Goal: Task Accomplishment & Management: Manage account settings

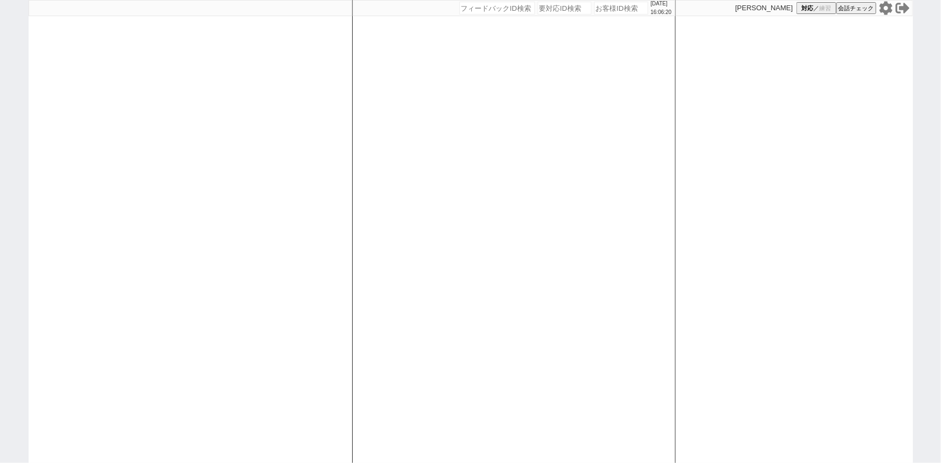
click at [613, 10] on input "number" at bounding box center [621, 8] width 54 height 13
paste input "609585"
type input "609585"
select select
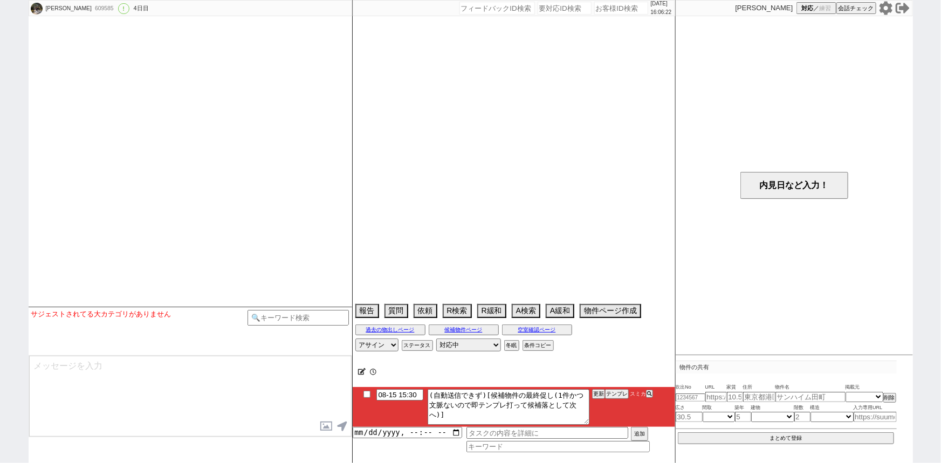
select select "2025"
select select "9"
select select "36"
select select "0"
select select "50"
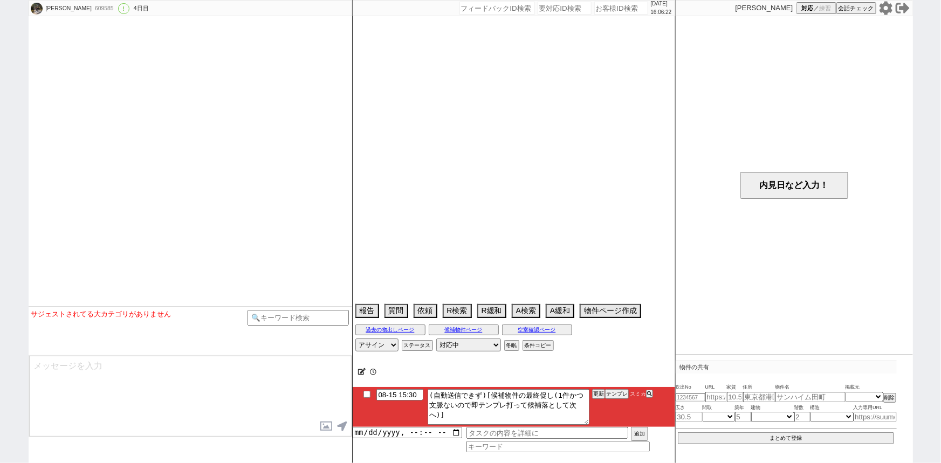
select select "1284"
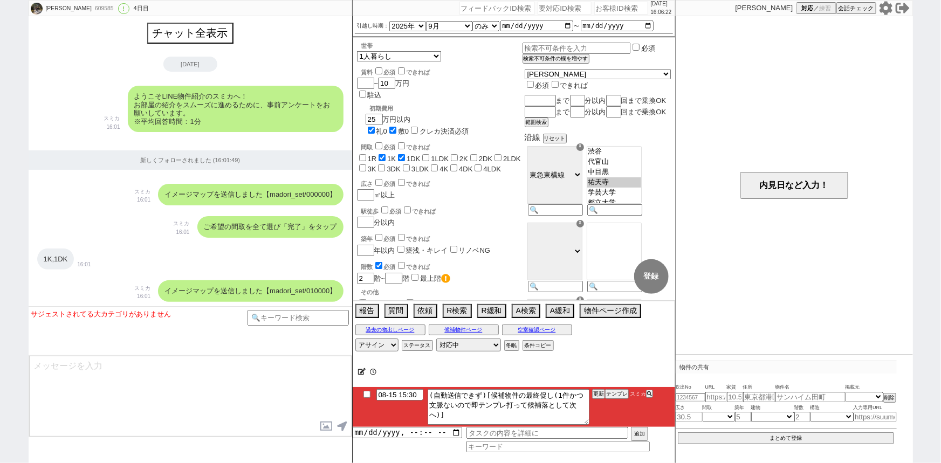
scroll to position [1958, 0]
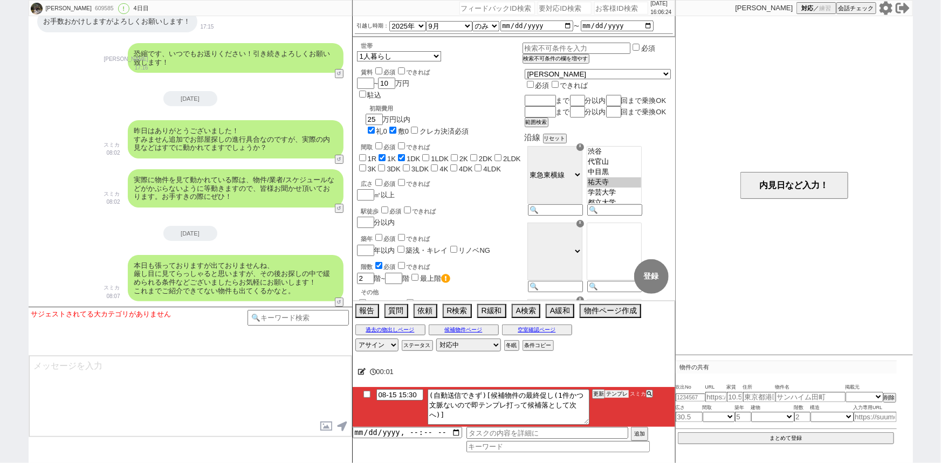
click at [618, 392] on button "テンプレ" at bounding box center [617, 394] width 24 height 8
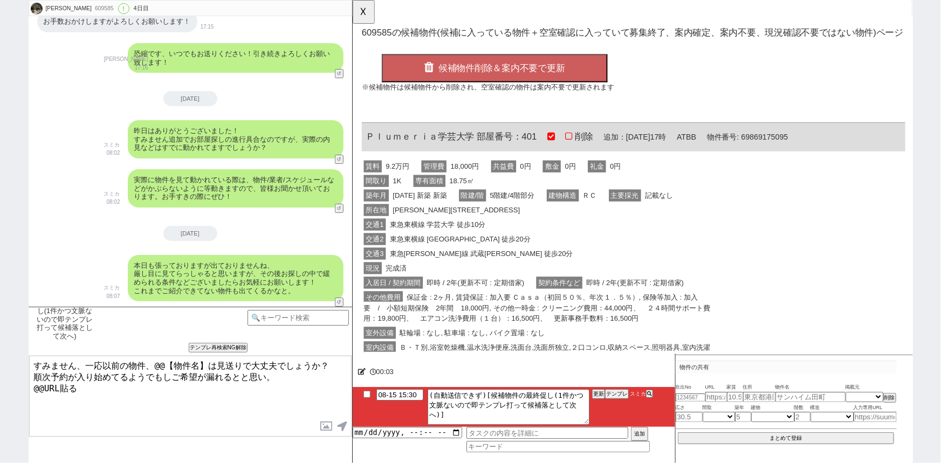
scroll to position [0, 0]
drag, startPoint x: 481, startPoint y: 146, endPoint x: 366, endPoint y: 140, distance: 115.5
click at [366, 142] on span "Ｐｌｕｍｅｒｉａ学芸大学 部屋番号：401" at bounding box center [458, 147] width 184 height 11
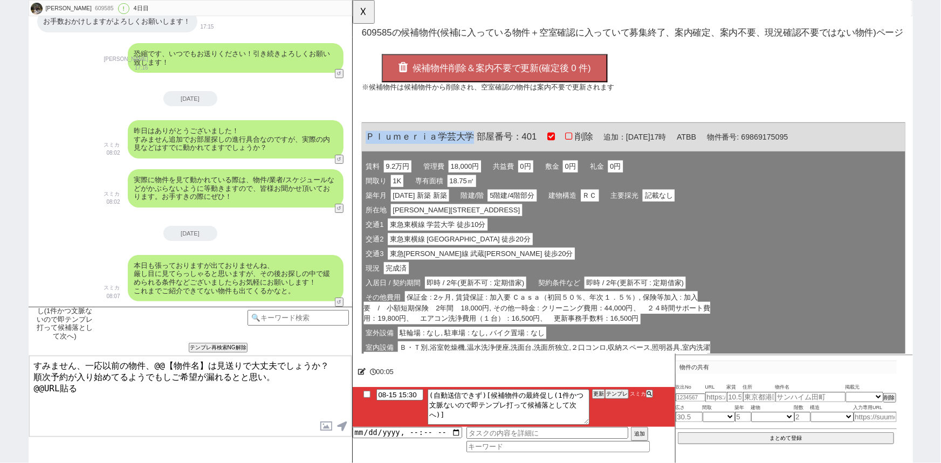
copy span "Ｐｌｕｍｅｒｉａ学芸大学"
drag, startPoint x: 205, startPoint y: 361, endPoint x: 153, endPoint y: 361, distance: 52.8
click at [153, 361] on textarea "すみません、一応以前の物件、@@【物件名】は見送りで大丈夫でしょうか？ 順次予約が入り始めてるようでもしご希望が漏れるとと思い。 @@URL貼る" at bounding box center [190, 396] width 322 height 81
paste textarea "Ｐｌｕｍｅｒｉａ学芸大学"
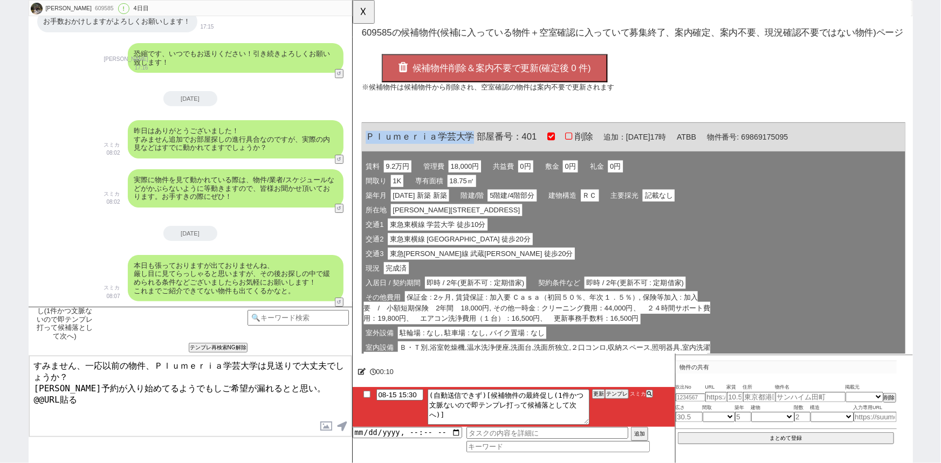
click at [530, 64] on button "候補物件削除＆案内不要で更新(確定後 0 件)" at bounding box center [504, 73] width 243 height 30
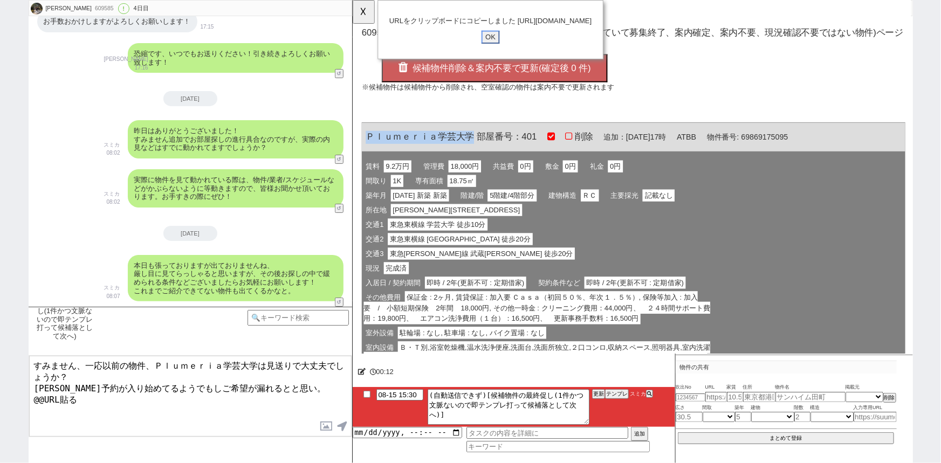
click at [497, 47] on input "OK" at bounding box center [500, 40] width 19 height 14
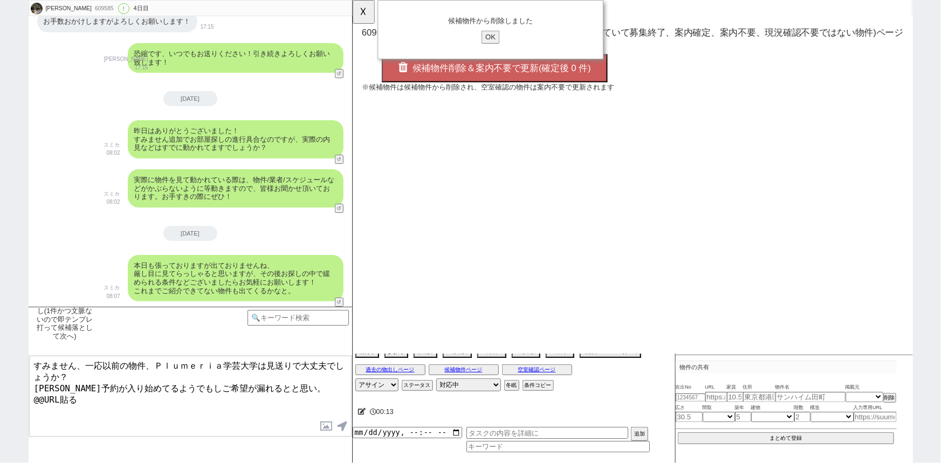
drag, startPoint x: 99, startPoint y: 393, endPoint x: 6, endPoint y: 413, distance: 94.4
click at [6, 413] on div "[PERSON_NAME] 609585 ! 0 4日目 冬眠中 自社客 スミカ スミカ_BPO チャット全表示 [DATE] ようこそLINE物件紹介のスミ…" at bounding box center [470, 231] width 941 height 463
type textarea "すみません、一応以前の物件、Ｐｌｕｍｅｒｉａ学芸大学は見送りで大丈夫でしょうか？ [PERSON_NAME]予約が入り始めてるようでもしご希望が漏れるとと思い…"
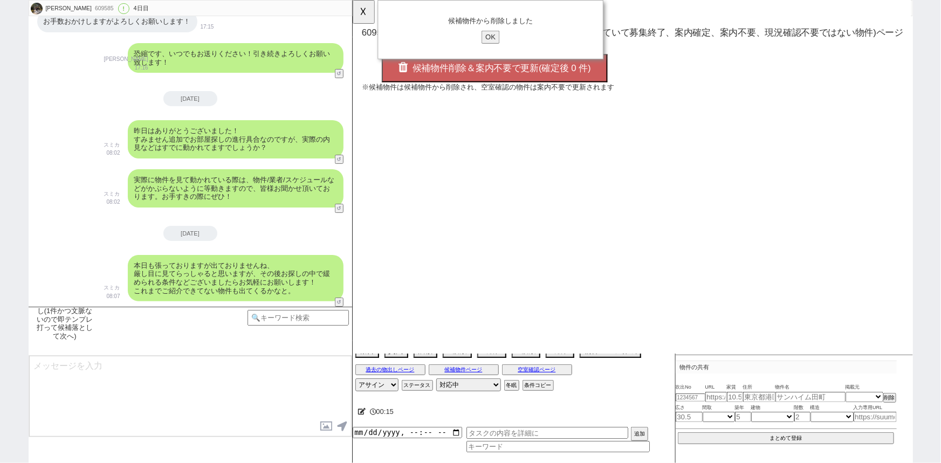
scroll to position [2052, 0]
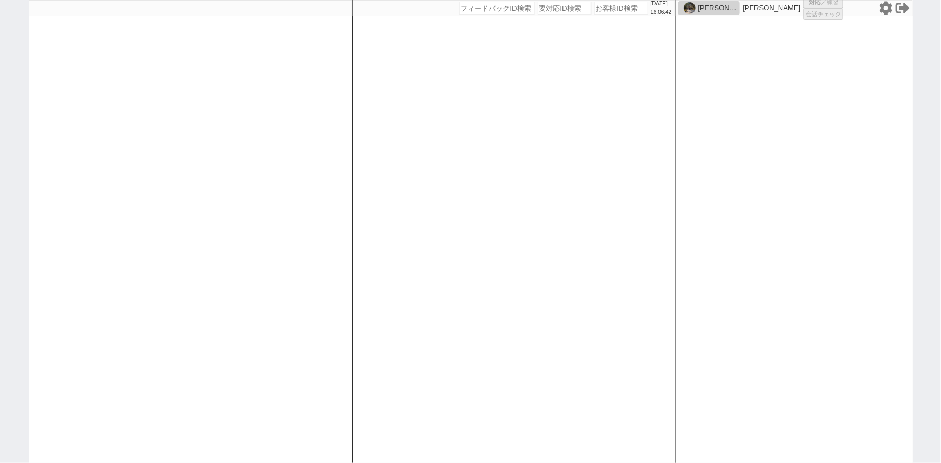
select select
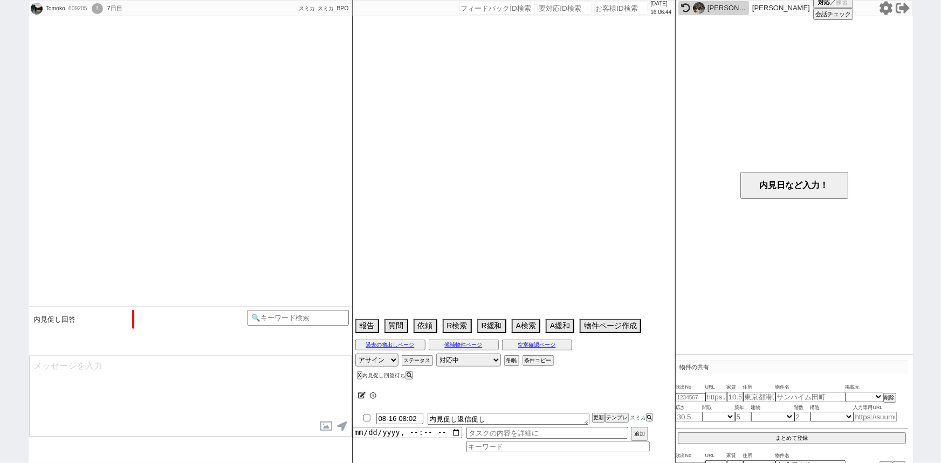
scroll to position [522, 0]
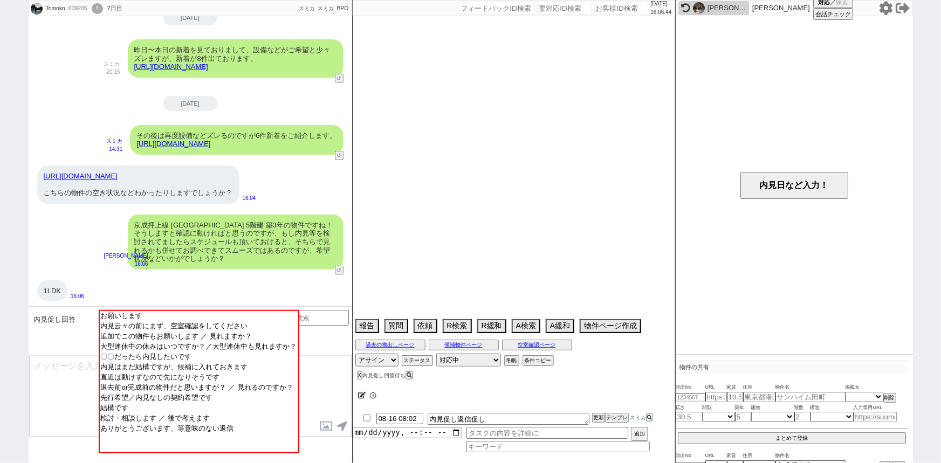
select select "2025"
select select "9"
select select "33"
select select "0"
select select "75"
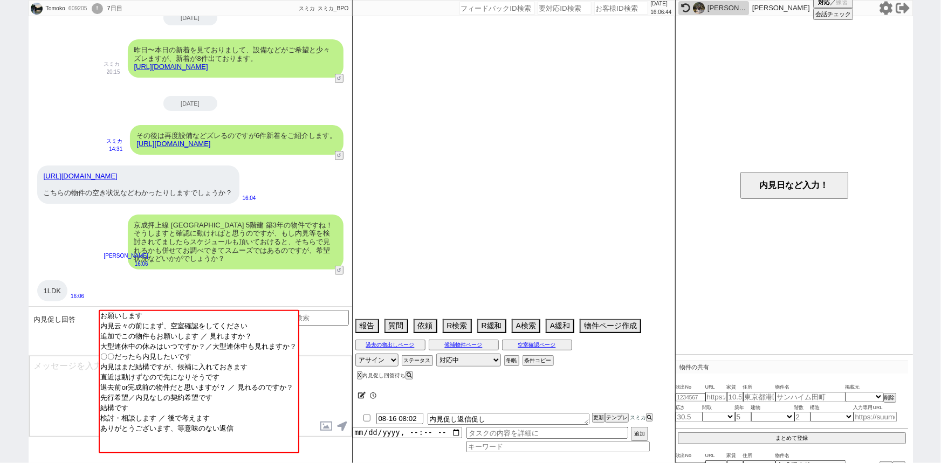
select select "62"
select select "60"
select select "64"
select select "1556"
select select "69"
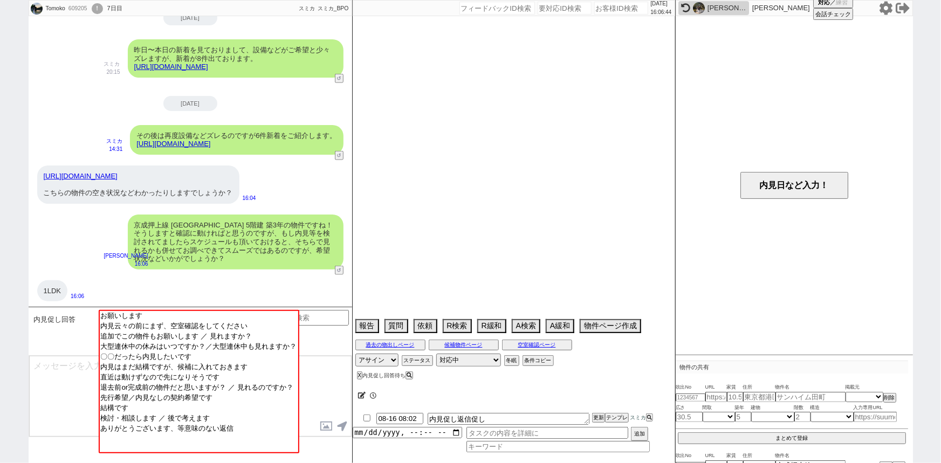
select select "70"
select select "1682"
select select "59"
select select "63"
select select "65"
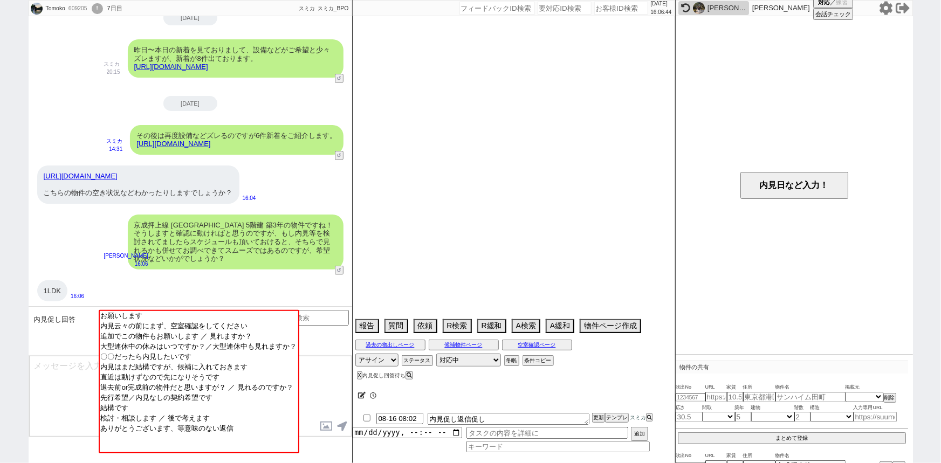
select select "1583"
select select "71"
select select "67"
select select "66"
select select "68"
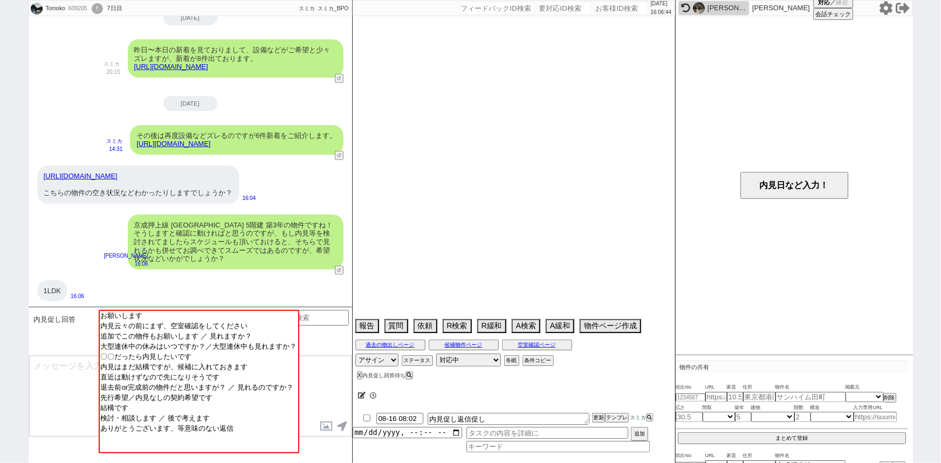
select select "1643"
select select "61"
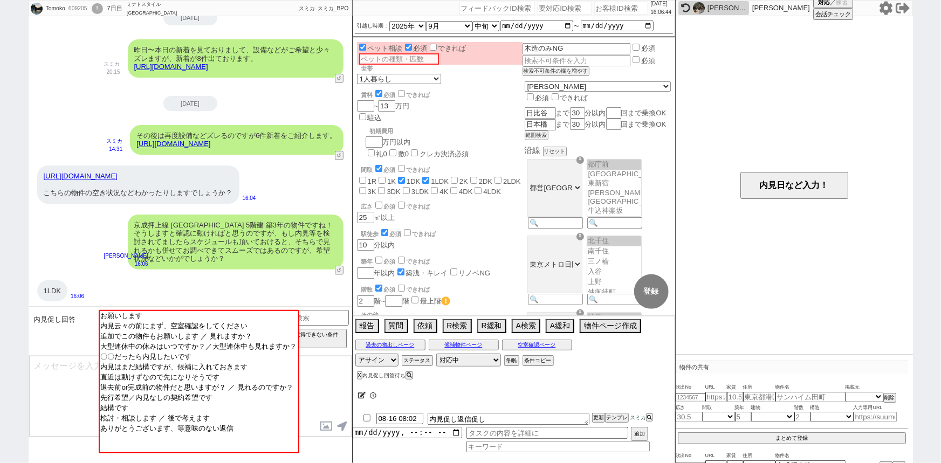
scroll to position [30, 0]
click at [609, 13] on input "number" at bounding box center [621, 8] width 54 height 13
paste input "607304"
type input "607304"
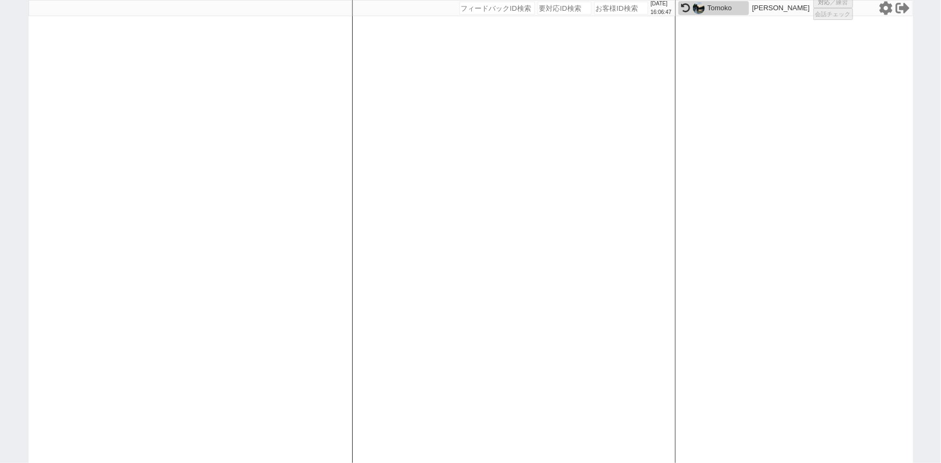
select select "3"
select select
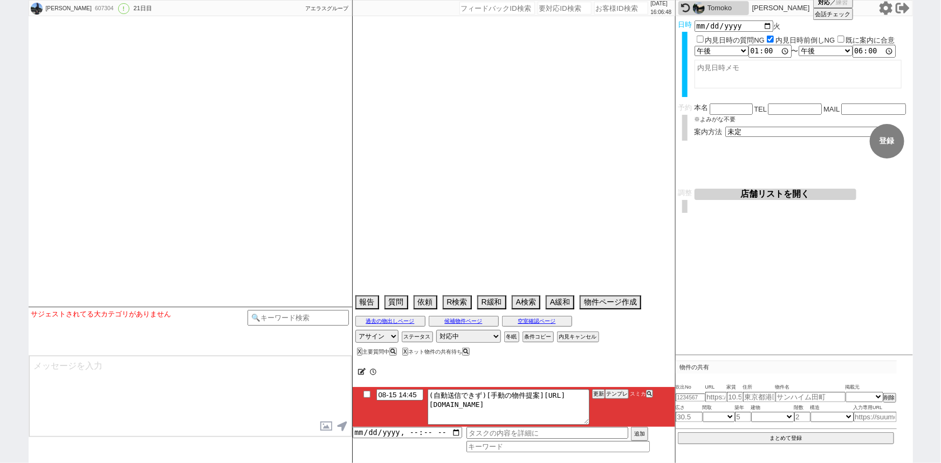
type textarea "バイク無しで良い→再度言及あれば特殊にしてください"
select select "2025"
select select "9"
select select "37"
select select "0"
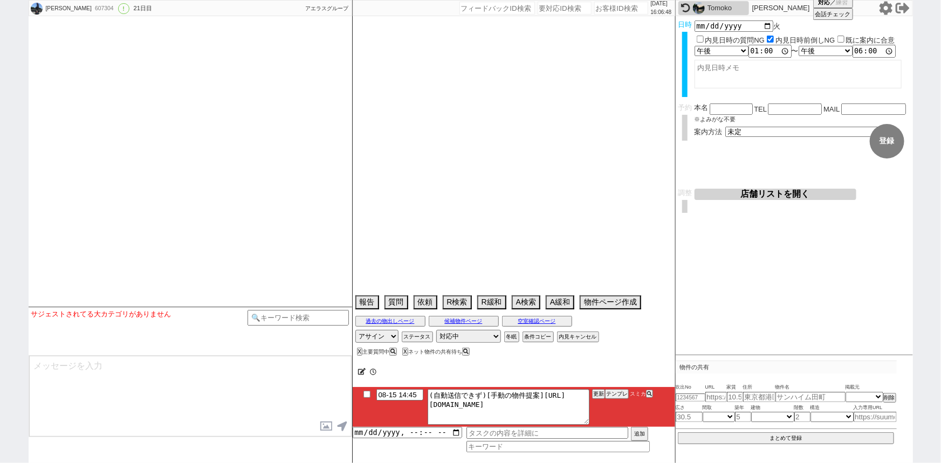
select select "11"
select select "35"
select select "[DATE]"
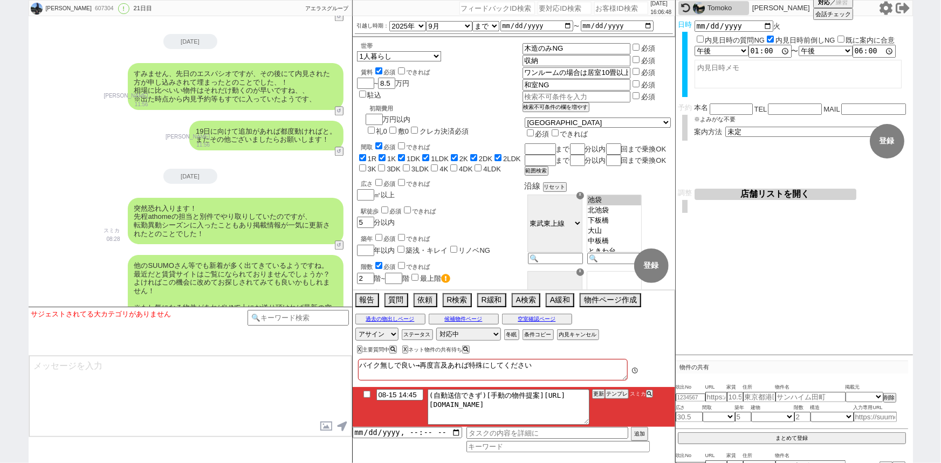
scroll to position [63, 0]
click at [620, 394] on button "テンプレ" at bounding box center [617, 394] width 24 height 8
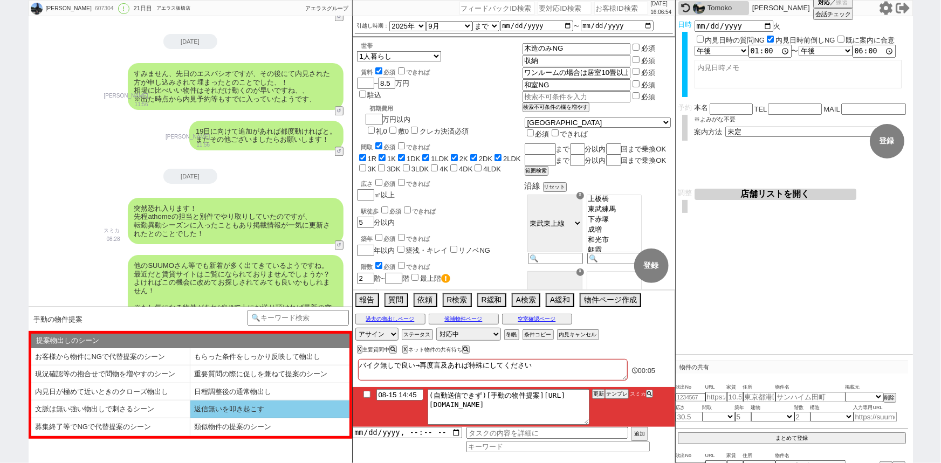
click at [190, 418] on li "返信無いを叩き起こす" at bounding box center [110, 427] width 159 height 18
select select "返信無いを叩き起こす"
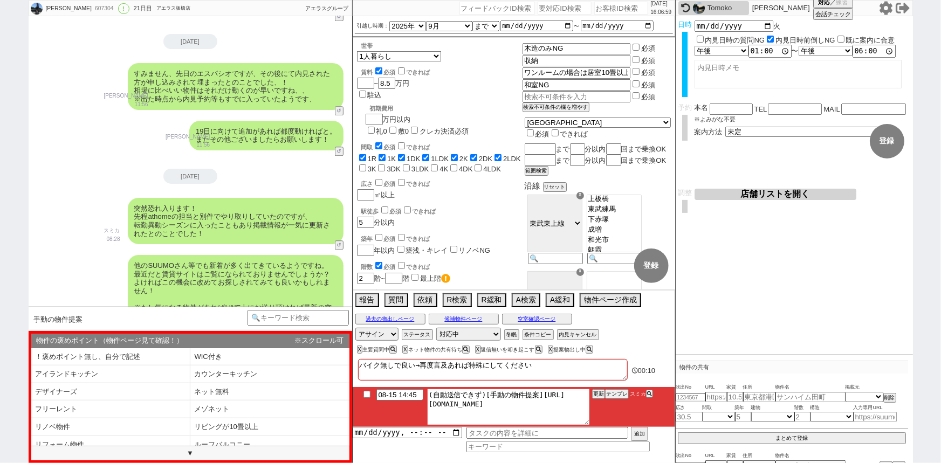
drag, startPoint x: 540, startPoint y: 394, endPoint x: 589, endPoint y: 423, distance: 56.9
click at [589, 423] on textarea "(自動送信できず)[手動の物件提案][URL][DOMAIN_NAME]" at bounding box center [509, 407] width 162 height 36
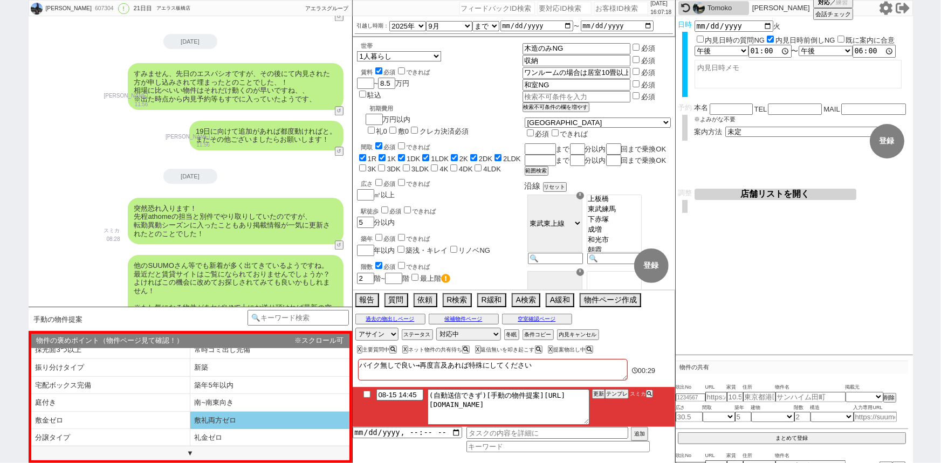
click at [190, 429] on li "敷礼両方ゼロ" at bounding box center [110, 438] width 159 height 18
select select "敷礼両方ゼロ"
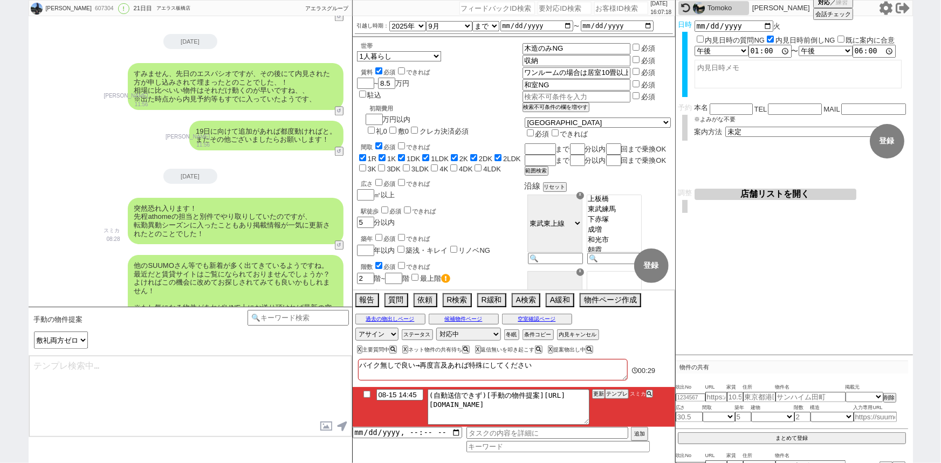
type textarea "お世話になります、本日こちらご提案させていただきます！ ※どうしても階数はご希望にそえないのですが、！ [URL][DOMAIN_NAME] ただ敷礼ゼロでお…"
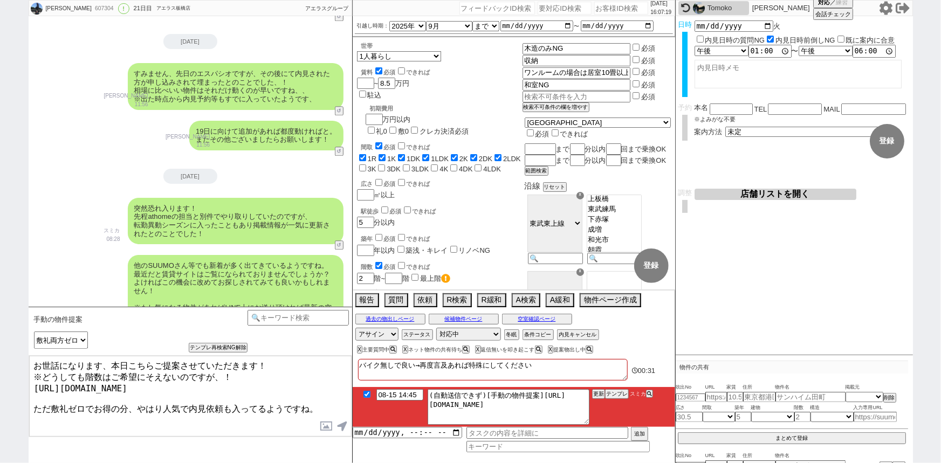
checkbox input "true"
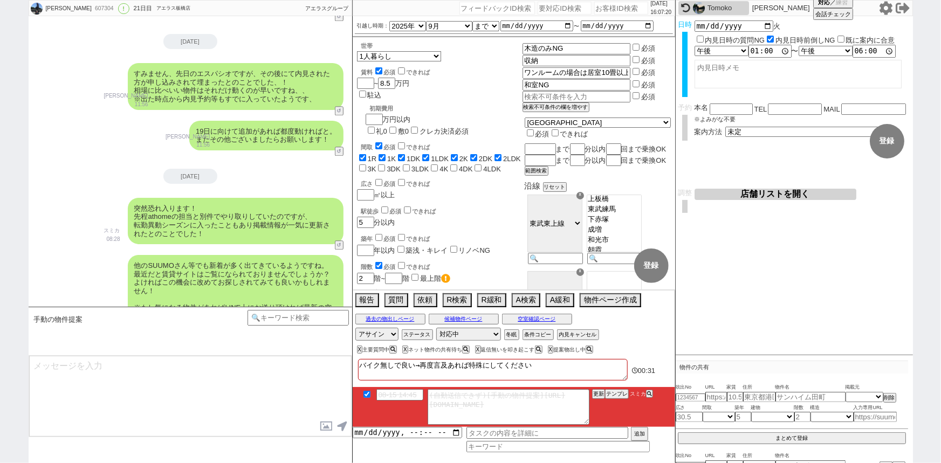
scroll to position [5549, 0]
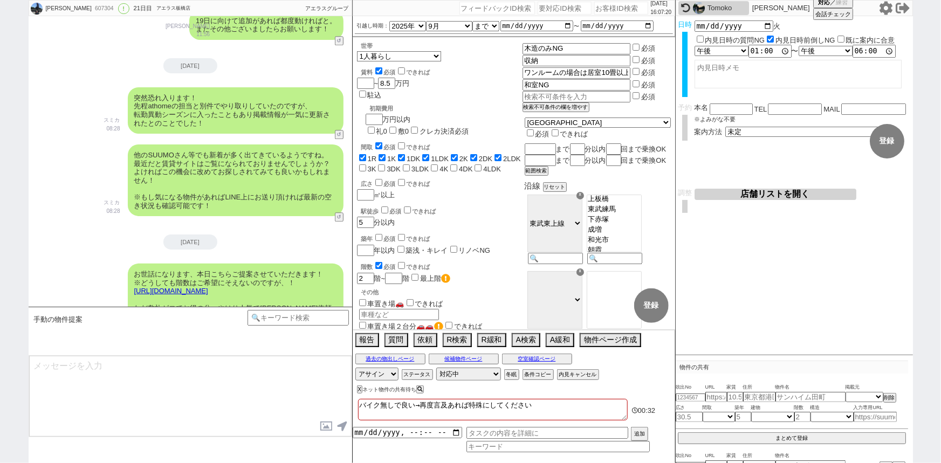
type textarea "ご希望条件としてはズレてるので微妙でしょうか、？"
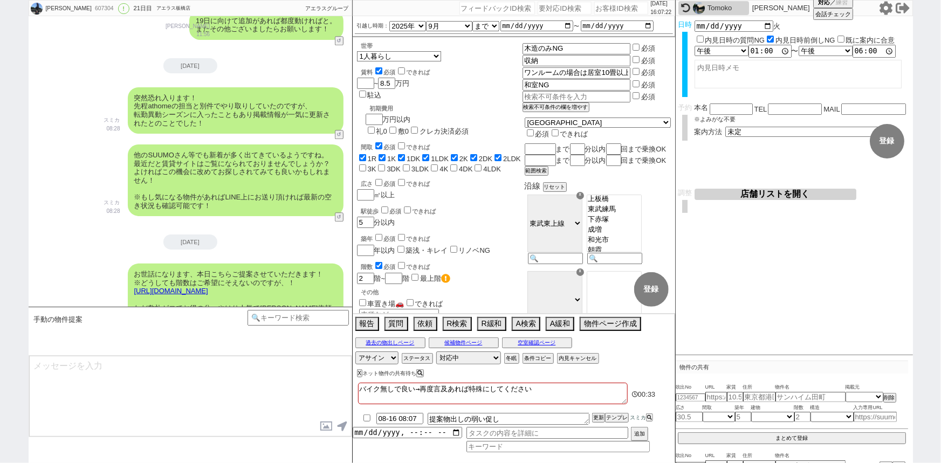
scroll to position [5581, 0]
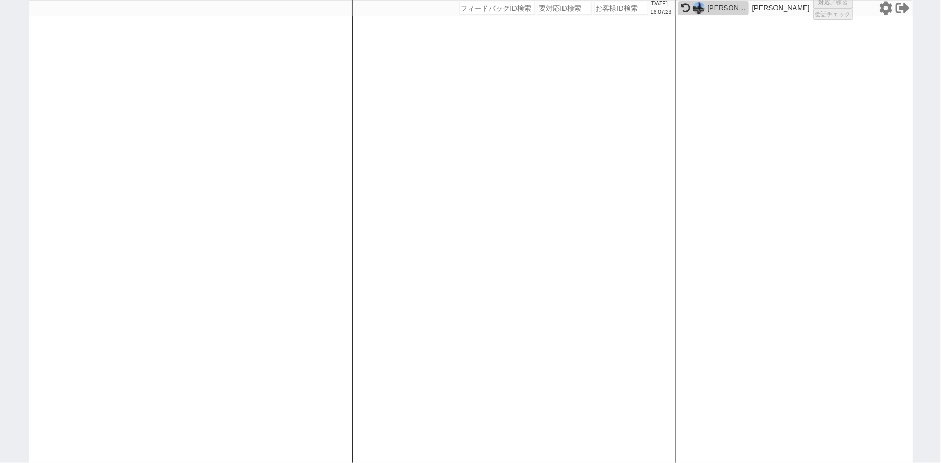
select select "1"
select select "2"
select select
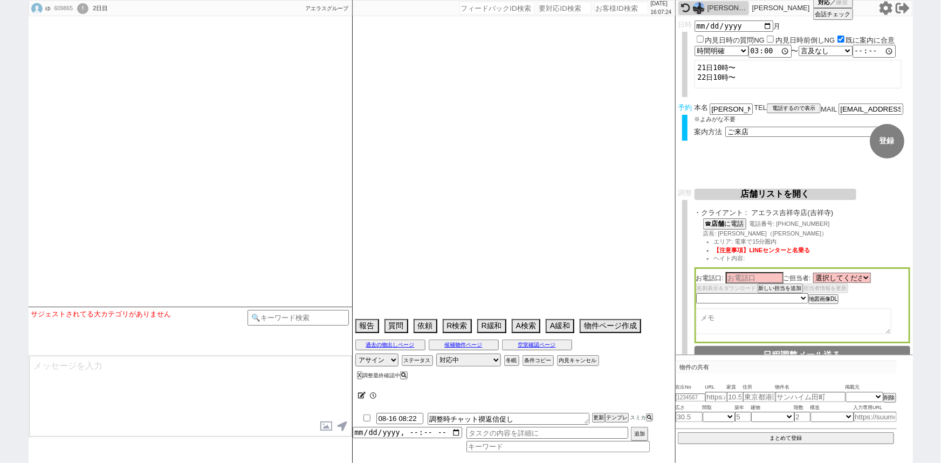
type textarea "当日まで他社無し"
select select
select select "2025"
select select "9"
select select "36"
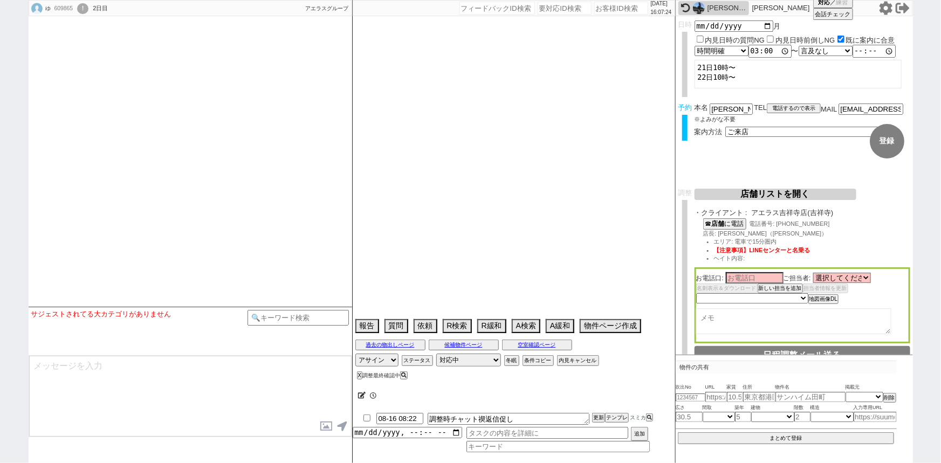
select select "1"
select select "12"
select select "15"
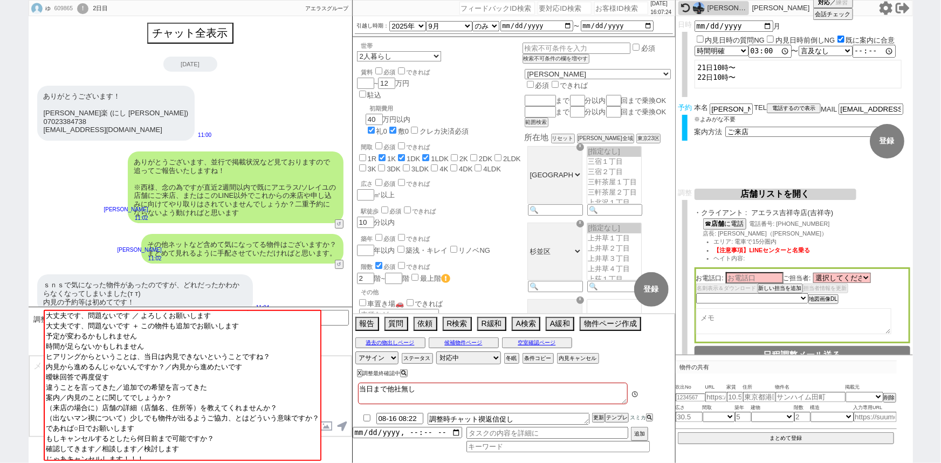
scroll to position [902, 0]
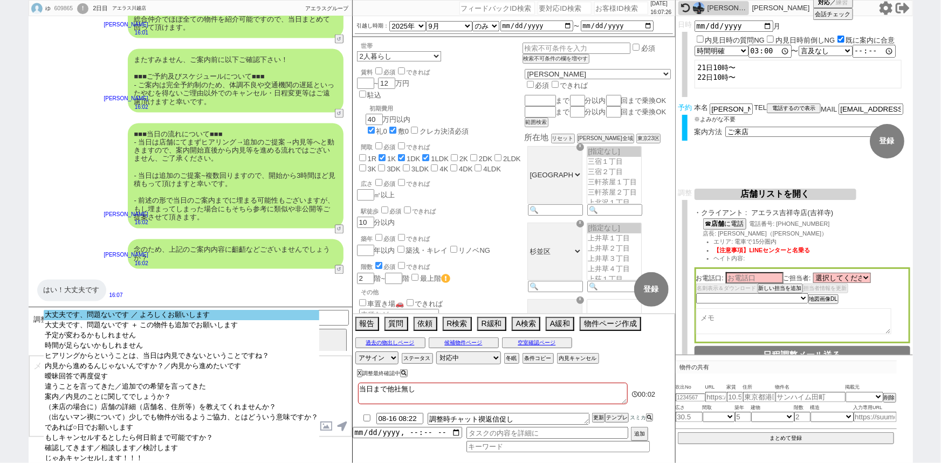
select select "大丈夫です、問題ないです ／ よろしくお願いします"
click at [160, 320] on option "大丈夫です、問題ないです ／ よろしくお願いします" at bounding box center [181, 325] width 275 height 10
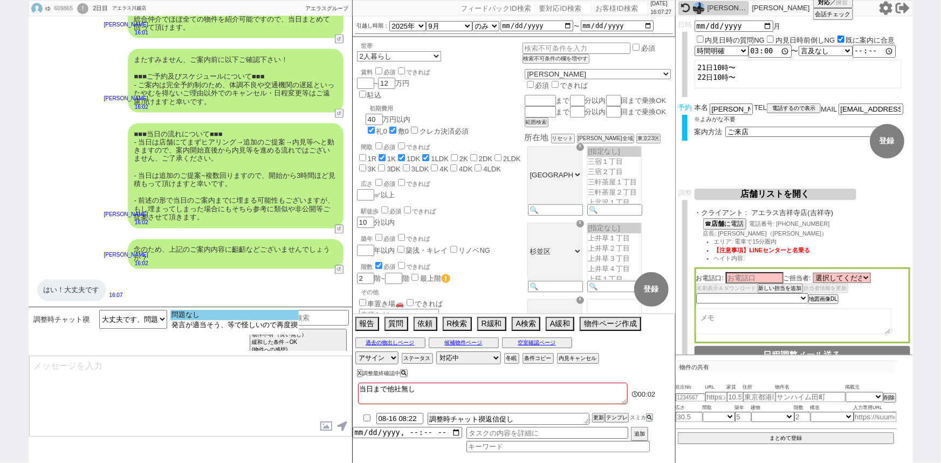
click at [218, 320] on option "問題なし" at bounding box center [234, 325] width 128 height 10
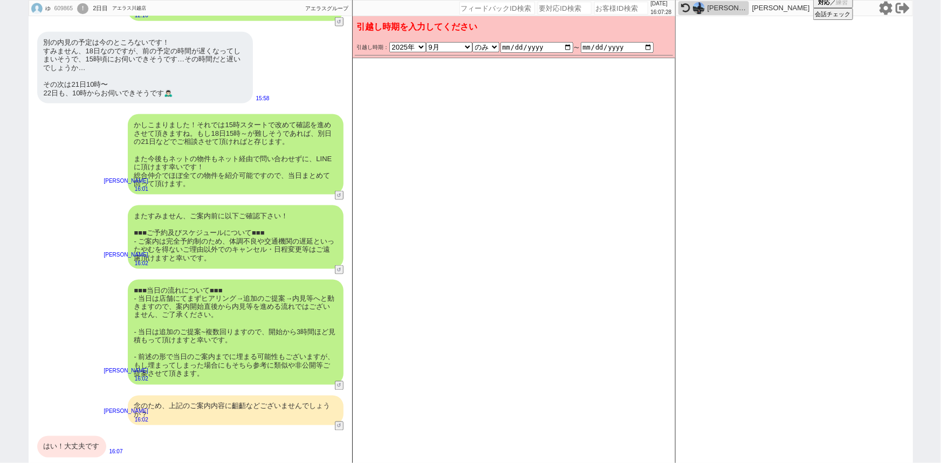
click at [244, 247] on div "またすみません、ご案内前に以下ご確認下さい！ ■■■ご予約及びスケジュールについて■■■ - ご案内は完全予約制のため、体調不良や交通機関の遅延といったやむを…" at bounding box center [236, 237] width 216 height 64
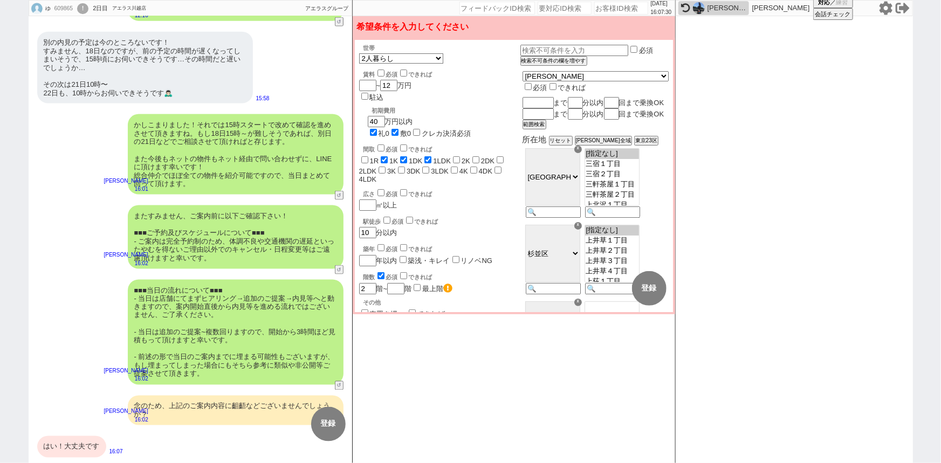
click at [244, 247] on div "またすみません、ご案内前に以下ご確認下さい！ ■■■ご予約及びスケジュールについて■■■ - ご案内は完全予約制のため、体調不良や交通機関の遅延といったやむを…" at bounding box center [236, 237] width 216 height 64
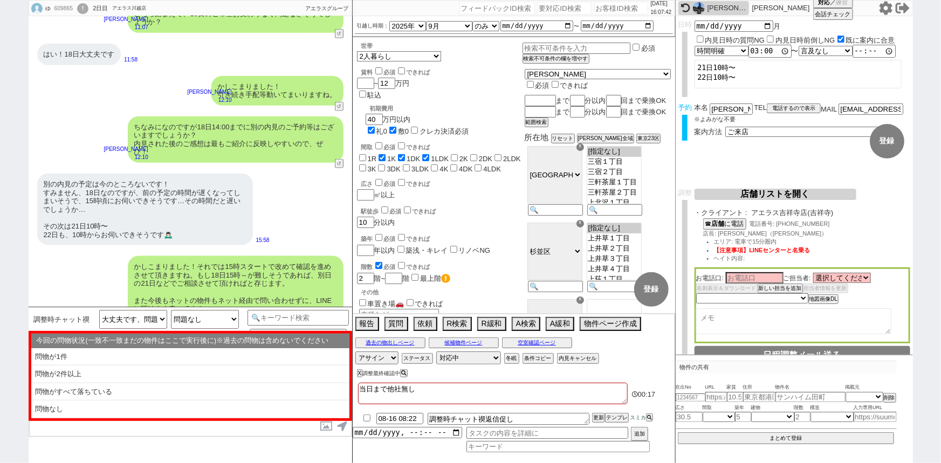
scroll to position [601, 0]
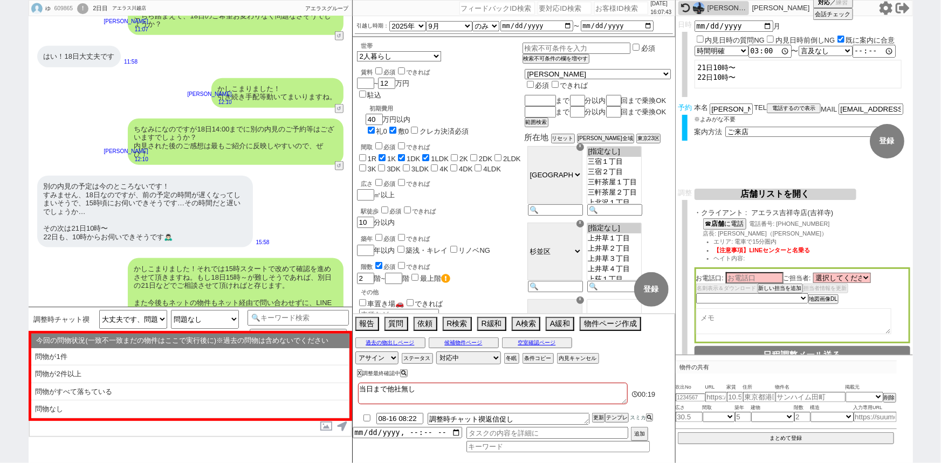
click at [564, 336] on div "過去の物出しページ 候補物件ページ 空室確認ページ" at bounding box center [514, 343] width 322 height 14
click at [556, 341] on button "空室確認ページ" at bounding box center [537, 343] width 70 height 9
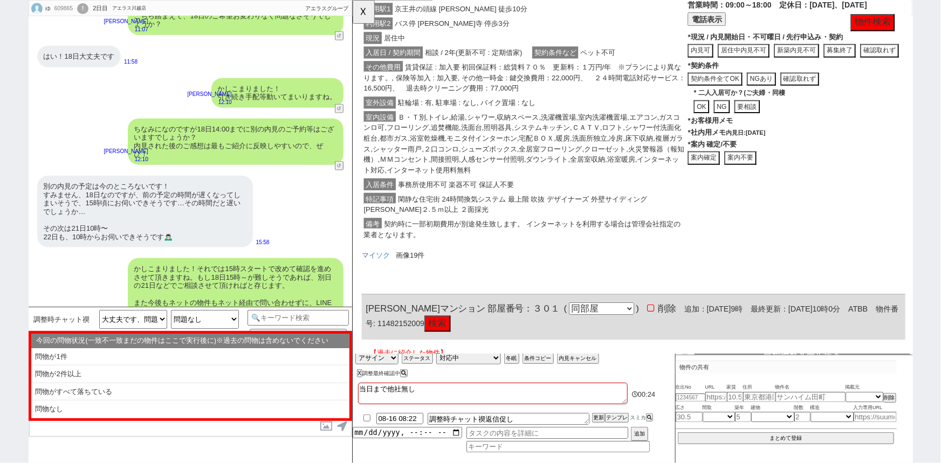
scroll to position [733, 0]
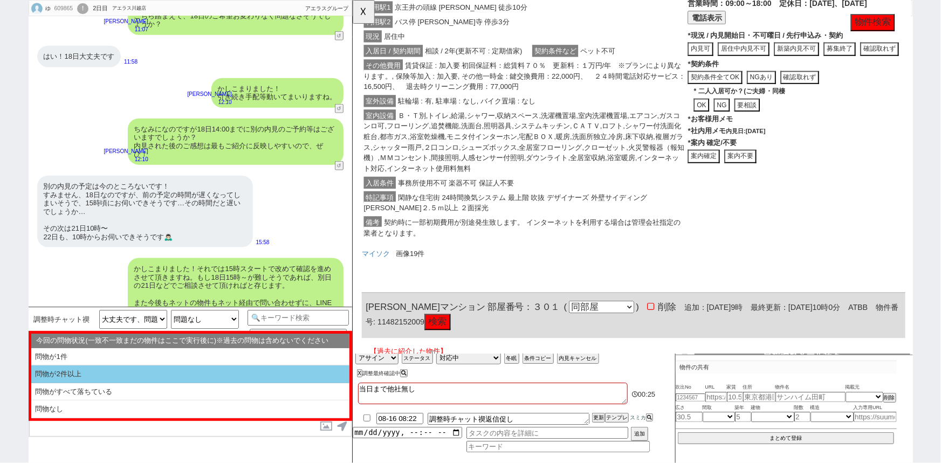
click at [91, 383] on li "問物が2件以上" at bounding box center [190, 392] width 318 height 18
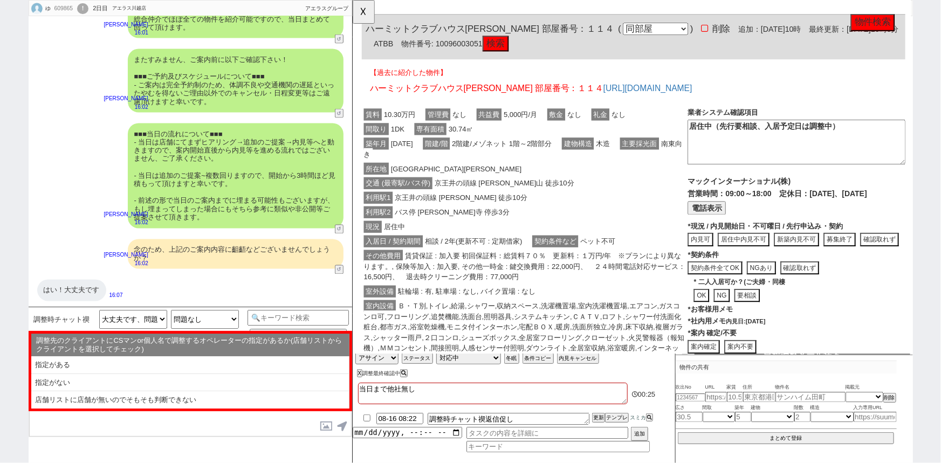
scroll to position [938, 0]
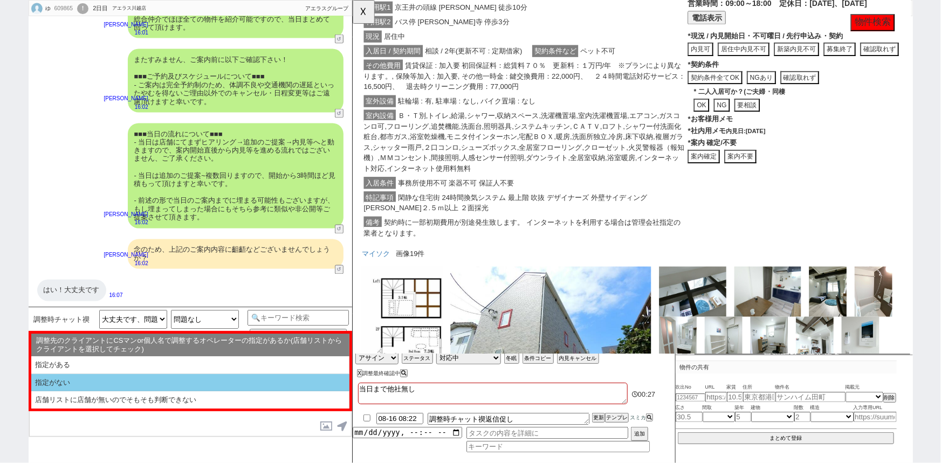
click at [97, 391] on li "指定がない" at bounding box center [190, 399] width 318 height 17
select select "問物が2件以上"
select select "指定がない"
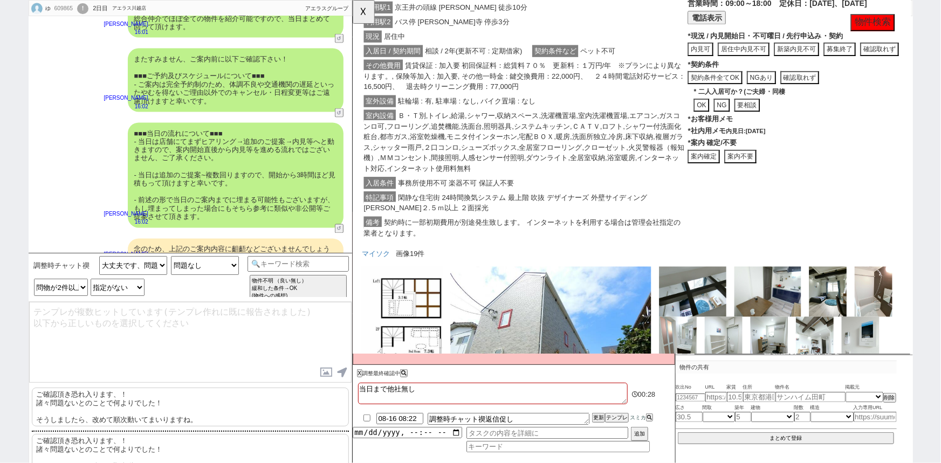
click at [98, 395] on p "ご確認頂き恐れ入ります、！ 諸々問題ないとのことで何よりでした！ そうしましたら、改めて[PERSON_NAME]動いてまいりますね。" at bounding box center [190, 407] width 317 height 39
type textarea "ご確認頂き恐れ入ります、！ 諸々問題ないとのことで何よりでした！ そうしましたら、改めて[PERSON_NAME]動いてまいりますね。"
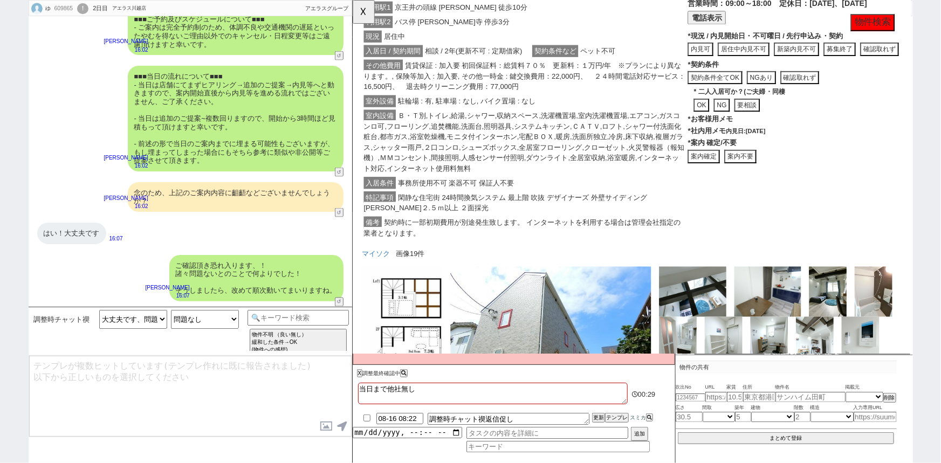
scroll to position [770, 0]
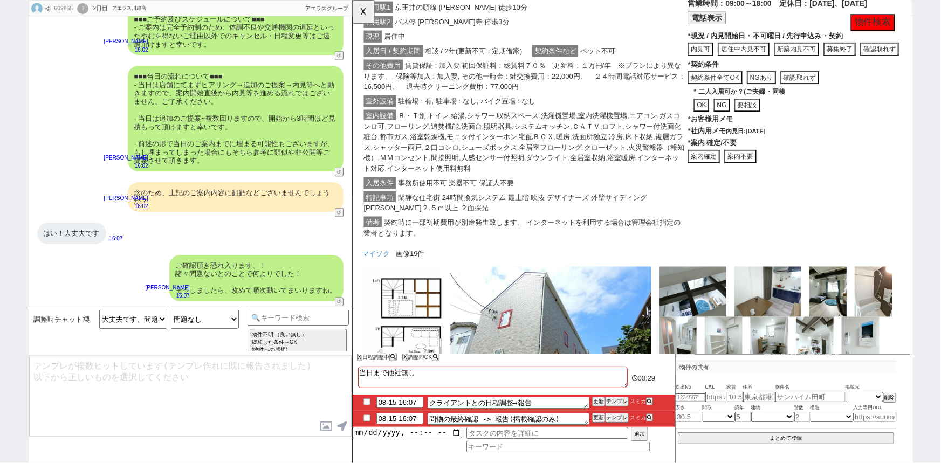
type input "08-15 16:22"
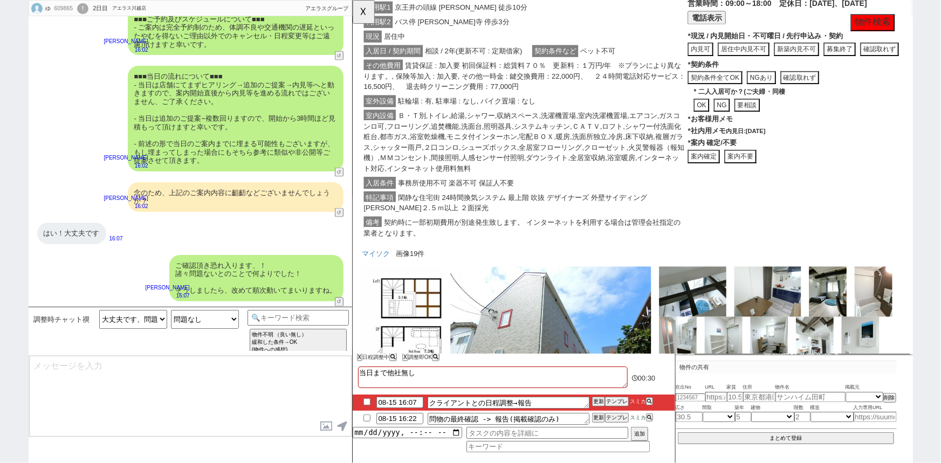
type textarea "@@【@@日程調整するシーンなので、このまま調整報告します。当該の調整ができない方であればそのままcmd+shift+Kで次に進んでください！！(当該の調整が…"
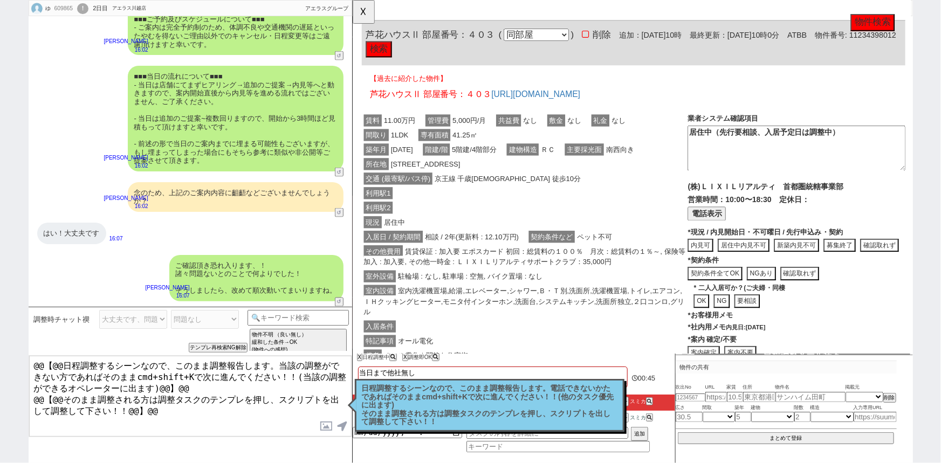
scroll to position [37, 0]
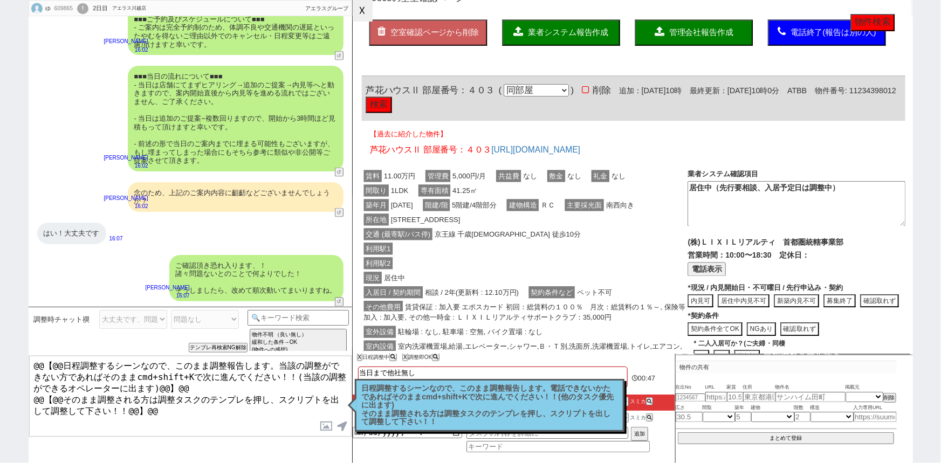
click at [367, 22] on button "☓" at bounding box center [363, 11] width 20 height 22
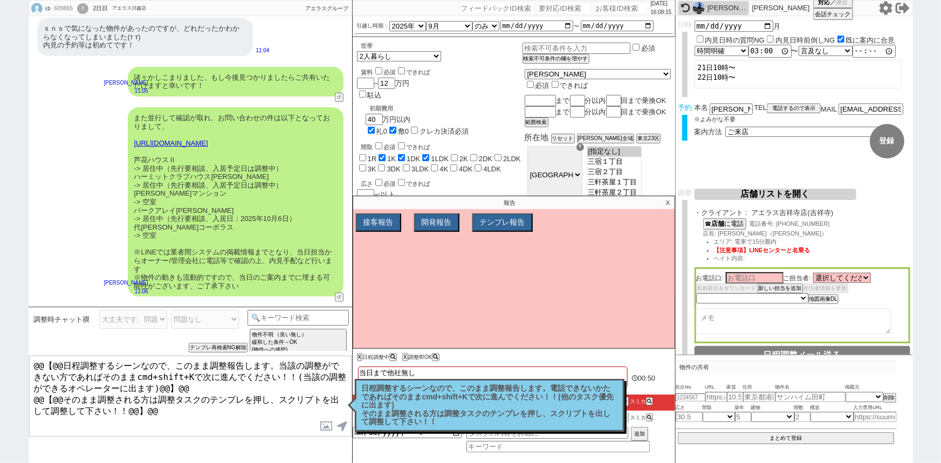
scroll to position [0, 0]
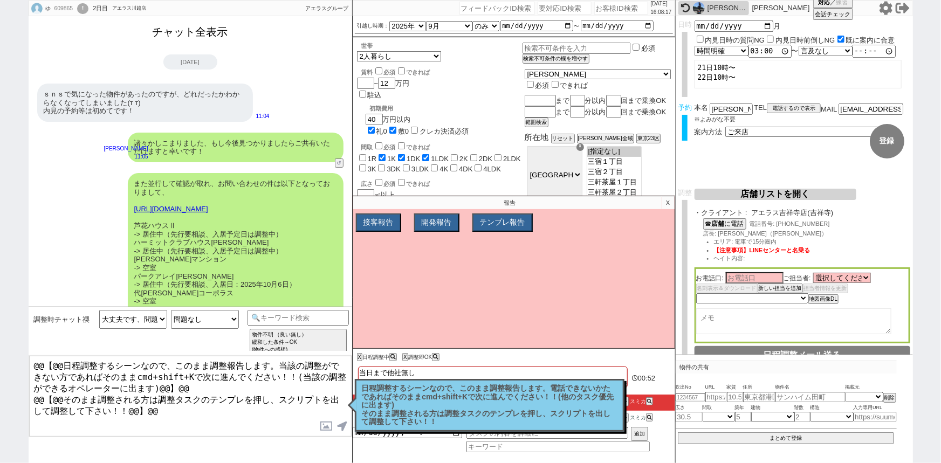
click at [209, 32] on button "チャット全表示" at bounding box center [190, 32] width 84 height 19
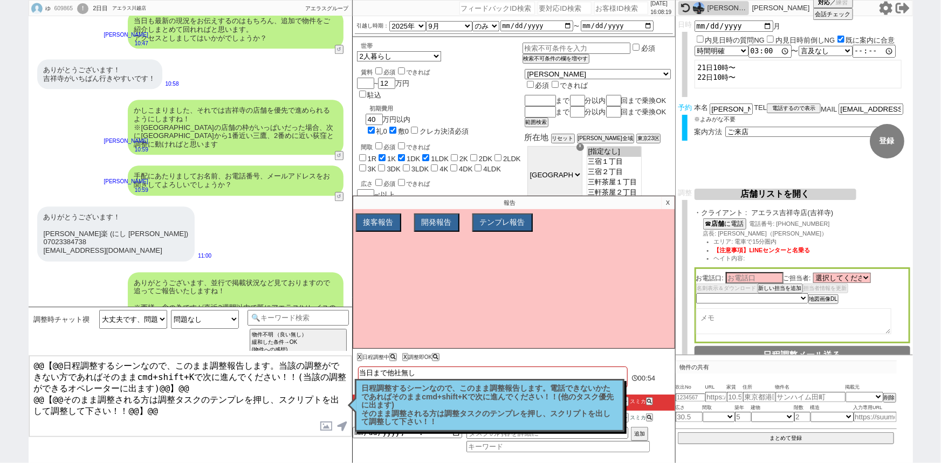
scroll to position [3520, 0]
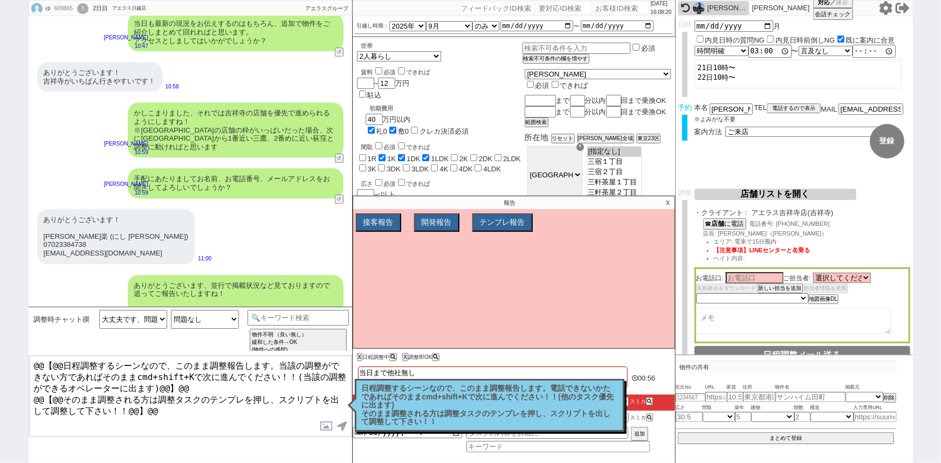
click at [671, 205] on p "X" at bounding box center [667, 202] width 12 height 13
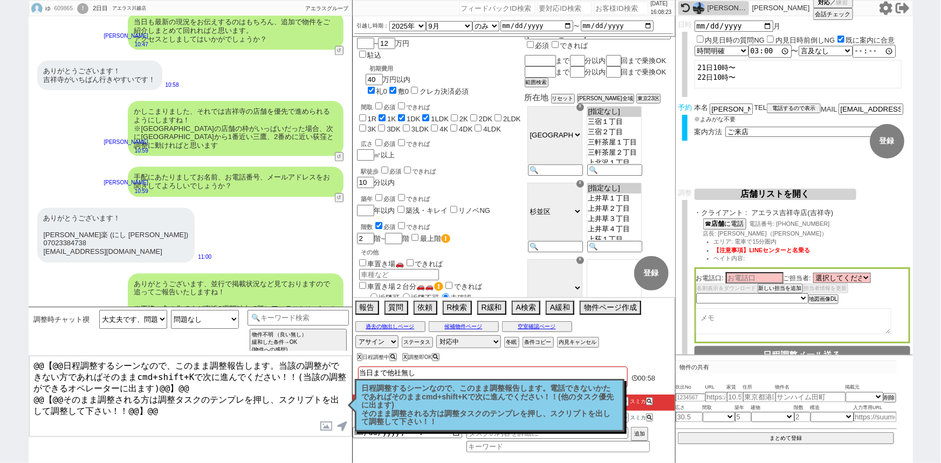
scroll to position [0, 0]
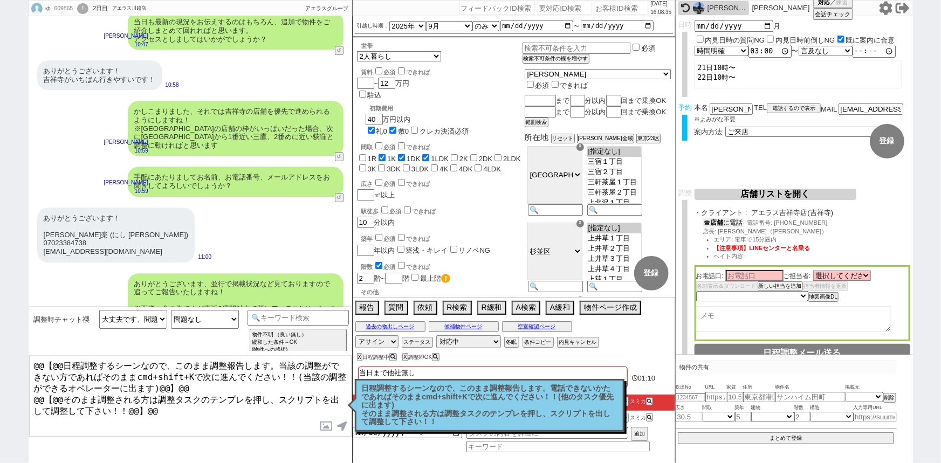
click at [743, 225] on button "☎ 店舗 に電話" at bounding box center [723, 222] width 41 height 9
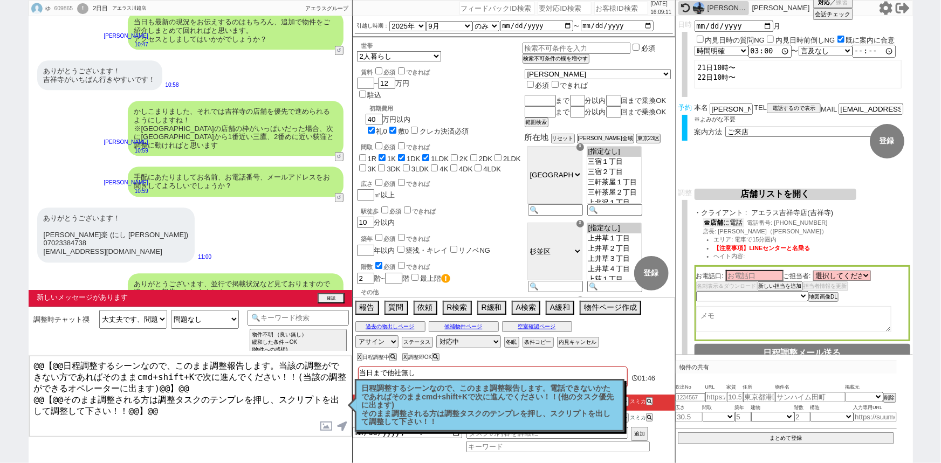
scroll to position [4642, 0]
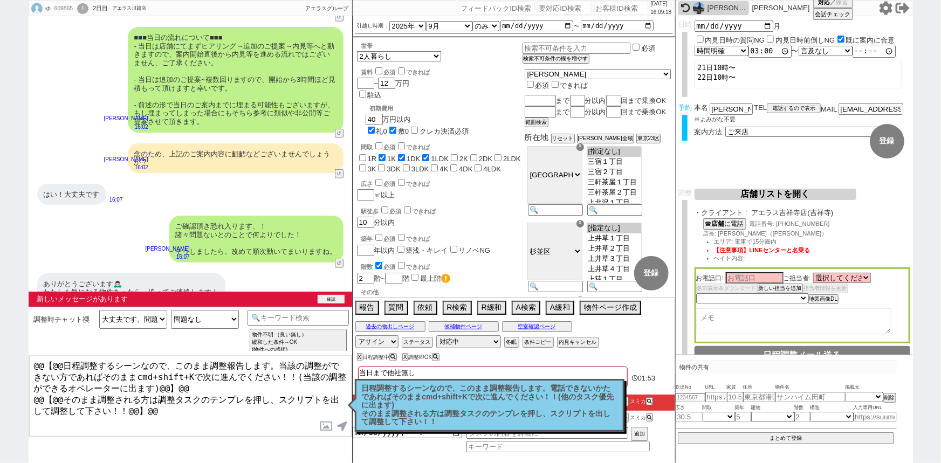
click at [330, 297] on button "確認" at bounding box center [331, 299] width 27 height 9
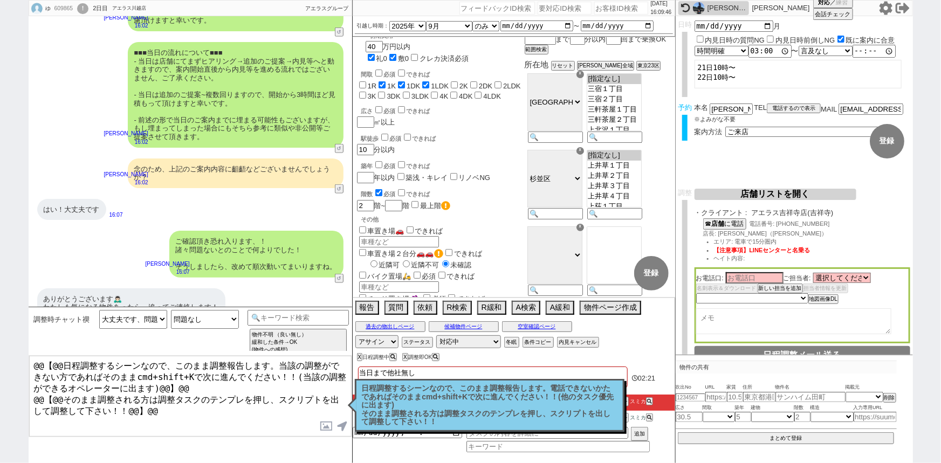
scroll to position [72, 0]
click at [856, 275] on select "選択してください [PERSON_NAME] [PERSON_NAME] [PERSON_NAME] [PERSON_NAME] [PERSON_NAME] …" at bounding box center [842, 277] width 58 height 9
select select "1535"
click at [815, 274] on select "選択してください [PERSON_NAME] [PERSON_NAME] [PERSON_NAME] [PERSON_NAME] [PERSON_NAME] …" at bounding box center [842, 277] width 58 height 9
click at [837, 277] on select "選択してください [PERSON_NAME] [PERSON_NAME] [PERSON_NAME] [PERSON_NAME] [PERSON_NAME] …" at bounding box center [842, 277] width 58 height 9
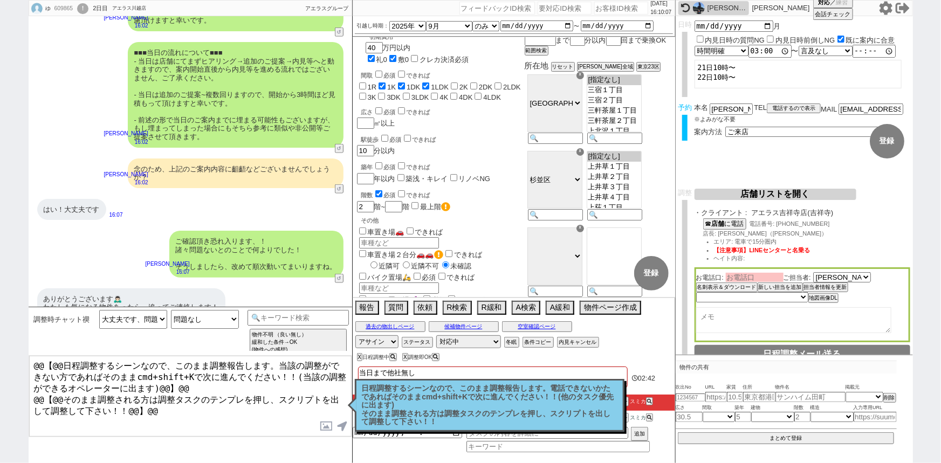
click at [739, 278] on input at bounding box center [755, 277] width 58 height 9
type input "h"
type input "福田"
click at [843, 277] on select "選択してください [PERSON_NAME] [PERSON_NAME] [PERSON_NAME] [PERSON_NAME] [PERSON_NAME] …" at bounding box center [842, 277] width 58 height 9
click at [729, 299] on select "未定 希望で最短でOK 最短以外でOK 日程がNG(直近で別日提案可) 日程がNG(直近はNG) お客様ごとNG 折返し待ち 店舗が定休/終業後で連絡取れず" at bounding box center [751, 297] width 111 height 9
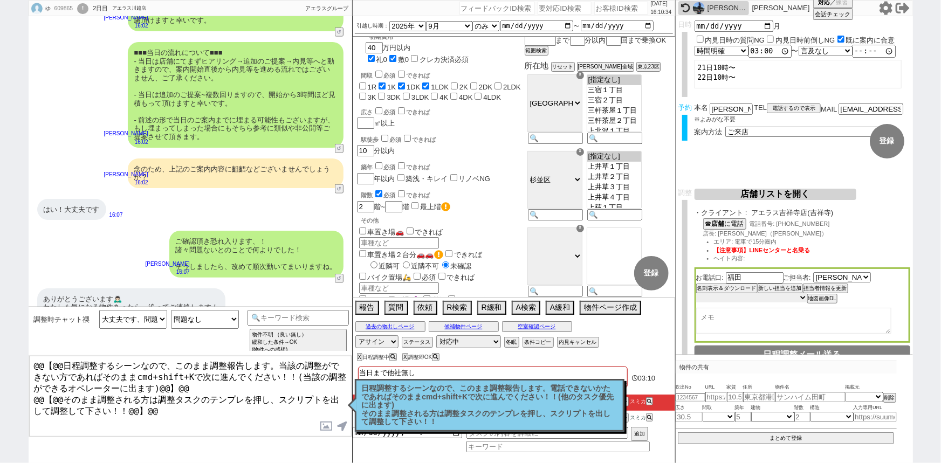
select select "5"
click at [696, 294] on select "未定 希望で最短でOK 最短以外でOK 日程がNG(直近で別日提案可) 日程がNG(直近はNG) お客様ごとNG 折返し待ち 店舗が定休/終業後で連絡取れず" at bounding box center [751, 297] width 111 height 9
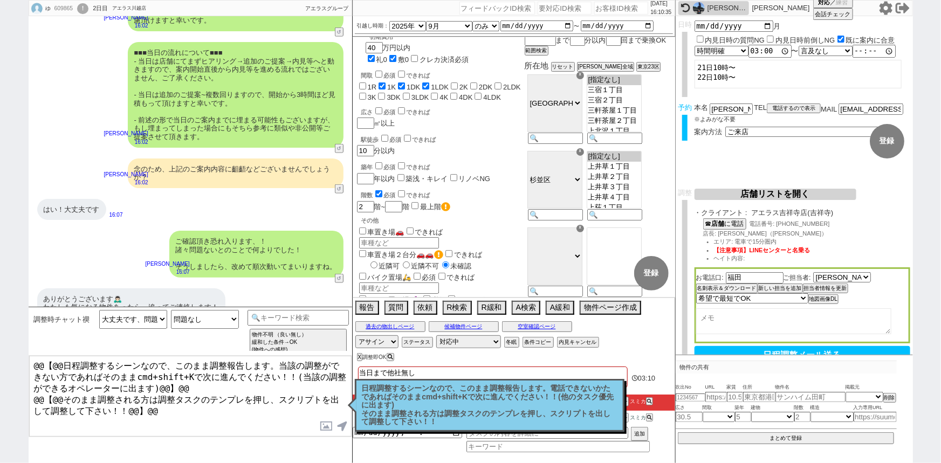
select select "1535"
select select "5"
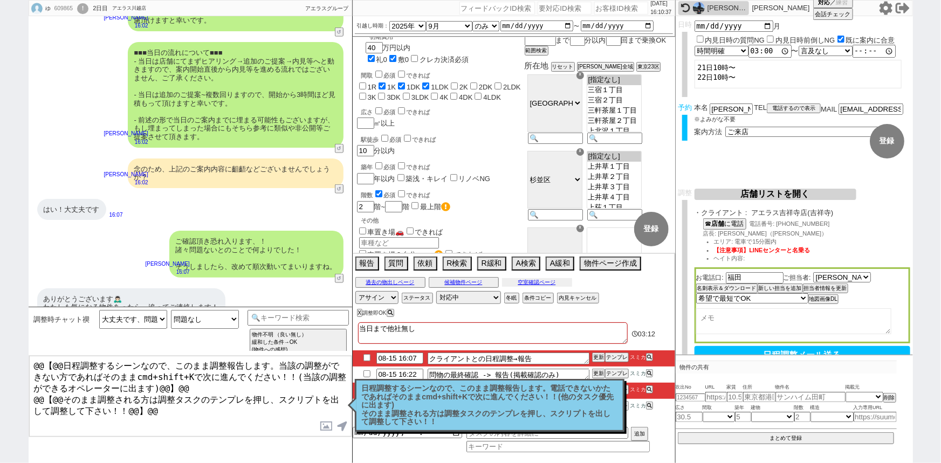
click at [550, 284] on button "空室確認ページ" at bounding box center [537, 282] width 70 height 9
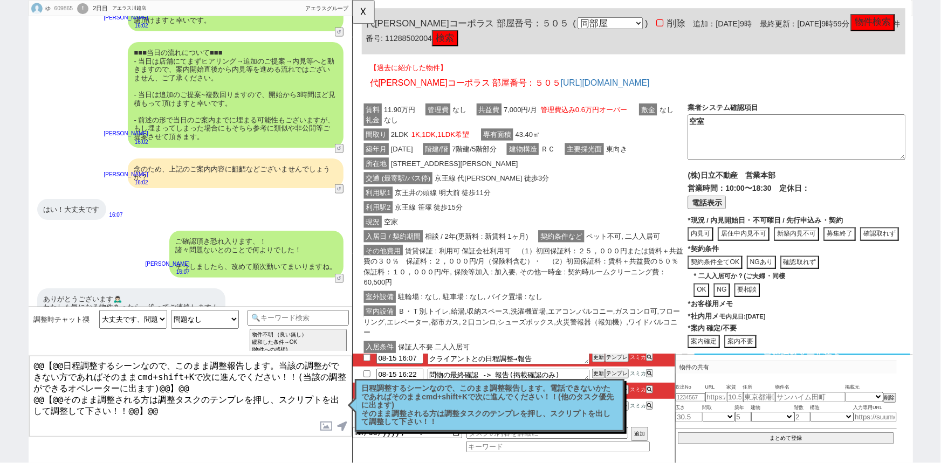
scroll to position [2777, 0]
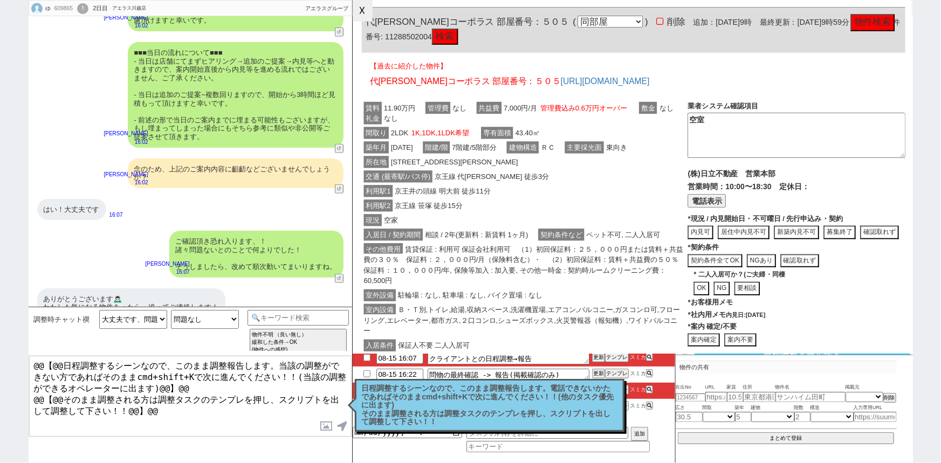
click at [366, 6] on button "☓" at bounding box center [363, 11] width 20 height 22
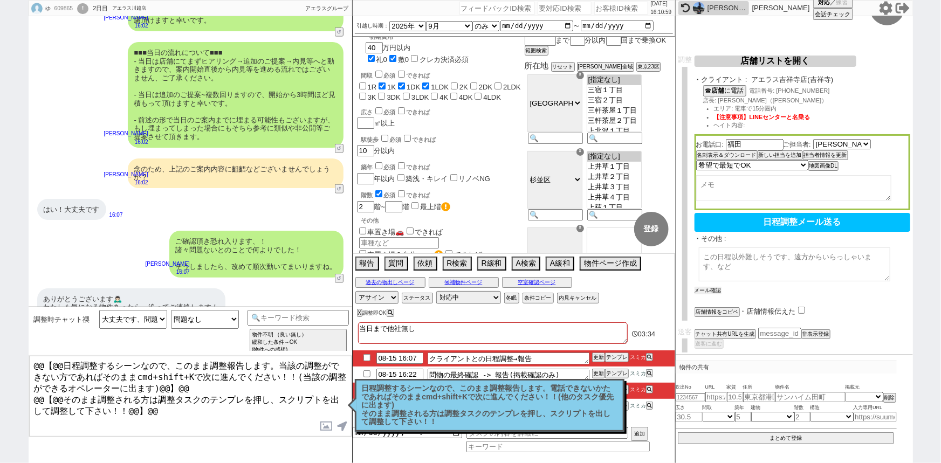
scroll to position [132, 0]
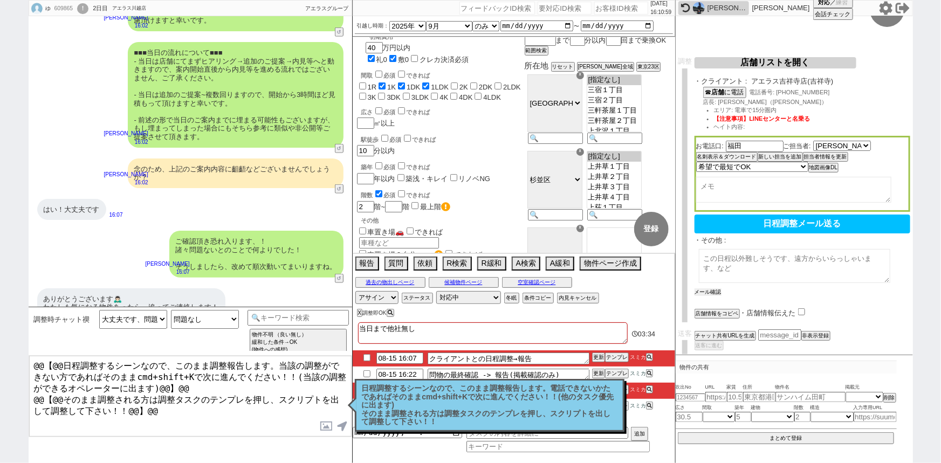
click at [708, 288] on button "メール確認" at bounding box center [707, 292] width 27 height 8
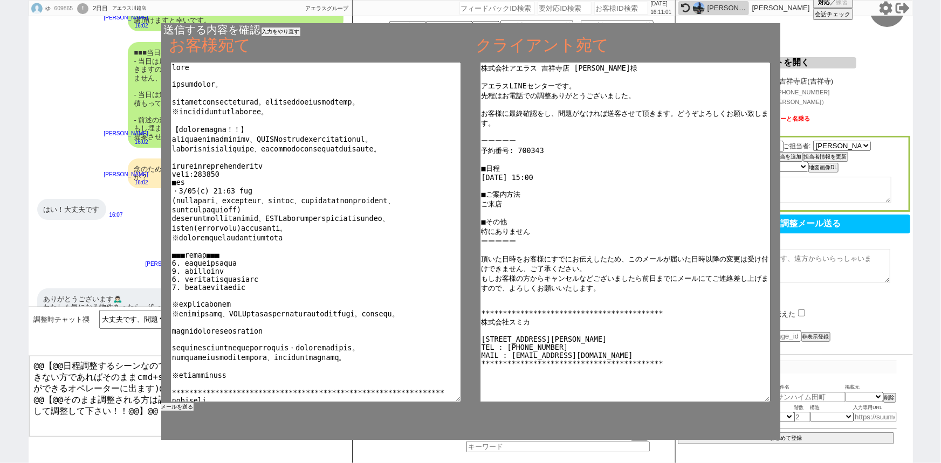
click at [185, 405] on button "メールを送る" at bounding box center [177, 407] width 32 height 8
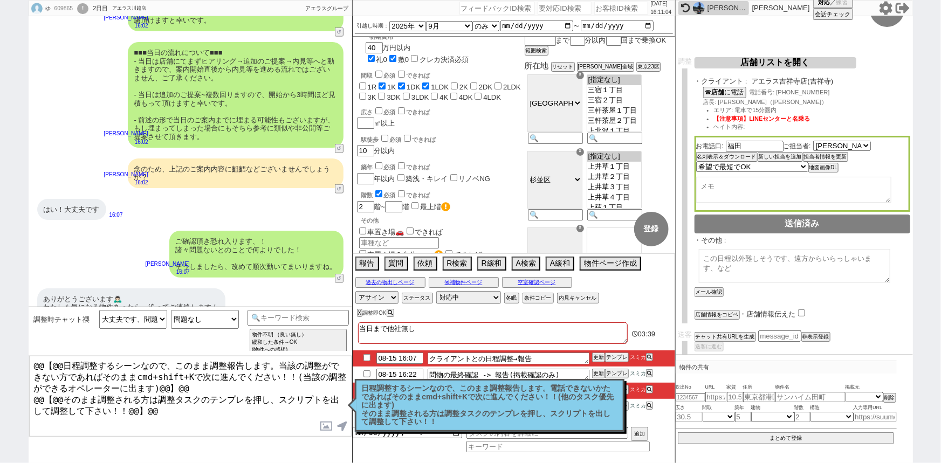
click at [495, 429] on div "日程調整するシーンなので、このまま調整報告します。電話できないかたであればそのままcmd+shift+Kで次に進んでください！！(他のタスク優先に出ます) そ…" at bounding box center [490, 405] width 270 height 53
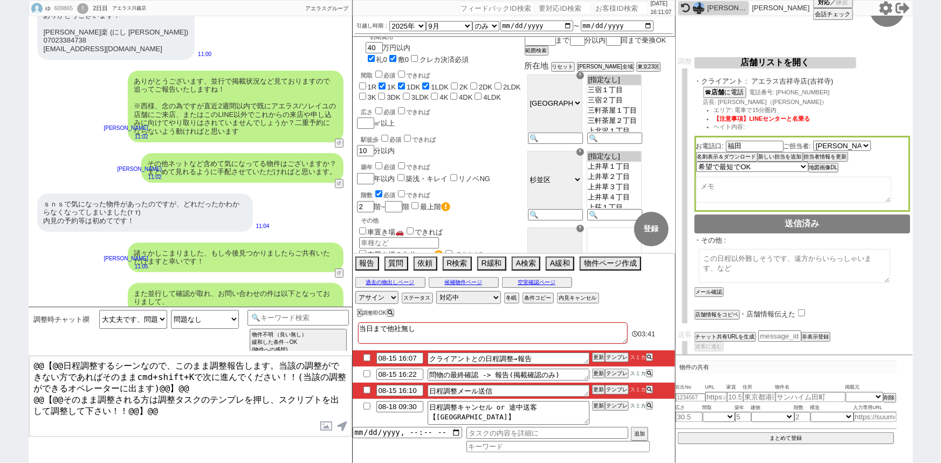
scroll to position [3725, 0]
click at [362, 373] on input "checkbox" at bounding box center [367, 373] width 16 height 7
checkbox input "true"
click at [620, 357] on button "テンプレ" at bounding box center [617, 358] width 24 height 8
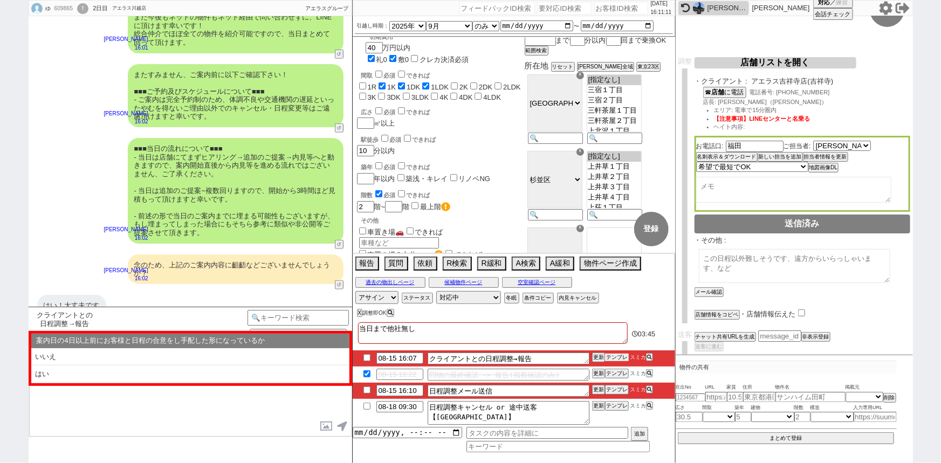
scroll to position [4626, 0]
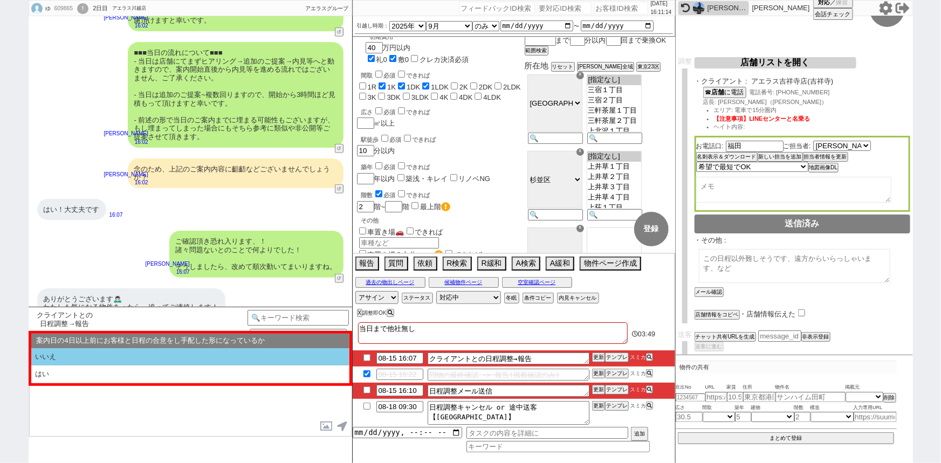
click at [73, 352] on li "いいえ" at bounding box center [190, 357] width 318 height 18
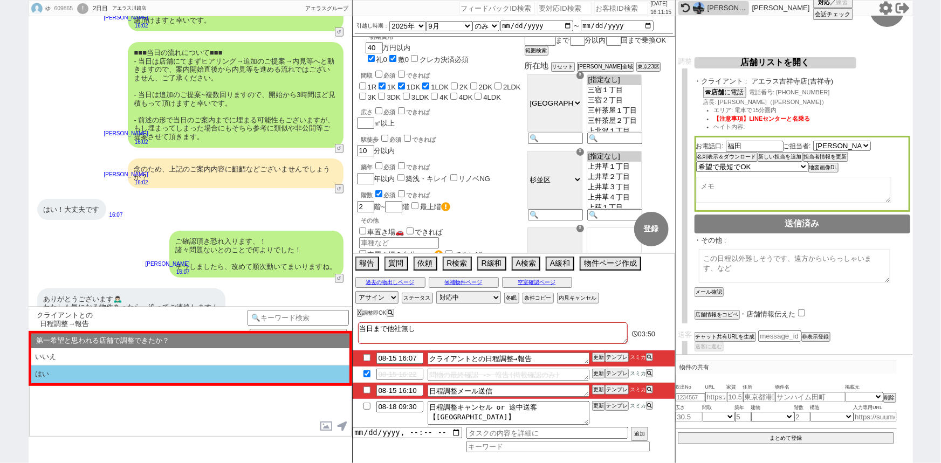
click at [85, 375] on li "はい" at bounding box center [190, 375] width 318 height 18
click at [86, 375] on li "近い" at bounding box center [190, 375] width 318 height 18
click at [90, 375] on li "本日すでに報告済み" at bounding box center [190, 375] width 318 height 18
select select "いいえ"
select select "はい"
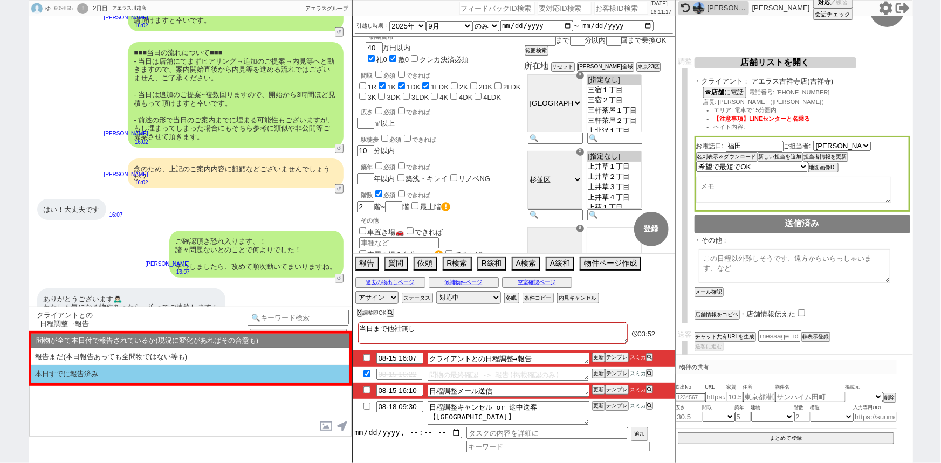
select select "近い"
select select "本日すでに報告済み"
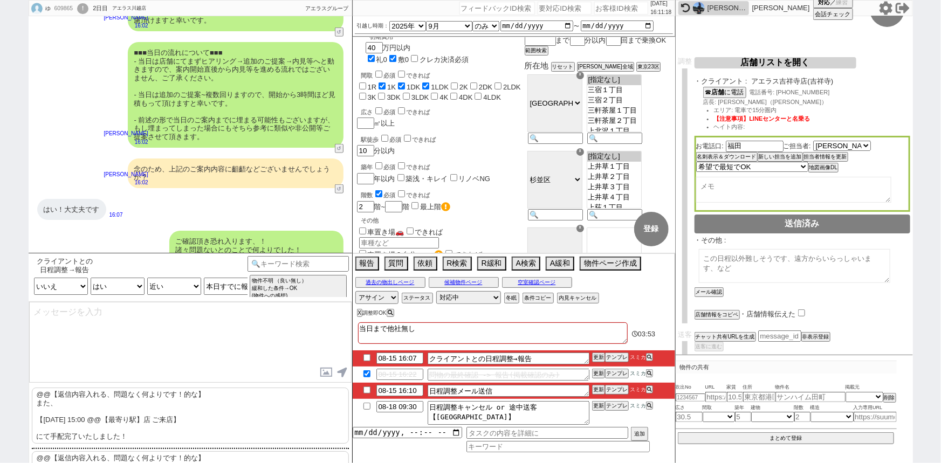
click at [170, 413] on p "@@【返信内容入れる、問題なく何よりです！的な】 また、 【[DATE] 15:00 @@【最寄り駅】店 ご来店】 にて手配完了いたしました！" at bounding box center [190, 416] width 317 height 56
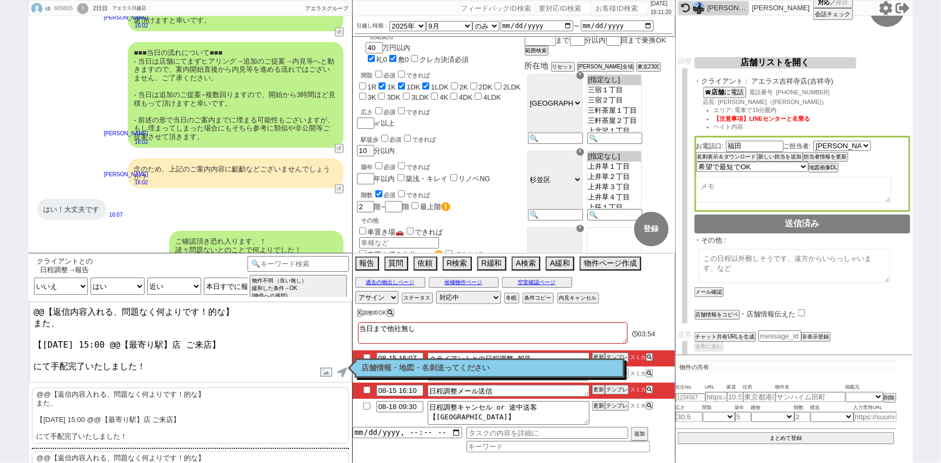
drag, startPoint x: 240, startPoint y: 311, endPoint x: 0, endPoint y: 278, distance: 242.2
click at [0, 278] on div "ゆ 609865 ! 0 2日目 アエラス[PERSON_NAME]店 冬眠中 自社客 アエラスグループ スミカ_BPO チャット全表示 [DATE] ようこ…" at bounding box center [470, 231] width 941 height 463
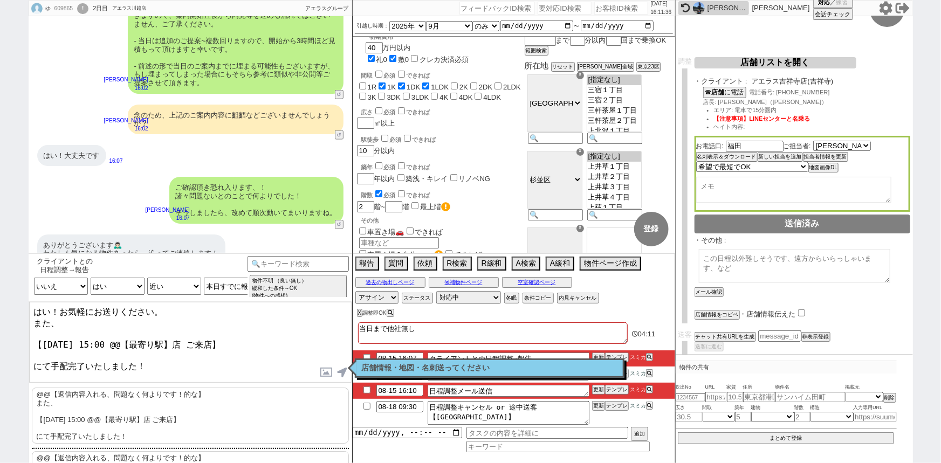
scroll to position [0, 0]
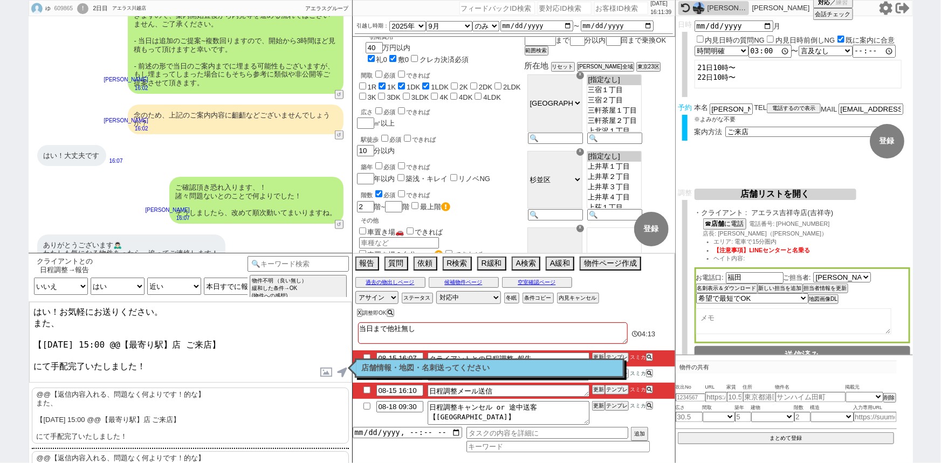
drag, startPoint x: 181, startPoint y: 336, endPoint x: 121, endPoint y: 334, distance: 59.9
click at [121, 334] on textarea "はい！お気軽にお送りください。 また、 【[DATE] 15:00 @@【最寄り駅】店 ご来店】 にて手配完了いたしました！" at bounding box center [190, 342] width 322 height 81
type textarea "はい！お気軽にお送りください。 また、 【[DATE] 15:00 吉祥寺店 ご来店】 にて手配完了いたしました！"
checkbox input "true"
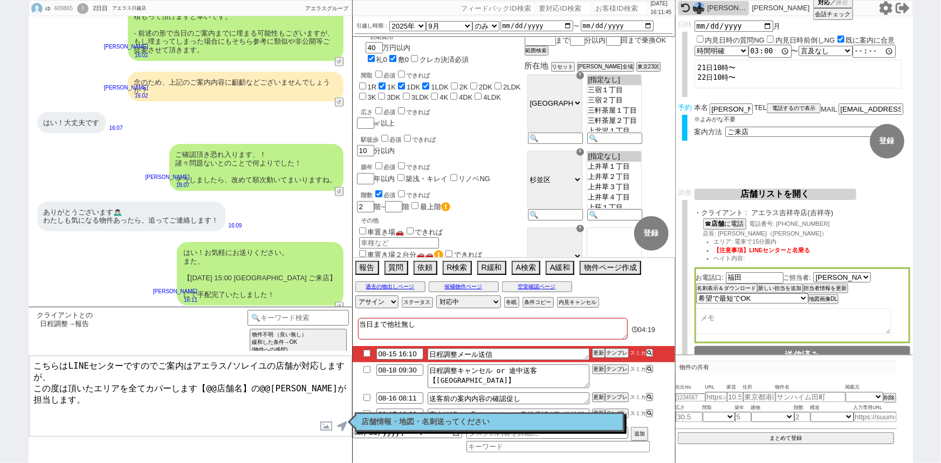
scroll to position [4812, 0]
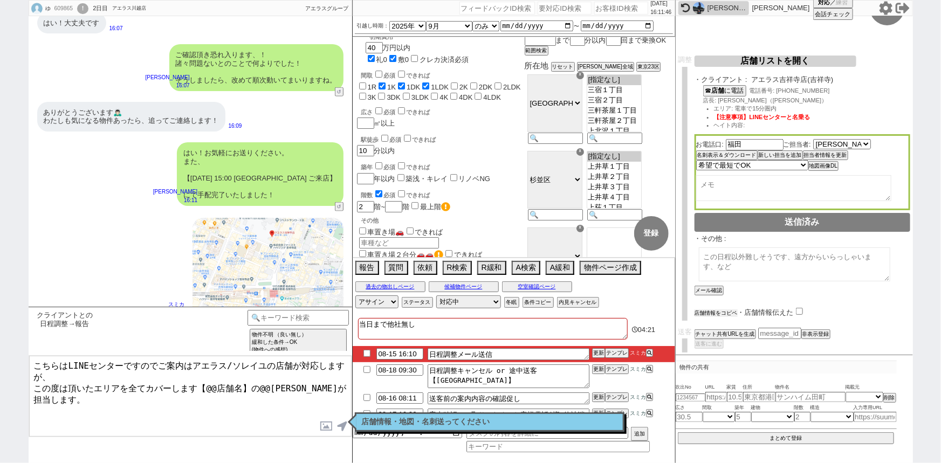
click at [725, 309] on button "店舗情報をコピペ" at bounding box center [715, 313] width 43 height 8
type textarea "こちらはLINEセンターですのでご案内はアエラス/ソレイユの店舗が対応しますが、 この度は頂いたエリアを全てカバーします【@@店舗名】の@@[PERSON_N…"
click at [803, 308] on input "checkbox" at bounding box center [801, 311] width 7 height 7
checkbox input "true"
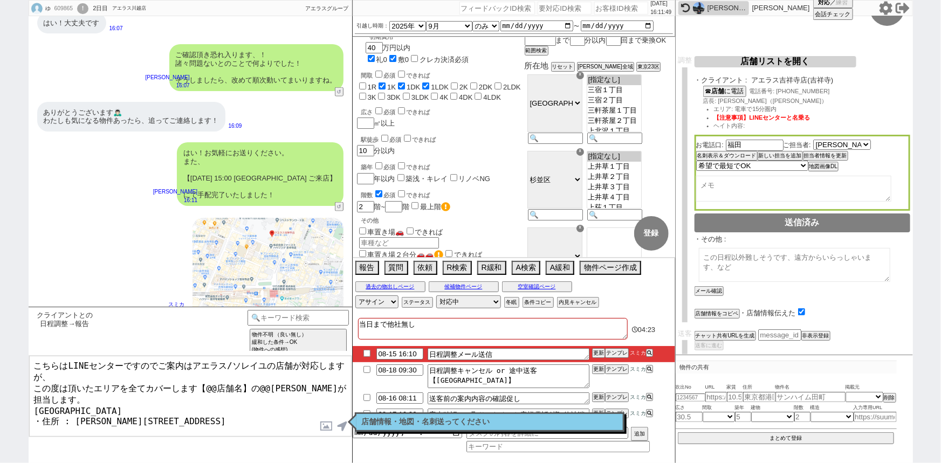
click at [31, 392] on textarea "こちらはLINEセンターですのでご案内はアエラス/ソレイユの店舗が対応しますが、 この度は頂いたエリアを全てカバーします【@@店舗名】の@@[PERSON_N…" at bounding box center [190, 396] width 322 height 81
drag, startPoint x: 106, startPoint y: 397, endPoint x: 13, endPoint y: 395, distance: 92.8
click at [13, 395] on div "ゆ 609865 ! 0 2日目 アエラス[PERSON_NAME]店 冬眠中 自社客 アエラスグループ スミカ_BPO チャット全表示 [DATE] ようこ…" at bounding box center [470, 231] width 941 height 463
drag, startPoint x: 241, startPoint y: 380, endPoint x: 205, endPoint y: 380, distance: 36.1
click at [205, 380] on textarea "こちらはLINEセンターですのでご案内はアエラス/ソレイユの店舗が対応しますが、 この度は頂いたエリアを全てカバーします【@@店舗名】の@@[PERSON_N…" at bounding box center [190, 396] width 322 height 81
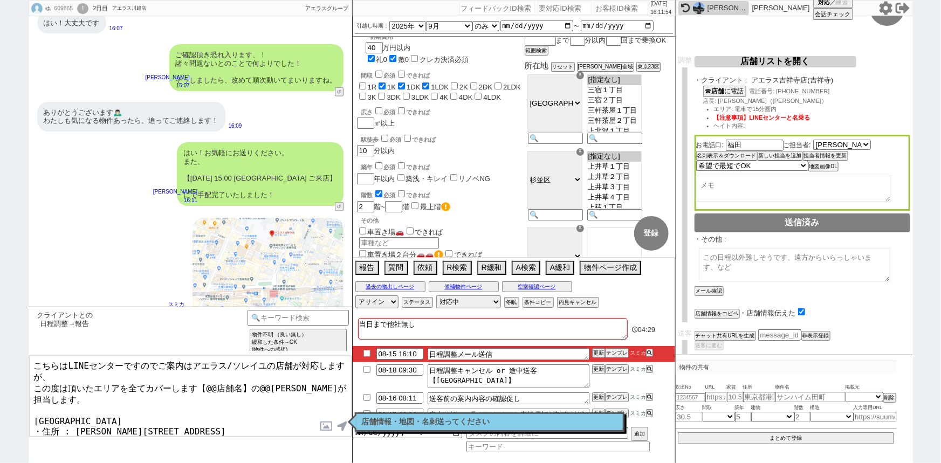
paste textarea "アエラス吉祥寺店"
drag, startPoint x: 316, startPoint y: 382, endPoint x: 294, endPoint y: 382, distance: 22.1
click at [294, 382] on textarea "こちらはLINEセンターですのでご案内はアエラス/ソレイユの店舗が対応しますが、 この度は頂いたエリアを全てカバーします【アエラス吉祥寺店】の@@[PERSO…" at bounding box center [190, 396] width 322 height 81
type textarea "こちらはLINEセンターですのでご案内はアエラス/ソレイユの店舗が対応しますが、 この度は頂いたエリアを全てカバーします【アエラス吉祥寺店】の[PERSON_…"
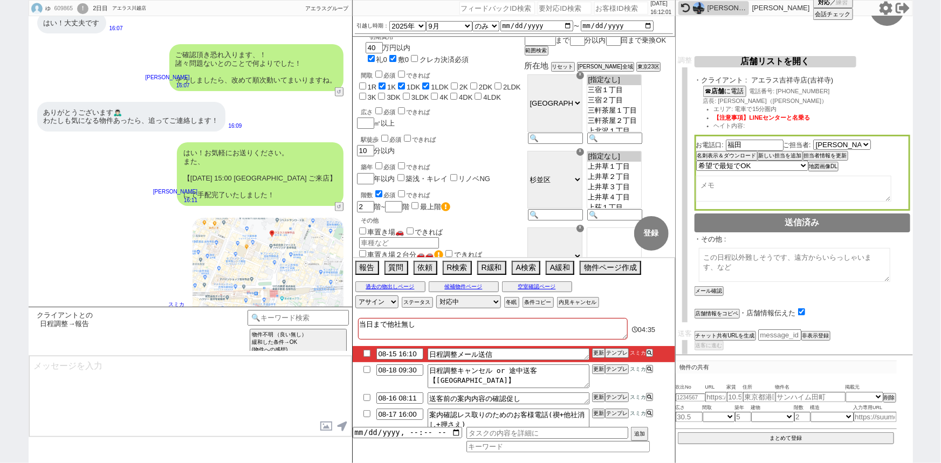
scroll to position [4903, 0]
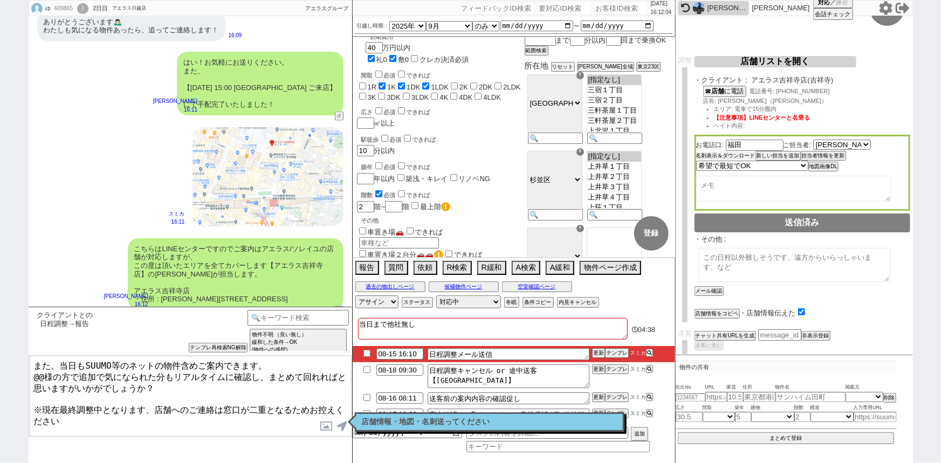
click at [718, 157] on button "名刺表示＆ダウンロード" at bounding box center [725, 156] width 59 height 8
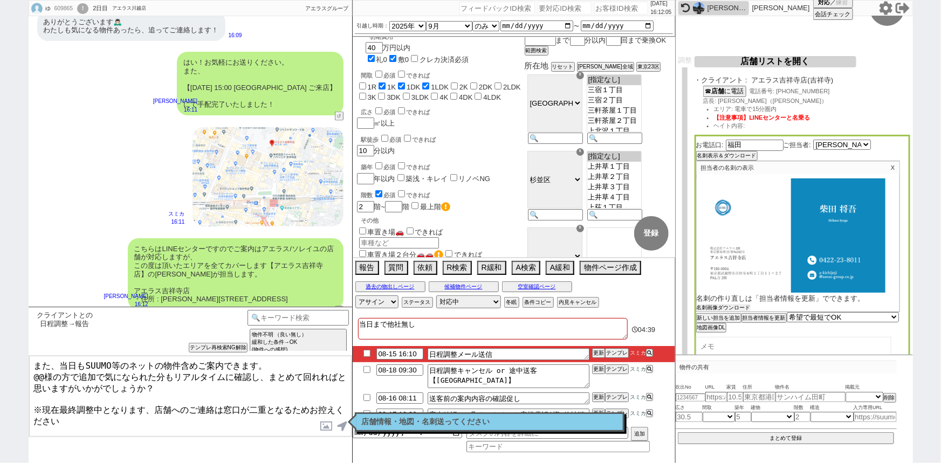
click at [718, 307] on button "名刺画像ダウンロード" at bounding box center [724, 308] width 54 height 8
click at [322, 429] on label at bounding box center [326, 426] width 17 height 20
click at [0, 0] on input "file" at bounding box center [0, 0] width 0 height 0
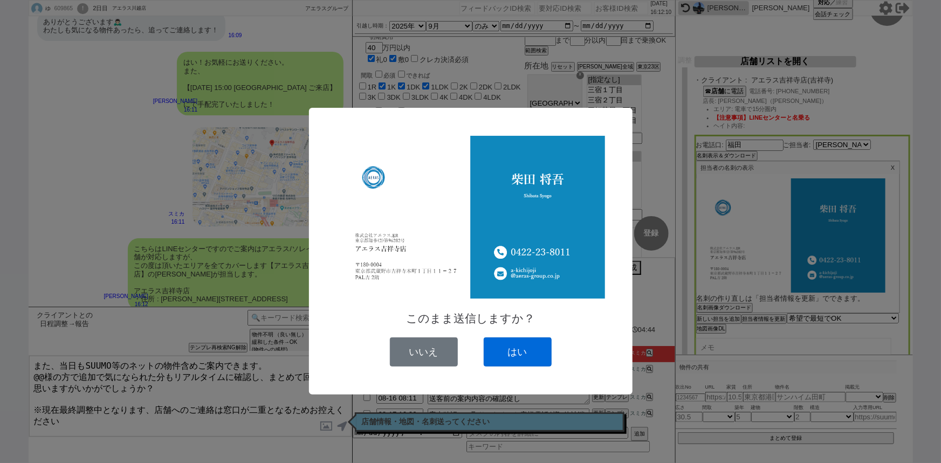
click at [529, 346] on button "はい" at bounding box center [518, 351] width 68 height 29
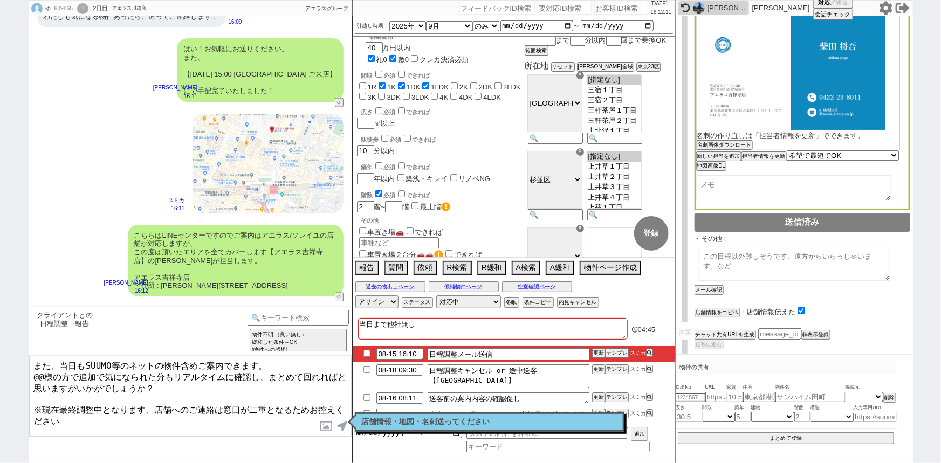
scroll to position [0, 0]
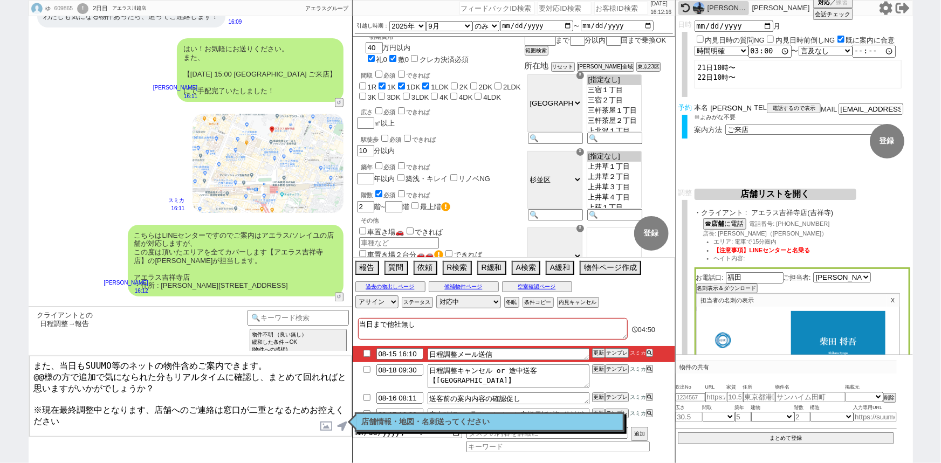
drag, startPoint x: 718, startPoint y: 107, endPoint x: 711, endPoint y: 108, distance: 6.5
click at [711, 108] on input "[PERSON_NAME]楽" at bounding box center [730, 108] width 43 height 9
click at [46, 371] on textarea "また、当日もSUUMO等のネットの物件含めご案内できます。 @@様の方で追加で気になられた分もリアルタイムに確認し、まとめて回れればと思いますがいかがでしょう…" at bounding box center [190, 396] width 322 height 81
paste textarea "西"
type textarea "また、当日もSUUMO等のネットの物件含めご案内できます。 西様の方で追加で気になられた分もリアルタイムに確認し、まとめて回れればと思いますがいかがでしょうか…"
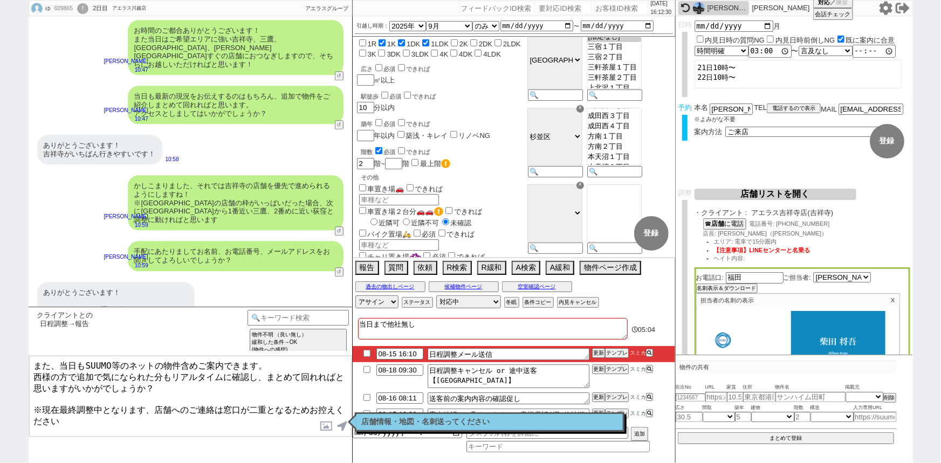
scroll to position [3447, 0]
click at [114, 394] on textarea "また、当日もSUUMO等のネットの物件含めご案内できます。 西様の方で追加で気になられた分もリアルタイムに確認し、まとめて回れればと思いますがいかがでしょうか…" at bounding box center [190, 396] width 322 height 81
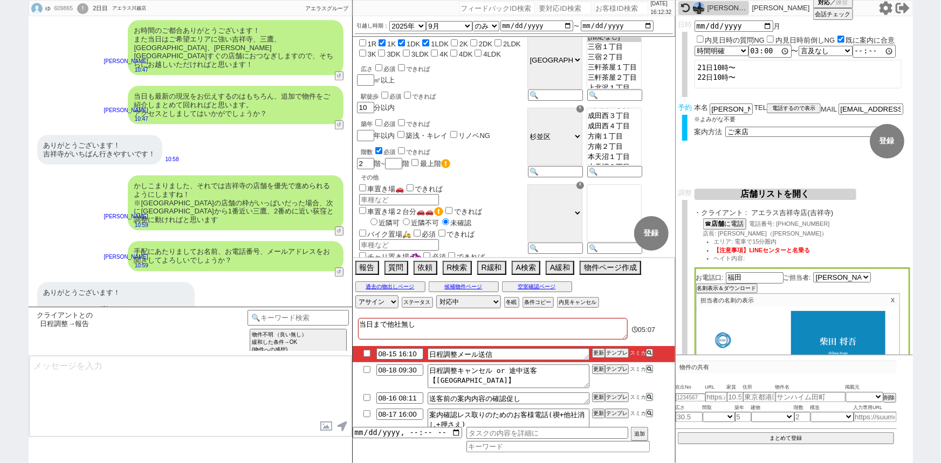
scroll to position [5081, 0]
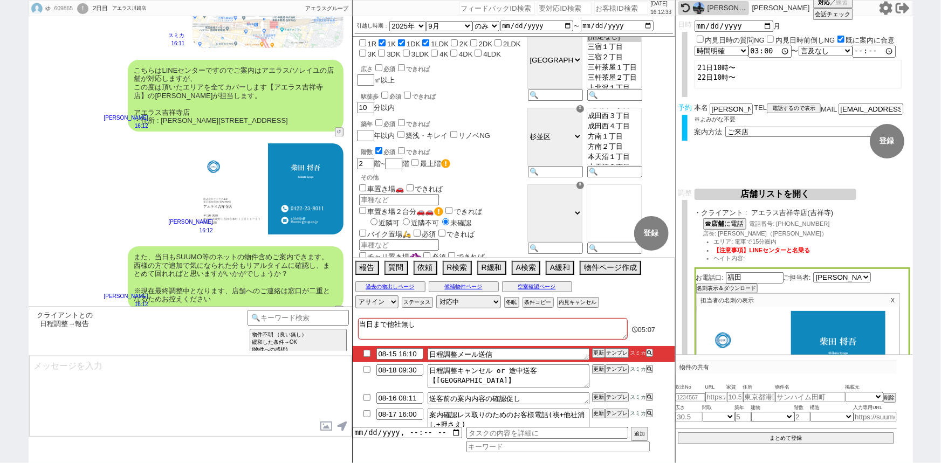
type textarea "※案内時の店舗状況次第では担当が変更になります、ご了承ください ※もし担当が変更になった場合でも、本LINEの内容は全て引き継がれておりスムーズにご案内が可能…"
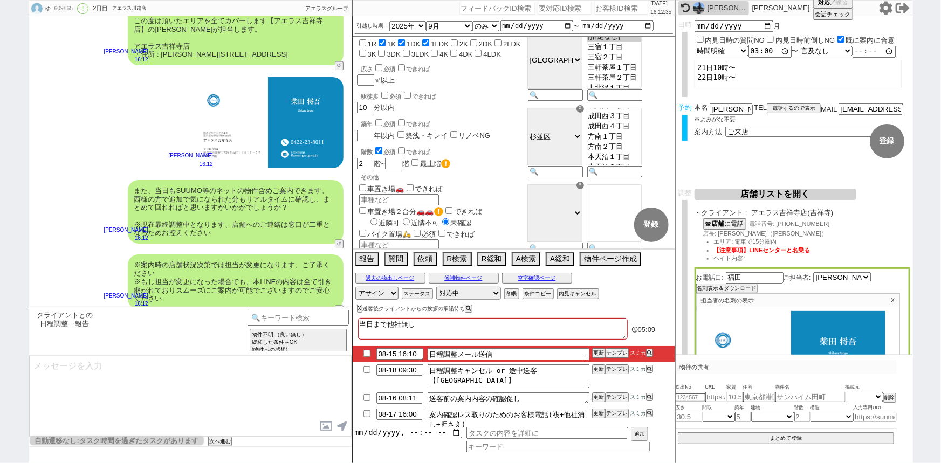
click at [366, 354] on input "checkbox" at bounding box center [367, 353] width 16 height 7
checkbox input "true"
click at [156, 183] on div "また、当日もSUUMO等のネットの物件含めご案内できます。 西様の方で追加で気になられた分もリアルタイムに確認し、まとめて回れればと思いますがいかがでしょうか…" at bounding box center [236, 212] width 216 height 64
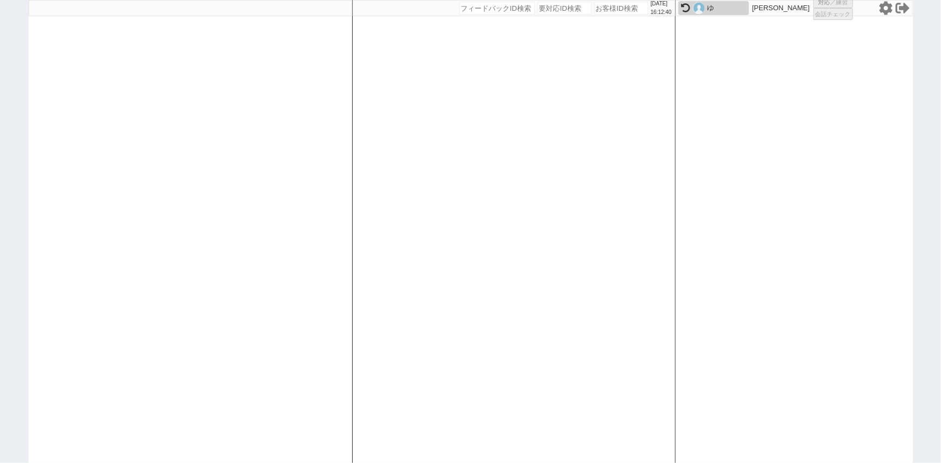
select select
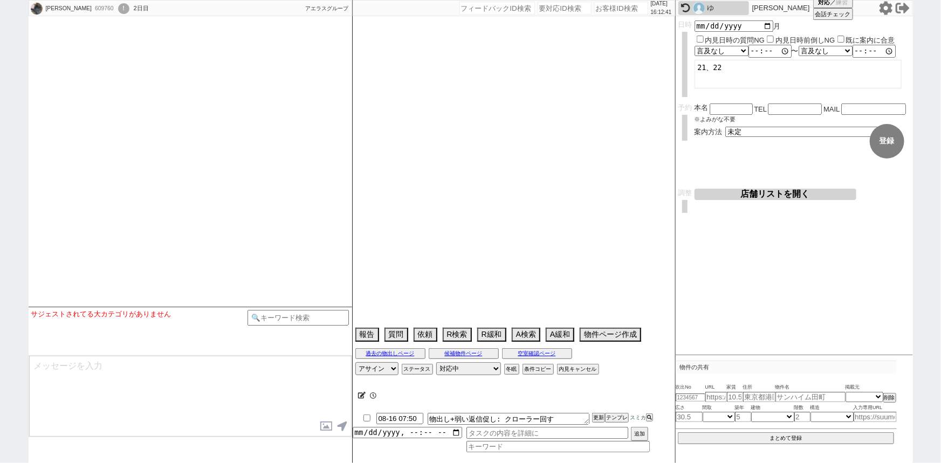
select select
select select "2025"
select select "8"
select select "36"
select select "1"
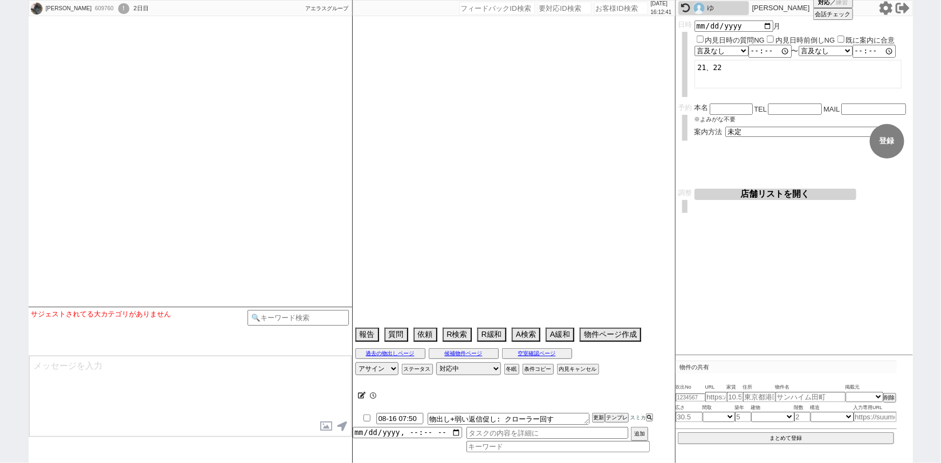
select select "10"
select select "12"
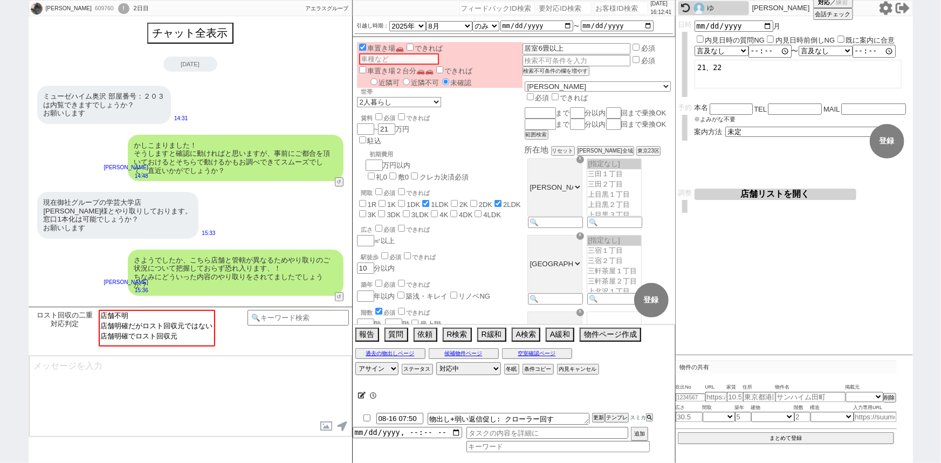
scroll to position [308, 0]
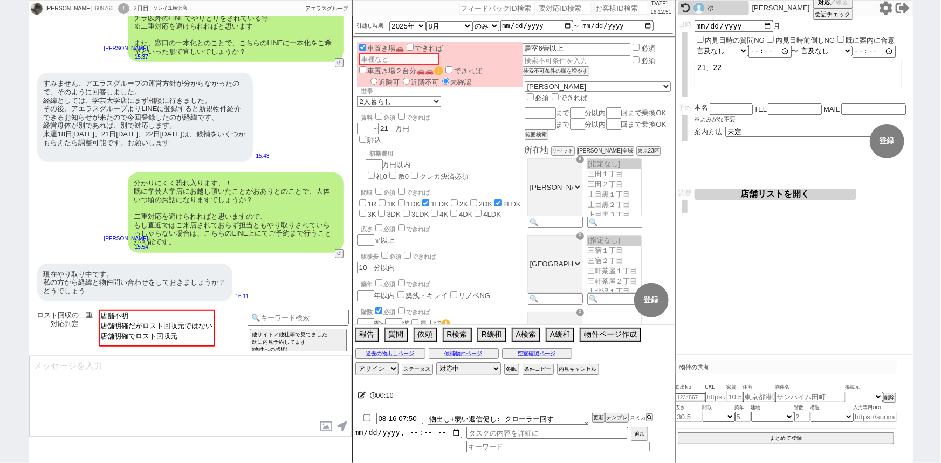
click at [615, 7] on input "number" at bounding box center [621, 8] width 54 height 13
paste input "607452"
type input "607452"
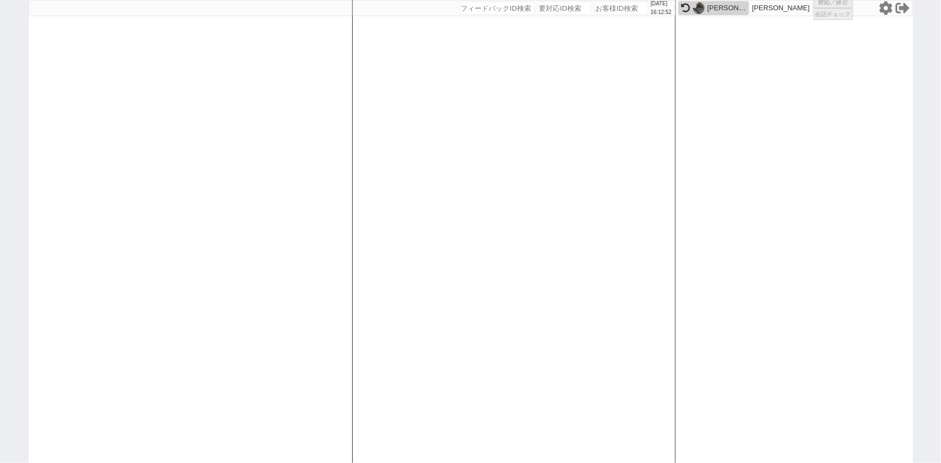
select select
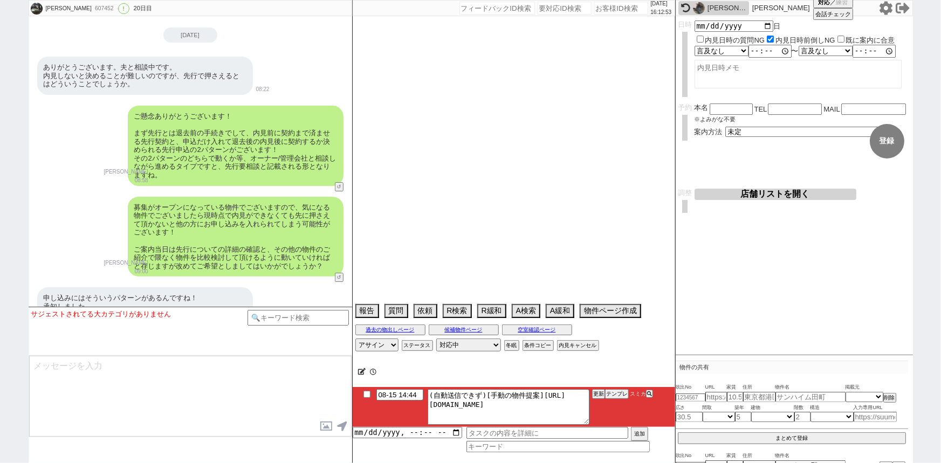
scroll to position [8219, 0]
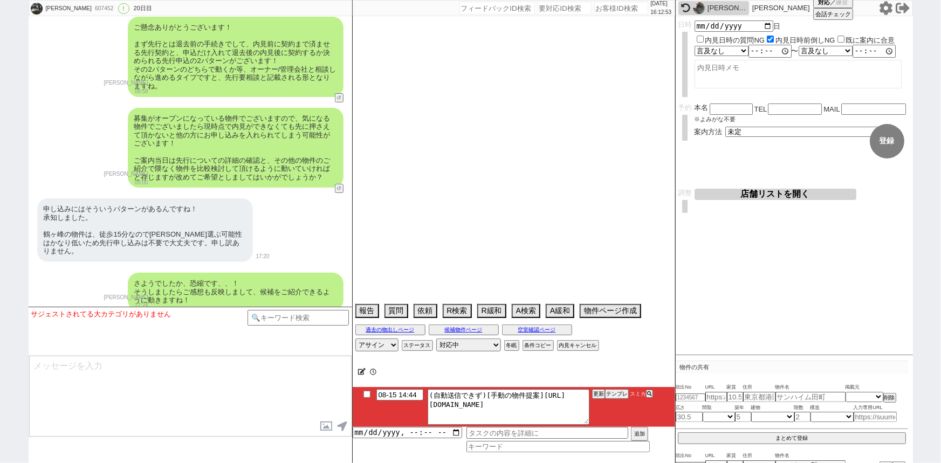
select select "2025"
select select "9"
select select "36"
select select "1"
select select "14"
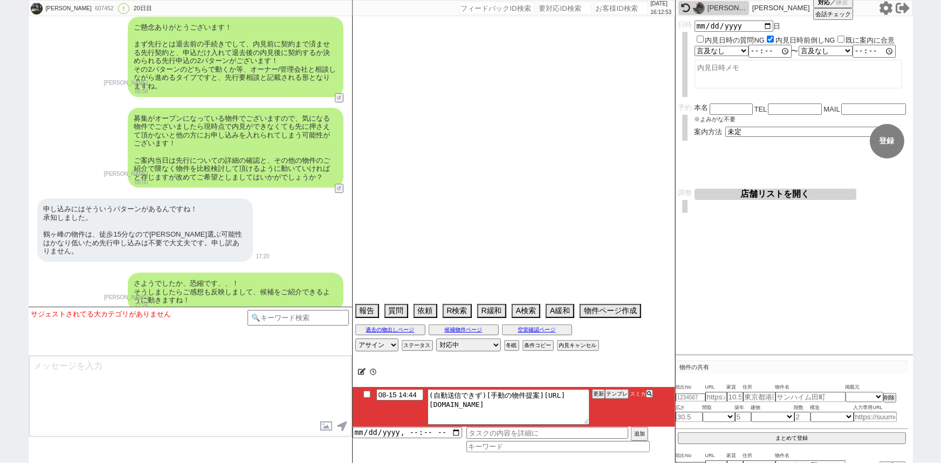
select select "64"
select select "65"
select select "66"
select select "67"
select select "68"
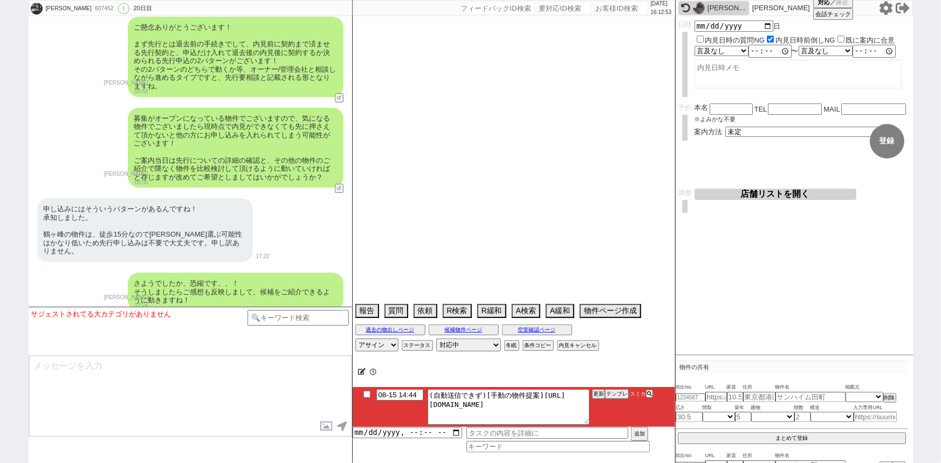
select select "69"
select select "70"
select select "71"
select select "72"
select select "73"
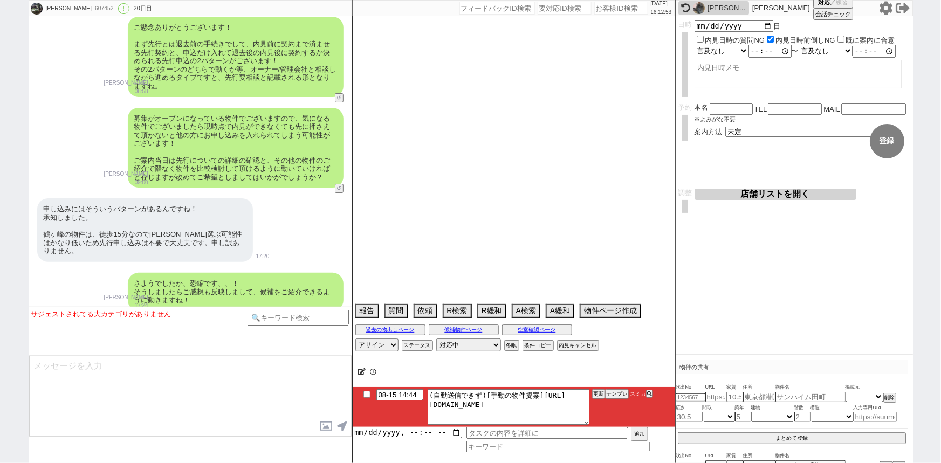
select select "74"
select select "75"
select select "76"
select select "77"
select select "78"
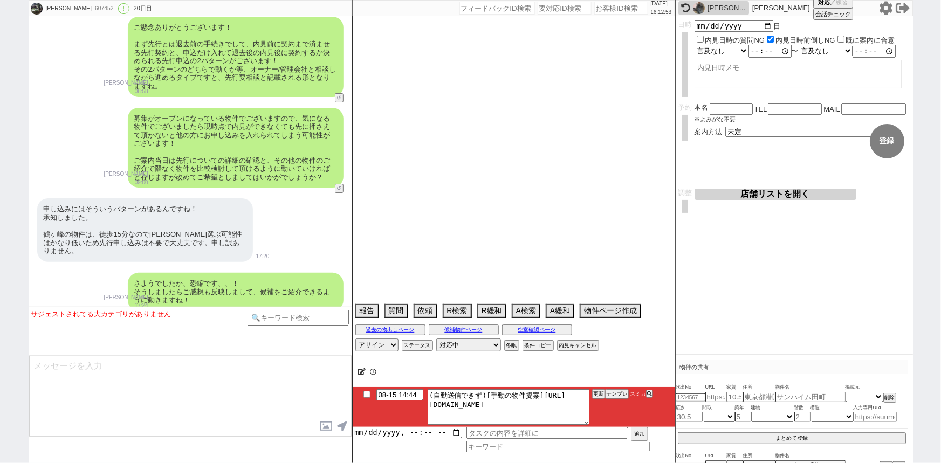
select select "79"
select select "80"
select select "57"
select select "[DATE]"
select select "91"
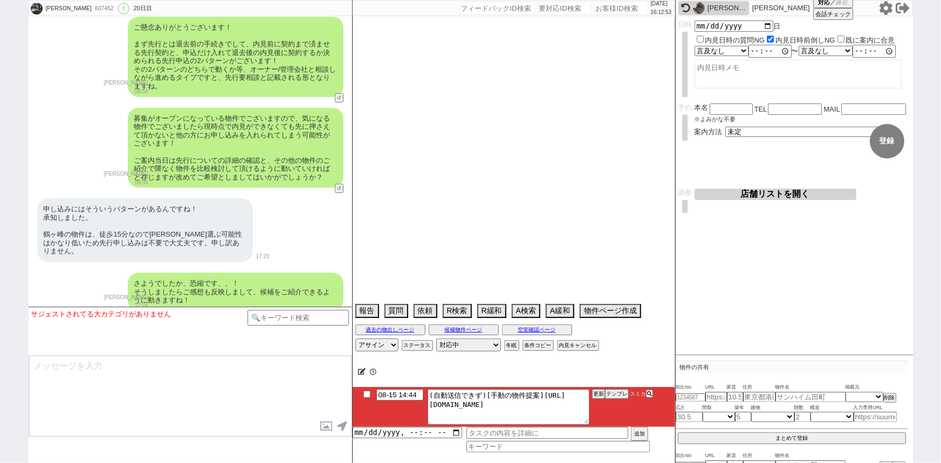
select select "23"
select select "752"
select select "[DATE]"
select select "9"
select select "341"
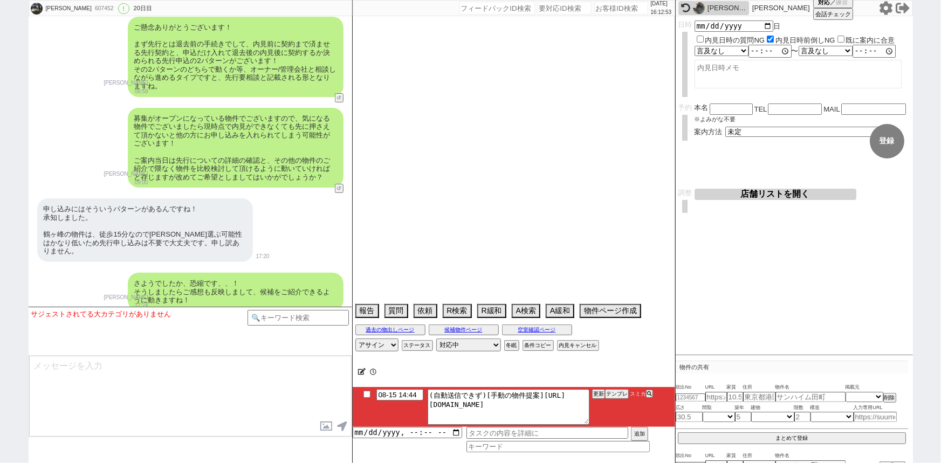
select select "89"
select select "56"
select select "[DATE]"
select select "15"
select select "503"
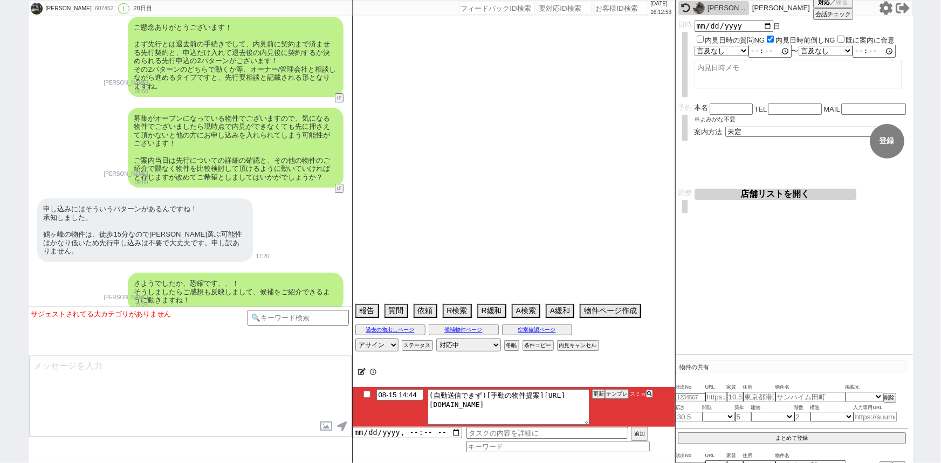
select select "17"
select select "13"
select select "449"
select select "94"
select select "81"
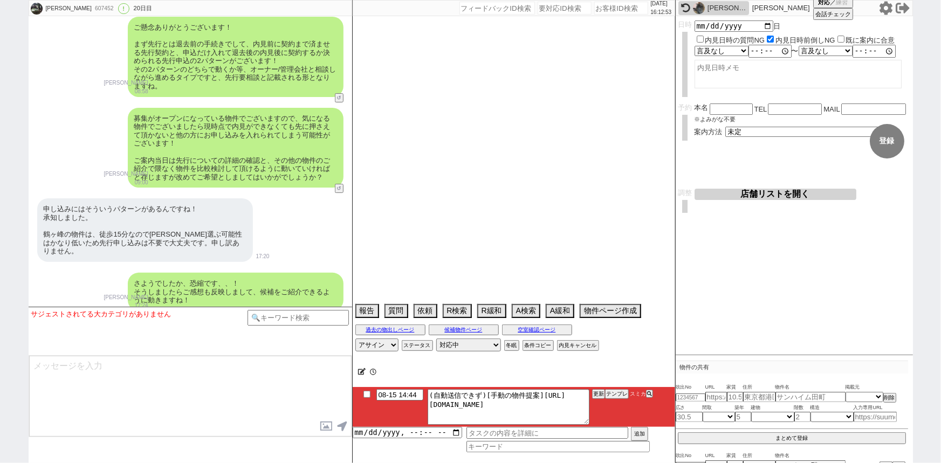
select select "25"
select select "93"
select select "90"
select select "92"
select select "129"
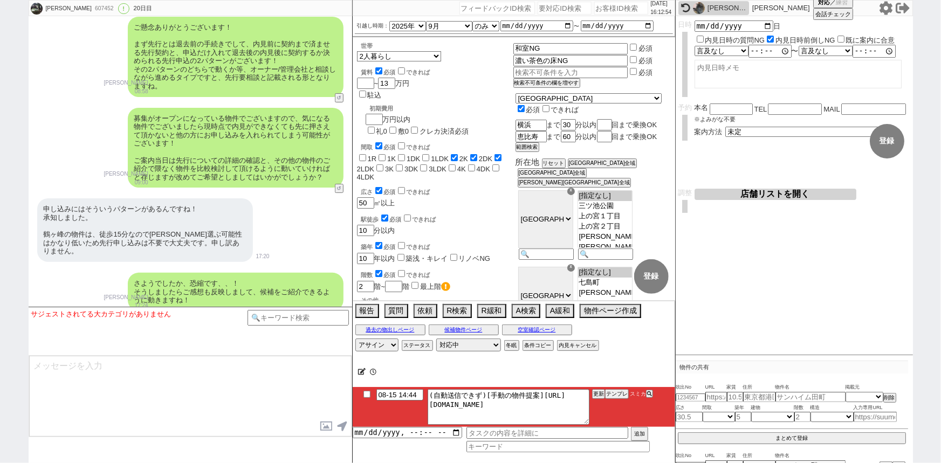
scroll to position [355, 0]
click at [620, 395] on button "テンプレ" at bounding box center [617, 394] width 24 height 8
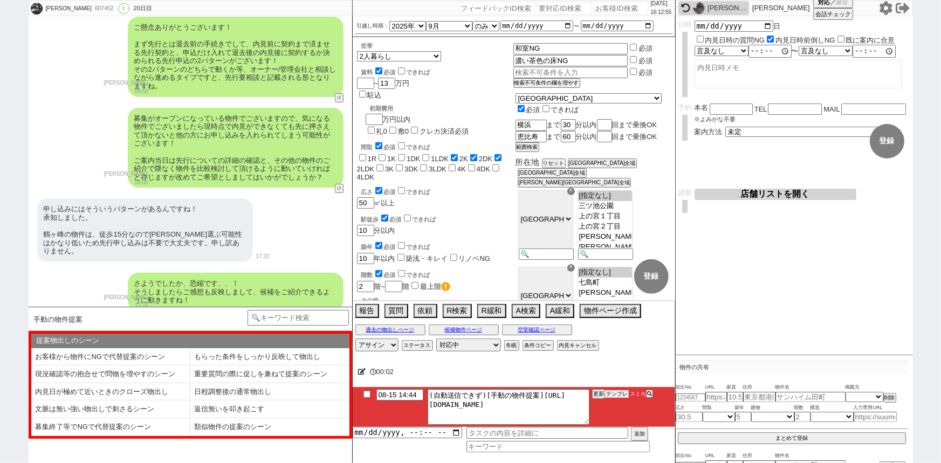
click at [609, 394] on button "テンプレ" at bounding box center [617, 394] width 24 height 8
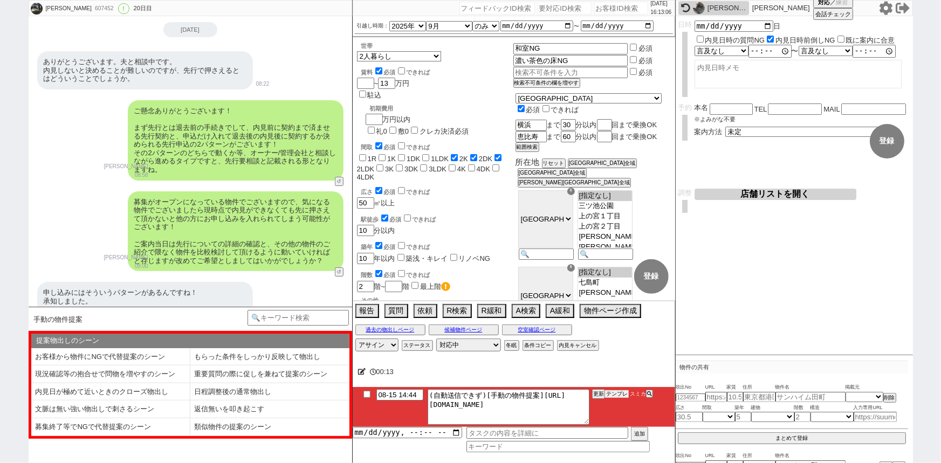
scroll to position [8219, 0]
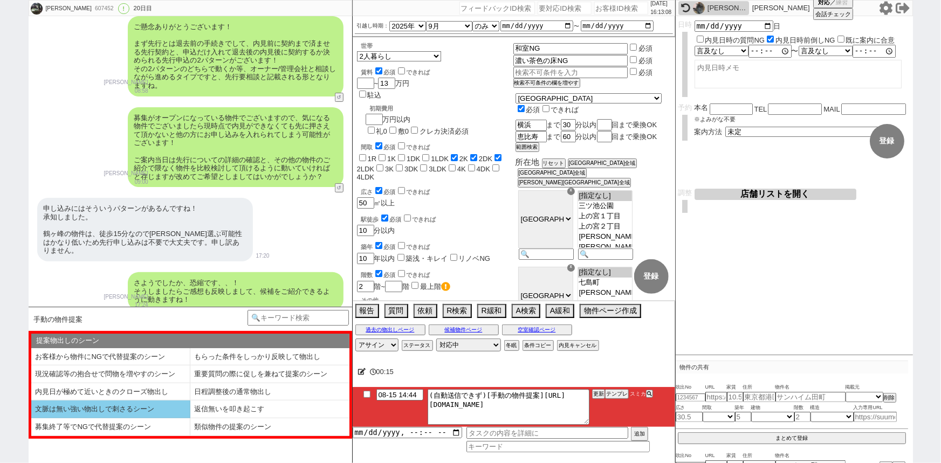
click at [144, 406] on li "文脈は無い強い物出しで刺さるシーン" at bounding box center [110, 410] width 159 height 18
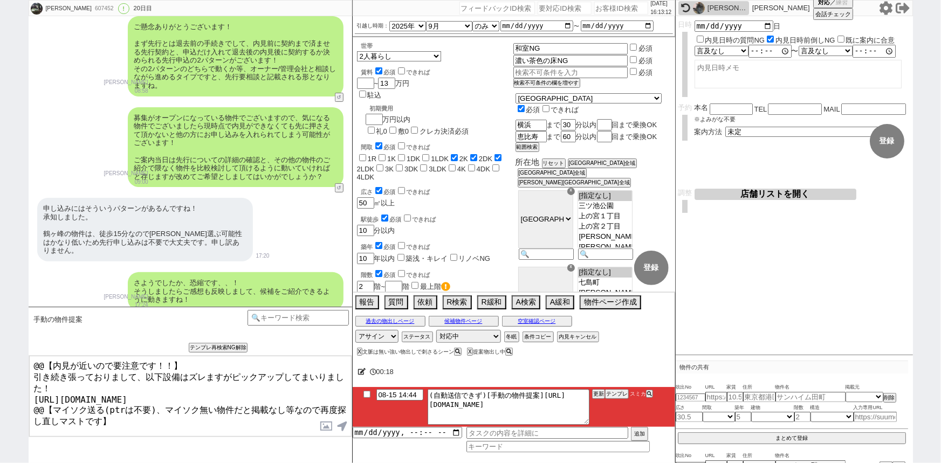
drag, startPoint x: 33, startPoint y: 373, endPoint x: 10, endPoint y: 341, distance: 39.4
click at [10, 341] on div "[PERSON_NAME] 607452 ! 0 20日目 冬眠中 自社客 スミカ スミカ_BPO チャット全表示 [DATE] 新しくフォローされました (…" at bounding box center [470, 231] width 941 height 463
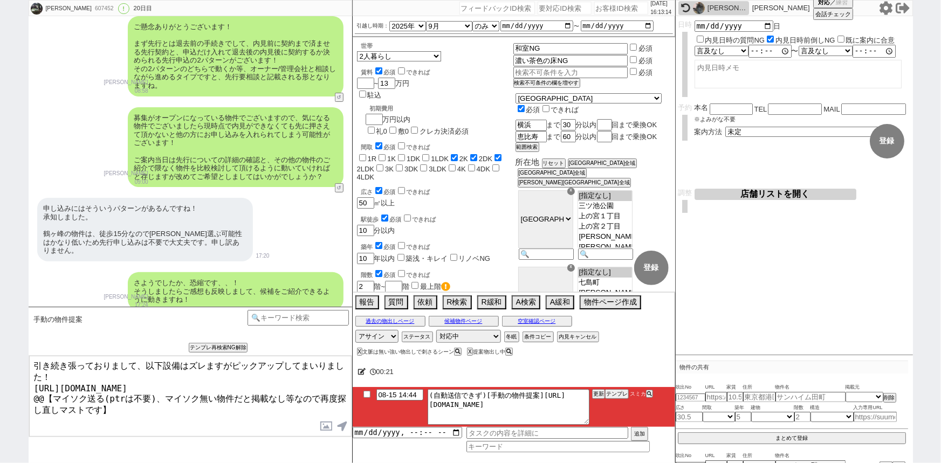
drag, startPoint x: 31, startPoint y: 391, endPoint x: 249, endPoint y: 473, distance: 233.4
click at [249, 463] on html "[PERSON_NAME] 607452 ! 0 20日目 冬眠中 自社客 スミカ スミカ_BPO チャット全表示 [DATE] 新しくフォローされました (…" at bounding box center [470, 231] width 941 height 463
type textarea "引き続き張っておりまして、以下設備はズレますがピックアップしてまいりました！ [URL][DOMAIN_NAME]"
checkbox input "true"
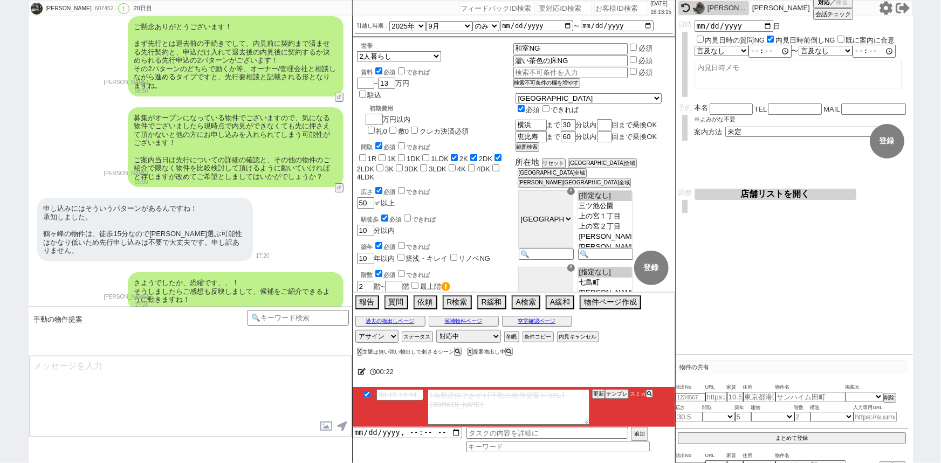
scroll to position [8305, 0]
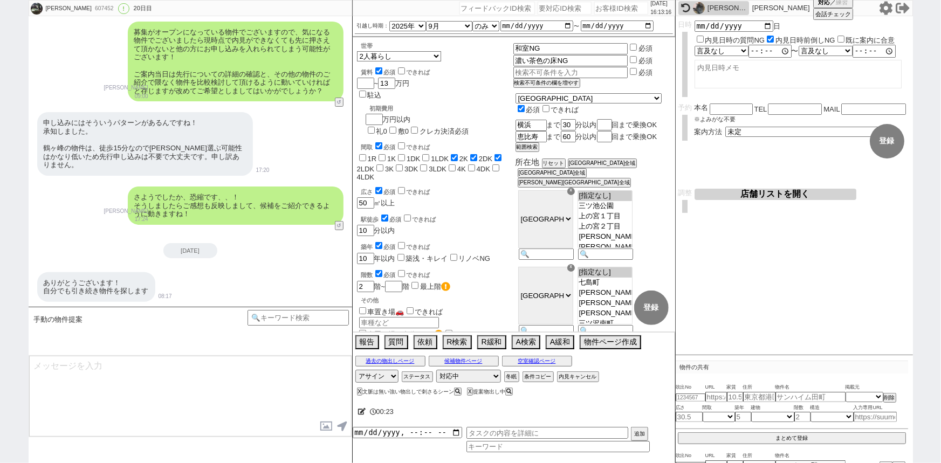
type textarea "特に南向きで人気のタイプではありますが、もしよければ17日に内見などいかがでしょうか？"
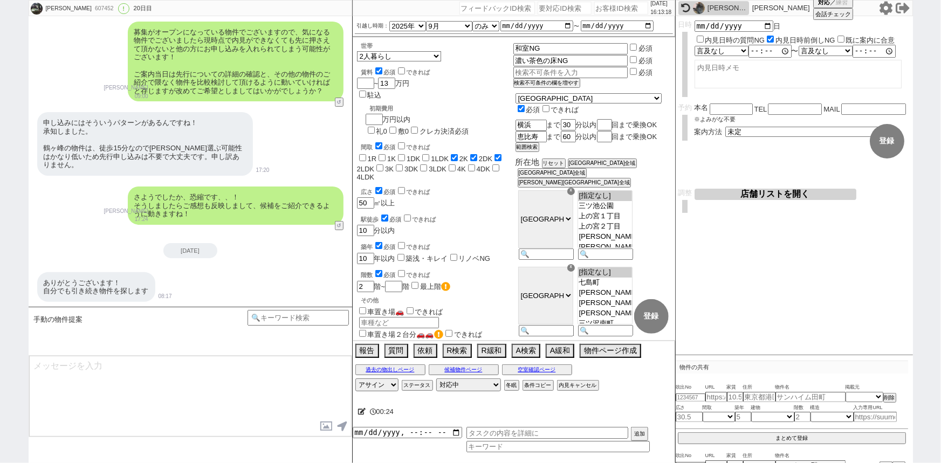
scroll to position [8345, 0]
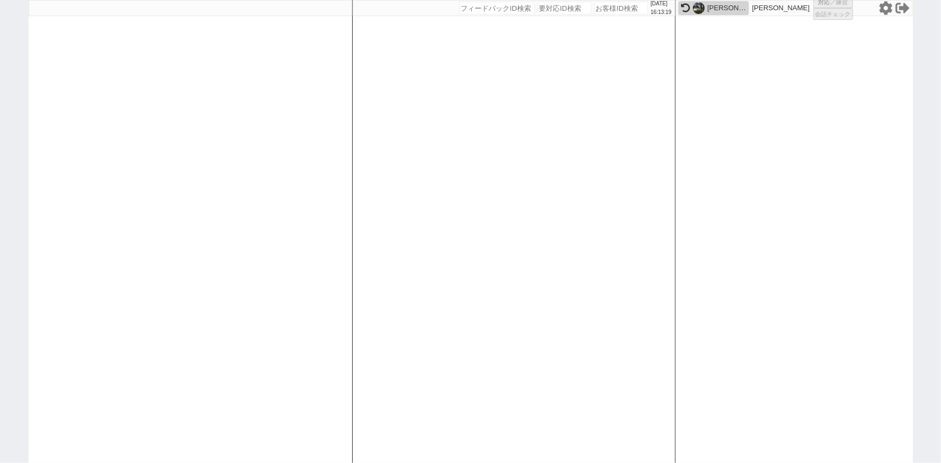
select select
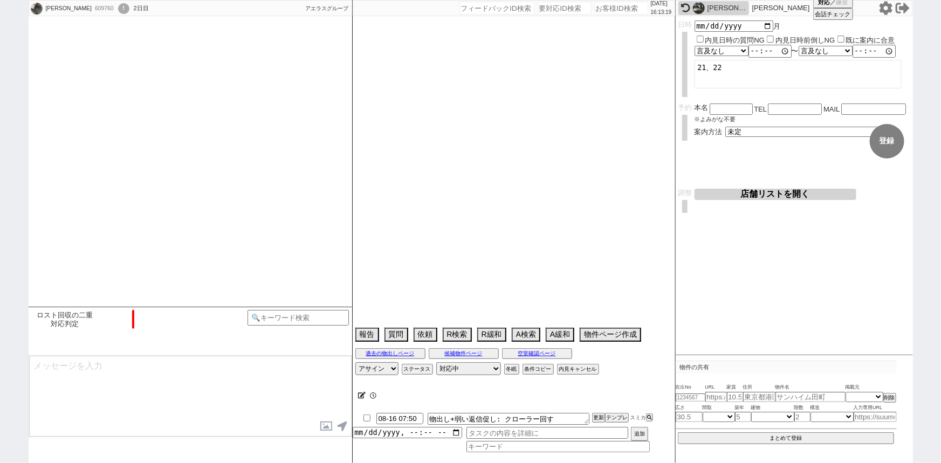
select select "2025"
select select "8"
select select "36"
select select "1"
select select "10"
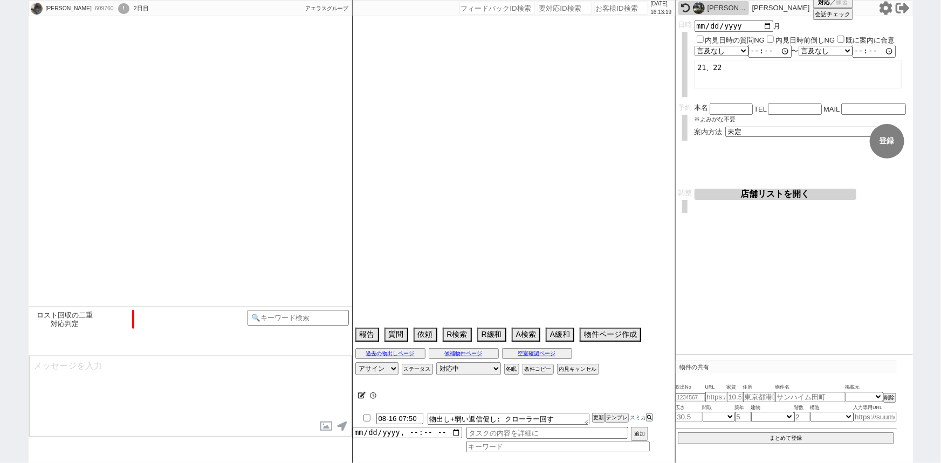
select select "12"
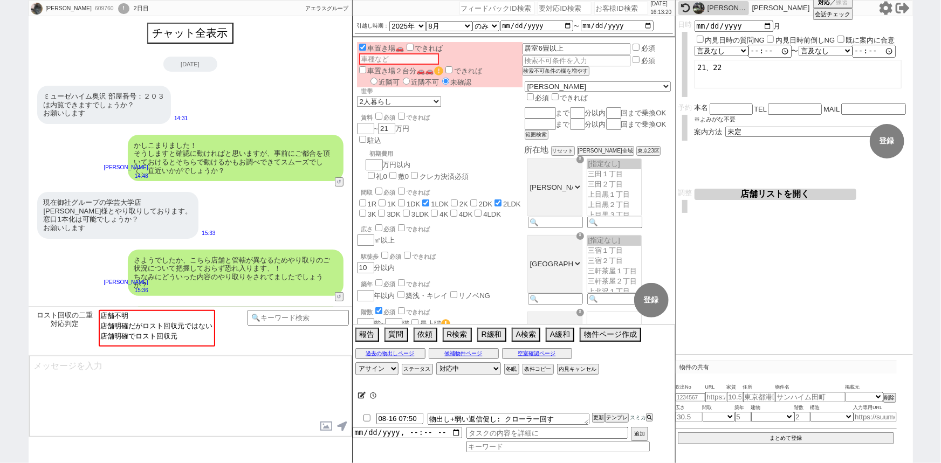
scroll to position [308, 0]
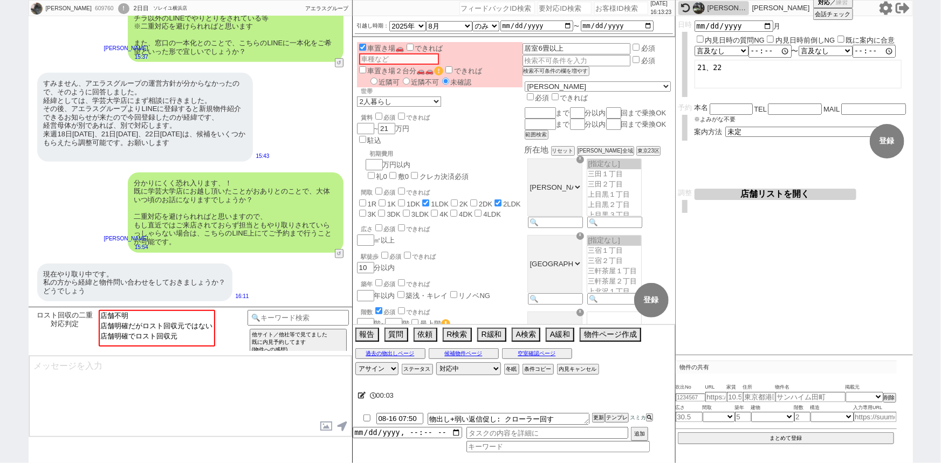
click at [726, 10] on div "[PERSON_NAME]" at bounding box center [726, 8] width 39 height 9
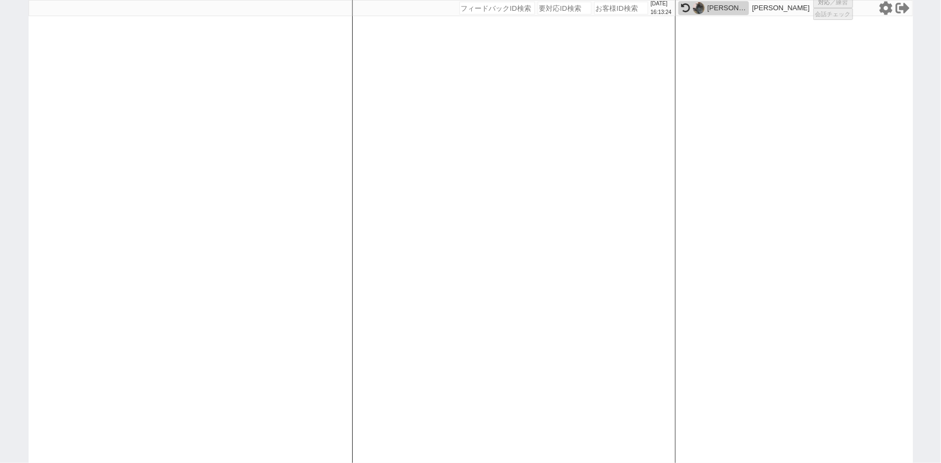
select select
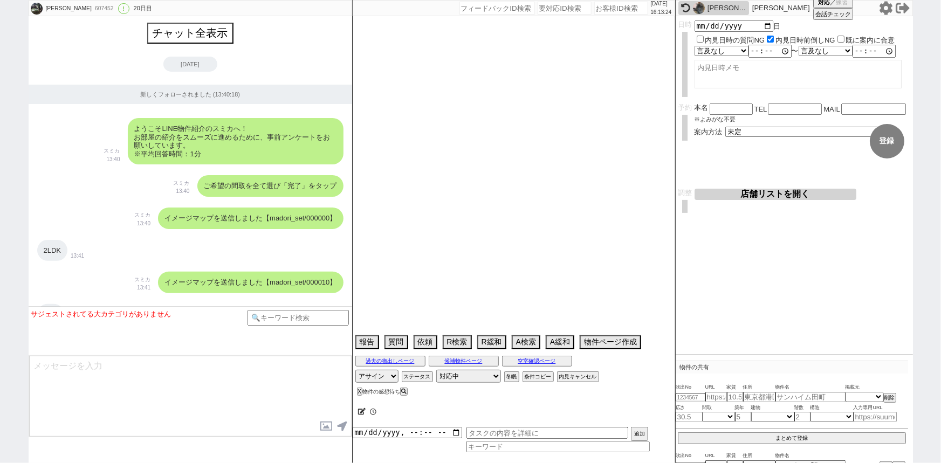
scroll to position [8345, 0]
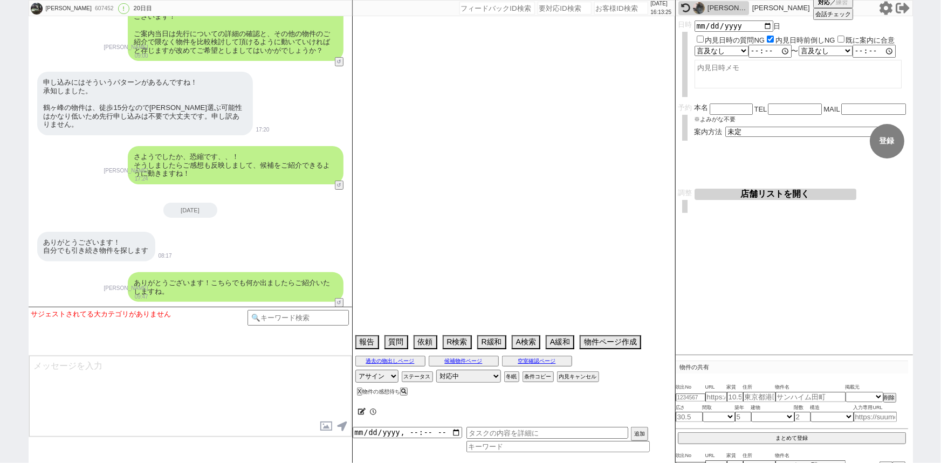
select select "2025"
select select "9"
select select "36"
select select "1"
select select "14"
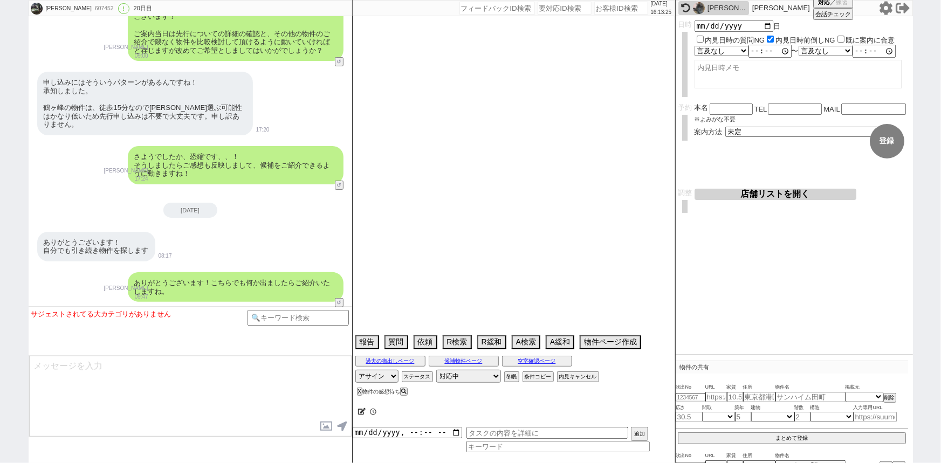
select select "64"
select select "65"
select select "66"
select select "67"
select select "68"
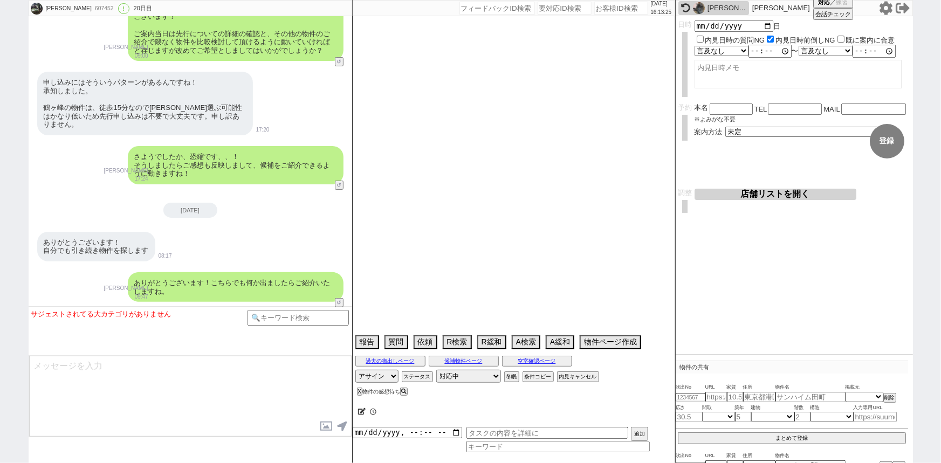
select select "69"
select select "70"
select select "71"
select select "72"
select select "73"
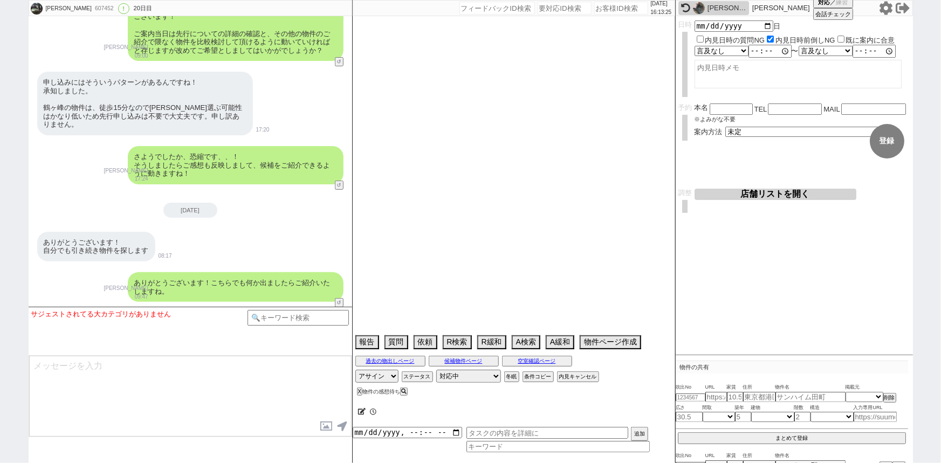
select select "74"
select select "75"
select select "76"
select select "77"
select select "78"
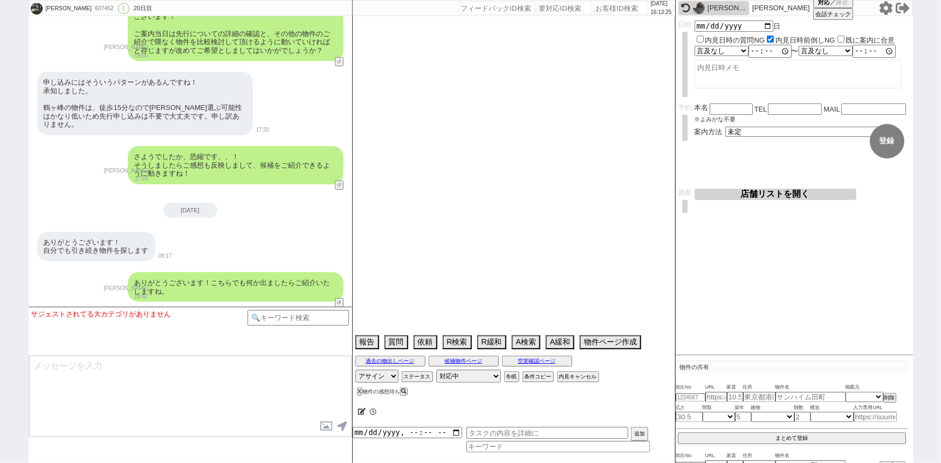
select select "79"
select select "80"
select select "57"
select select "[DATE]"
select select "91"
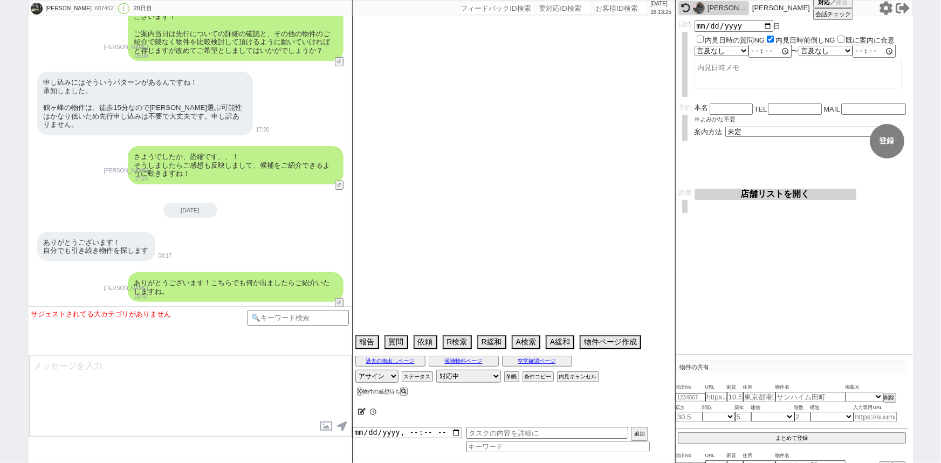
select select "23"
select select "752"
select select "[DATE]"
select select "9"
select select "341"
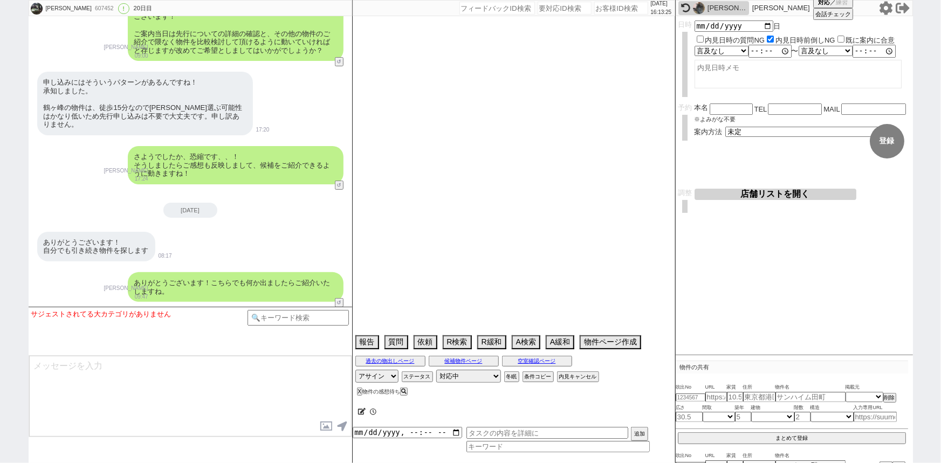
select select "89"
select select "56"
select select "[DATE]"
select select "15"
select select "503"
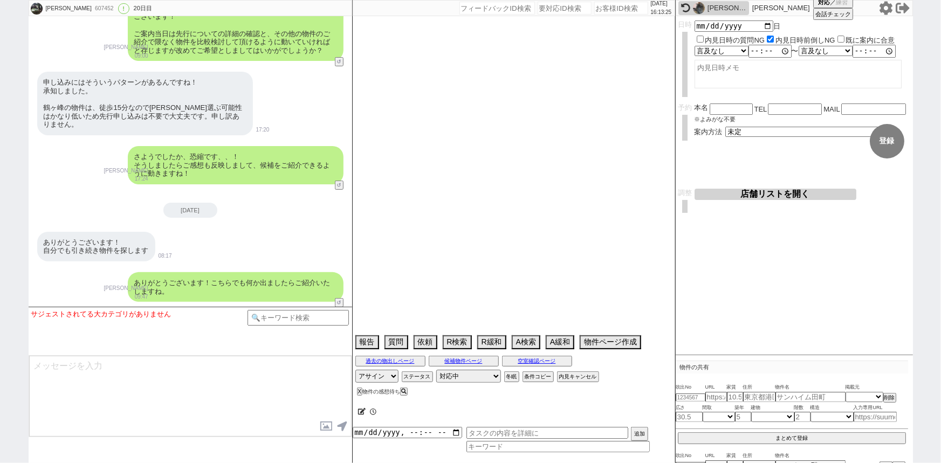
select select "17"
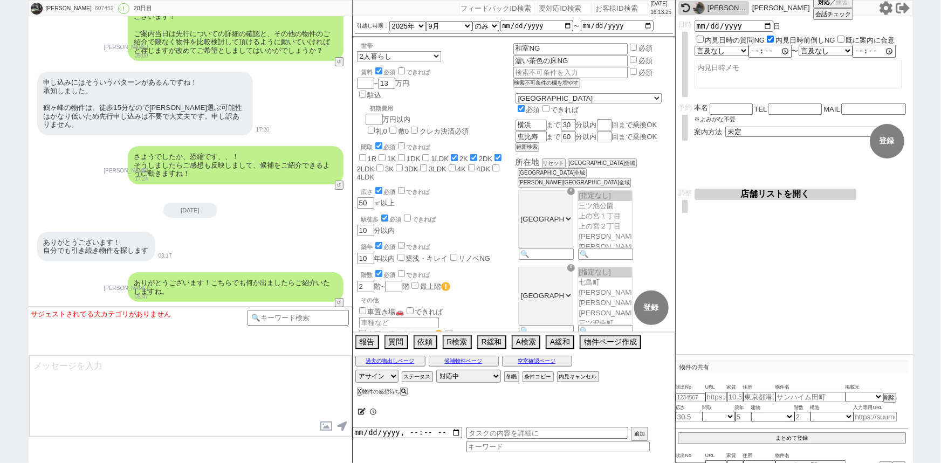
scroll to position [355, 0]
click at [606, 10] on input "number" at bounding box center [621, 8] width 54 height 13
paste input "609106"
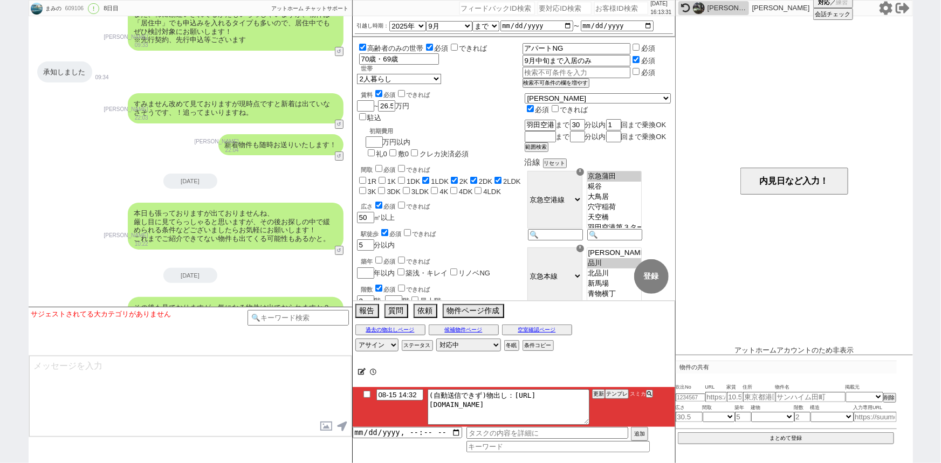
scroll to position [203, 0]
click at [271, 321] on input at bounding box center [298, 316] width 102 height 13
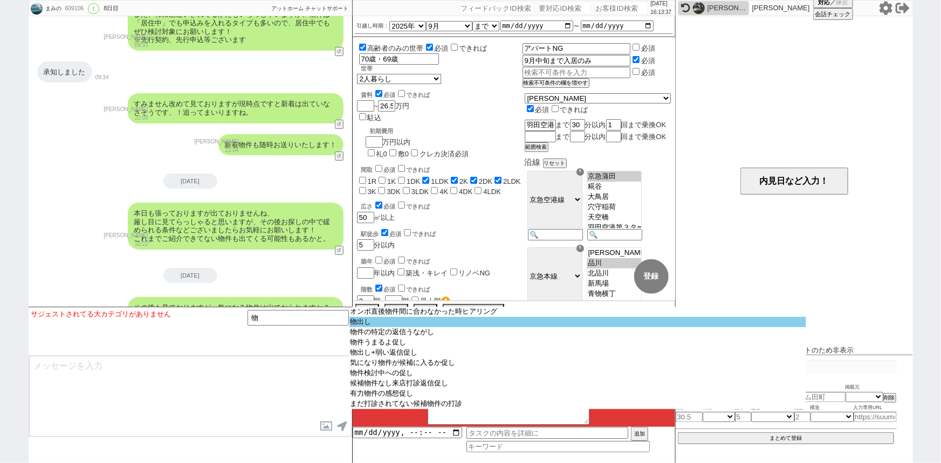
click at [381, 323] on option "物出し" at bounding box center [577, 322] width 457 height 10
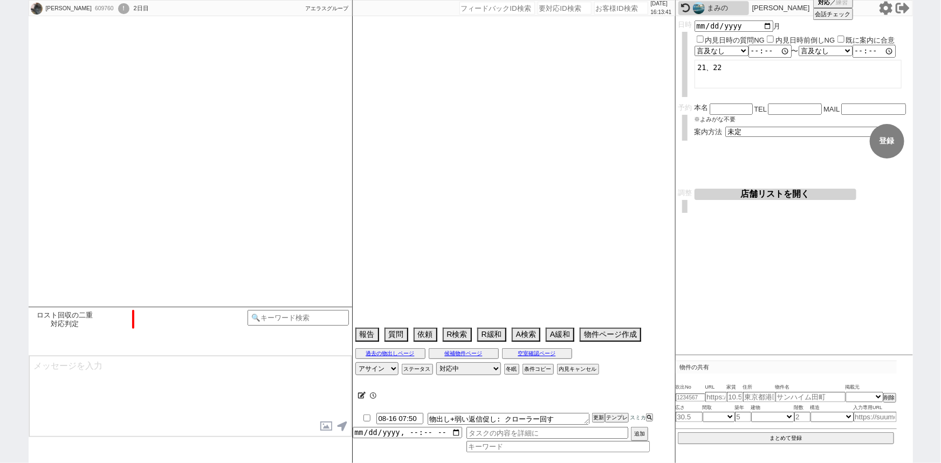
scroll to position [308, 0]
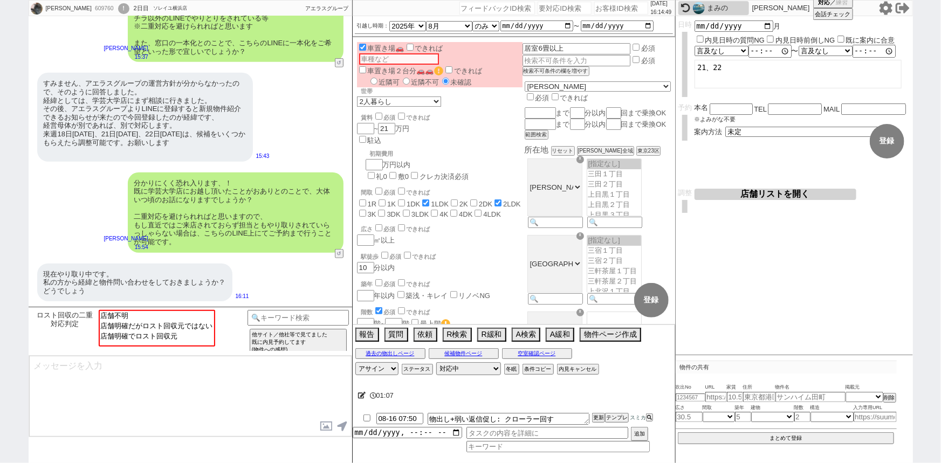
click at [179, 224] on div "分かりにくく恐れ入ります、！ 既に学芸大学店にお越し頂いたことがおありとのことで、大体いつ頃のお話になりますでしょうか？ 二重対応を避けられればと思いますので…" at bounding box center [236, 213] width 216 height 80
click at [157, 335] on option "店舗明確でロスト回収元" at bounding box center [156, 335] width 114 height 10
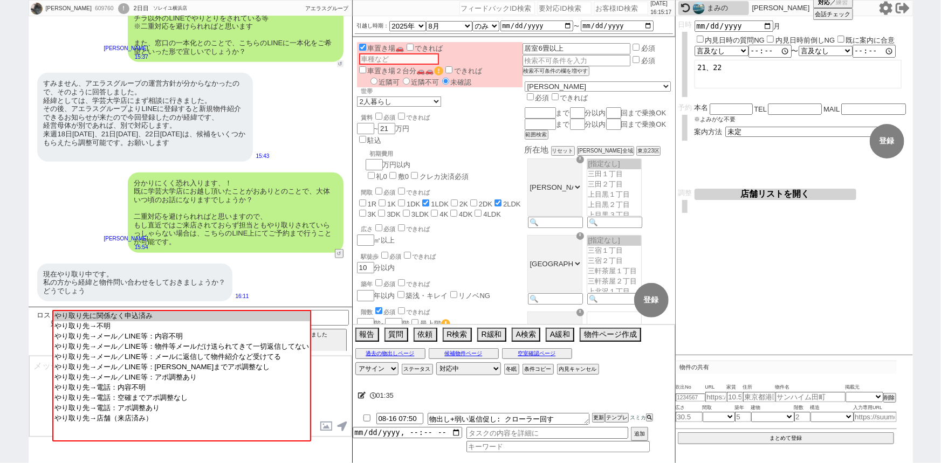
click at [340, 60] on button "↺" at bounding box center [340, 63] width 6 height 7
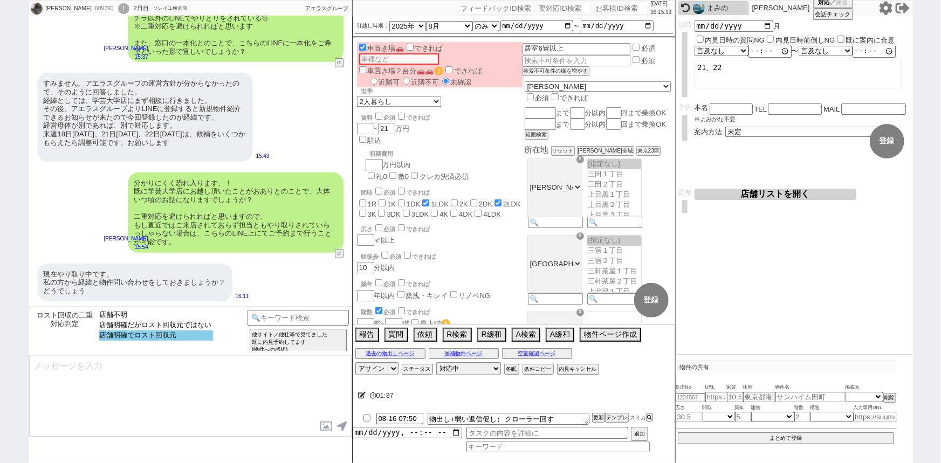
click at [188, 340] on option "店舗明確でロスト回収元" at bounding box center [156, 335] width 114 height 10
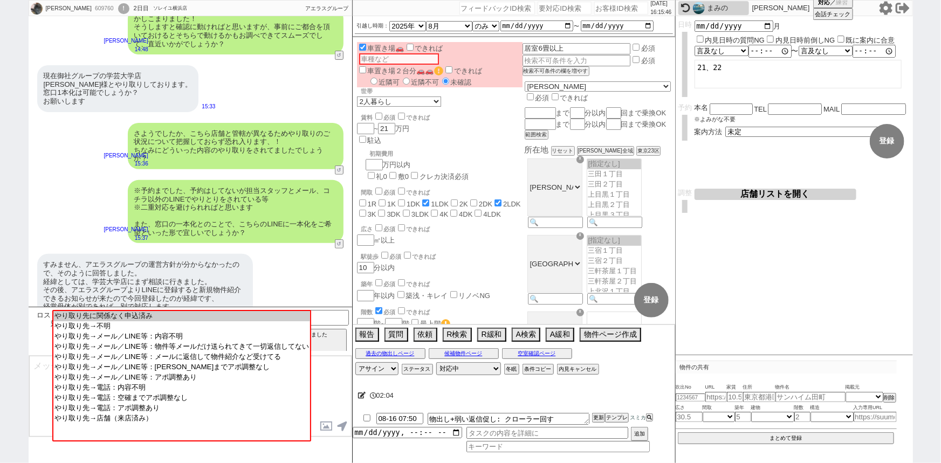
scroll to position [121, 0]
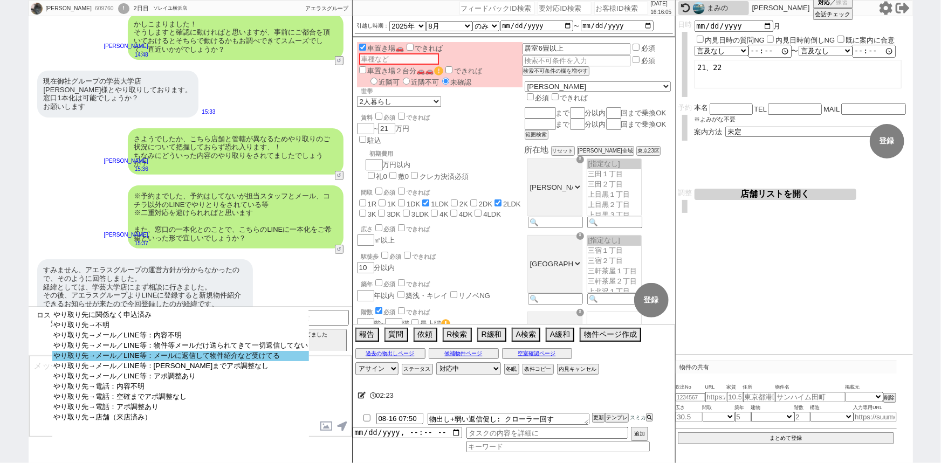
click at [274, 361] on option "やり取り先→メール／LINE等：メールに返信して物件紹介など受けてる" at bounding box center [180, 366] width 257 height 10
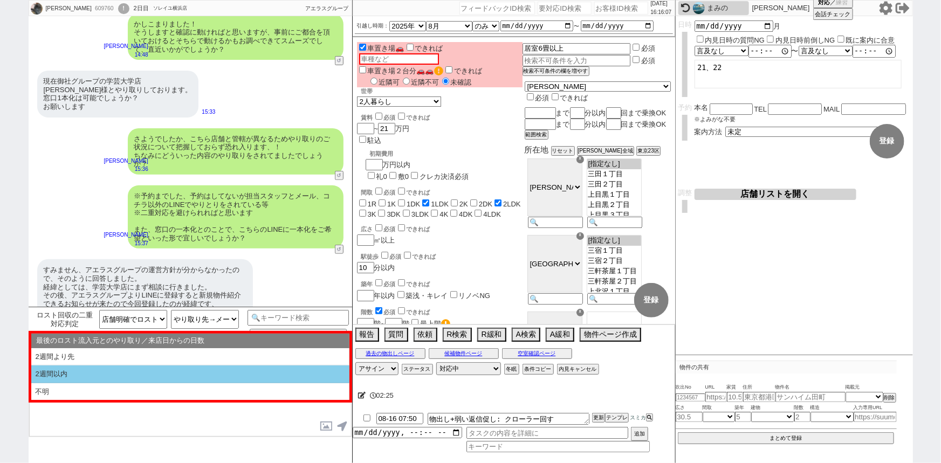
click at [231, 383] on li "2週間以内" at bounding box center [190, 391] width 318 height 17
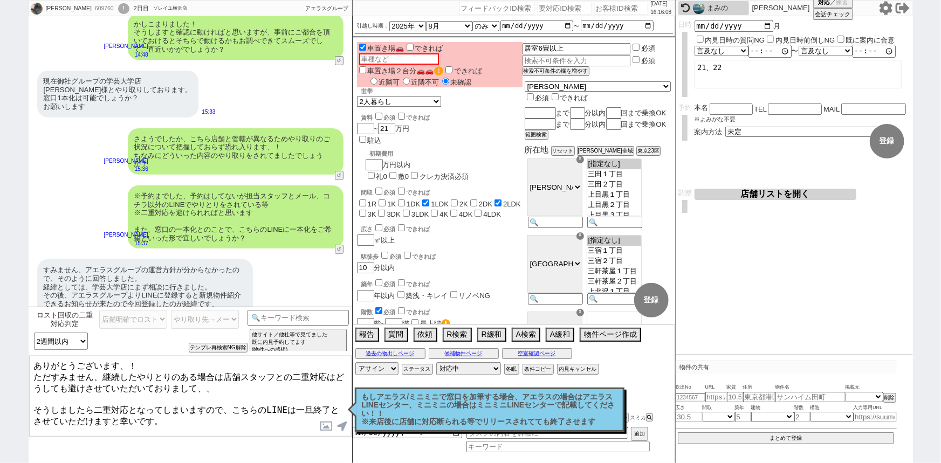
scroll to position [308, 0]
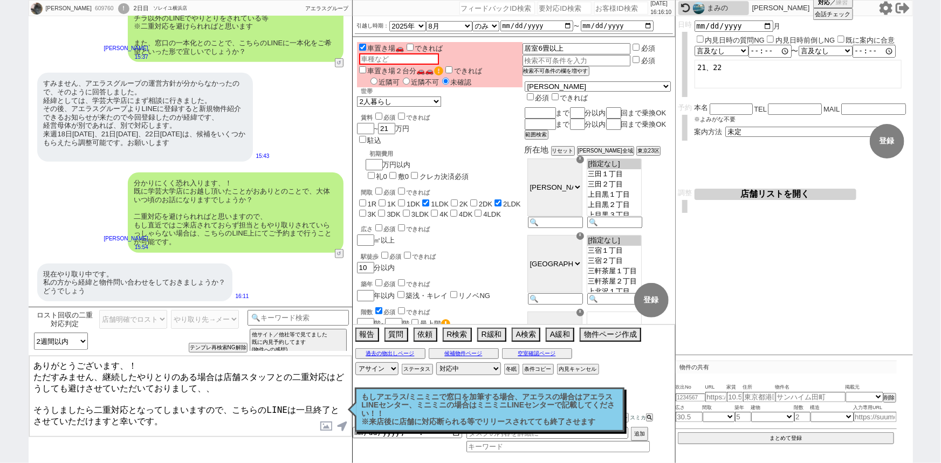
click at [144, 398] on textarea "ありがとうございます、！ ただすみません、継続したやりとりのある場合は店舗スタッフとの二重対応はどうしても避けさせていただいておりまして、、 そうしましたら二…" at bounding box center [190, 396] width 322 height 81
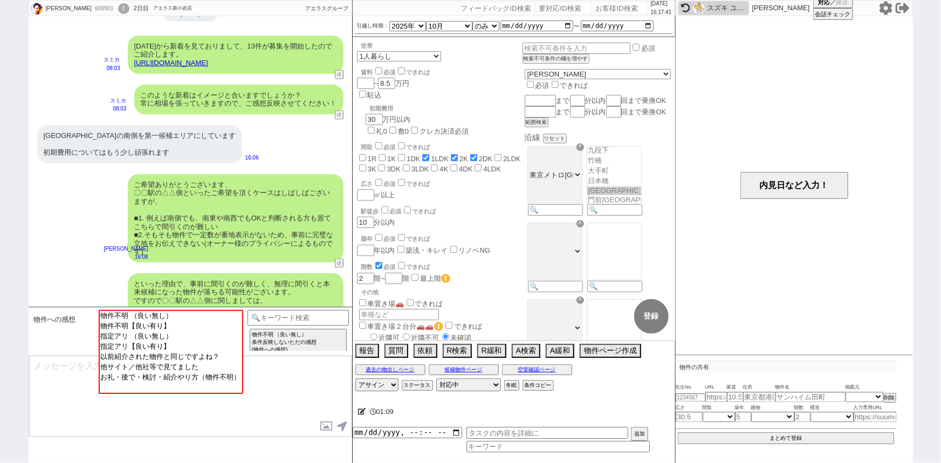
scroll to position [687, 0]
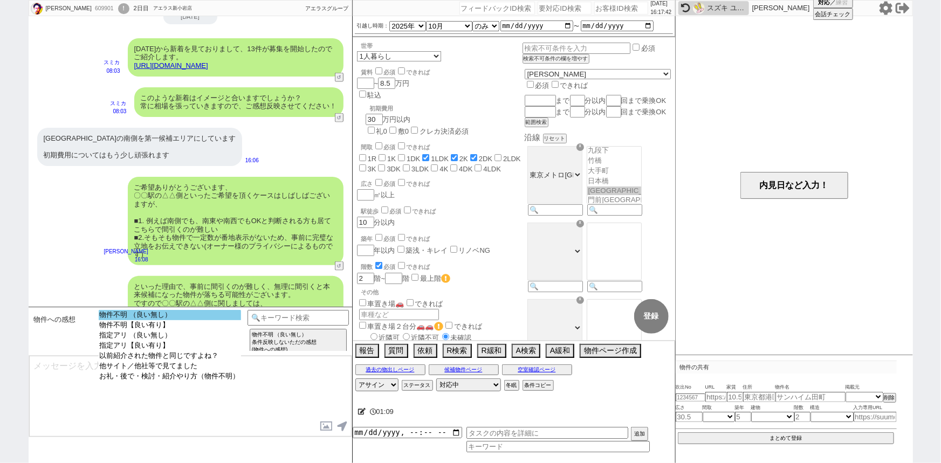
click at [212, 320] on option "物件不明 （良い無し）" at bounding box center [170, 325] width 142 height 10
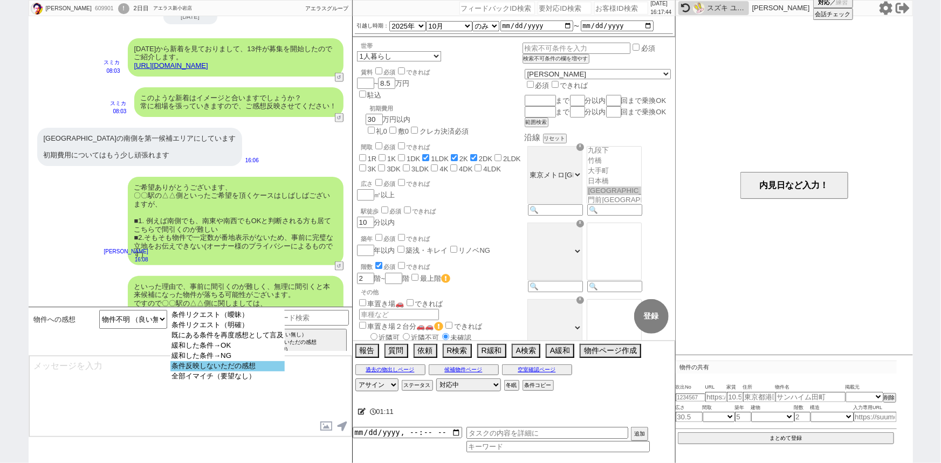
click at [245, 371] on option "条件反映しないただの感想" at bounding box center [227, 376] width 114 height 10
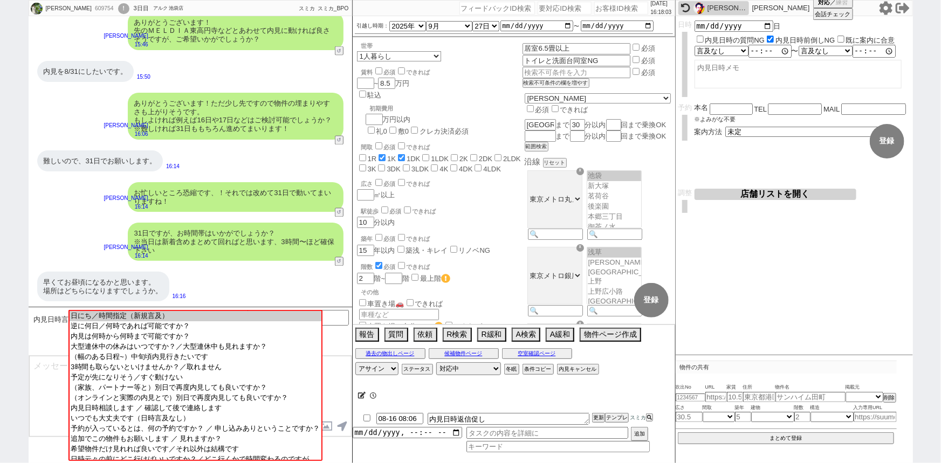
scroll to position [203, 0]
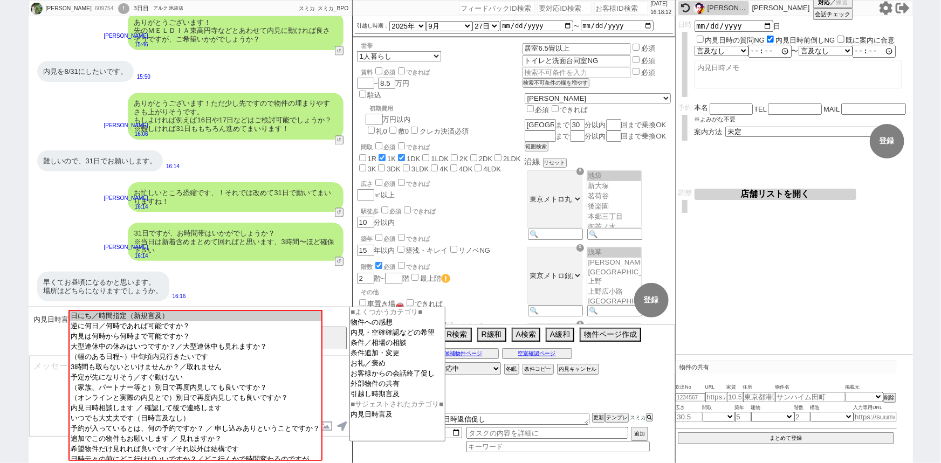
click at [340, 314] on input at bounding box center [298, 316] width 102 height 13
click at [342, 386] on textarea "王日" at bounding box center [190, 396] width 322 height 81
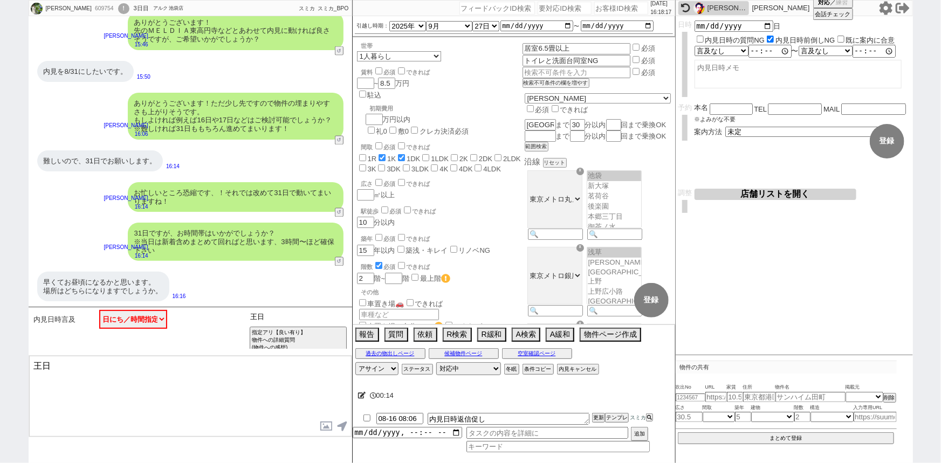
drag, startPoint x: 298, startPoint y: 312, endPoint x: 189, endPoint y: 332, distance: 110.7
click at [189, 332] on div "内見日時言及 中カテゴリを選択 日にち／時間指定（新規言及） 逆に何日／何時であれば可能ですか？ 内見は何時から何時まで可能ですか？ 大型連休中の休みはいつで…" at bounding box center [190, 331] width 323 height 49
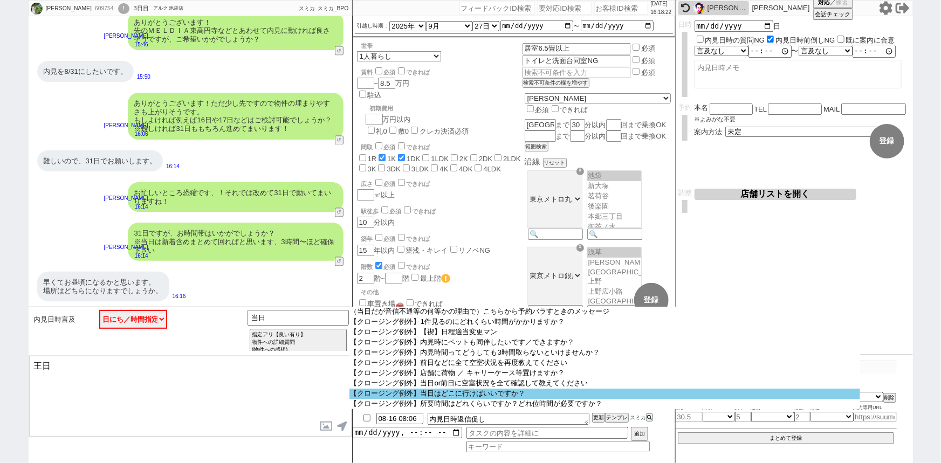
click at [447, 419] on option "【クロージング例外】当日はどこに行けばいいですか？" at bounding box center [604, 424] width 511 height 10
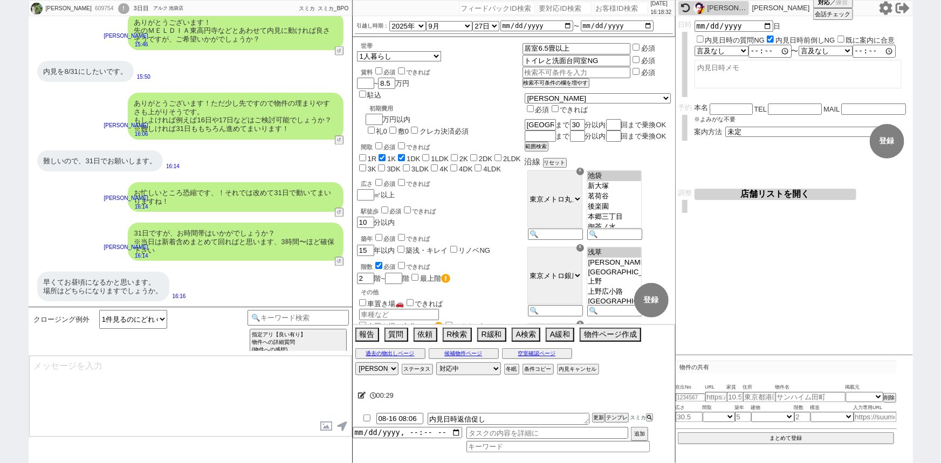
scroll to position [699, 0]
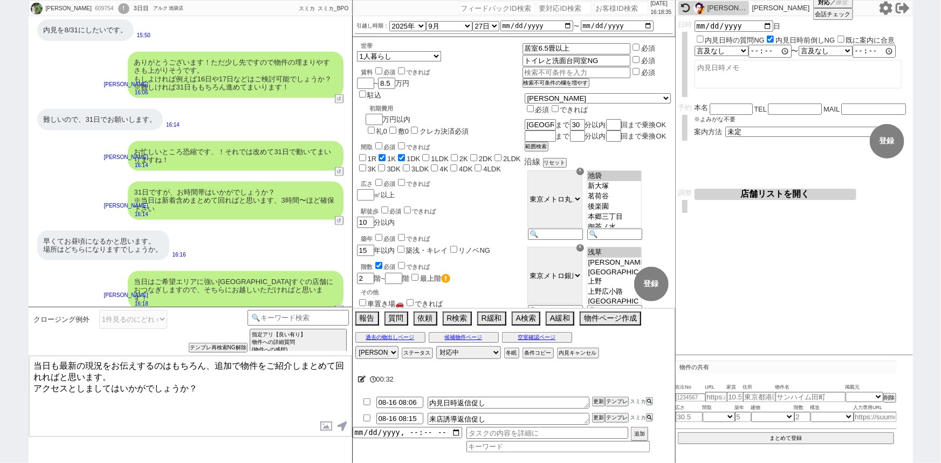
click at [33, 378] on textarea "当日も最新の現況をお伝えするのはもちろん、追加で物件をご紹介しまとめて回れればと思います。 アクセスとしましてはいかがでしょうか？" at bounding box center [190, 396] width 322 height 81
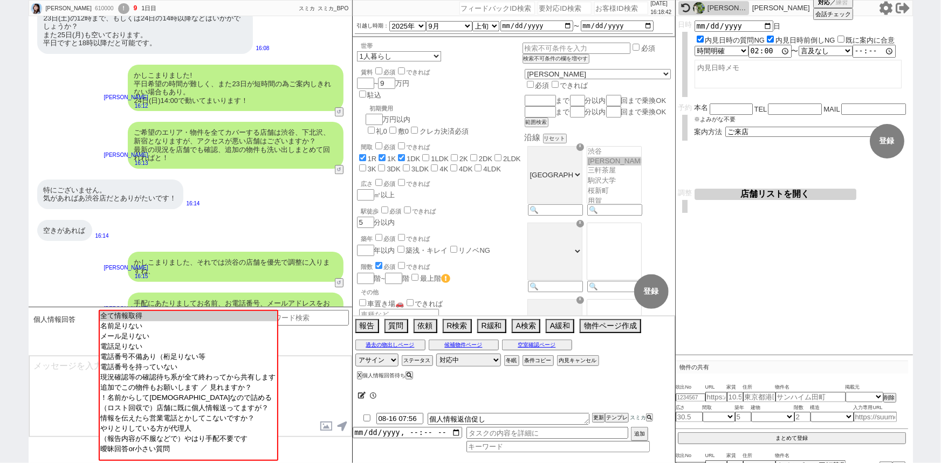
scroll to position [1698, 0]
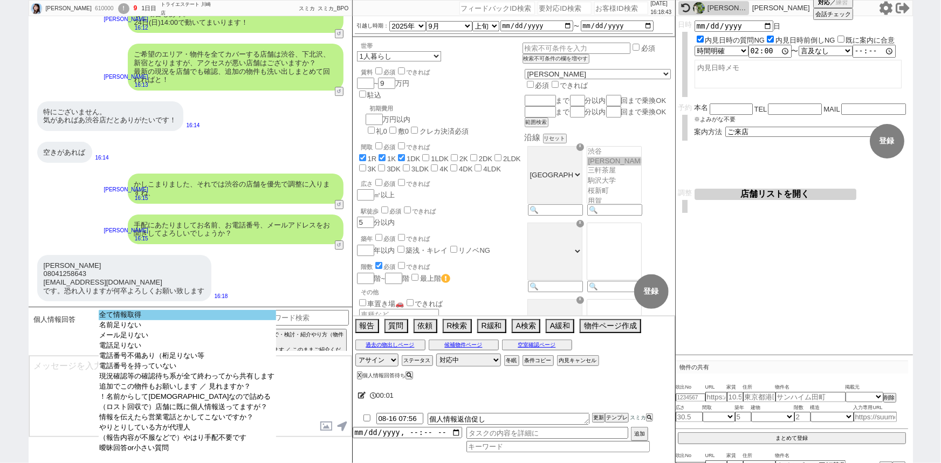
click at [140, 320] on option "全て情報取得" at bounding box center [187, 325] width 177 height 10
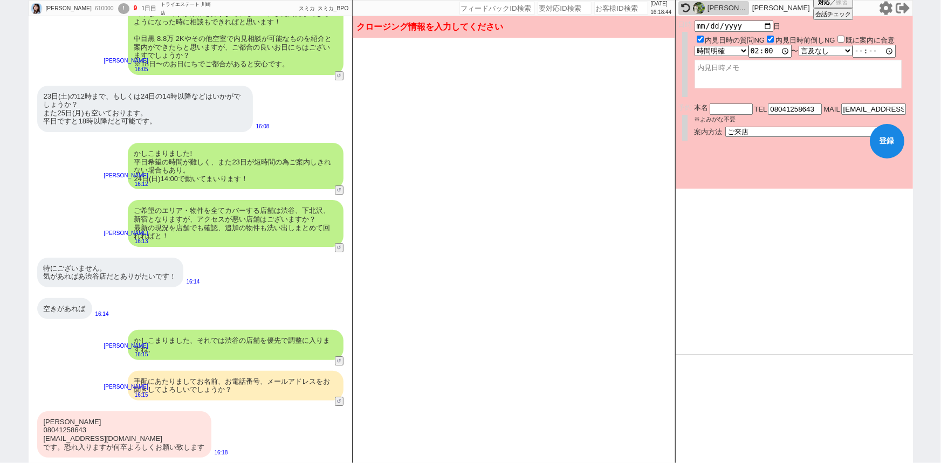
scroll to position [1541, 0]
drag, startPoint x: 74, startPoint y: 418, endPoint x: 44, endPoint y: 424, distance: 30.8
click at [44, 424] on div "鈴木文那 08041258643 ayana.purple@me.com です。恐れ入りますが何卒よろしくお願い致します" at bounding box center [124, 434] width 174 height 46
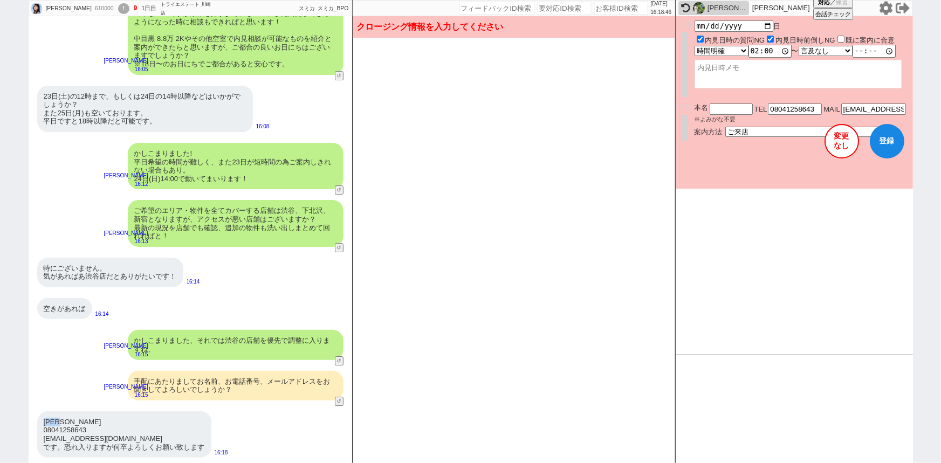
copy div "鈴木文那"
click at [734, 111] on input "text" at bounding box center [730, 108] width 43 height 9
paste input "鈴木文那"
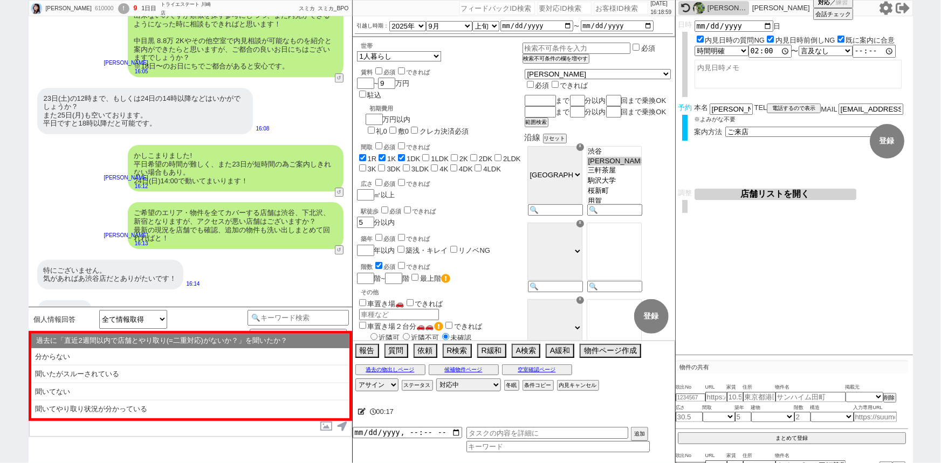
scroll to position [1553, 0]
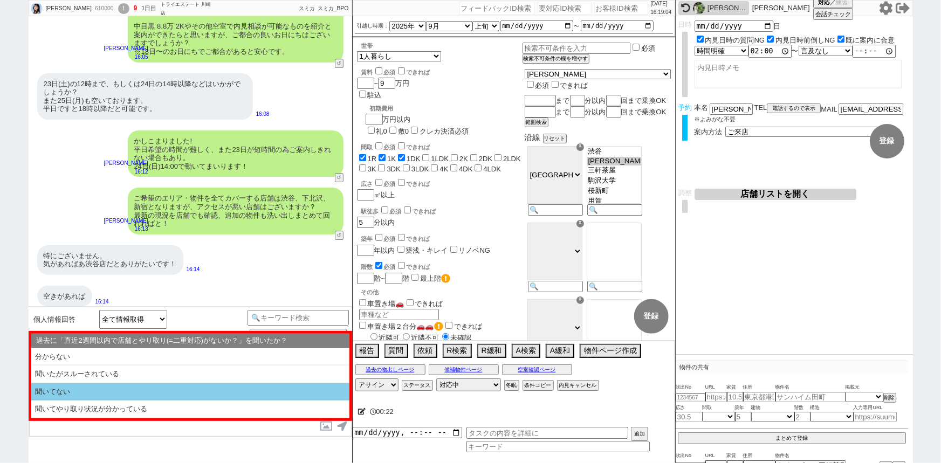
click at [113, 389] on li "聞いてない" at bounding box center [190, 392] width 318 height 18
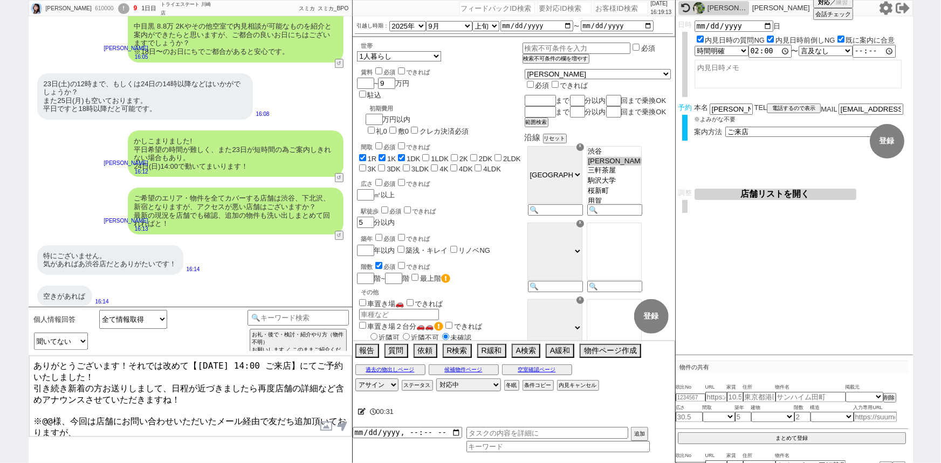
drag, startPoint x: 311, startPoint y: 362, endPoint x: 92, endPoint y: 372, distance: 219.1
click at [92, 372] on textarea "ありがとうございます！それでは改めて【8月24日(日) 14:00 ご来店】にてご予約いたしました！ 引き続き新着の方お送りしまして、日程が近づきましたら再度…" at bounding box center [190, 396] width 322 height 81
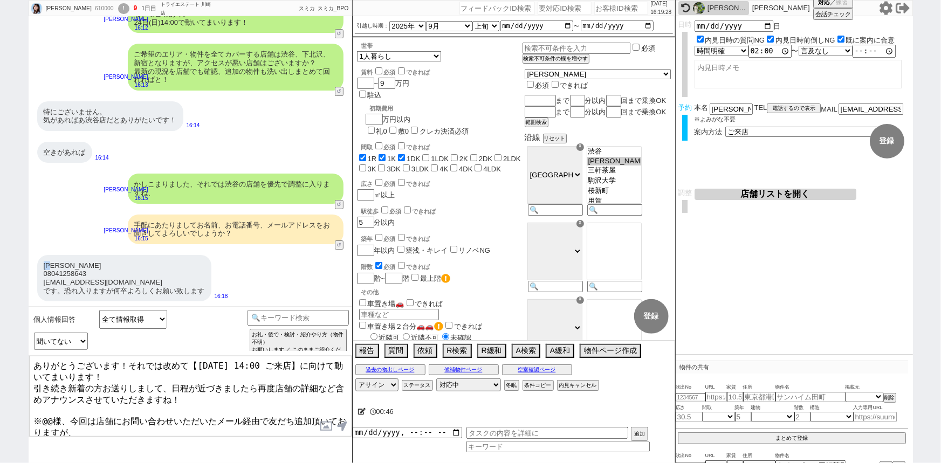
drag, startPoint x: 58, startPoint y: 267, endPoint x: 43, endPoint y: 267, distance: 15.1
click at [43, 267] on div "鈴木文那 08041258643 ayana.purple@me.com です。恐れ入りますが何卒よろしくお願い致します" at bounding box center [124, 278] width 174 height 46
copy div "鈴木"
drag, startPoint x: 53, startPoint y: 406, endPoint x: 44, endPoint y: 408, distance: 9.8
click at [44, 408] on textarea "ありがとうございます！それでは改めて【8月24日(日) 14:00 ご来店】に向けて動いてまいります！ 引き続き新着の方お送りしまして、日程が近づきましたら再…" at bounding box center [190, 396] width 322 height 81
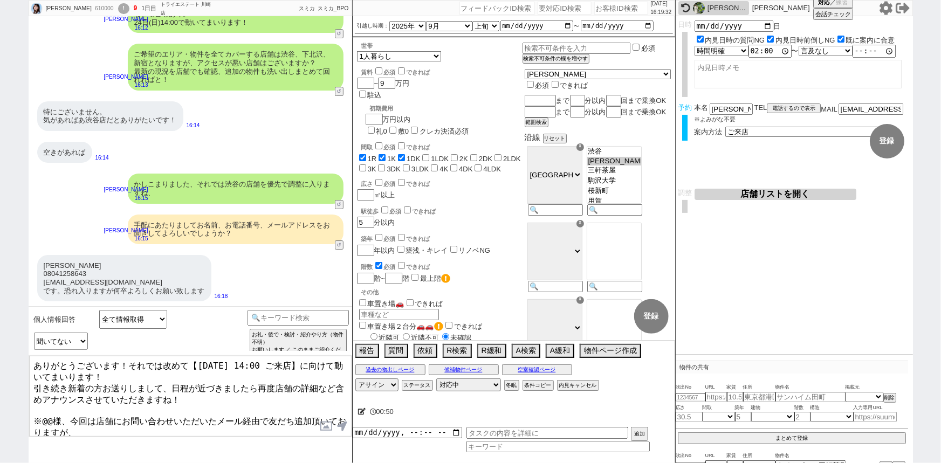
paste textarea "鈴木"
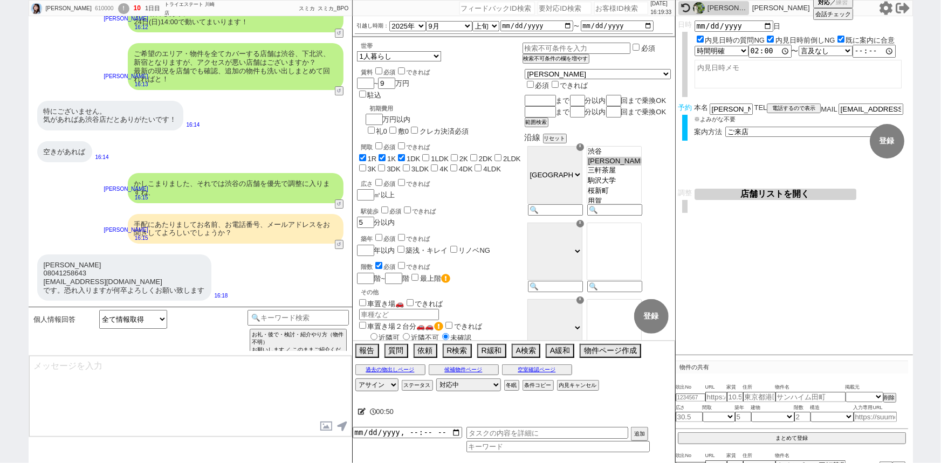
scroll to position [1814, 0]
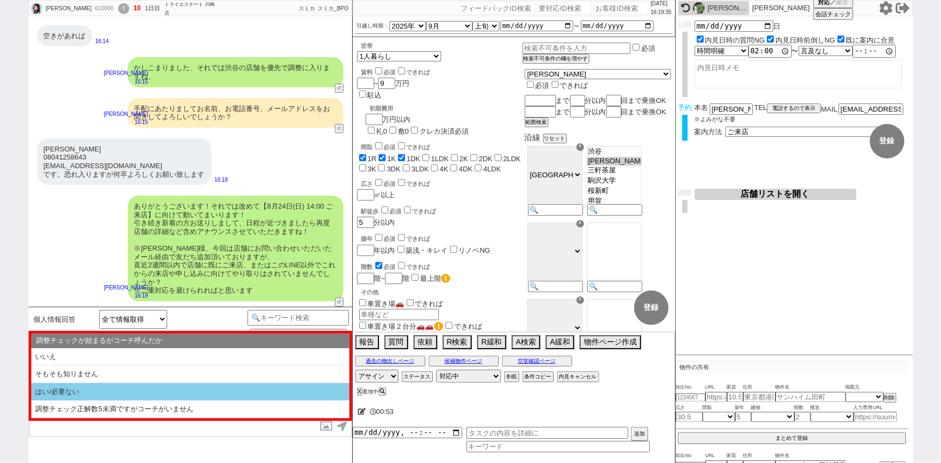
click at [69, 395] on li "はい/必要ない" at bounding box center [190, 392] width 318 height 18
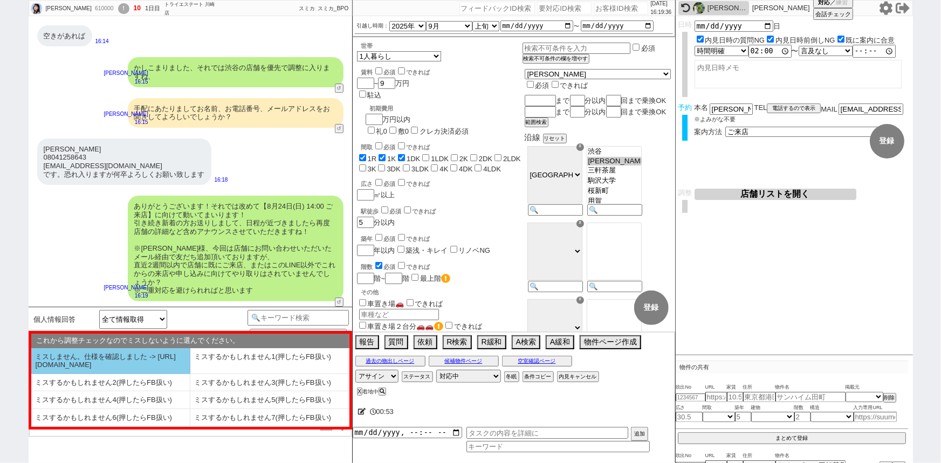
click at [75, 374] on li "ミスしません。仕様を確認しました -> https://jent.notion.site/841a6651aa67425da7d40ddfad41a184" at bounding box center [110, 361] width 159 height 26
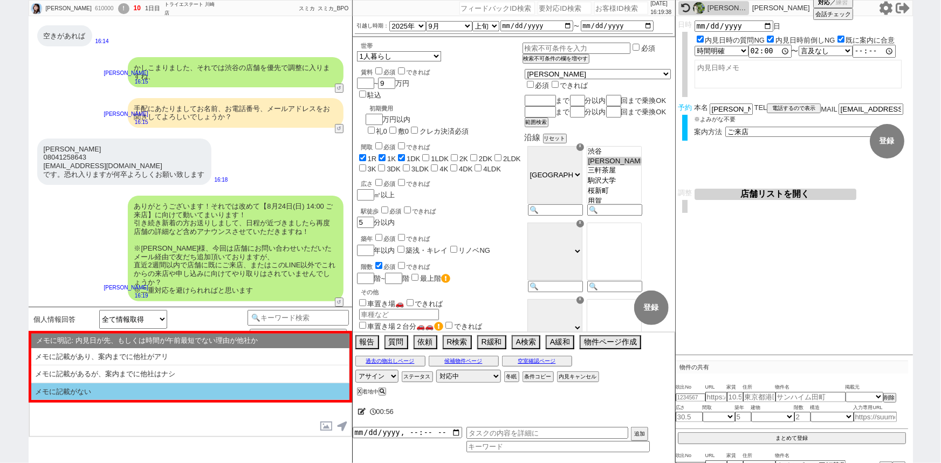
click at [155, 384] on li "メモに記載がない" at bounding box center [190, 391] width 318 height 17
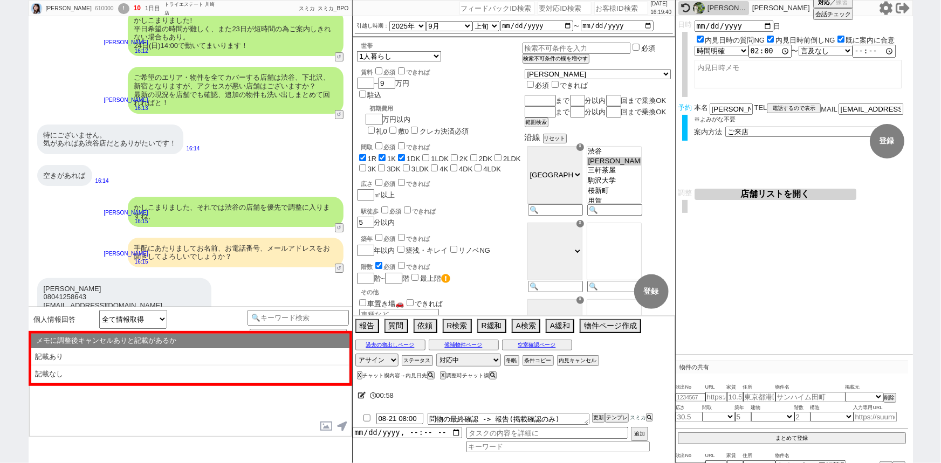
scroll to position [1663, 0]
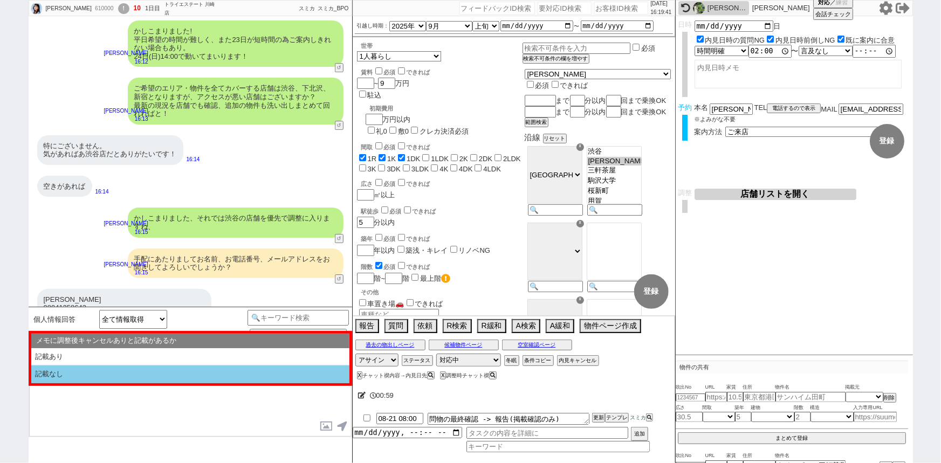
click at [140, 378] on li "記載なし" at bounding box center [190, 375] width 318 height 18
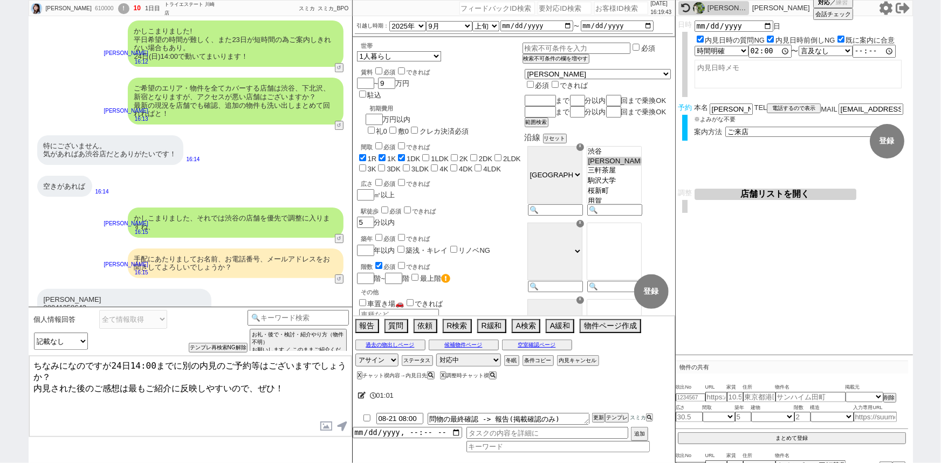
click at [177, 362] on textarea "ちなみになのですが24日14:00までに別の内見のご予約等はございますでしょうか？ 内見された後のご感想は最もご紹介に反映しやすいので、ぜひ！" at bounding box center [190, 396] width 322 height 81
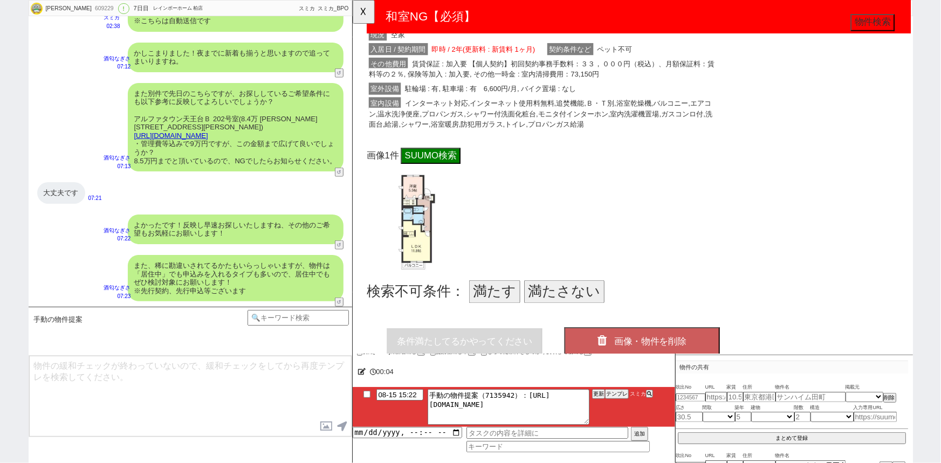
scroll to position [342, 0]
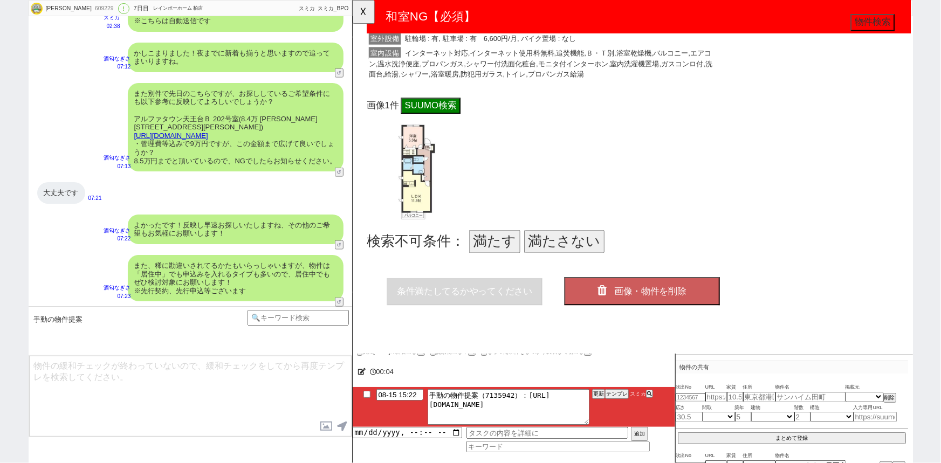
click at [509, 257] on button "満たす" at bounding box center [504, 259] width 55 height 25
click at [665, 308] on span "画像・物件を削除" at bounding box center [672, 313] width 78 height 11
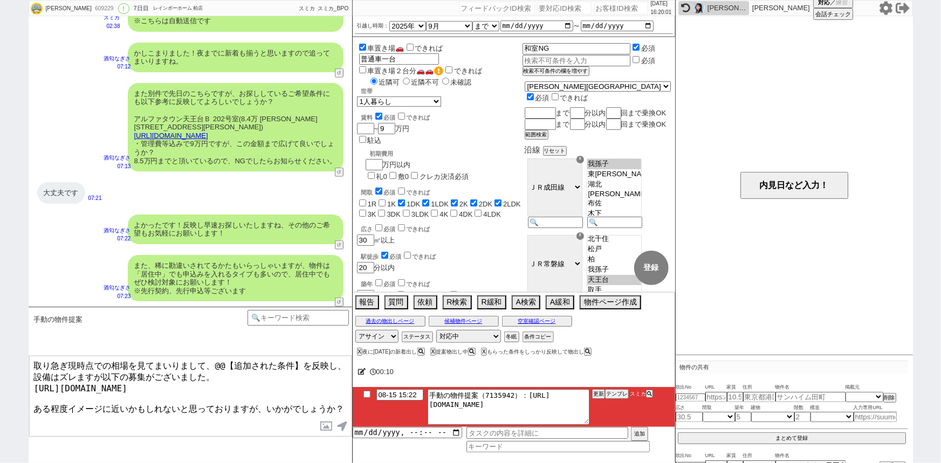
drag, startPoint x: 302, startPoint y: 357, endPoint x: 213, endPoint y: 352, distance: 88.6
click at [213, 352] on div "手動の物件提案 あなたはパートナーですか？ 0 0||null 1 内見日までの日数 -1 !=0 !=0&&!=1 !=4&&<9 !=null !=nul…" at bounding box center [190, 385] width 323 height 156
drag, startPoint x: 274, startPoint y: 363, endPoint x: 219, endPoint y: 355, distance: 55.5
click at [219, 355] on div "取り急ぎ現時点での相場を見てまいりまして、条件を反映し、設備はズレますが以下の募集がございました。 https://tools.sumika.live/pag…" at bounding box center [190, 396] width 323 height 82
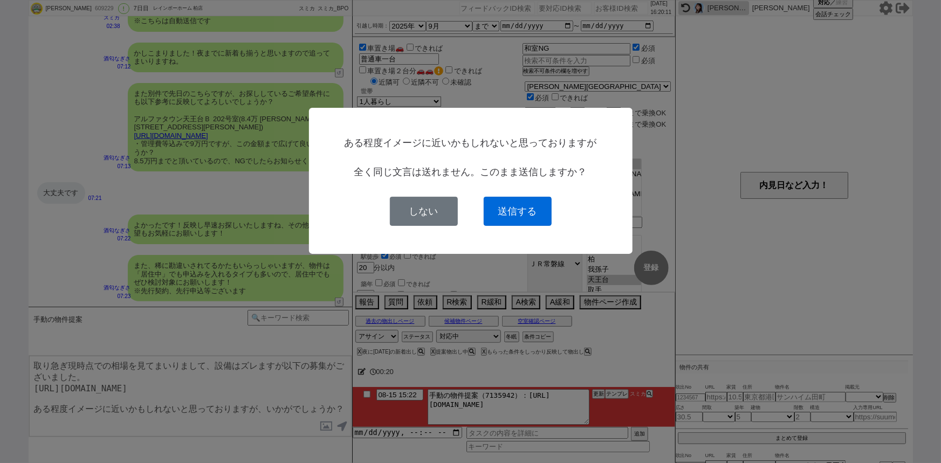
click at [521, 205] on button "送信する" at bounding box center [518, 211] width 68 height 29
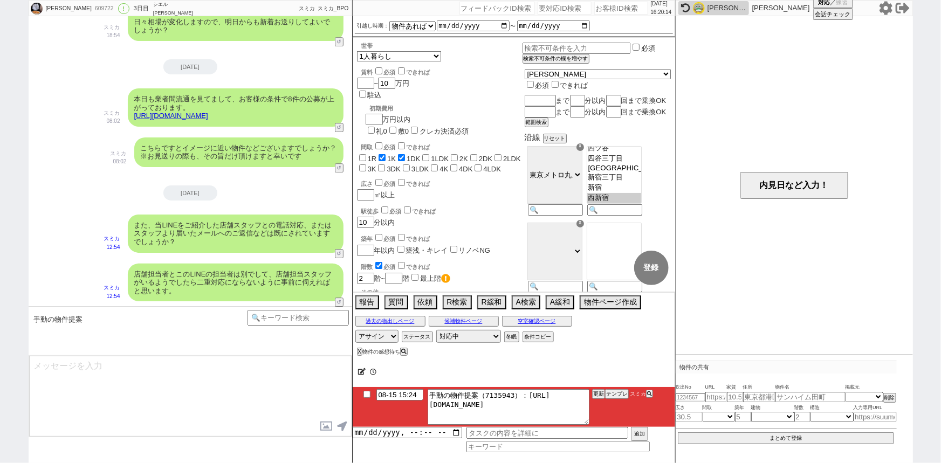
scroll to position [149, 0]
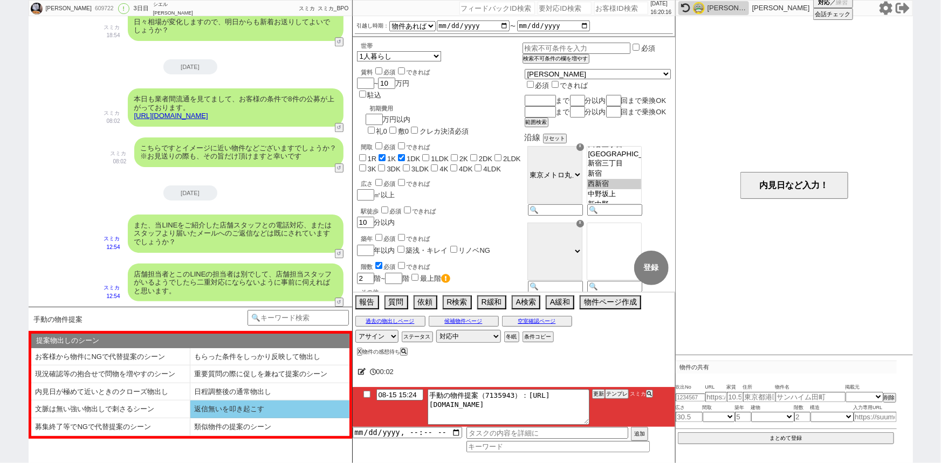
click at [190, 418] on li "返信無いを叩き起こす" at bounding box center [110, 427] width 159 height 18
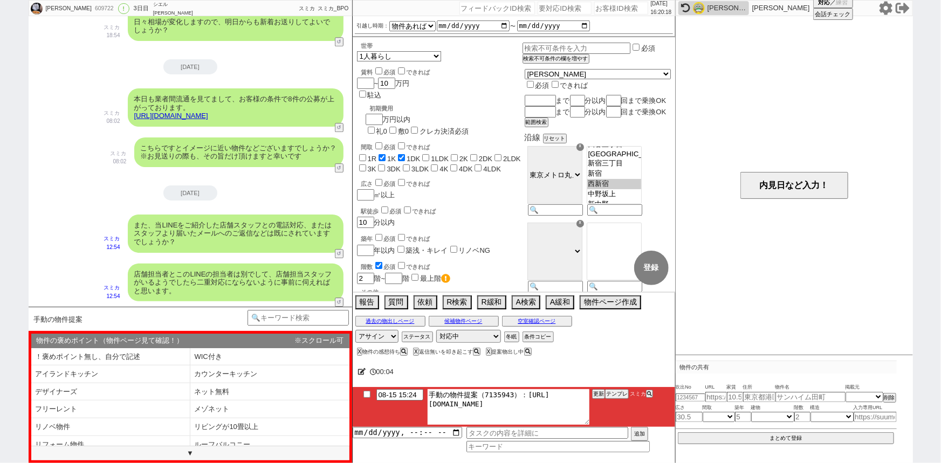
drag, startPoint x: 523, startPoint y: 390, endPoint x: 600, endPoint y: 465, distance: 107.1
click at [600, 463] on html "ちさと 609722 ! 0 3日目 シエル 高田馬場店 冬眠中 自社客 スミカ スミカ_BPO チャット全表示 2025-08-13 ようこそLINE物件紹…" at bounding box center [470, 231] width 941 height 463
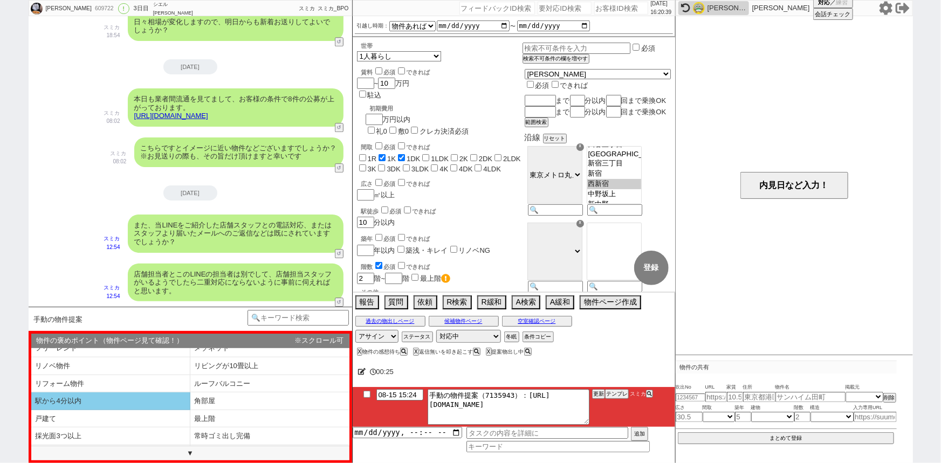
click at [139, 403] on li "駅から4分以内" at bounding box center [110, 401] width 159 height 18
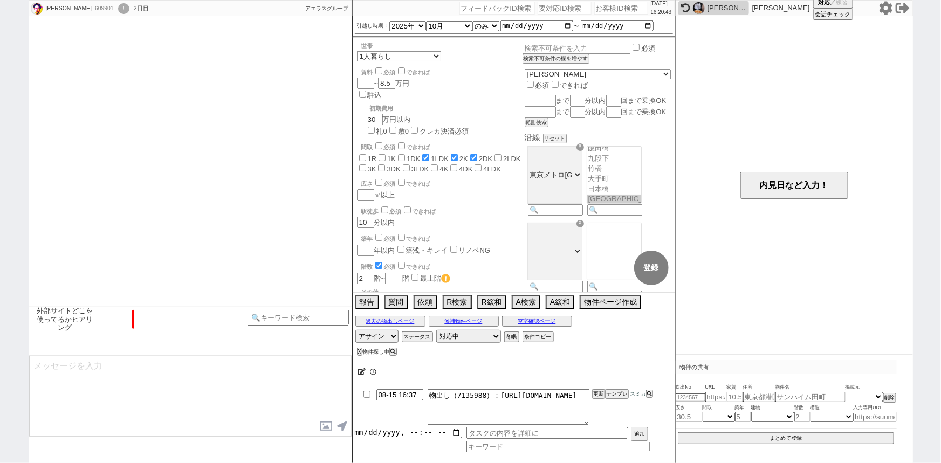
scroll to position [649, 0]
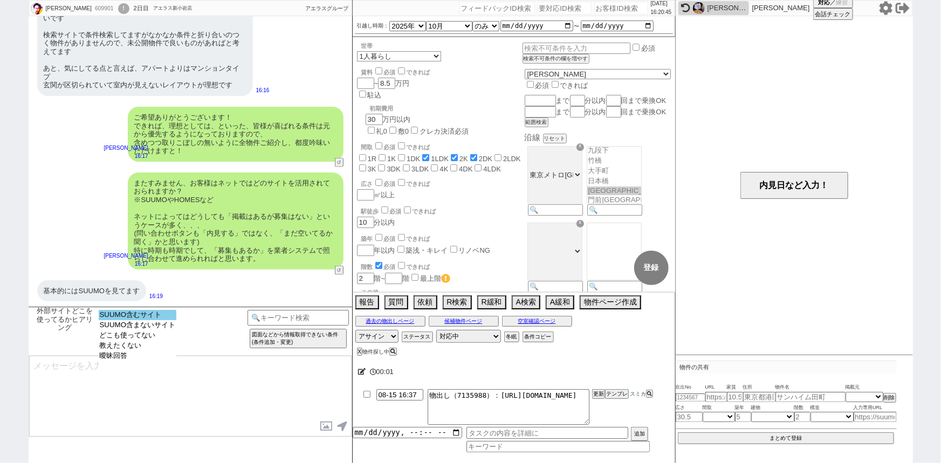
click at [144, 320] on option "SUUMO含むサイト" at bounding box center [138, 325] width 78 height 10
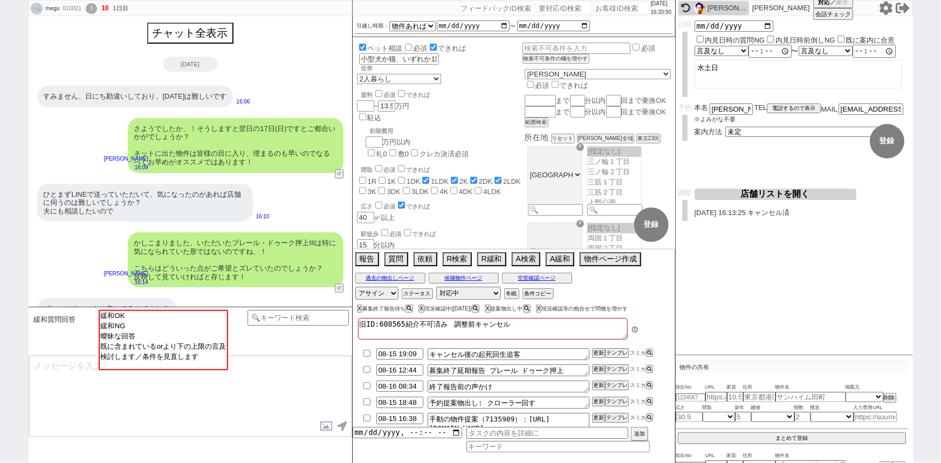
scroll to position [206, 0]
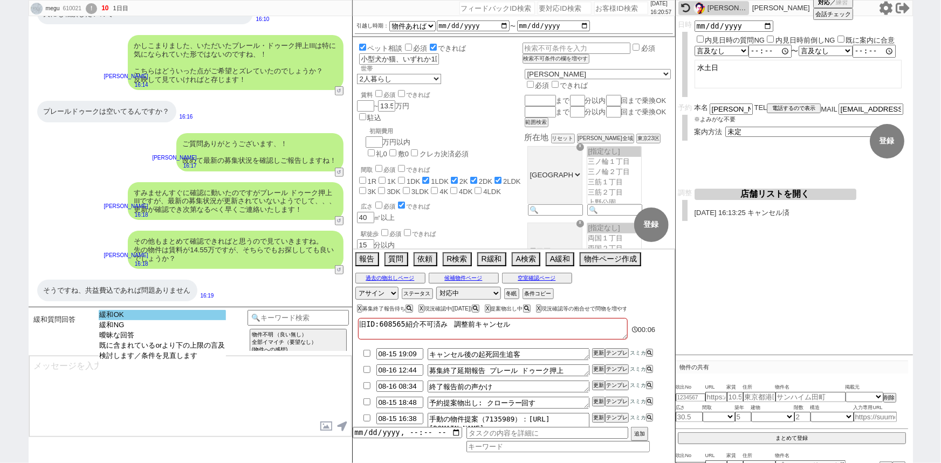
click at [204, 320] on option "緩和OK" at bounding box center [163, 325] width 128 height 10
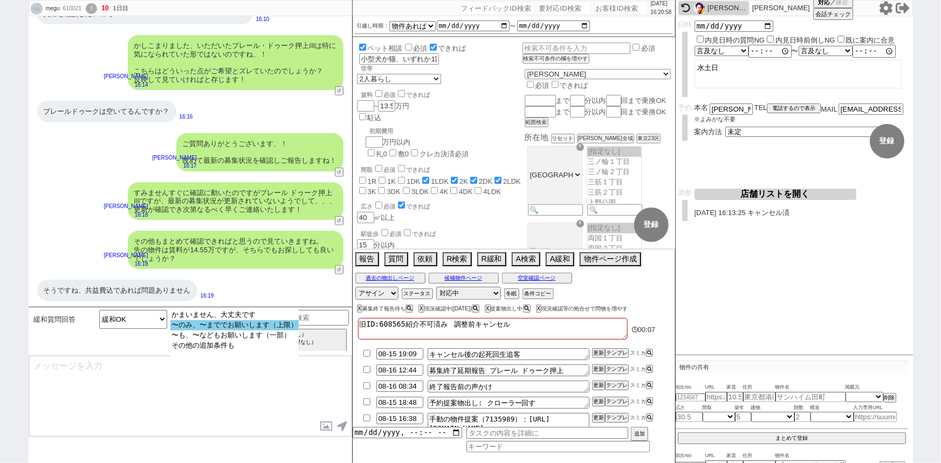
click at [259, 330] on option "〜のみ、〜まででお願いします（上限）" at bounding box center [234, 335] width 128 height 10
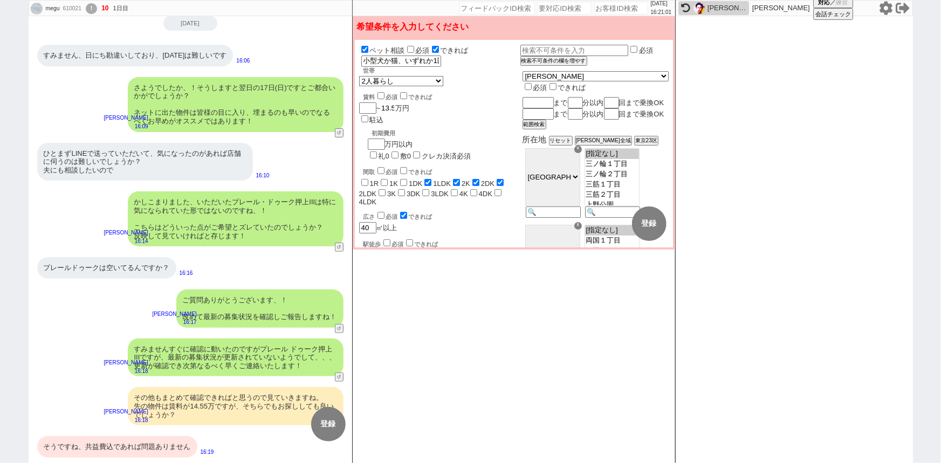
click at [394, 111] on input "13.5" at bounding box center [387, 108] width 15 height 9
click at [377, 97] on input "checkbox" at bounding box center [380, 95] width 7 height 7
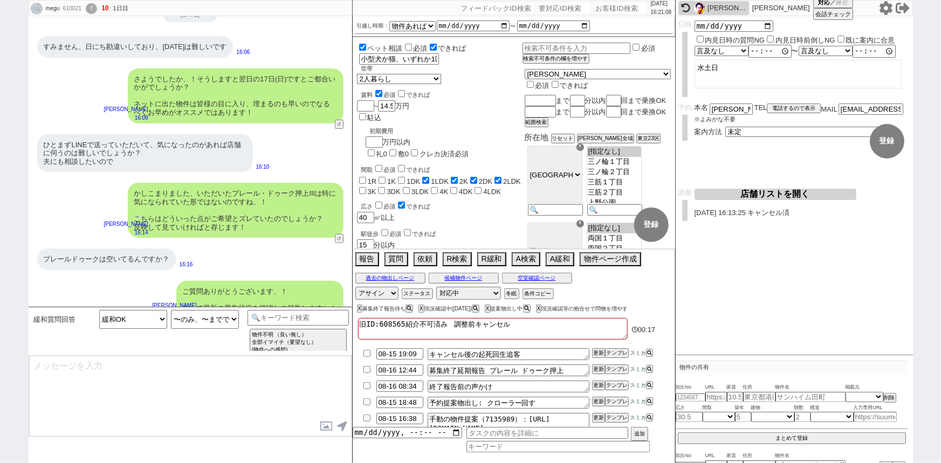
scroll to position [206, 0]
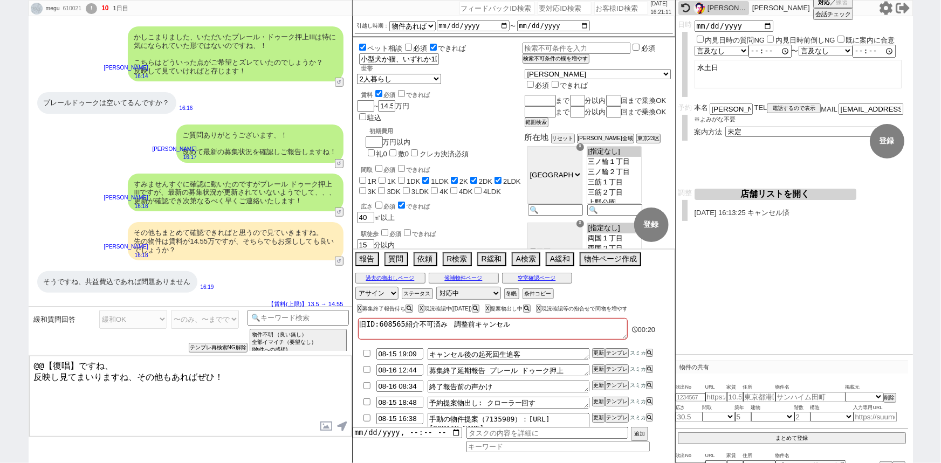
drag, startPoint x: 103, startPoint y: 367, endPoint x: 6, endPoint y: 351, distance: 97.8
click at [6, 351] on div "megu 610021 ! 10 1日目 冬眠中 自社客 スミカ スミカ_BPO チャット全表示 2025-08-15 すみません、日にち勘違いしており、明日…" at bounding box center [470, 231] width 941 height 463
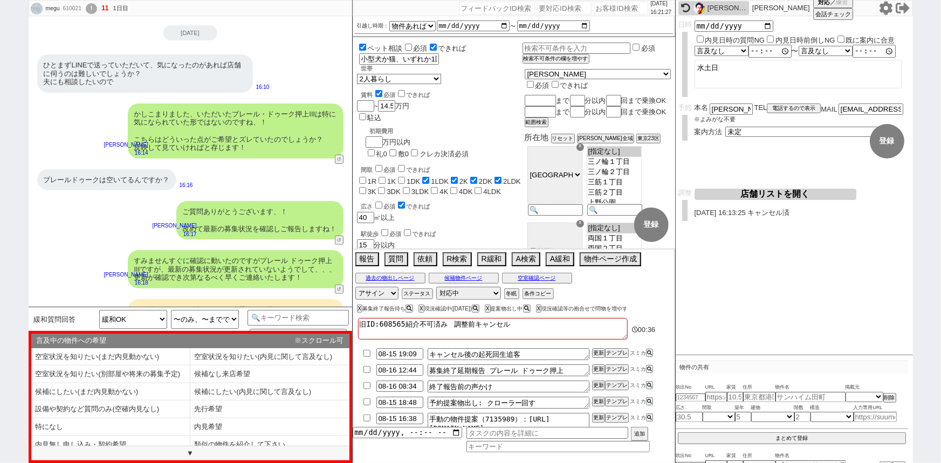
scroll to position [32, 0]
click at [168, 350] on li "空室状況を知りたい(まだ内見動かない)" at bounding box center [110, 357] width 159 height 18
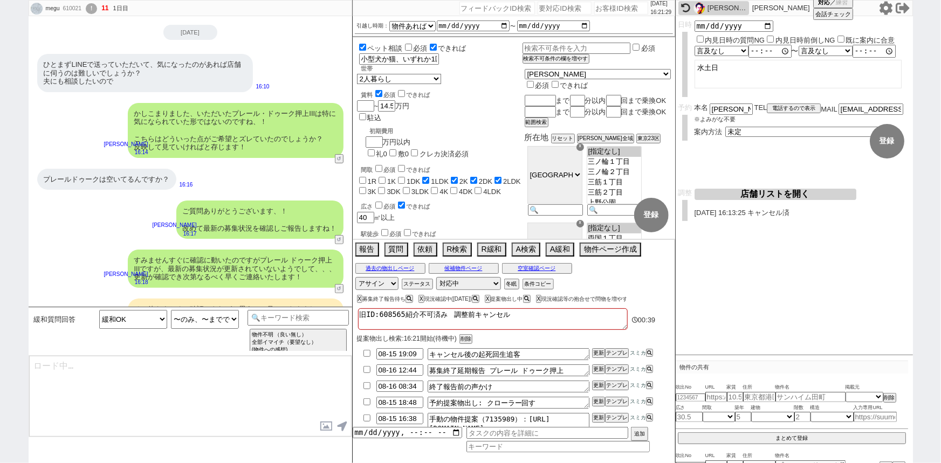
scroll to position [173, 0]
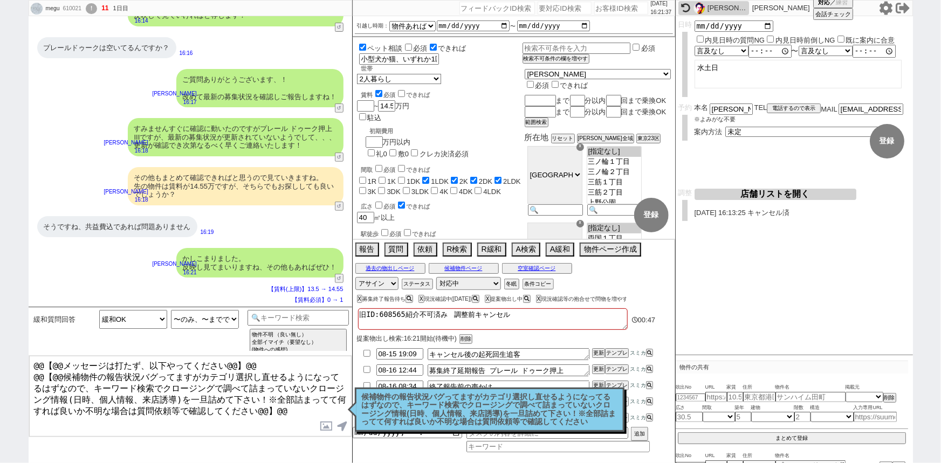
click at [477, 418] on p "候補物件の報告状況バグってますがカテゴリ選択し直せるようになってるはずなので、キーワード検索でクロージングで調べて詰まっていないクロージング情報(日時、個人情…" at bounding box center [490, 409] width 256 height 33
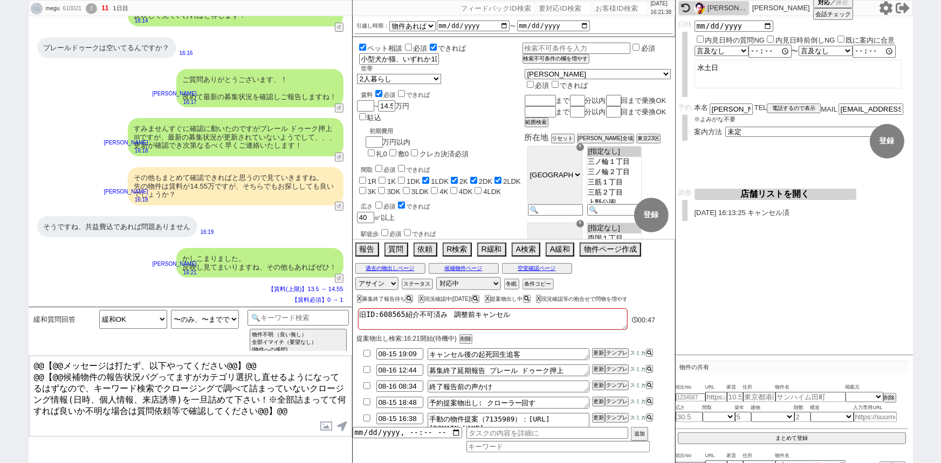
scroll to position [23, 0]
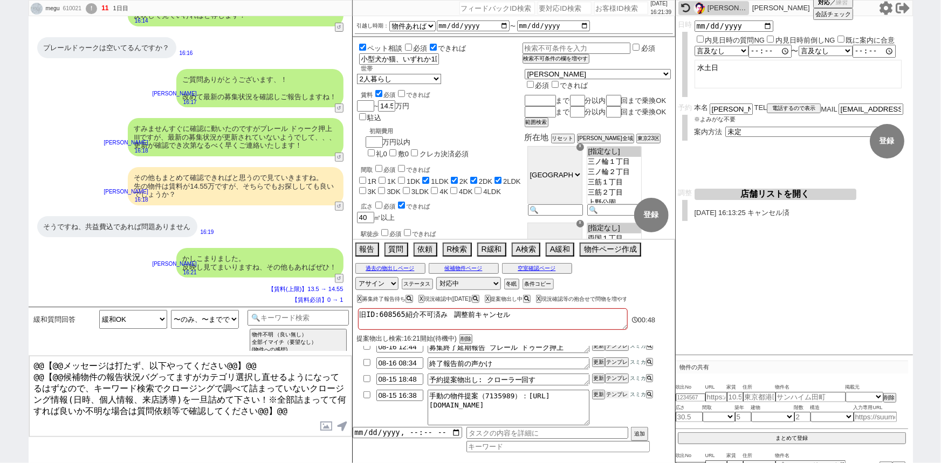
click at [620, 392] on button "テンプレ" at bounding box center [617, 395] width 24 height 8
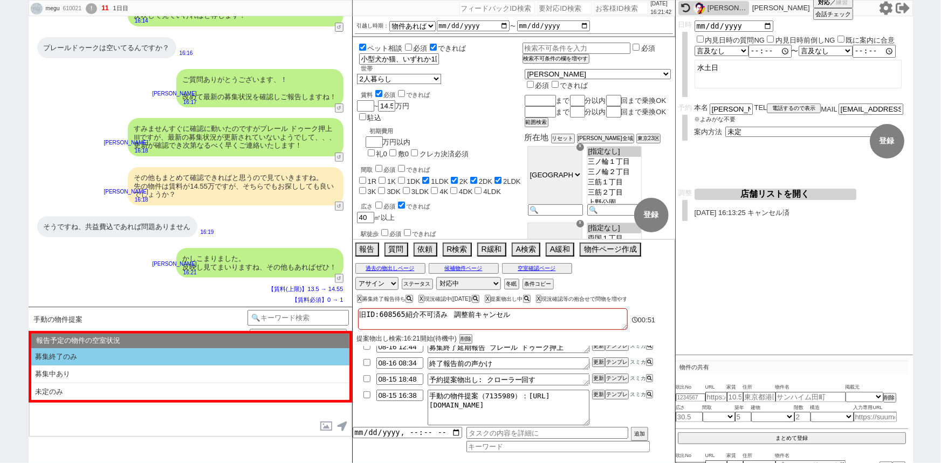
click at [237, 351] on li "募集終了のみ" at bounding box center [190, 357] width 318 height 18
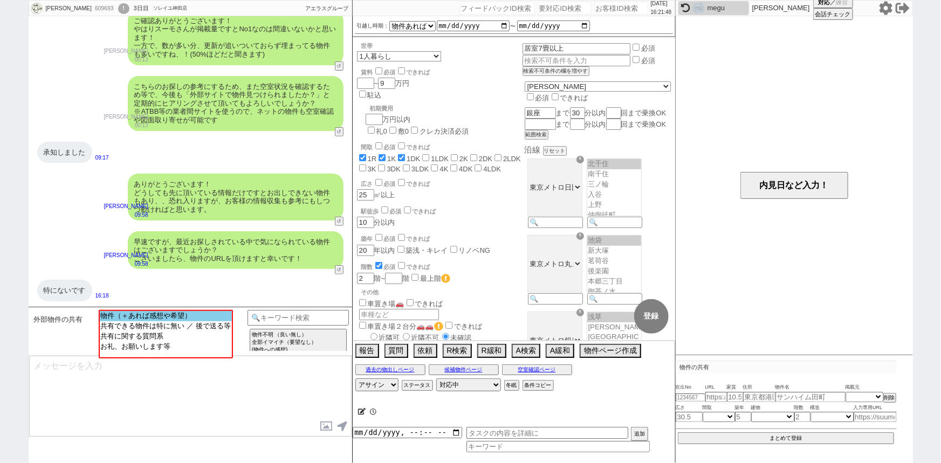
scroll to position [40, 0]
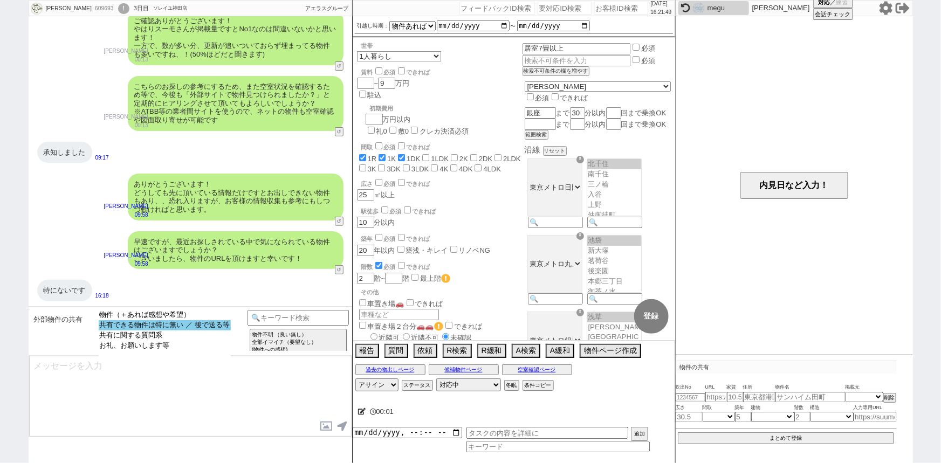
click at [197, 330] on option "共有できる物件は特に無い ／ 後で送る等" at bounding box center [165, 335] width 132 height 10
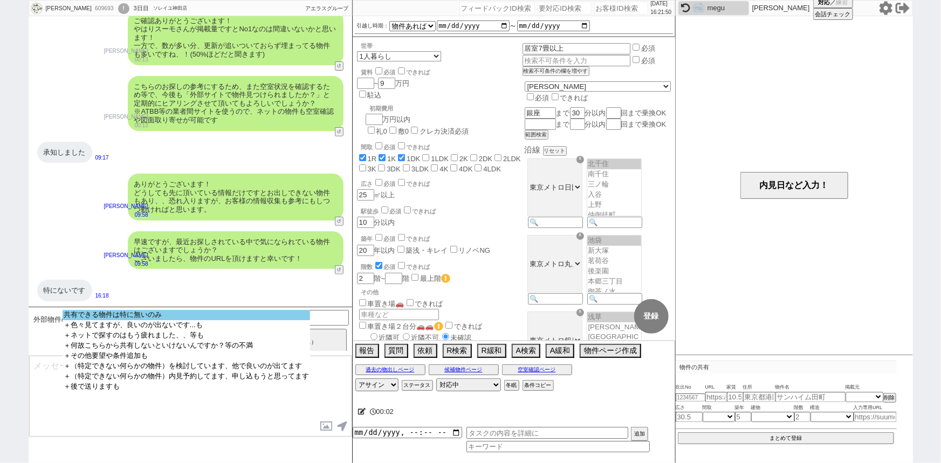
click at [213, 320] on option "共有できる物件は特に無いのみ" at bounding box center [186, 325] width 247 height 10
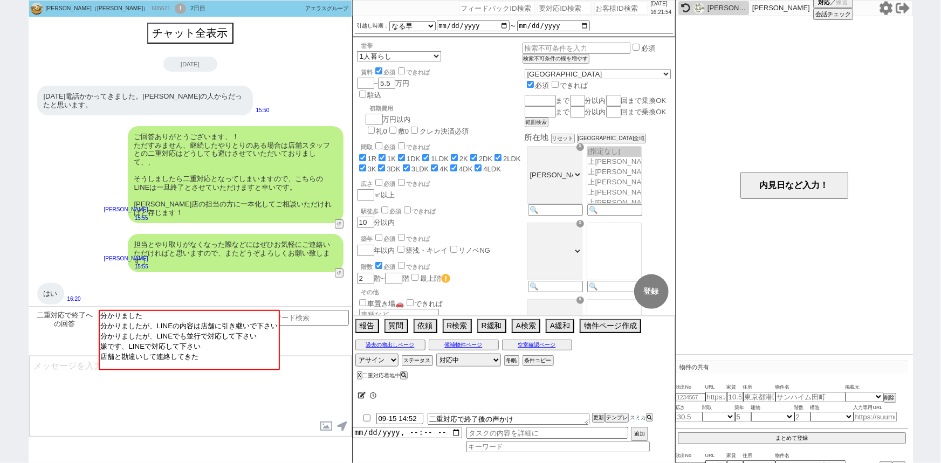
scroll to position [95, 0]
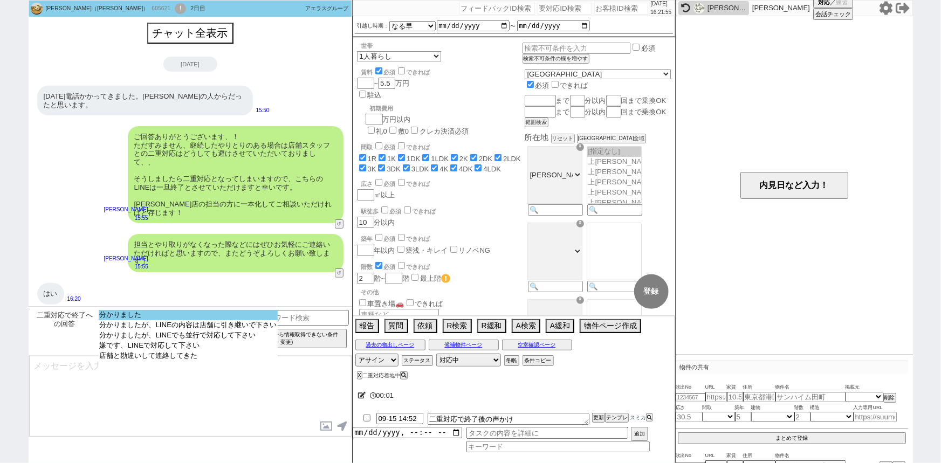
click at [204, 320] on option "分かりました" at bounding box center [189, 325] width 180 height 10
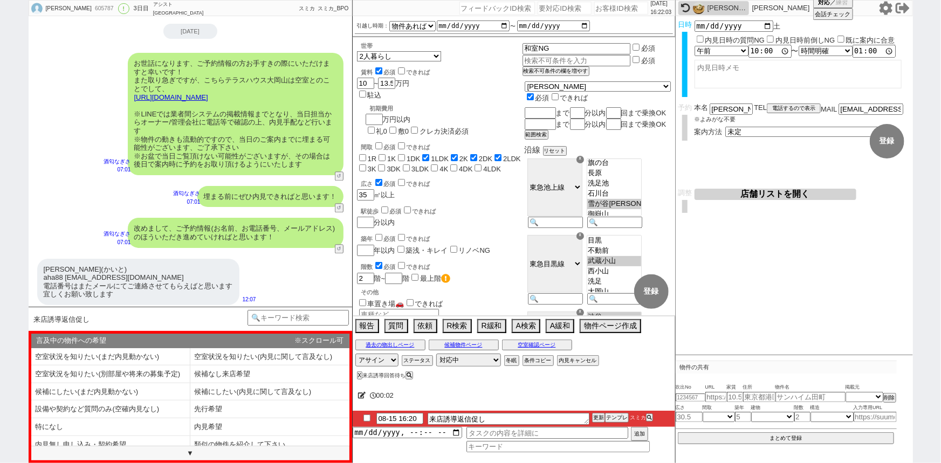
scroll to position [1224, 0]
click at [215, 437] on li "類似の物件を紹介して下さい" at bounding box center [269, 445] width 159 height 18
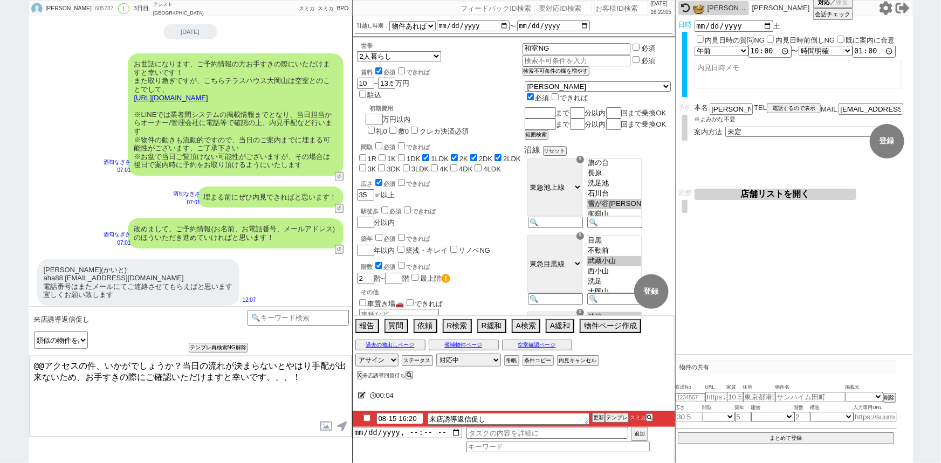
click at [215, 437] on div "@@アクセスの件、いかがでしょうか？当日の流れが決まらないとやはり手配が出来ないため、お手すきの際にご確認いただけますと幸いです、、、！ 内見日が過ぎたのでキ…" at bounding box center [190, 396] width 323 height 82
click at [619, 416] on button "テンプレ" at bounding box center [617, 418] width 24 height 8
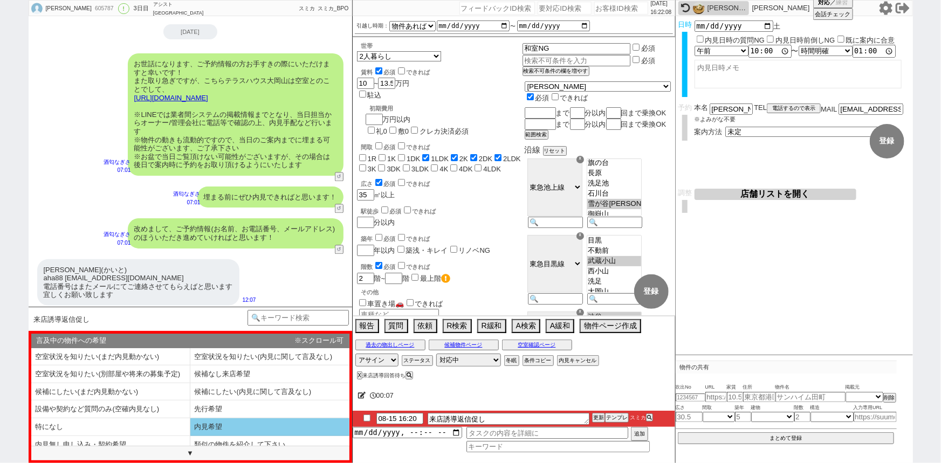
click at [190, 436] on li "内見希望" at bounding box center [110, 445] width 159 height 18
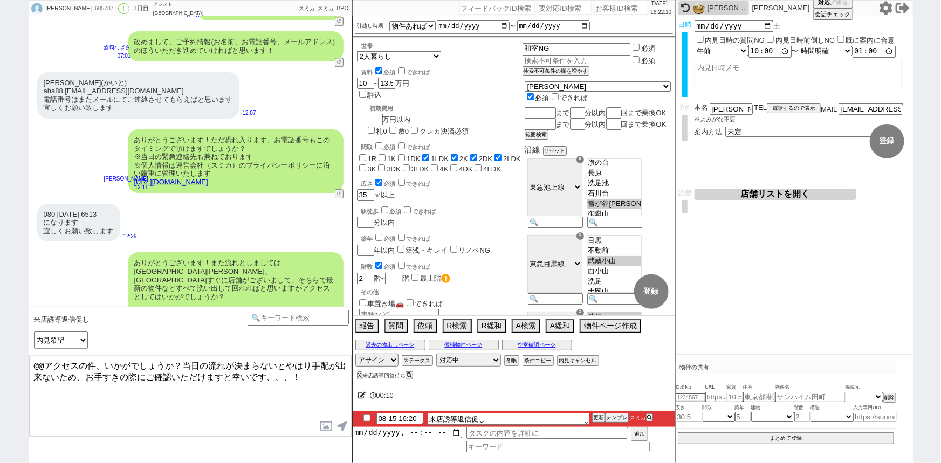
scroll to position [1451, 0]
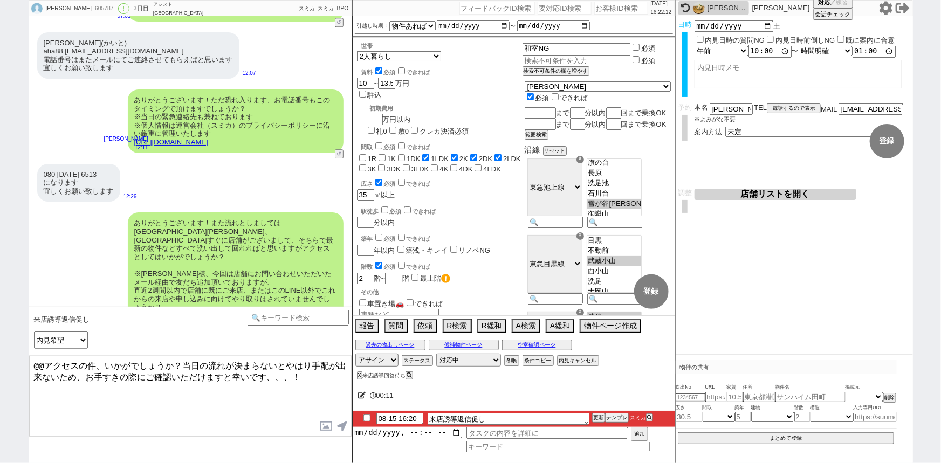
drag, startPoint x: 79, startPoint y: 362, endPoint x: 0, endPoint y: 337, distance: 82.5
click at [0, 337] on div "kaito atsushi 605787 ! 0 3日目 アシスト武蔵小山店 冬眠中 自社客 スミカ スミカ_BPO チャット全表示 2025-08-13 お…" at bounding box center [470, 231] width 941 height 463
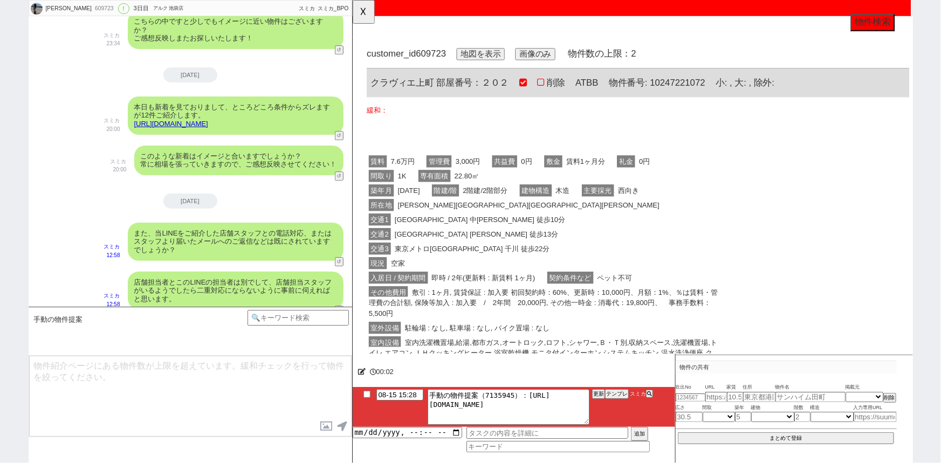
scroll to position [0, 0]
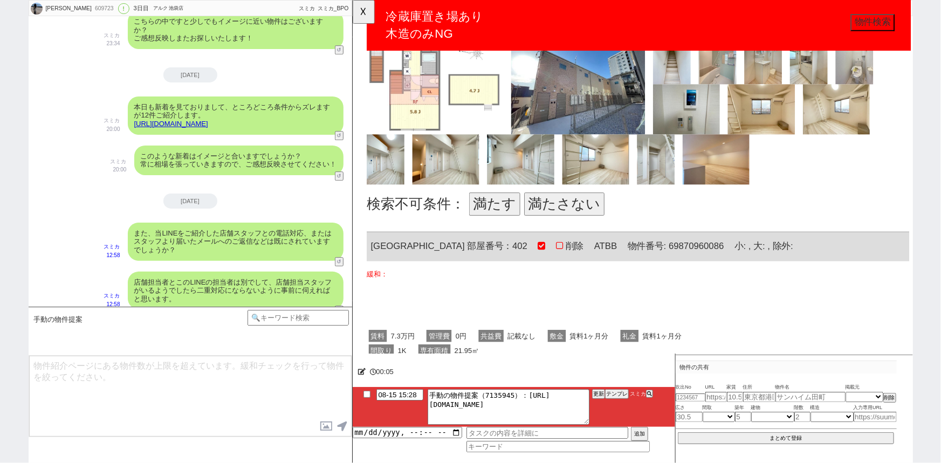
click at [580, 222] on button "満たさない" at bounding box center [579, 219] width 86 height 25
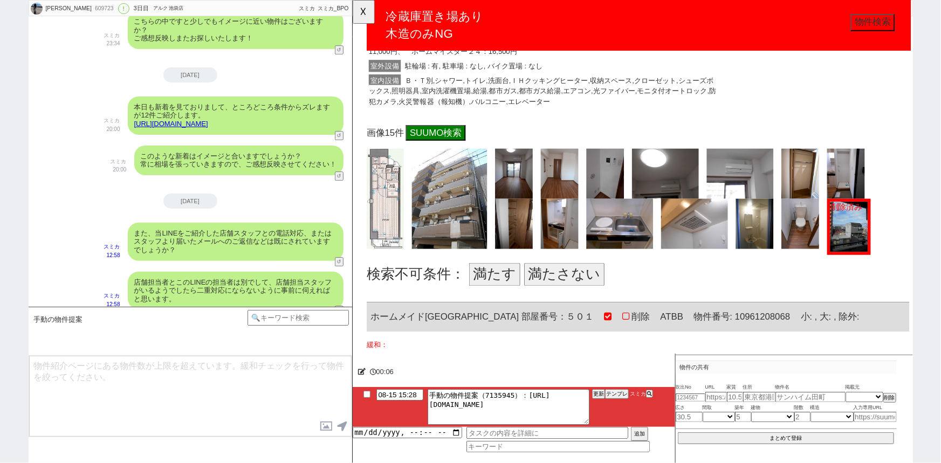
scroll to position [906, 0]
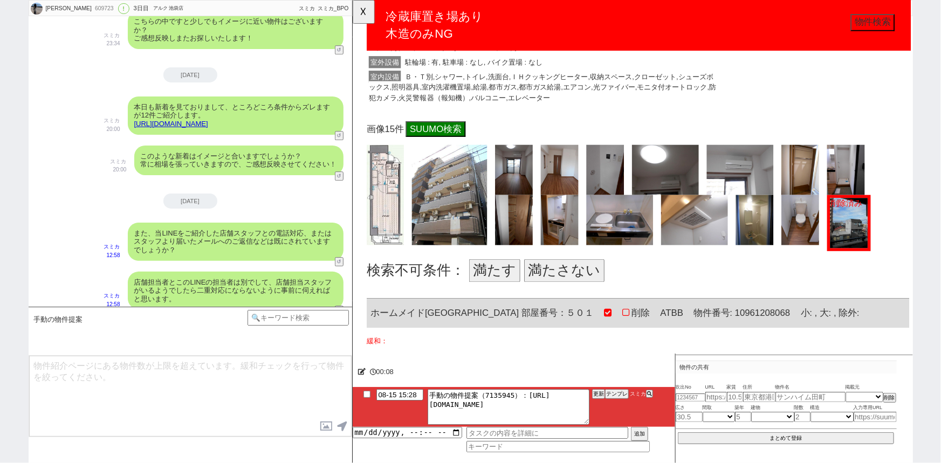
click at [499, 287] on button "満たす" at bounding box center [504, 291] width 55 height 25
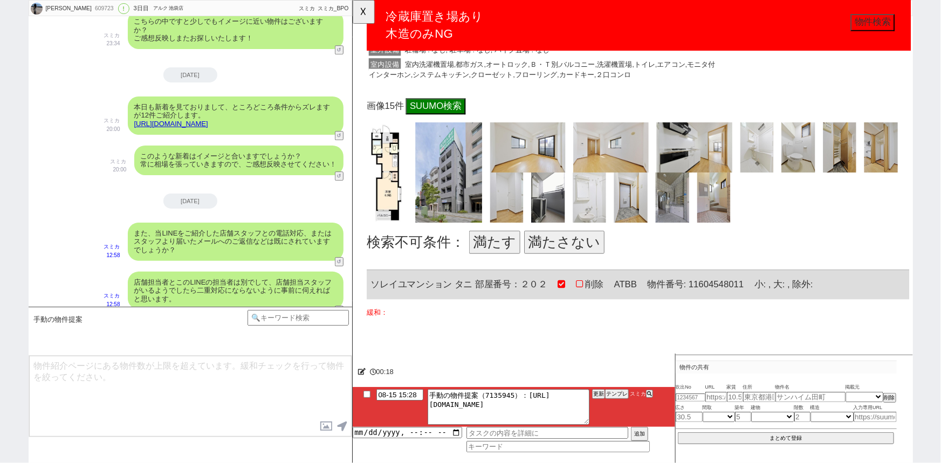
scroll to position [1466, 0]
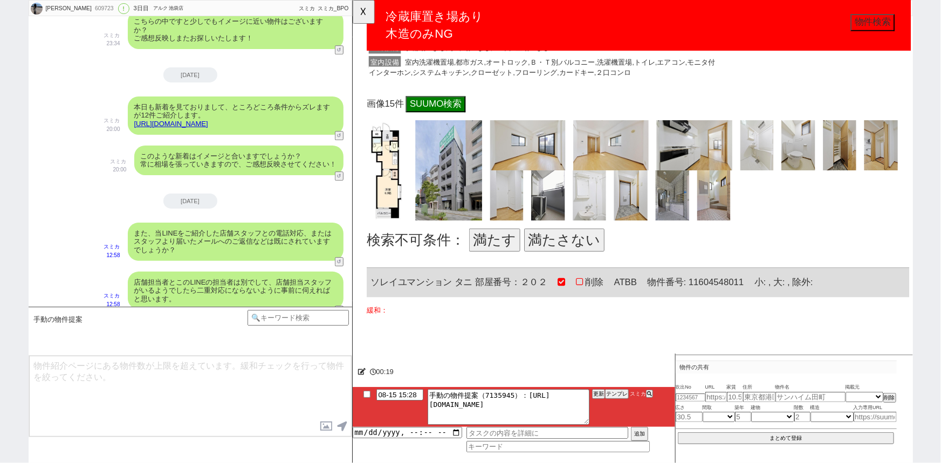
click at [509, 258] on button "満たす" at bounding box center [504, 258] width 55 height 25
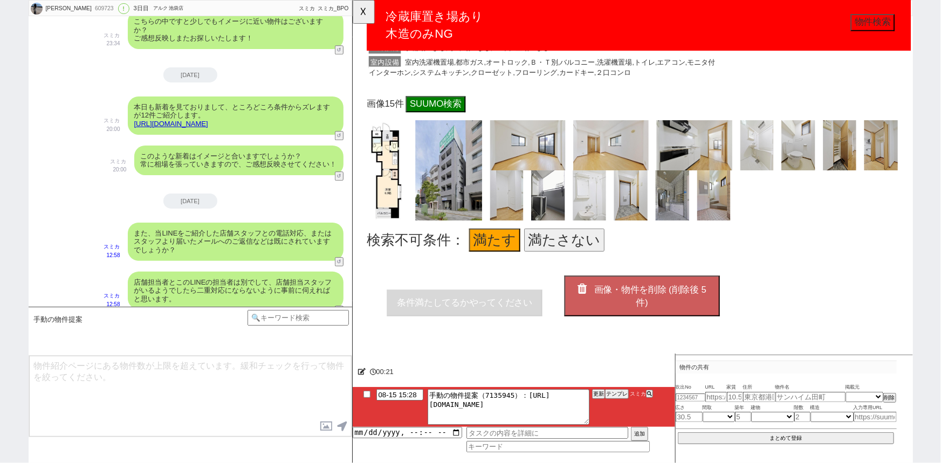
click at [645, 315] on button "画像・物件を削除 (削除後 5 件)" at bounding box center [663, 319] width 167 height 44
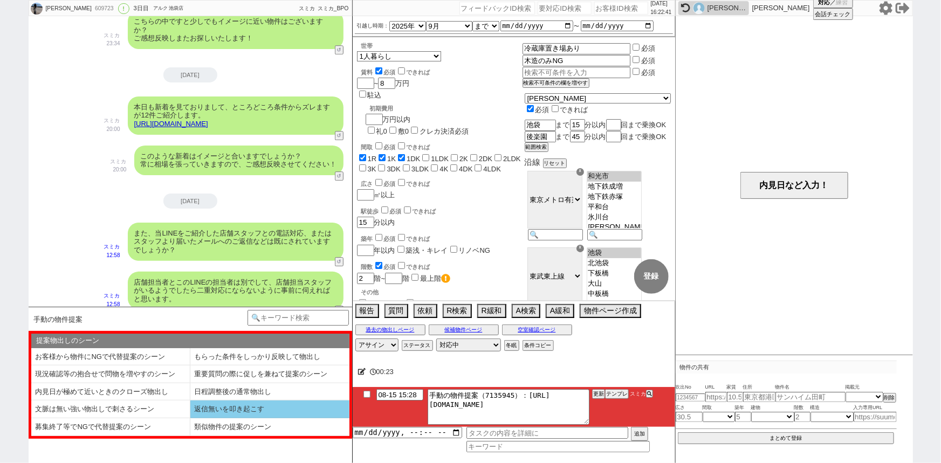
click at [190, 418] on li "返信無いを叩き起こす" at bounding box center [110, 427] width 159 height 18
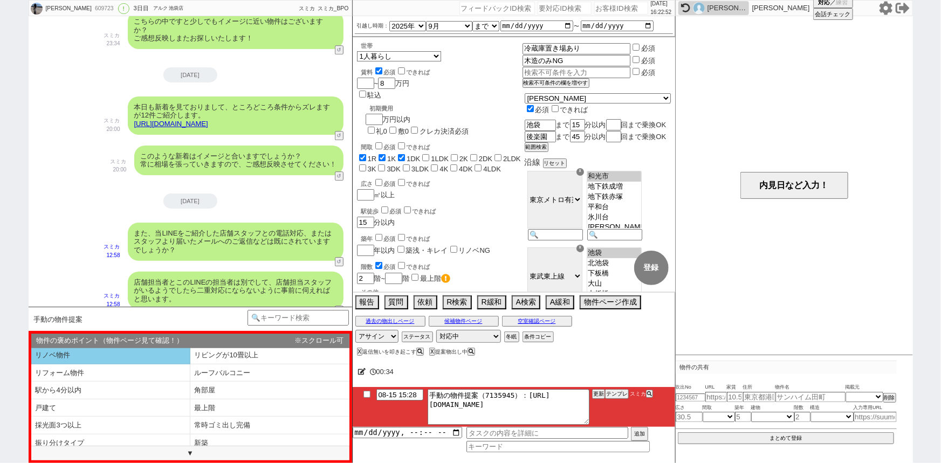
scroll to position [73, 0]
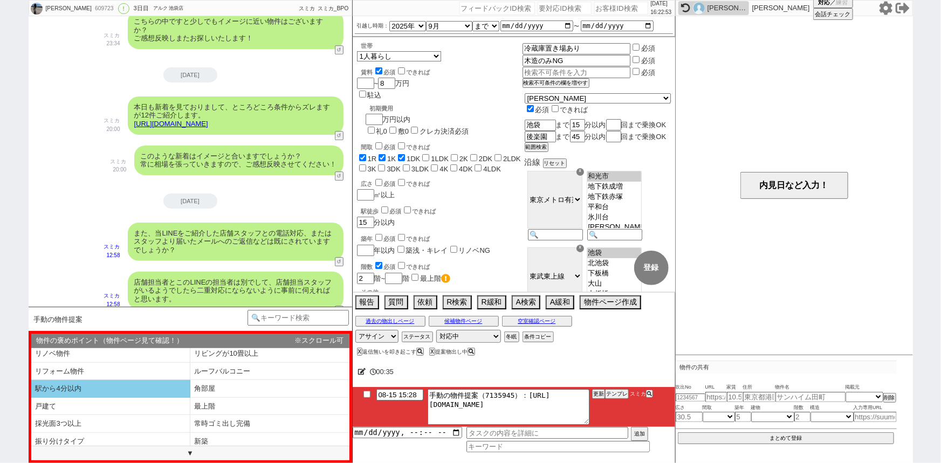
click at [122, 389] on li "駅から4分以内" at bounding box center [110, 389] width 159 height 18
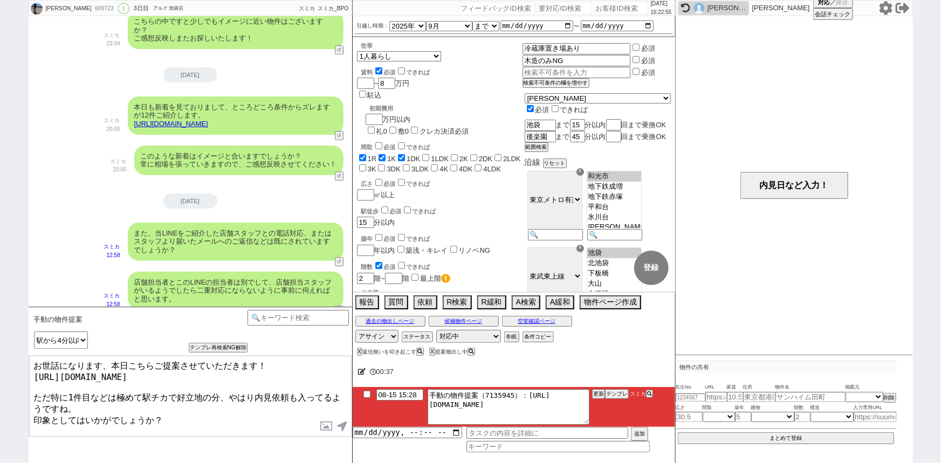
drag, startPoint x: 50, startPoint y: 389, endPoint x: 114, endPoint y: 389, distance: 64.7
click at [114, 389] on textarea "お世話になります、本日こちらご提案させていただきます！ https://tools.sumika.live/pages/kpgfdxd ただ特に1件目などは極…" at bounding box center [190, 396] width 322 height 81
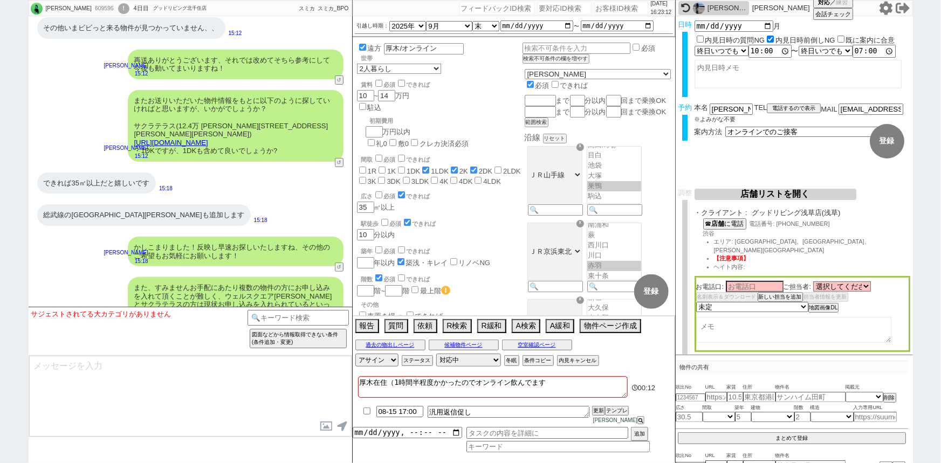
scroll to position [4526, 0]
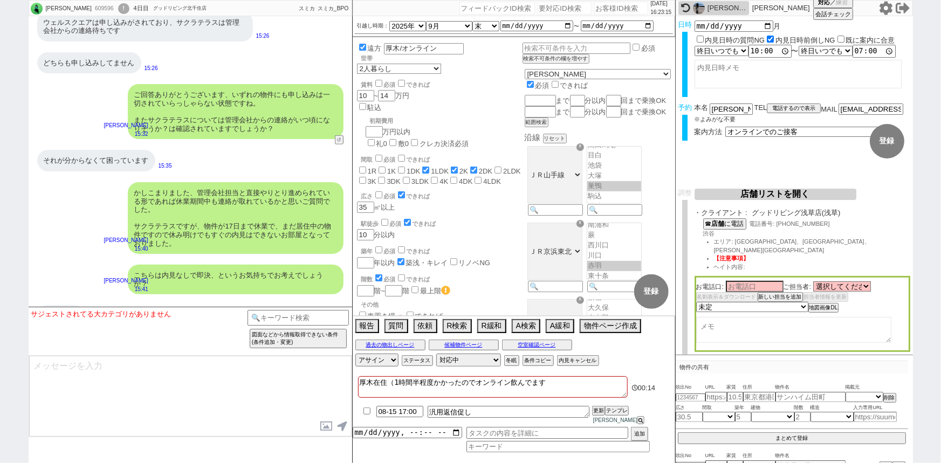
click at [268, 259] on div "こちらは内見なしで即決、というお気持ちでお考えでしょうか？ 青木琢磨 15:41" at bounding box center [190, 279] width 323 height 40
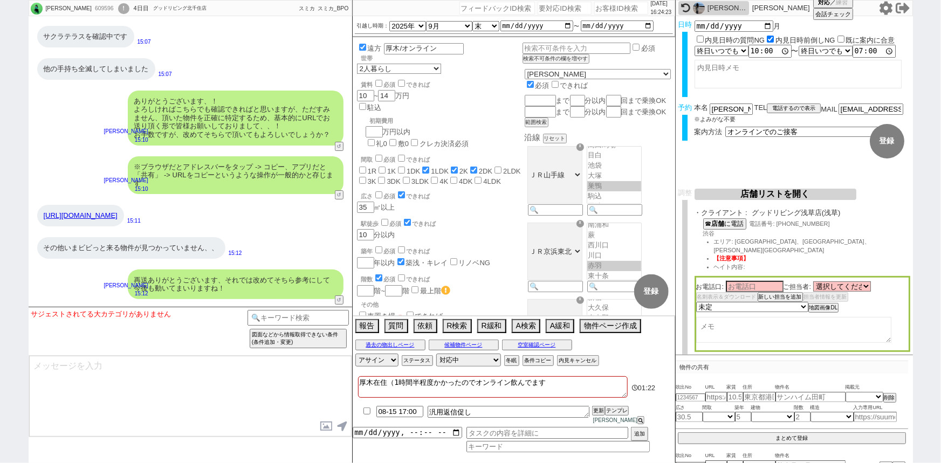
scroll to position [3982, 0]
click at [556, 349] on button "空室確認ページ" at bounding box center [537, 345] width 70 height 9
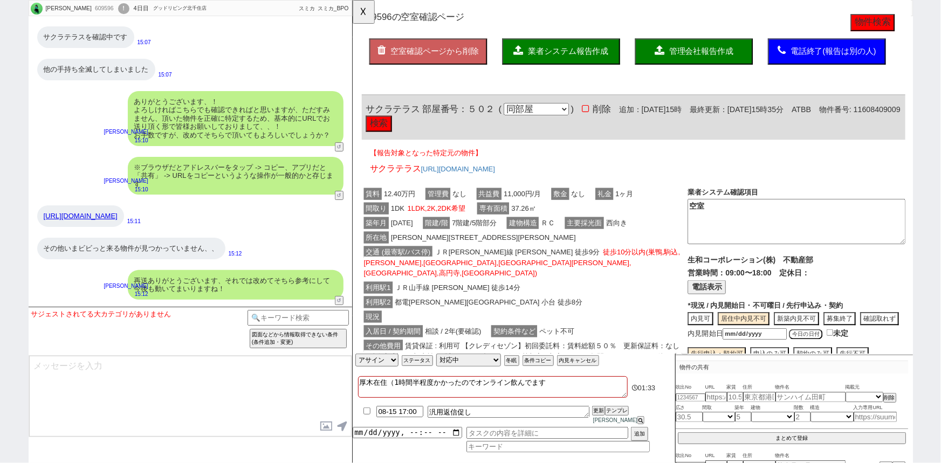
scroll to position [17, 0]
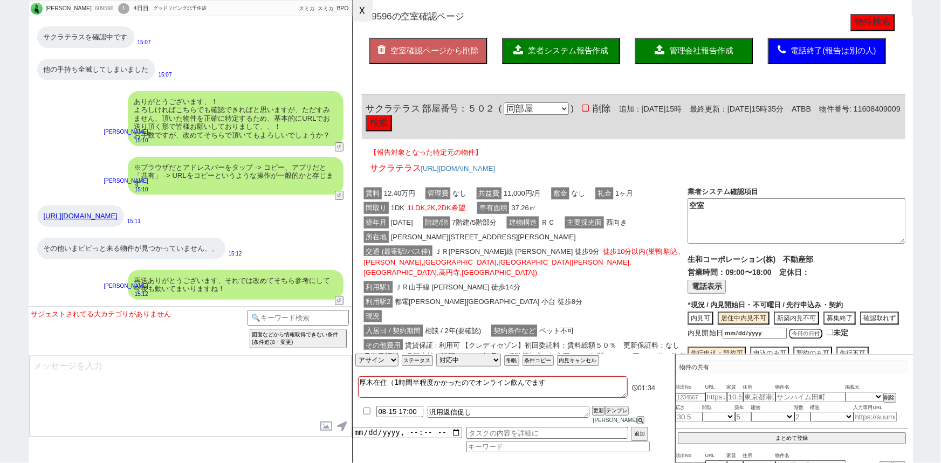
click at [371, 22] on button "☓" at bounding box center [363, 11] width 20 height 22
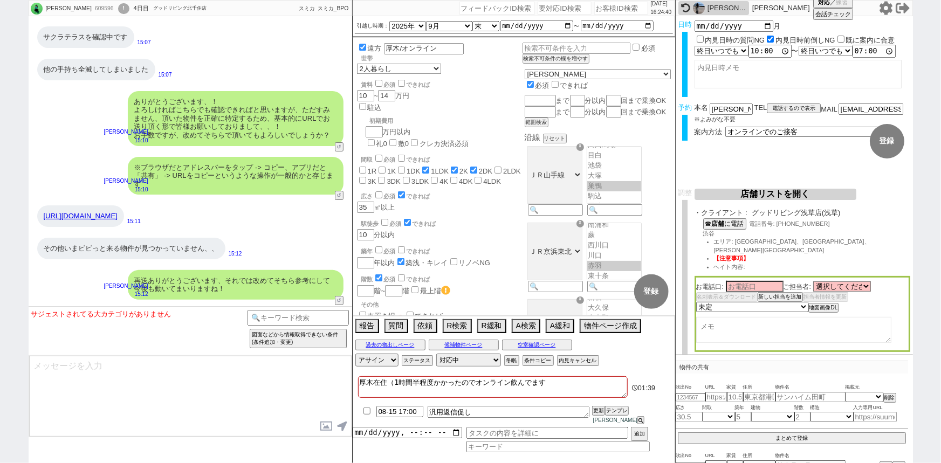
click at [92, 10] on div "609596" at bounding box center [104, 8] width 24 height 9
copy div "609596"
click at [259, 91] on div "ありがとうございます、！ よろしければこちらでも確認できればと思いますが、ただすみません、頂いた物件を正確に特定するため、基本的にURLでお送り頂く形で皆様お…" at bounding box center [236, 118] width 216 height 55
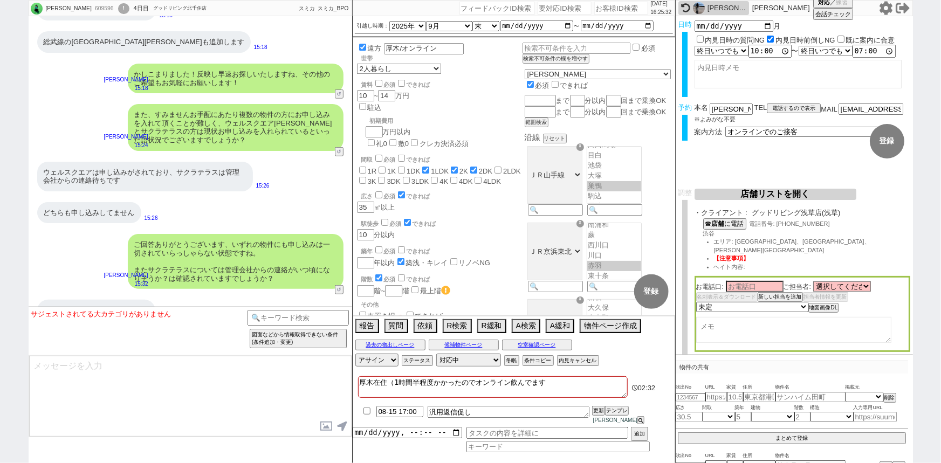
scroll to position [4385, 0]
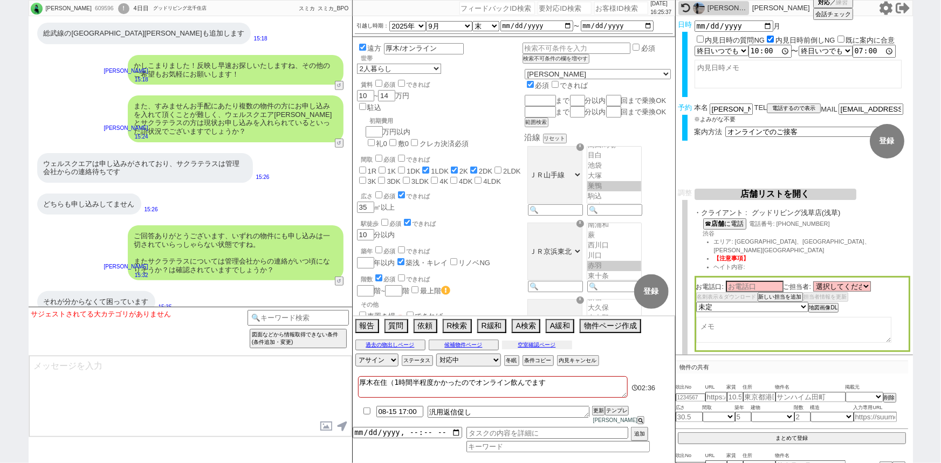
click at [544, 349] on button "空室確認ページ" at bounding box center [537, 345] width 70 height 9
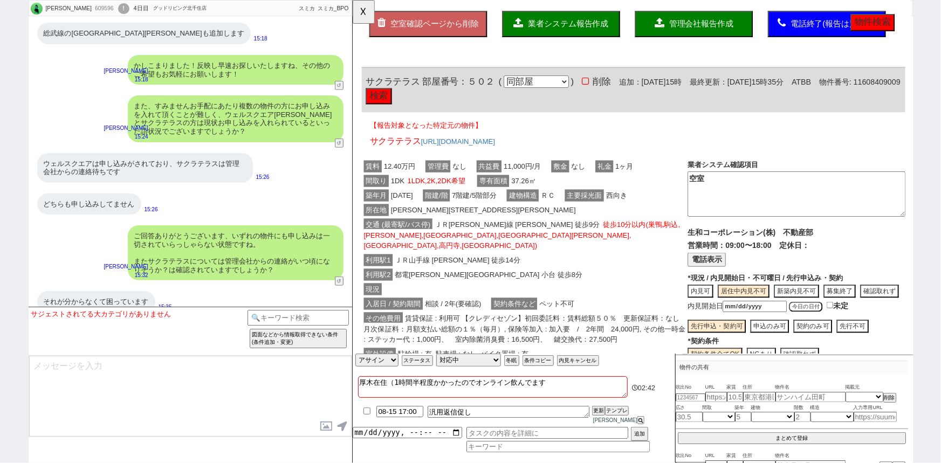
scroll to position [0, 0]
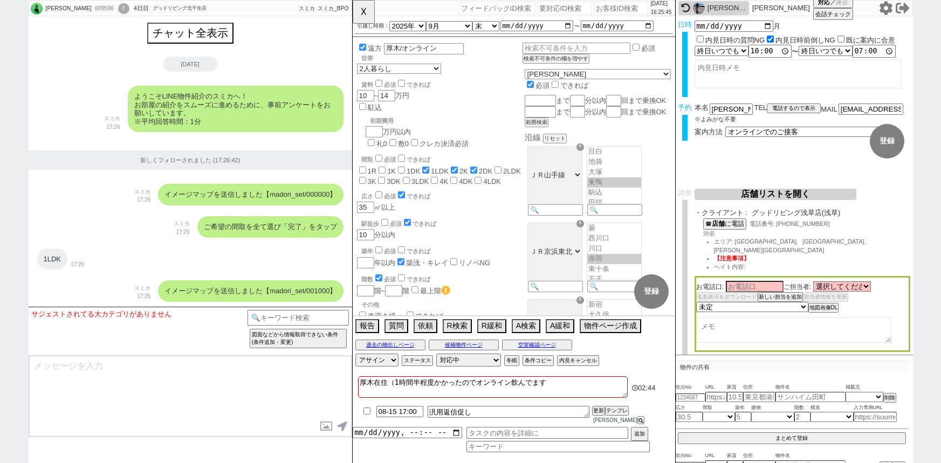
select select "2025"
select select "9"
select select "35"
select select "1"
select select "14"
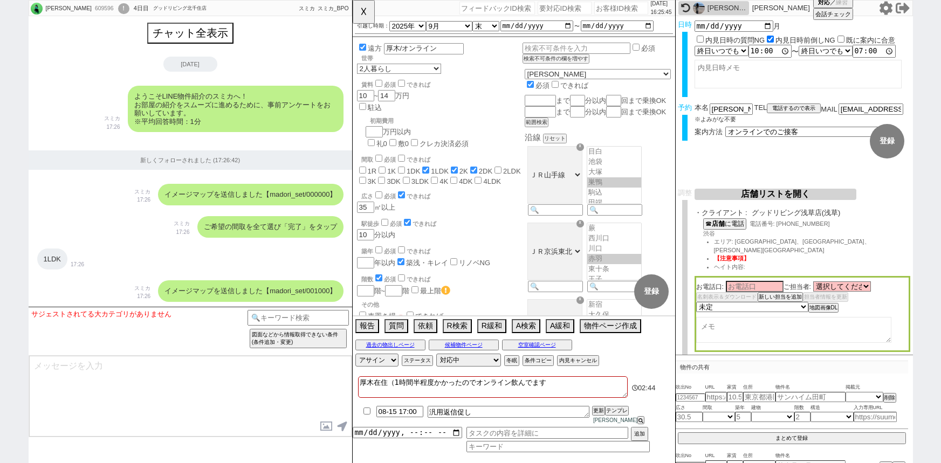
select select "487"
select select "23"
select select "731"
select select "837"
select select "6"
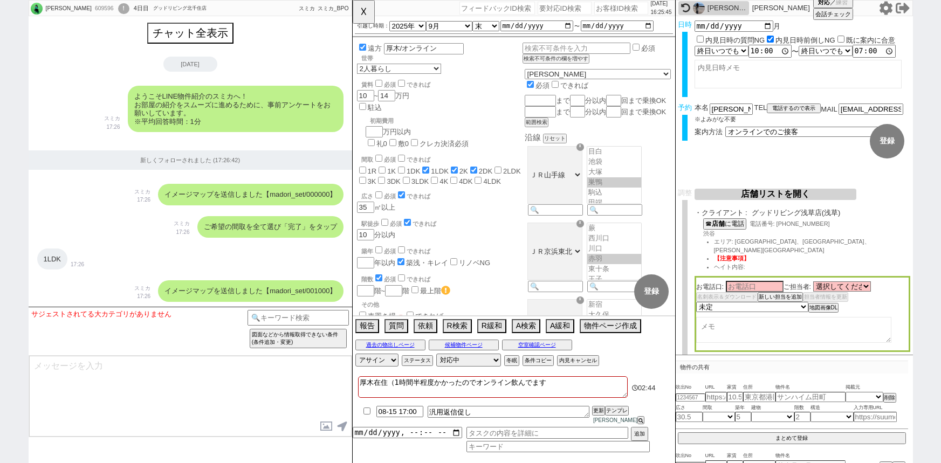
select select "6"
select select "4"
select select
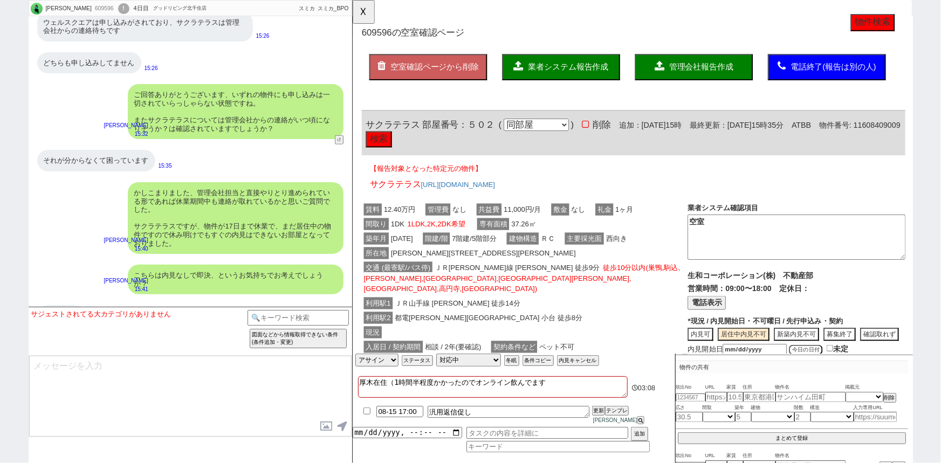
scroll to position [32, 0]
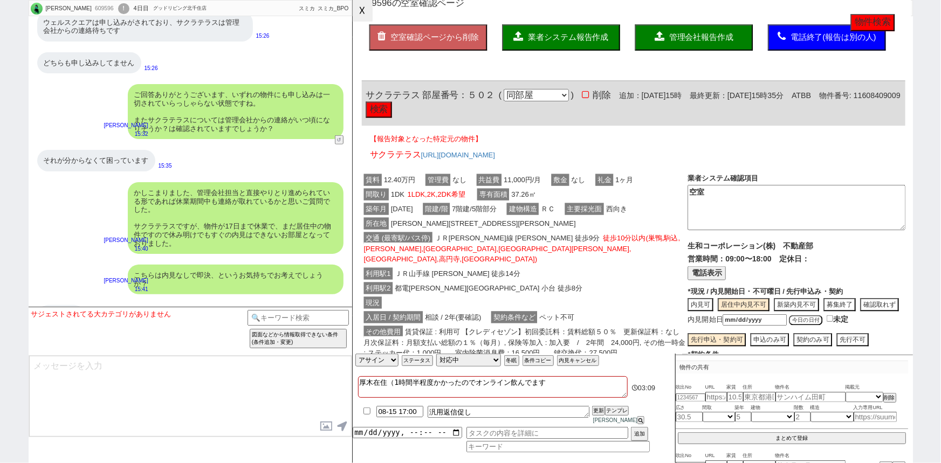
click at [368, 19] on button "☓" at bounding box center [363, 11] width 20 height 22
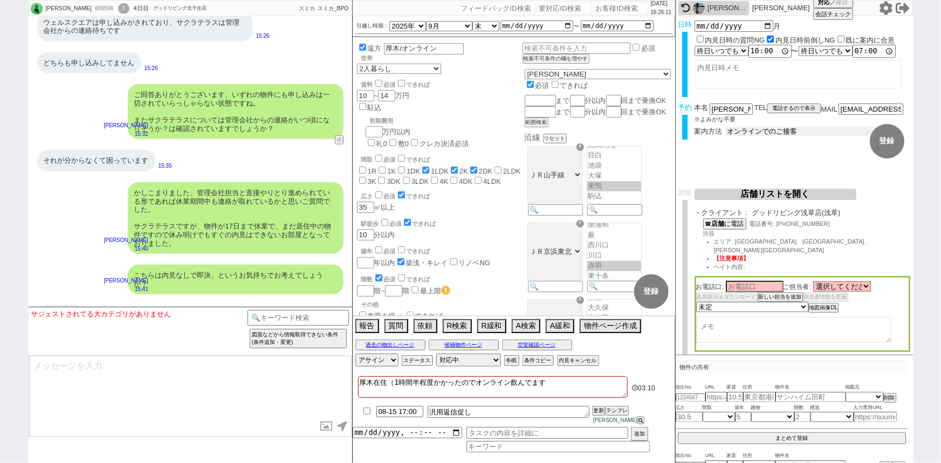
click at [760, 131] on select "未定 現地お待ち合わせ ご来店 先行申し込みのご案内or内見無しでの申し込みのご案内 オンラインでのご接客 オンラインで1件の内見のご案内" at bounding box center [806, 131] width 162 height 9
select select "3"
click at [725, 127] on select "未定 現地お待ち合わせ ご来店 先行申し込みのご案内or内見無しでの申し込みのご案内 オンラインでのご接客 オンラインで1件の内見のご案内" at bounding box center [806, 131] width 162 height 9
checkbox input "true"
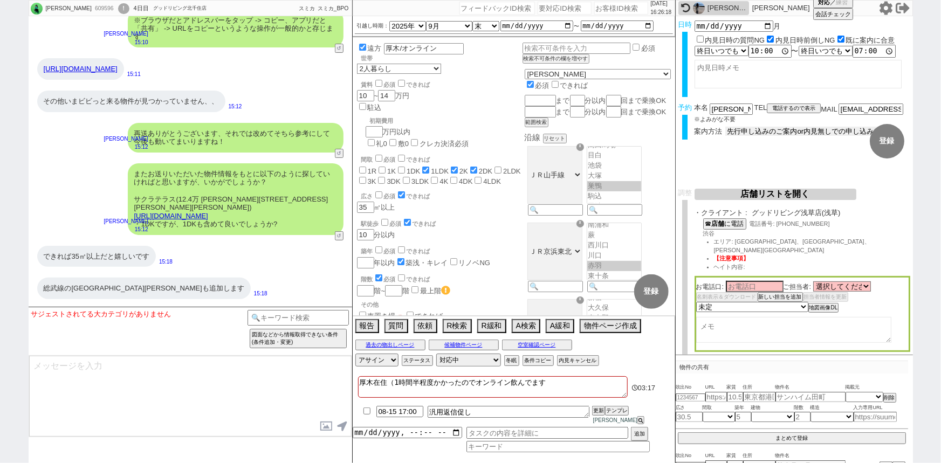
scroll to position [4526, 0]
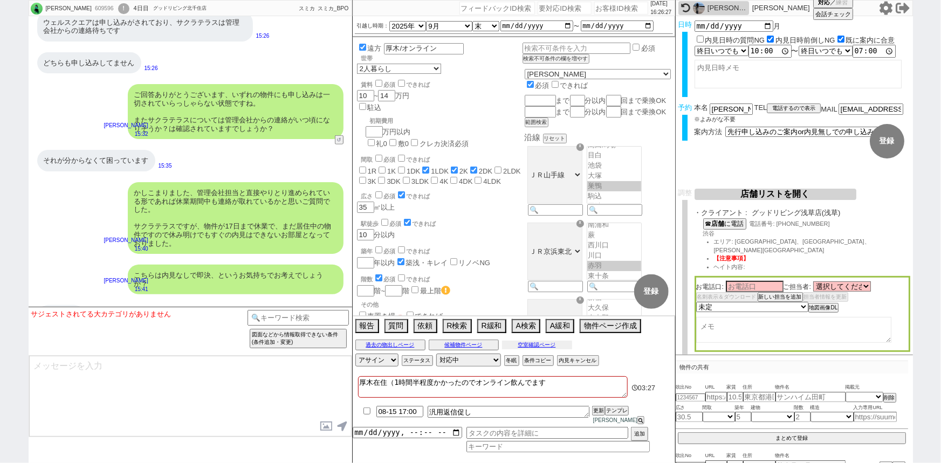
click at [529, 349] on button "空室確認ページ" at bounding box center [537, 345] width 70 height 9
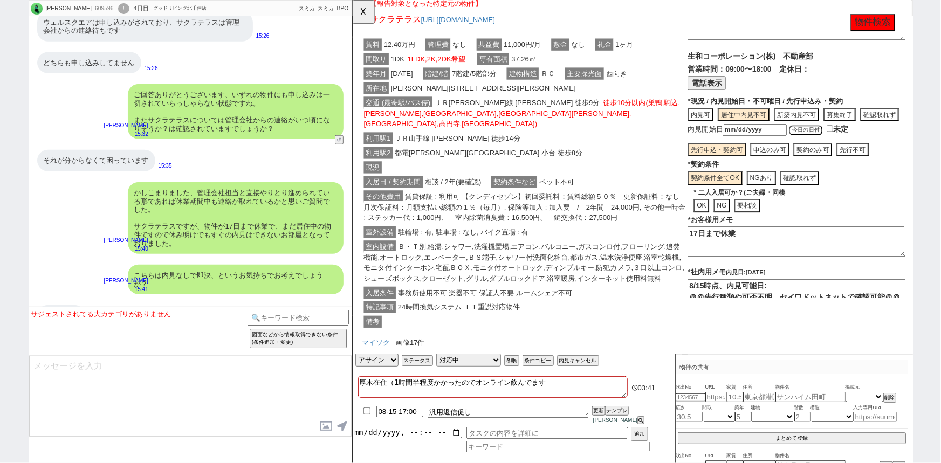
scroll to position [0, 0]
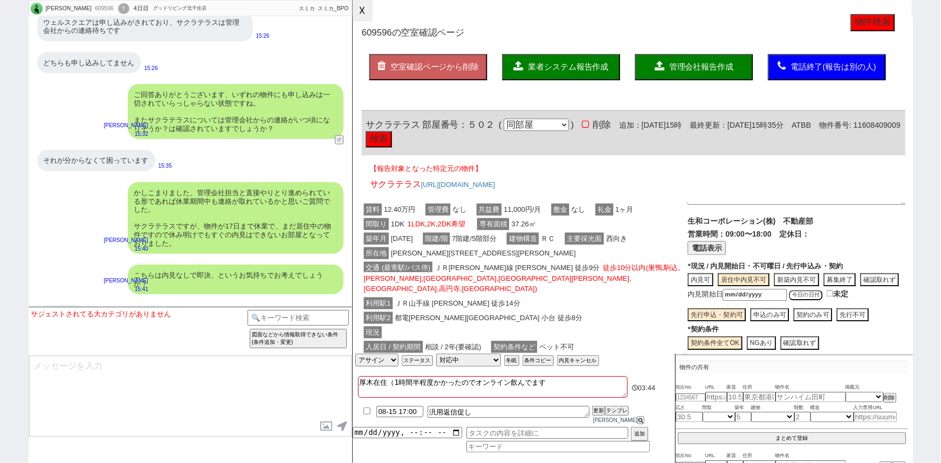
click at [368, 16] on button "☓" at bounding box center [363, 11] width 20 height 22
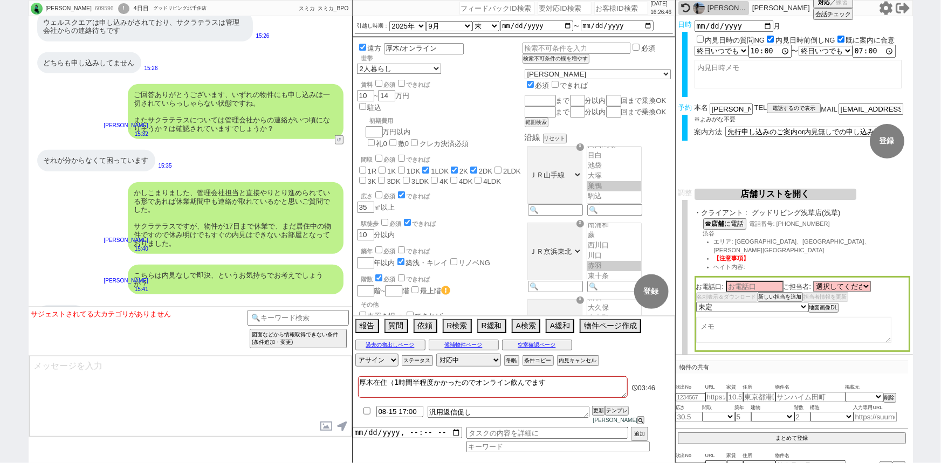
click at [366, 415] on input "checkbox" at bounding box center [367, 411] width 16 height 7
checkbox input "true"
click at [483, 443] on input at bounding box center [557, 447] width 183 height 9
type input "管理"
type input "管理確認報告"
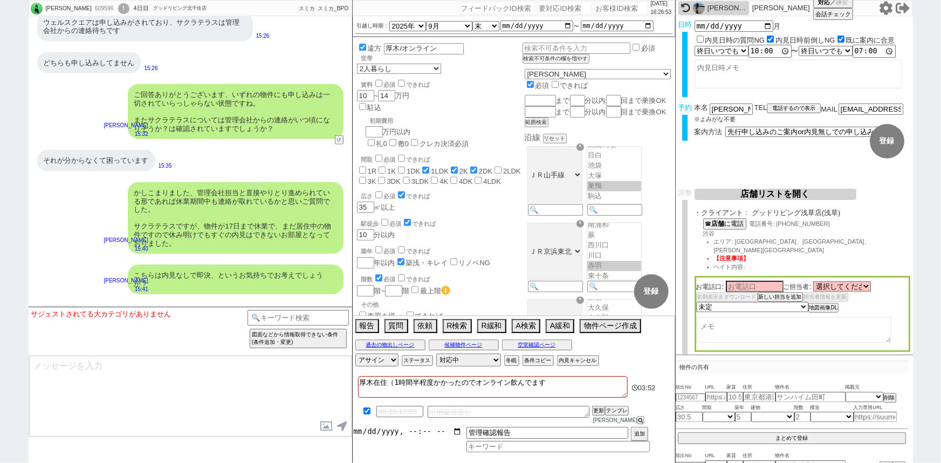
click at [388, 435] on input "datetime-local" at bounding box center [407, 431] width 109 height 9
type input "2025-08-18T16:00"
click at [633, 430] on button "追加" at bounding box center [638, 435] width 15 height 12
type input "[DATE]T16:00"
click at [735, 54] on select "言及なし 時間明確 午前 午後 お昼 夕方・夜 終日いつでも その他" at bounding box center [720, 50] width 53 height 9
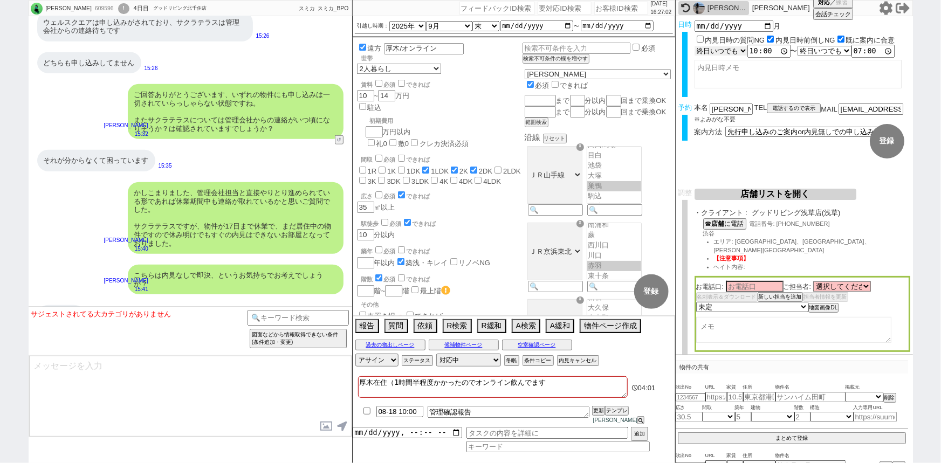
select select "0"
click at [694, 46] on select "言及なし 時間明確 午前 午後 お昼 夕方・夜 終日いつでも その他" at bounding box center [720, 50] width 53 height 9
click at [818, 55] on select "言及なし 時間明確 午前 午後 お昼 夕方・夜 終日いつでも その他" at bounding box center [824, 50] width 53 height 9
select select "1"
click at [801, 46] on select "言及なし 時間明確 午前 午後 お昼 夕方・夜 終日いつでも その他" at bounding box center [825, 51] width 54 height 10
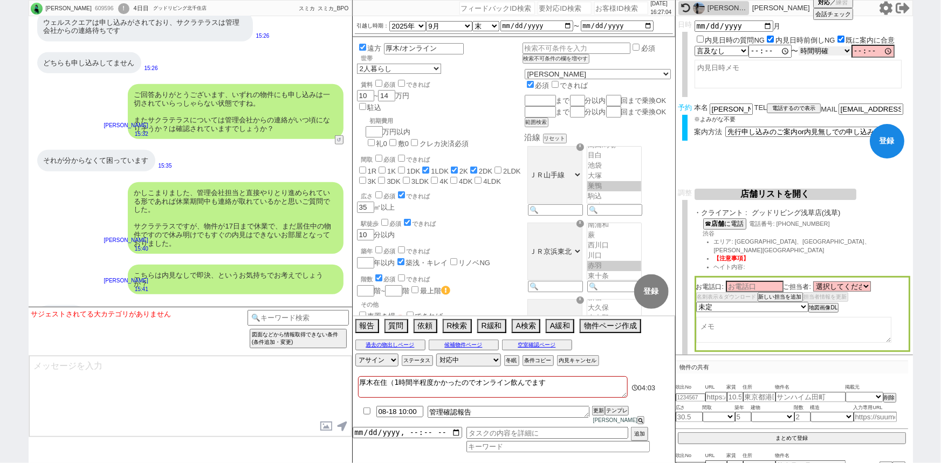
click at [818, 49] on select "言及なし 時間明確 午前 午後 お昼 夕方・夜 終日いつでも その他" at bounding box center [824, 50] width 53 height 9
select select "6"
click at [801, 46] on select "言及なし 時間明確 午前 午後 お昼 夕方・夜 終日いつでも その他" at bounding box center [824, 50] width 53 height 9
type input "19:00:00"
click at [733, 50] on select "言及なし 時間明確 午前 午後 お昼 夕方・夜 終日いつでも その他" at bounding box center [720, 50] width 53 height 9
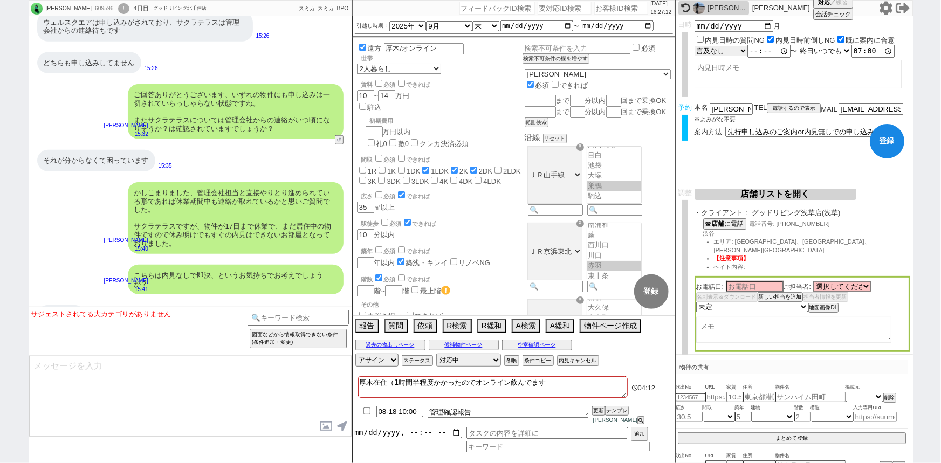
select select "6"
click at [694, 46] on select "言及なし 時間明確 午前 午後 お昼 夕方・夜 終日いつでも その他" at bounding box center [720, 50] width 53 height 9
type input "10:00:00"
click at [99, 420] on textarea at bounding box center [190, 396] width 322 height 81
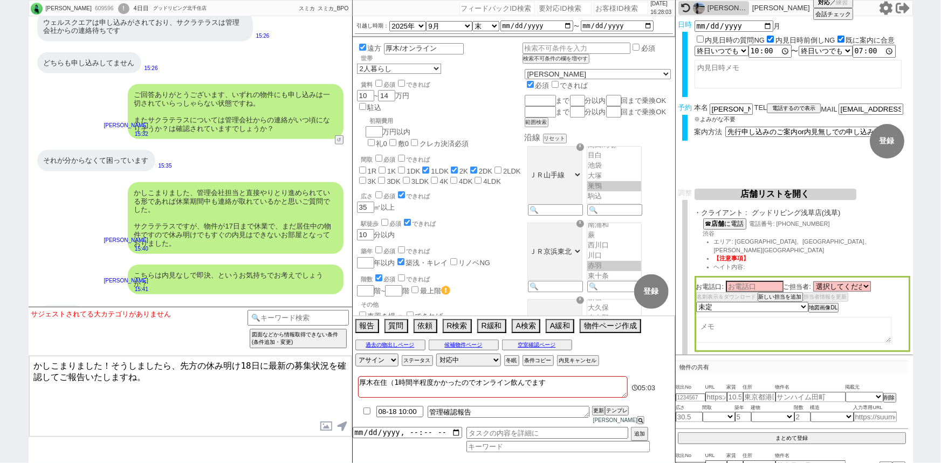
type textarea "かしこまりました！そうしましたら、先方の休み明け18日に最新の募集状況を確認してご報告いたしますね。"
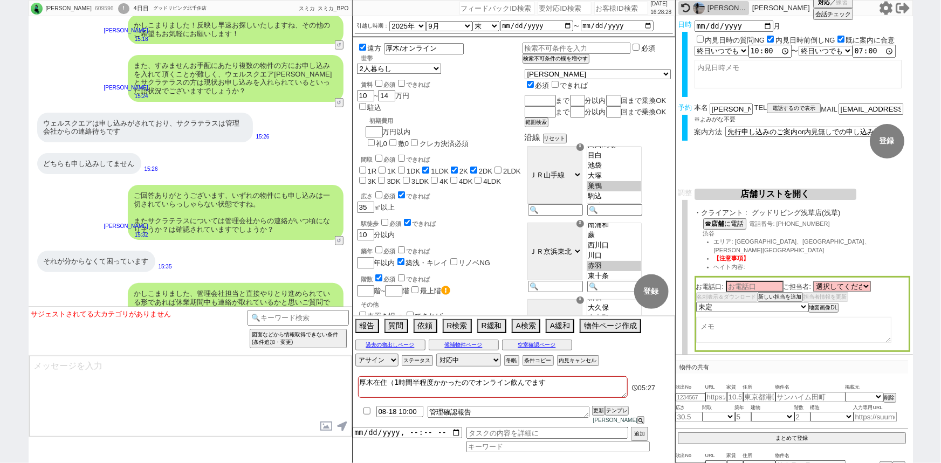
scroll to position [4566, 0]
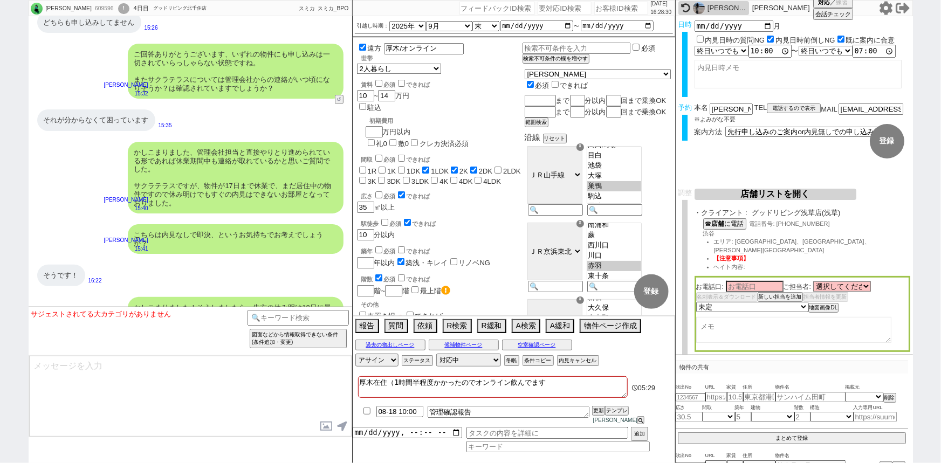
click at [156, 416] on textarea at bounding box center [190, 396] width 322 height 81
click at [31, 363] on textarea "類似物件が出ましたら、LINEにご紹介だけさせていただいてもよろしいでしょうか？" at bounding box center [190, 396] width 322 height 81
type textarea "その間に類似物件が出ましたら、LINEにご紹介だけさせていただいてもよろしいでしょうか？"
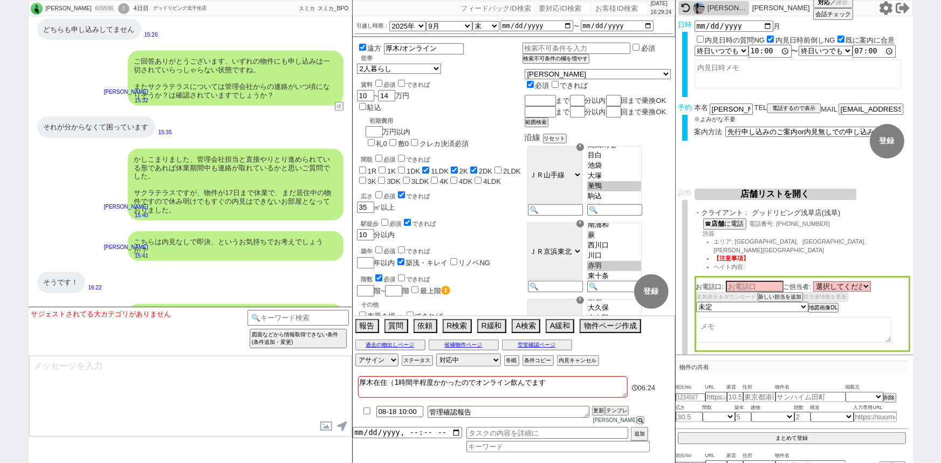
scroll to position [4607, 0]
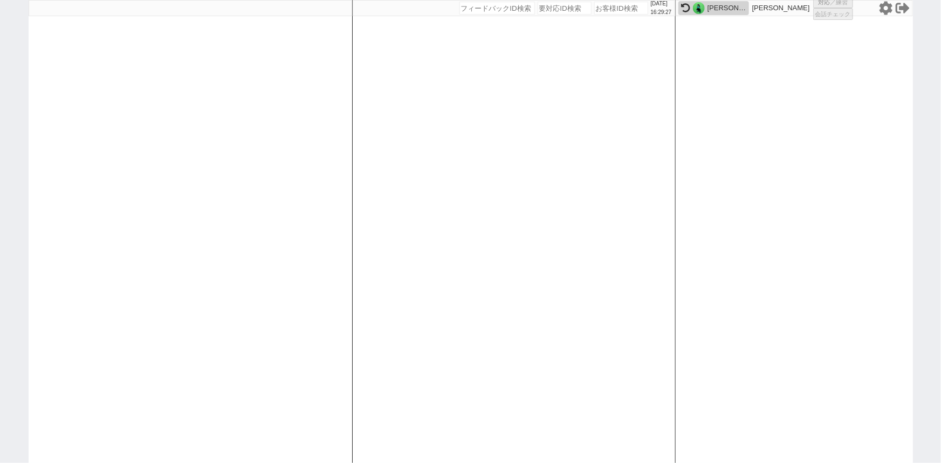
select select
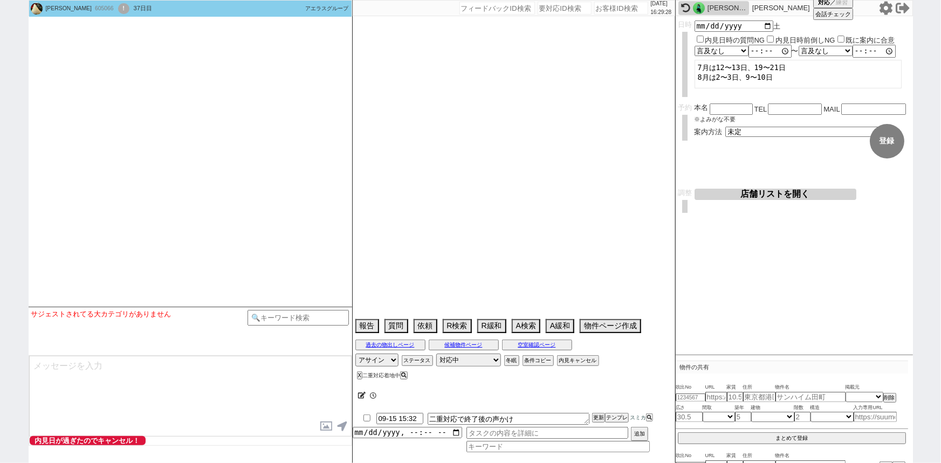
select select
select select "2025"
select select "8"
select select "35"
select select "0"
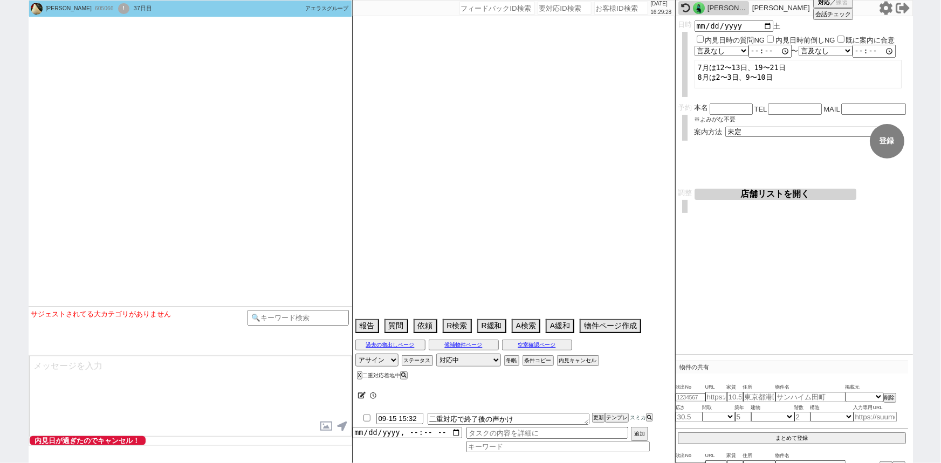
select select "6"
select select "21"
select select "62"
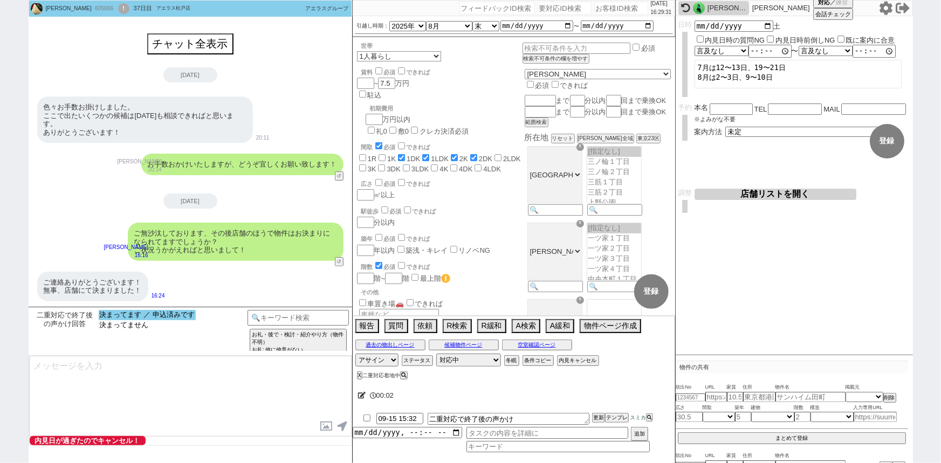
select select "決まってます ／ 申込済みです"
click at [169, 320] on option "決まってます ／ 申込済みです" at bounding box center [147, 325] width 97 height 10
type textarea "さようでしたか、無事に決められたとのことで何よりです！ お忙しいところご回答ありがとうございました！"
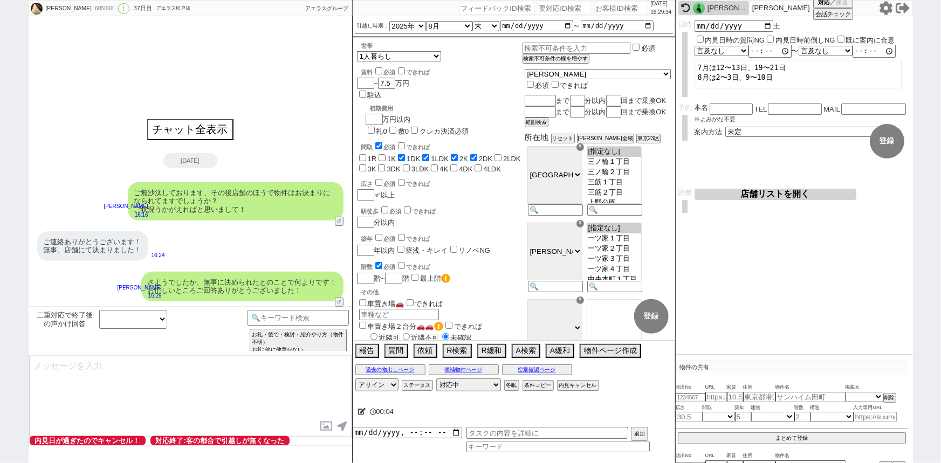
select select "600"
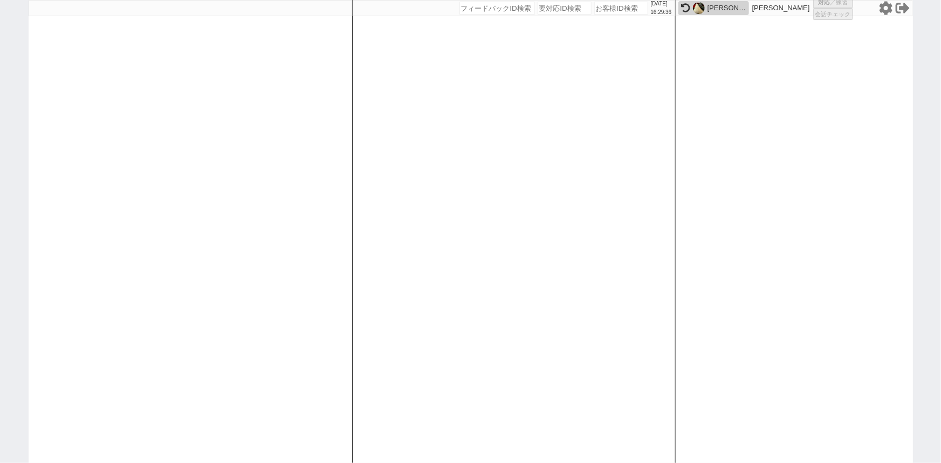
select select
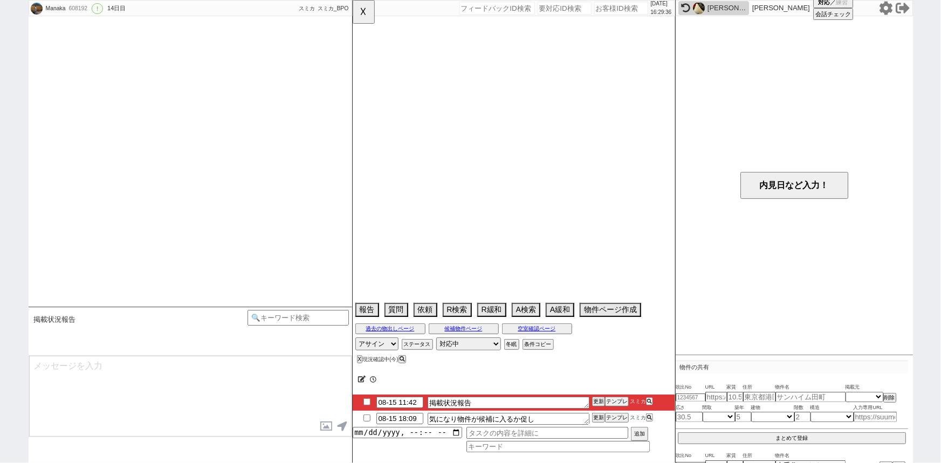
select select "2025"
select select "9"
select select "37"
select select "0"
select select "2"
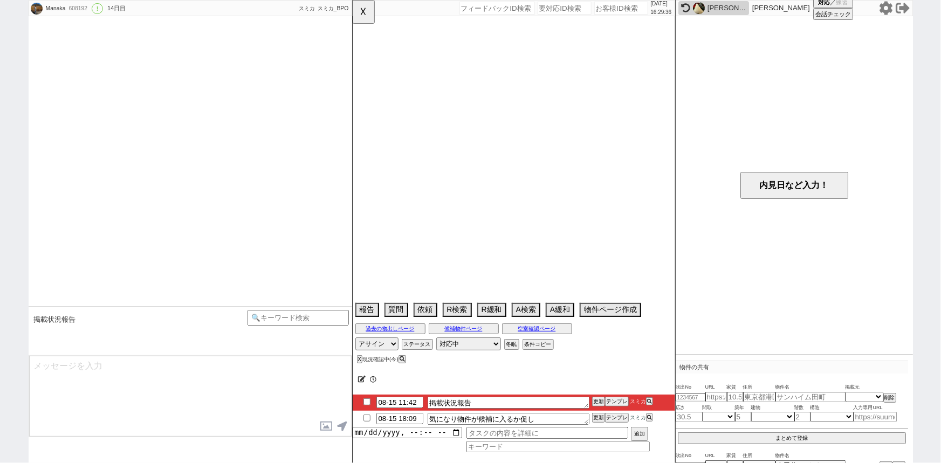
select select "3"
select select "4"
select select "5"
select select "6"
select select "7"
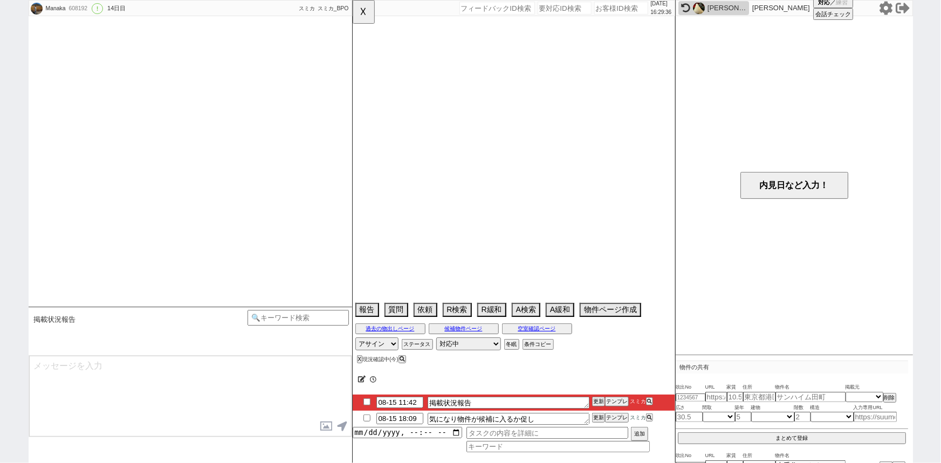
select select "8"
select select "9"
select select "10"
select select "11"
select select "12"
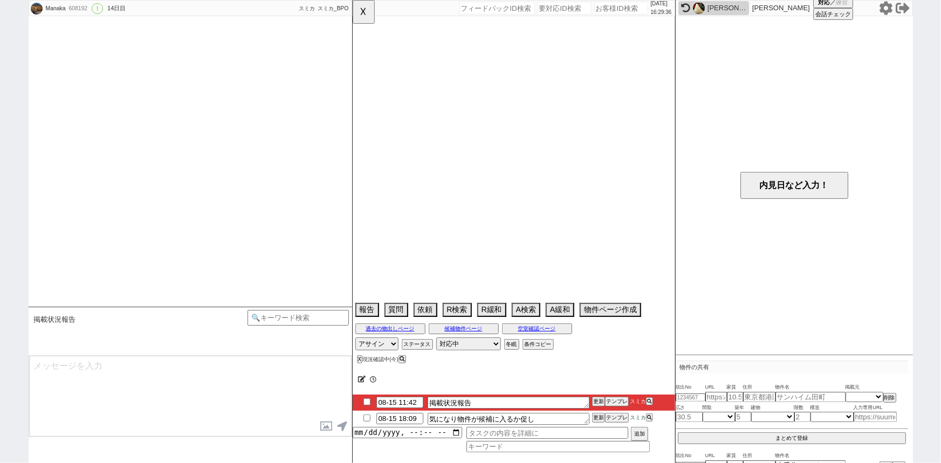
select select "13"
select select "14"
select select "15"
select select "16"
select select "17"
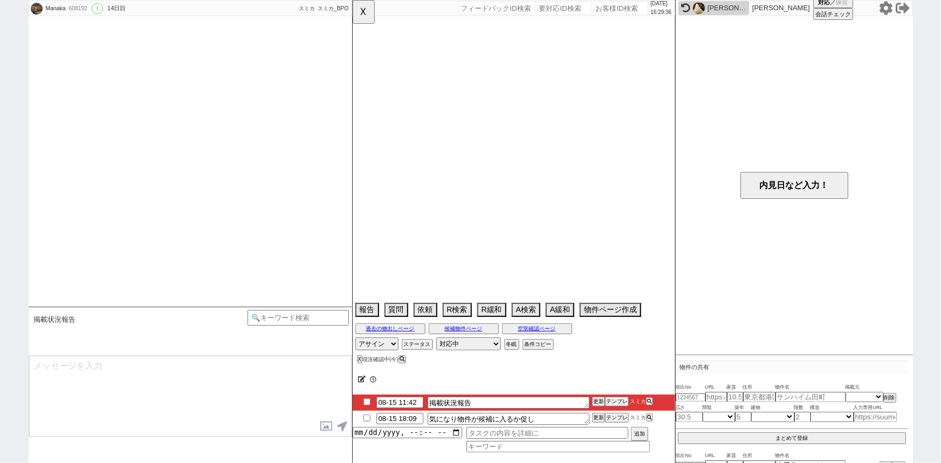
select select "18"
select select "19"
select select "20"
select select "21"
select select "22"
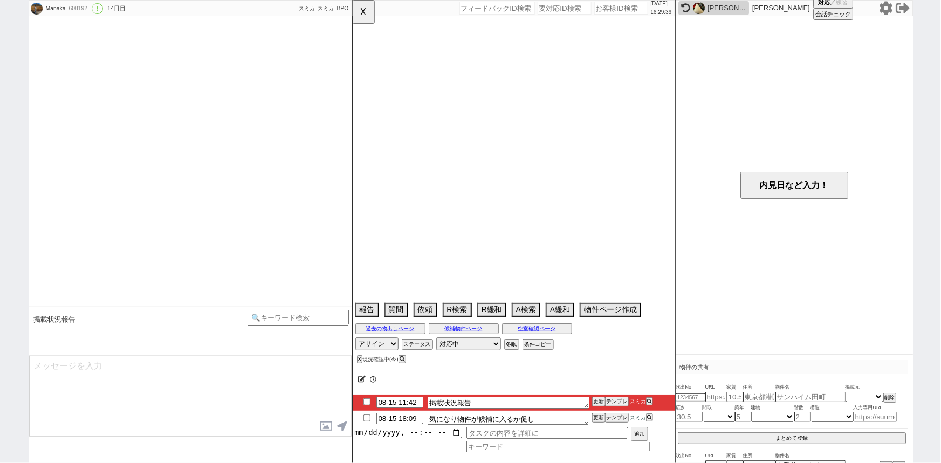
select select "23"
select select "24"
select select "25"
select select "26"
select select "27"
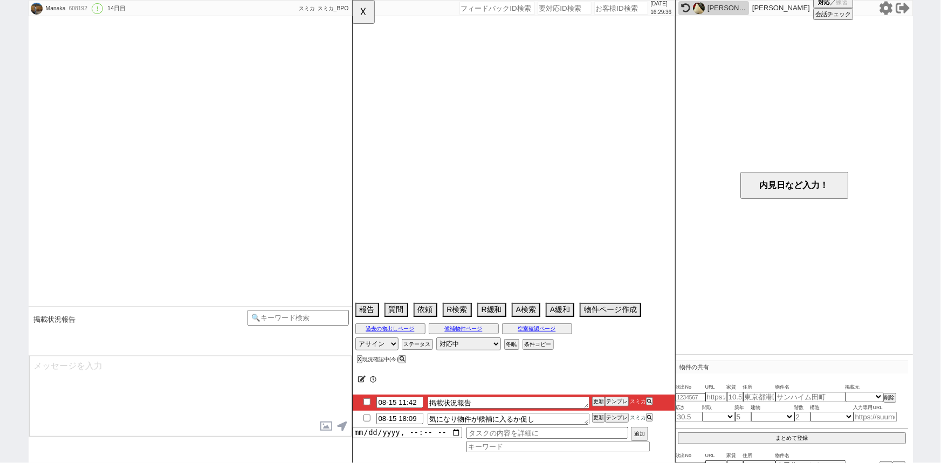
select select "28"
select select "29"
select select "30"
select select "31"
select select "32"
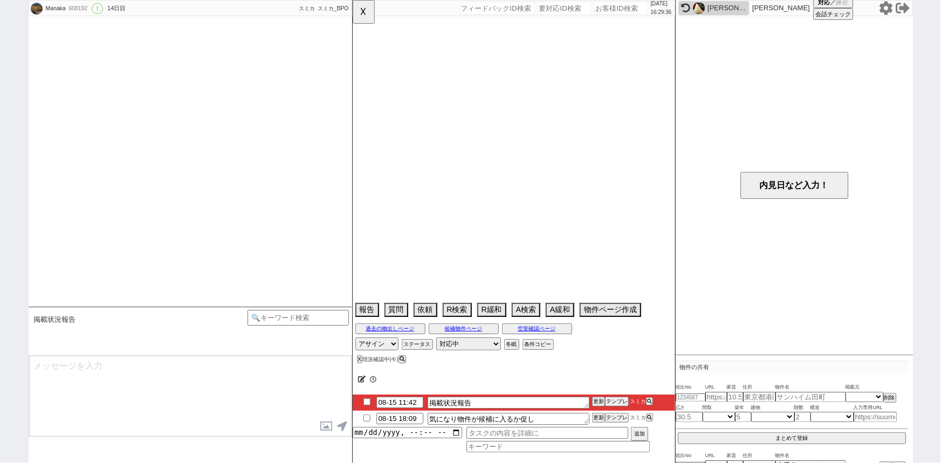
select select "33"
select select "34"
select select "35"
select select "36"
select select "37"
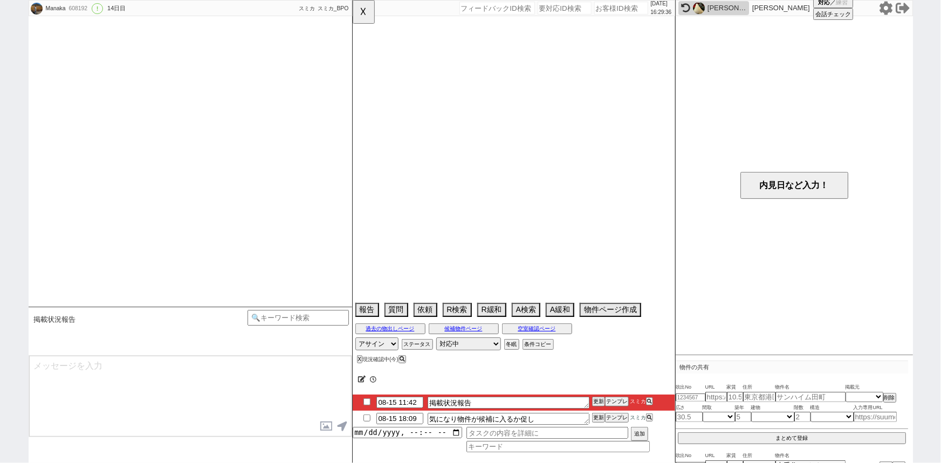
select select "38"
select select "39"
select select "40"
select select "41"
select select "42"
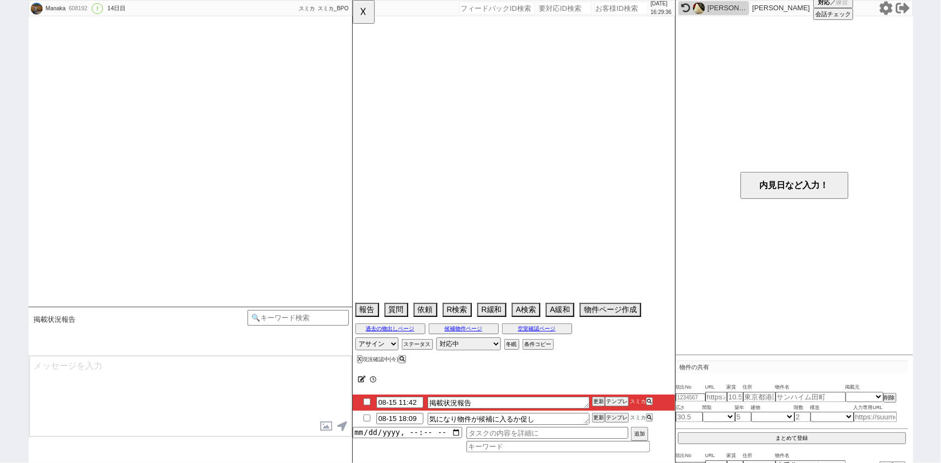
select select "43"
select select "45"
select select "46"
select select "47"
select select "48"
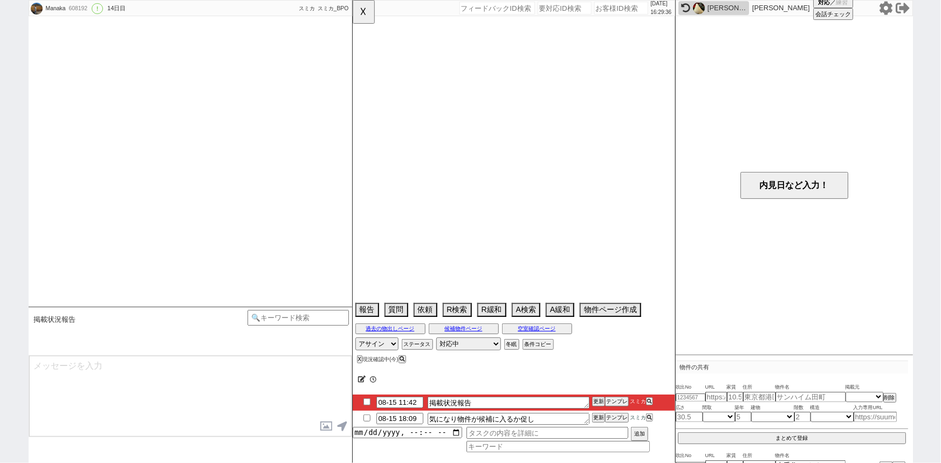
select select "49"
select select "50"
select select "29"
select select "882"
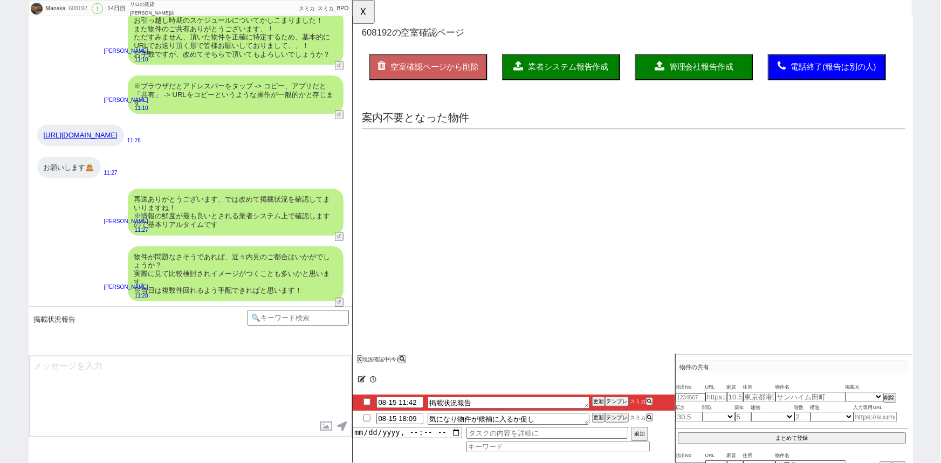
scroll to position [0, 0]
drag, startPoint x: 157, startPoint y: 138, endPoint x: 36, endPoint y: 130, distance: 121.6
click at [36, 130] on div "https://web.canary-app.jp/chintai/buildings/8c679b70-0e7e-4266-9c0c-4922636c7ac…" at bounding box center [190, 135] width 323 height 32
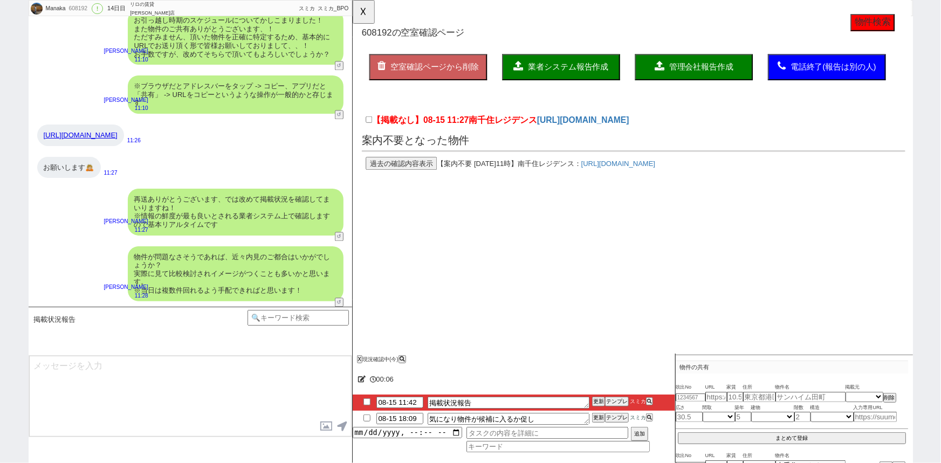
copy link "https://web.canary-app.jp/chintai/buildings/8c679b70-0e7e-4266-9c0c-4922636c7ac…"
click at [397, 172] on button "過去の確認内容表示" at bounding box center [404, 176] width 77 height 14
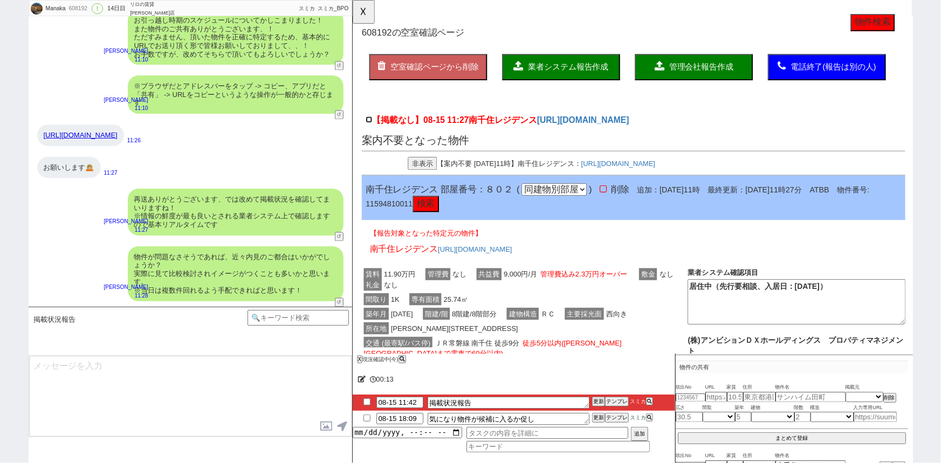
click at [372, 130] on input "【掲載なし】08-15 11:27 南千住レジデンス" at bounding box center [369, 128] width 7 height 7
checkbox input "true"
click at [578, 79] on button "業者システム報告作成" at bounding box center [576, 72] width 127 height 28
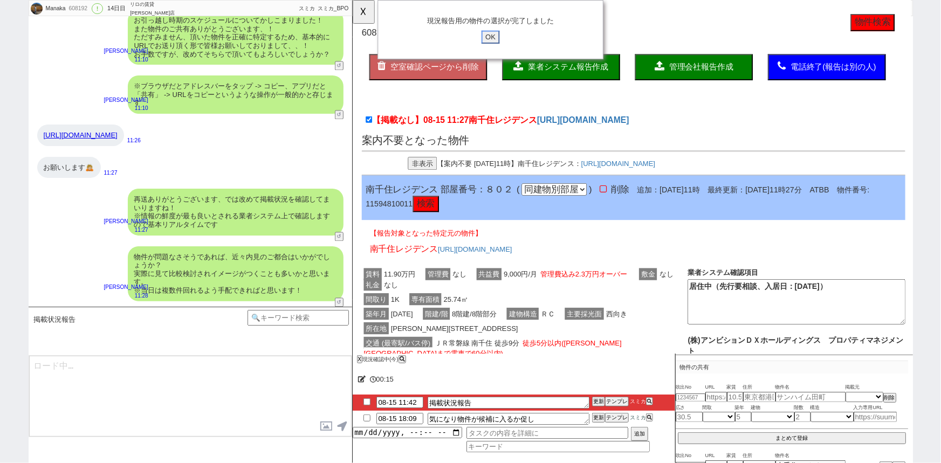
click at [500, 38] on input "OK" at bounding box center [500, 40] width 19 height 14
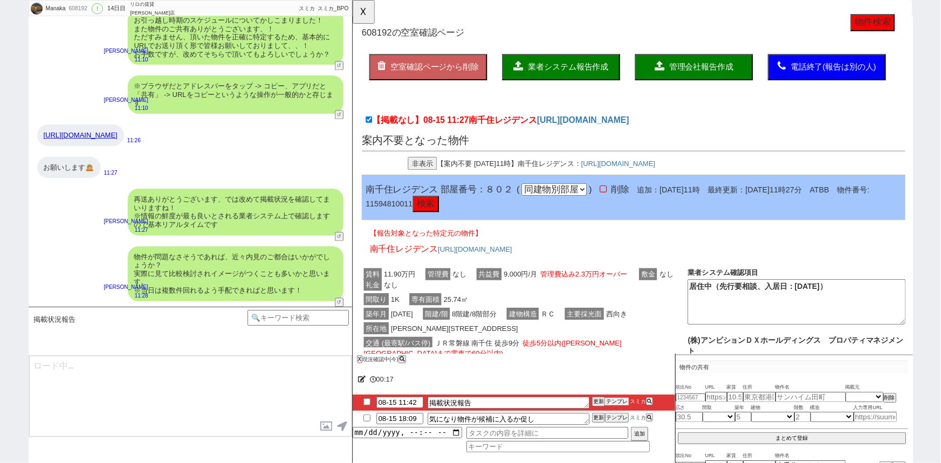
click at [615, 402] on button "テンプレ" at bounding box center [617, 402] width 24 height 8
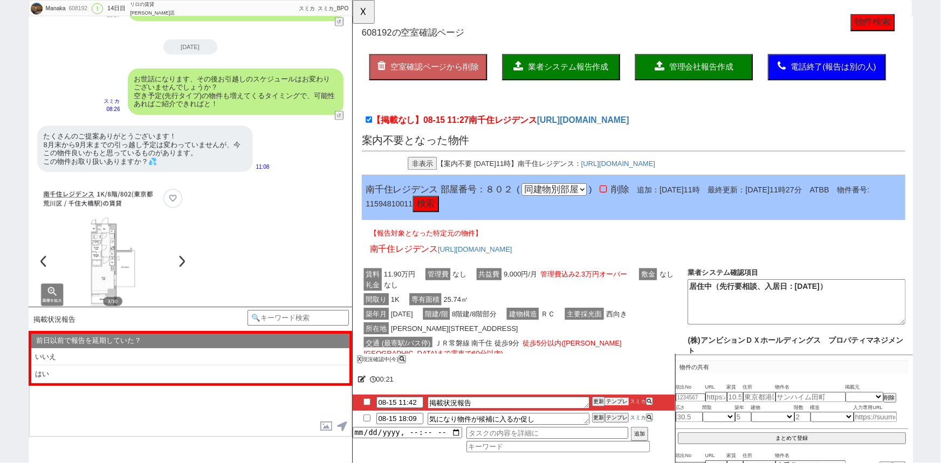
scroll to position [773, 0]
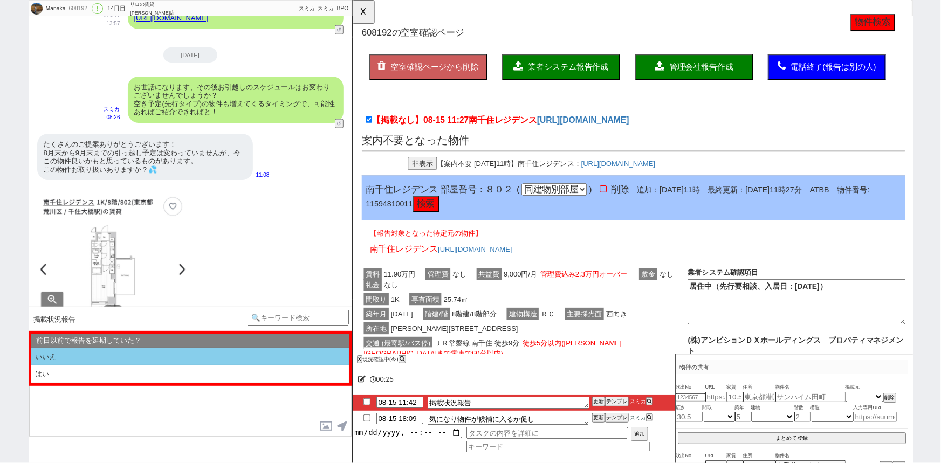
click at [131, 350] on li "いいえ" at bounding box center [190, 357] width 318 height 18
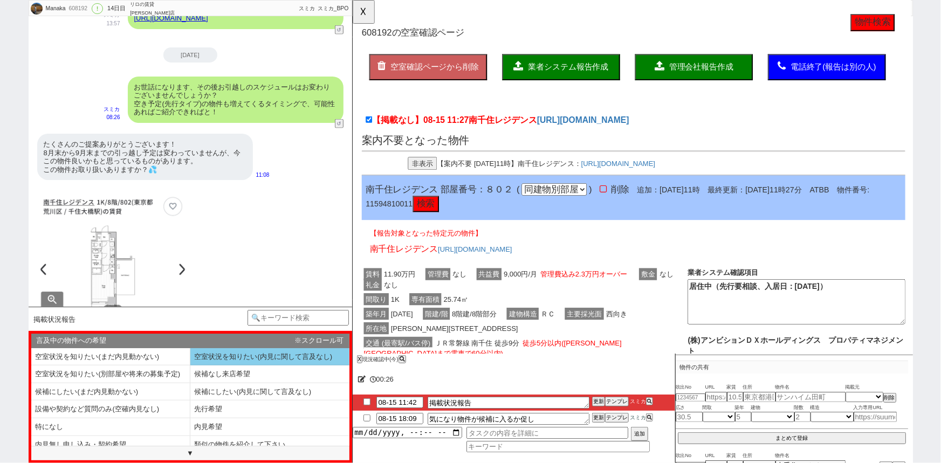
click at [190, 366] on li "空室状況を知りたい(内見に関して言及なし)" at bounding box center [110, 375] width 159 height 18
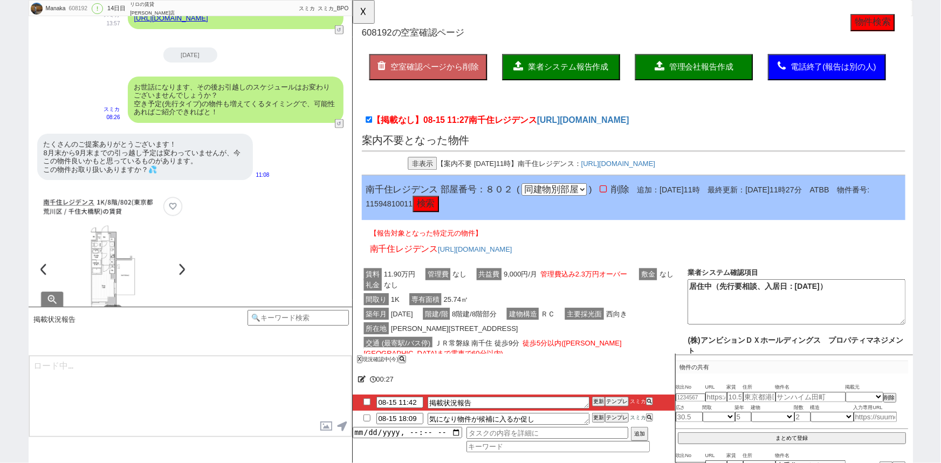
type textarea "@@【@@メッセージは打たず、以下やってください@@】@@ @@【@@ネットの物件の出どころが入力されてません！！入力した後に再度テンプレを選んでください！！…"
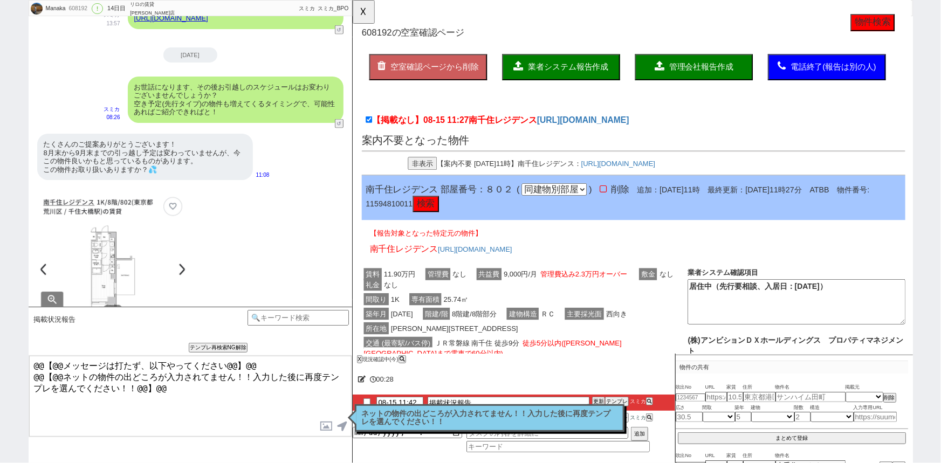
click at [411, 423] on p "ネットの物件の出どころが入力されてません！！入力した後に再度テンプレを選んでください！！" at bounding box center [490, 418] width 256 height 17
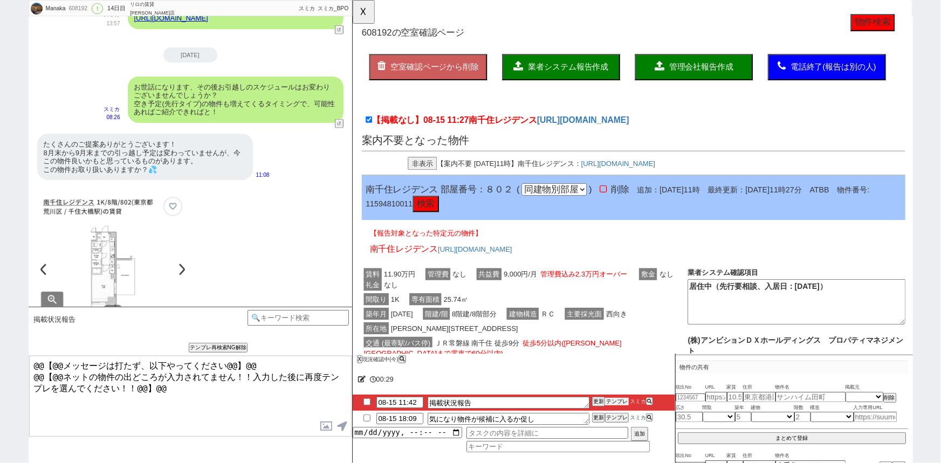
click at [616, 403] on button "テンプレ" at bounding box center [617, 402] width 24 height 8
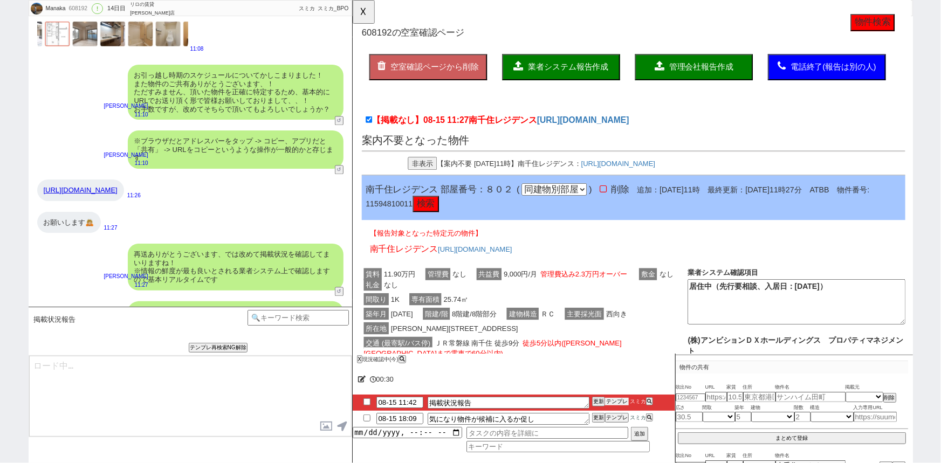
scroll to position [1135, 0]
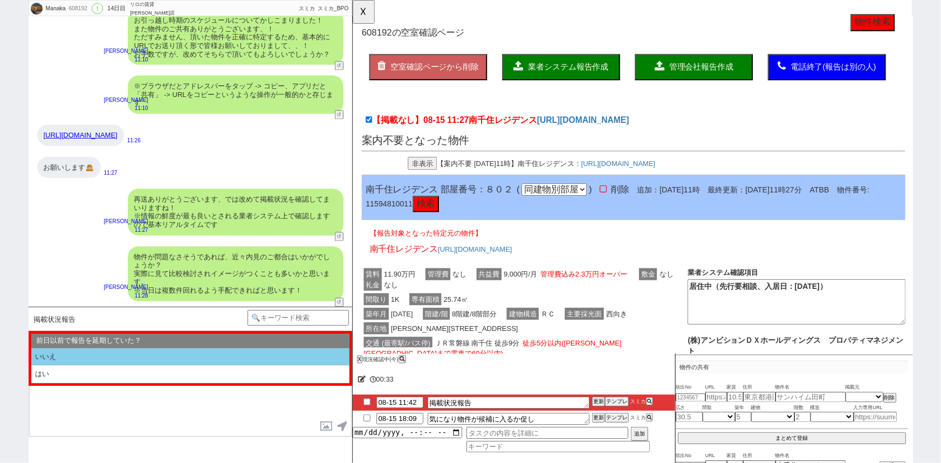
click at [81, 364] on li "いいえ" at bounding box center [190, 357] width 318 height 18
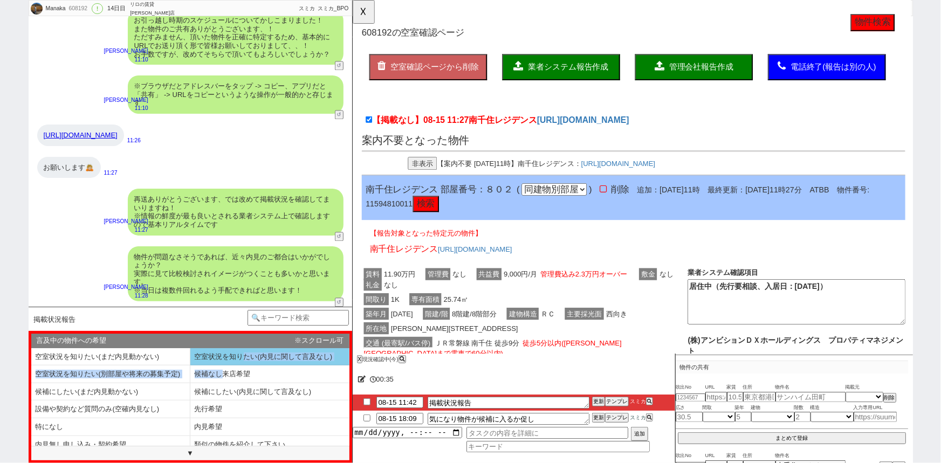
drag, startPoint x: 219, startPoint y: 365, endPoint x: 242, endPoint y: 357, distance: 24.0
click at [242, 357] on ol "空室状況を知りたい(まだ内見動かない) 空室状況を知りたい(内見に関して言及なし) 空室状況を知りたい(別部屋や将来の募集予定) 候補なし来店希望 候補にした…" at bounding box center [190, 397] width 318 height 98
click at [190, 366] on li "空室状況を知りたい(内見に関して言及なし)" at bounding box center [110, 375] width 159 height 18
select select "いいえ"
select select "空室状況を知りたい(内見に関して言及なし)"
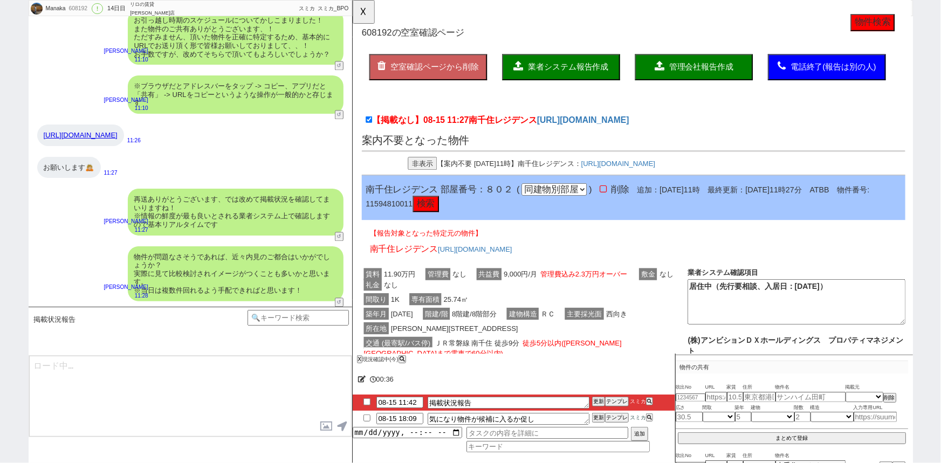
type textarea "@@【@@メッセージは打たず、以下やってください@@】@@ @@【@@ネットの物件の出どころが入力されてません！！入力した後に再度テンプレを選んでください！！…"
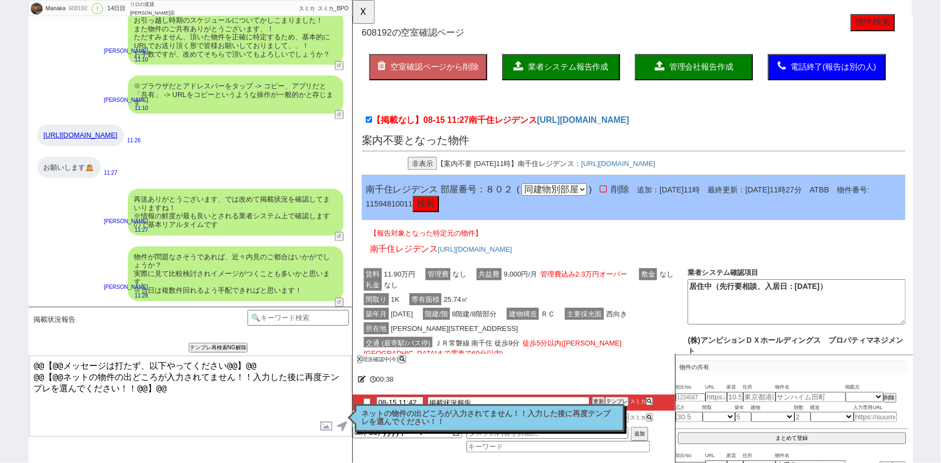
click at [442, 404] on div "ネットの物件の出どころが入力されてません！！入力した後に再度テンプレを選んでください！！ 読んだ" at bounding box center [490, 417] width 270 height 27
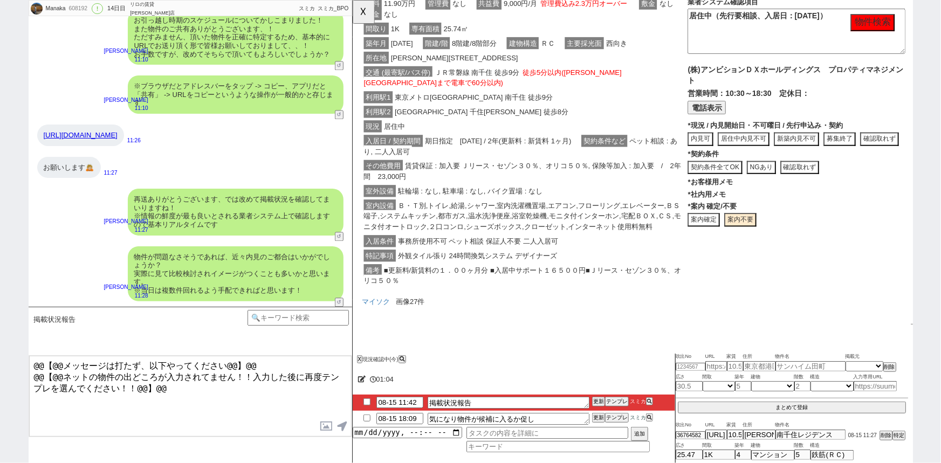
scroll to position [0, 0]
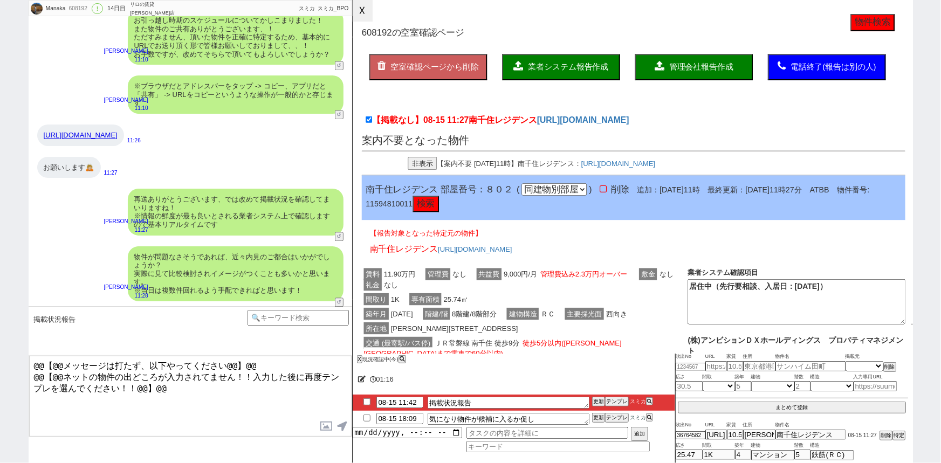
click at [361, 17] on button "☓" at bounding box center [363, 11] width 20 height 22
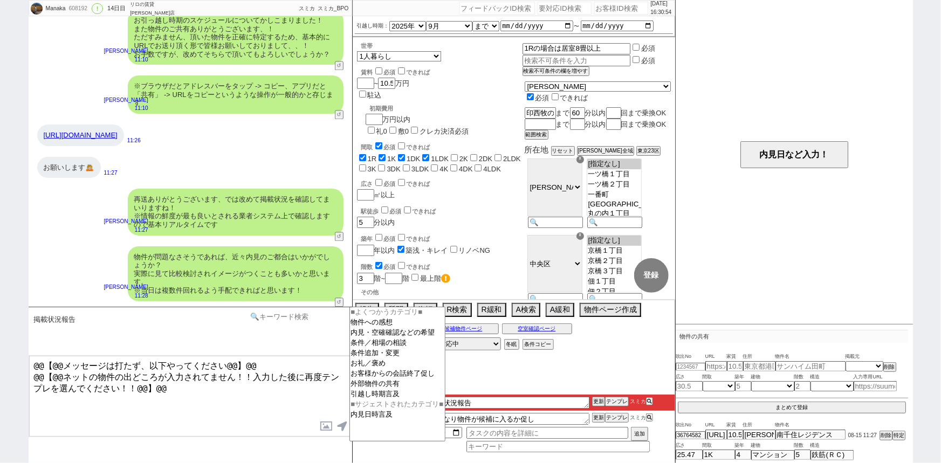
click at [281, 318] on input at bounding box center [298, 316] width 102 height 13
click at [361, 390] on option "外部物件の共有" at bounding box center [397, 394] width 95 height 10
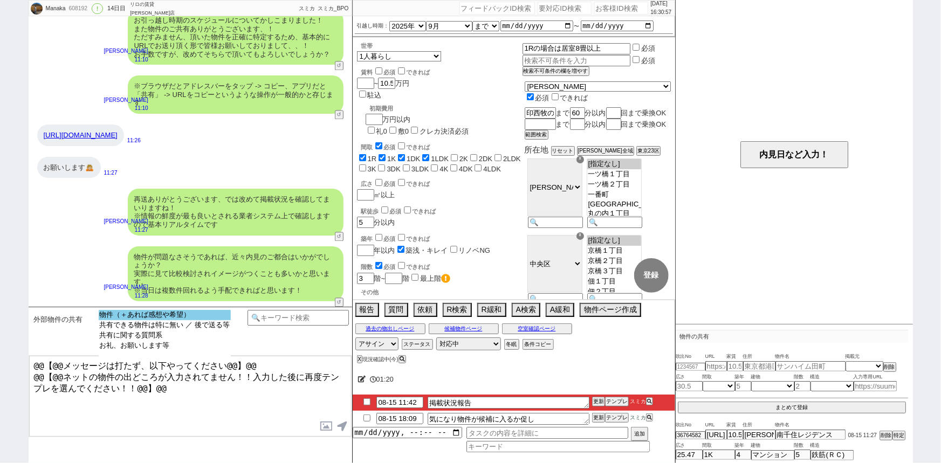
select select "物件（＋あれば感想や希望）"
click at [207, 320] on option "物件（＋あれば感想や希望）" at bounding box center [165, 325] width 132 height 10
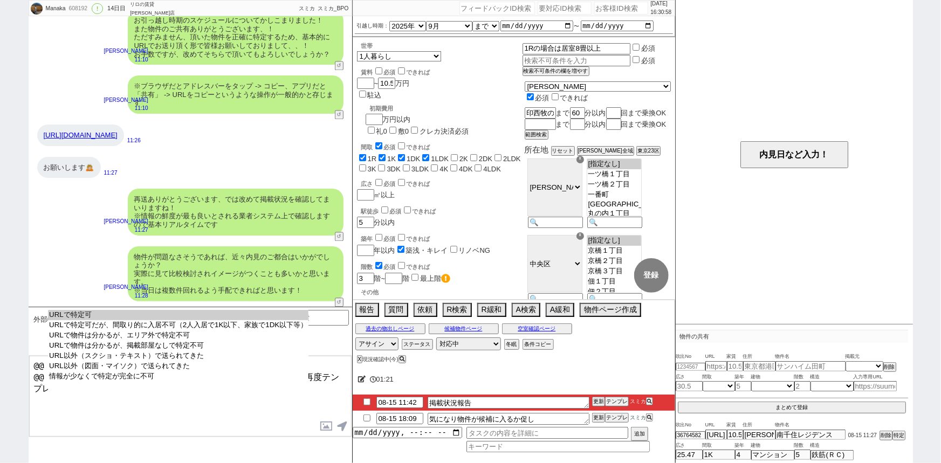
select select "URLで特定可"
click at [207, 320] on option "URLで特定可" at bounding box center [178, 325] width 260 height 10
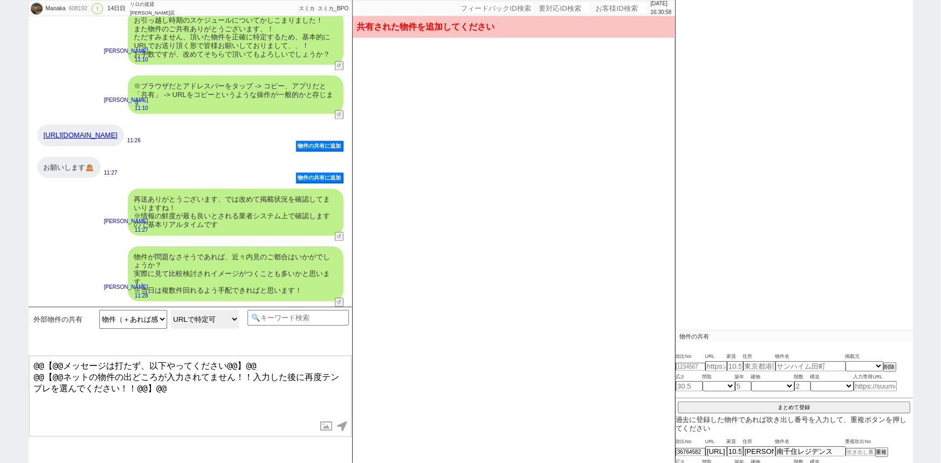
scroll to position [47, 0]
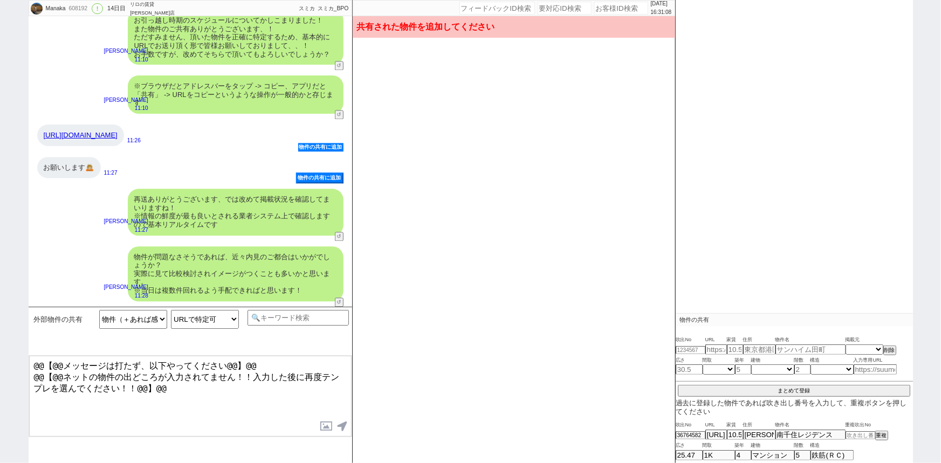
click at [307, 150] on button "物件の共有に追加" at bounding box center [320, 147] width 45 height 9
type input "36764582"
type input "https://web.canary-app.jp/chintai/buildings/8c679b70-0e7e-4266-9c0c-4922636c7ac…"
select select "18"
select select
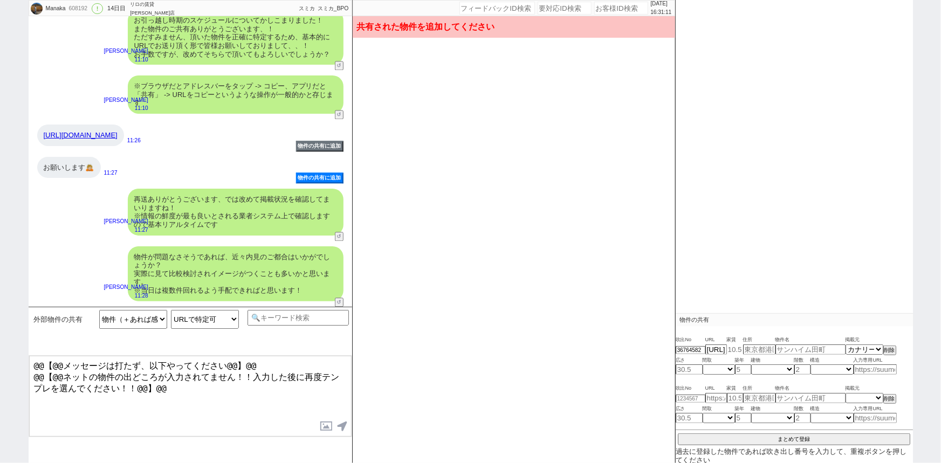
scroll to position [94, 0]
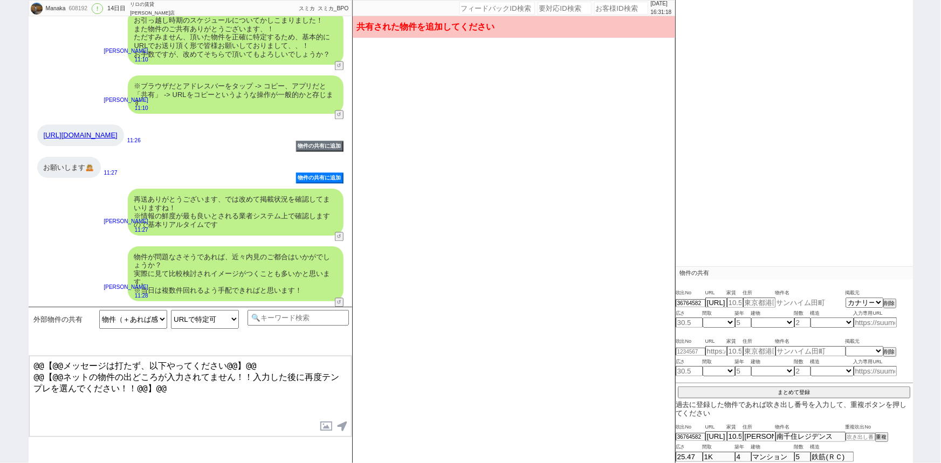
click at [797, 300] on input "text" at bounding box center [810, 302] width 70 height 9
paste input "南千住レジデンス"
type input "南千住レジデンス"
click at [754, 301] on input "text" at bounding box center [759, 302] width 32 height 9
paste input "東京都荒川区南千住７"
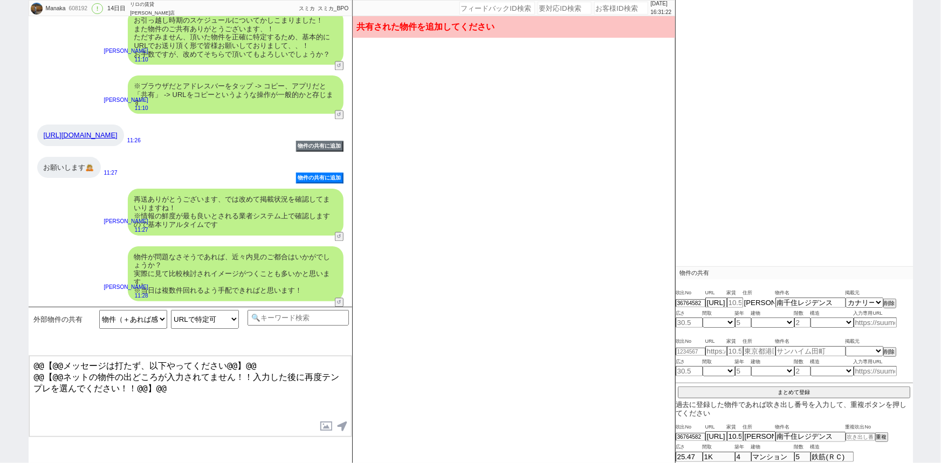
scroll to position [0, 42]
type input "東京都荒川区南千住７"
click at [733, 305] on input "number" at bounding box center [735, 302] width 16 height 9
paste input "10.5"
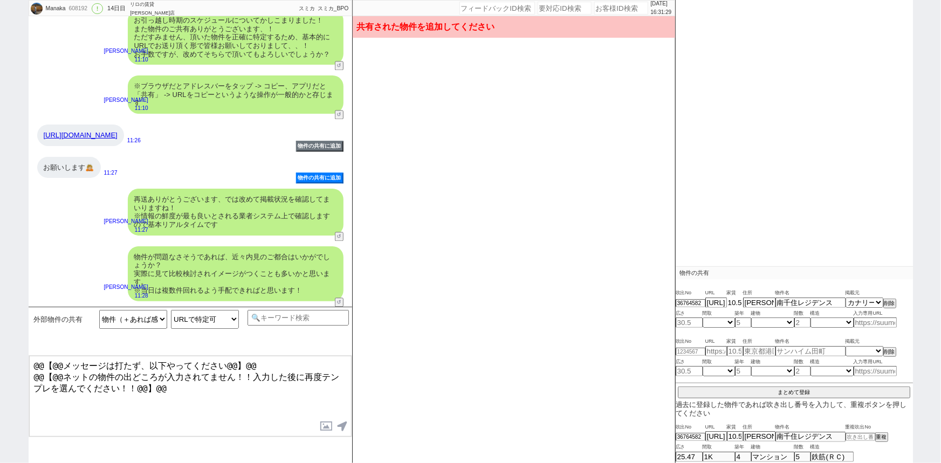
type input "10.5"
click at [691, 323] on input "number" at bounding box center [689, 322] width 27 height 9
paste input "25.47"
type input "25.47"
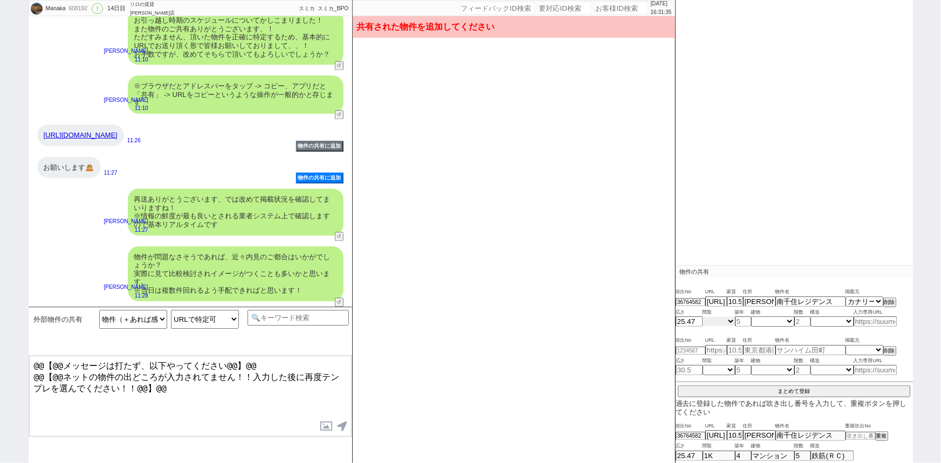
click at [716, 321] on select "不明 1R 1K 1DK 1LDK 2K 2DK 2LDK 3K 3DK 3LDK 4K 4DK 4LDK 5K 5DK 5LDK 6K 6DK 6LDK 7…" at bounding box center [718, 321] width 32 height 9
select select "1"
click at [702, 317] on select "不明 1R 1K 1DK 1LDK 2K 2DK 2LDK 3K 3DK 3LDK 4K 4DK 4LDK 5K 5DK 5LDK 6K 6DK 6LDK 7…" at bounding box center [718, 321] width 32 height 9
click at [744, 319] on input "number" at bounding box center [743, 321] width 16 height 9
type input "4"
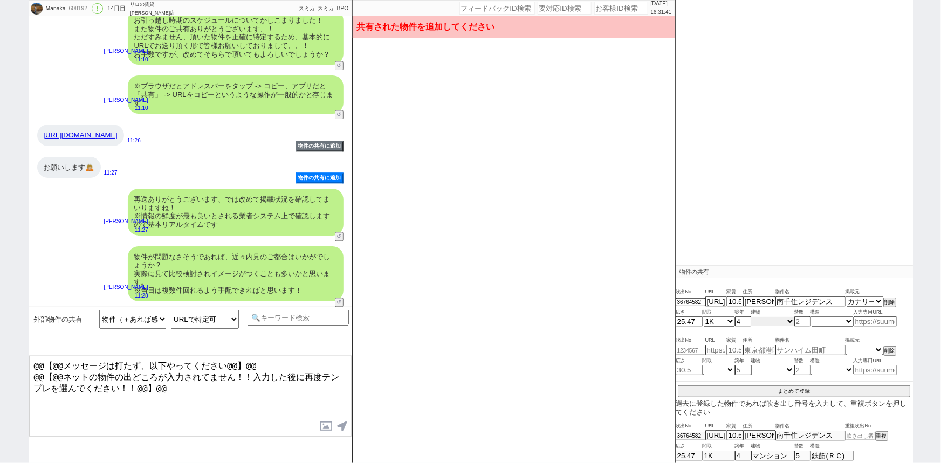
click at [780, 323] on select "不明 マンション アパート 戸建て テラスハウス タウンハウス" at bounding box center [772, 321] width 43 height 9
select select "0"
click at [751, 317] on select "不明 マンション アパート 戸建て テラスハウス タウンハウス" at bounding box center [772, 321] width 43 height 9
click at [803, 331] on div "吹出No URL 家賃 住所 物件名 掲載元 36764582 https://web.canary-app.jp/chintai/buildings/8c6…" at bounding box center [794, 355] width 237 height 49
click at [805, 320] on input "number" at bounding box center [802, 321] width 16 height 9
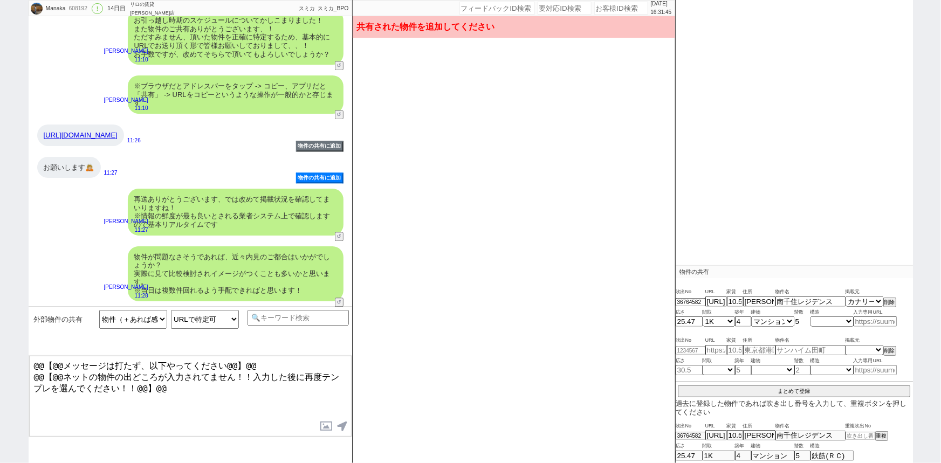
type input "5"
click at [821, 320] on select "不明 木造 ブロック造 鉄骨造 鉄筋(ＲＣ) 鉄筋鉄骨(ＳＲＣ) ＰＣ ＨＰＣ 軽量鉄骨造 ＡＬＣ その他" at bounding box center [831, 321] width 43 height 9
select select "4"
click at [810, 317] on select "不明 木造 ブロック造 鉄骨造 鉄筋(ＲＣ) 鉄筋鉄骨(ＳＲＣ) ＰＣ ＨＰＣ 軽量鉄骨造 ＡＬＣ その他" at bounding box center [831, 321] width 43 height 9
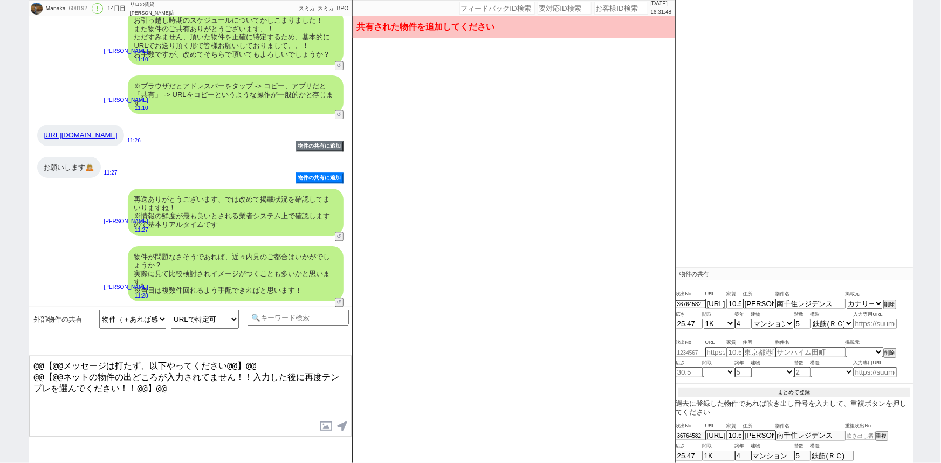
click at [806, 391] on button "まとめて登録" at bounding box center [794, 393] width 232 height 10
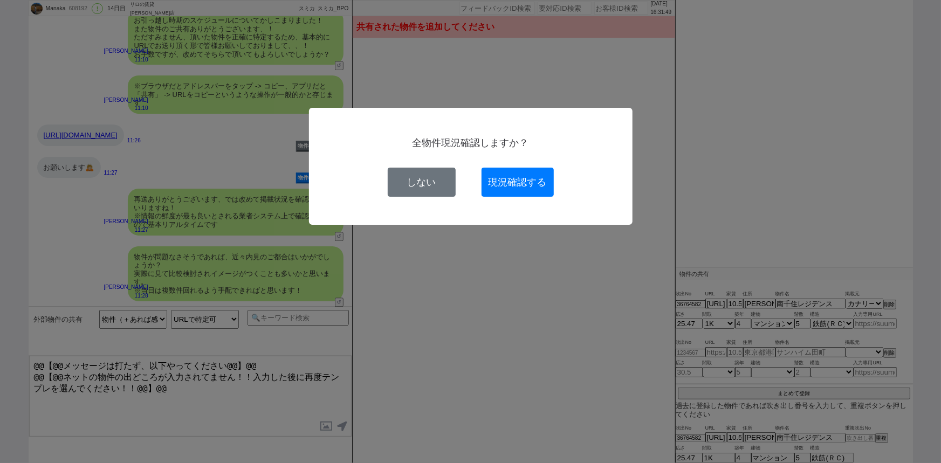
click at [541, 201] on div "全物件現況確認しますか？ しない 現況確認する" at bounding box center [470, 166] width 323 height 117
click at [536, 192] on button "現況確認する" at bounding box center [517, 182] width 72 height 29
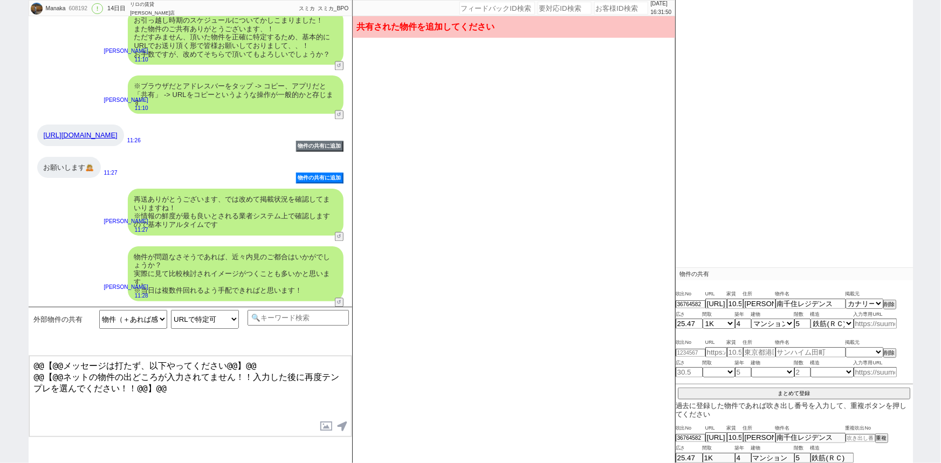
select select
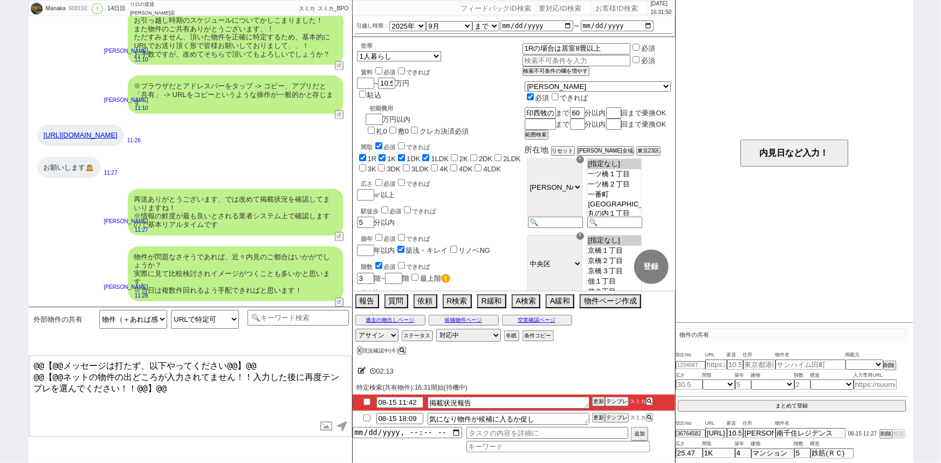
scroll to position [31, 0]
click at [529, 320] on button "空室確認ページ" at bounding box center [537, 320] width 70 height 9
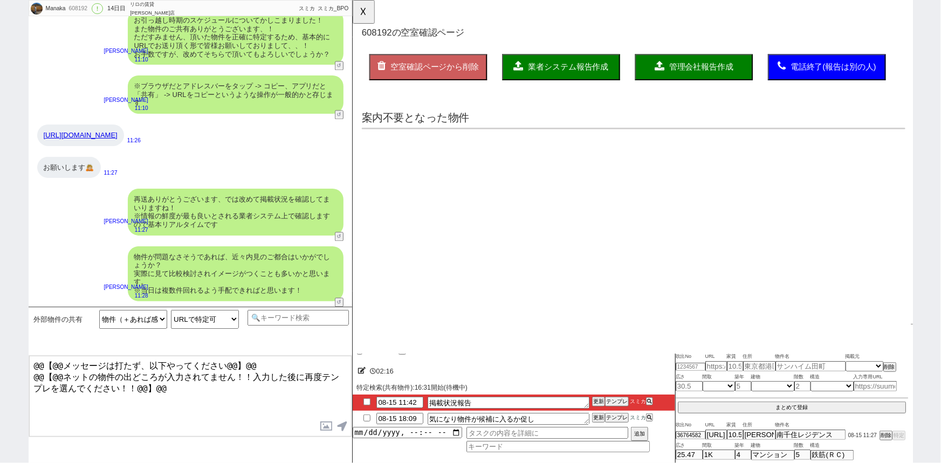
scroll to position [0, 0]
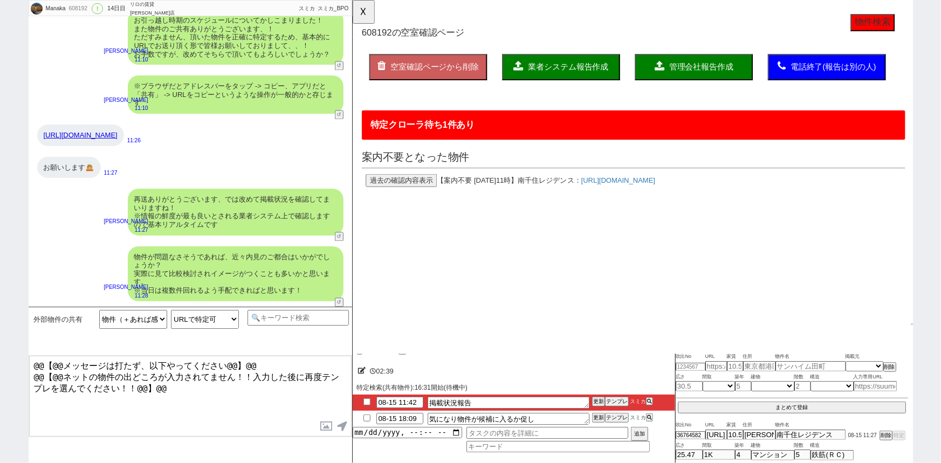
click at [313, 239] on div "再送ありがとうございます、では改めて掲載状況を確認してまいりますね！ ※情報の鮮度が最も良いとされる業者システム上で確認しますので基本リアルタイムです 小澤結…" at bounding box center [190, 211] width 323 height 57
click at [361, 12] on button "☓" at bounding box center [363, 11] width 20 height 22
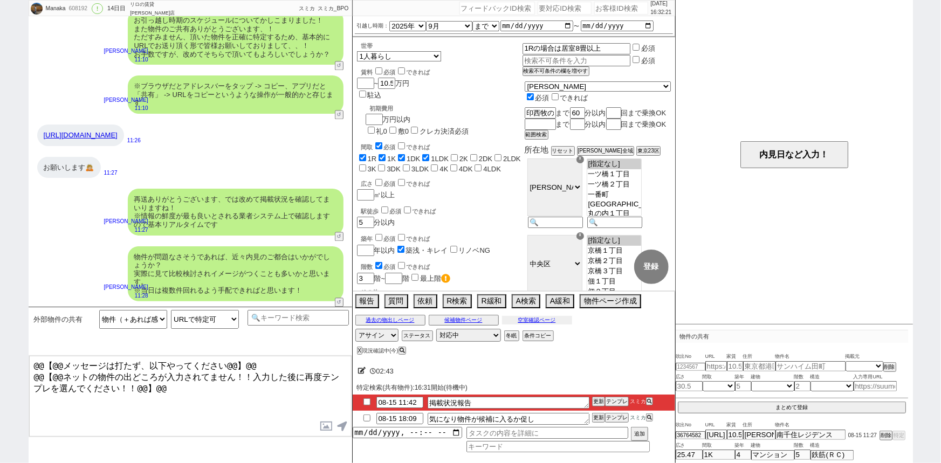
click at [526, 321] on button "空室確認ページ" at bounding box center [537, 320] width 70 height 9
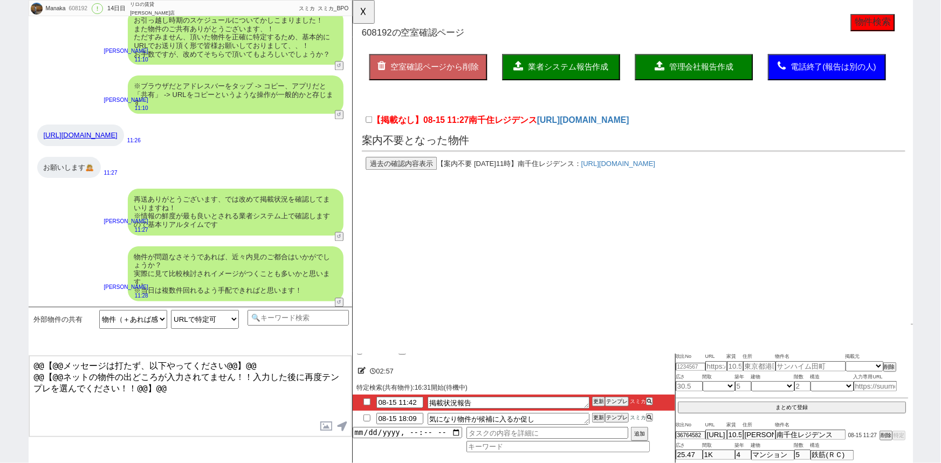
click at [374, 130] on label "【掲載なし】08-15 11:27 南千住レジデンス" at bounding box center [458, 129] width 184 height 13
click at [373, 130] on input "【掲載なし】08-15 11:27 南千住レジデンス" at bounding box center [369, 128] width 7 height 7
checkbox input "true"
click at [584, 78] on button "業者システム報告作成" at bounding box center [576, 72] width 127 height 28
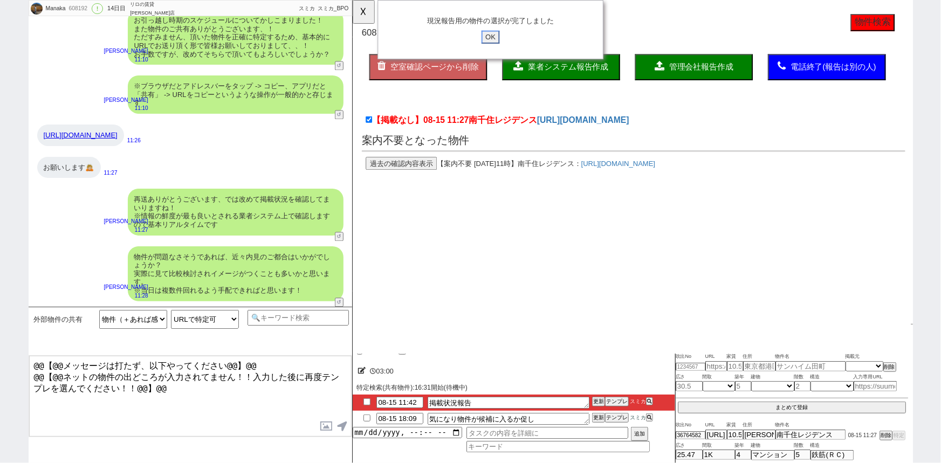
click at [504, 38] on input "OK" at bounding box center [500, 40] width 19 height 14
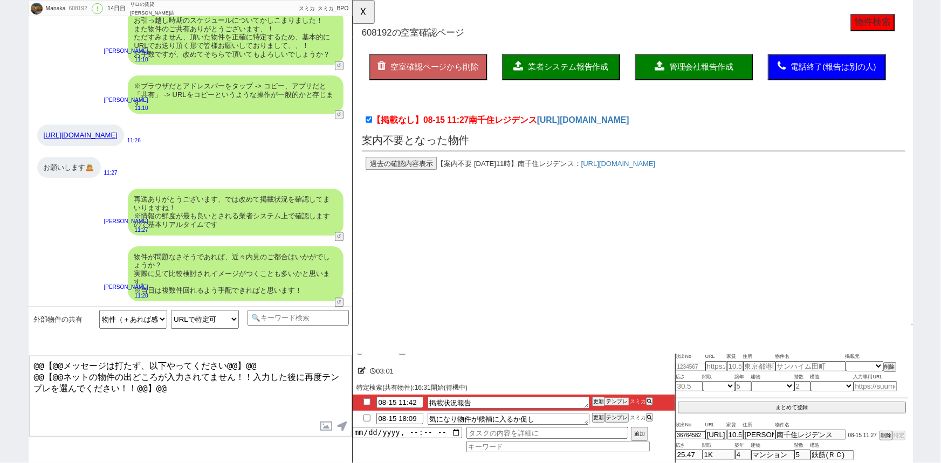
click at [621, 404] on button "テンプレ" at bounding box center [617, 402] width 24 height 8
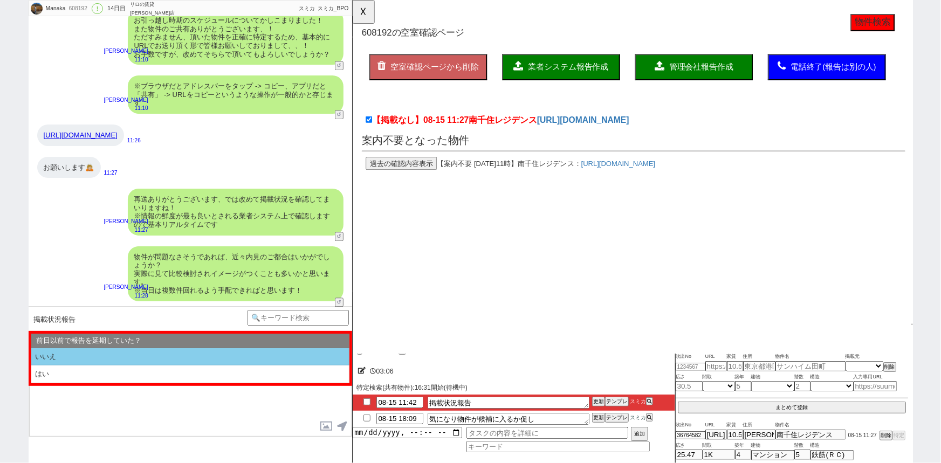
click at [109, 350] on li "いいえ" at bounding box center [190, 357] width 318 height 18
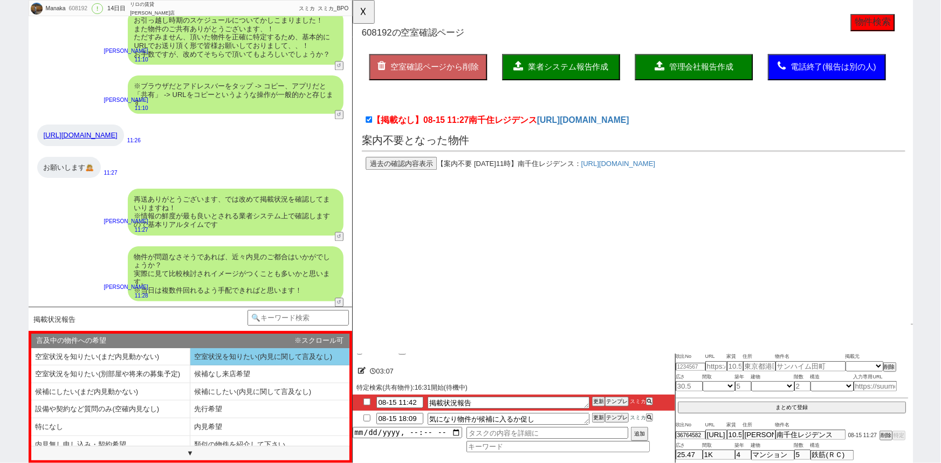
click at [190, 366] on li "空室状況を知りたい(内見に関して言及なし)" at bounding box center [110, 375] width 159 height 18
select select "いいえ"
select select "空室状況を知りたい(内見に関して言及なし)"
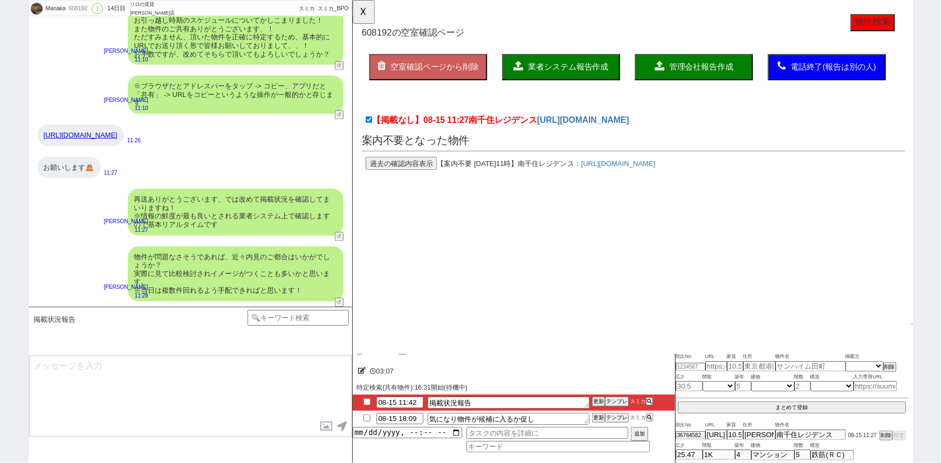
type textarea "@@【@@メッセージは打たず、以下やってください@@】@@ @@【@@ネットの物件の出どころが入力されてません！！入力した後に再度テンプレを選んでください！！…"
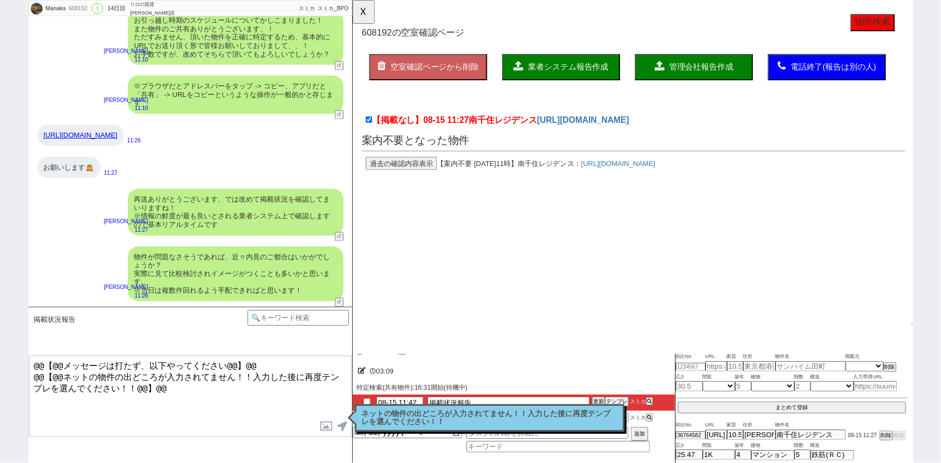
click at [395, 420] on p "ネットの物件の出どころが入力されてません！！入力した後に再度テンプレを選んでください！！" at bounding box center [490, 418] width 256 height 17
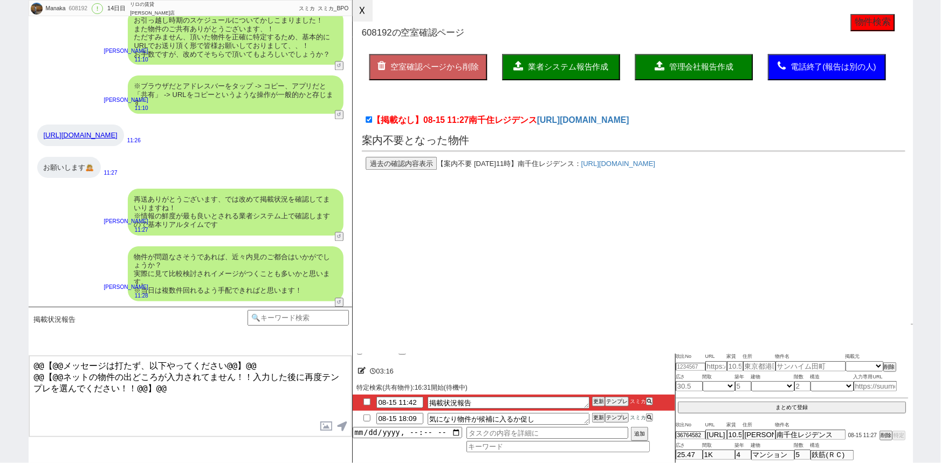
click at [363, 20] on button "☓" at bounding box center [363, 11] width 20 height 22
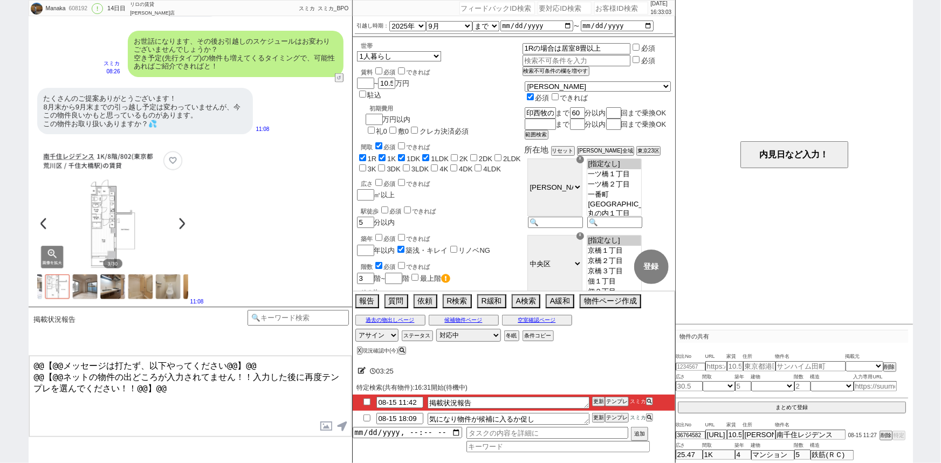
scroll to position [817, 0]
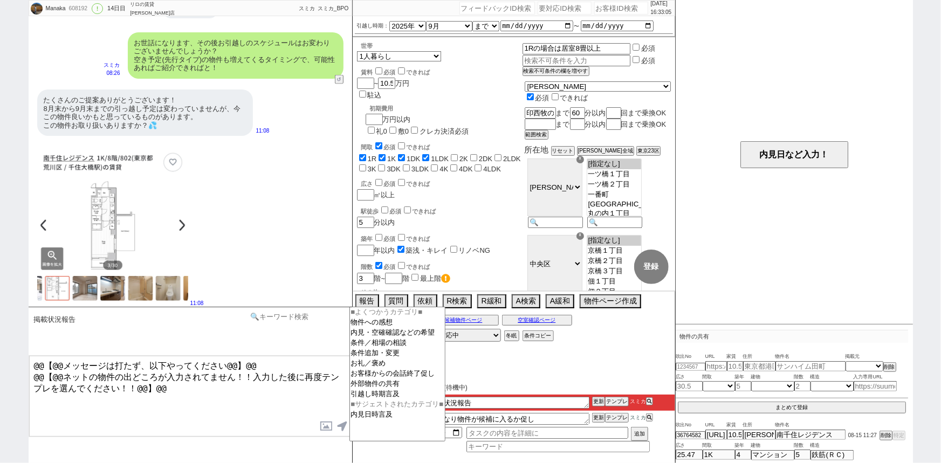
click at [313, 311] on input at bounding box center [298, 316] width 102 height 13
type input "す"
type input "ｓ"
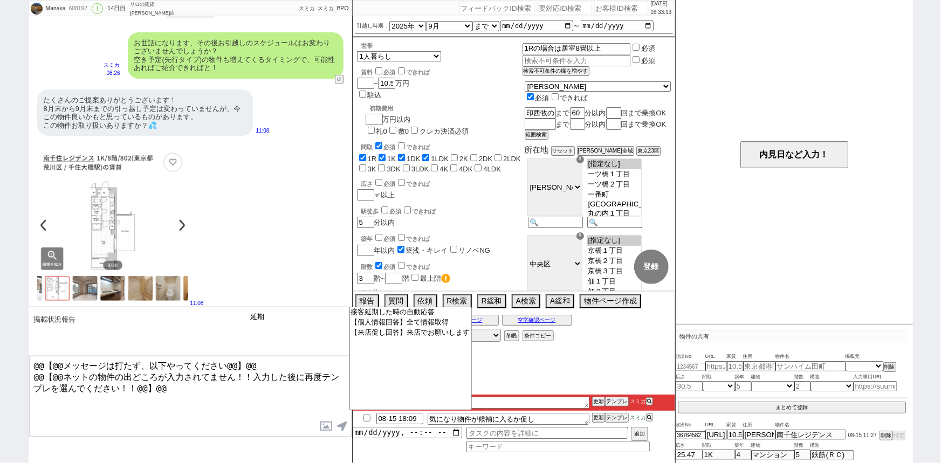
type input "延"
click at [303, 401] on textarea "@@【@@メッセージは打たず、以下やってください@@】@@ @@【@@ネットの物件の出どころが入力されてません！！入力した後に再度テンプレを選んでください！！…" at bounding box center [190, 396] width 322 height 81
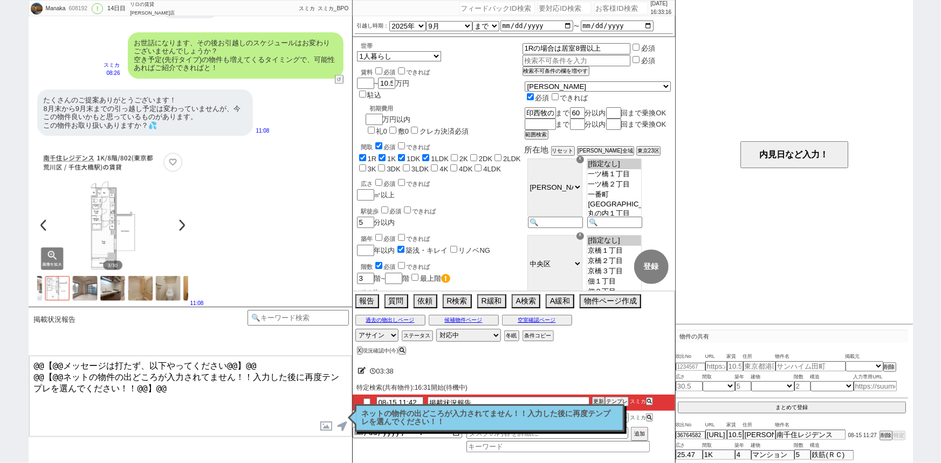
click at [433, 414] on p "ネットの物件の出どころが入力されてません！！入力した後に再度テンプレを選んでください！！" at bounding box center [490, 418] width 256 height 17
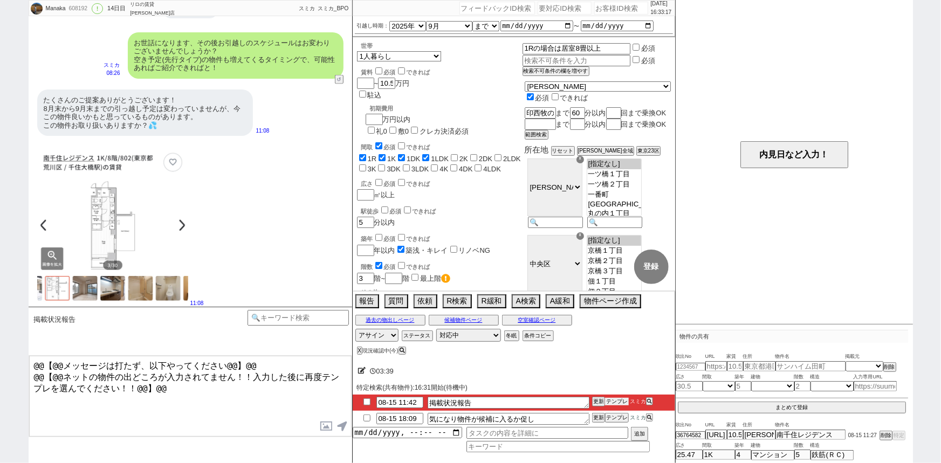
click at [622, 402] on button "テンプレ" at bounding box center [617, 402] width 24 height 8
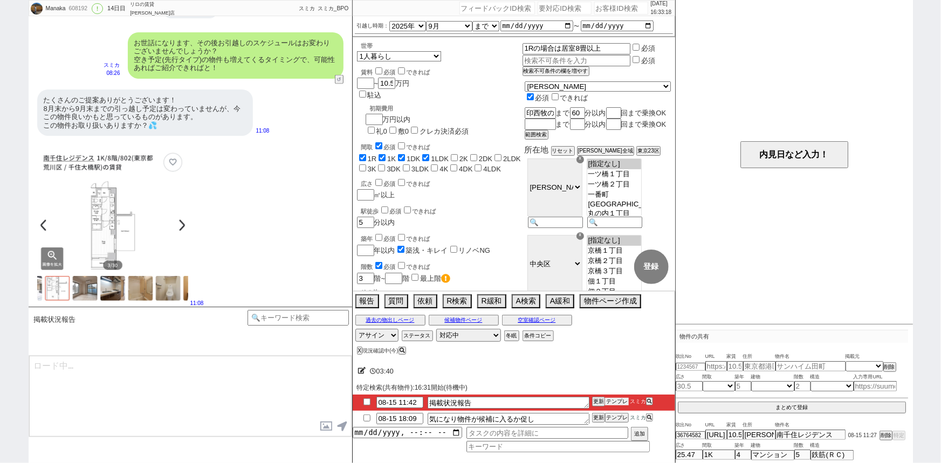
scroll to position [1135, 0]
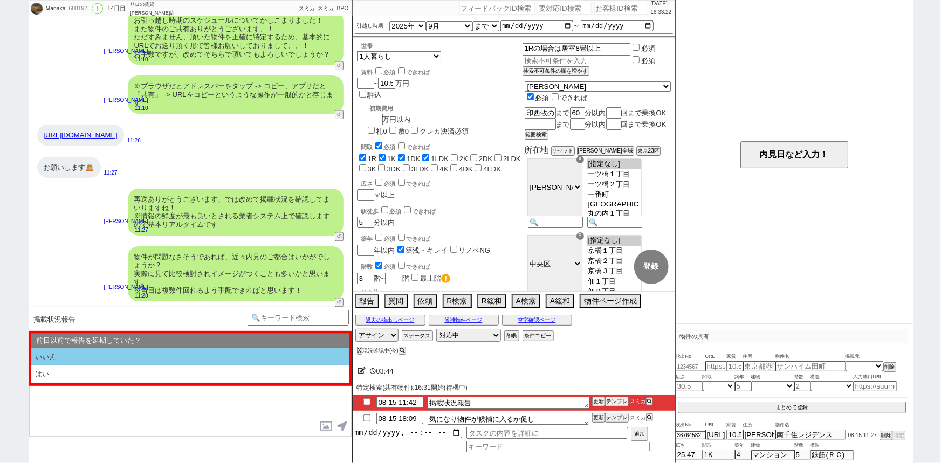
click at [133, 361] on li "いいえ" at bounding box center [190, 357] width 318 height 18
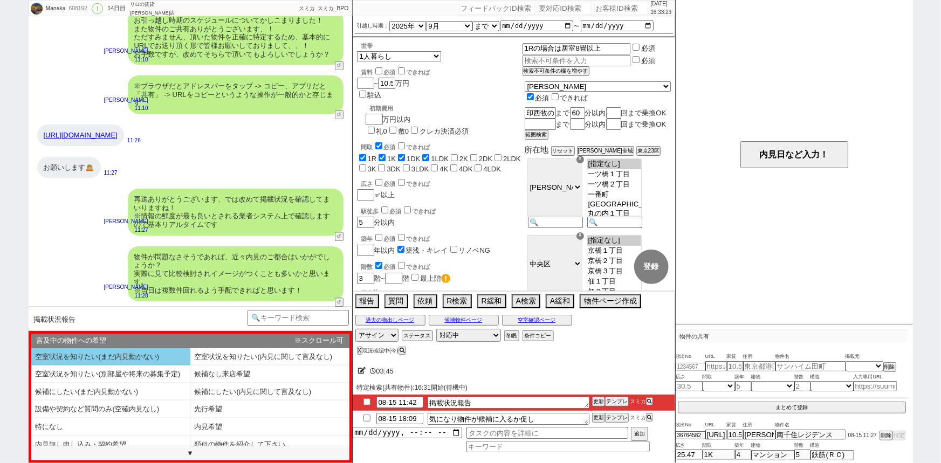
click at [122, 359] on li "空室状況を知りたい(まだ内見動かない)" at bounding box center [110, 357] width 159 height 18
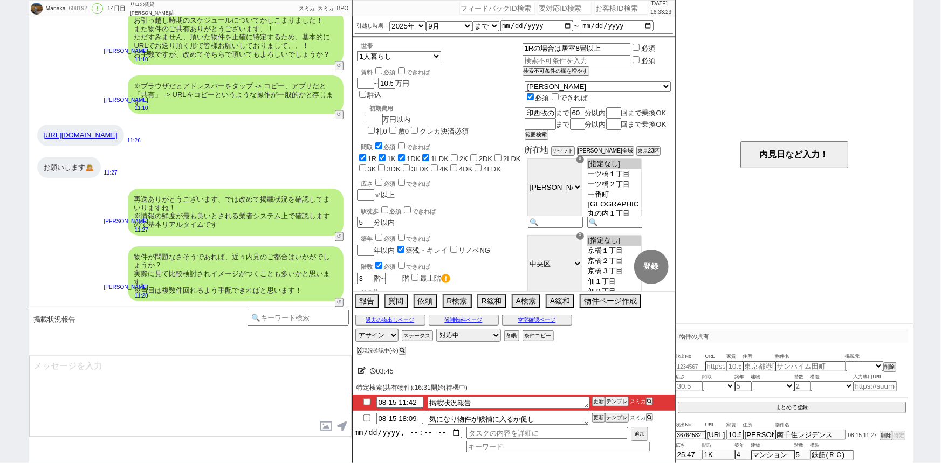
type textarea "@@【@@メッセージは打たず、以下やってください@@】@@ @@【@@ネットの物件の出どころが入力されてません！！入力した後に再度テンプレを選んでください！！…"
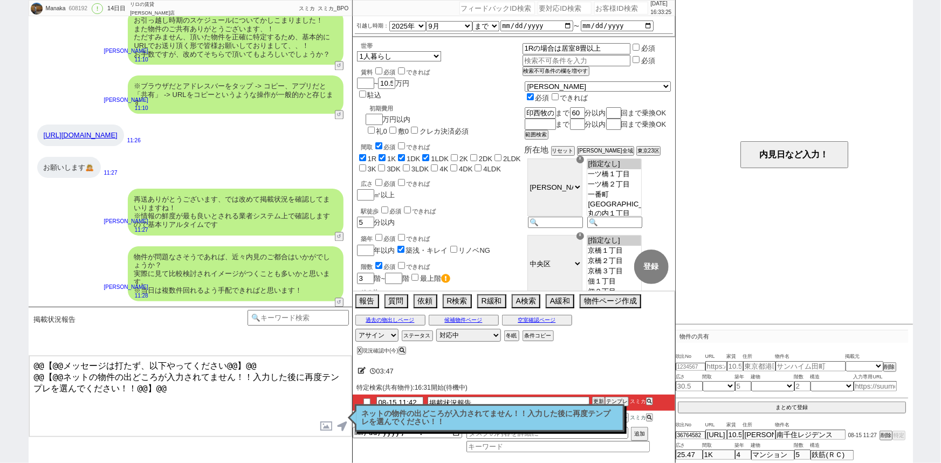
click at [421, 426] on p "ネットの物件の出どころが入力されてません！！入力した後に再度テンプレを選んでください！！" at bounding box center [490, 418] width 256 height 17
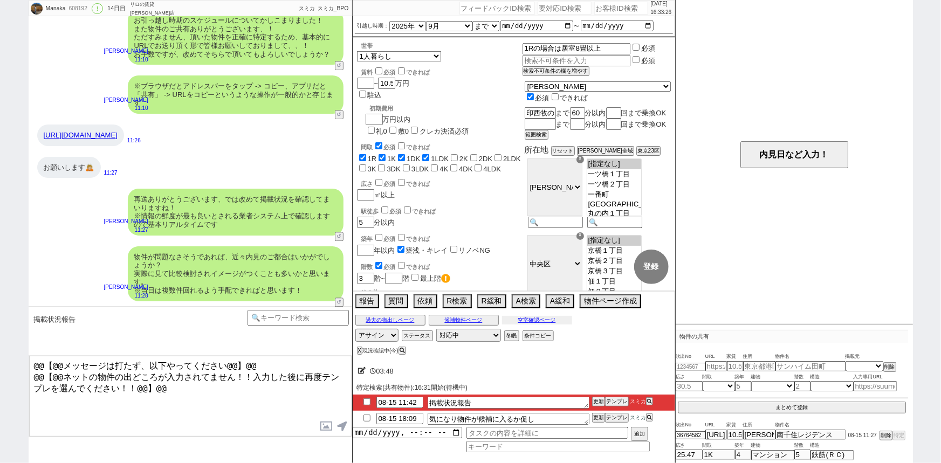
click at [550, 323] on button "空室確認ページ" at bounding box center [537, 320] width 70 height 9
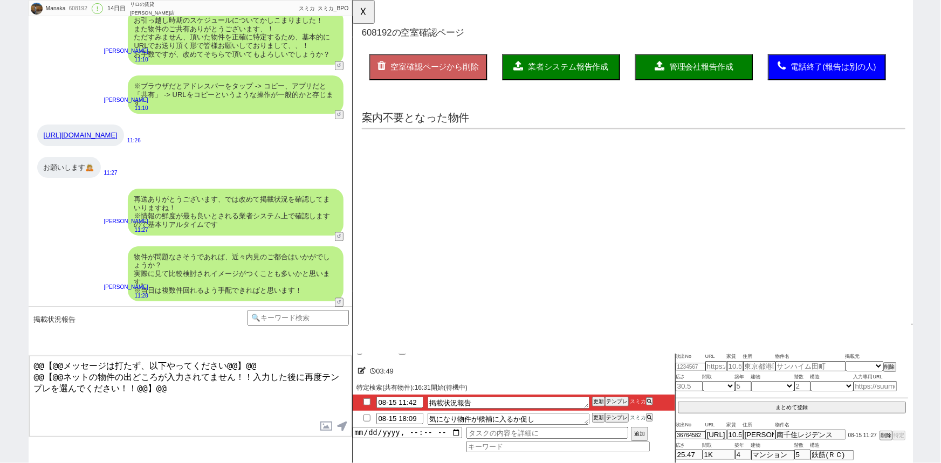
scroll to position [0, 0]
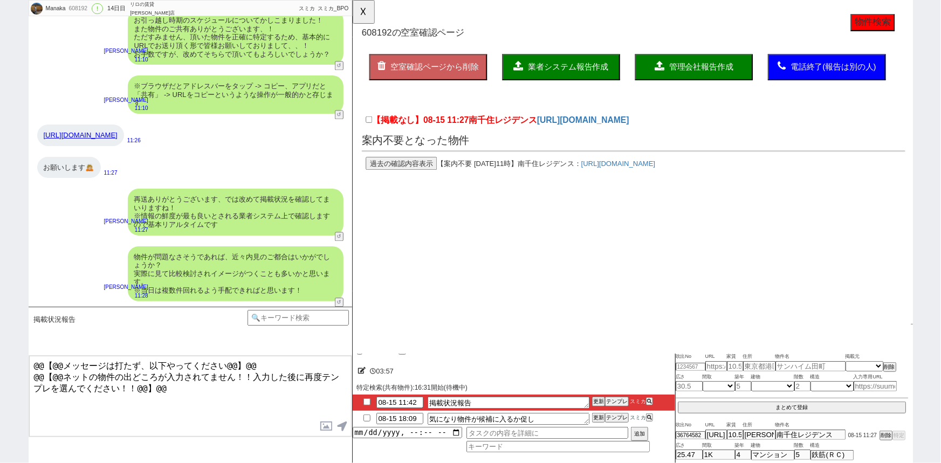
click at [417, 175] on button "過去の確認内容表示" at bounding box center [404, 176] width 77 height 14
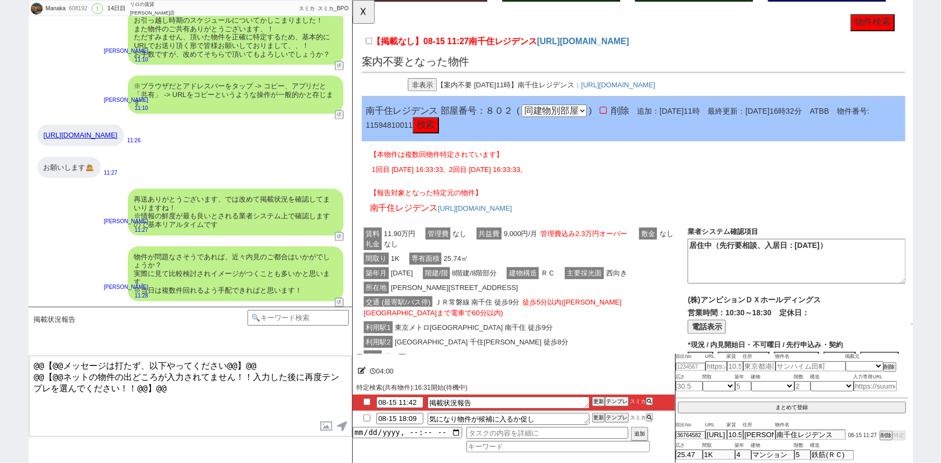
scroll to position [84, 0]
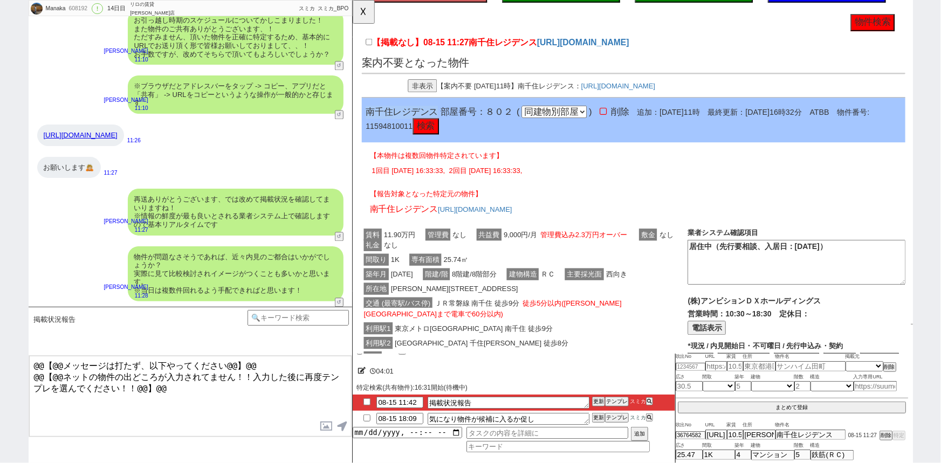
drag, startPoint x: 442, startPoint y: 117, endPoint x: 364, endPoint y: 116, distance: 78.2
click at [364, 116] on div "南千住レジデンス 部屋番号：８０２ ( 同部屋 同建物別部屋 別建物別部屋 別建物 ) 削除 追加：2025年8月15日11時 最終更新：2025年8月15日…" at bounding box center [654, 129] width 584 height 48
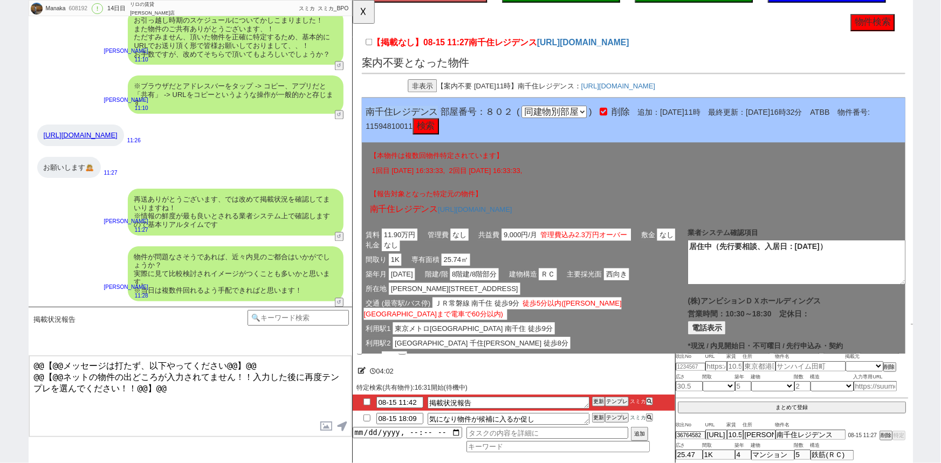
copy span "南千住レジデンス"
click at [650, 45] on link "https://web.canary-app.jp/chintai/buildings/8c679b70-0e7e-4266-9c0c-4922636c7ac…" at bounding box center [599, 45] width 99 height 10
click at [353, 15] on button "☓" at bounding box center [363, 11] width 20 height 22
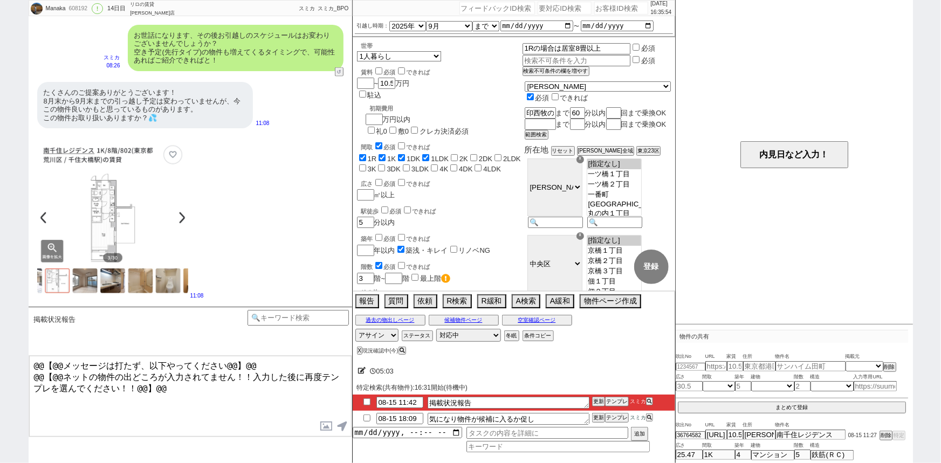
scroll to position [1135, 0]
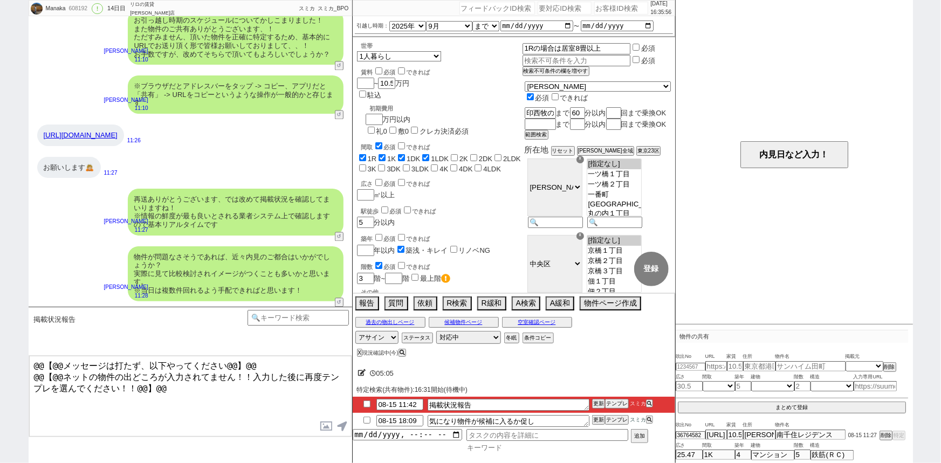
click at [497, 445] on input at bounding box center [557, 447] width 183 height 9
type input "延期"
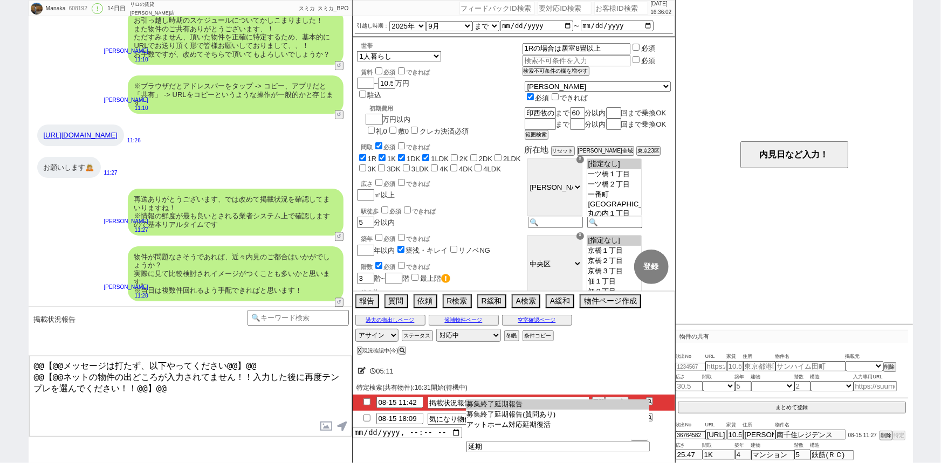
type input "募集終了延期報告"
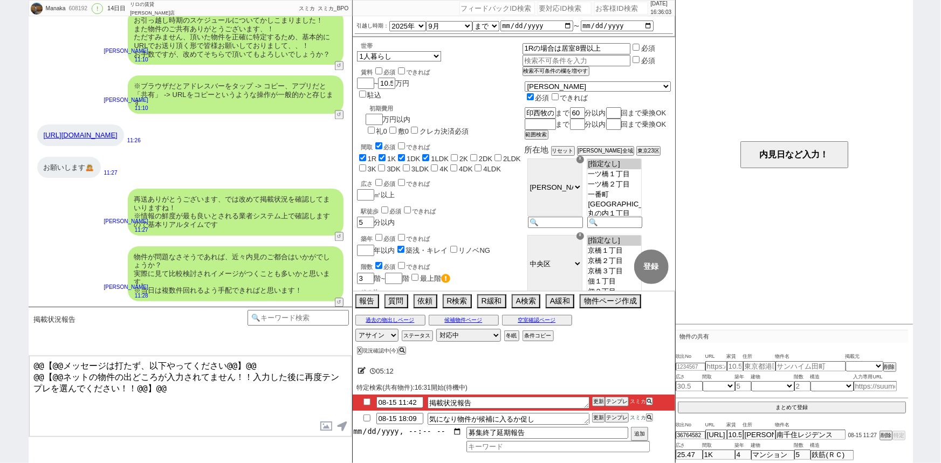
click at [401, 432] on input "datetime-local" at bounding box center [407, 431] width 109 height 9
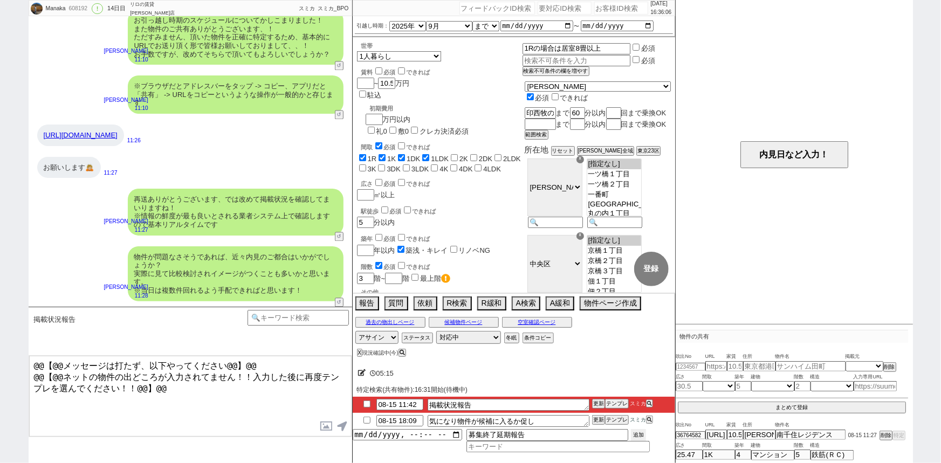
click at [643, 429] on div "08-15 11:42 掲載状況報告 更新 テンプレ スミカ 08-15 18:09 気になり物件が候補に入るか促し 更新 テンプレ スミカ 募集終了延期報告…" at bounding box center [514, 425] width 322 height 56
click at [639, 435] on button "追加" at bounding box center [638, 435] width 15 height 12
type input "2025-08-15T16:00"
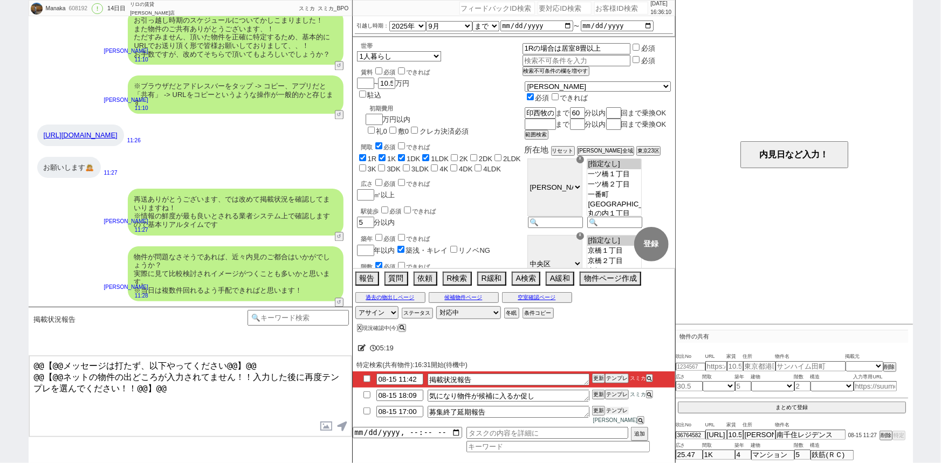
click at [618, 415] on button "テンプレ" at bounding box center [617, 411] width 24 height 8
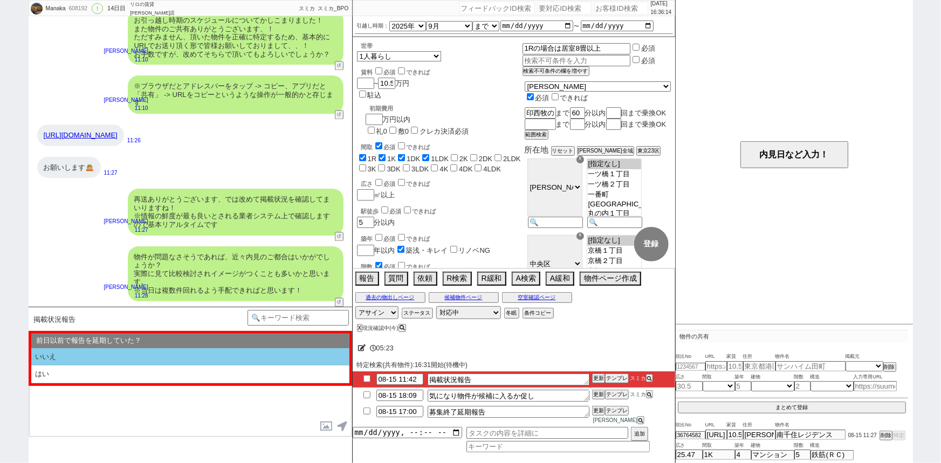
click at [153, 356] on li "いいえ" at bounding box center [190, 357] width 318 height 18
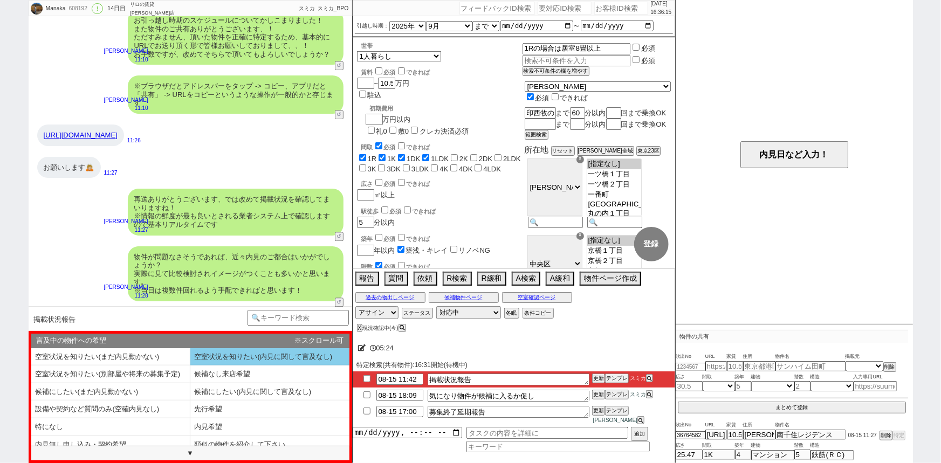
click at [190, 366] on li "空室状況を知りたい(内見に関して言及なし)" at bounding box center [110, 375] width 159 height 18
select select "いいえ"
select select "空室状況を知りたい(内見に関して言及なし)"
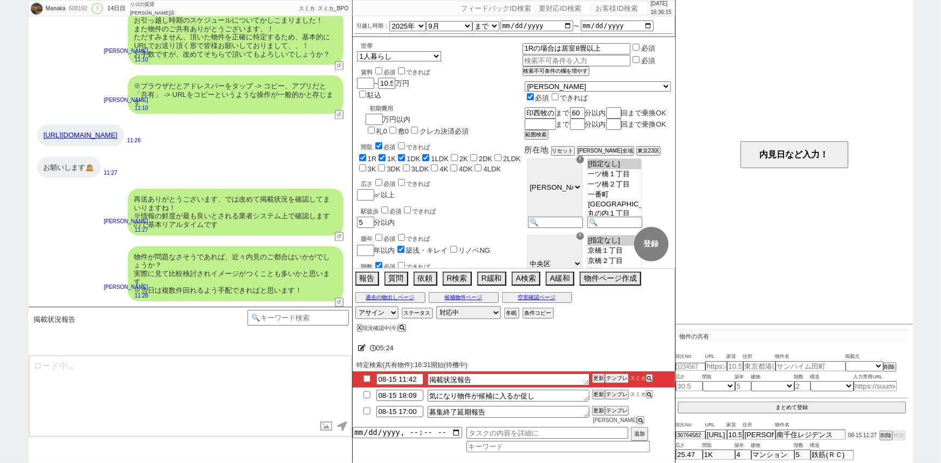
type textarea "@@【@@メッセージは打たず、以下やってください@@】@@ @@【@@ネットの物件の出どころが入力されてません！！入力した後に再度テンプレを選んでください！！…"
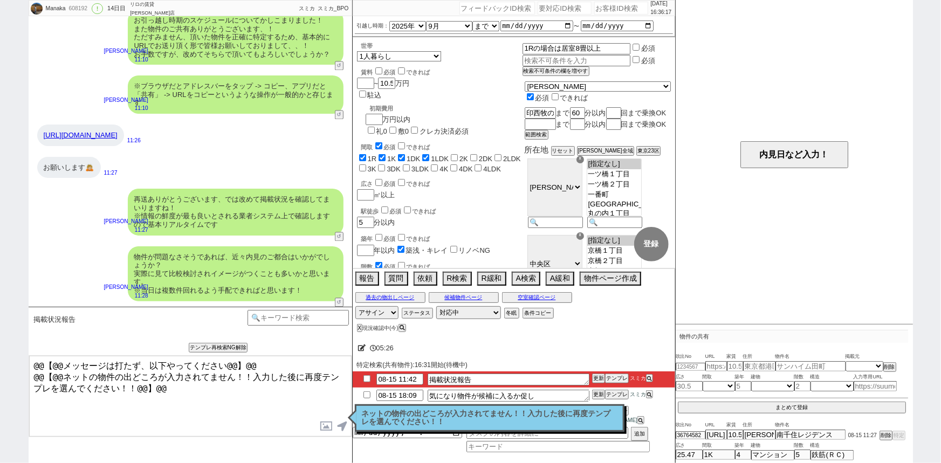
click at [416, 404] on li "08-15 18:09 気になり物件が候補に入るか促し 更新 テンプレ スミカ" at bounding box center [514, 415] width 322 height 23
click at [413, 406] on div "ネットの物件の出どころが入力されてません！！入力した後に再度テンプレを選んでください！！ 読んだ" at bounding box center [490, 417] width 270 height 27
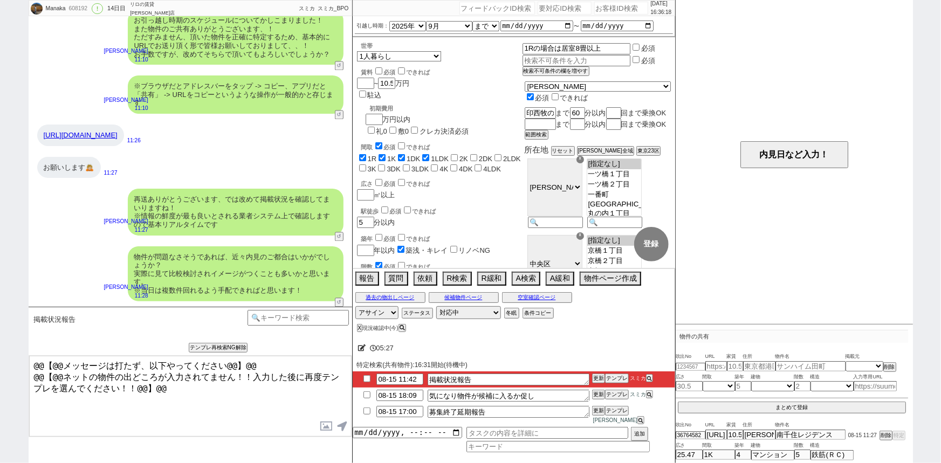
click at [365, 415] on input "checkbox" at bounding box center [367, 411] width 16 height 7
checkbox input "true"
click at [523, 302] on button "空室確認ページ" at bounding box center [537, 297] width 70 height 9
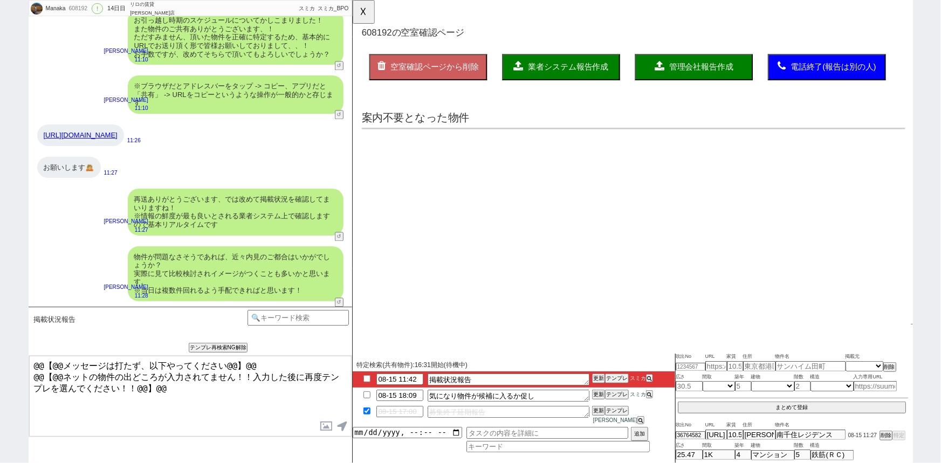
scroll to position [0, 0]
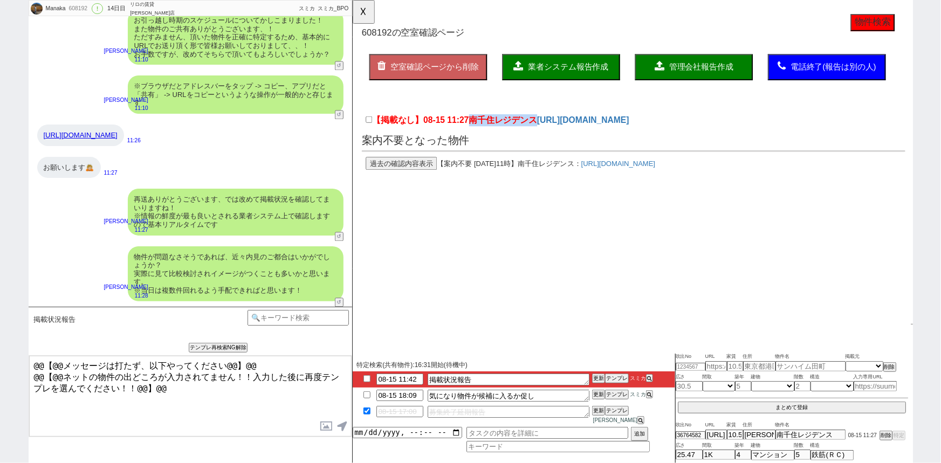
drag, startPoint x: 480, startPoint y: 126, endPoint x: 547, endPoint y: 132, distance: 67.1
click at [547, 132] on span "南千住レジデンス" at bounding box center [513, 129] width 73 height 10
copy span "南千住レジデンス"
click at [364, 15] on button "☓" at bounding box center [363, 11] width 20 height 22
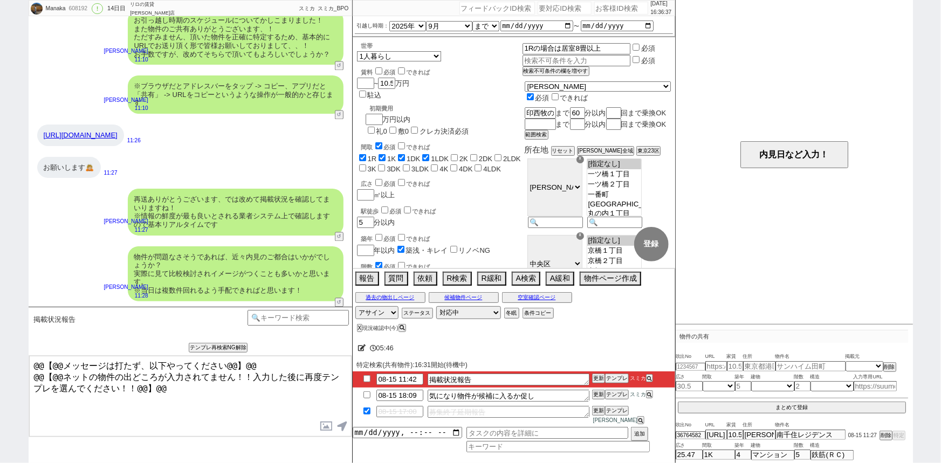
click at [364, 382] on input "checkbox" at bounding box center [367, 378] width 16 height 7
checkbox input "true"
click at [358, 331] on button "X" at bounding box center [359, 328] width 4 height 6
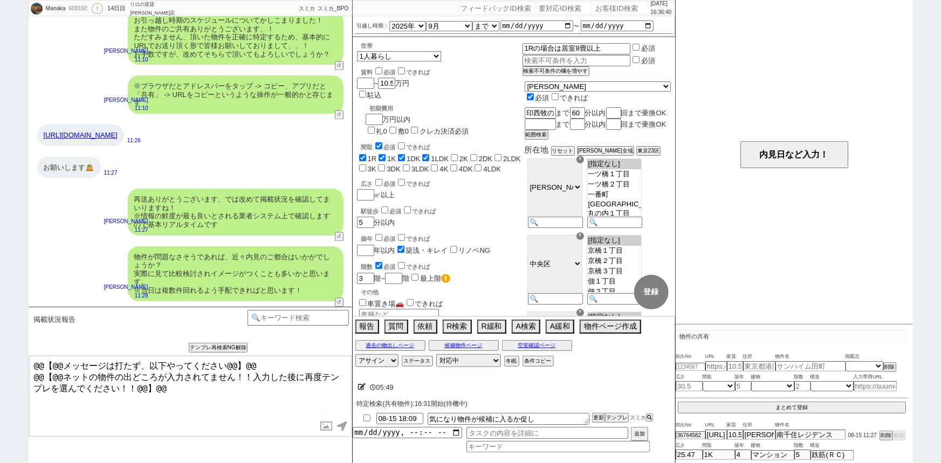
click at [366, 419] on input "checkbox" at bounding box center [367, 418] width 16 height 7
checkbox input "true"
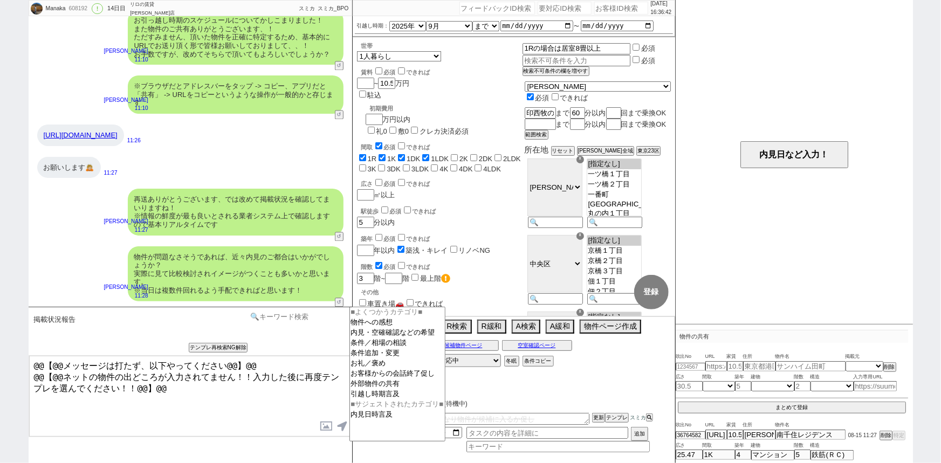
click at [292, 319] on input at bounding box center [298, 316] width 102 height 13
type input "記述"
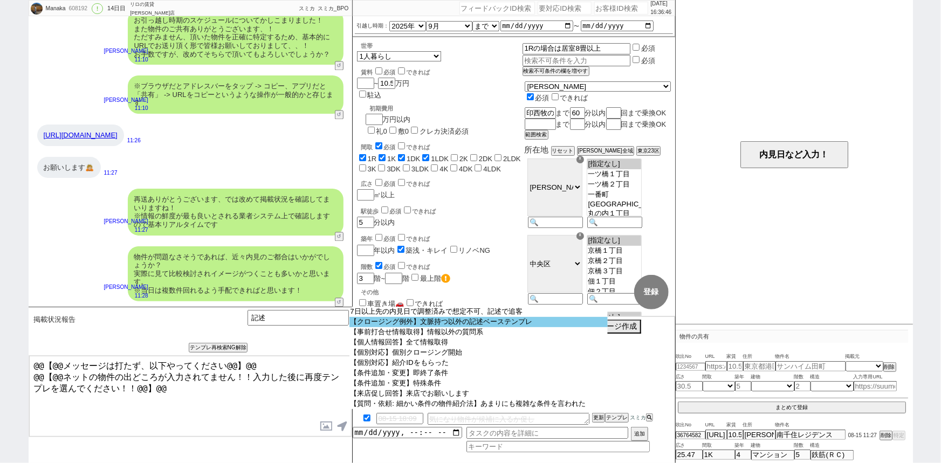
drag, startPoint x: 411, startPoint y: 317, endPoint x: 408, endPoint y: 322, distance: 5.8
click at [408, 322] on select "7日以上先の内見日で調整済みで想定不可、記述で追客 【クロージング例外】文脈持つ以外の記述ベーステンプレ 【事前打合せ情報取得】情報以外の質問系 【個人情報回…" at bounding box center [478, 358] width 258 height 102
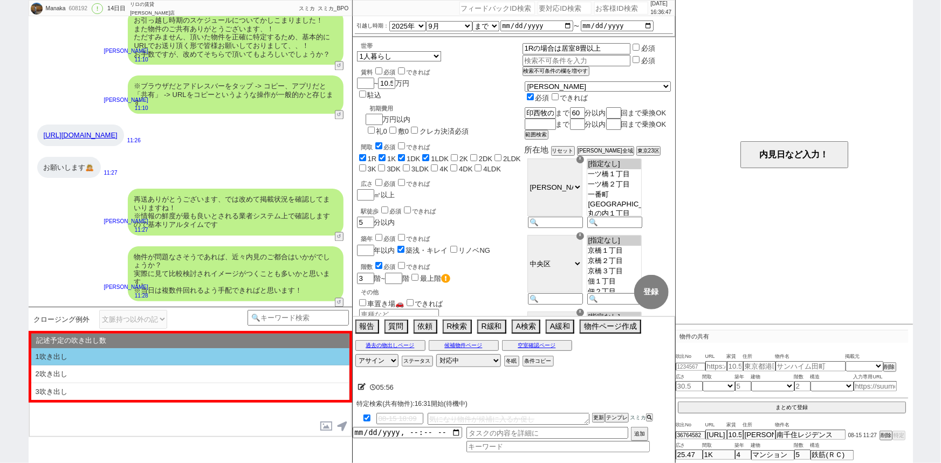
click at [212, 356] on li "1吹き出し" at bounding box center [190, 357] width 318 height 18
type textarea "@@【@@①記述したい内容を②の下に入力@@】@@ @@【@@②記述したい内容を入力後に①と②を@@ごと消して送信！！@@】@@"
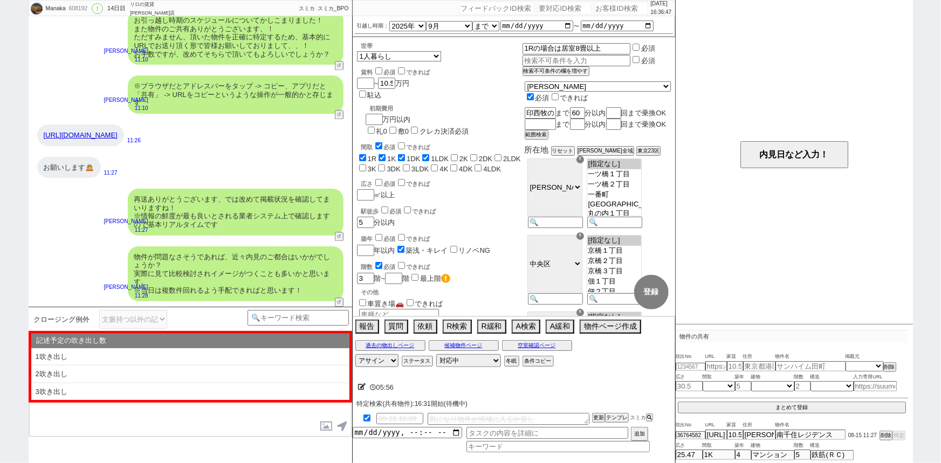
select select "1吹き出し"
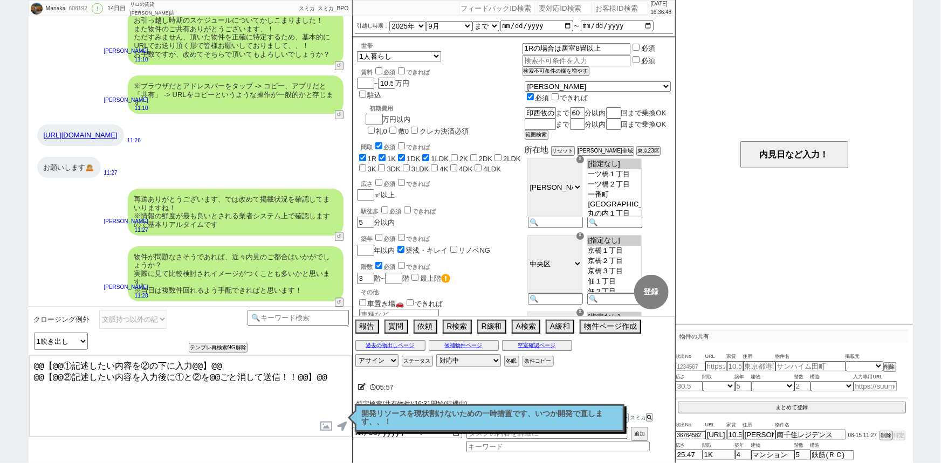
click at [329, 377] on textarea "@@【@@①記述したい内容を②の下に入力@@】@@ @@【@@②記述したい内容を入力後に①と②を@@ごと消して送信！！@@】@@" at bounding box center [190, 396] width 322 height 81
drag, startPoint x: 327, startPoint y: 375, endPoint x: 0, endPoint y: 307, distance: 334.2
click at [0, 307] on div "Manaka 608192 ! 0 14日目 リロの賃貸 上野店 冬眠中 自社客 スミカ スミカ_BPO チャット全表示 2025-08-08 普通の部屋の形…" at bounding box center [470, 231] width 941 height 463
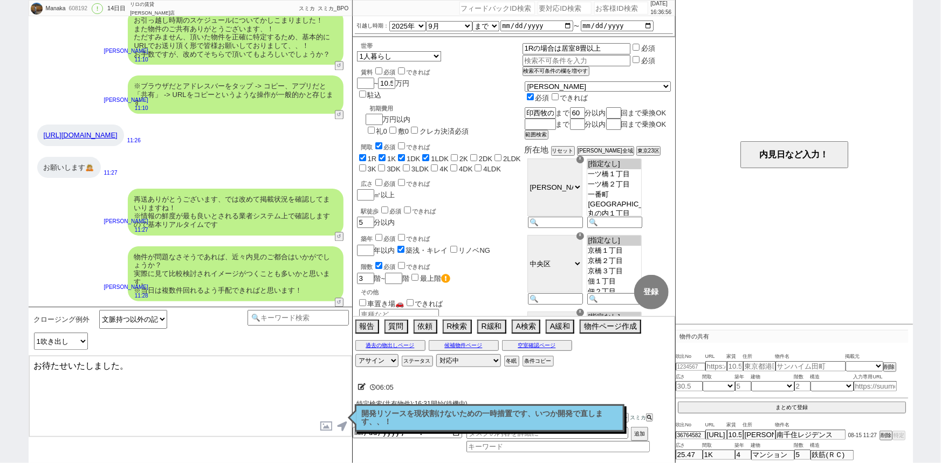
click at [178, 375] on textarea "お待たせいたしました。" at bounding box center [190, 396] width 322 height 81
paste textarea "南千住レジデンス"
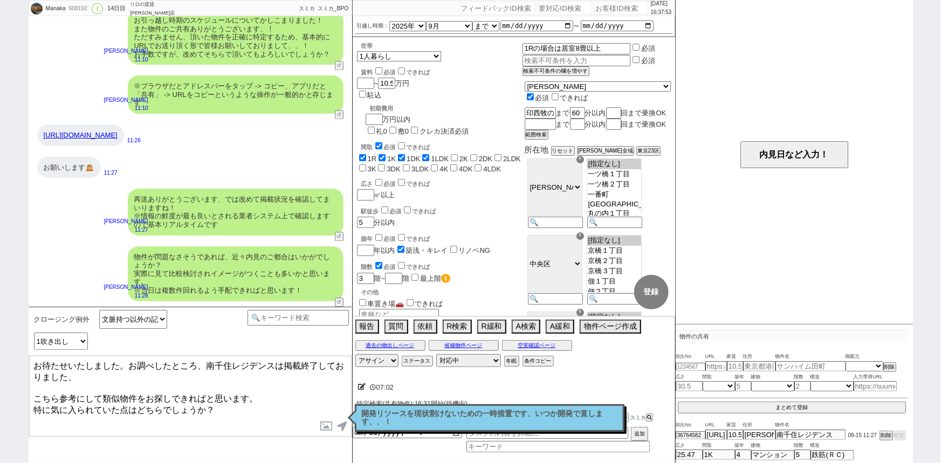
click at [92, 374] on textarea "お待たせいたしました。お調べしたところ、南千住レジデンスは掲載終了しておりました、 こちら参考にして類似物件をお探しできればと思います。 特に気に入られていた…" at bounding box center [190, 396] width 322 height 81
type textarea "お待たせいたしました。お調べしたところ、南千住レジデンスは掲載終了しておりました、恐れ入ります。 こちら参考にして類似物件をお探しできればと思います。 特に気…"
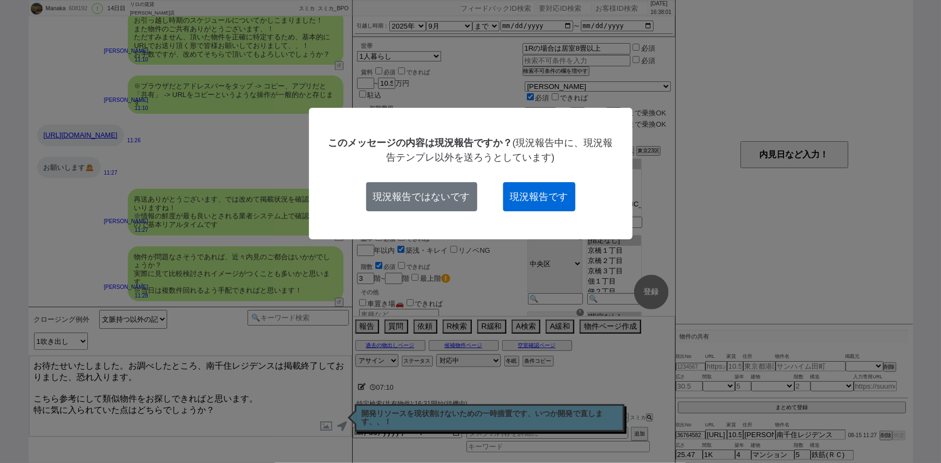
click at [530, 189] on button "現況報告です" at bounding box center [539, 196] width 72 height 29
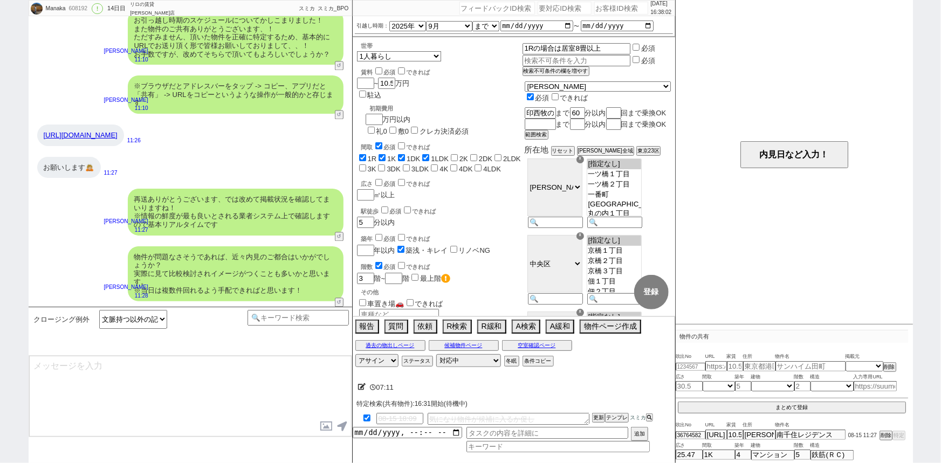
scroll to position [985, 0]
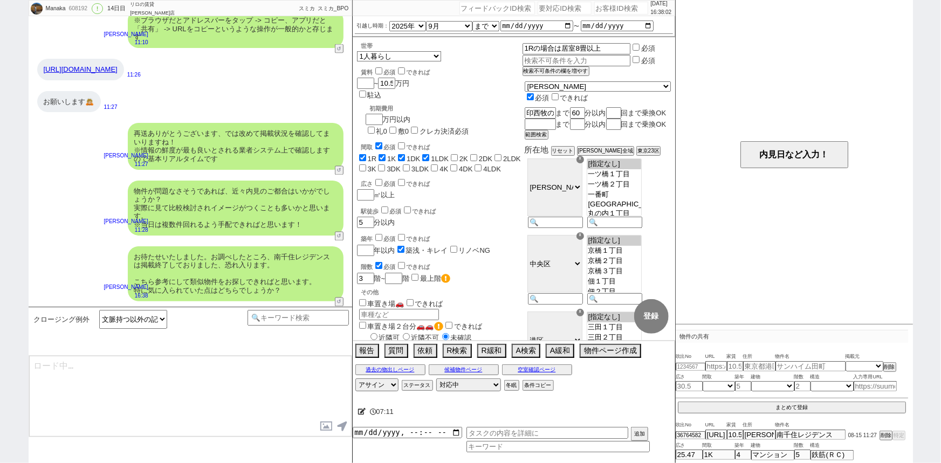
type textarea "@@【@@メッセージは打たず、以下やってください@@】@@ @@【@@タスク整理、追加、条件入力等のやるべきことはやりましたか？？全て終わったら自分に付いたア…"
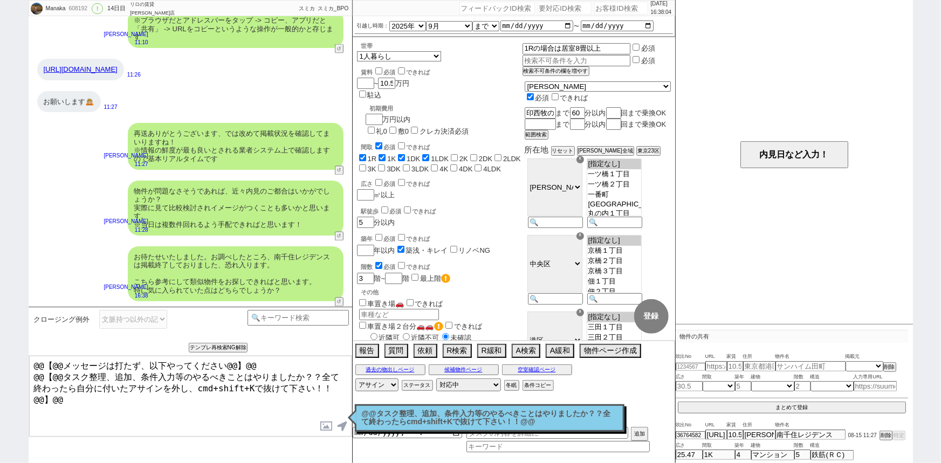
click at [416, 415] on p "@@タスク整理、追加、条件入力等のやるべきことはやりましたか？？全て終わったらcmd+shift+Kで抜けて下さい！！@@" at bounding box center [490, 418] width 256 height 17
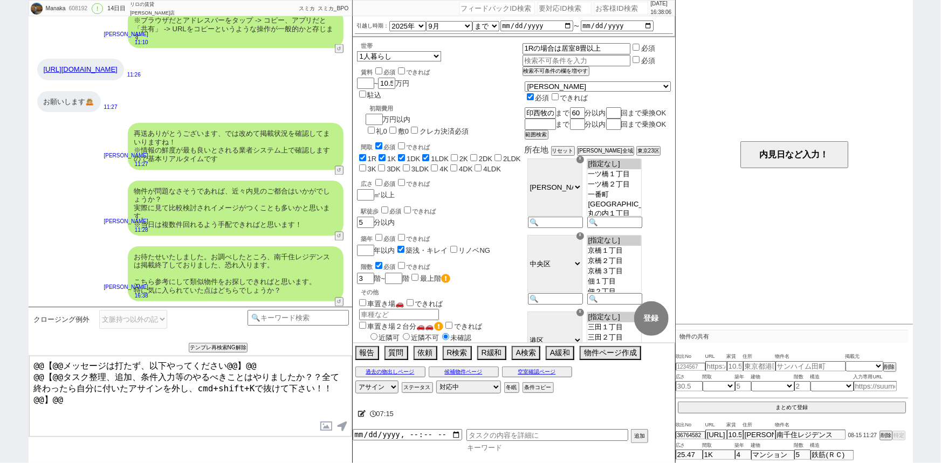
click at [487, 448] on input at bounding box center [557, 447] width 183 height 9
type input "し"
type input "ｓ"
type input "種"
type input "手動"
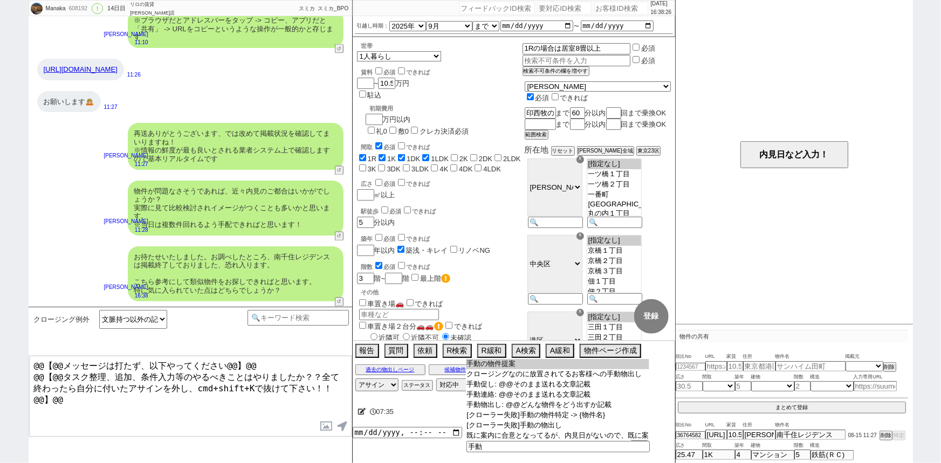
type input "手動の物件提案"
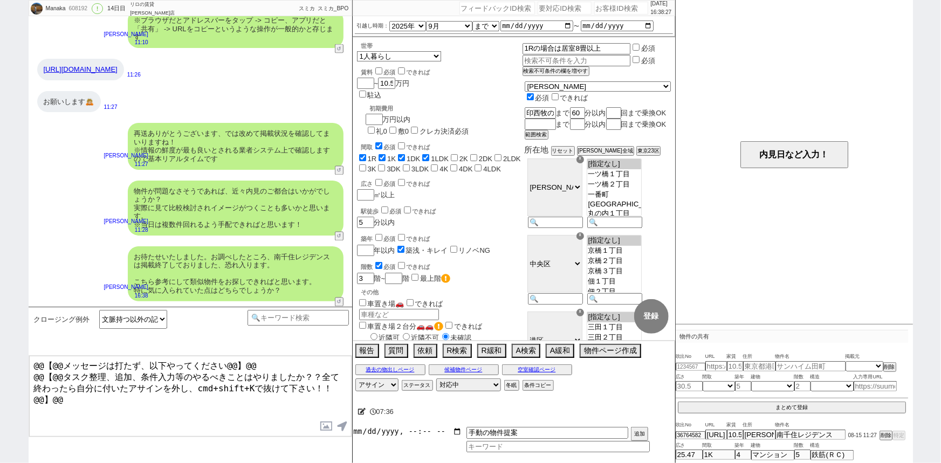
click at [401, 433] on input "datetime-local" at bounding box center [407, 431] width 109 height 9
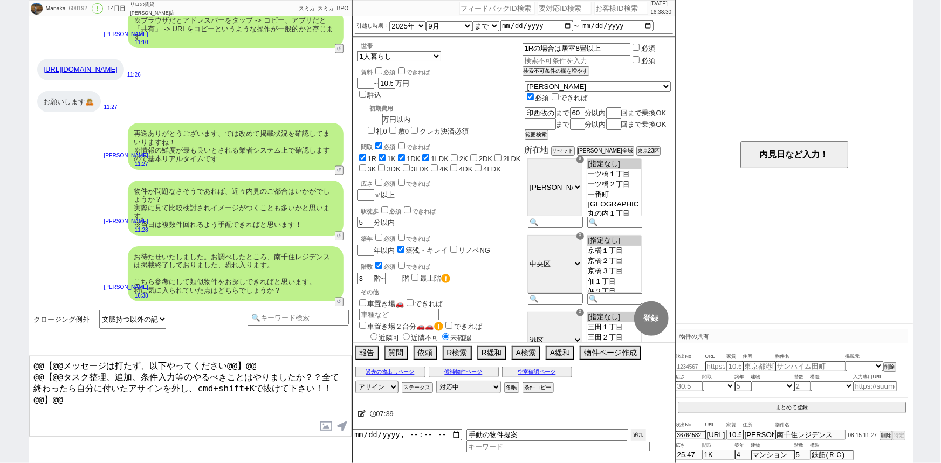
click at [638, 439] on button "追加" at bounding box center [638, 435] width 15 height 12
type input "2025-08-15T16:00"
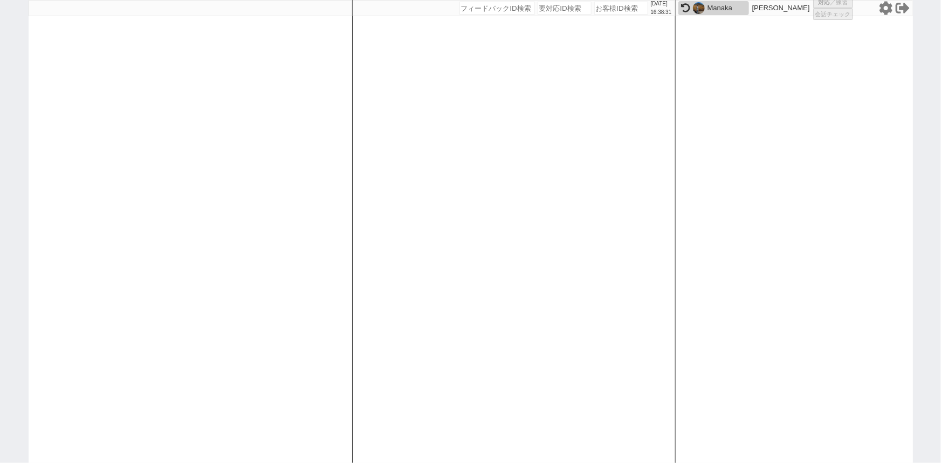
scroll to position [0, 0]
select select "3"
select select "6"
select select "2"
select select
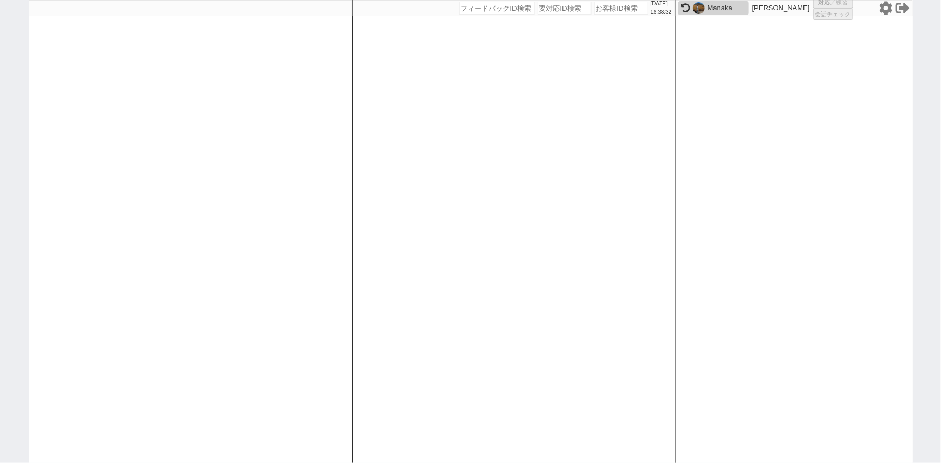
select select "10"
select select
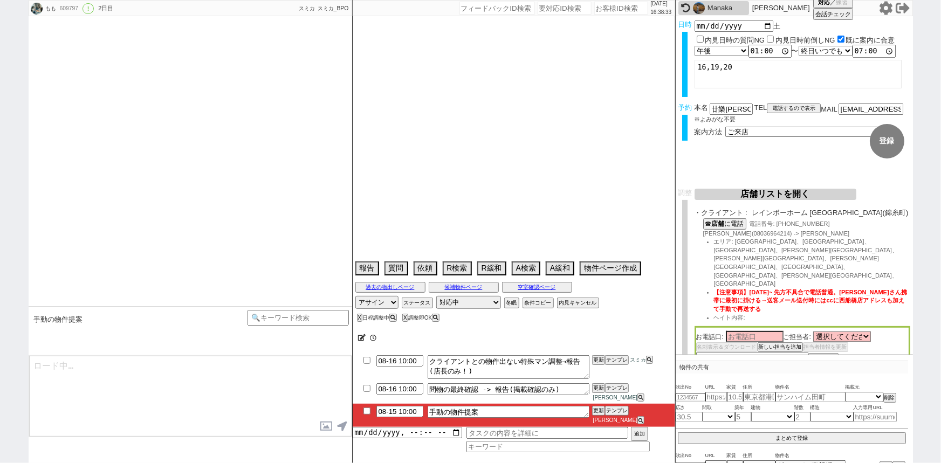
type textarea "オンボで保証人不要希望 アエラス調整NG既にやりとりしている。 周辺店舗も15日まで休業でアエラス船橋も送れないので、朝一での当日調整にする。リブリッチ錦糸町…"
select select "2025"
select select "10"
select select "37"
select select "0"
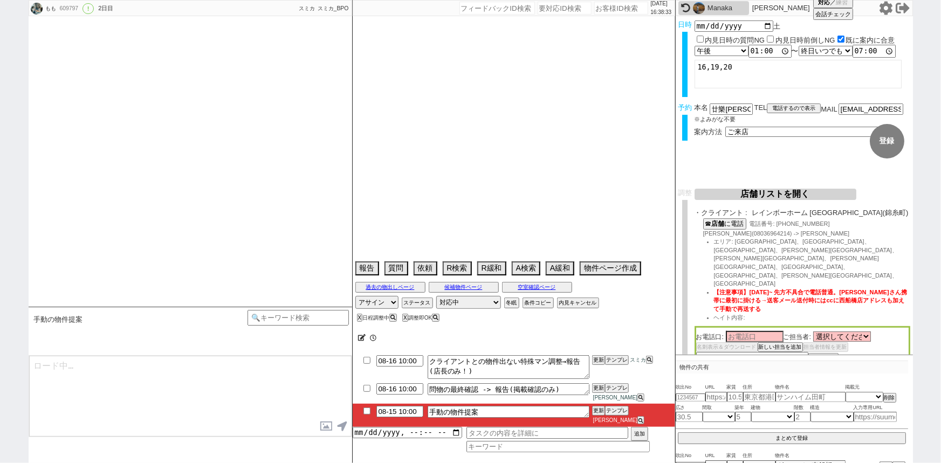
select select "811"
select select "11"
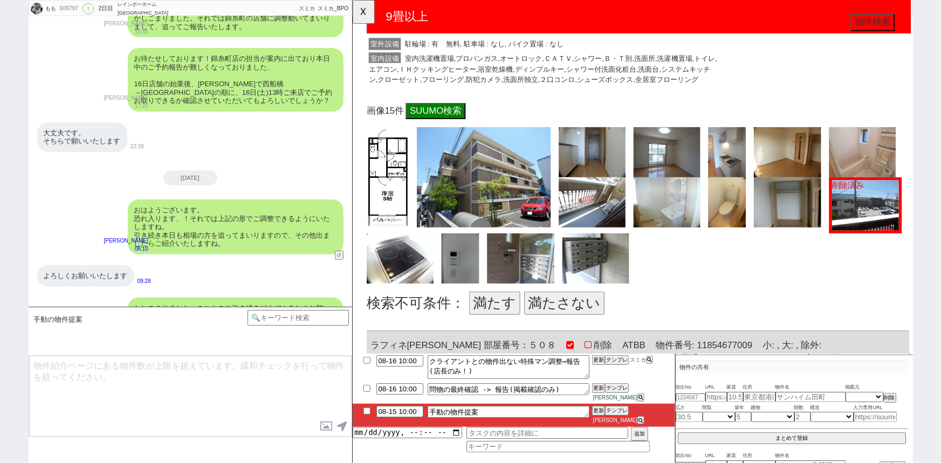
click at [586, 330] on button "満たさない" at bounding box center [579, 326] width 86 height 25
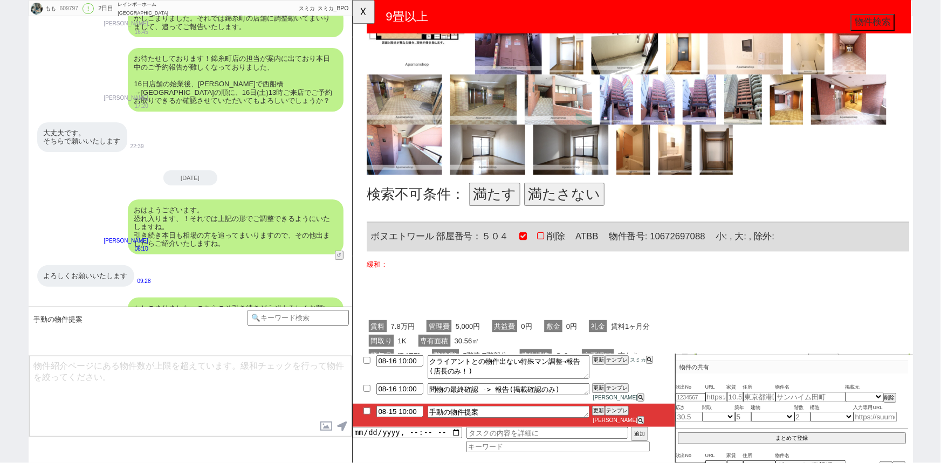
click at [483, 205] on button "満たす" at bounding box center [504, 209] width 55 height 25
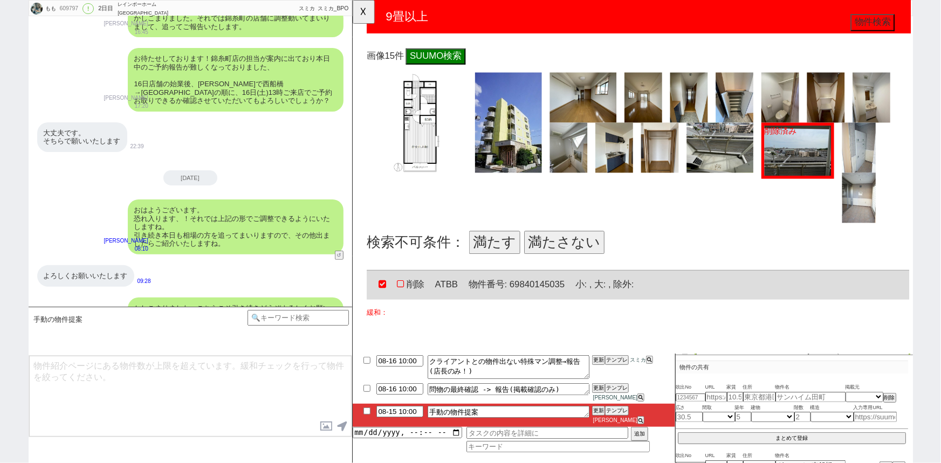
scroll to position [1607, 0]
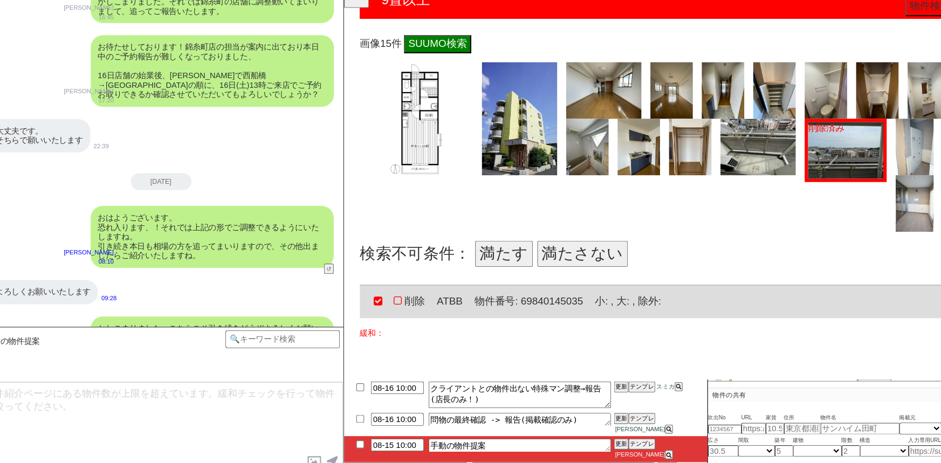
click at [491, 248] on button "満たす" at bounding box center [495, 242] width 55 height 25
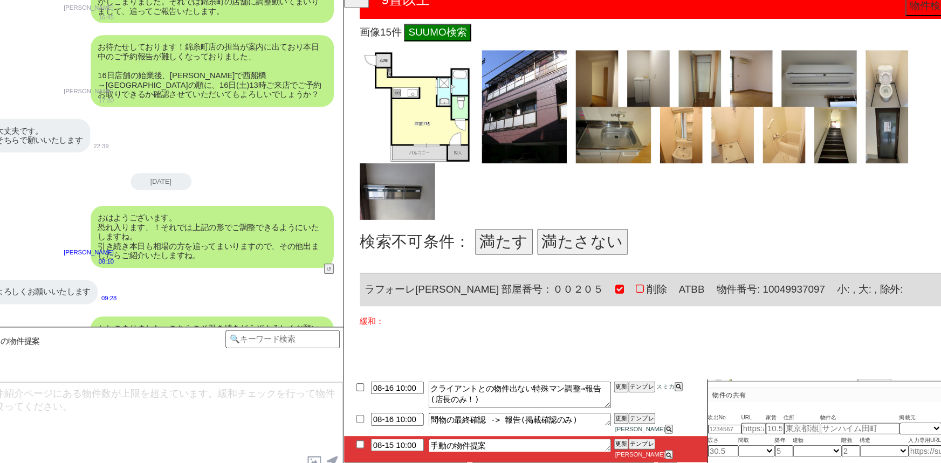
scroll to position [2205, 0]
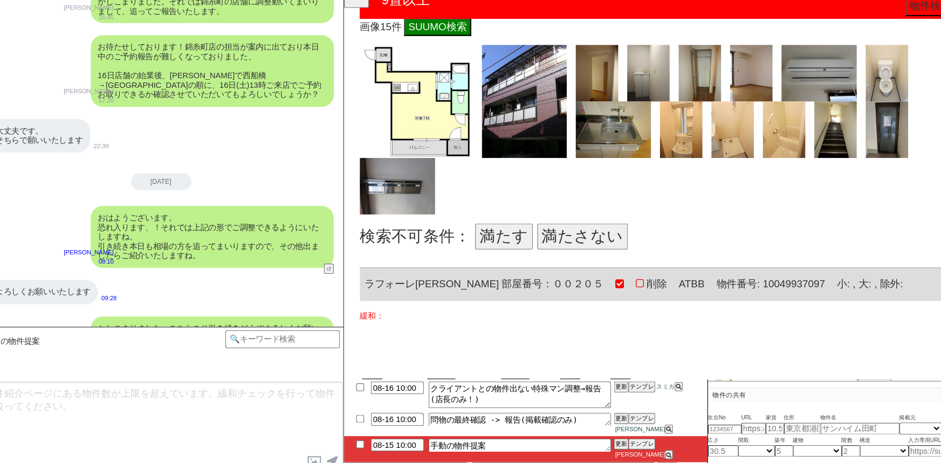
click at [594, 217] on button "満たさない" at bounding box center [571, 225] width 86 height 25
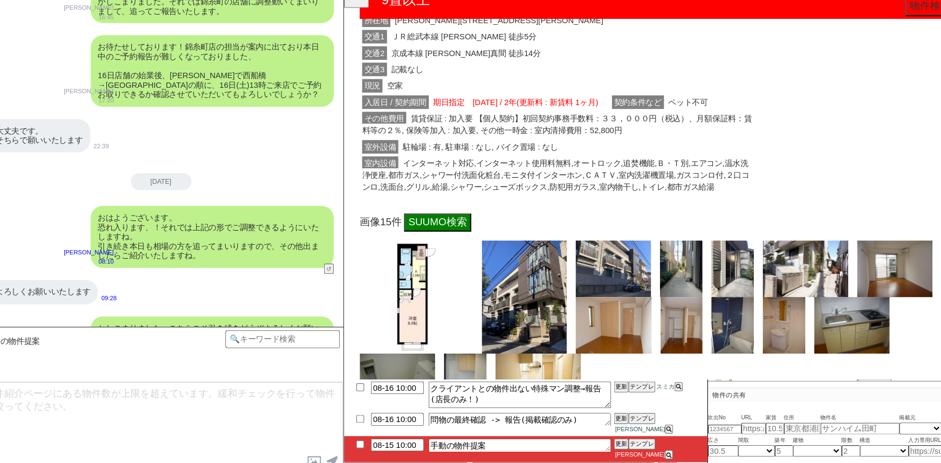
scroll to position [2712, 0]
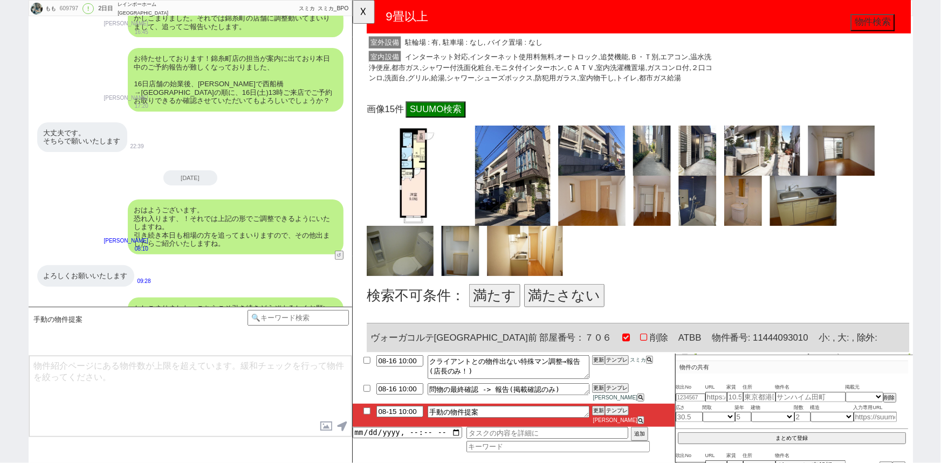
click at [495, 313] on button "満たす" at bounding box center [504, 318] width 55 height 25
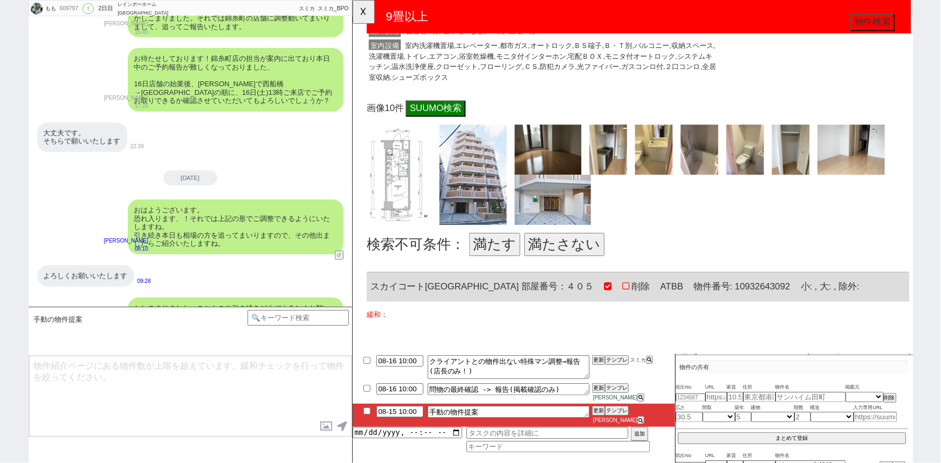
scroll to position [3295, 0]
click at [589, 253] on button "満たさない" at bounding box center [579, 262] width 86 height 25
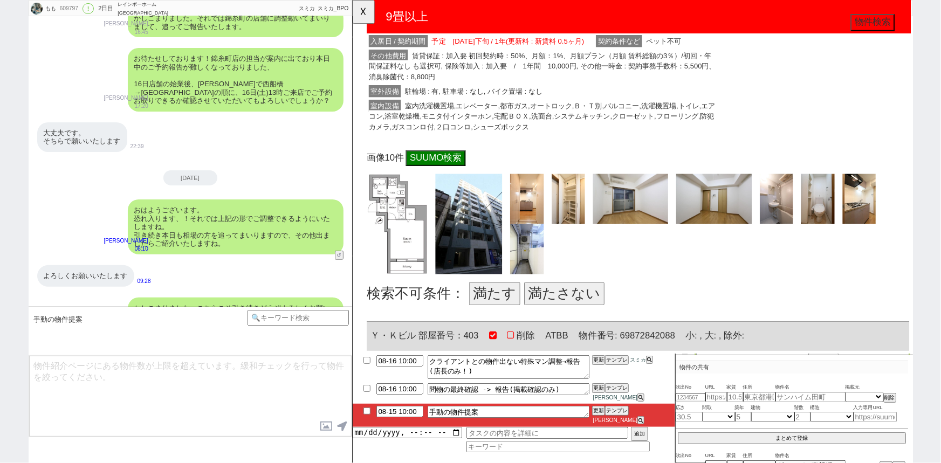
scroll to position [3769, 0]
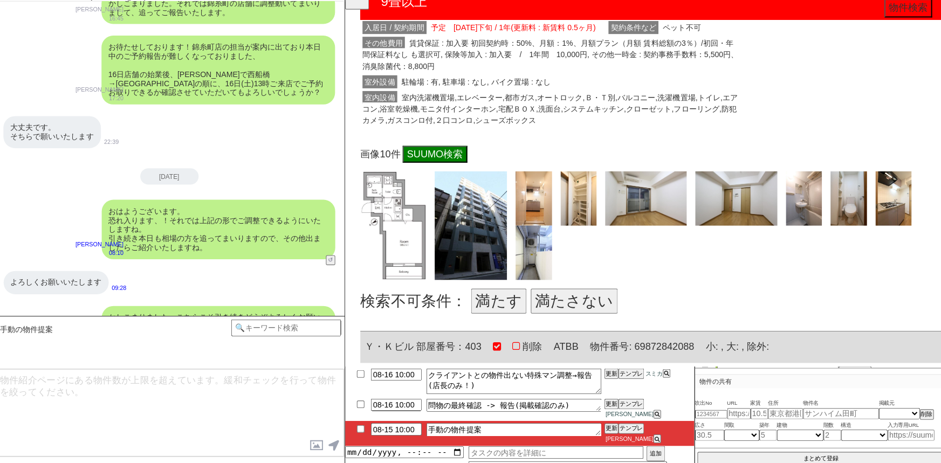
click at [580, 293] on button "満たさない" at bounding box center [572, 299] width 86 height 25
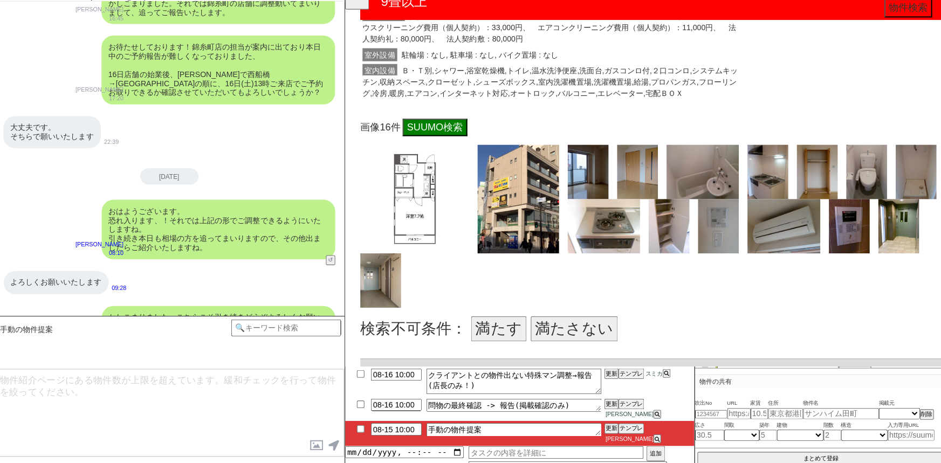
scroll to position [4324, 0]
click at [567, 315] on button "満たさない" at bounding box center [572, 327] width 86 height 25
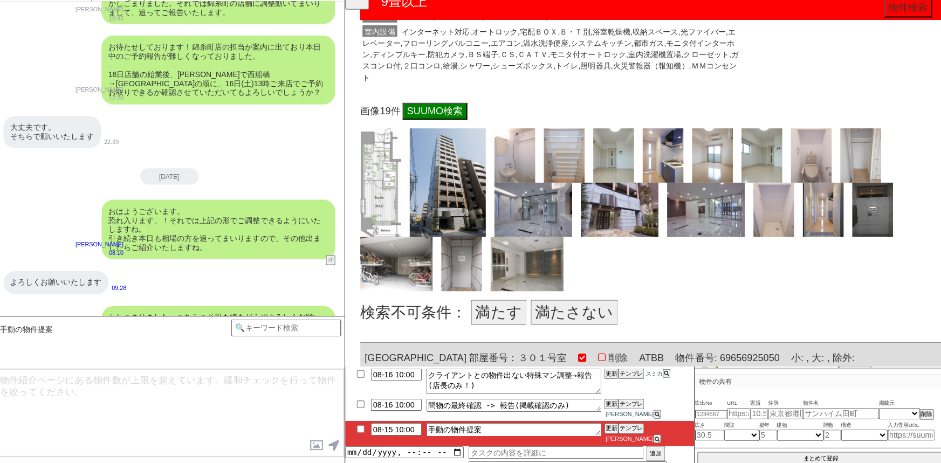
scroll to position [4928, 0]
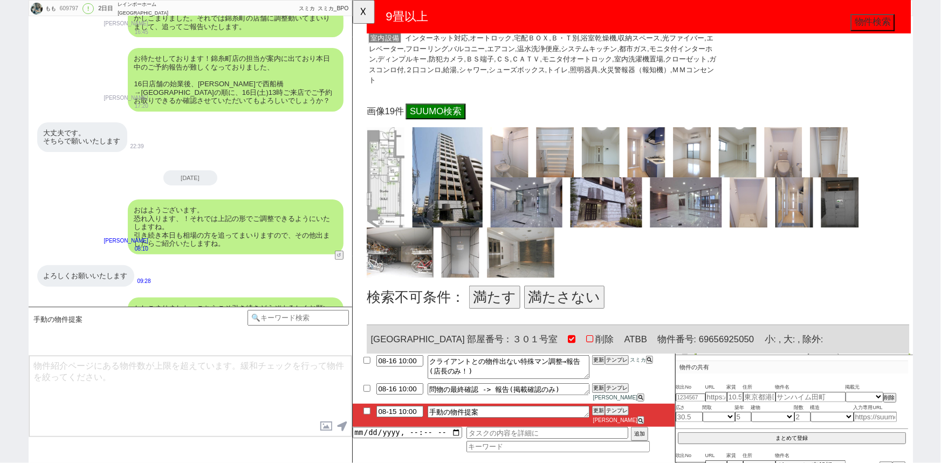
click at [570, 312] on button "満たさない" at bounding box center [579, 319] width 86 height 25
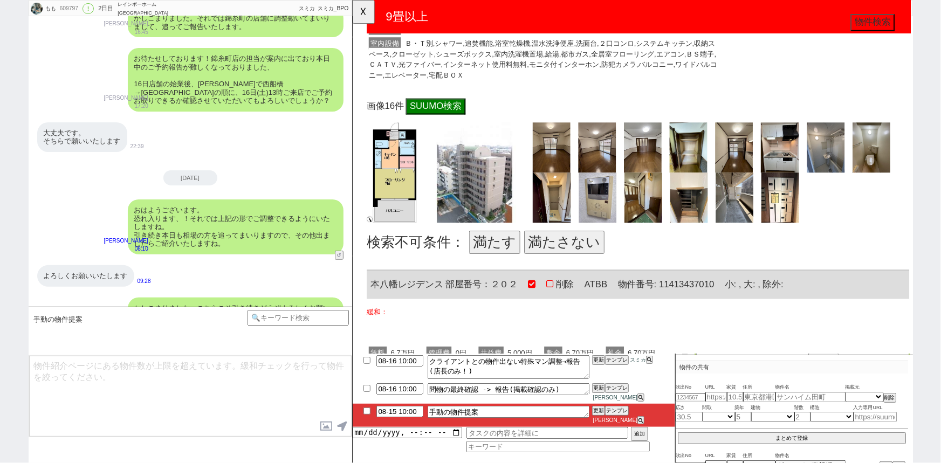
scroll to position [5525, 0]
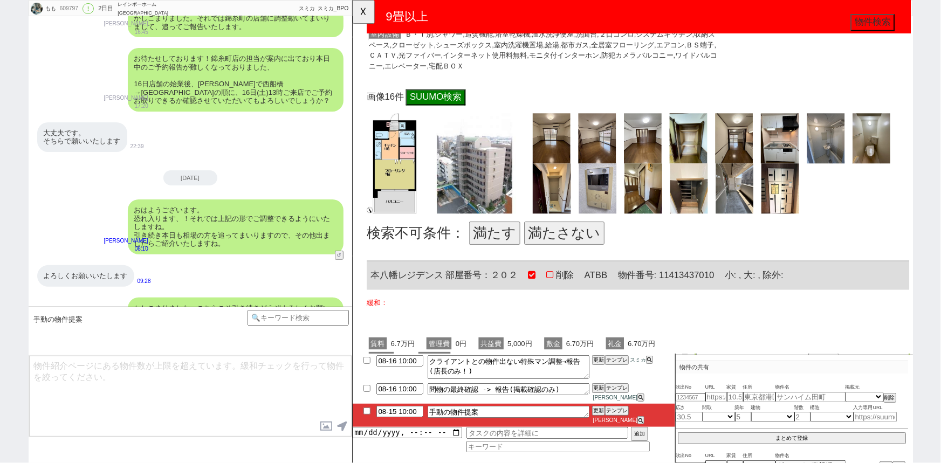
click at [581, 242] on button "満たさない" at bounding box center [579, 250] width 86 height 25
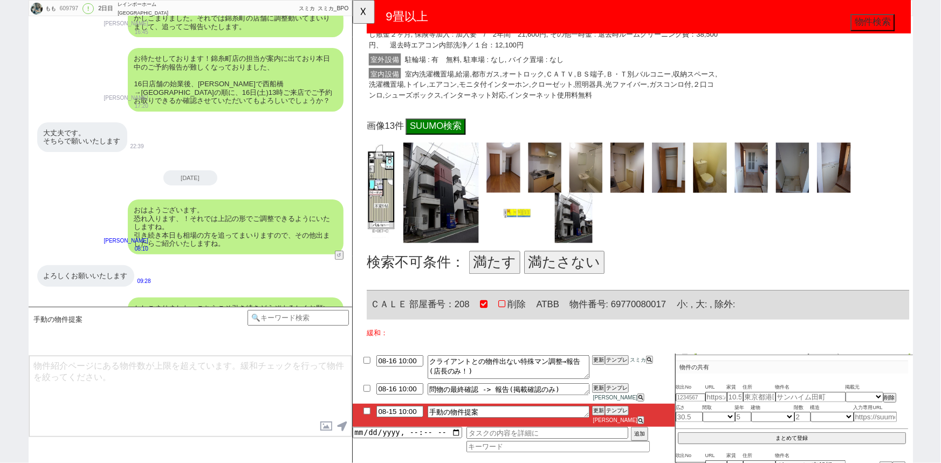
scroll to position [6027, 0]
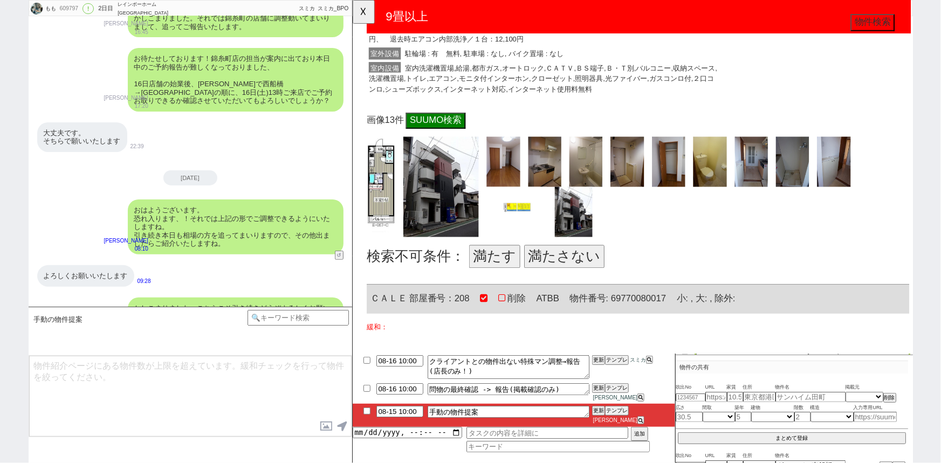
click at [597, 265] on button "満たさない" at bounding box center [579, 276] width 86 height 25
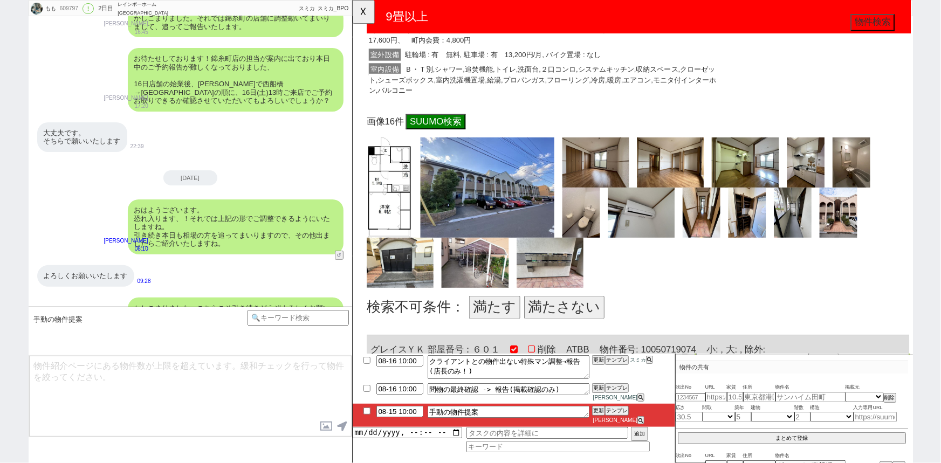
scroll to position [6554, 0]
click at [565, 318] on button "満たさない" at bounding box center [579, 330] width 86 height 25
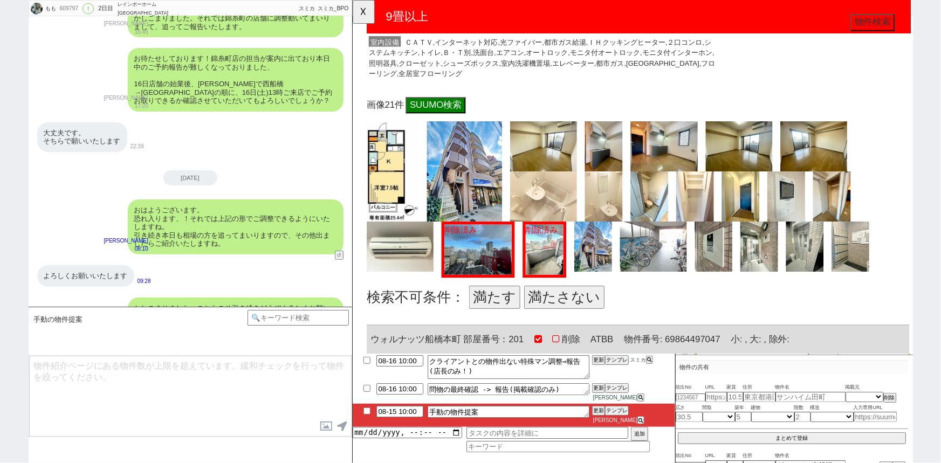
click at [561, 316] on button "満たさない" at bounding box center [579, 319] width 86 height 25
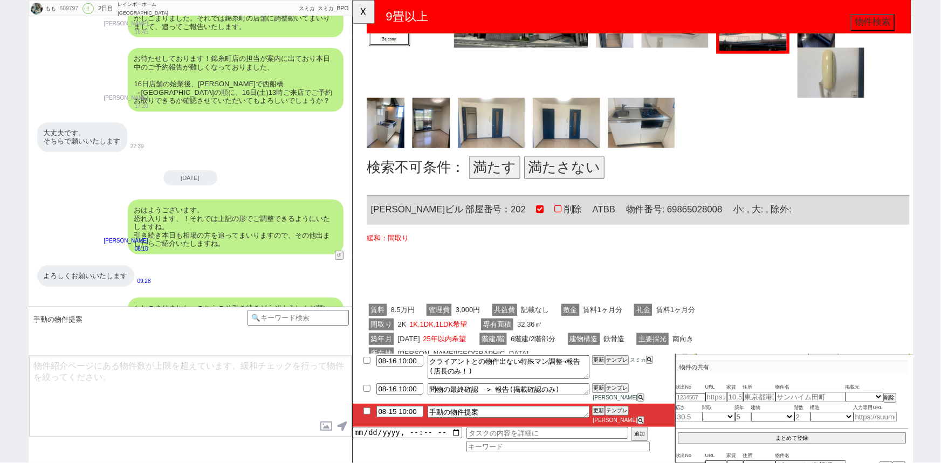
click at [577, 174] on button "満たさない" at bounding box center [579, 180] width 86 height 25
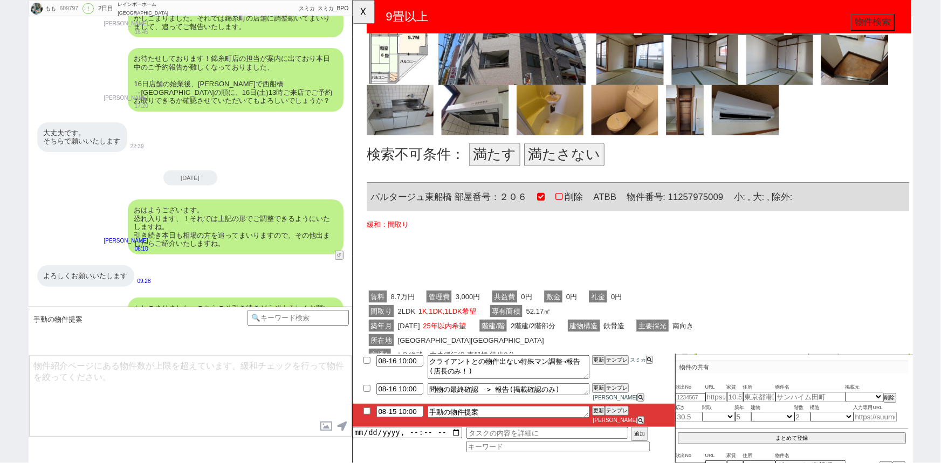
click at [563, 154] on button "満たさない" at bounding box center [579, 166] width 86 height 25
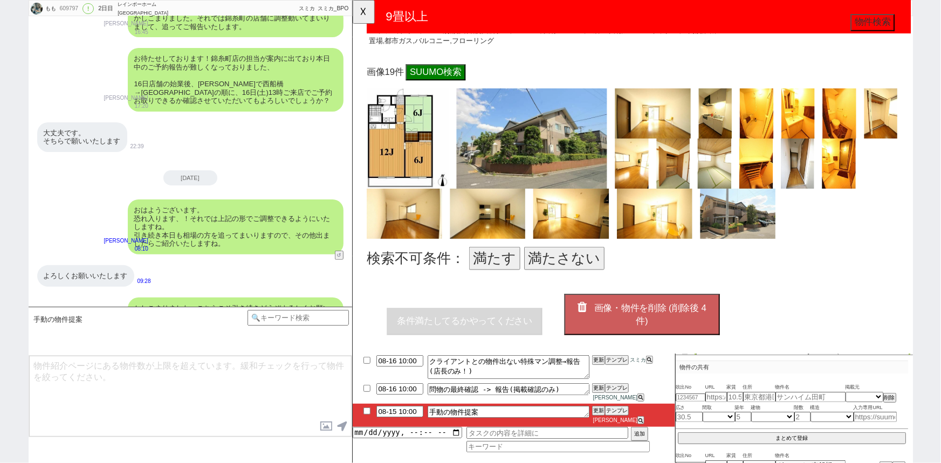
scroll to position [9024, 0]
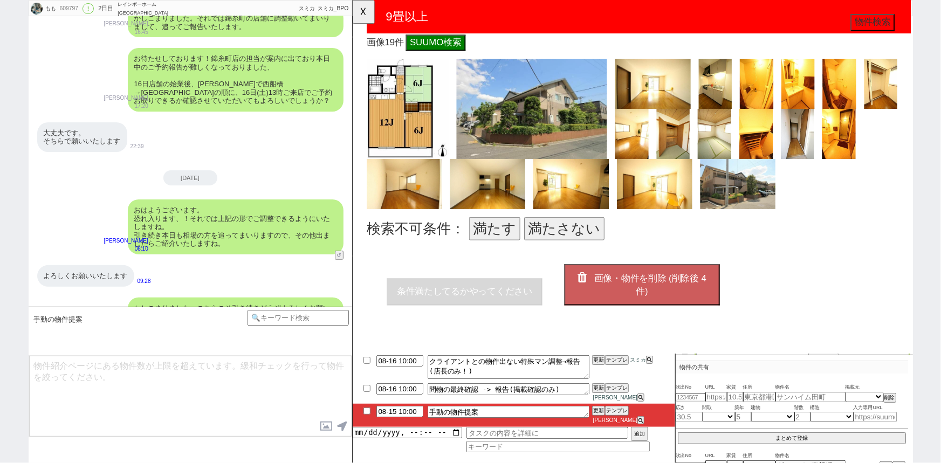
click at [588, 233] on button "満たさない" at bounding box center [579, 245] width 86 height 25
click at [649, 297] on button "画像・物件を削除 (削除後 3 件)" at bounding box center [663, 306] width 167 height 44
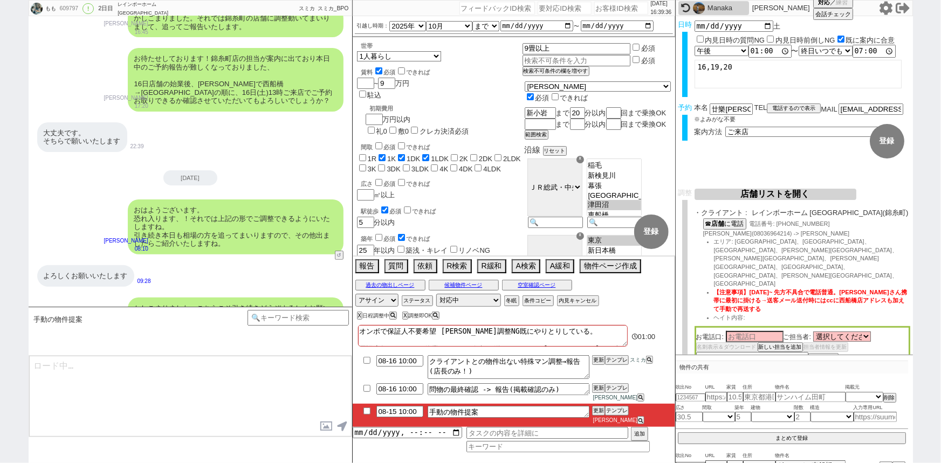
type textarea "@@【@@メッセージは打たず、以下やってください@@】@@ @@【@@手動の提案物出しのシーンです！！！1~2件の物件に絞って手動で物件ページを作ってください…"
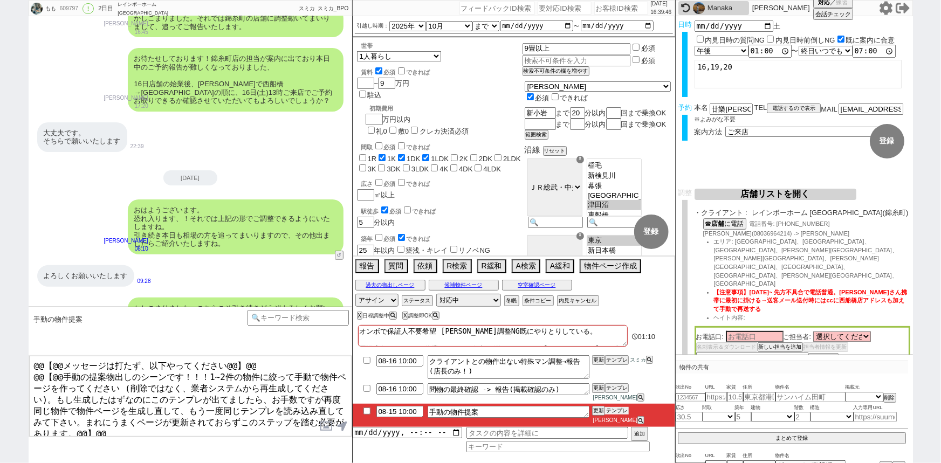
click at [617, 415] on button "テンプレ" at bounding box center [617, 411] width 24 height 8
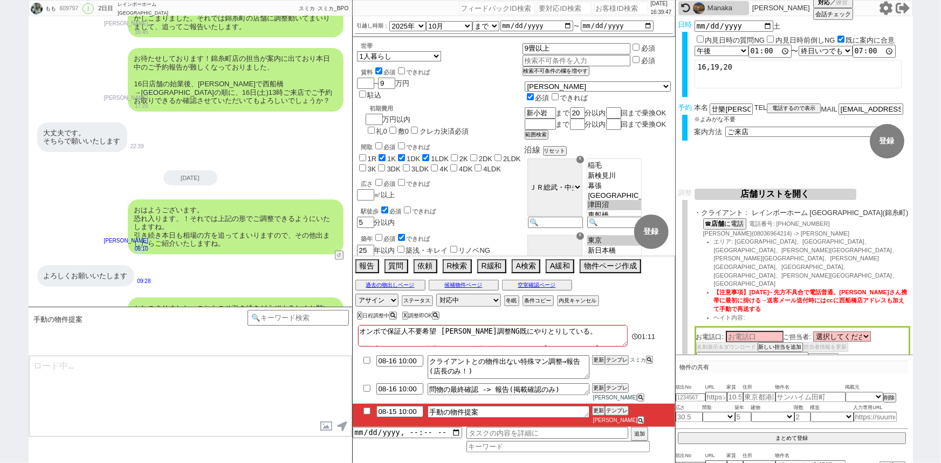
type textarea "@@【@@メッセージは打たず、以下やってください@@】@@ @@【@@手動の提案物出しのシーンです！！！1~2件の物件に絞って手動で物件ページを作ってください…"
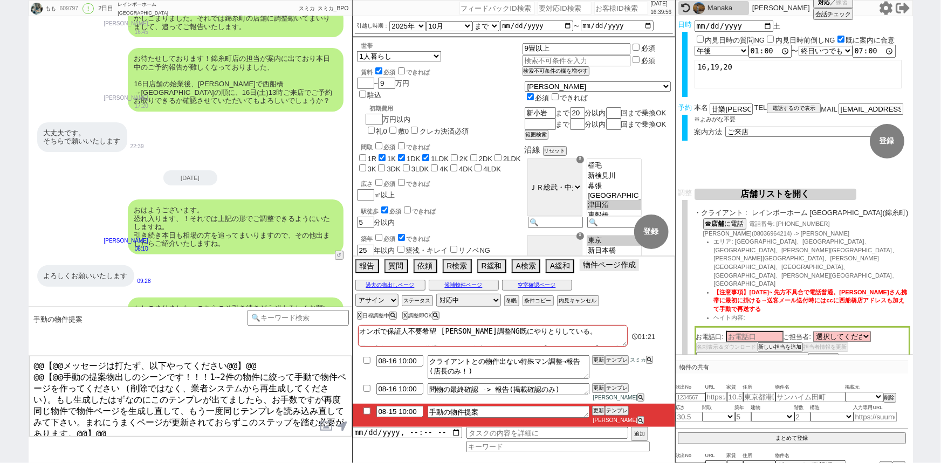
click at [601, 271] on button "物件ページ作成 今は物件がないので押せません" at bounding box center [609, 265] width 59 height 12
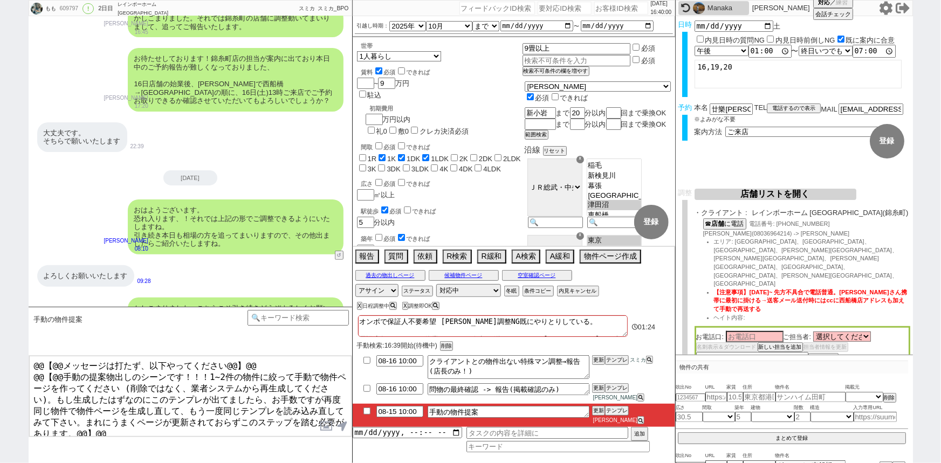
click at [366, 414] on li "08-15 10:00 手動の物件提案 更新 テンプレ 松井健太朗" at bounding box center [514, 415] width 322 height 23
click at [362, 415] on input "checkbox" at bounding box center [367, 411] width 16 height 7
checkbox input "true"
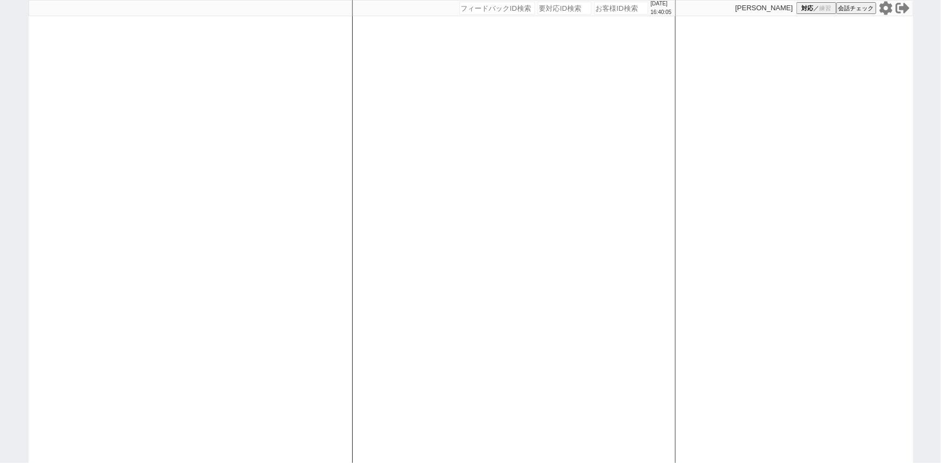
click at [138, 141] on div at bounding box center [190, 231] width 323 height 463
select select
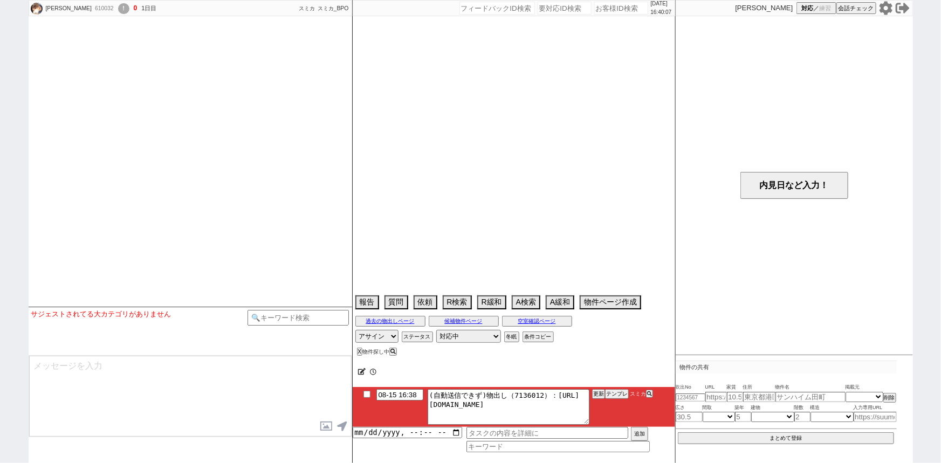
select select
select select "15"
select select "0"
select select "14"
select select "13"
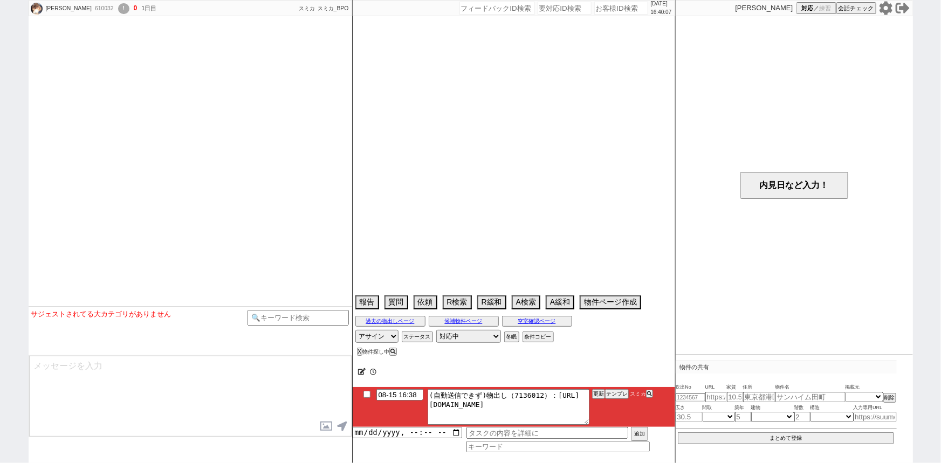
select select "455"
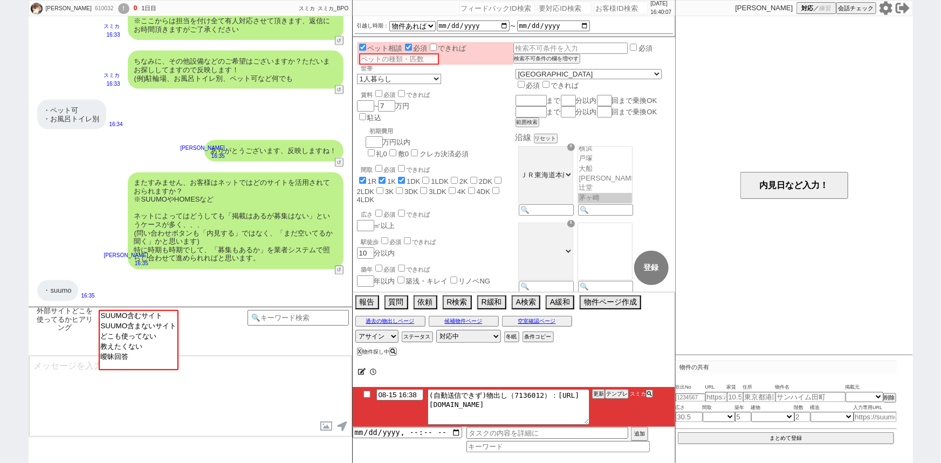
scroll to position [420, 0]
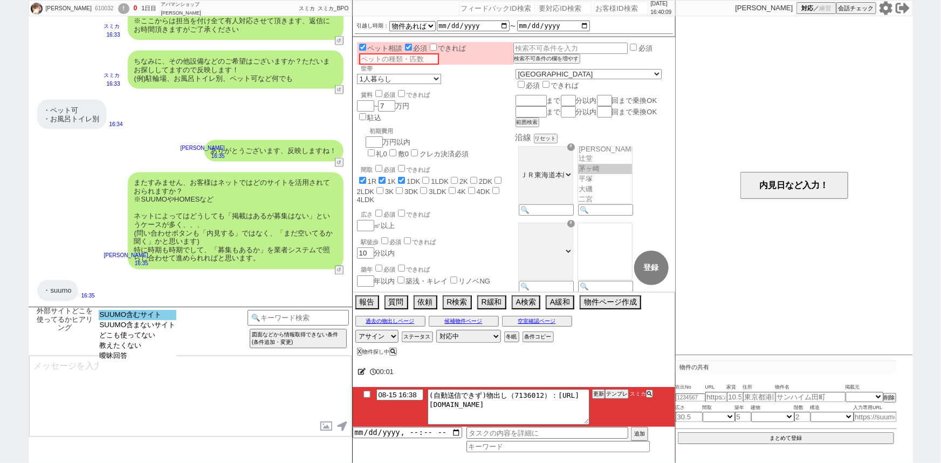
select select "SUUMO含むサイト"
click at [140, 320] on option "SUUMO含むサイト" at bounding box center [138, 325] width 78 height 10
type textarea "ご確認ありがとうございます！ やはりスーモさんが掲載量ですとNo1なのは間違いないかと思います！ 一方で、数が多い分、更新が追いついておらず埋まってる物件も多…"
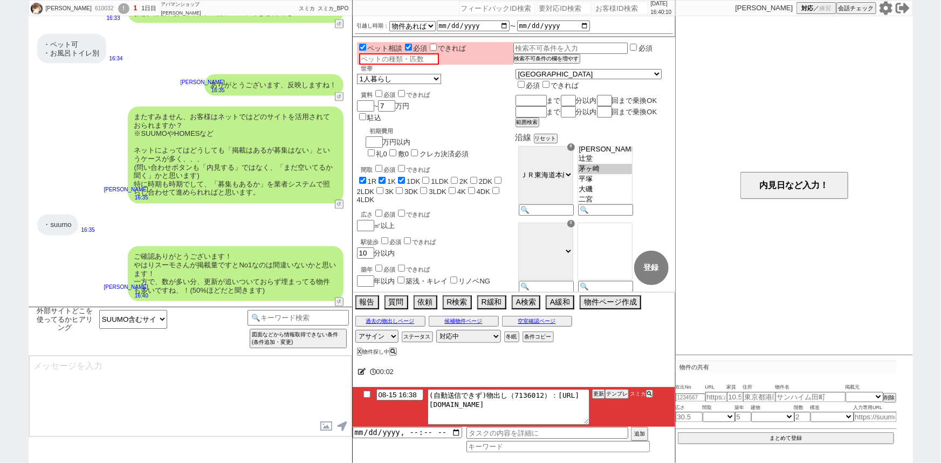
type input "08-15 16:43"
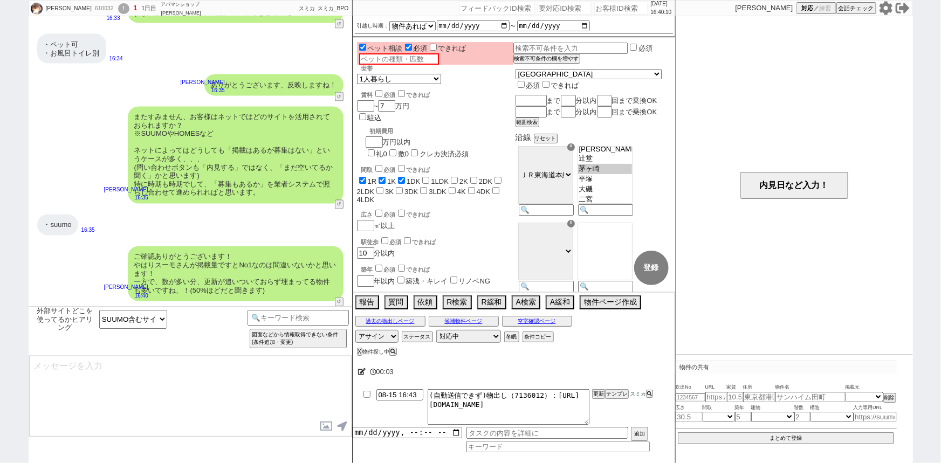
type textarea "こちらのお探しの参考にするため、また空室状況を確認するため等で、今後も「外部サイトで物件見つけられましたか？」と定期的にヒアリングさせて頂いてもよろしいでしょ…"
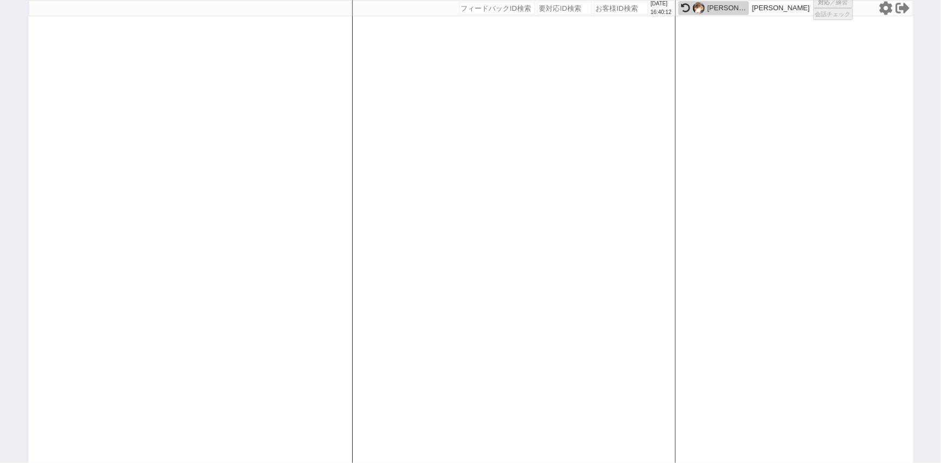
select select "1"
select select "4"
select select
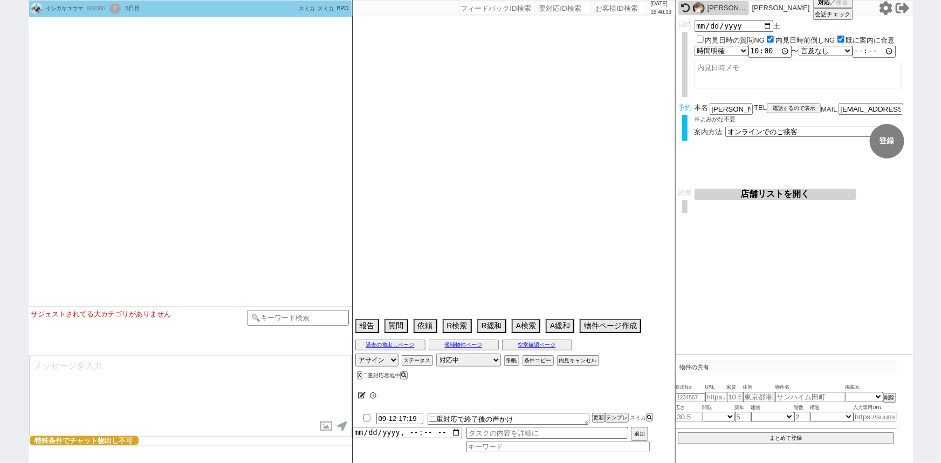
select select "2025"
select select "8"
select select "35"
select select "0"
select select "44"
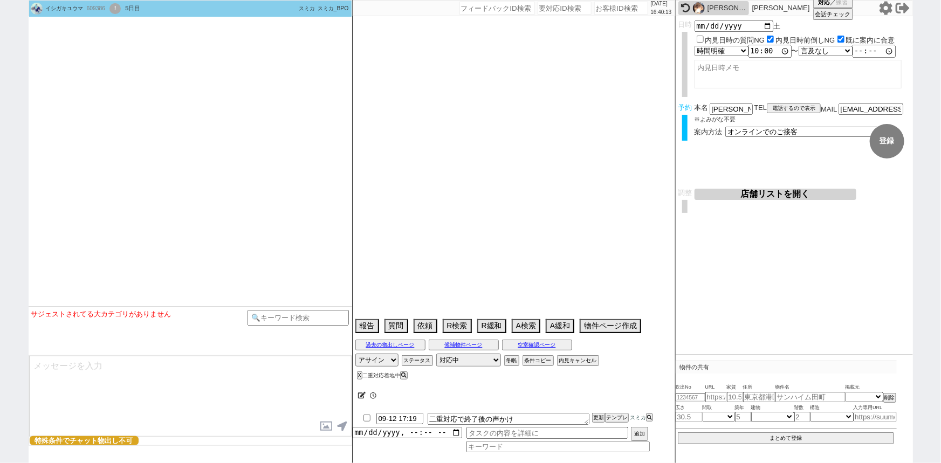
select select "1155"
select select "47"
select select "1214"
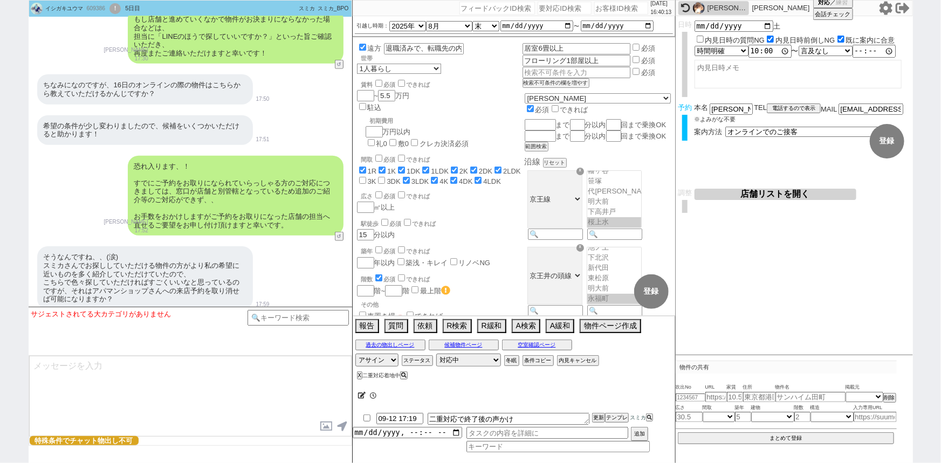
scroll to position [40, 0]
click at [218, 81] on div "ちなみになのですが、16日のオンラインの際の物件はこちらから教えていただけるかんじですか？" at bounding box center [145, 89] width 216 height 30
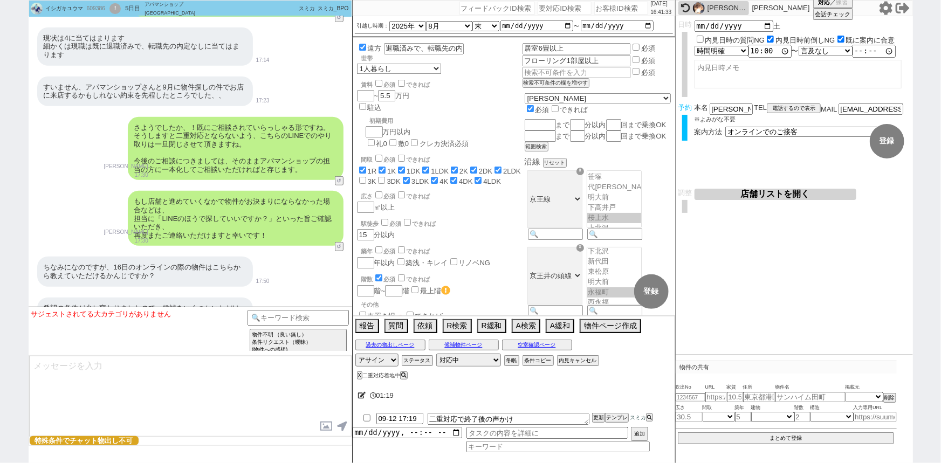
scroll to position [6690, 0]
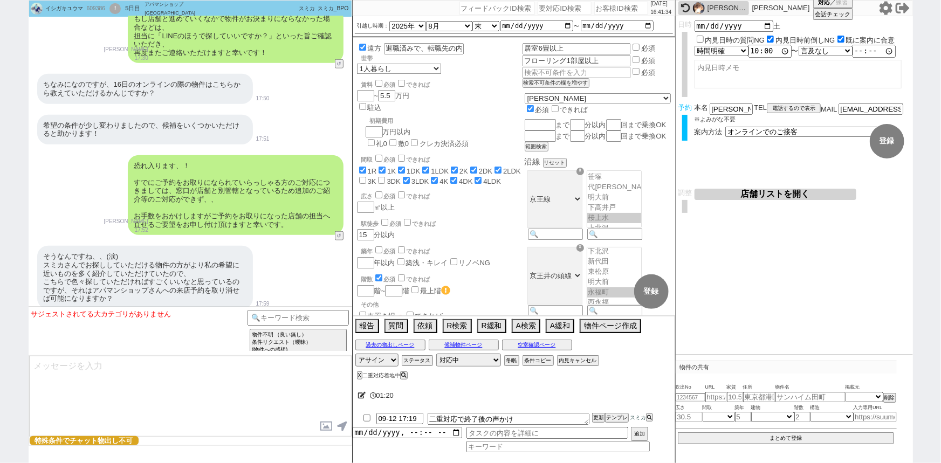
click at [108, 378] on textarea at bounding box center [190, 396] width 322 height 81
type textarea "ら"
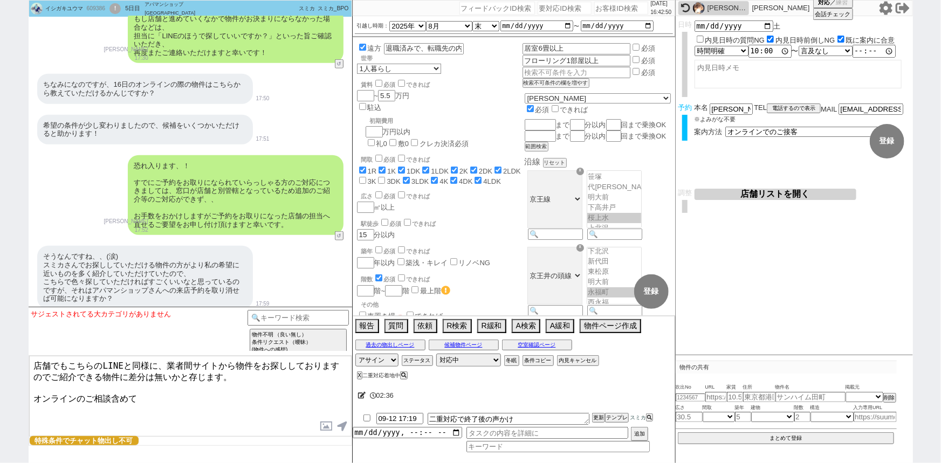
click at [77, 393] on textarea "店舗でもこちらのLINEと同様に、業者間サイトから物件をお探ししておりますのでご紹介できる物件に差分は無いかと存じます。 オンラインのご相談含めて" at bounding box center [190, 396] width 322 height 81
click at [173, 395] on textarea "店舗でもこちらのLINEと同様に、業者間サイトから物件をお探ししておりますのでご紹介できる物件に差分は無いかと存じます。 オンラインや現職をすでに退職済みにつ…" at bounding box center [190, 396] width 322 height 81
drag, startPoint x: 155, startPoint y: 373, endPoint x: 224, endPoint y: 371, distance: 69.0
click at [224, 371] on textarea "店舗でもこちらのLINEと同様に、業者間サイトから物件をお探ししておりますのでご紹介できる物件に差分は無いかと存じます。 オンラインや現職をすでに退職済みにつ…" at bounding box center [190, 396] width 322 height 81
click at [190, 401] on textarea "店舗でもこちらのLINEと同様に、業者間サイトから物件をお探ししておりますのでご紹介できる物件に差分はございませんのでご安心ください。 オンラインや現職をすで…" at bounding box center [190, 396] width 322 height 81
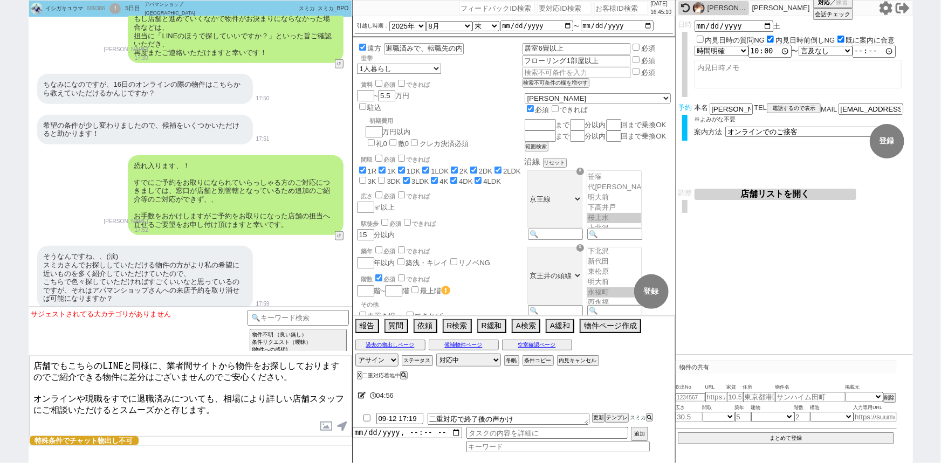
type textarea "店舗でもこちらのLINEと同様に、業者間サイトから物件をお探ししておりますのでご紹介できる物件に差分はございませんのでご安心ください。 オンラインや現職をすで…"
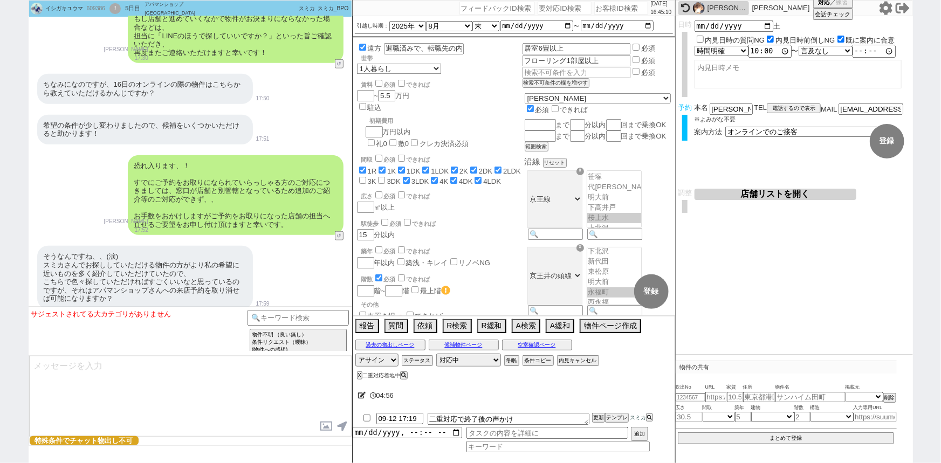
scroll to position [6809, 0]
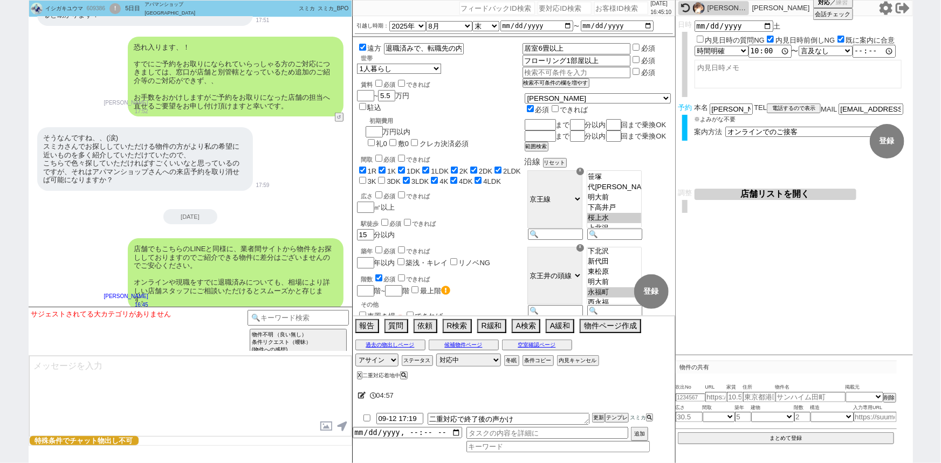
select select "535"
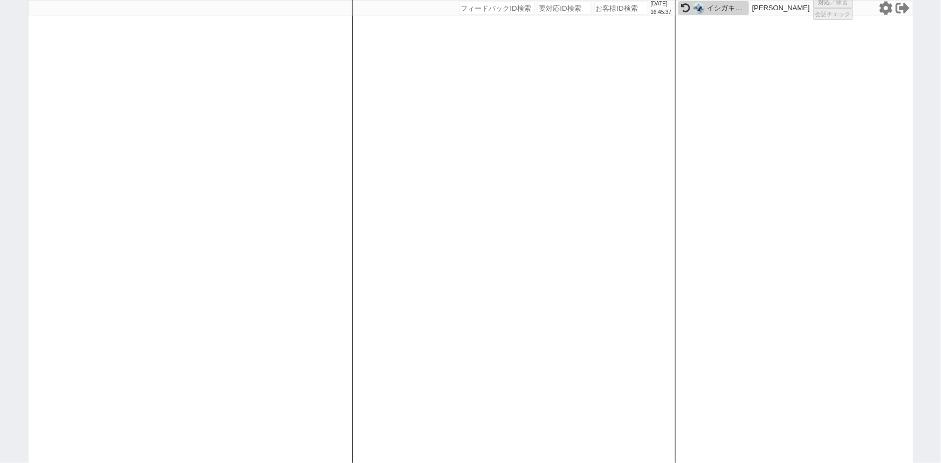
select select
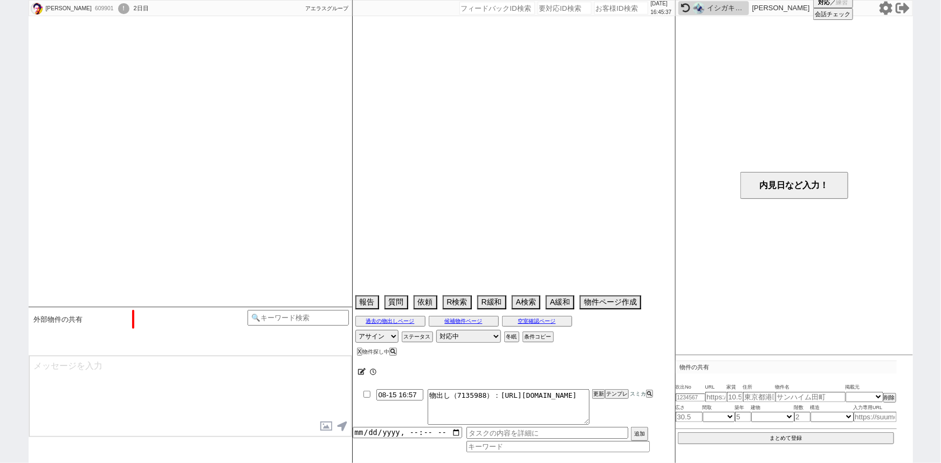
select select "2025"
select select "10"
select select "36"
select select "0"
select select "63"
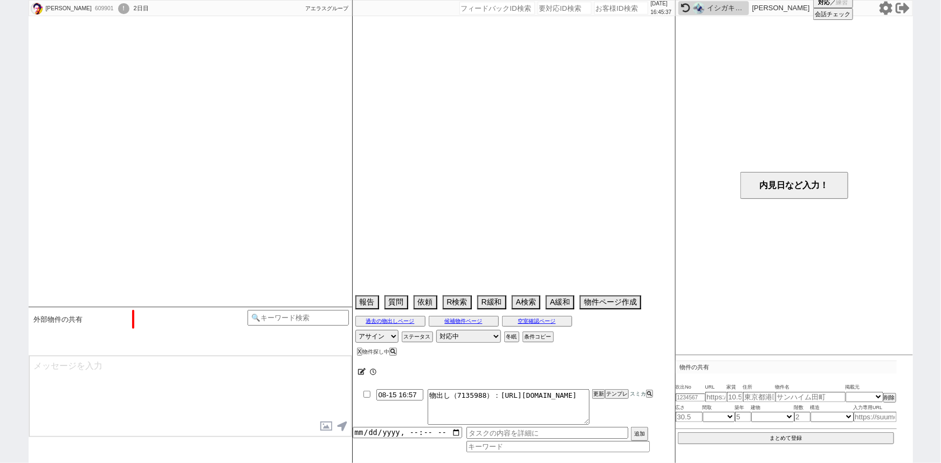
select select "1541"
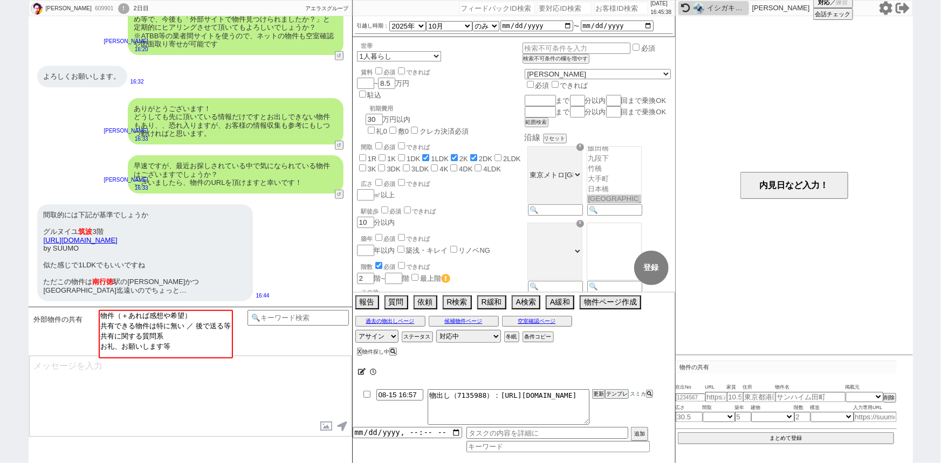
scroll to position [63, 0]
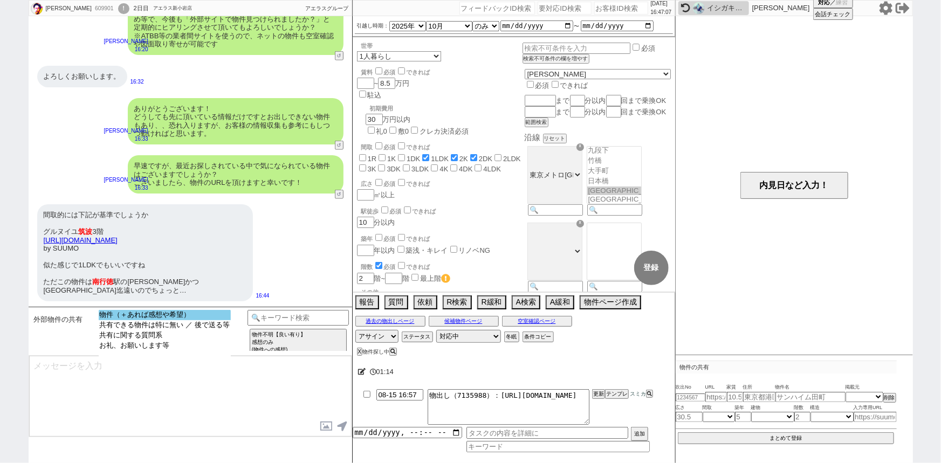
select select "物件（＋あれば感想や希望）"
click at [216, 320] on option "物件（＋あれば感想や希望）" at bounding box center [165, 325] width 132 height 10
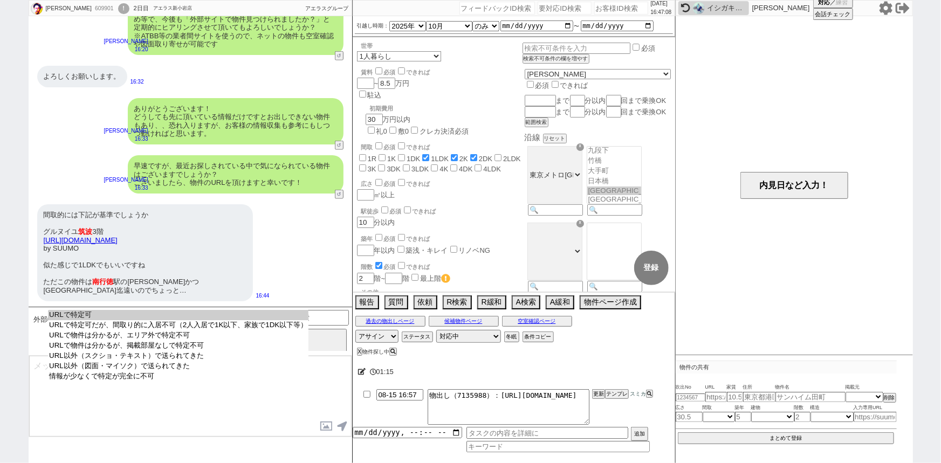
select select "URLで特定可"
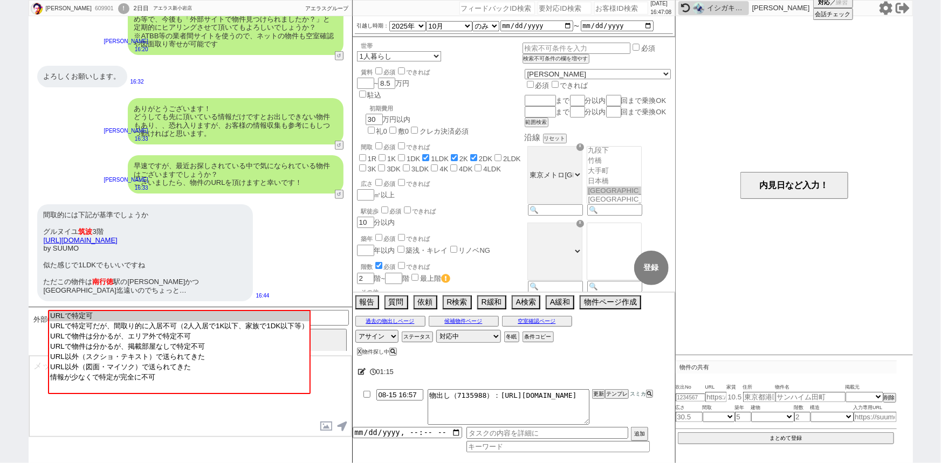
click at [216, 321] on option "URLで特定可" at bounding box center [179, 326] width 260 height 10
type input "36767142"
type input "https://suumo.jp/chintai/bc_100453671859/"
select select "1"
select select
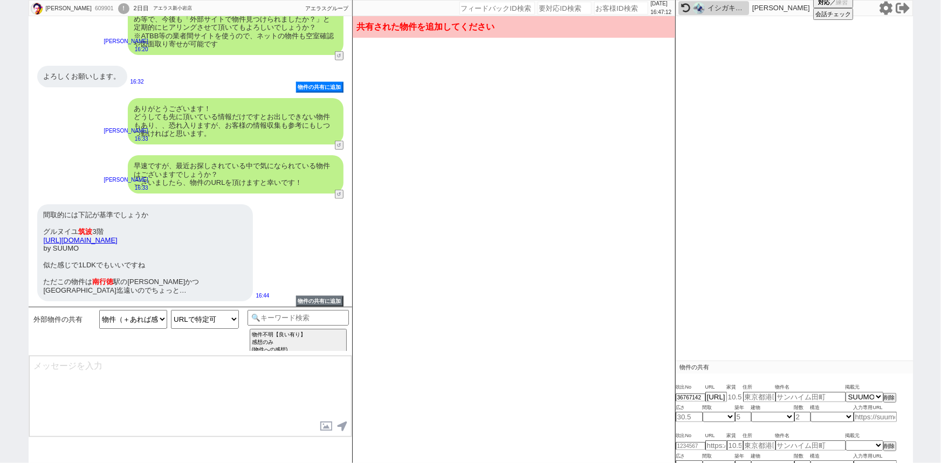
scroll to position [46, 0]
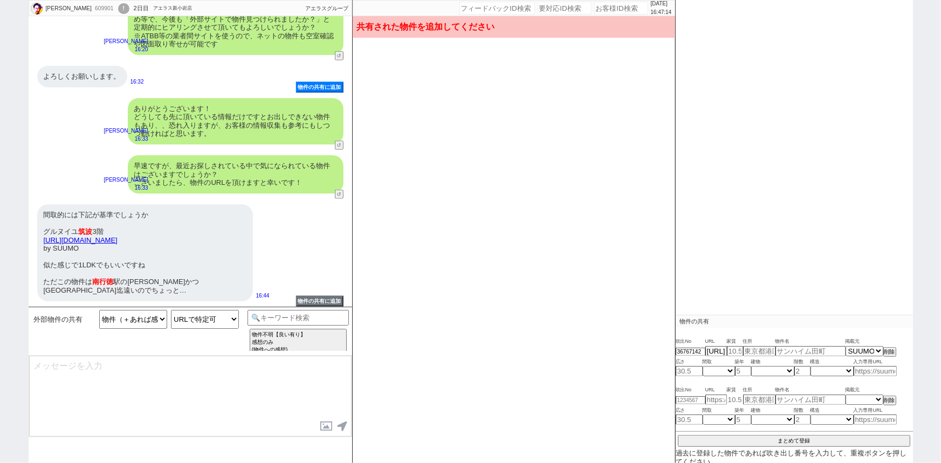
type input "7.6"
type input "千葉県市川市欠真間１"
type input "グルヌイユ筑波"
type input "43"
select select "5"
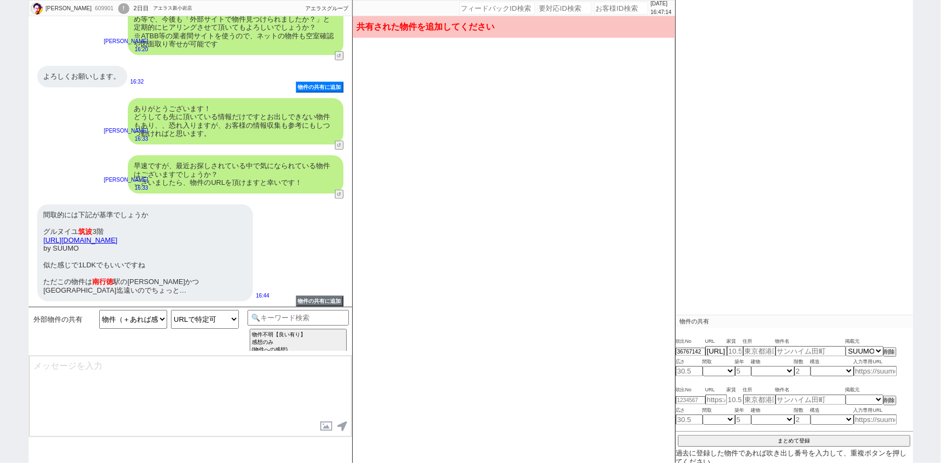
type input "37"
select select "0"
type input "3"
select select "4"
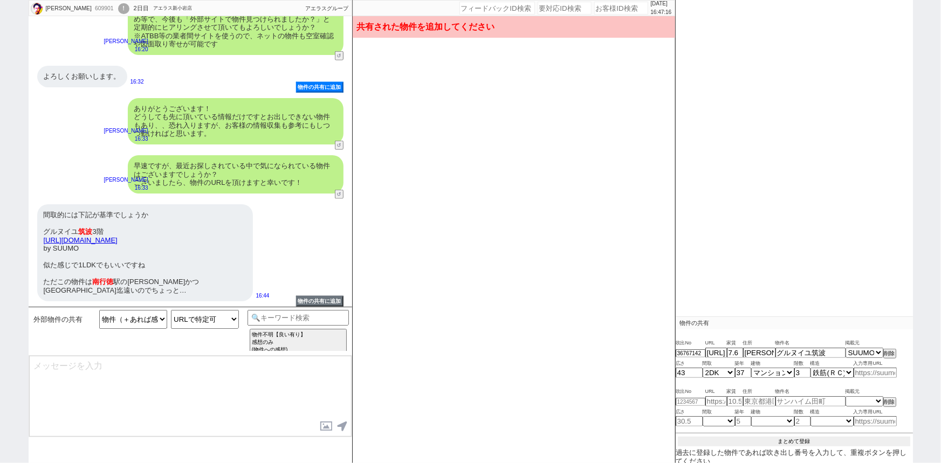
click at [769, 442] on button "まとめて登録" at bounding box center [794, 442] width 232 height 10
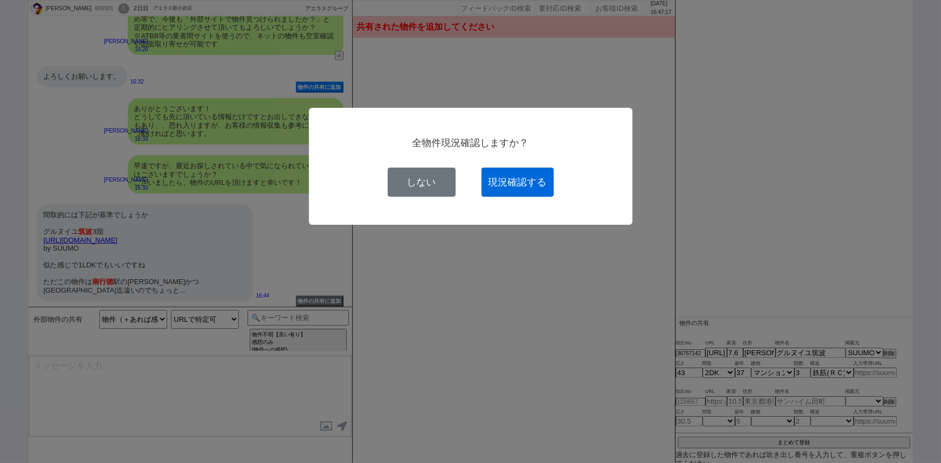
click at [500, 175] on button "現況確認する" at bounding box center [517, 182] width 72 height 29
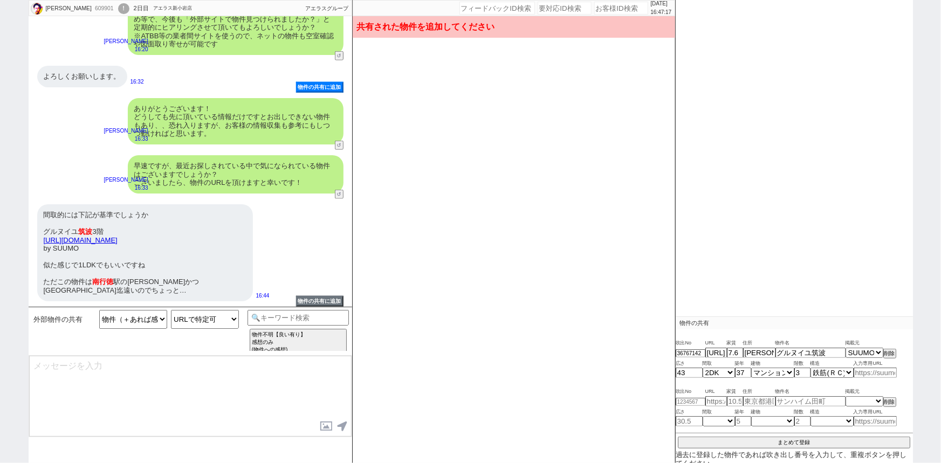
select select
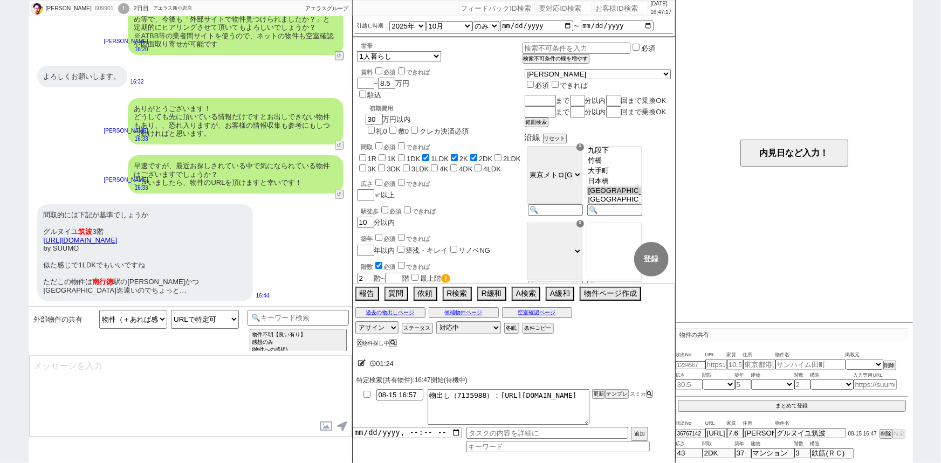
scroll to position [0, 0]
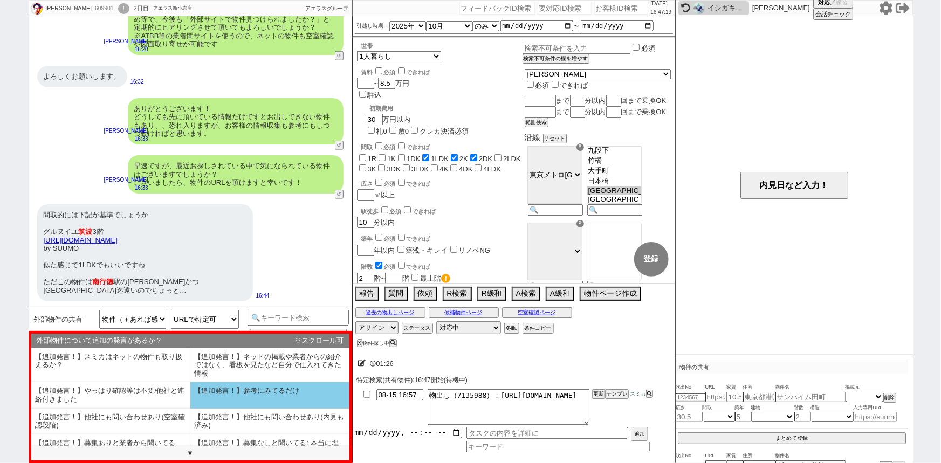
click at [190, 409] on li "【追加発言！】参考にみてるだけ" at bounding box center [110, 422] width 159 height 26
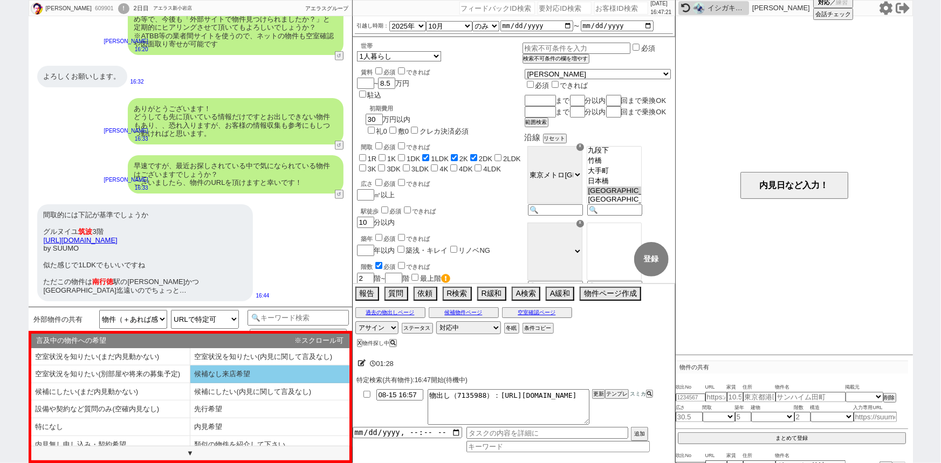
scroll to position [7, 0]
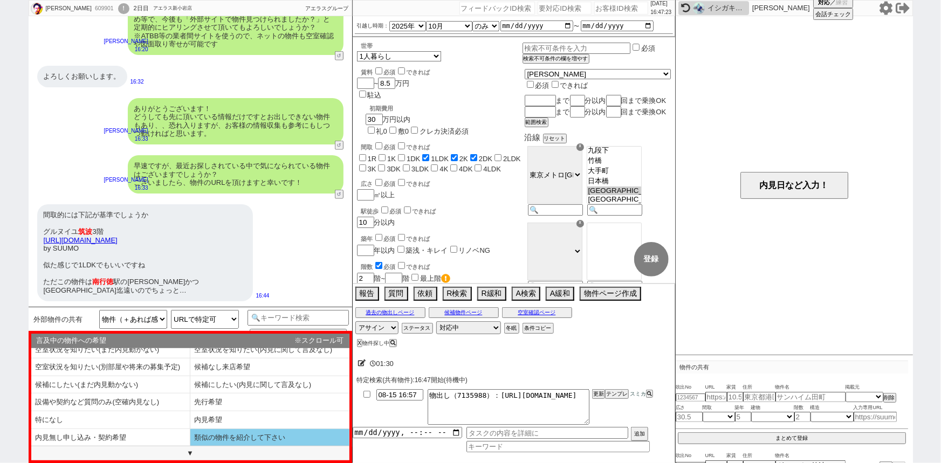
click at [232, 440] on li "類似の物件を紹介して下さい" at bounding box center [269, 438] width 159 height 18
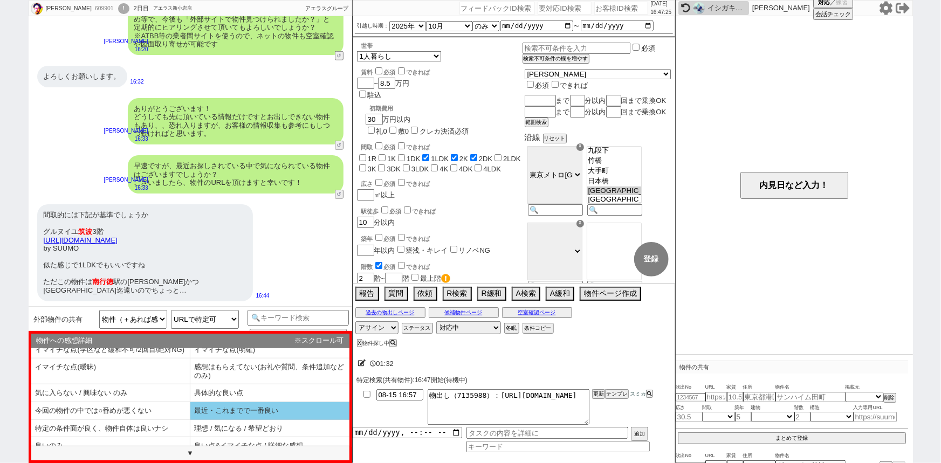
scroll to position [24, 0]
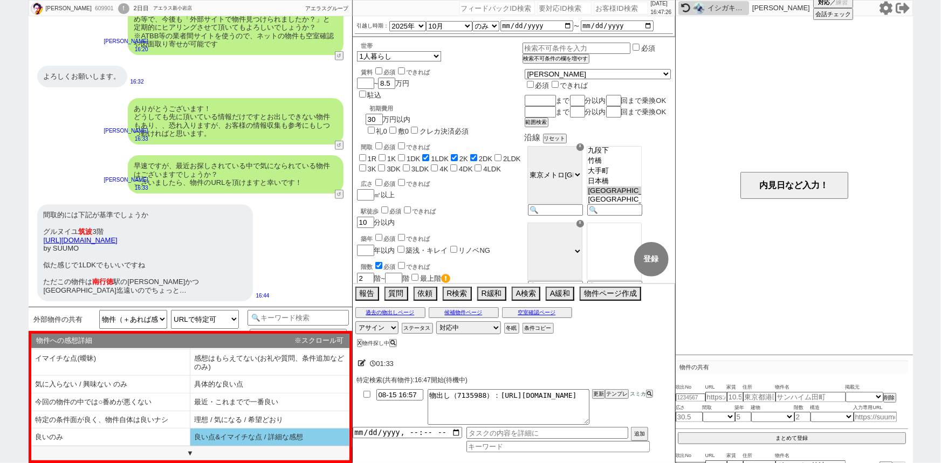
click at [226, 437] on li "良い点&イマイチな点 / 詳細な感想" at bounding box center [269, 438] width 159 height 18
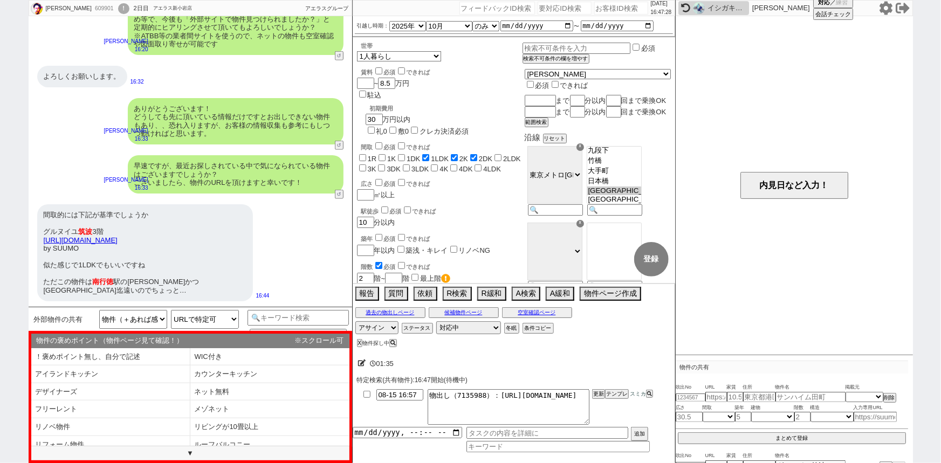
click at [118, 236] on link "https://suumo.jp/chintai/bc_100453671859/" at bounding box center [81, 240] width 74 height 8
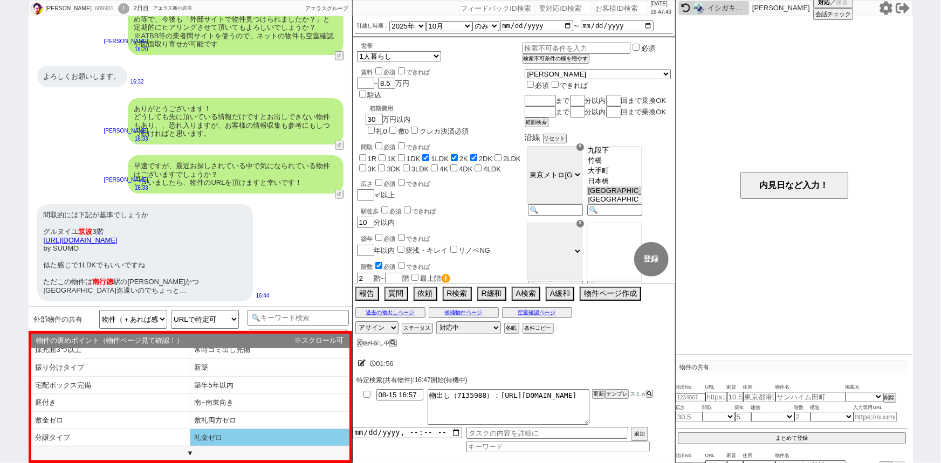
click at [208, 434] on li "礼金ゼロ" at bounding box center [269, 438] width 159 height 18
type textarea "@@【物件の略称】ですね、礼金ゼロでお得ですよね、 参考にしなにか出てないか見てきますね！ 気に入られていた点などもよければ追加でご感想頂けますでしょうか？お…"
select select "【追加発言！】参考にみてるだけ"
select select "類似の物件を紹介して下さい"
select select "良い点&イマイチな点 / 詳細な感想"
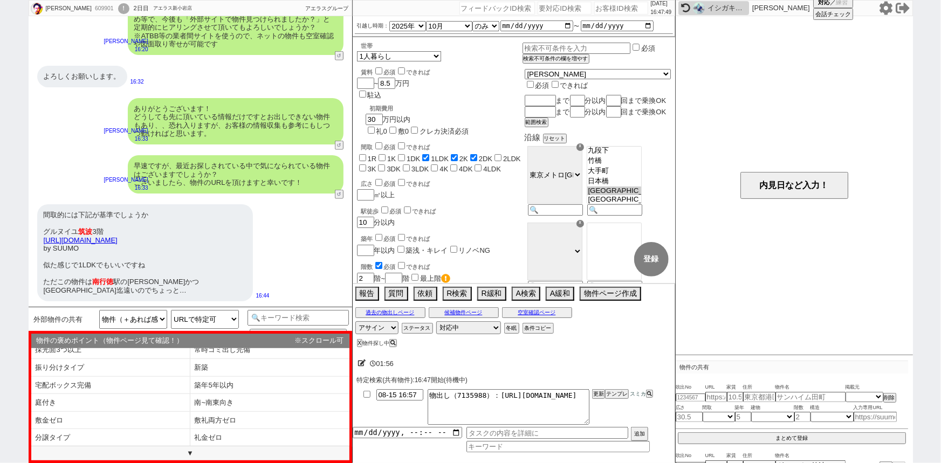
select select "礼金ゼロ"
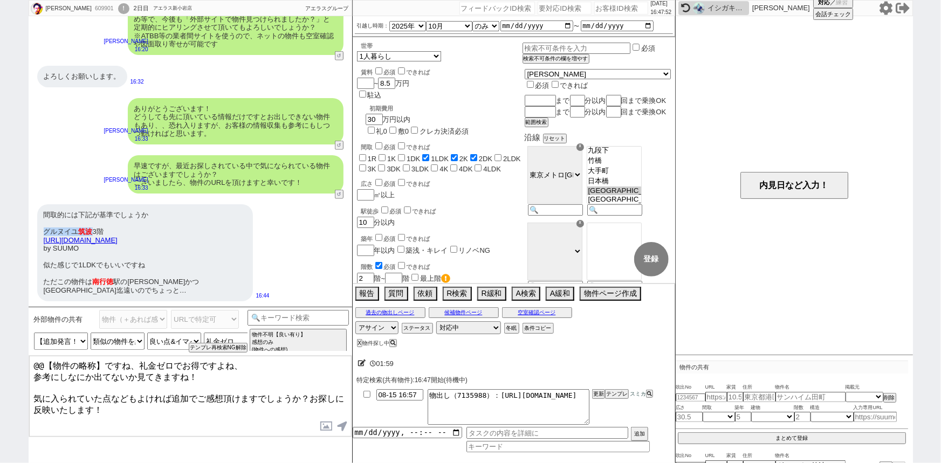
drag, startPoint x: 90, startPoint y: 227, endPoint x: 42, endPoint y: 228, distance: 48.5
click at [42, 228] on div "間取的には下記が基準でしょうか グルヌイユ 筑波 3階 https://suumo.jp/chintai/bc_100453671859/ by SUUMO …" at bounding box center [145, 252] width 216 height 97
copy div "グルヌイユ 筑波"
drag, startPoint x: 104, startPoint y: 361, endPoint x: 24, endPoint y: 345, distance: 80.8
click at [24, 345] on div "大植 匡人 609901 ! 0 2日目 アエラス新小岩店 冬眠中 自社客 アエラスグループ スミカ_BPO チャット全表示 2025-08-15 初期費用は…" at bounding box center [470, 231] width 941 height 463
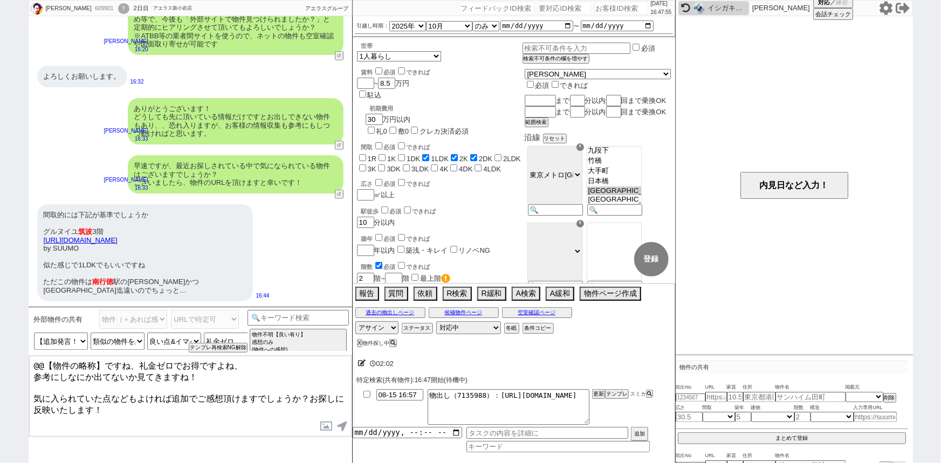
paste textarea "グルヌイユ筑波"
type textarea "グルヌイユ筑波ですね、礼金ゼロでお得ですよね、 参考にしなにか出てないか見てきますね！ 気に入られていた点などもよければ追加でご感想頂けますでしょうか？お探し…"
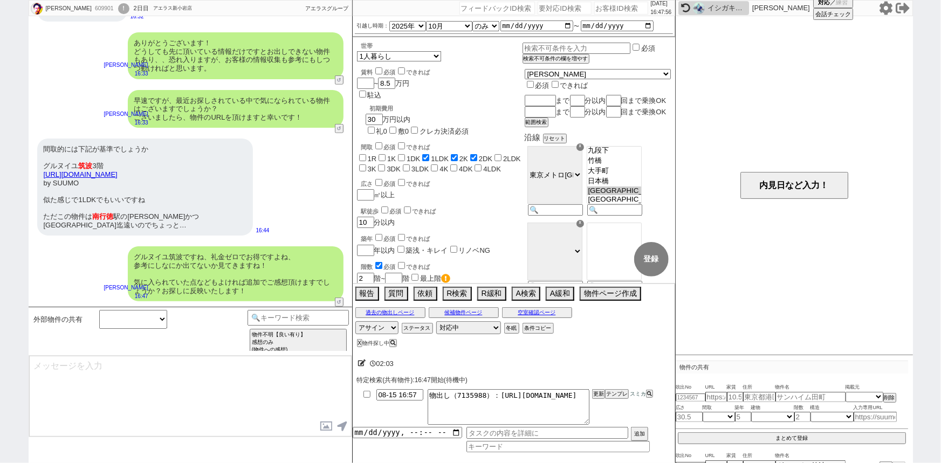
scroll to position [250, 0]
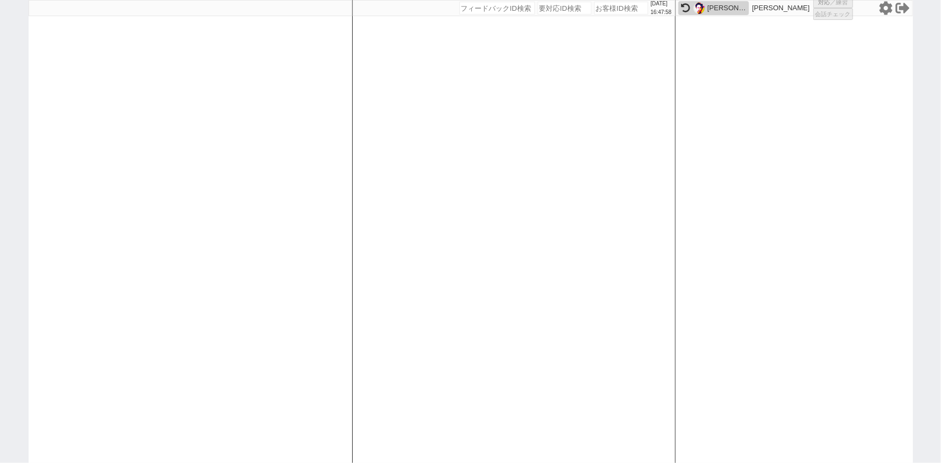
select select "1"
select select "2"
select select "10"
select select "8"
select select
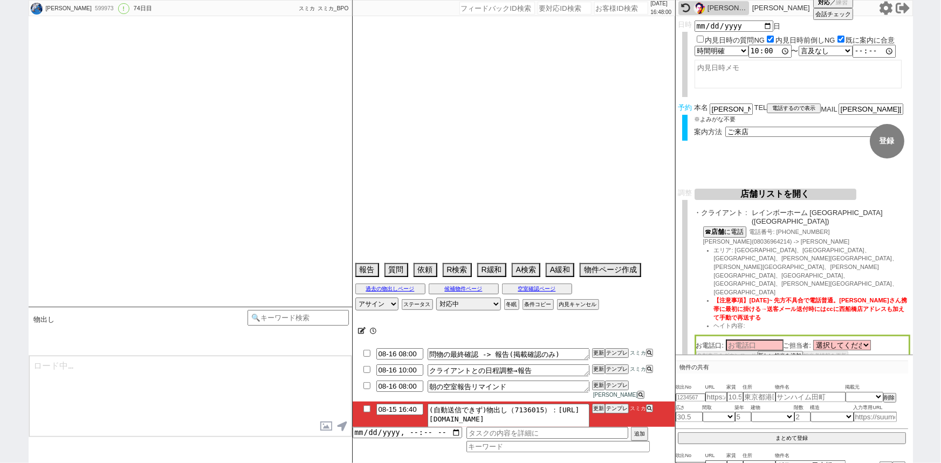
type textarea "他社なし"
select select "2025"
select select "8"
select select "36"
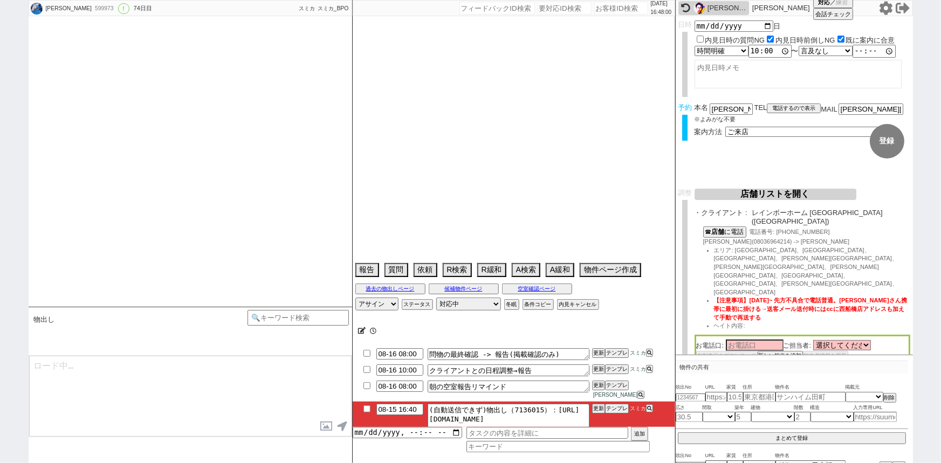
select select "0"
select select "60"
select select "64"
select select "1556"
select select "63"
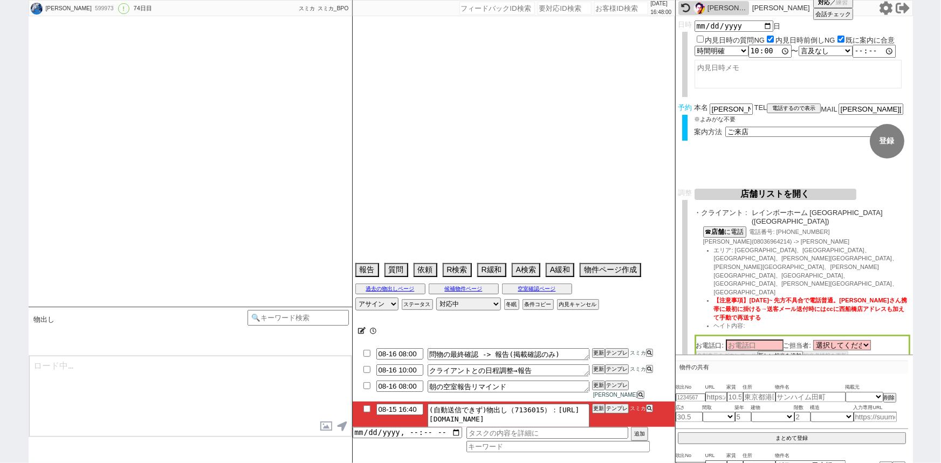
select select "66"
select select "70"
select select "1682"
select select "14"
select select "59"
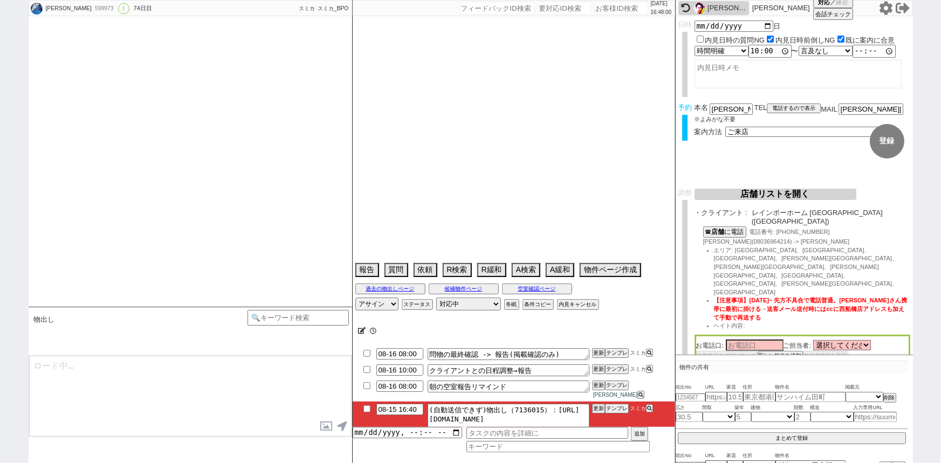
select select "1461"
select select "62"
select select "75"
select select "1790"
select select "71"
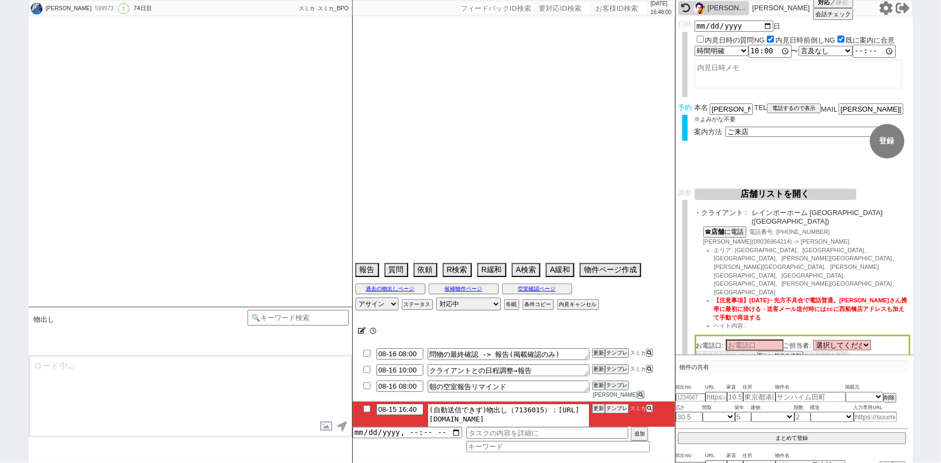
select select "7"
select select "65"
select select "1584"
select select "12"
select select "11"
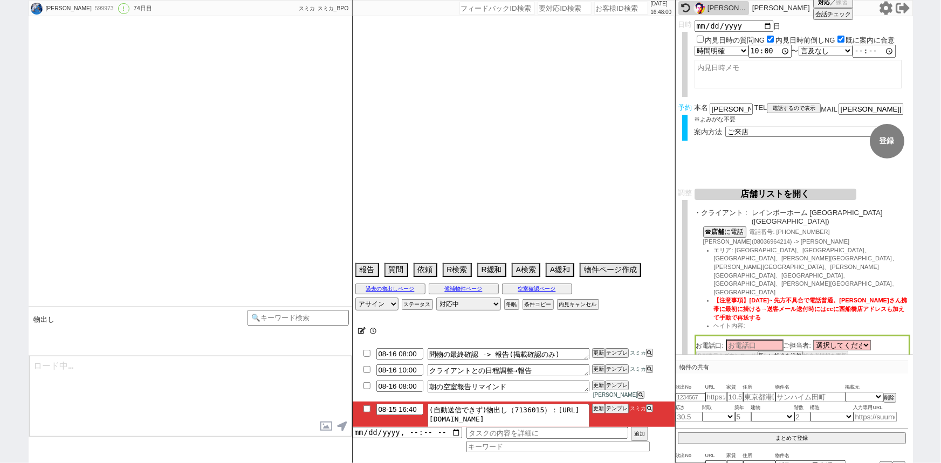
select select "53"
select select "56"
select select "72"
select select "1729"
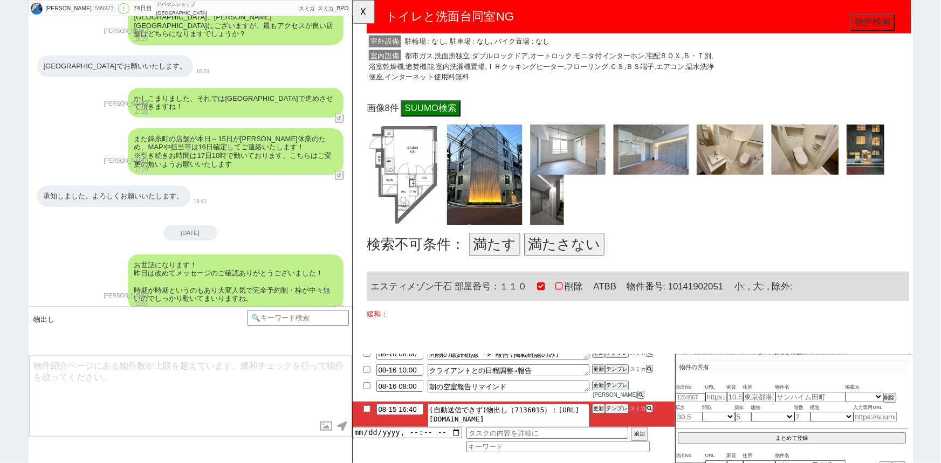
scroll to position [342, 0]
click at [576, 261] on button "満たさない" at bounding box center [579, 262] width 86 height 25
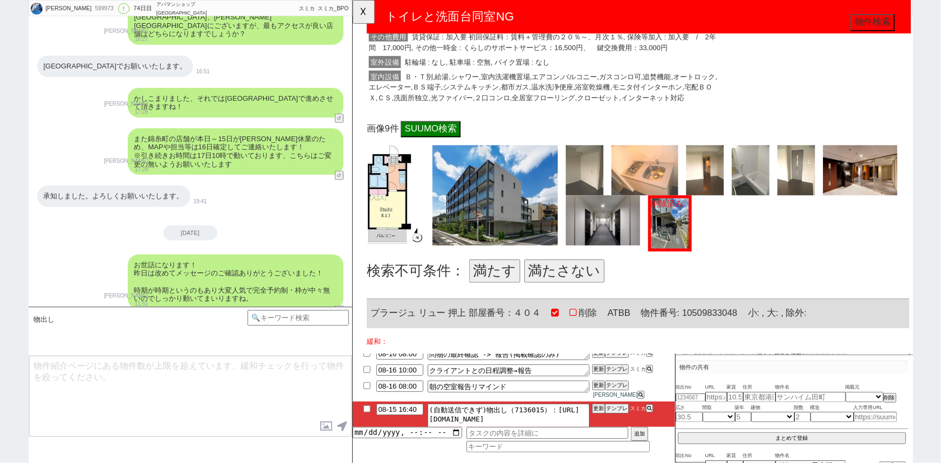
click at [581, 286] on button "満たさない" at bounding box center [579, 291] width 86 height 25
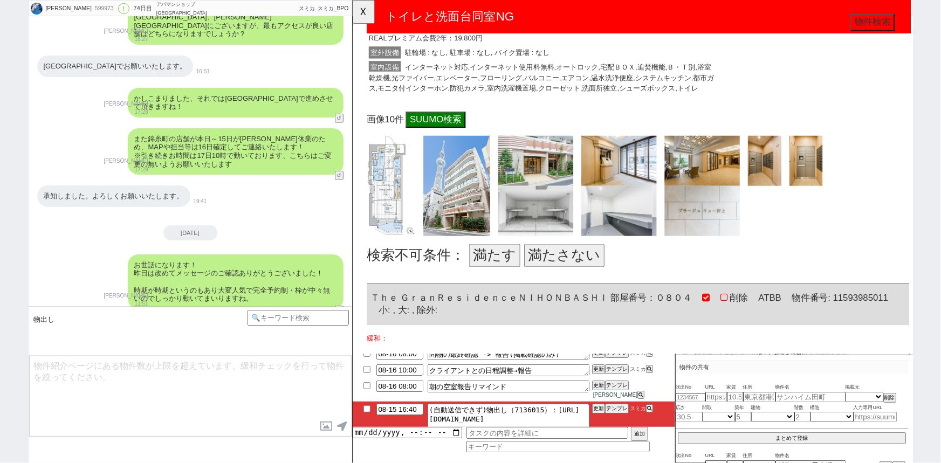
scroll to position [1391, 0]
click at [512, 282] on button "満たす" at bounding box center [504, 275] width 55 height 25
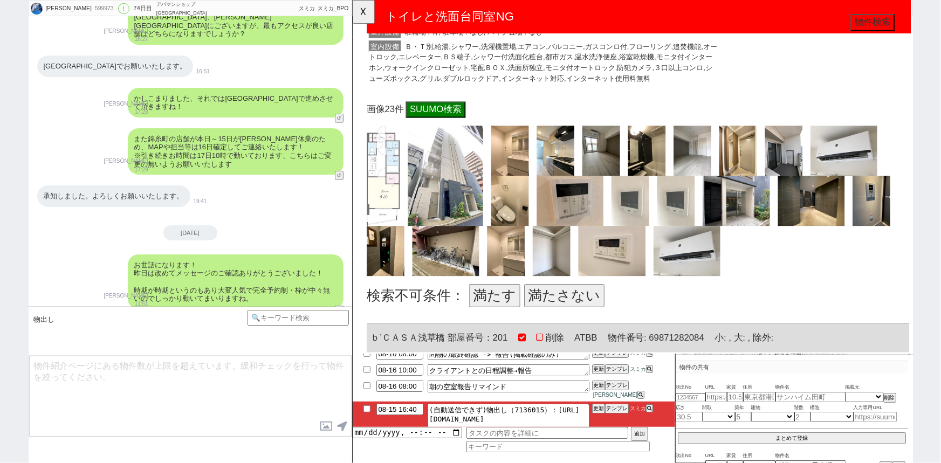
scroll to position [1943, 0]
click at [501, 322] on button "満たす" at bounding box center [504, 317] width 55 height 25
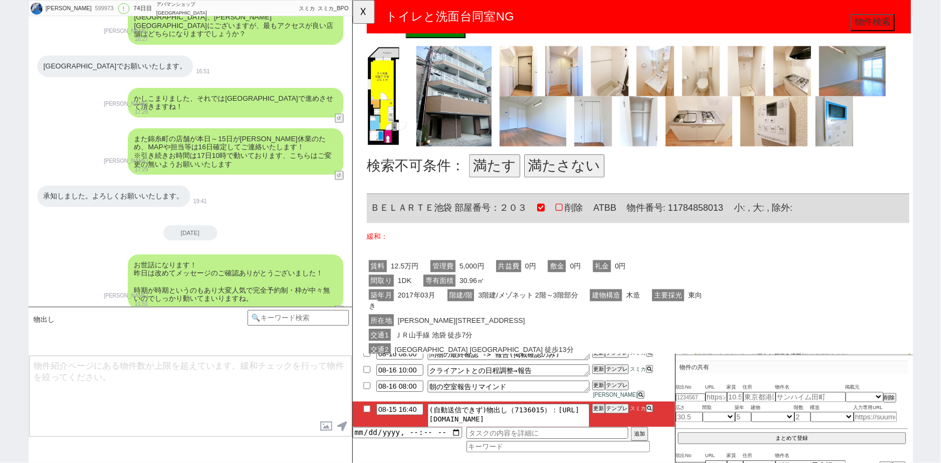
scroll to position [2636, 0]
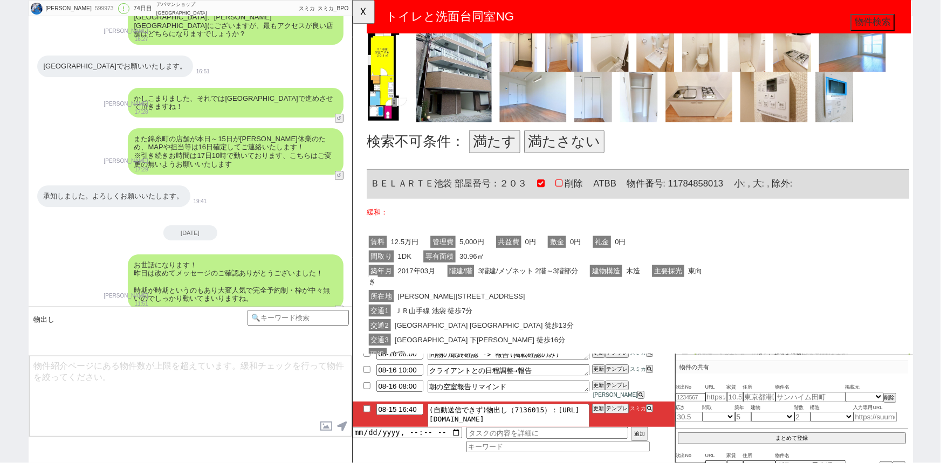
click at [512, 143] on button "満たす" at bounding box center [504, 152] width 55 height 25
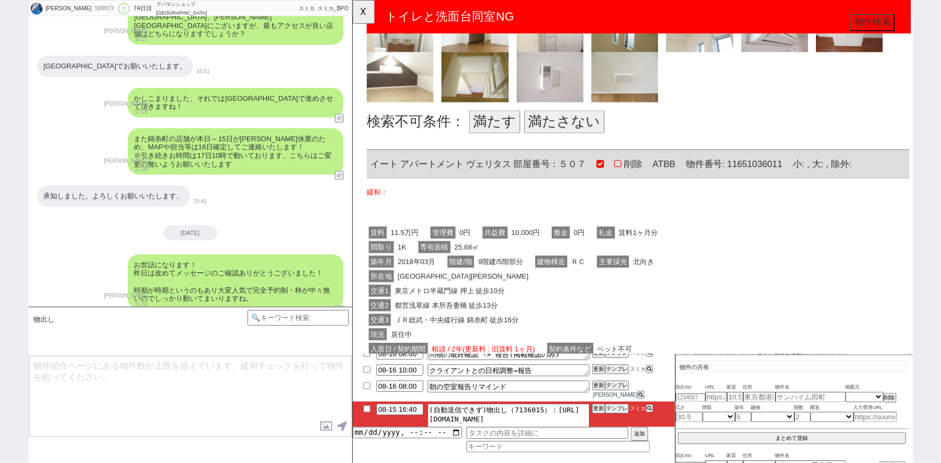
click at [558, 137] on button "満たさない" at bounding box center [579, 131] width 86 height 25
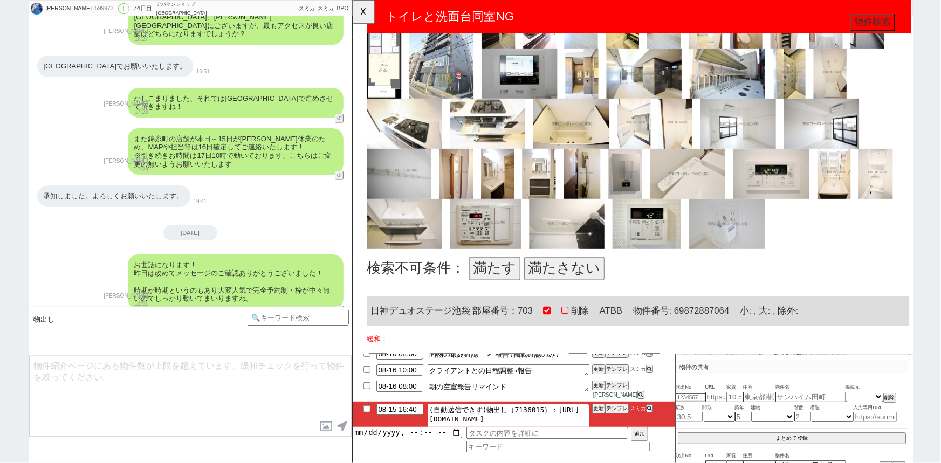
click at [505, 284] on button "満たす" at bounding box center [504, 289] width 55 height 25
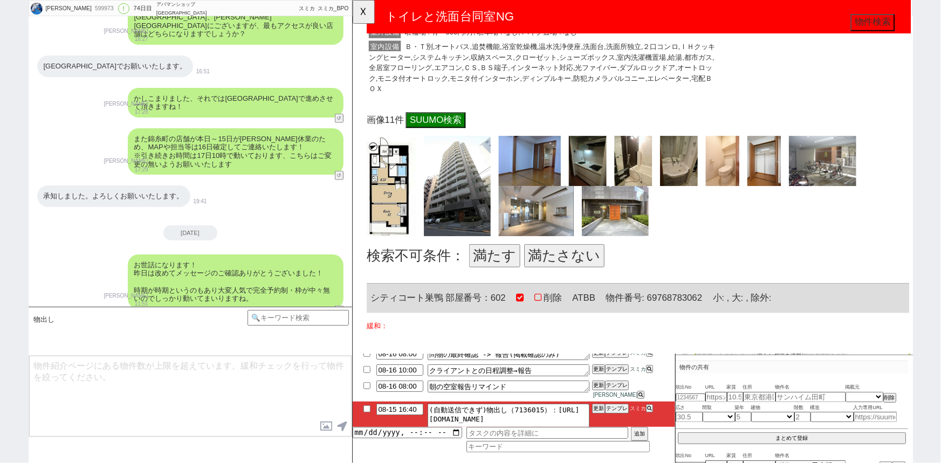
scroll to position [4420, 0]
click at [507, 272] on button "満たす" at bounding box center [504, 274] width 55 height 25
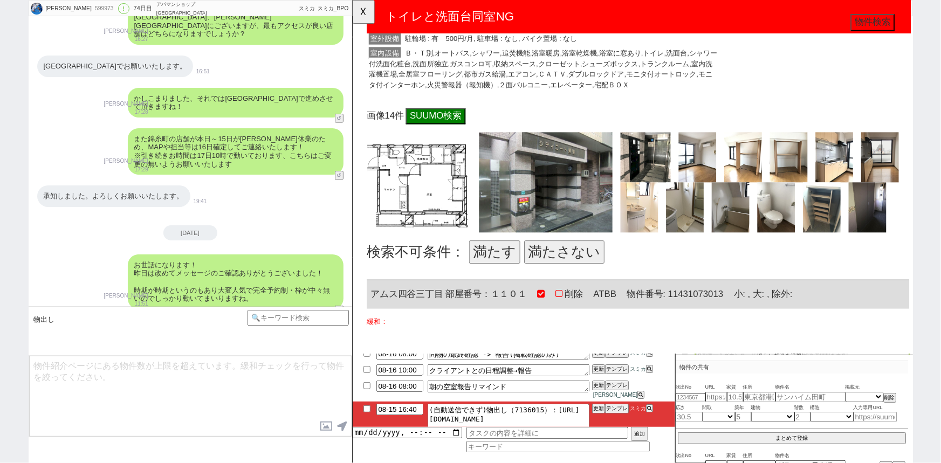
scroll to position [4952, 0]
click at [511, 261] on button "満たす" at bounding box center [504, 270] width 55 height 25
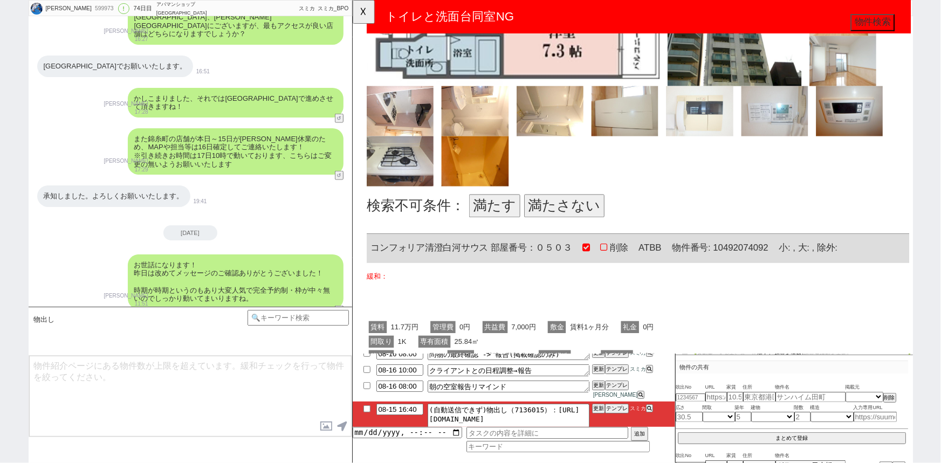
click at [592, 213] on button "満たさない" at bounding box center [579, 221] width 86 height 25
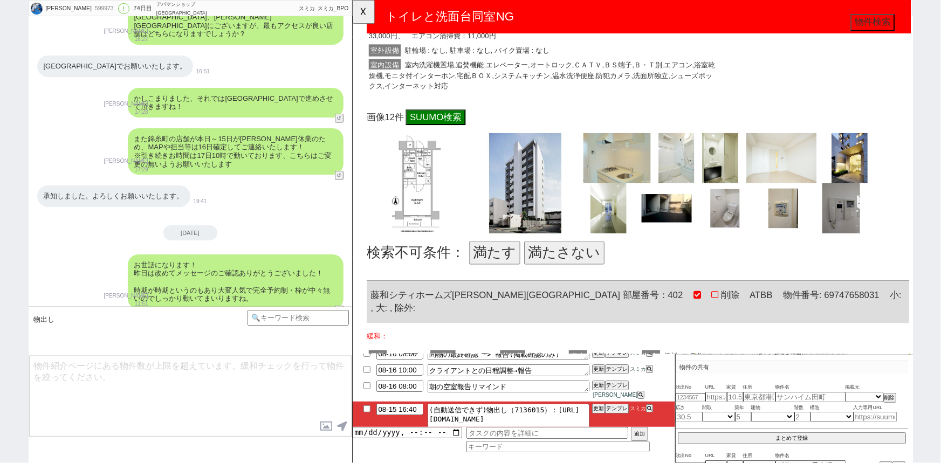
click at [502, 265] on button "満たす" at bounding box center [504, 272] width 55 height 25
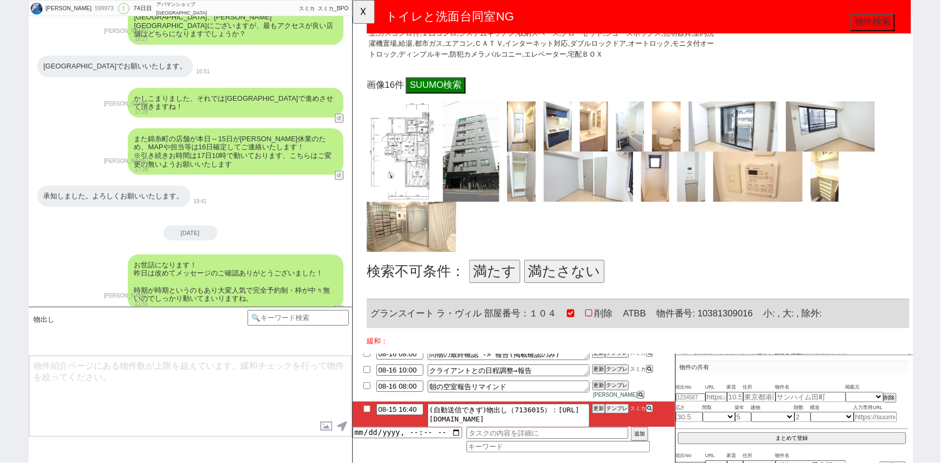
scroll to position [6690, 0]
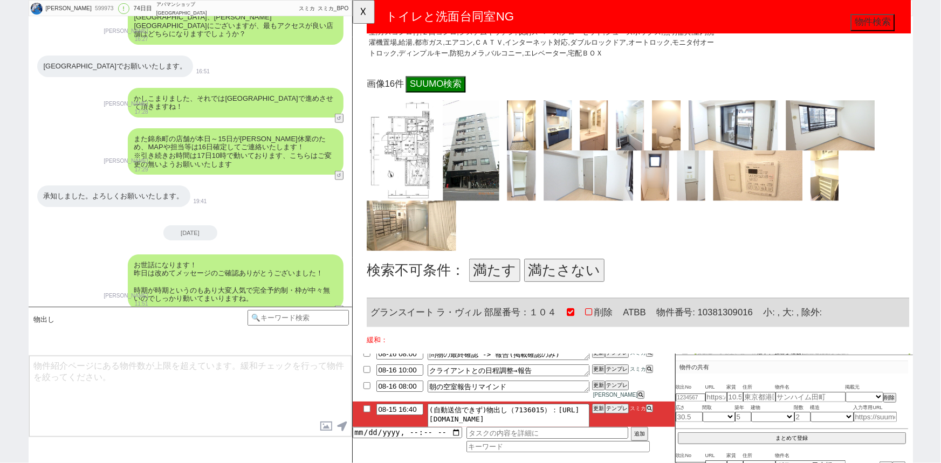
click at [497, 278] on button "満たす" at bounding box center [504, 290] width 55 height 25
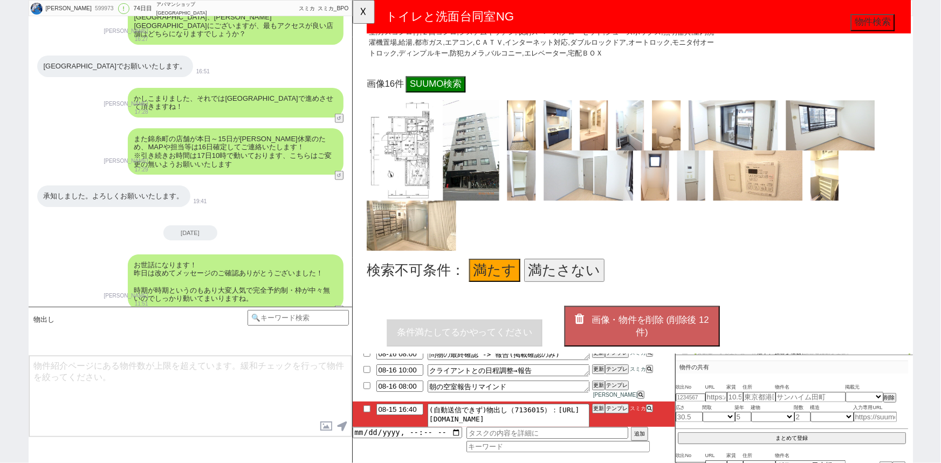
click at [670, 340] on button "画像・物件を削除 (削除後 12 件)" at bounding box center [663, 351] width 167 height 44
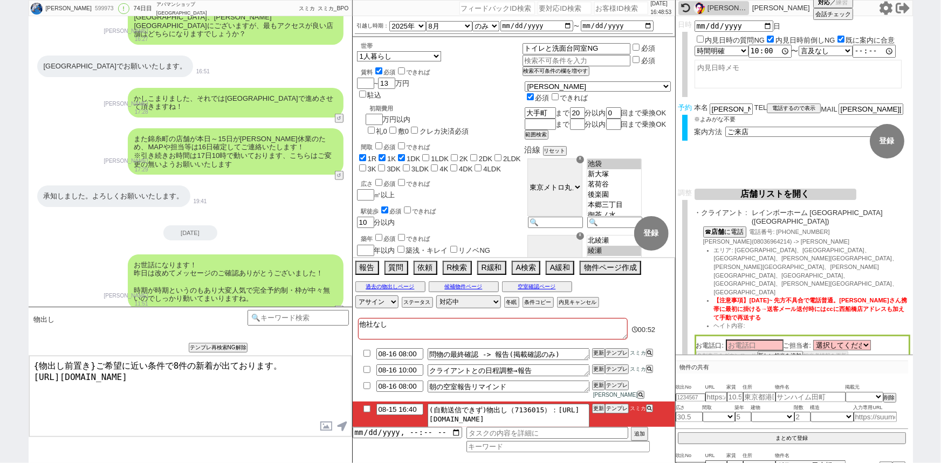
drag, startPoint x: 92, startPoint y: 361, endPoint x: 0, endPoint y: 328, distance: 97.9
click at [0, 328] on div "大石雄介 599973 ! 0 74日目 アパマンショップ門前仲町駅前店 冬眠中 自社客 スミカ スミカ_BPO チャット全表示 2025-08-12 承知い…" at bounding box center [470, 231] width 941 height 463
type textarea "お待たせいたしました！ご希望に近い条件で8件の新着が出ております。 https://tools.sumika.live/pages/awy10rb"
checkbox input "true"
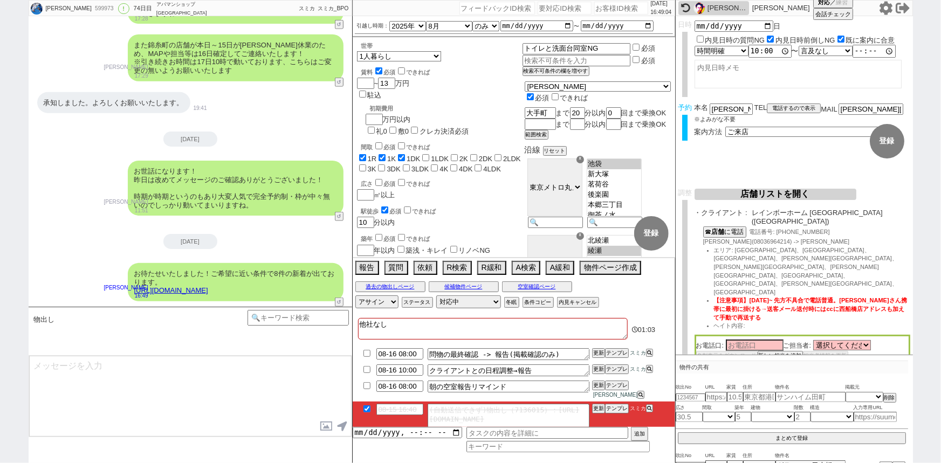
scroll to position [453, 0]
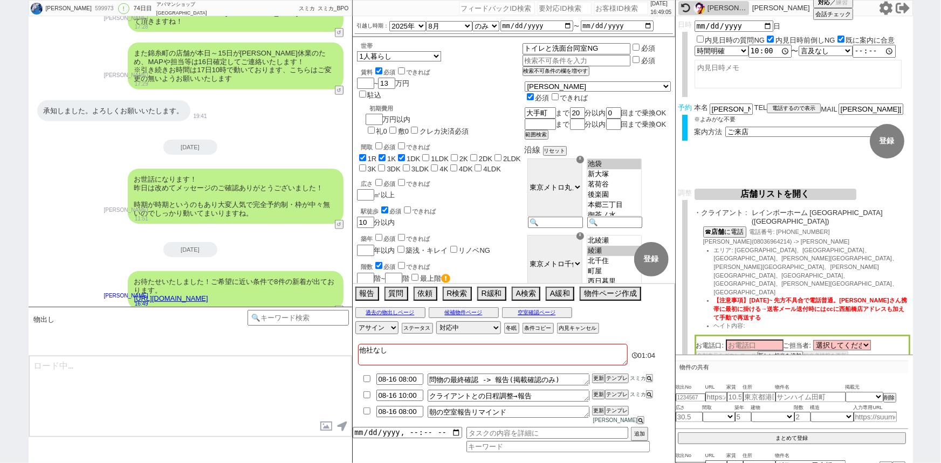
type textarea "人気のタイプではあるので、もし気になる点などございましたらお早めにいただけますと幸いです！"
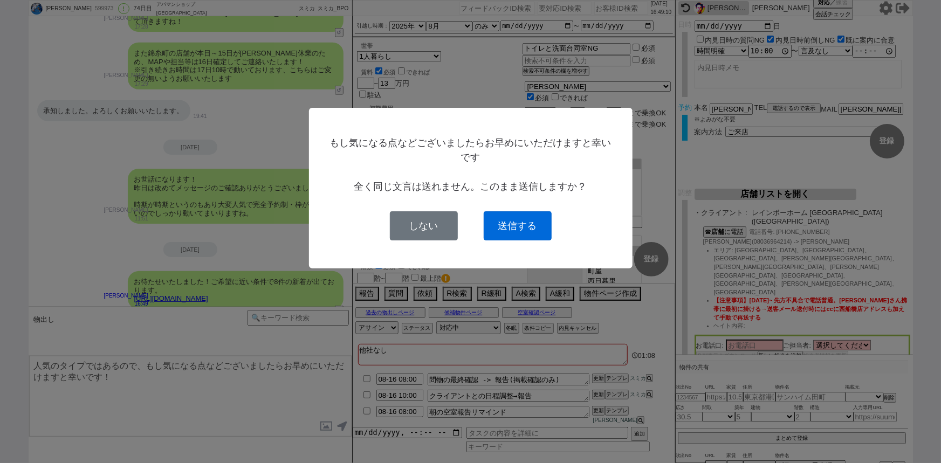
click at [535, 225] on button "送信する" at bounding box center [518, 225] width 68 height 29
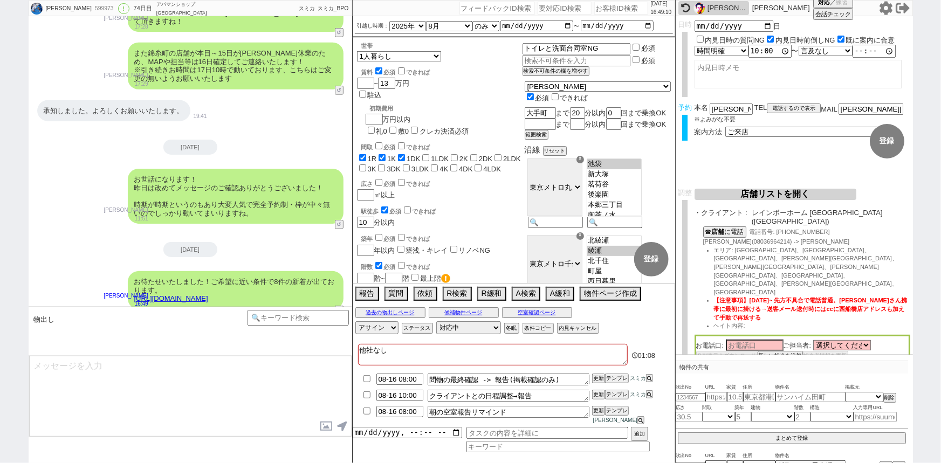
scroll to position [494, 0]
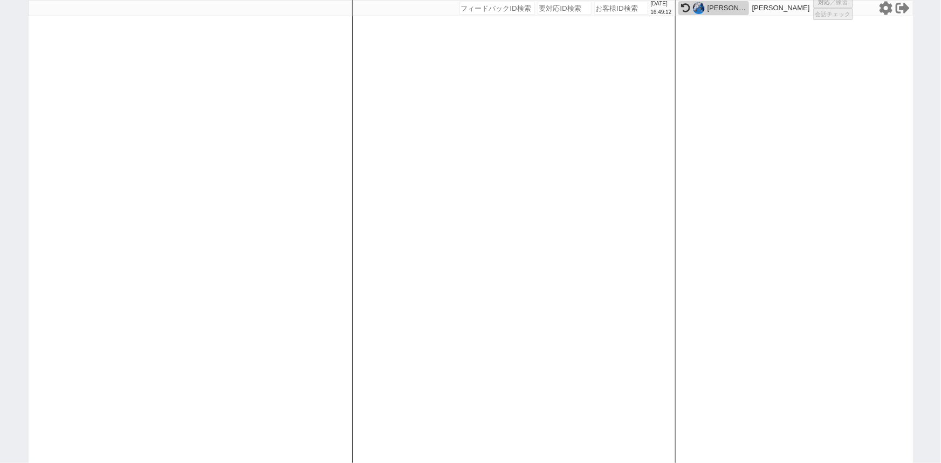
select select
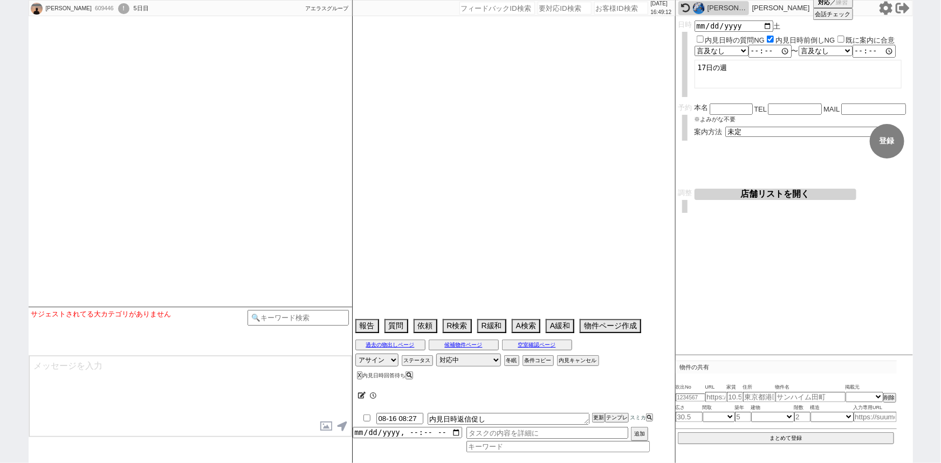
select select
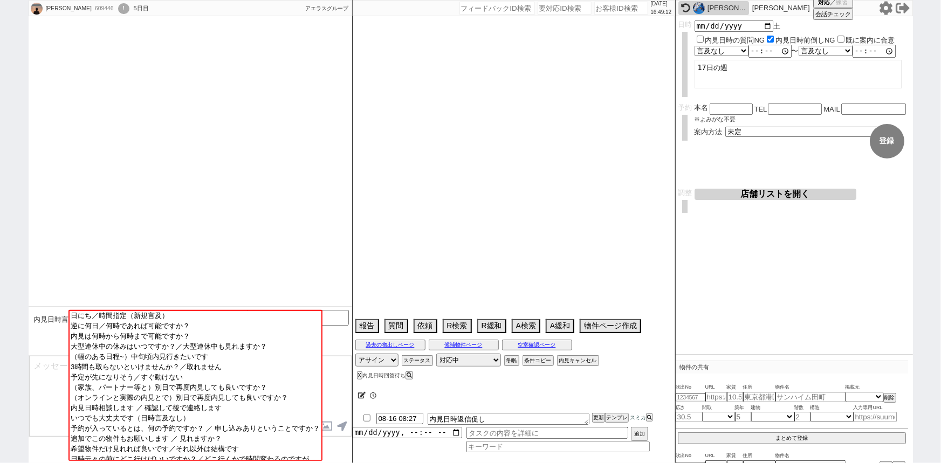
select select "2025"
select select "10"
select select "36"
select select "1"
select select "12"
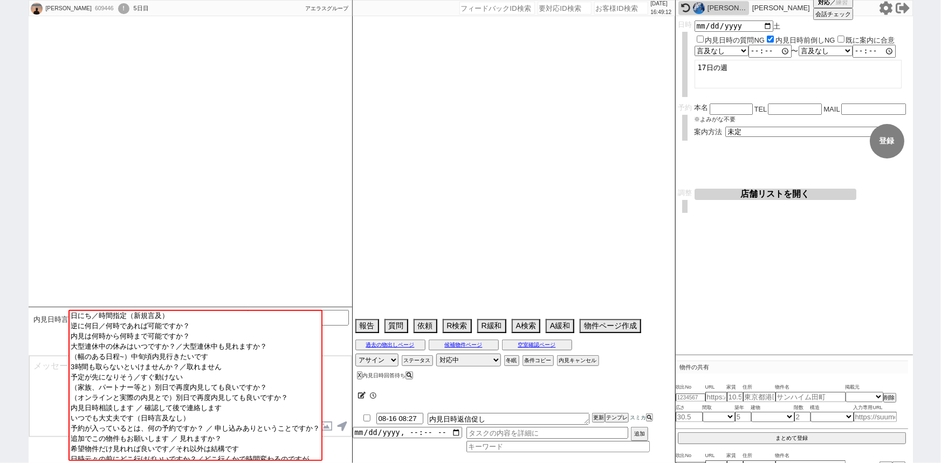
select select "128"
select select "129"
select select "132"
select select "140"
select select "24"
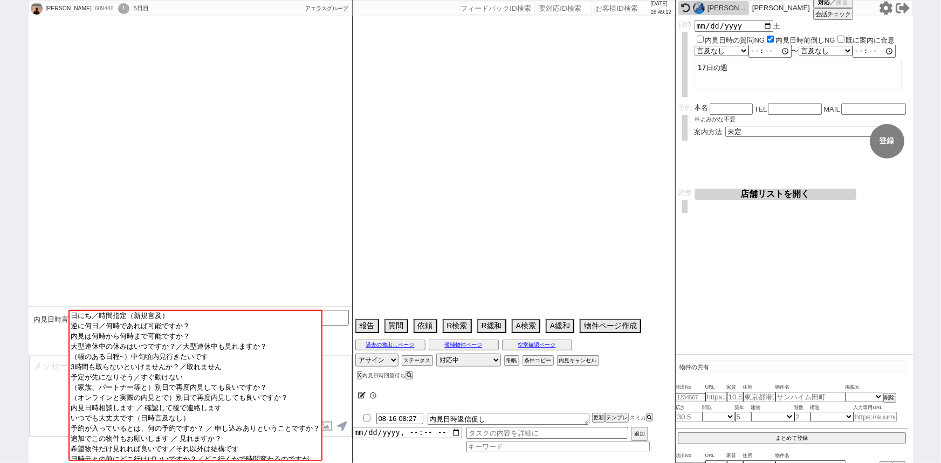
select select "773"
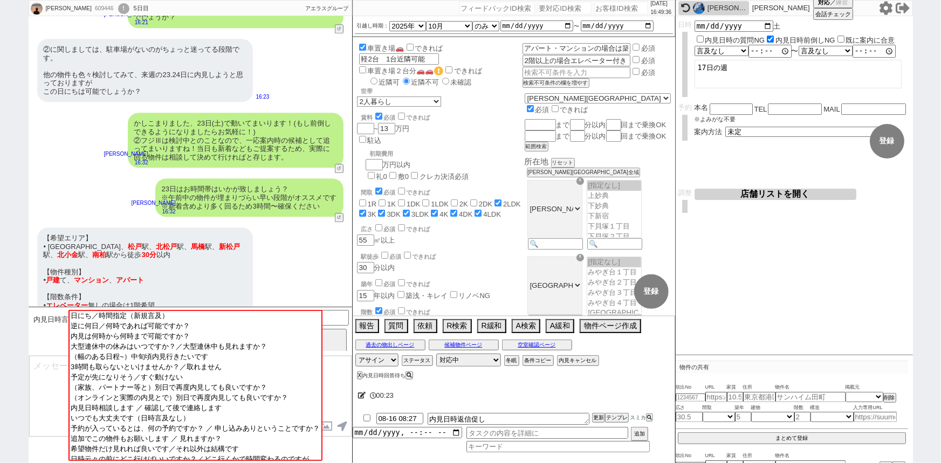
scroll to position [1564, 0]
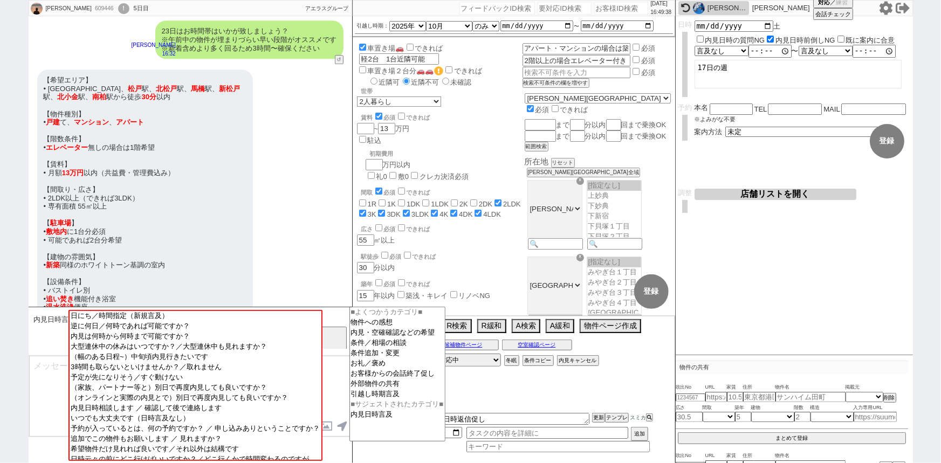
click at [340, 315] on input at bounding box center [298, 316] width 102 height 13
click at [385, 359] on option "条件追加・変更" at bounding box center [397, 364] width 95 height 10
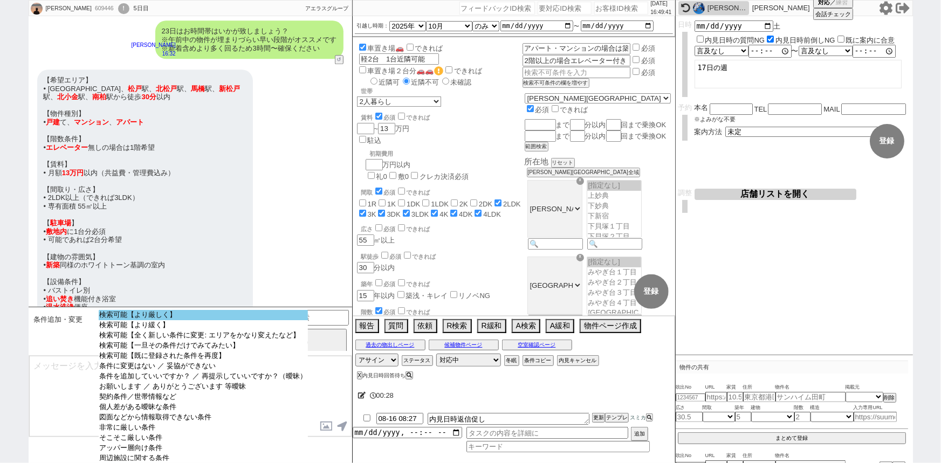
click at [230, 320] on option "検索可能【より厳しく】" at bounding box center [203, 325] width 209 height 10
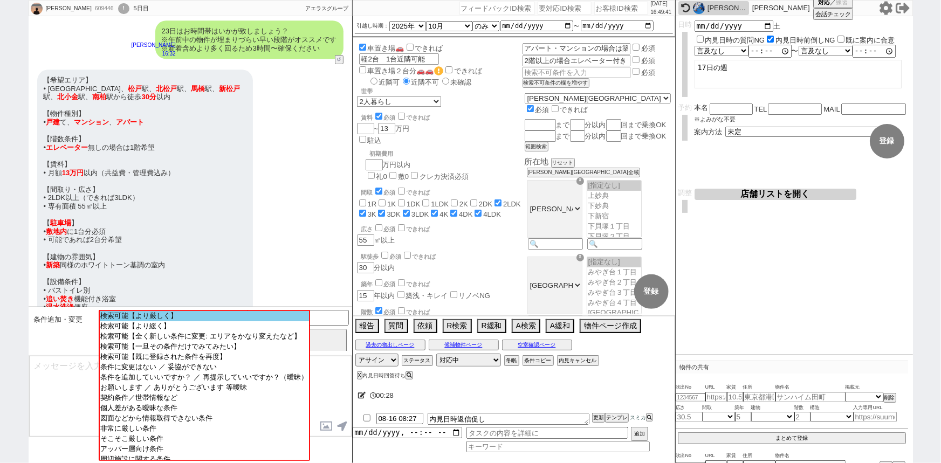
select select "12"
select select "128"
select select "129"
select select "132"
select select "140"
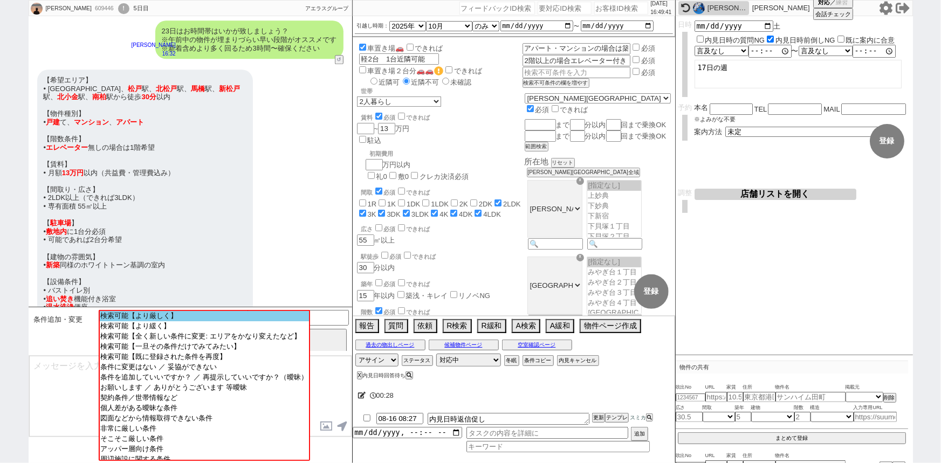
select select "24"
select select "773"
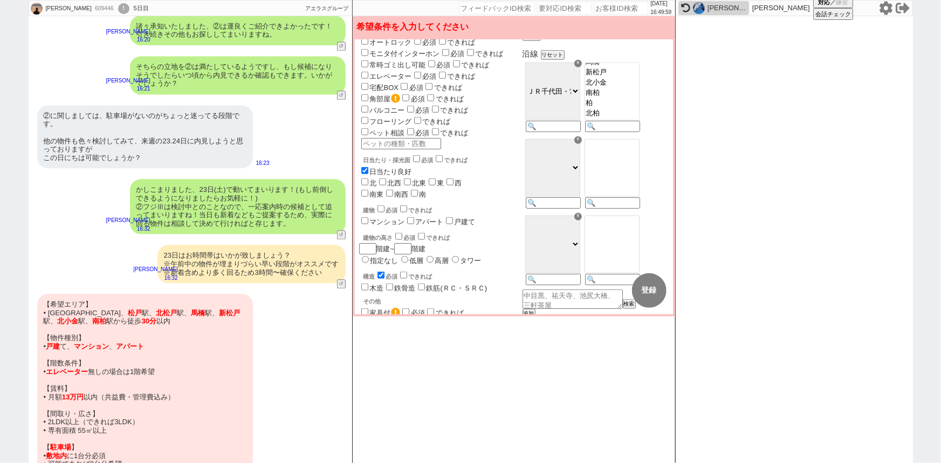
scroll to position [1710, 0]
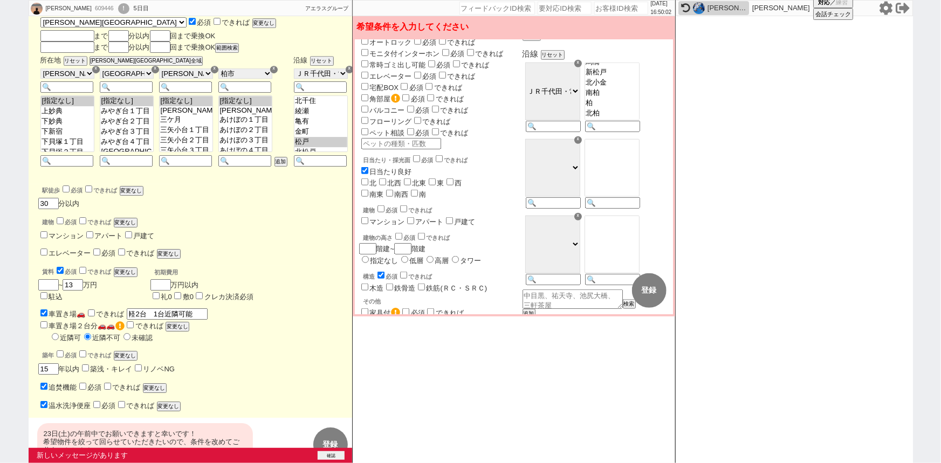
click at [330, 452] on button "確認" at bounding box center [331, 455] width 27 height 9
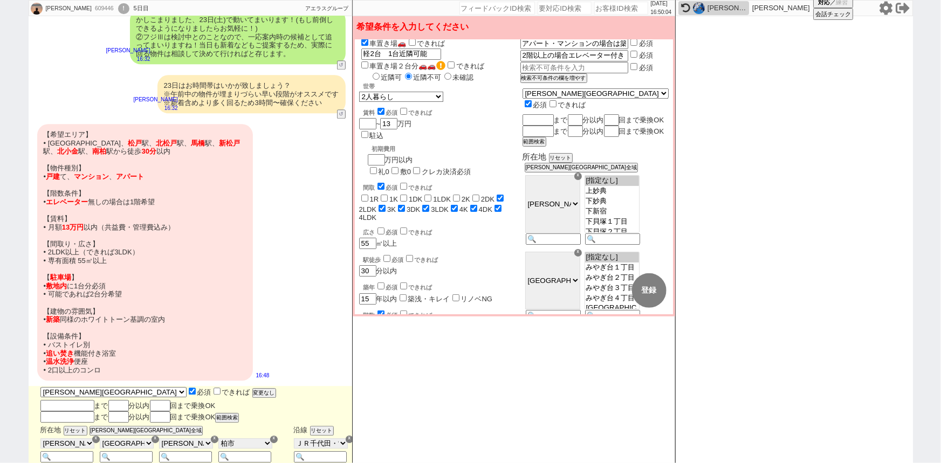
scroll to position [0, 0]
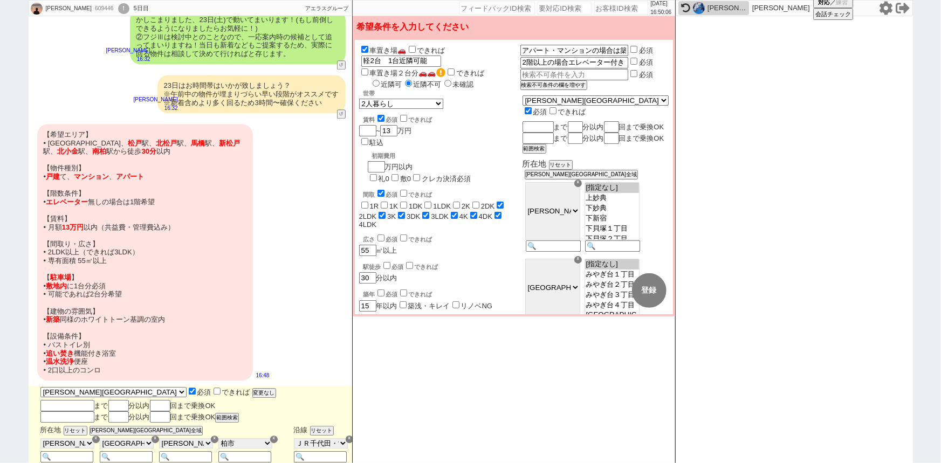
click at [387, 262] on input "checkbox" at bounding box center [386, 265] width 7 height 7
checkbox input "true"
checkbox input "false"
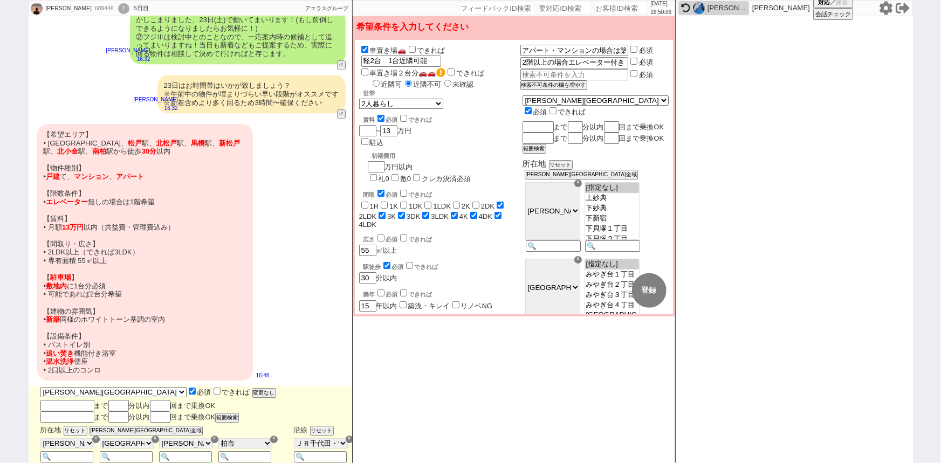
checkbox input "false"
checkbox input "true"
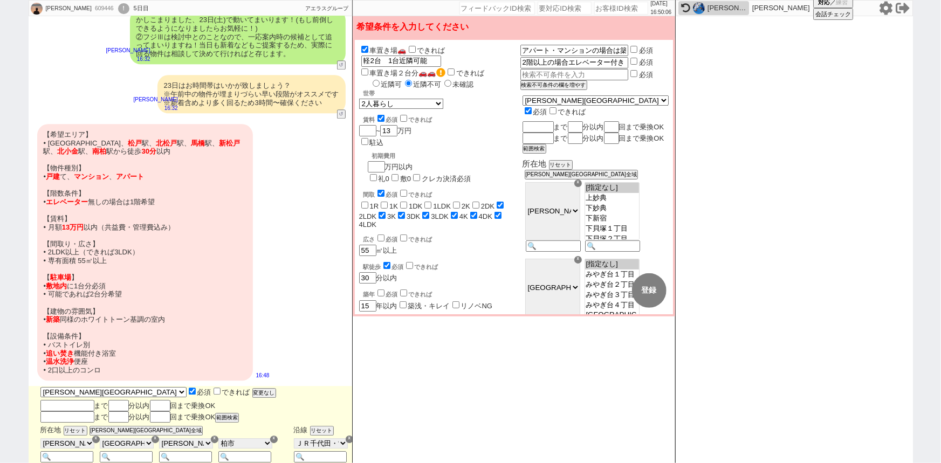
checkbox input "true"
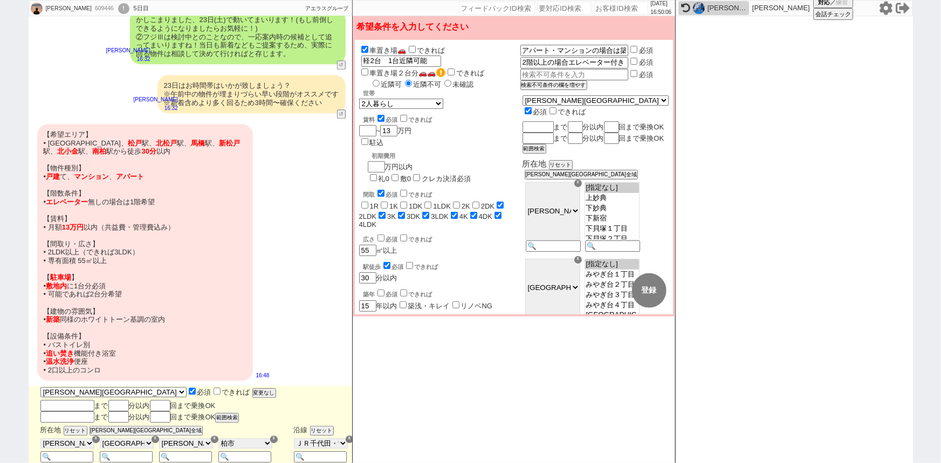
checkbox input "true"
click at [572, 70] on input "text" at bounding box center [573, 74] width 106 height 9
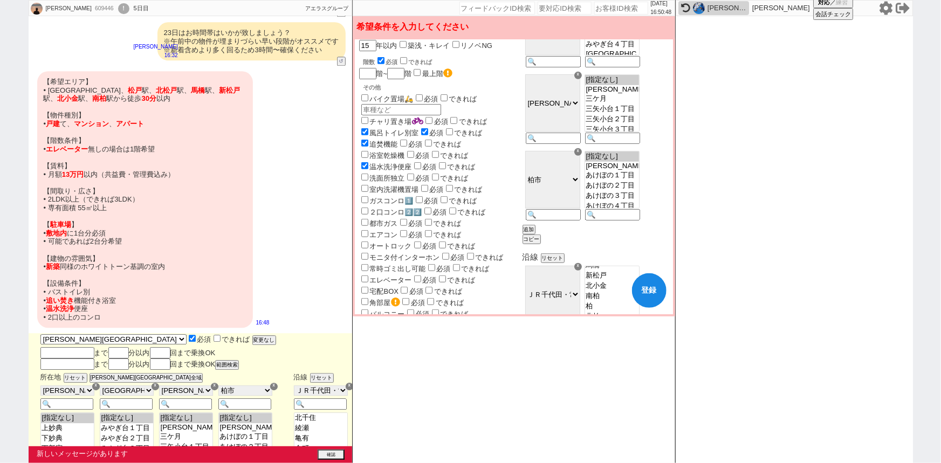
scroll to position [267, 0]
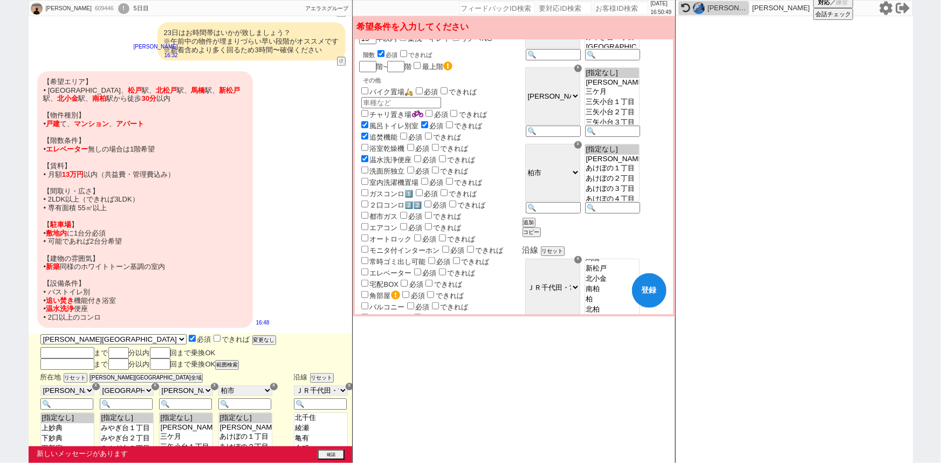
type input "白基調の内装"
click at [383, 201] on label "２口コンロ2️⃣2️⃣" at bounding box center [390, 205] width 63 height 8
click at [368, 201] on input "２口コンロ2️⃣2️⃣" at bounding box center [364, 204] width 7 height 7
checkbox input "true"
checkbox input "false"
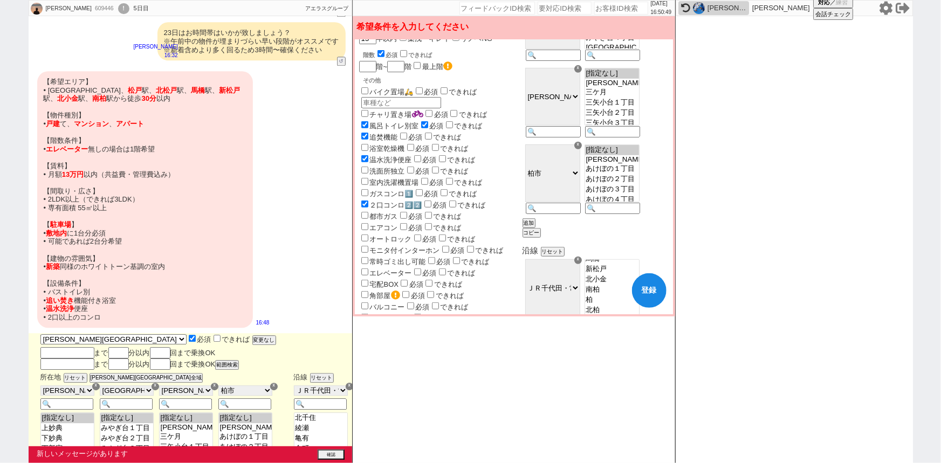
checkbox input "false"
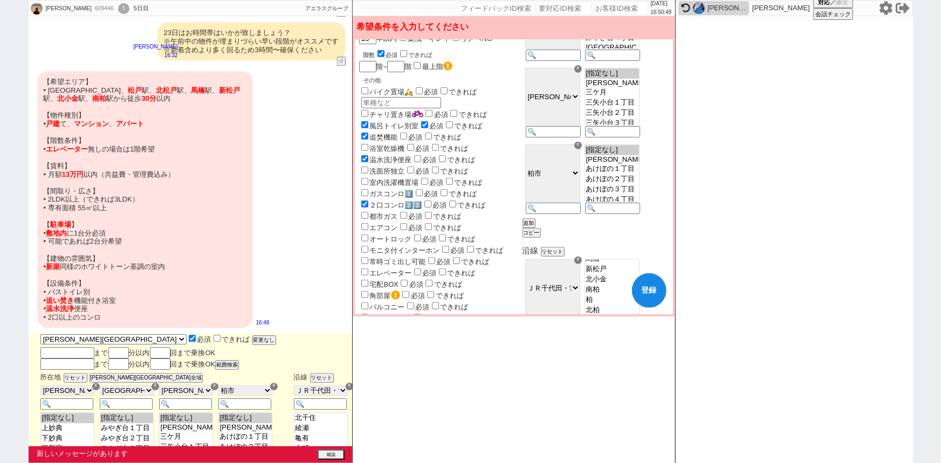
checkbox input "true"
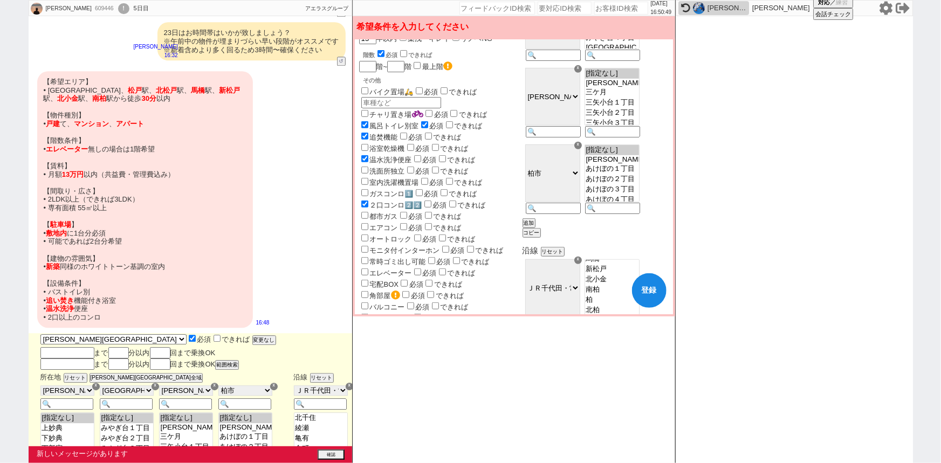
checkbox input "true"
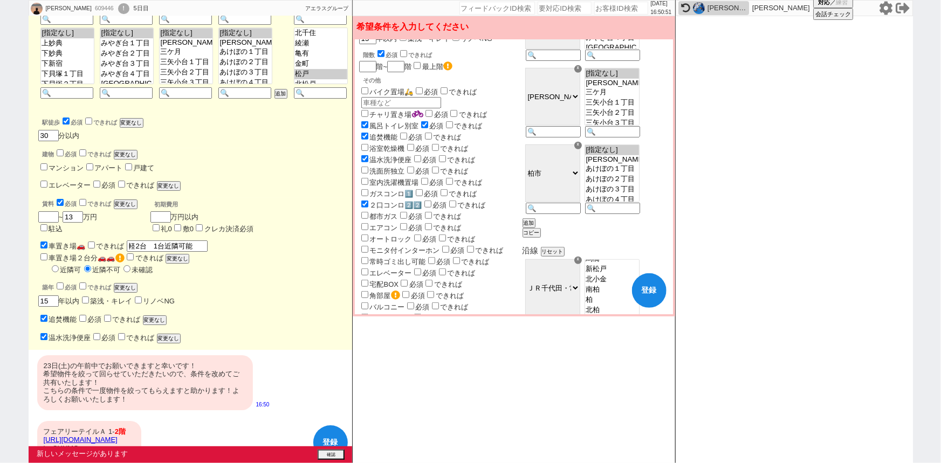
scroll to position [1775, 0]
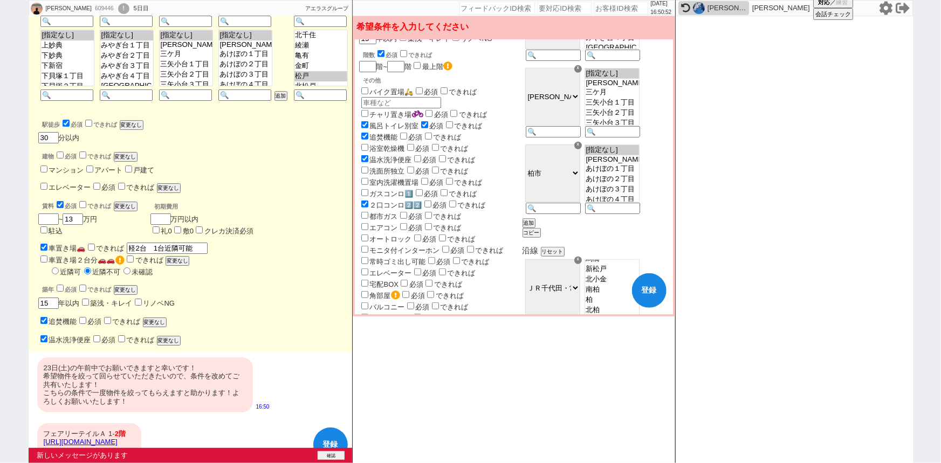
click at [331, 454] on button "確認" at bounding box center [331, 455] width 27 height 9
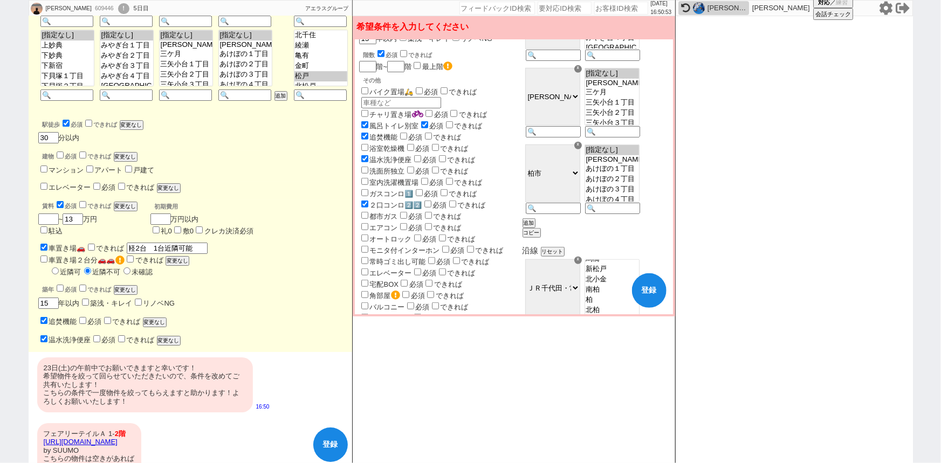
scroll to position [1759, 0]
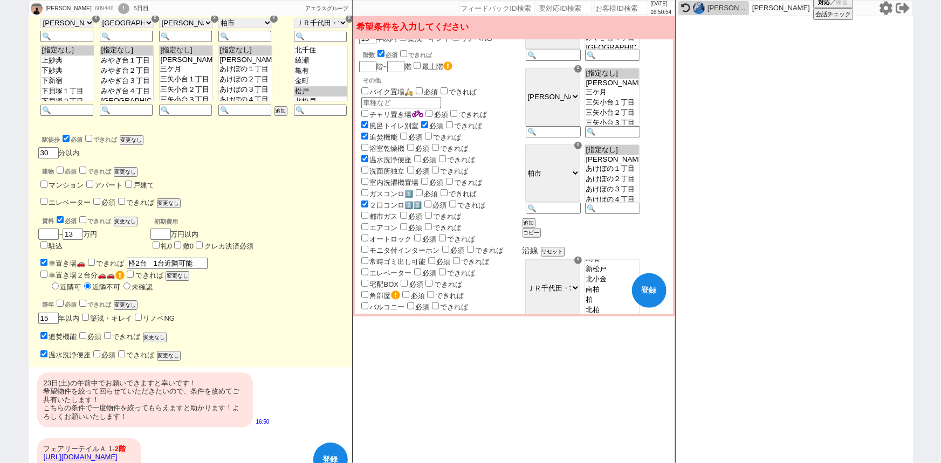
checkbox input "false"
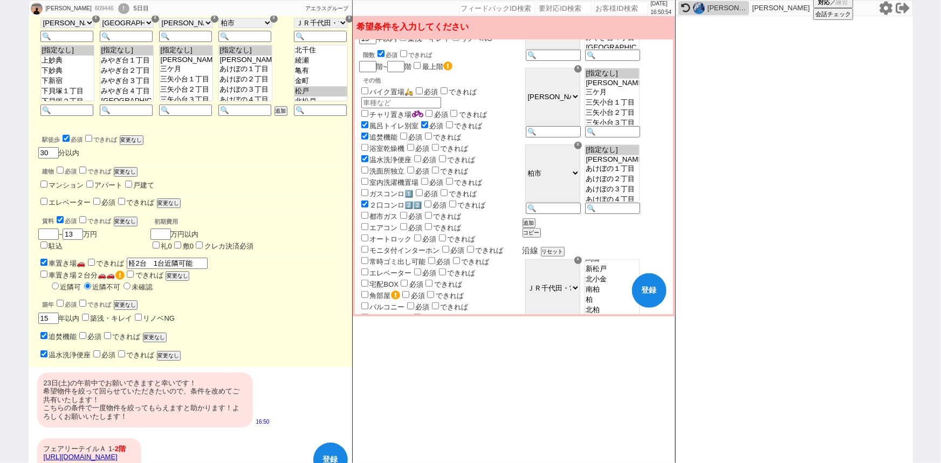
checkbox input "false"
checkbox input "true"
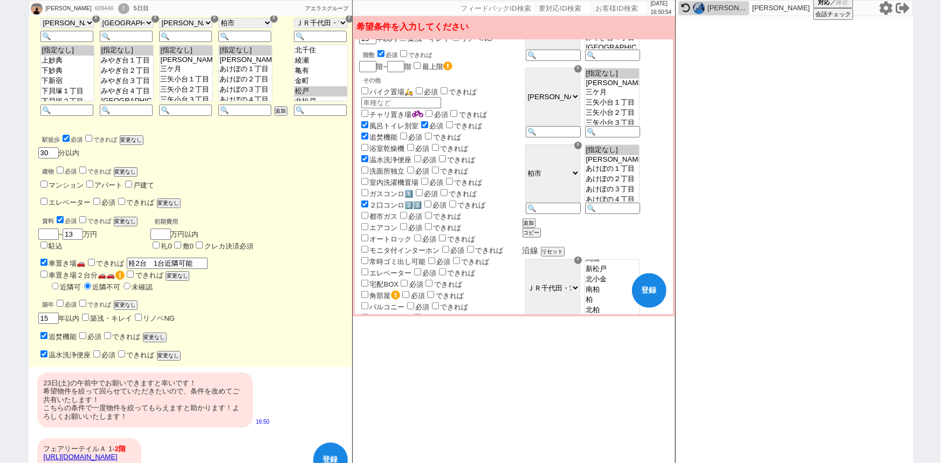
checkbox input "true"
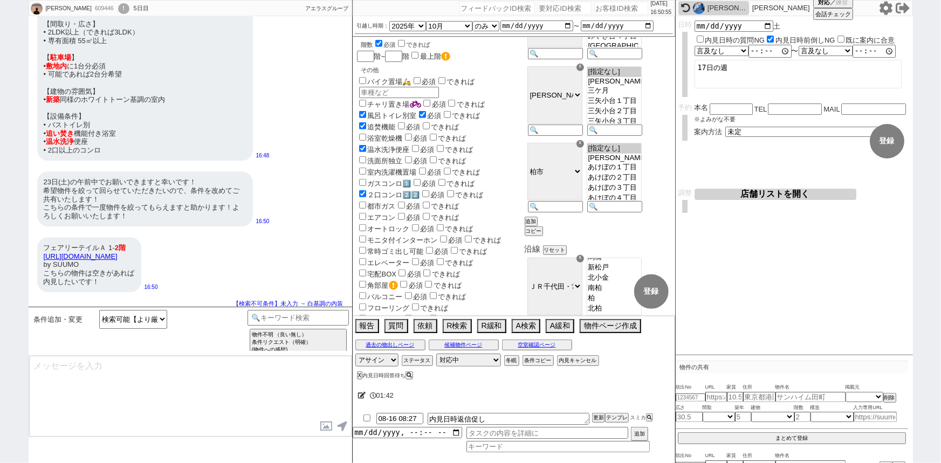
select select "128"
select select "129"
select select "132"
select select "140"
select select "24"
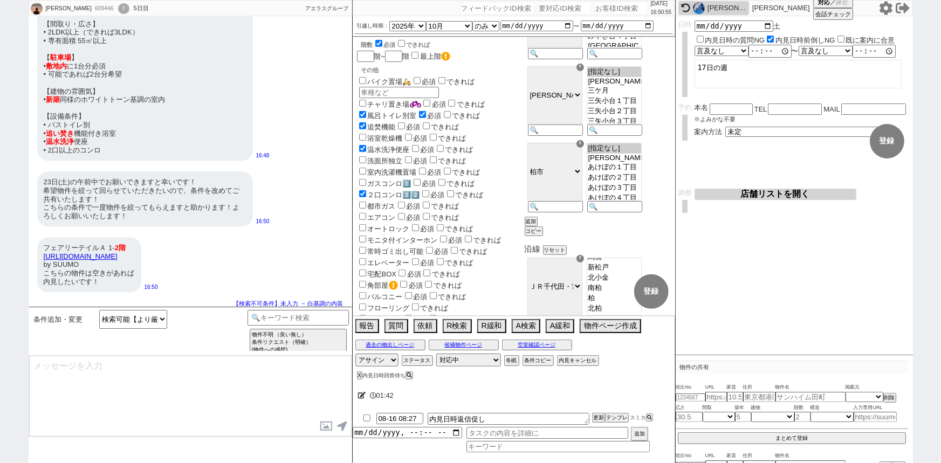
select select "773"
type textarea "ご希望ありがとうございます！反映して追ってまいりますね、 ご都合もお手すきの際に頂けますと幸いです！"
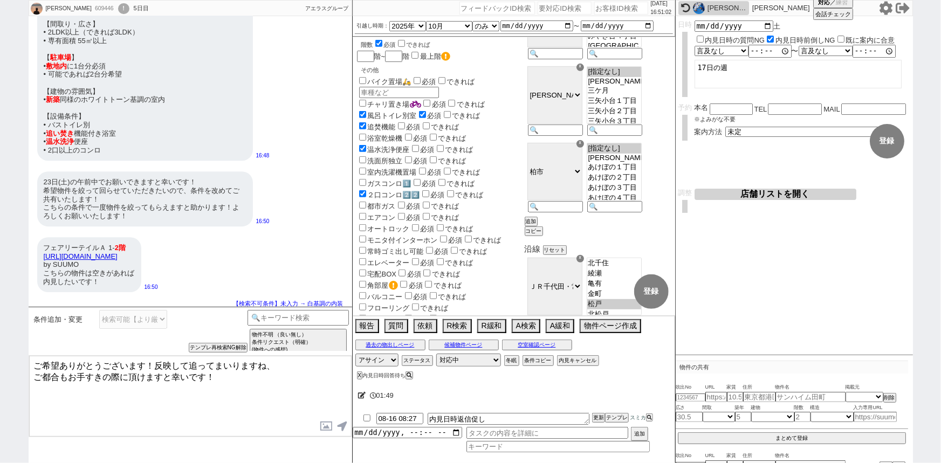
drag, startPoint x: 205, startPoint y: 230, endPoint x: 39, endPoint y: 235, distance: 166.7
click at [39, 237] on div "フェアリーテイルＡ 1- 2階 https://suumo.jp/chintai/bc_100444203824/ by SUUMO こちらの物件は空きがあれ…" at bounding box center [89, 264] width 104 height 55
copy link "https://suumo.jp/chintai/bc_100444203824/"
click at [720, 397] on input "text" at bounding box center [716, 396] width 22 height 9
paste input "https://suumo.jp/chintai/bc_100444203824/"
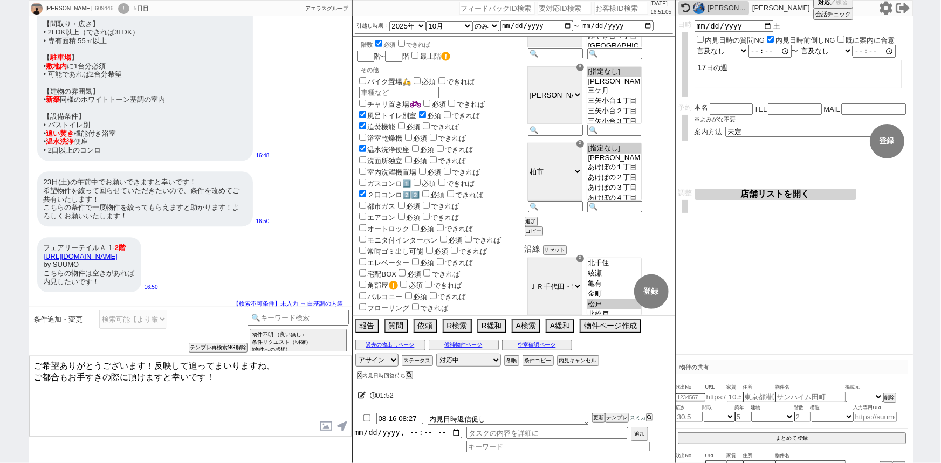
select select
type input "https://suumo.jp/chintai/bc_100444203824/"
select select "1"
click at [141, 253] on div "フェアリーテイルＡ 1- 2階 https://suumo.jp/chintai/bc_100444203824/ by SUUMO こちらの物件は空きがあれ…" at bounding box center [89, 264] width 104 height 55
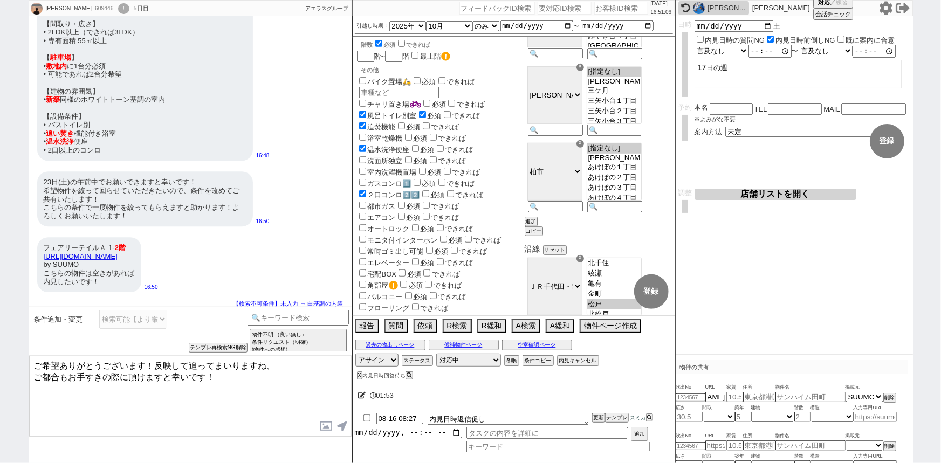
scroll to position [0, 0]
click at [141, 253] on div "フェアリーテイルＡ 1- 2階 https://suumo.jp/chintai/bc_100444203824/ by SUUMO こちらの物件は空きがあれ…" at bounding box center [89, 264] width 104 height 55
click at [696, 404] on span "広さ" at bounding box center [689, 408] width 27 height 9
click at [694, 398] on input "number" at bounding box center [691, 397] width 30 height 7
paste input "36767182"
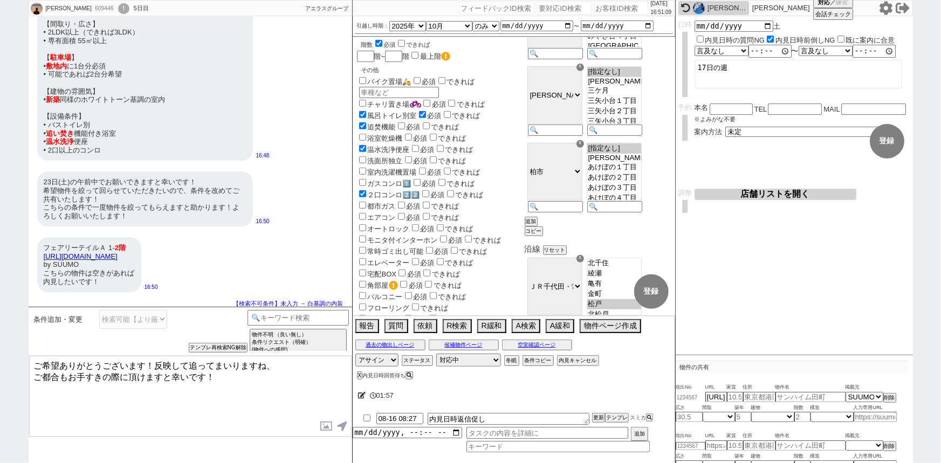
type input "36767182"
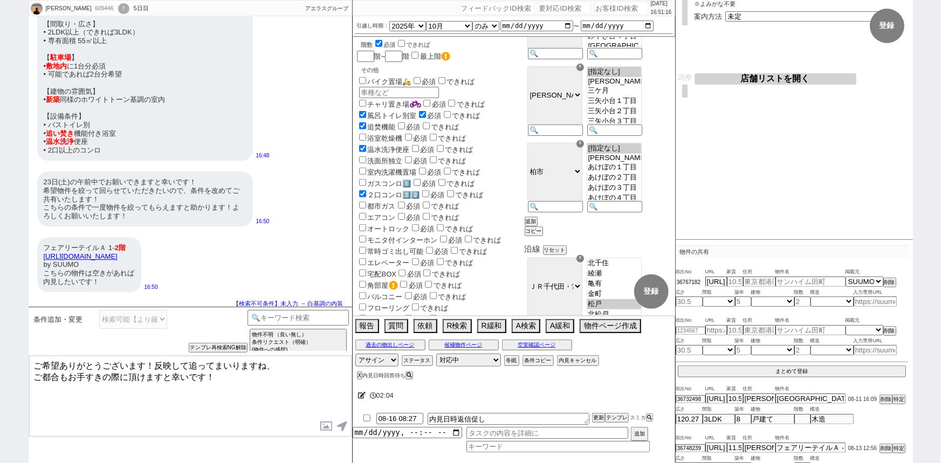
type input "11.5"
type input "千葉県柏市篠籠田"
type input "フェアリーテイルＡ ---号室"
type input "67.9"
select select "9"
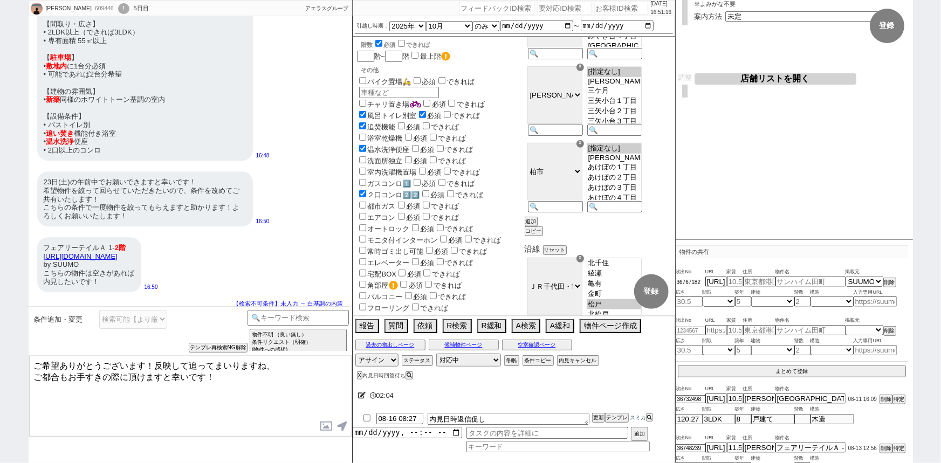
type input "13"
select select "2"
select select "1"
type input "36767182"
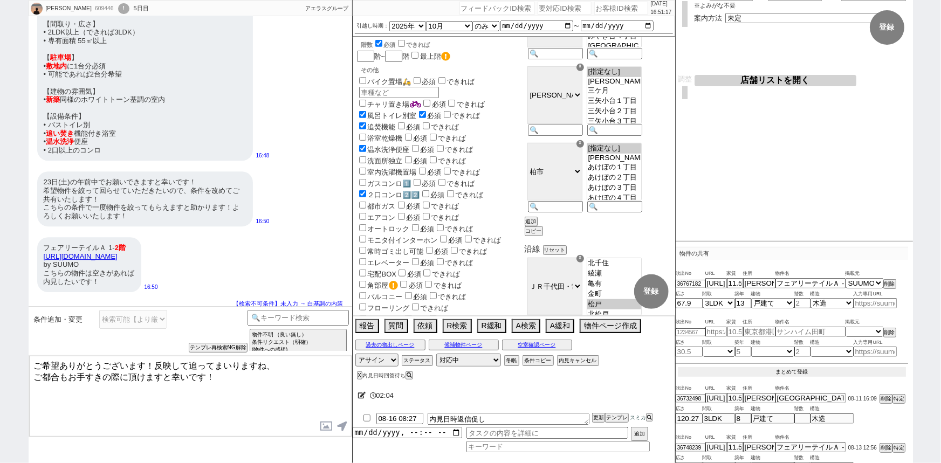
click at [793, 367] on button "まとめて登録" at bounding box center [792, 372] width 228 height 10
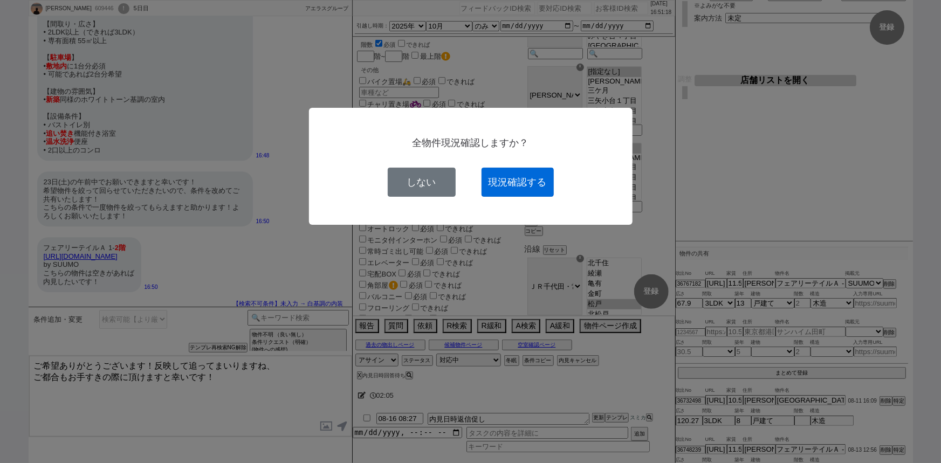
click at [535, 194] on button "現況確認する" at bounding box center [517, 182] width 72 height 29
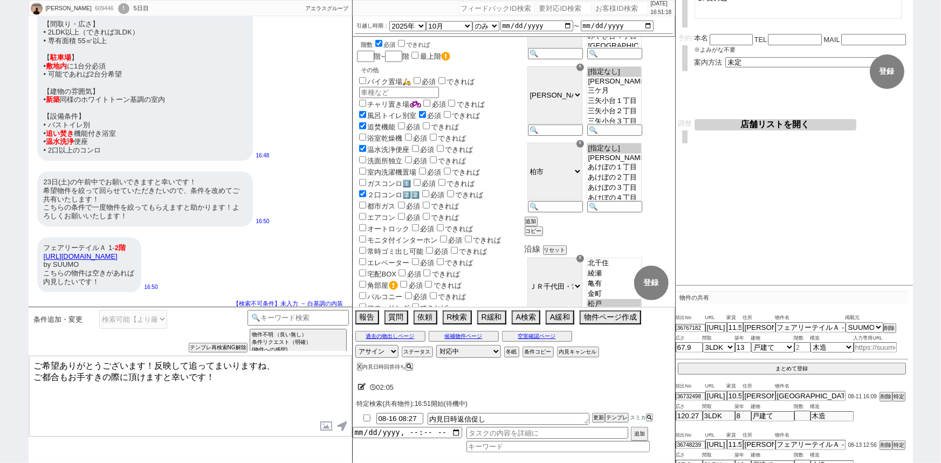
select select
click at [555, 335] on button "空室確認ページ" at bounding box center [537, 336] width 70 height 9
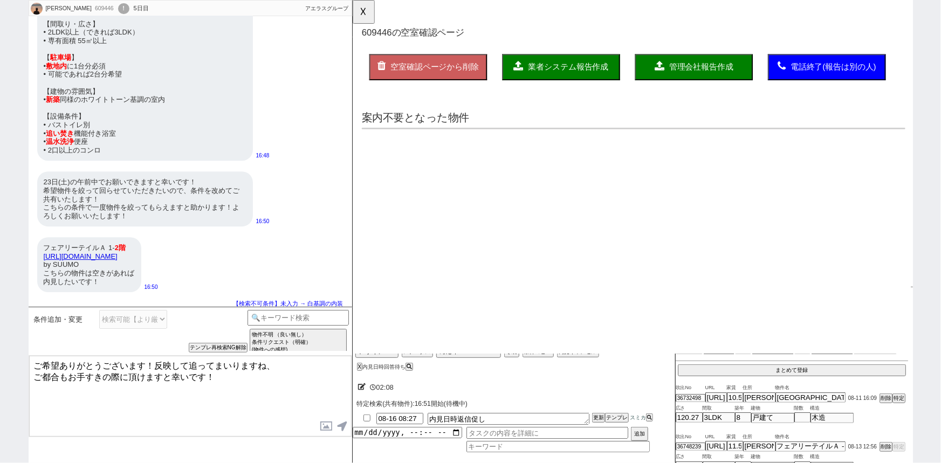
scroll to position [0, 0]
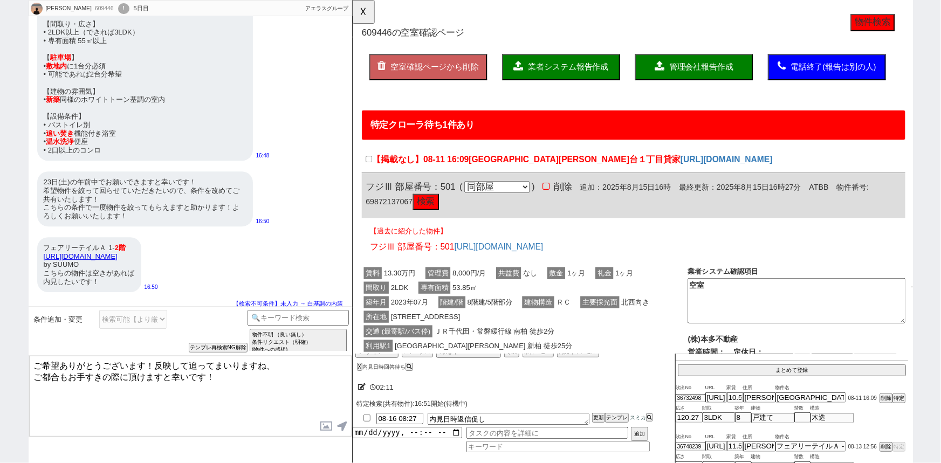
drag, startPoint x: 203, startPoint y: 231, endPoint x: 38, endPoint y: 229, distance: 165.0
click at [38, 237] on div "フェアリーテイルＡ 1- 2階 https://suumo.jp/chintai/bc_100444203824/ by SUUMO こちらの物件は空きがあれ…" at bounding box center [89, 264] width 104 height 55
copy link "https://suumo.jp/chintai/bc_100444203824/"
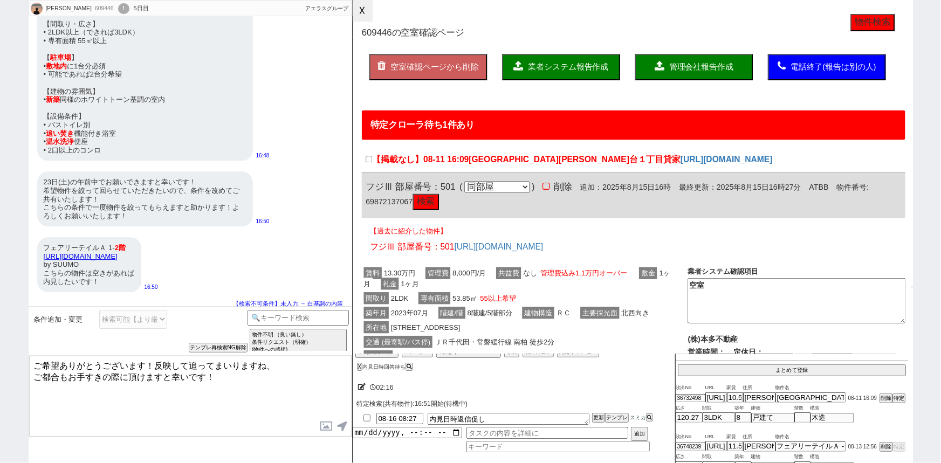
click at [365, 12] on button "☓" at bounding box center [363, 11] width 20 height 22
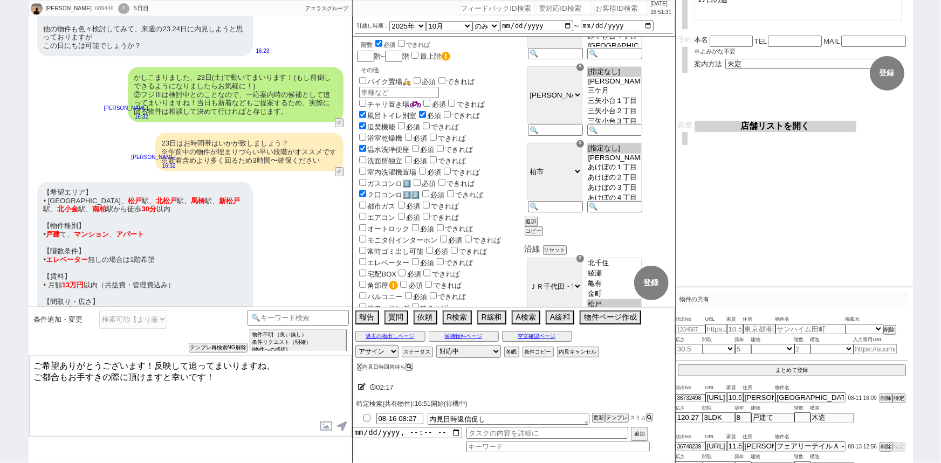
scroll to position [1278, 0]
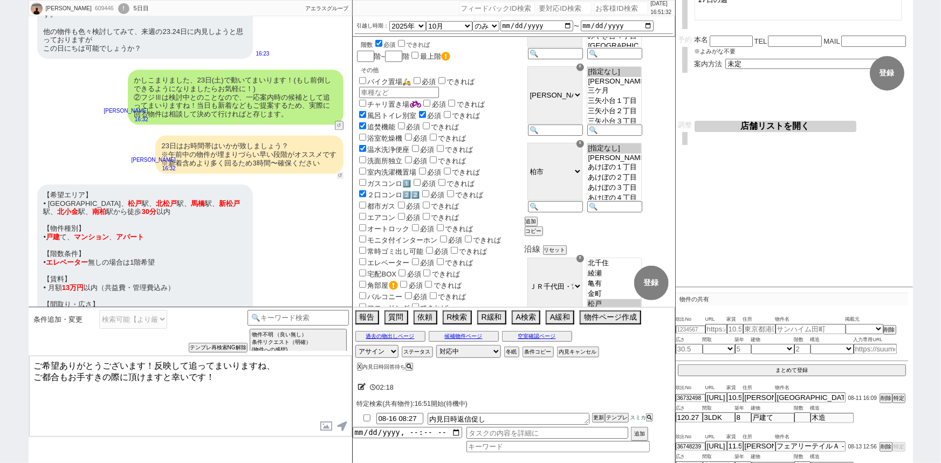
click at [341, 146] on div "23日はお時間帯はいかが致しましょう？ ※午前中の物件が埋まりづらい早い段階がオススメです ※新着含めより多く回るため3時間〜確保ください 中村夏海 16:3…" at bounding box center [190, 154] width 323 height 49
click at [340, 172] on button "↺" at bounding box center [340, 175] width 6 height 7
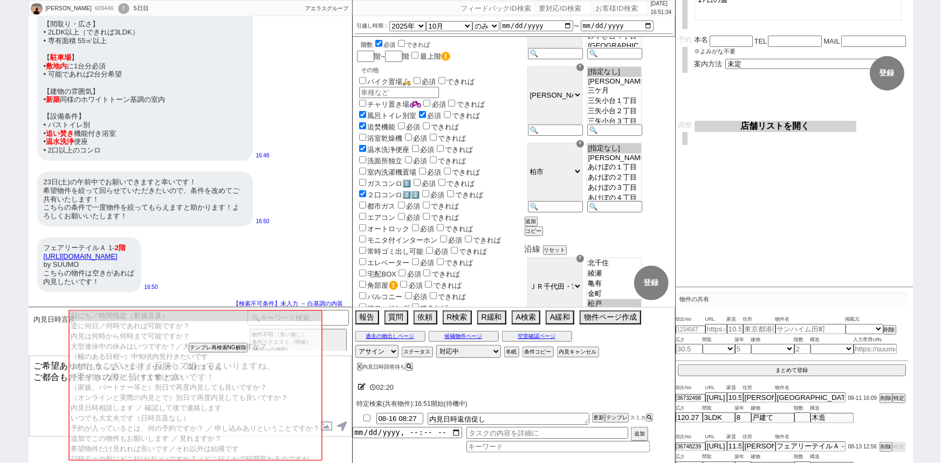
scroll to position [1558, 0]
click at [214, 346] on button "テンプレ再検索NG解除" at bounding box center [219, 349] width 57 height 8
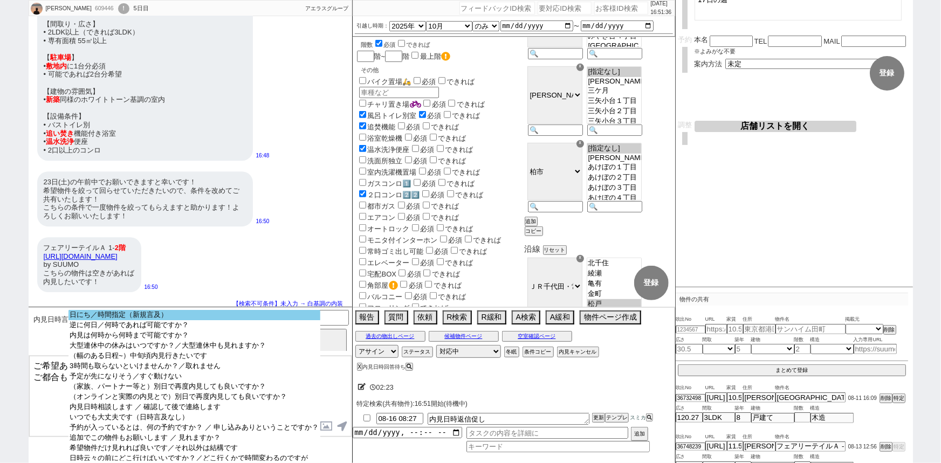
click at [184, 320] on option "日にち／時間指定（新規言及）" at bounding box center [193, 325] width 251 height 10
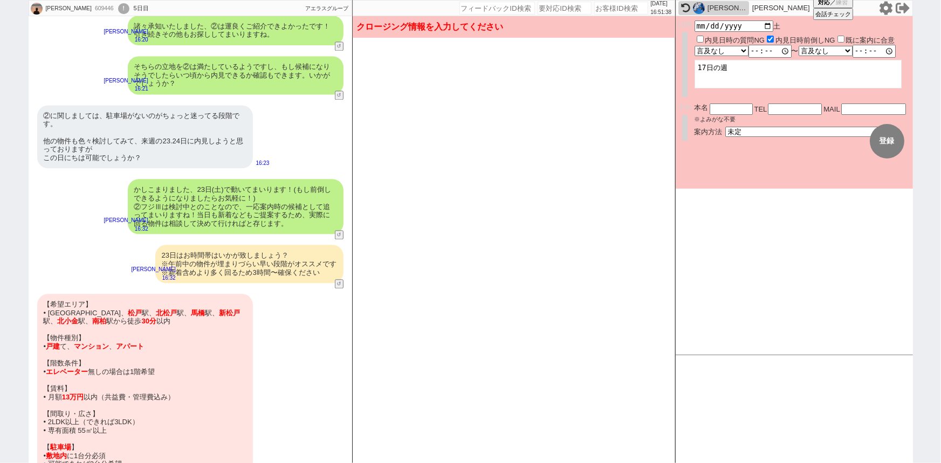
scroll to position [1402, 0]
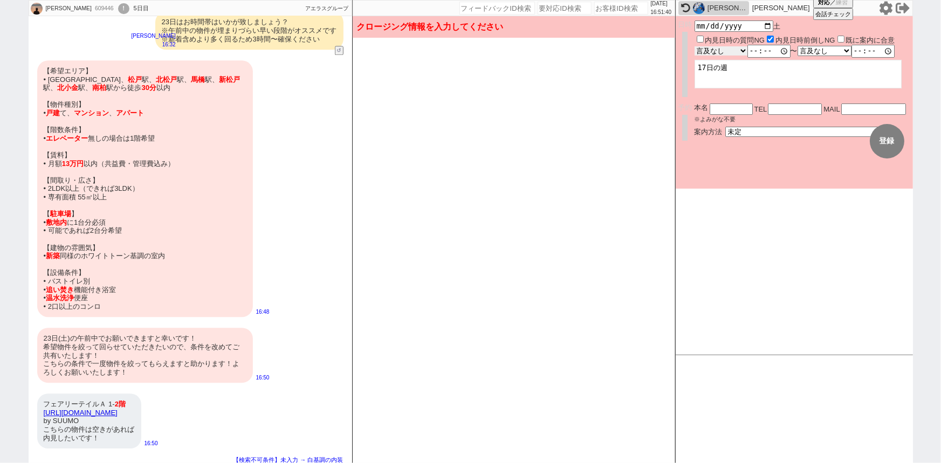
click at [720, 51] on select "言及なし 時間明確 午前 午後 お昼 夕方・夜 終日いつでも その他" at bounding box center [720, 50] width 53 height 9
click at [694, 46] on select "言及なし 時間明確 午前 午後 お昼 夕方・夜 終日いつでも その他" at bounding box center [720, 50] width 53 height 9
click at [829, 57] on div "言及なし 時間明確 午前 午後 お昼 夕方・夜 終日いつでも その他 10:00:00 〜 言及なし 時間明確 午前 午後 お昼 夕方・夜 終日いつでも その他" at bounding box center [802, 51] width 216 height 13
click at [822, 50] on select "言及なし 時間明確 午前 午後 お昼 夕方・夜 終日いつでも その他" at bounding box center [824, 50] width 53 height 9
click at [801, 46] on select "言及なし 時間明確 午前 午後 お昼 夕方・夜 終日いつでも その他" at bounding box center [824, 50] width 53 height 9
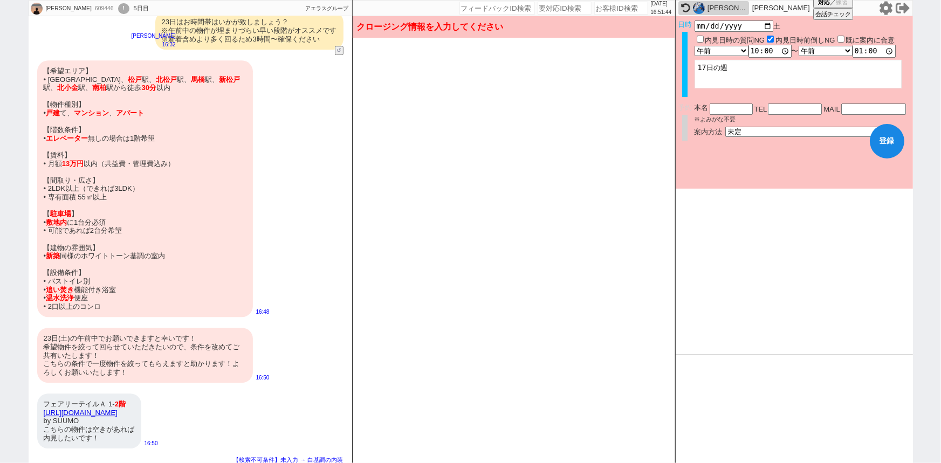
click at [747, 87] on textarea "17日の週" at bounding box center [797, 74] width 207 height 29
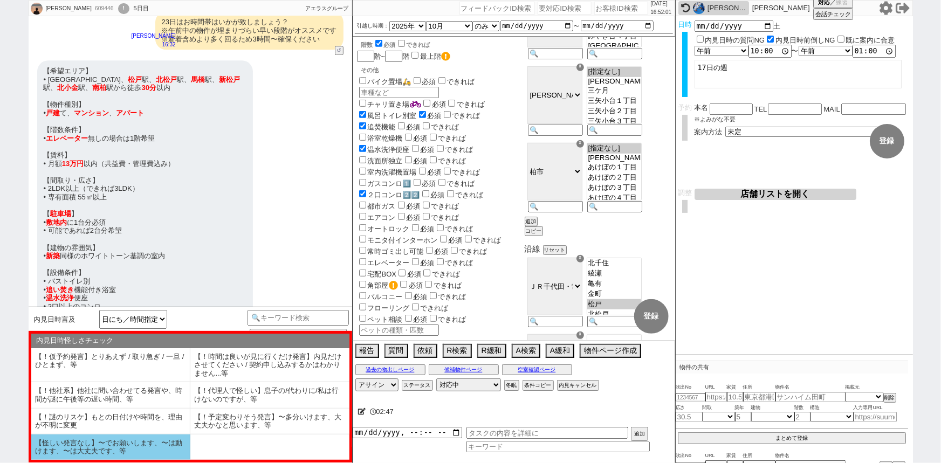
click at [146, 445] on li "【怪しい発言なし】〜でお願いします、〜は動けます、〜は大丈夫です、等" at bounding box center [110, 447] width 159 height 25
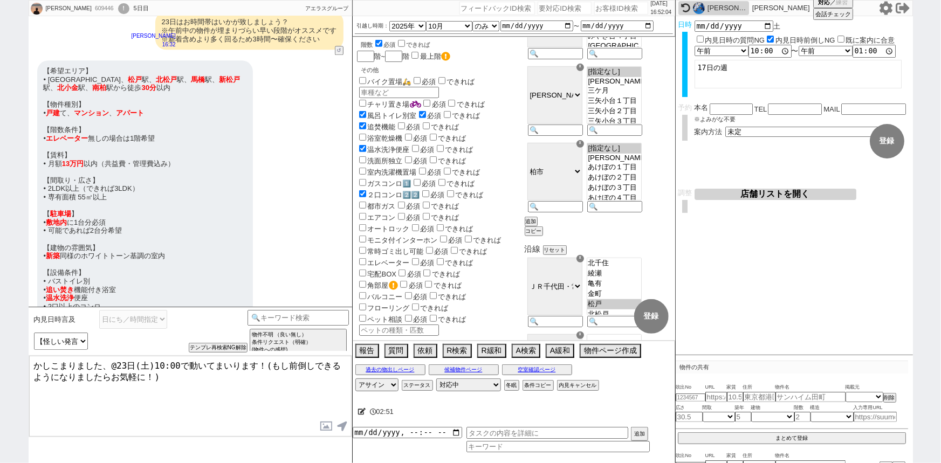
drag, startPoint x: 116, startPoint y: 362, endPoint x: 0, endPoint y: 348, distance: 117.4
click at [0, 348] on div "Atsushi Haramoto 609446 ! 0 5日目 冬眠中 自社客 アエラスグループ スミカ_BPO チャット全表示 2025-08-14 LIN…" at bounding box center [470, 231] width 941 height 463
click at [253, 362] on textarea "考慮してまいります！23日(土)10:00で動いてまいります！(もし前倒しできるようになりましたらお気軽に！)" at bounding box center [190, 396] width 322 height 81
click at [119, 360] on textarea "考慮してまいります！23日(土)10:00で動いてまいりますね！(もし前倒しできるようになりましたらお気軽に！)" at bounding box center [190, 396] width 322 height 81
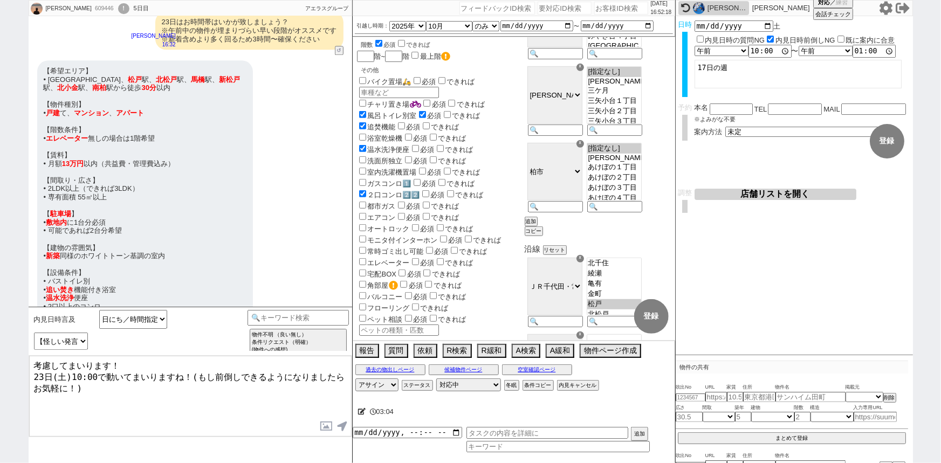
scroll to position [1558, 0]
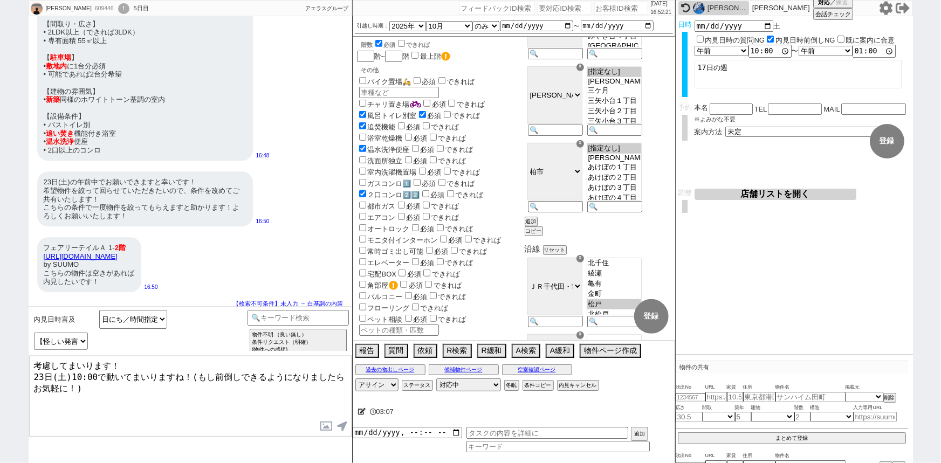
drag, startPoint x: 186, startPoint y: 371, endPoint x: 258, endPoint y: 401, distance: 77.9
click at [258, 401] on textarea "考慮してまいります！ 23日(土)10:00で動いてまいりますね！(もし前倒しできるようになりましたらお気軽に！)" at bounding box center [190, 396] width 322 height 81
click at [160, 416] on textarea "考慮してまいります！ 23日(土)10:00で動いてまいりますね！(もし前倒しできるようになりましたらお気軽に！)" at bounding box center [190, 396] width 322 height 81
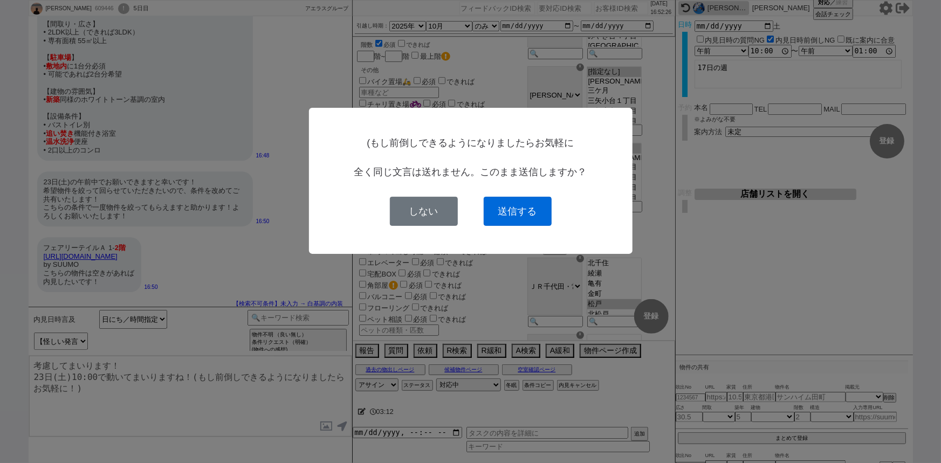
click at [515, 217] on button "送信する" at bounding box center [518, 211] width 68 height 29
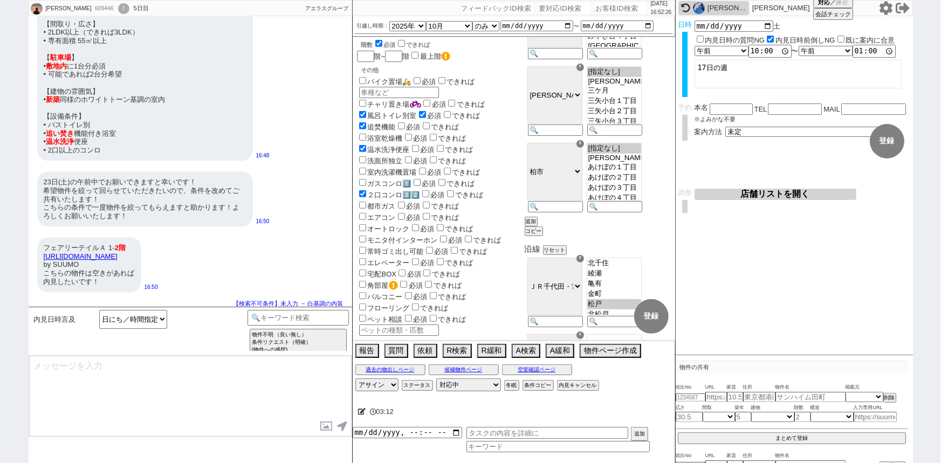
scroll to position [1444, 0]
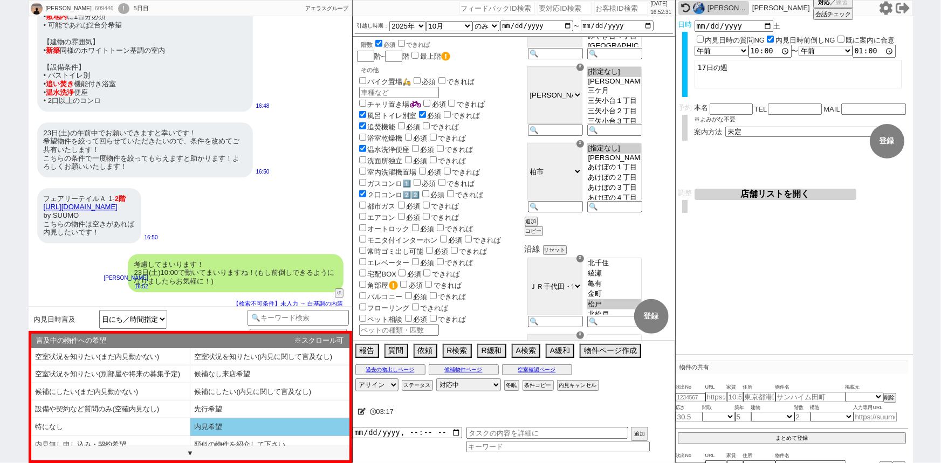
click at [190, 436] on li "内見希望" at bounding box center [110, 445] width 159 height 18
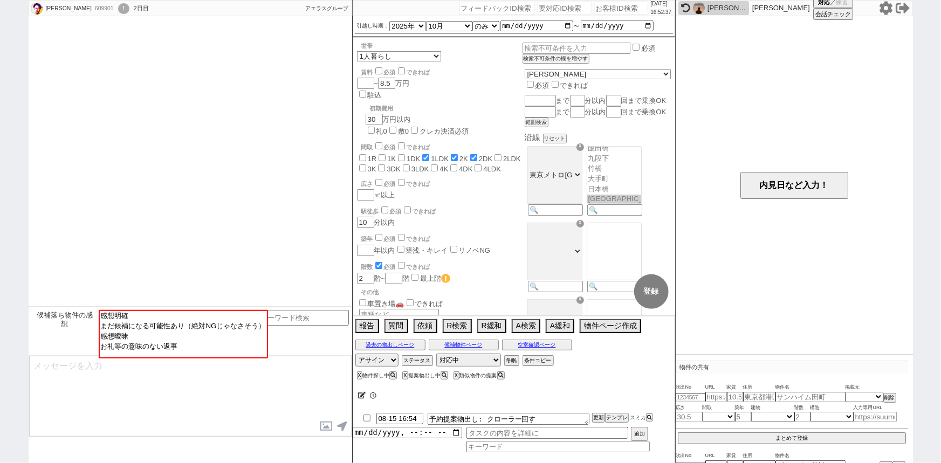
scroll to position [63, 0]
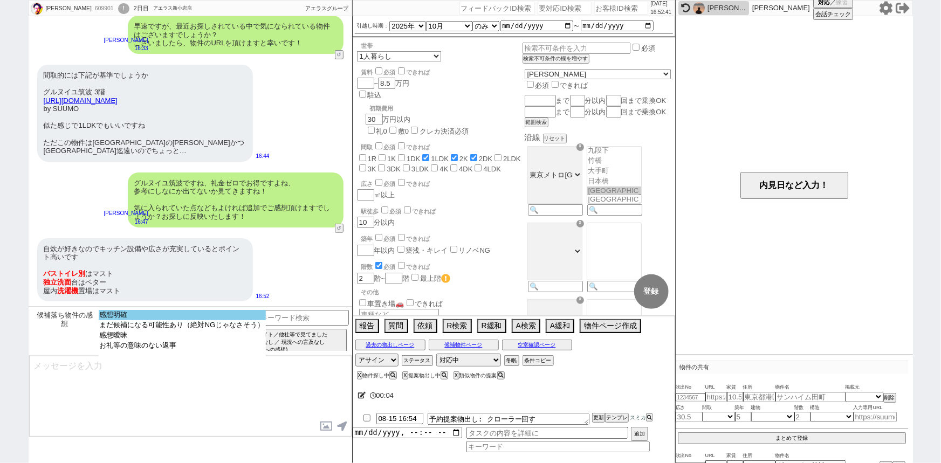
click at [141, 320] on option "感想明確" at bounding box center [182, 325] width 167 height 10
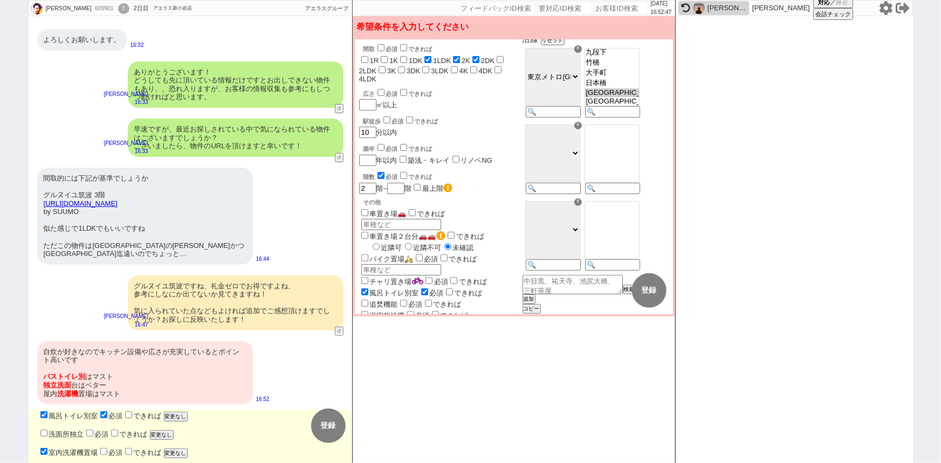
scroll to position [100, 0]
click at [64, 433] on label "洗面所独立" at bounding box center [61, 434] width 46 height 8
click at [47, 433] on input "洗面所独立" at bounding box center [43, 433] width 7 height 7
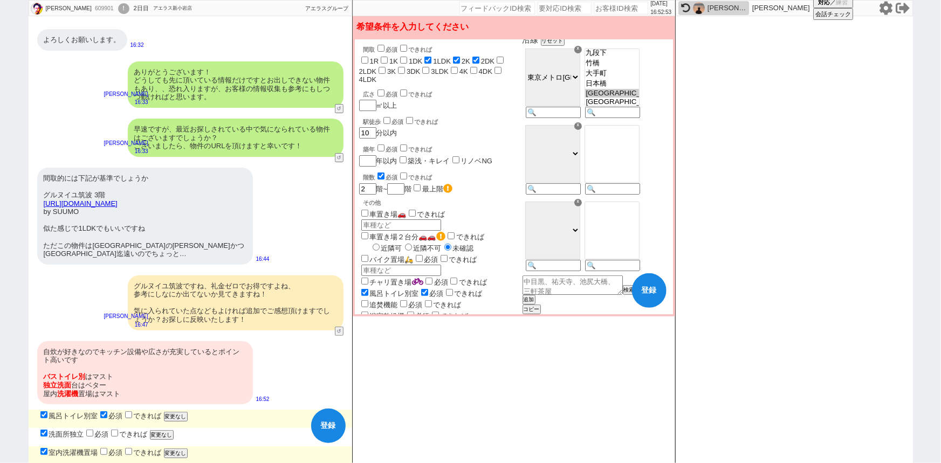
click at [144, 434] on label "できれば" at bounding box center [128, 434] width 39 height 8
click at [118, 434] on input "できれば" at bounding box center [114, 433] width 7 height 7
click at [103, 452] on input "checkbox" at bounding box center [103, 451] width 7 height 7
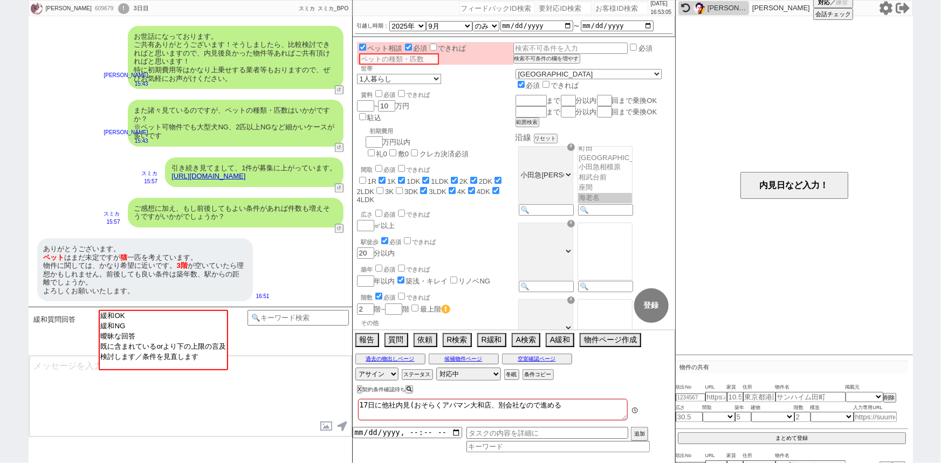
scroll to position [290, 0]
click at [310, 281] on div "ありがとうございます。 ペット はまだ未定ですが 猫 一匹を考えています。 物件に関しては、かなり希望に近いです。 3階 が空いていたら理想かもしれません。前…" at bounding box center [190, 270] width 323 height 74
click at [339, 145] on button "↺" at bounding box center [340, 148] width 6 height 7
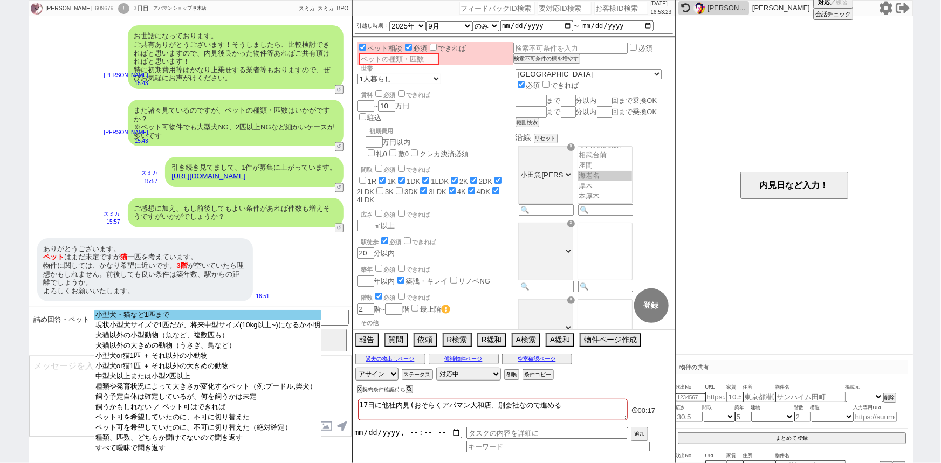
click at [201, 320] on option "小型犬・猫など1匹まで" at bounding box center [207, 325] width 227 height 10
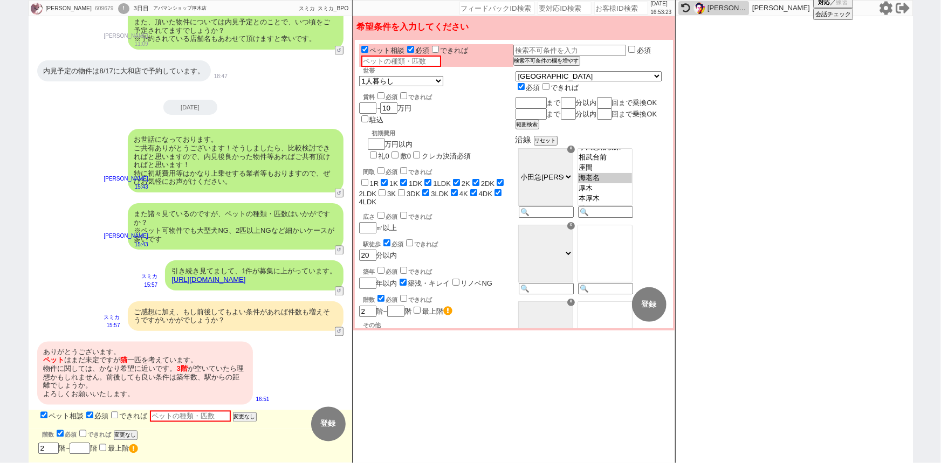
scroll to position [831, 0]
drag, startPoint x: 118, startPoint y: 360, endPoint x: 143, endPoint y: 360, distance: 24.8
click at [143, 360] on div "ありがとうございます。 ペット はまだ未定ですが 猫 一匹を考えています。 物件に関しては、かなり希望に近いです。 3階 が空いていたら理想かもしれません。前…" at bounding box center [145, 374] width 216 height 64
copy div "猫 一匹"
click at [167, 421] on input "text" at bounding box center [190, 416] width 81 height 11
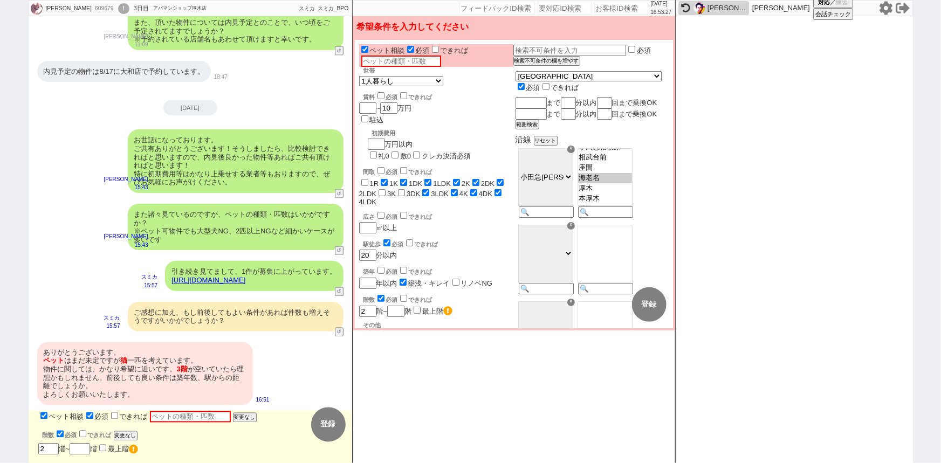
paste input "猫一匹"
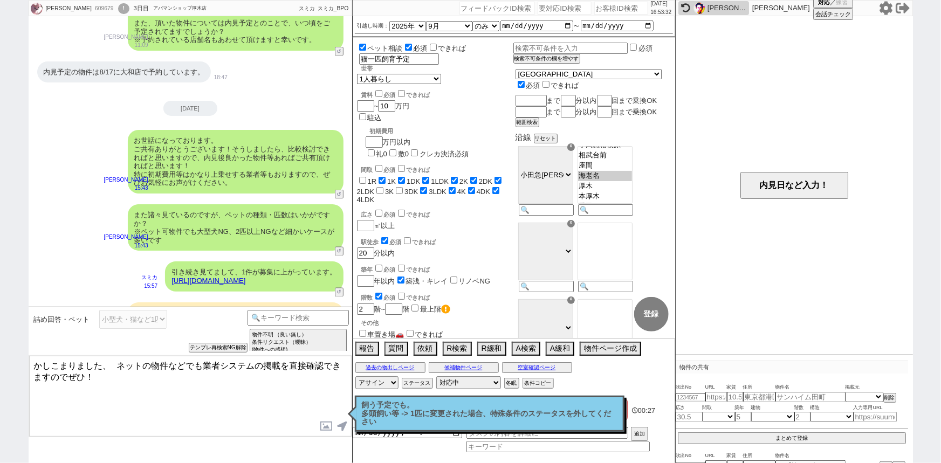
scroll to position [948, 0]
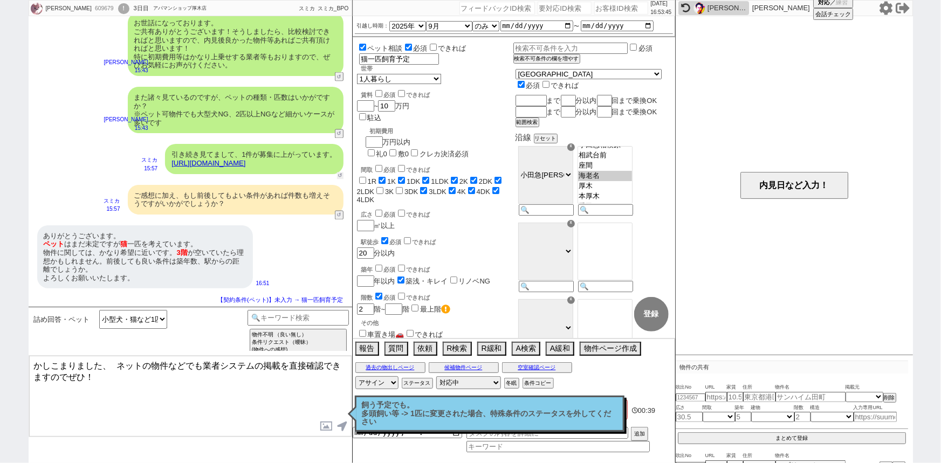
click at [337, 173] on button "↺" at bounding box center [340, 176] width 6 height 7
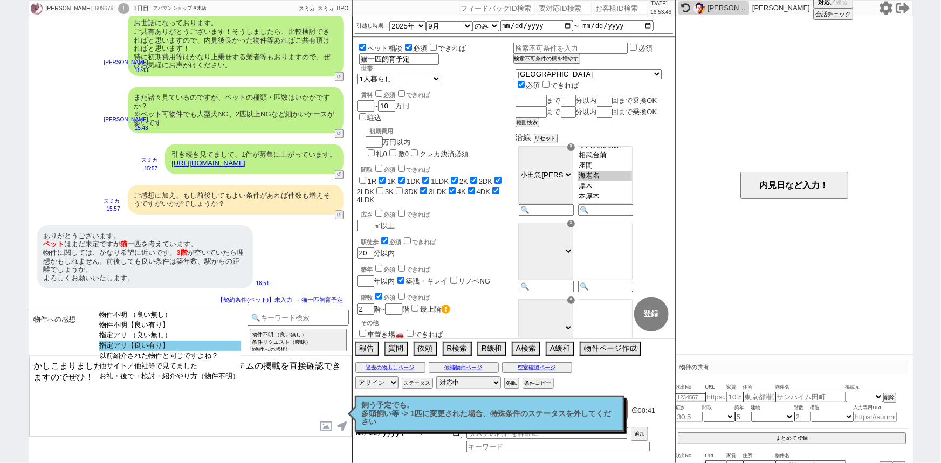
click at [186, 351] on option "指定アリ【良い有り】" at bounding box center [170, 356] width 142 height 10
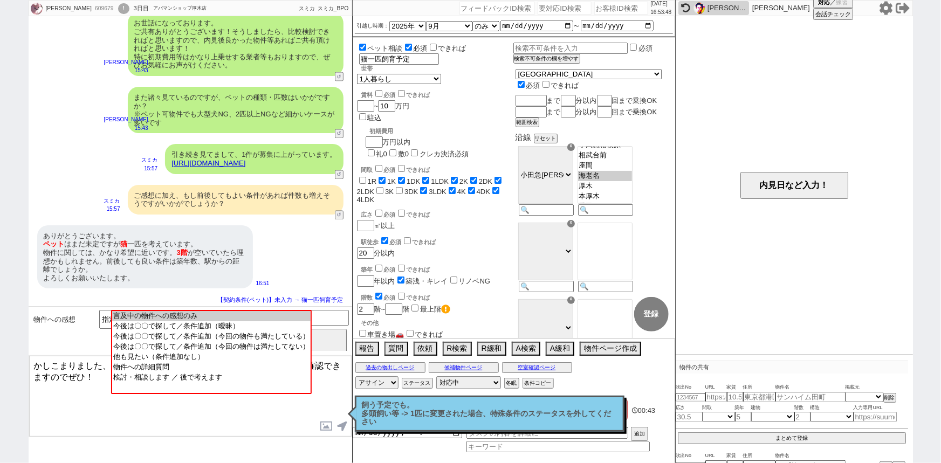
click at [245, 159] on link "https://tools.sumika.live/pages/5peov3d" at bounding box center [208, 163] width 74 height 8
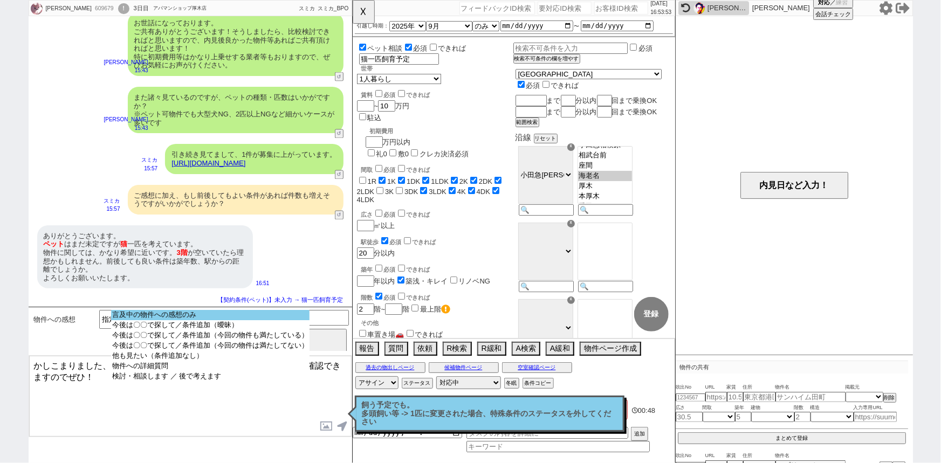
click at [246, 320] on option "言及中の物件への感想のみ" at bounding box center [210, 325] width 198 height 10
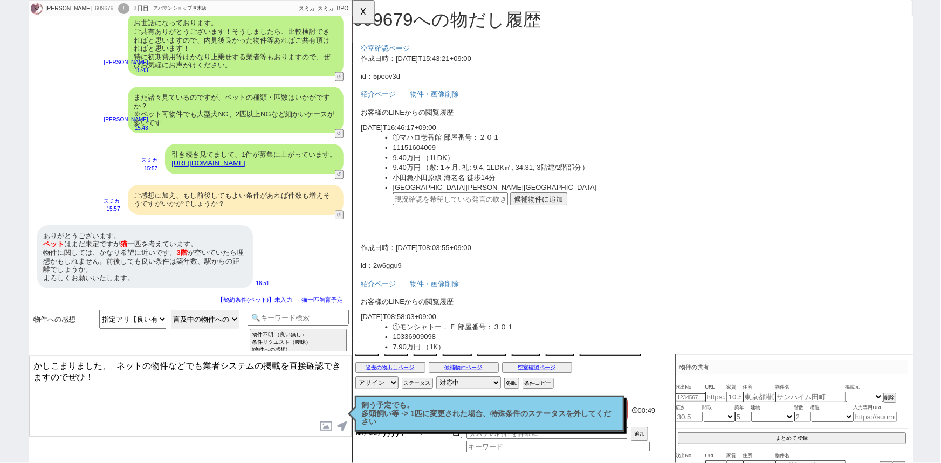
scroll to position [0, 0]
click at [539, 213] on button "候補物件に追加" at bounding box center [551, 214] width 61 height 14
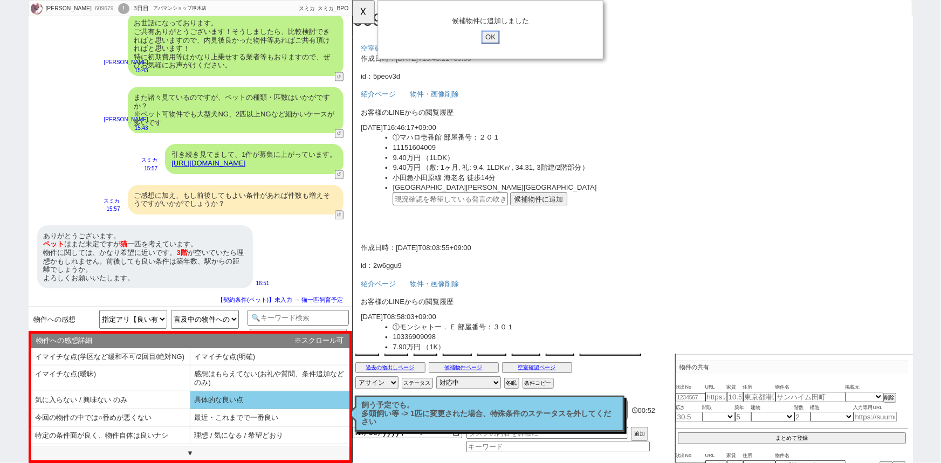
scroll to position [24, 0]
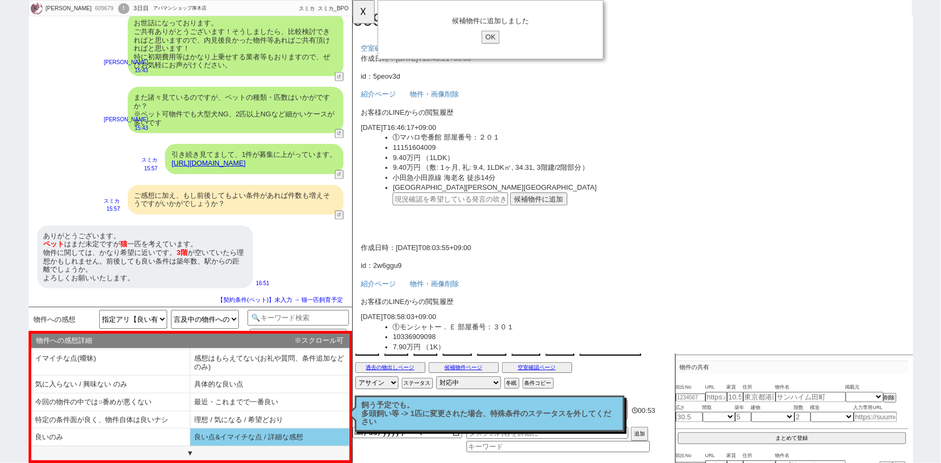
click at [249, 437] on li "良い点&イマイチな点 / 詳細な感想" at bounding box center [269, 438] width 159 height 18
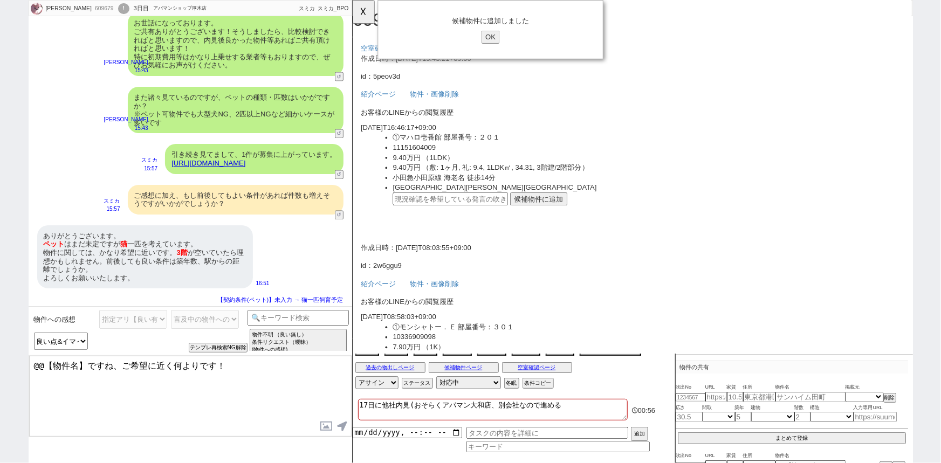
drag, startPoint x: 111, startPoint y: 362, endPoint x: 0, endPoint y: 350, distance: 111.2
click at [0, 350] on div "山田晴香 609679 ! 0 3日目 アパマンショップ厚木店 冬眠中 自社客 スミカ スミカ_BPO チャット全表示 2025-08-13 連続で失礼します…" at bounding box center [470, 231] width 941 height 463
drag, startPoint x: 447, startPoint y: 147, endPoint x: 401, endPoint y: 150, distance: 47.0
click at [401, 150] on li "①マハロ壱番館 部屋番号：２０１" at bounding box center [669, 147] width 548 height 11
copy li "マハロ壱番館"
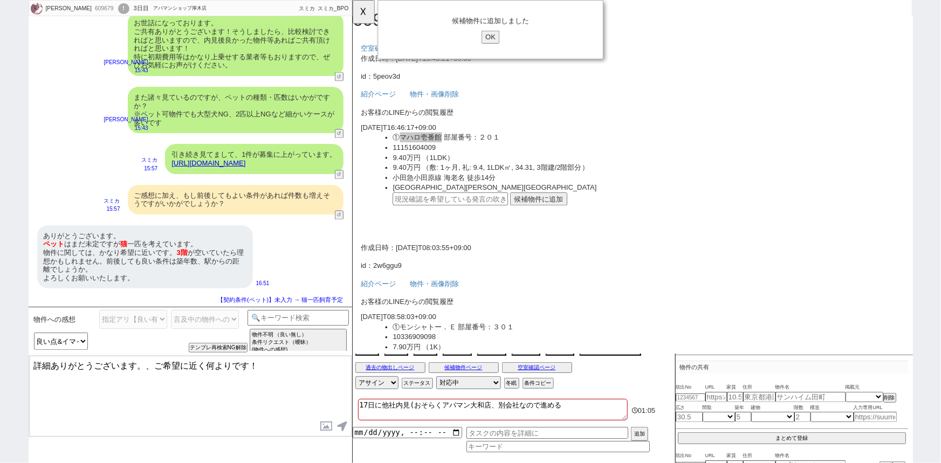
click at [144, 363] on textarea "詳細ありがとうございます。、ご希望に近く何よりです！" at bounding box center [190, 396] width 322 height 81
paste textarea "ハロ壱番館"
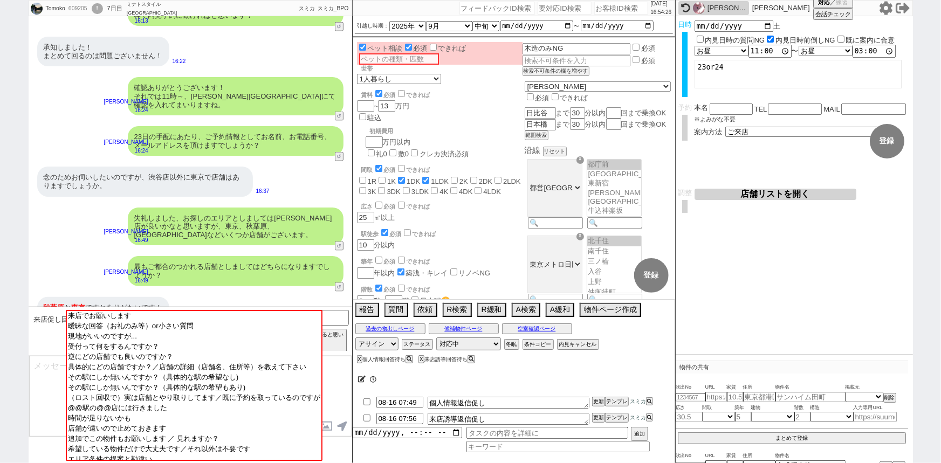
scroll to position [30, 0]
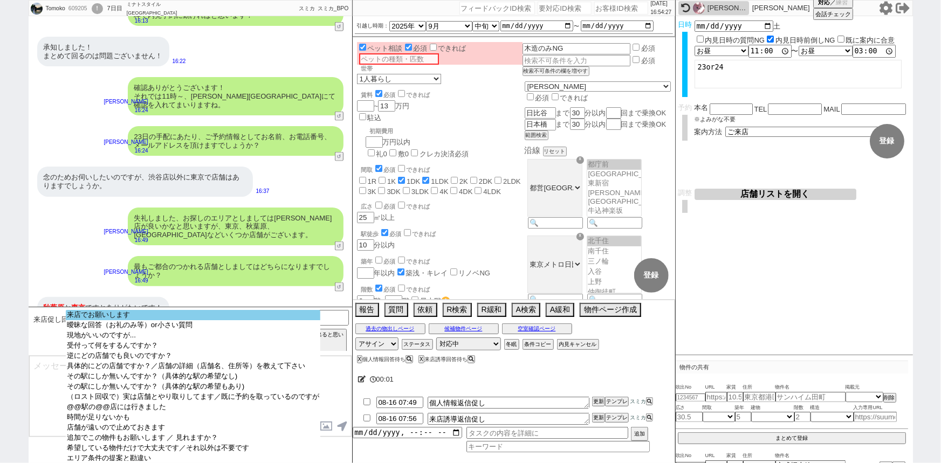
click at [140, 320] on option "来店でお願いします" at bounding box center [193, 325] width 254 height 10
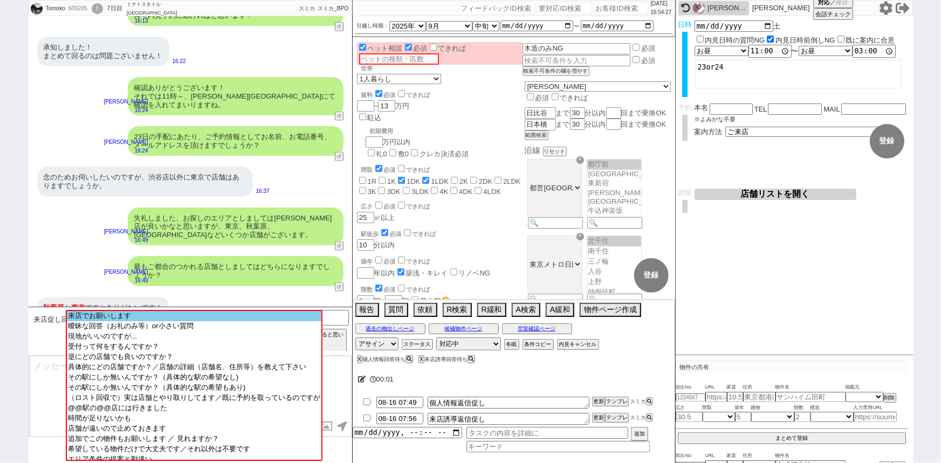
scroll to position [2613, 0]
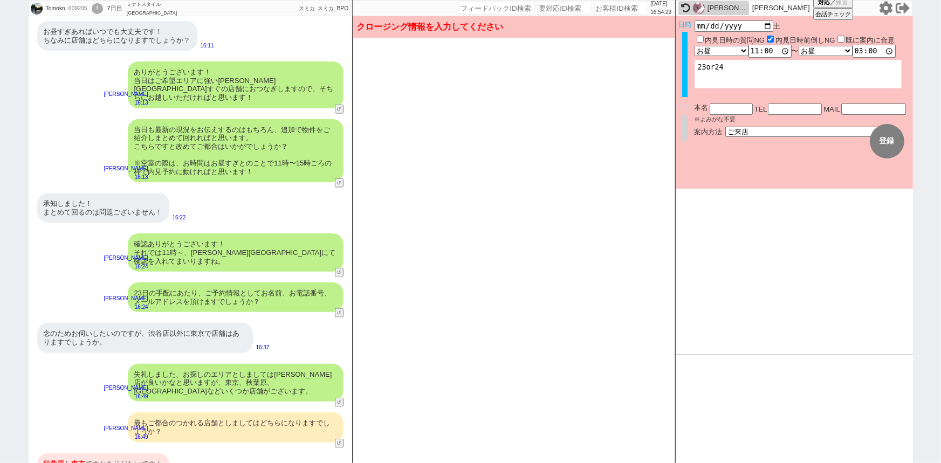
click at [250, 243] on div "確認ありがとうございます！ それでは11時～、渋谷店にて確認を入れてまいりますね。" at bounding box center [236, 252] width 216 height 38
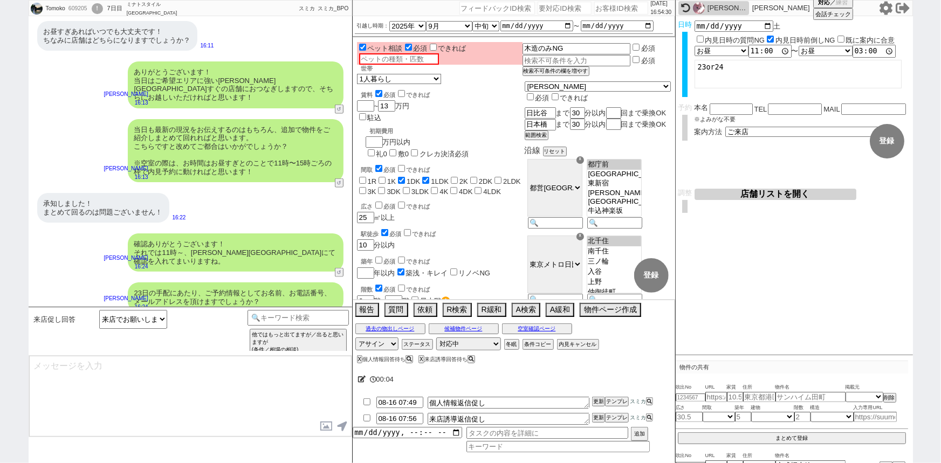
scroll to position [2769, 0]
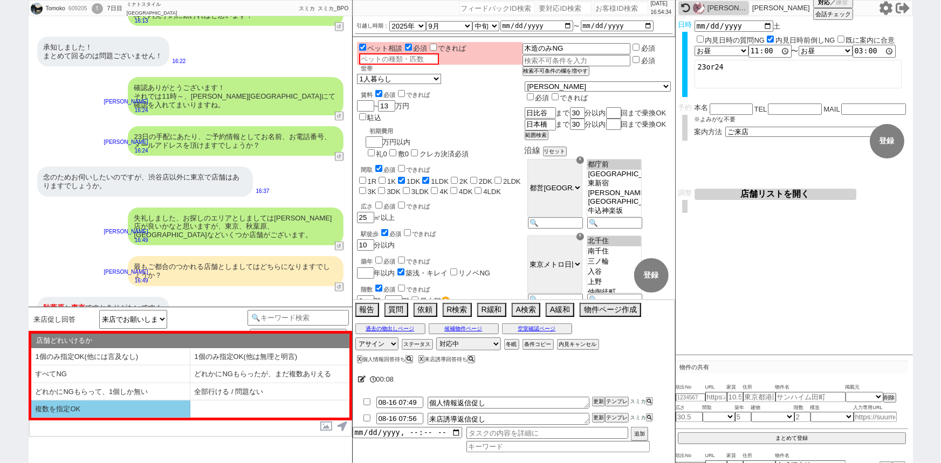
click at [113, 410] on li "複数を指定OK" at bounding box center [110, 409] width 159 height 17
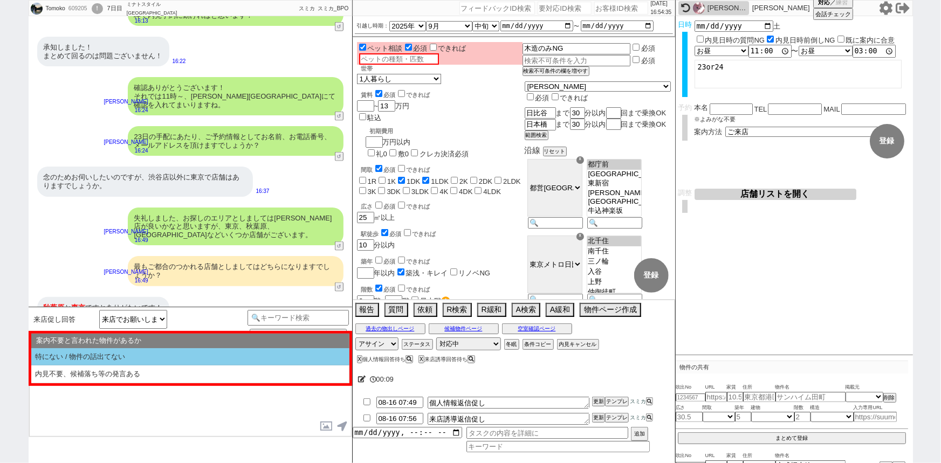
click at [146, 362] on li "特にない / 物件の話出てない" at bounding box center [190, 357] width 318 height 18
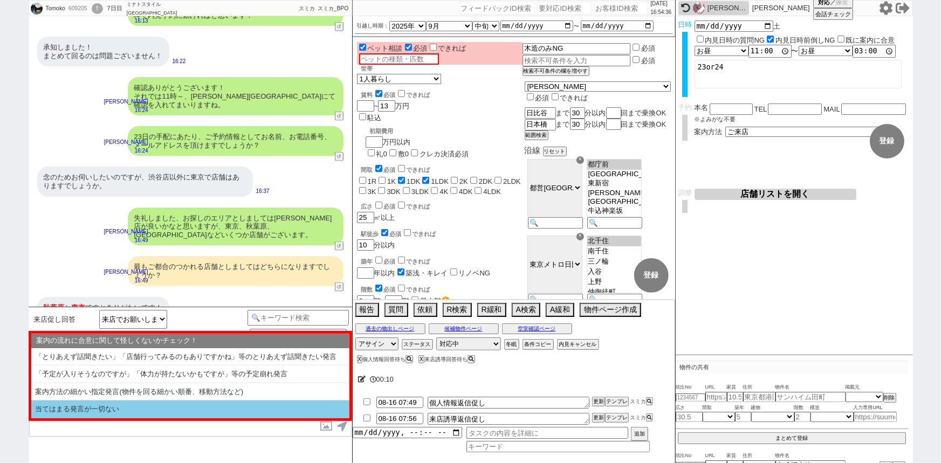
click at [113, 412] on li "当てはまる発言が一切ない" at bounding box center [190, 410] width 318 height 18
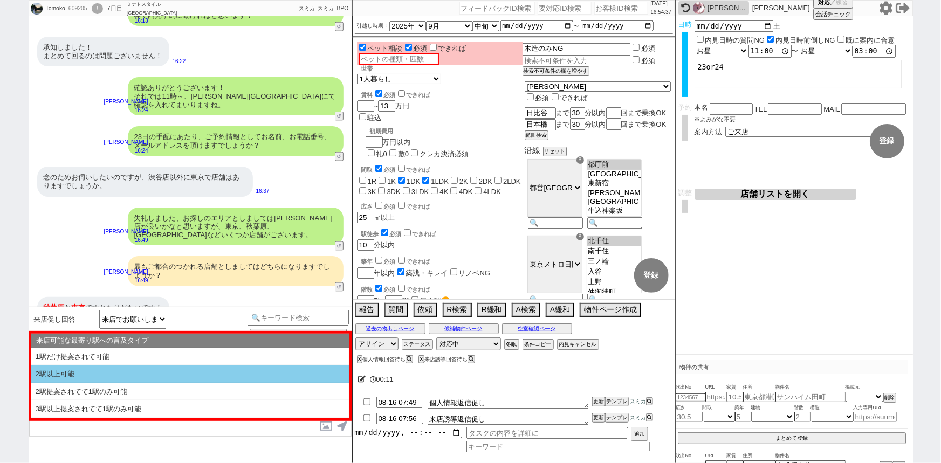
click at [168, 383] on li "2駅以上可能" at bounding box center [190, 392] width 318 height 18
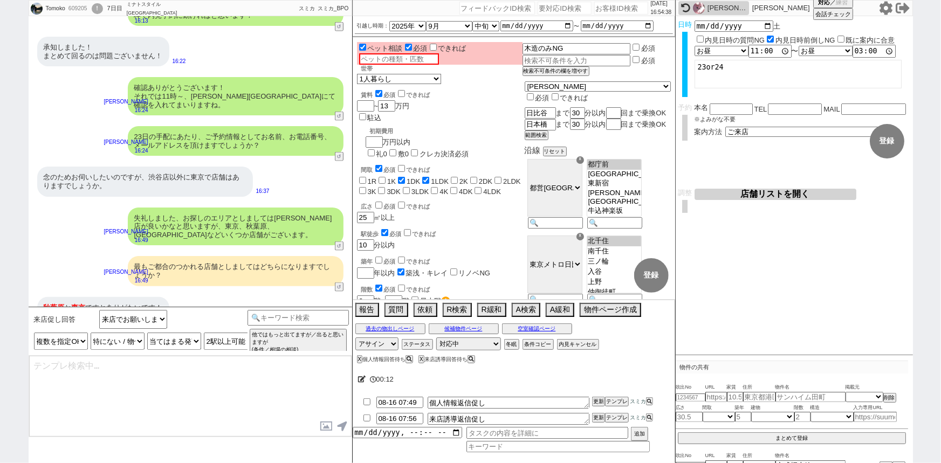
click at [232, 263] on div "最もご都合のつかれる店舗としましてはどちらになりますでしょうか？" at bounding box center [236, 271] width 216 height 30
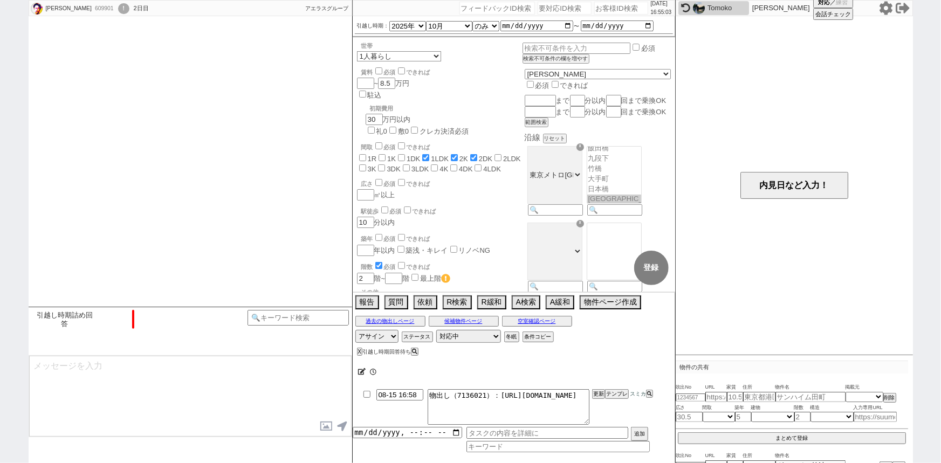
scroll to position [63, 0]
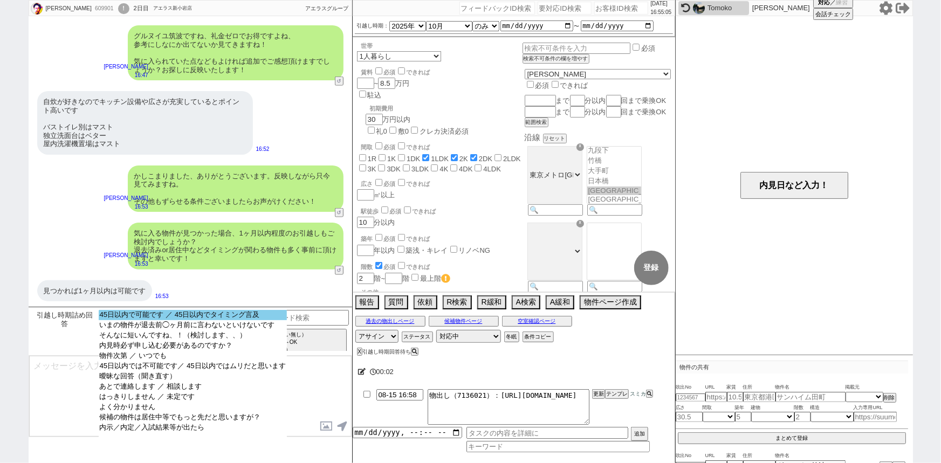
click at [171, 320] on option "45日以内で可能です ／ 45日以内でタイミング言及" at bounding box center [193, 325] width 188 height 10
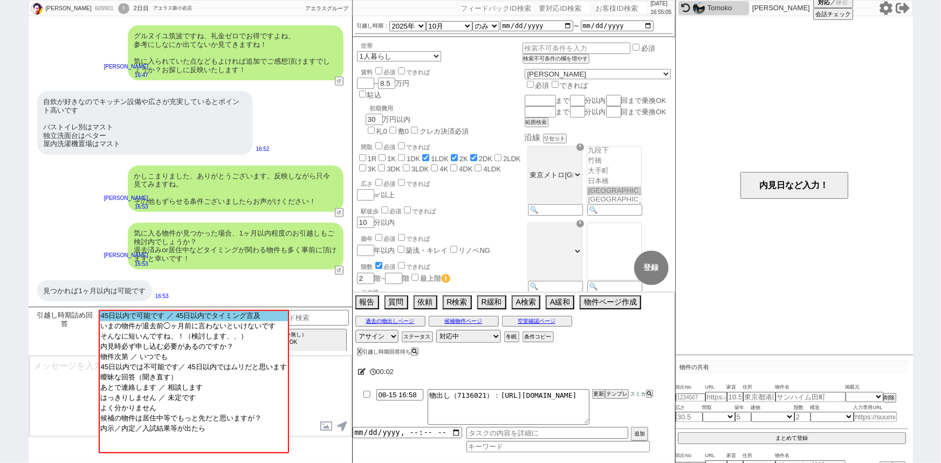
scroll to position [314, 0]
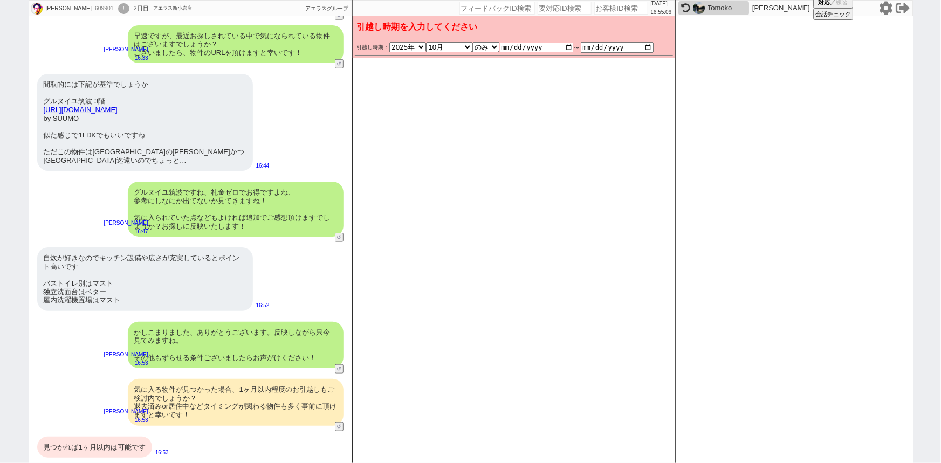
click at [566, 46] on input "2025-10-01" at bounding box center [536, 47] width 73 height 9
click at [246, 210] on div "グルヌイユ筑波ですね、礼金ゼロでお得ですよね、 参考にしなにか出てないか見てきますね！ 気に入られていた点などもよければ追加でご感想頂けますでしょうか？お探し…" at bounding box center [236, 209] width 216 height 55
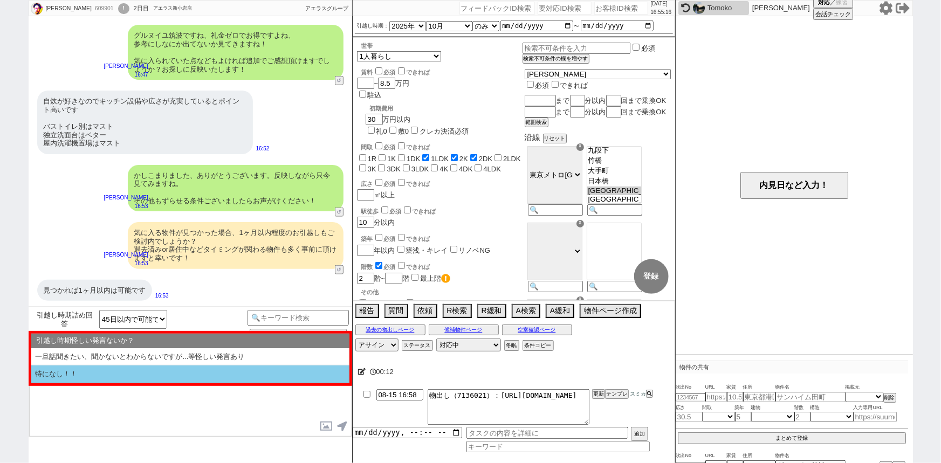
click at [95, 369] on li "特になし！！" at bounding box center [190, 375] width 318 height 18
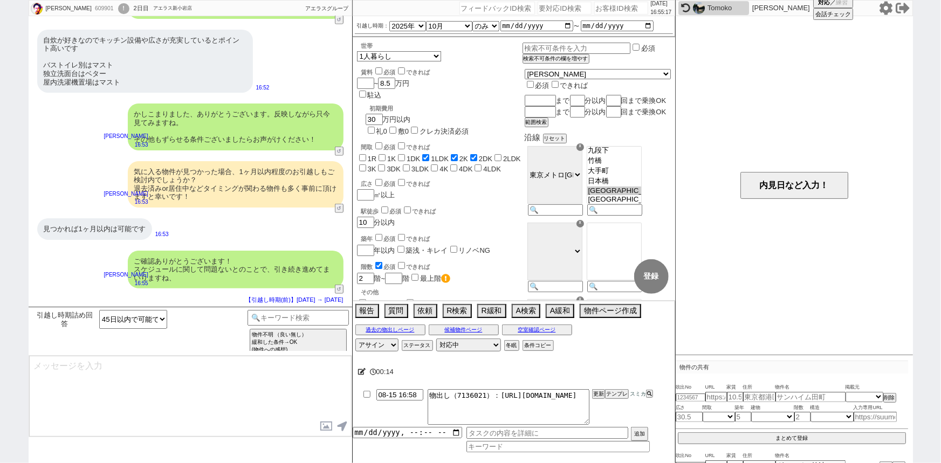
scroll to position [369, 0]
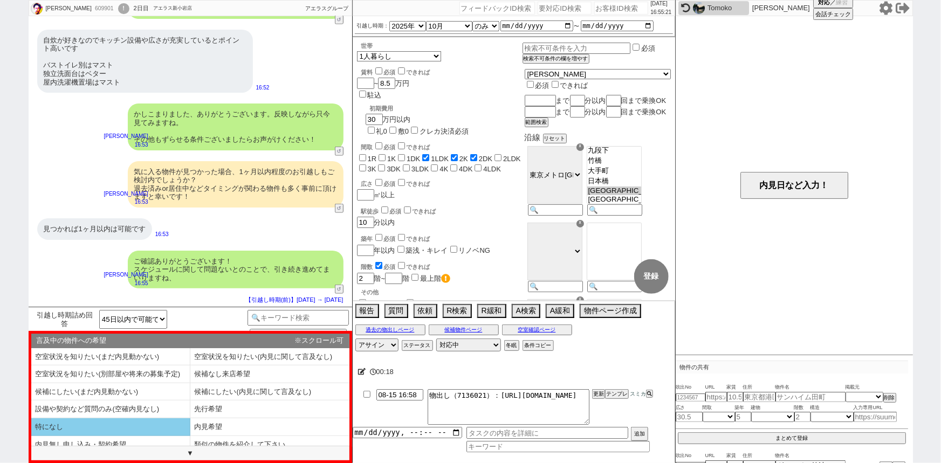
click at [86, 420] on li "特になし" at bounding box center [110, 427] width 159 height 18
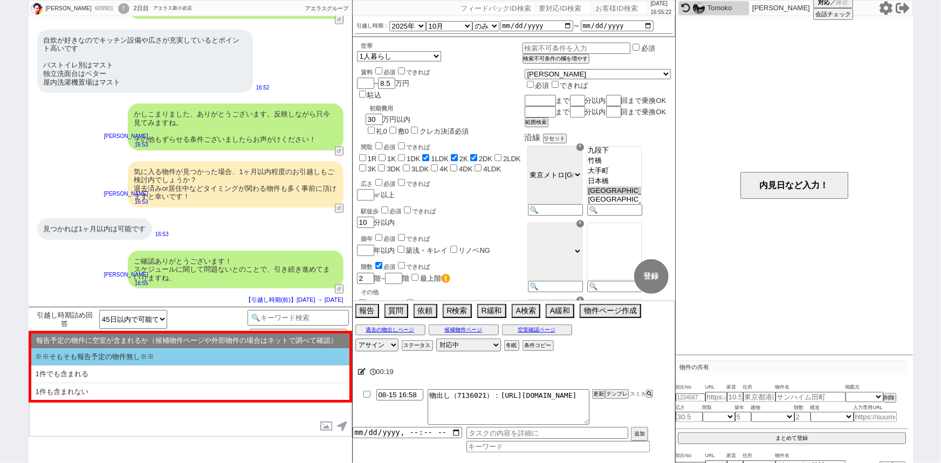
click at [153, 356] on li "※※そもそも報告予定の物件無し※※" at bounding box center [190, 357] width 318 height 18
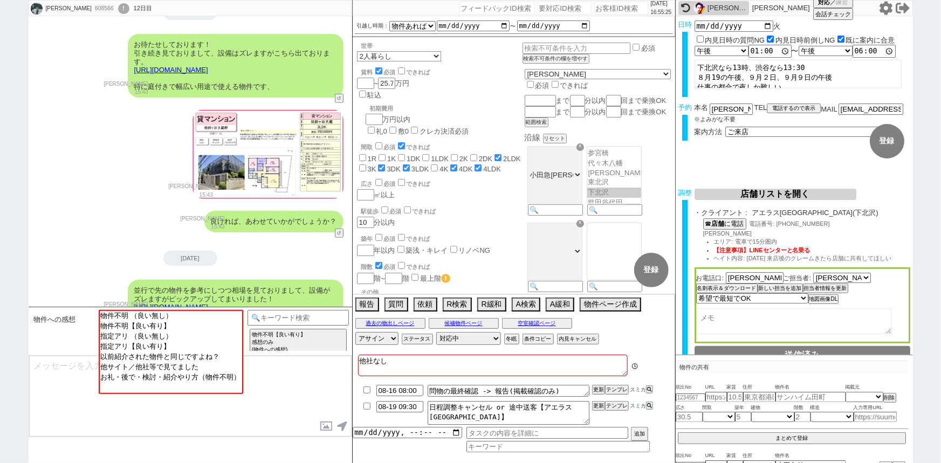
scroll to position [282, 0]
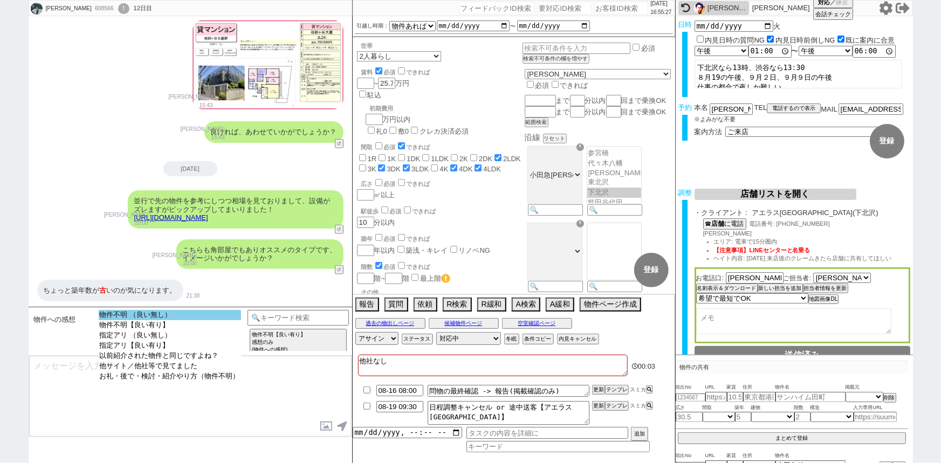
click at [180, 320] on option "物件不明 （良い無し）" at bounding box center [170, 325] width 142 height 10
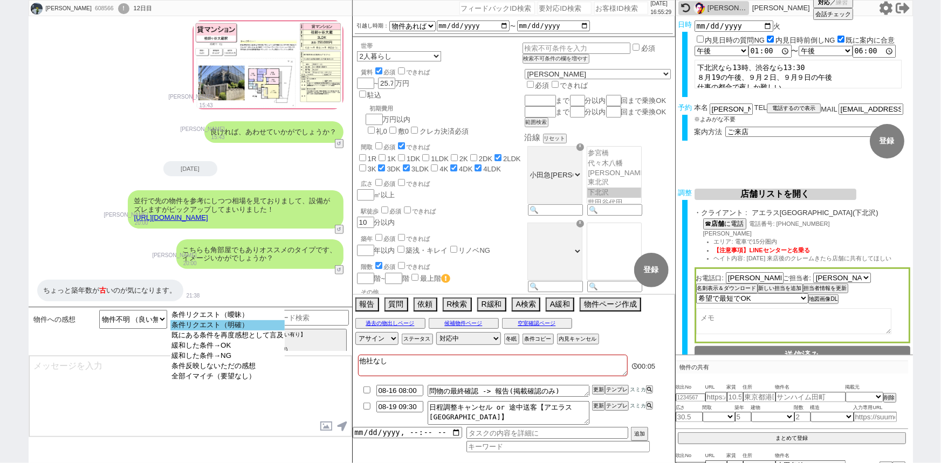
click at [219, 330] on option "条件リクエスト（明確）" at bounding box center [227, 335] width 114 height 10
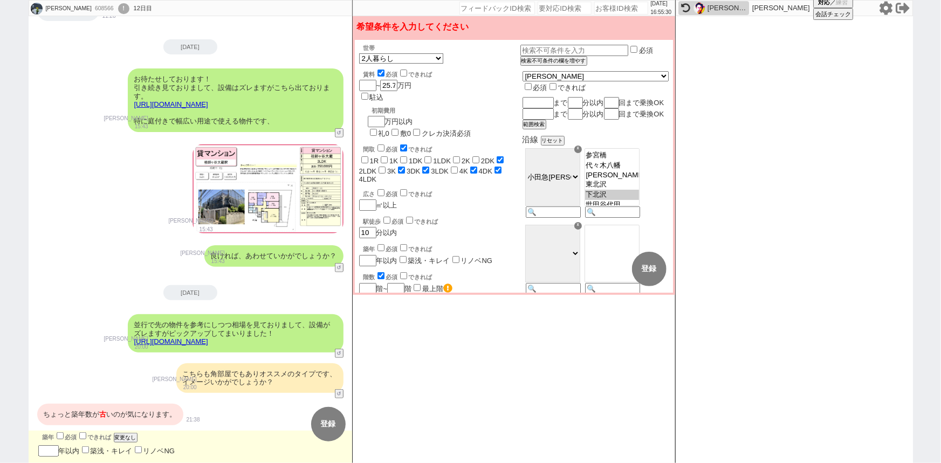
scroll to position [157, 0]
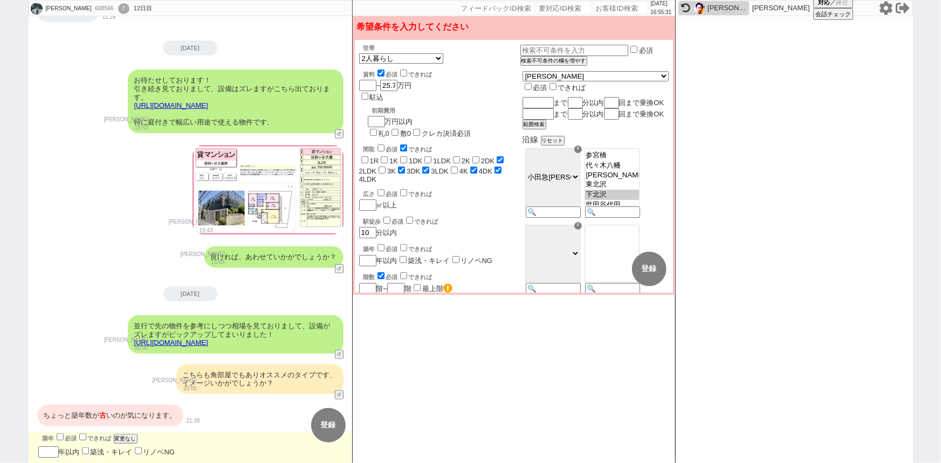
click at [104, 449] on label "築浅・キレイ" at bounding box center [112, 452] width 42 height 8
click at [89, 449] on input "築浅・キレイ" at bounding box center [85, 450] width 7 height 7
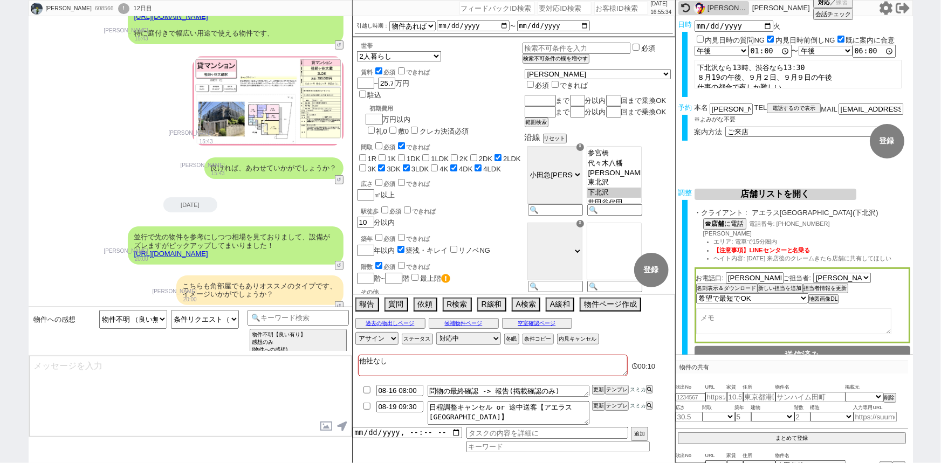
scroll to position [295, 0]
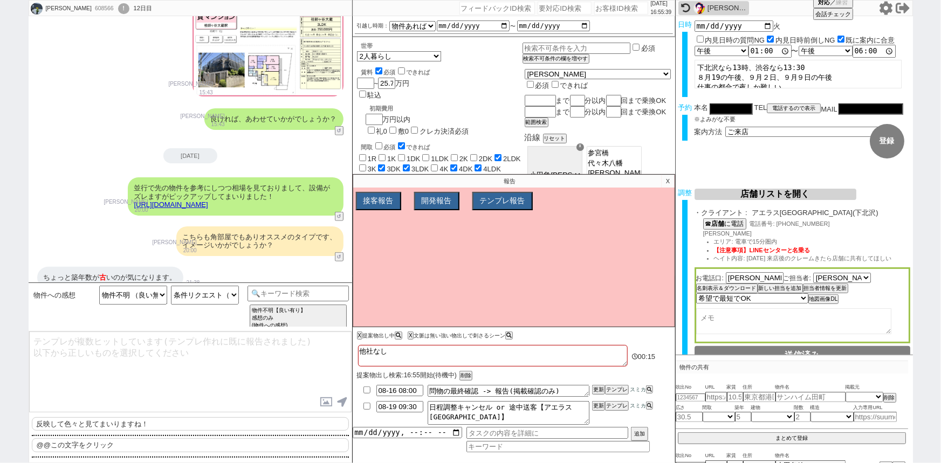
click at [113, 426] on p "反映して色々と見てまいりますね！" at bounding box center [190, 424] width 317 height 14
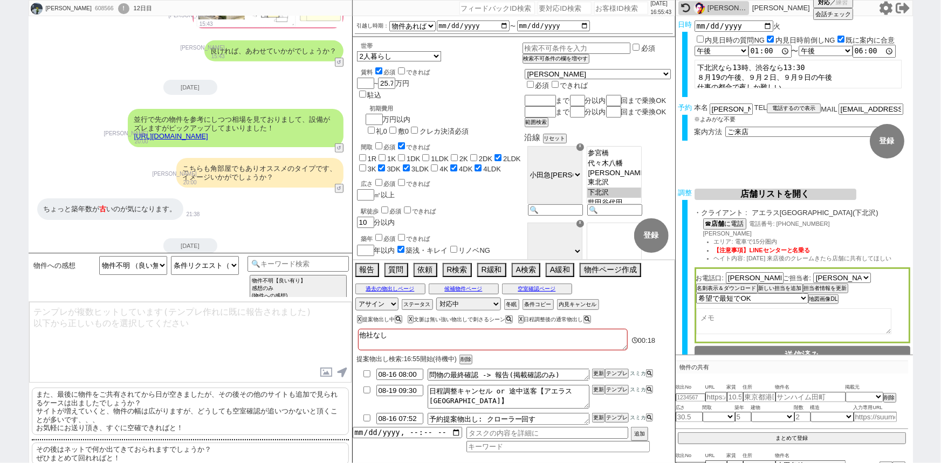
scroll to position [68, 0]
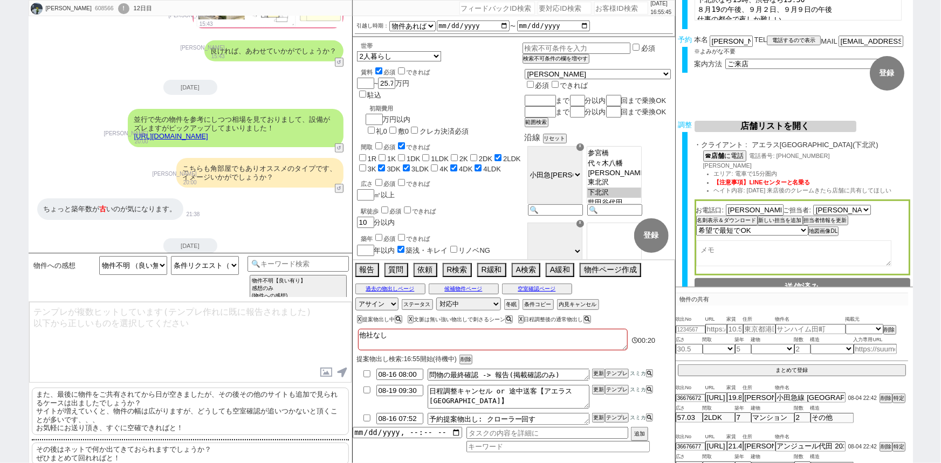
click at [253, 421] on p "また、最後に物件をご共有されてから日が空きましたが、その後その他のサイトも追加で見られるケースは出ましたでしょうか？ サイトが増えていくと、物件の幅は広がりま…" at bounding box center [190, 411] width 317 height 47
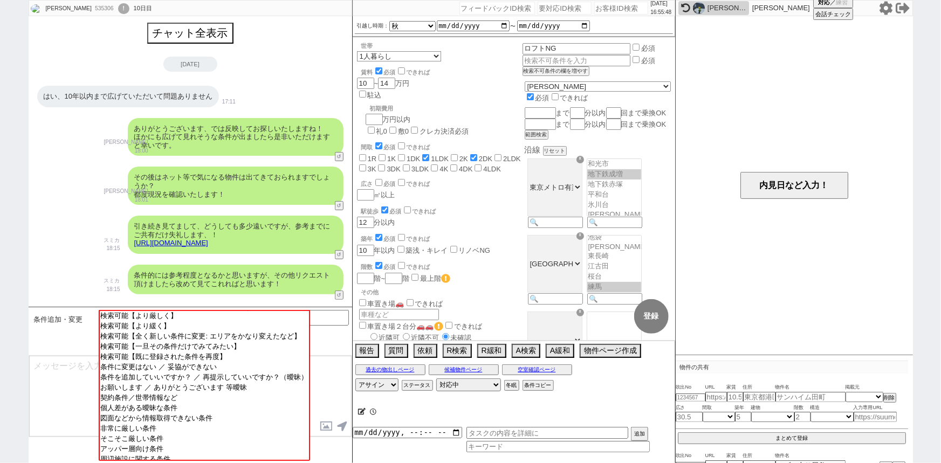
scroll to position [436, 0]
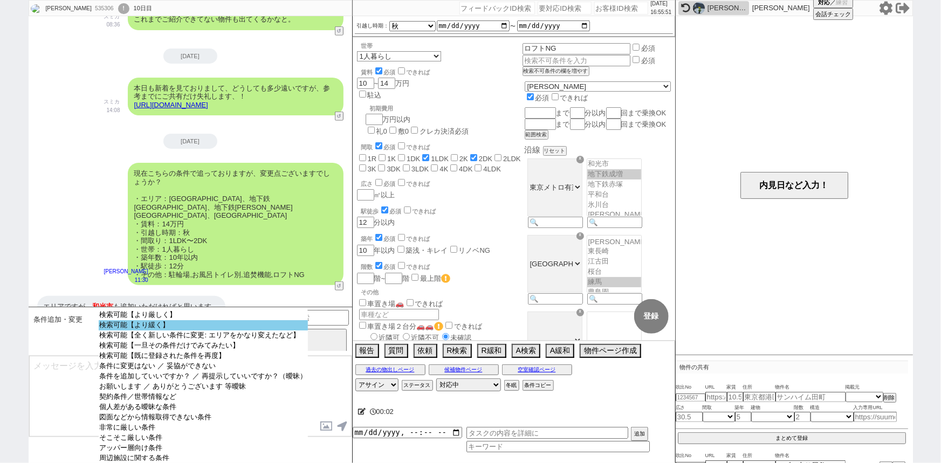
click at [239, 330] on option "検索可能【より緩く】" at bounding box center [203, 335] width 209 height 10
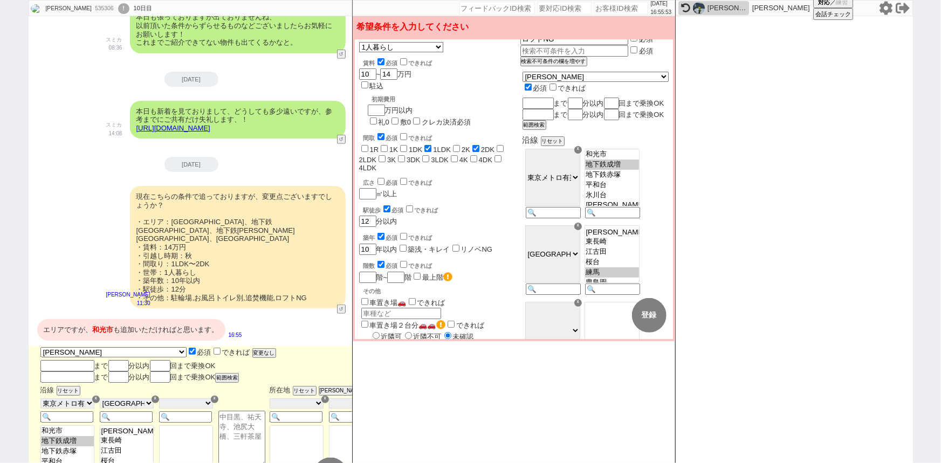
scroll to position [17, 0]
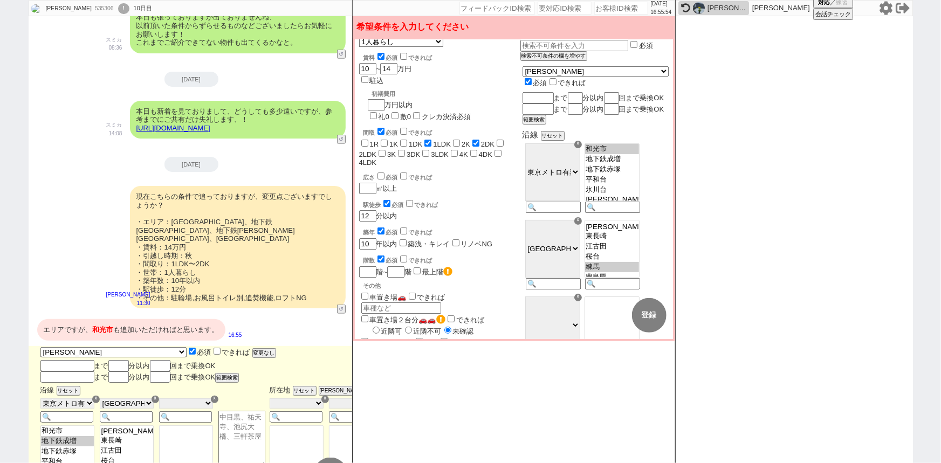
click at [639, 158] on option "和光市" at bounding box center [612, 159] width 54 height 10
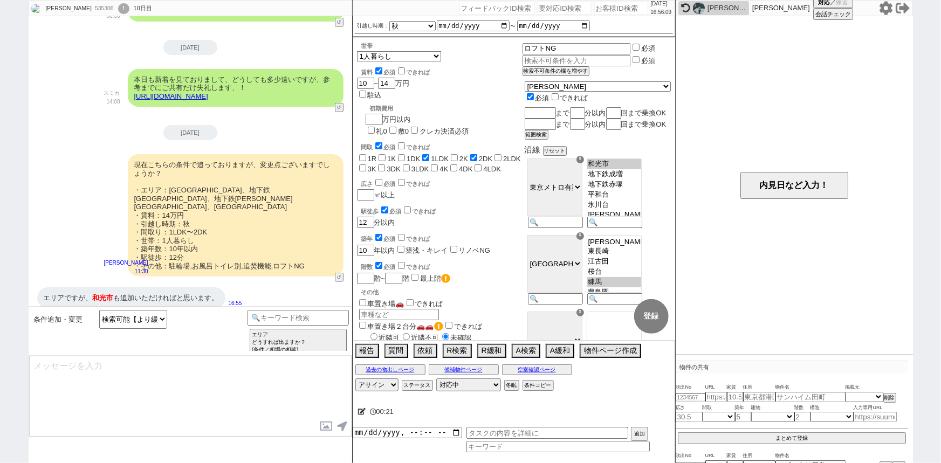
scroll to position [0, 0]
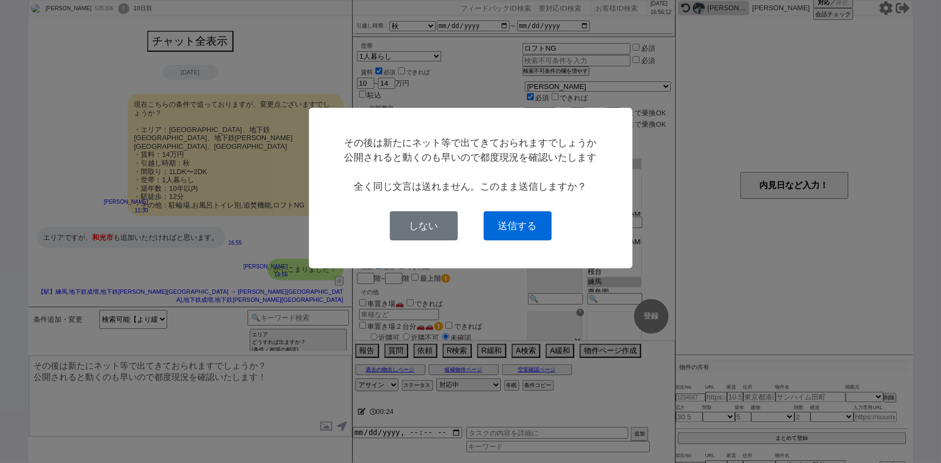
click at [527, 228] on button "送信する" at bounding box center [518, 225] width 68 height 29
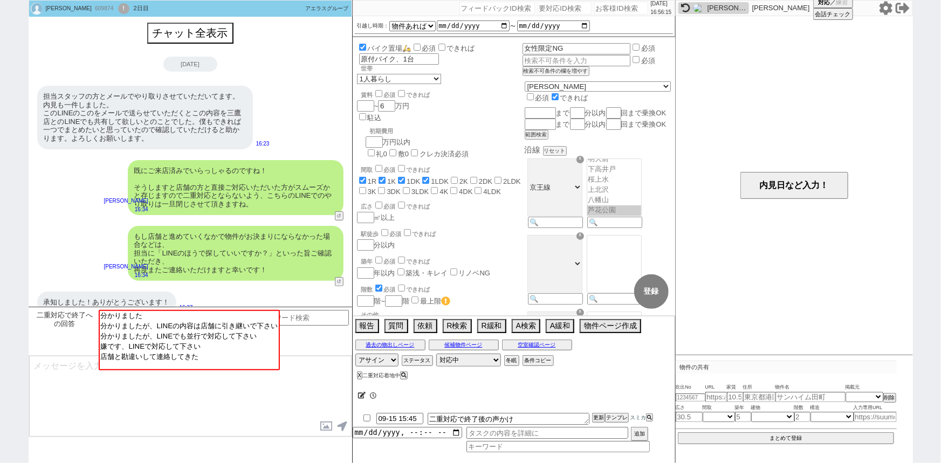
scroll to position [63, 0]
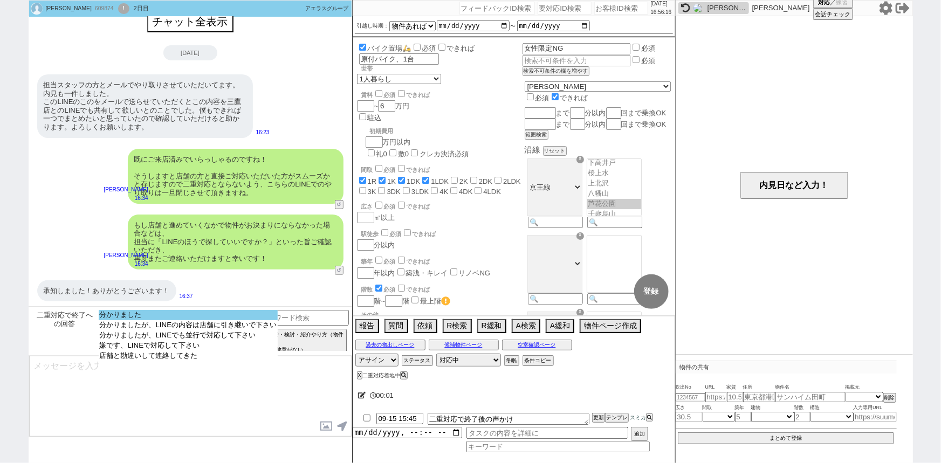
click at [155, 320] on option "分かりました" at bounding box center [189, 325] width 180 height 10
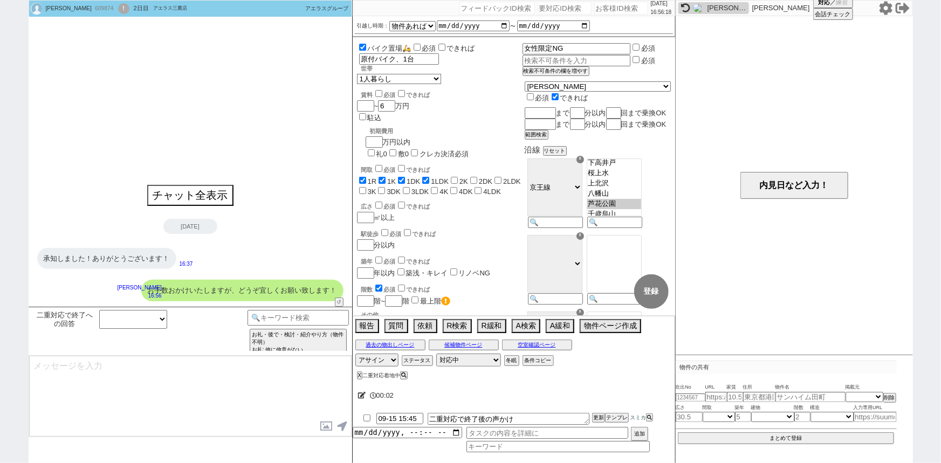
scroll to position [0, 0]
click at [220, 219] on div "[DATE]" at bounding box center [190, 226] width 323 height 15
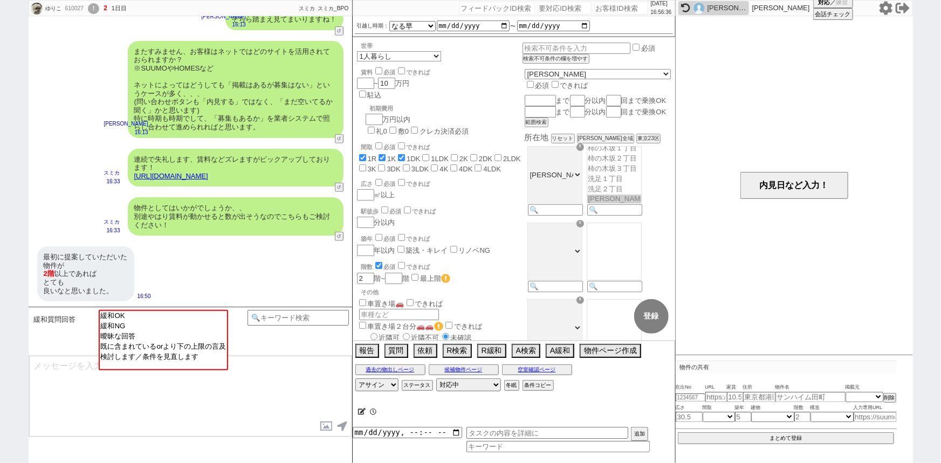
scroll to position [539, 0]
click at [233, 181] on div "連続で失礼します、賃料などズレますがピックアップしております！ https://tools.sumika.live/pages/n66v4za" at bounding box center [236, 168] width 216 height 38
click at [208, 174] on link "https://tools.sumika.live/pages/n66v4za" at bounding box center [171, 176] width 74 height 8
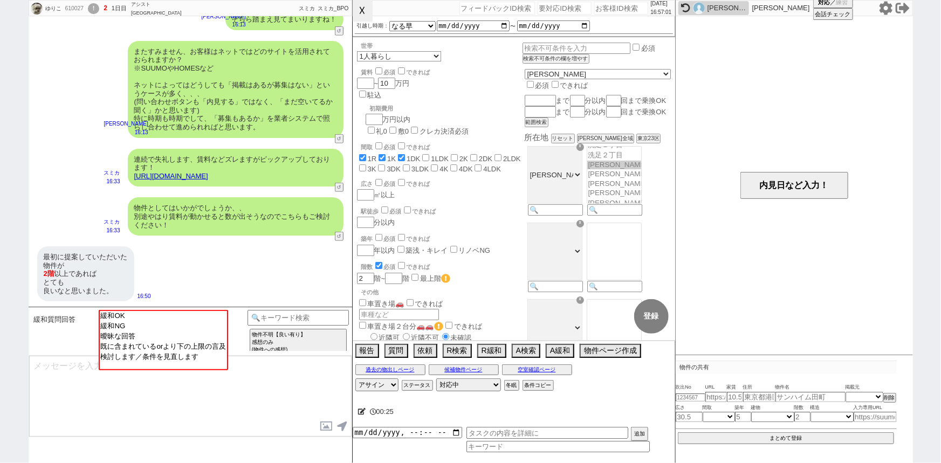
click at [362, 18] on button "☓" at bounding box center [363, 11] width 20 height 22
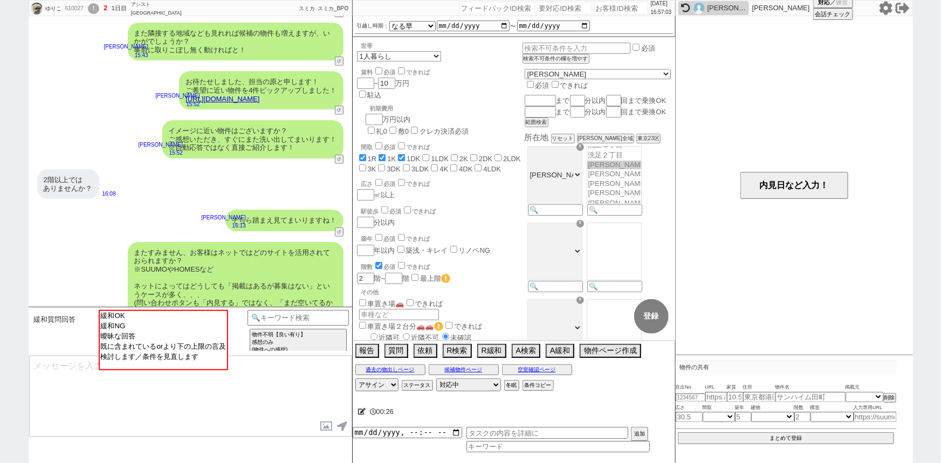
scroll to position [228, 0]
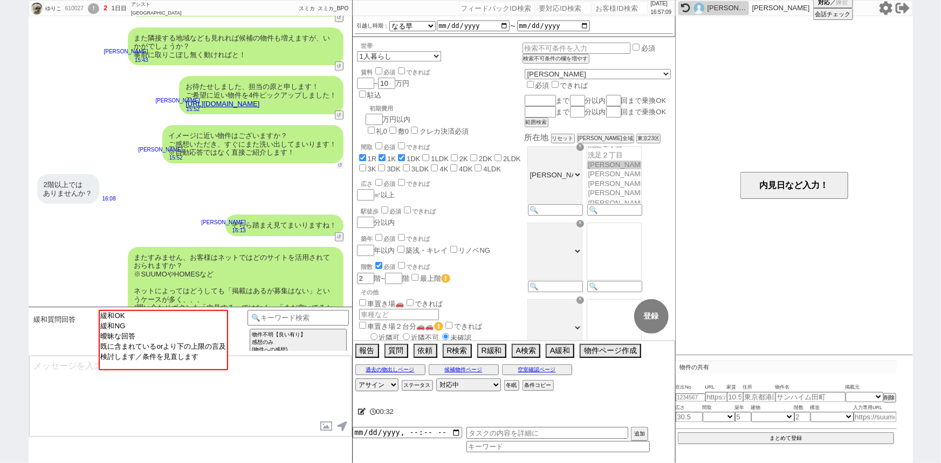
click at [338, 164] on button "↺" at bounding box center [340, 165] width 6 height 7
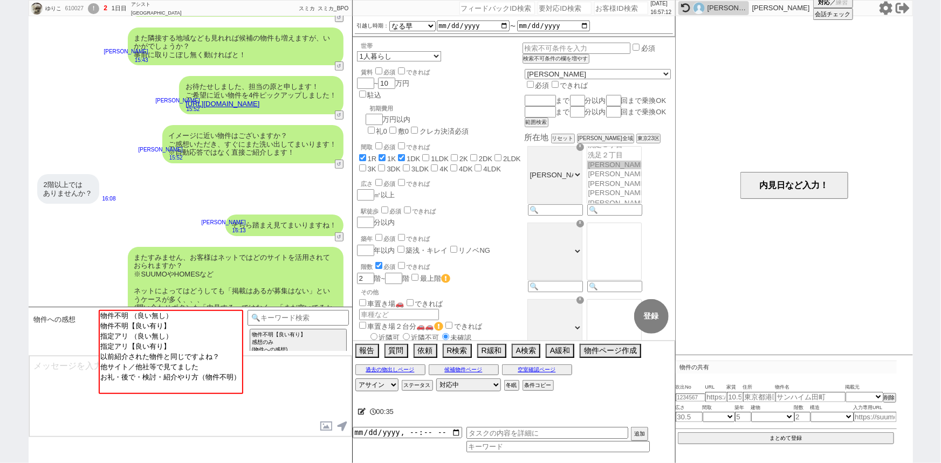
click at [259, 102] on link "https://tools.sumika.live/pages/fmvu06d" at bounding box center [222, 104] width 74 height 8
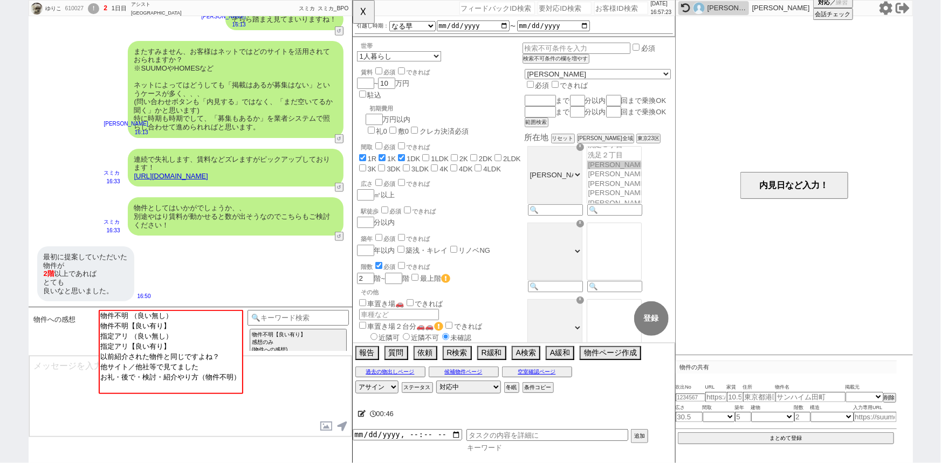
click at [485, 447] on input at bounding box center [557, 447] width 183 height 9
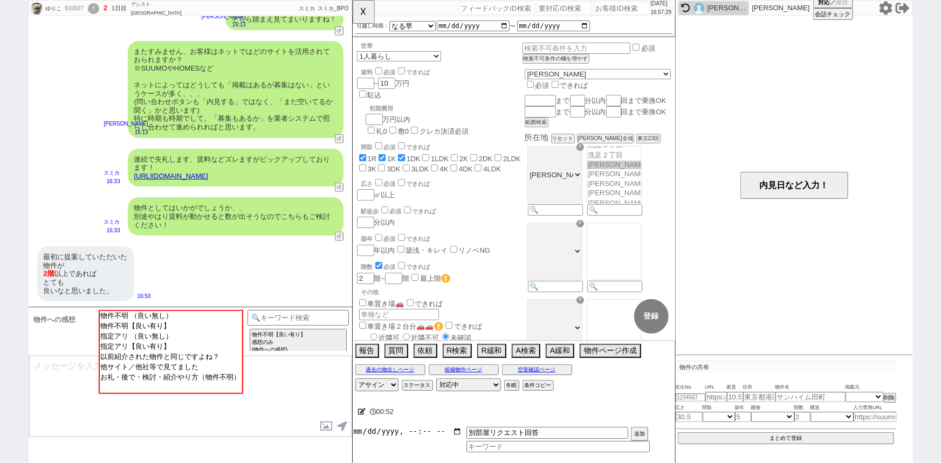
click at [399, 432] on input "datetime-local" at bounding box center [407, 431] width 109 height 9
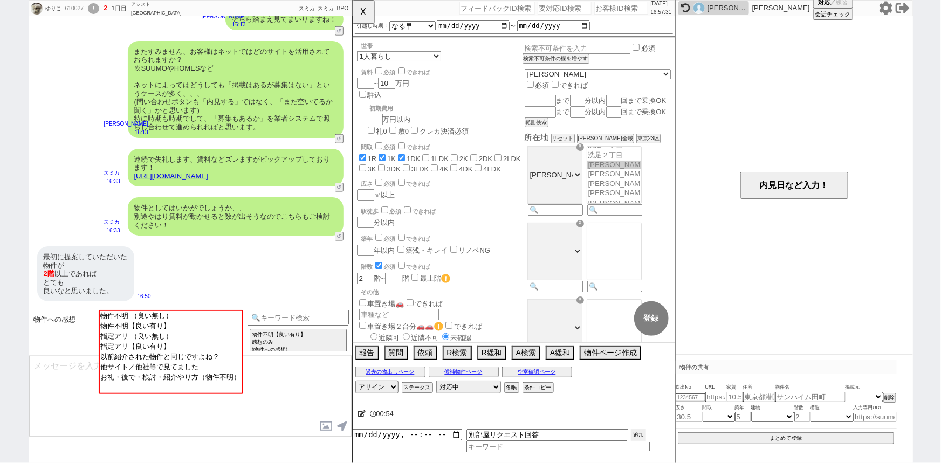
click at [637, 433] on button "追加" at bounding box center [638, 435] width 15 height 12
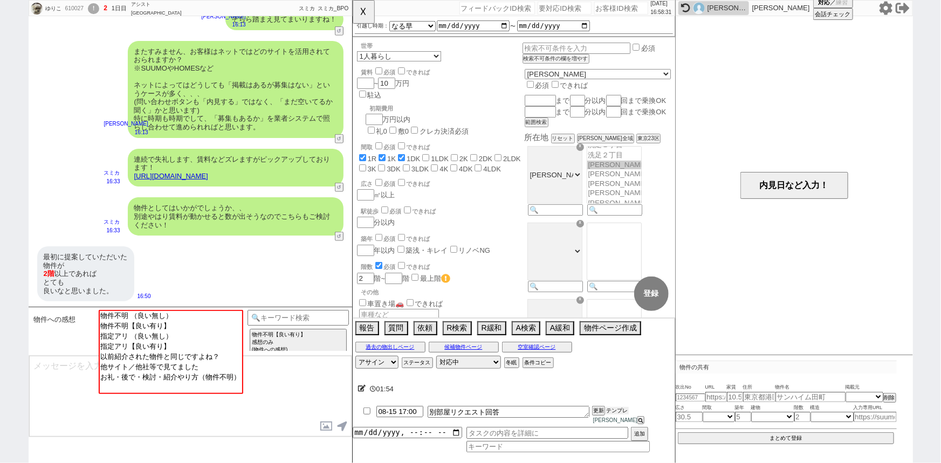
click at [623, 415] on button "テンプレ" at bounding box center [617, 411] width 24 height 8
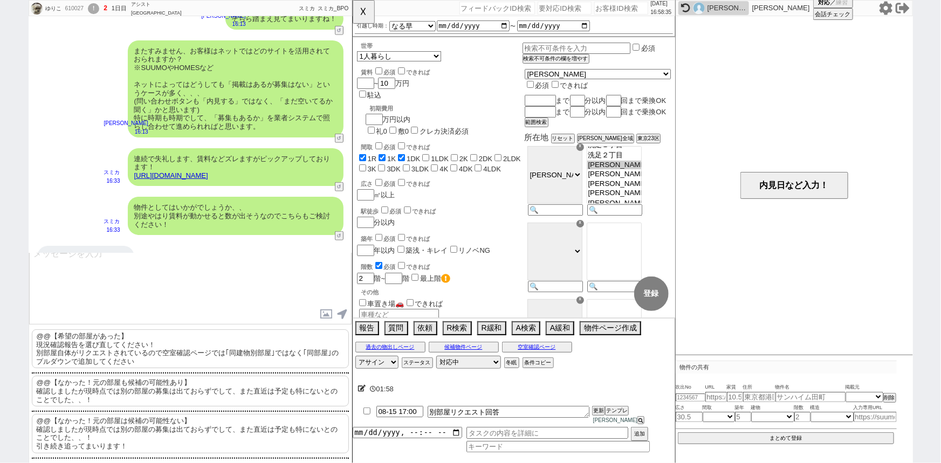
click at [173, 430] on p "@@【なかった！元の部屋は候補の可能性ない】 確認しましたが現時点では別の部屋の募集は出ておらずでして、また直近は予定も特にないとのことでした、、！ 引き続き…" at bounding box center [190, 433] width 317 height 39
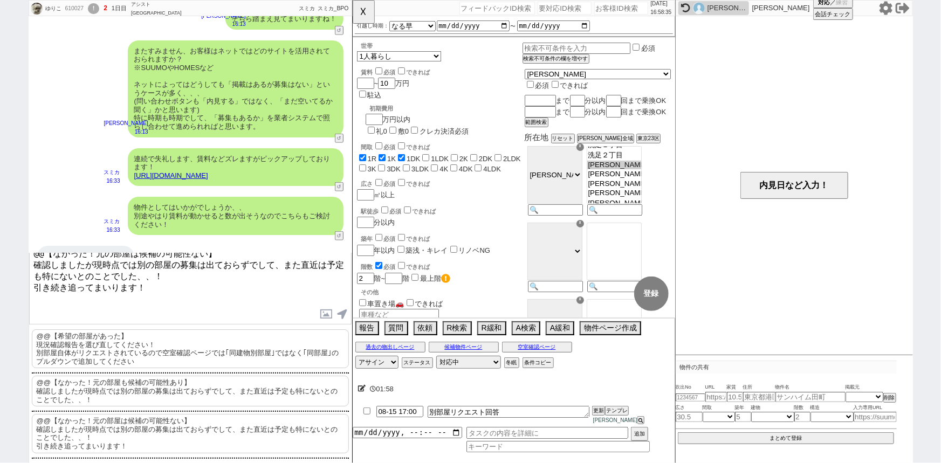
scroll to position [53, 0]
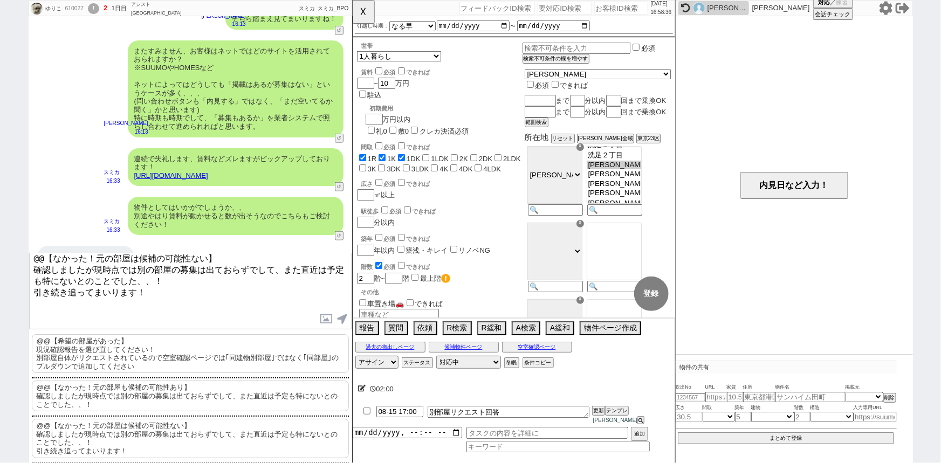
drag, startPoint x: 33, startPoint y: 268, endPoint x: 26, endPoint y: 252, distance: 17.6
click at [26, 252] on div "ゆりこ 610027 ! 2 1日目 アシスト武蔵小山店 冬眠中 自社客 スミカ スミカ_BPO チャット全表示 2025-08-15 すぐにて 15:41 …" at bounding box center [470, 231] width 941 height 463
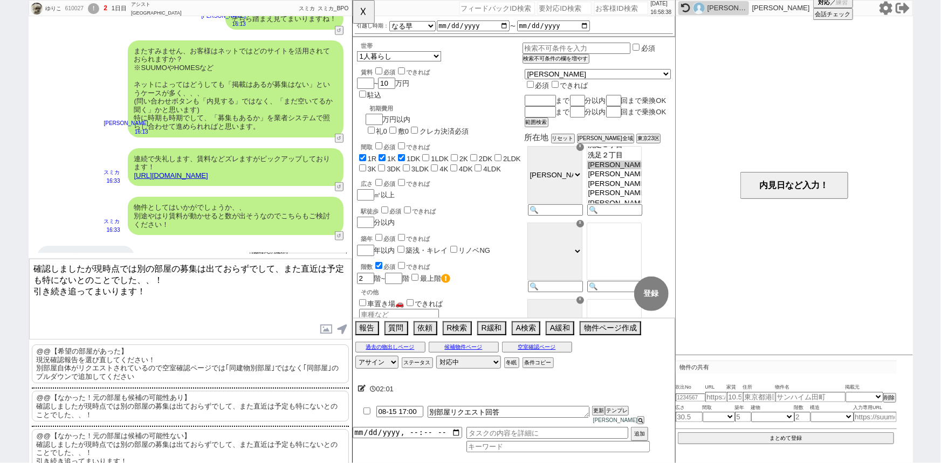
scroll to position [488, 0]
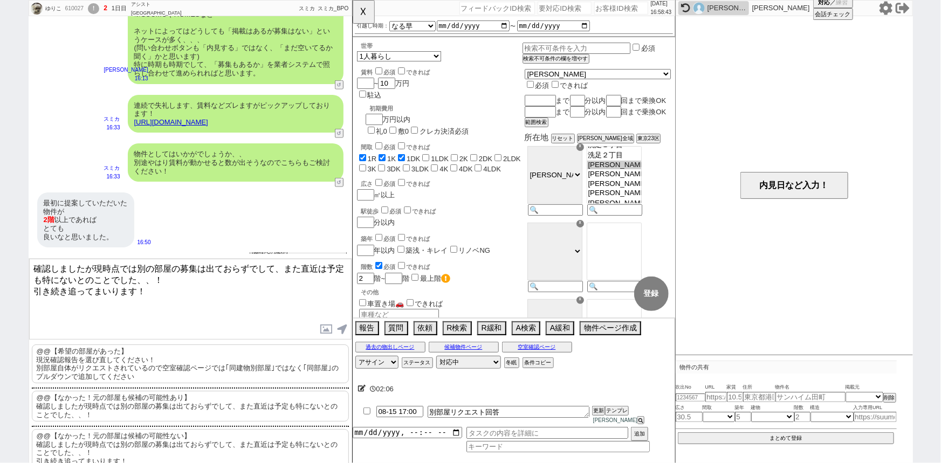
click at [36, 265] on textarea "確認しましたが現時点では別の部屋の募集は出ておらずでして、また直近は予定も特にないとのことでした、、！ 引き続き追ってまいります！" at bounding box center [190, 299] width 322 height 81
paste textarea "カーサハピネス"
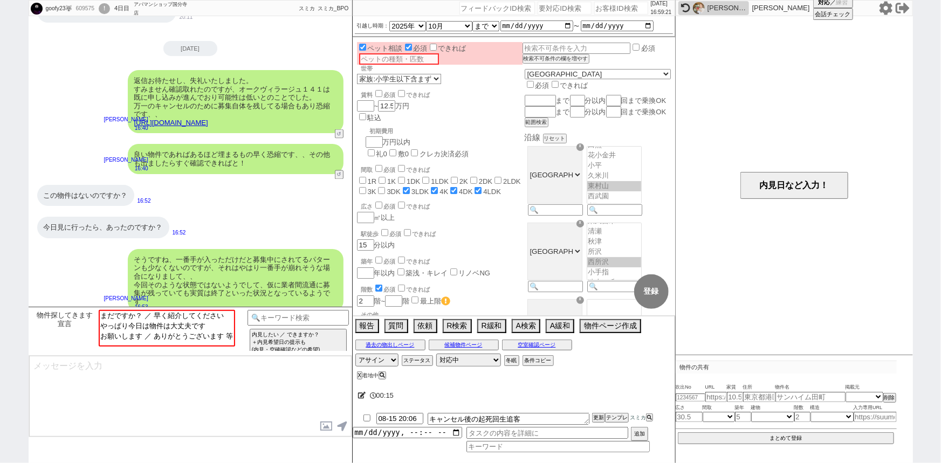
scroll to position [1320, 0]
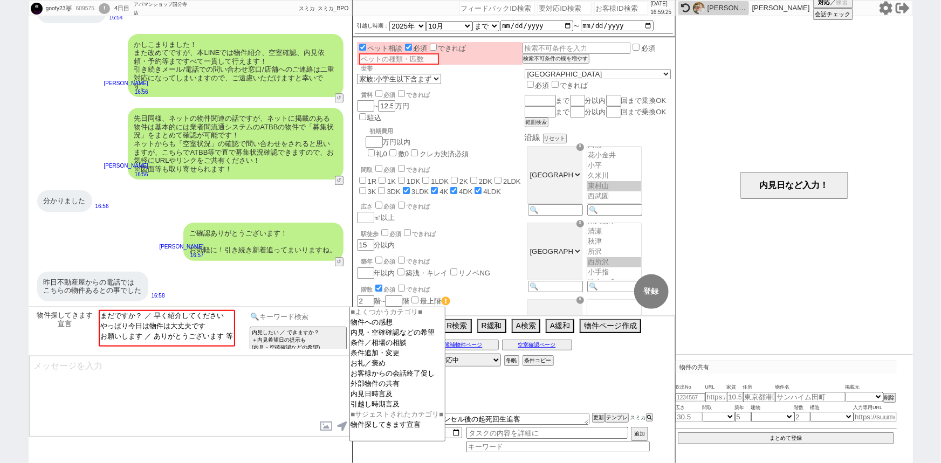
click at [306, 317] on input at bounding box center [298, 316] width 102 height 13
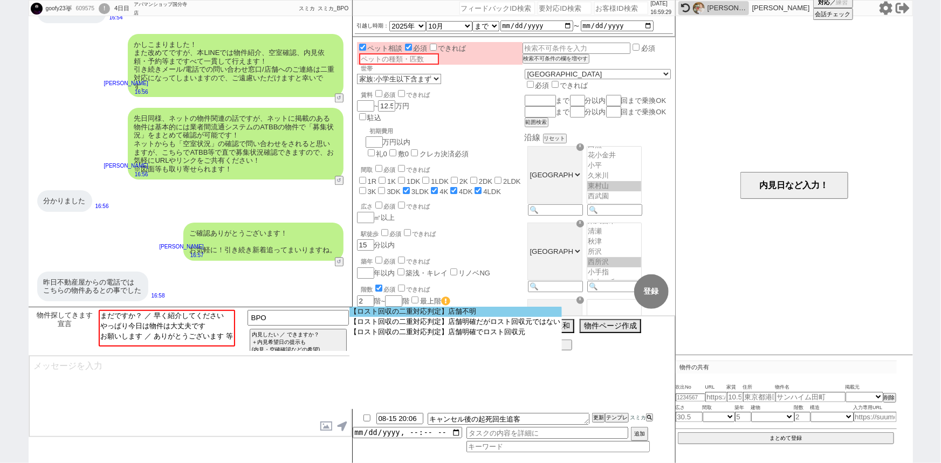
click at [0, 0] on option "【ロスト回収の二重対応判定】店舗不明" at bounding box center [0, 0] width 0 height 0
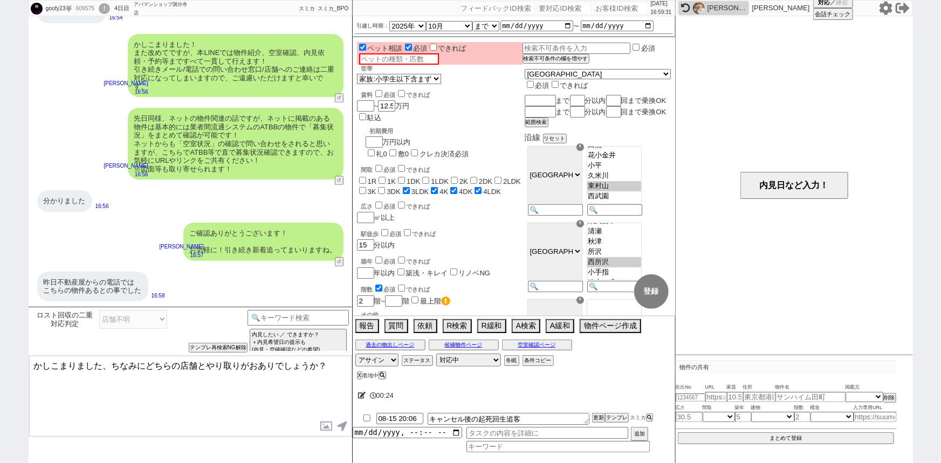
drag, startPoint x: 102, startPoint y: 359, endPoint x: 0, endPoint y: 342, distance: 103.3
click at [0, 342] on div "goofy23🐺 609575 ! 0 4日目 アパマンショップ国分寺店 冬眠中 自社客 スミカ スミカ_BPO チャット全表示 2025-08-12 申し込…" at bounding box center [470, 231] width 941 height 463
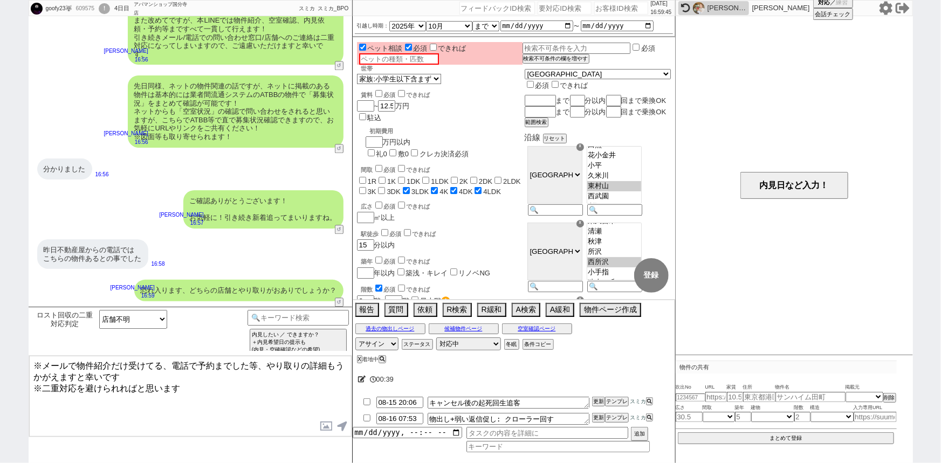
drag, startPoint x: 121, startPoint y: 374, endPoint x: 0, endPoint y: 325, distance: 130.8
click at [0, 325] on div "goofy23🐺 609575 ! 0 4日目 アパマンショップ国分寺店 冬眠中 自社客 スミカ スミカ_BPO チャット全表示 2025-08-12 申し込…" at bounding box center [470, 231] width 941 height 463
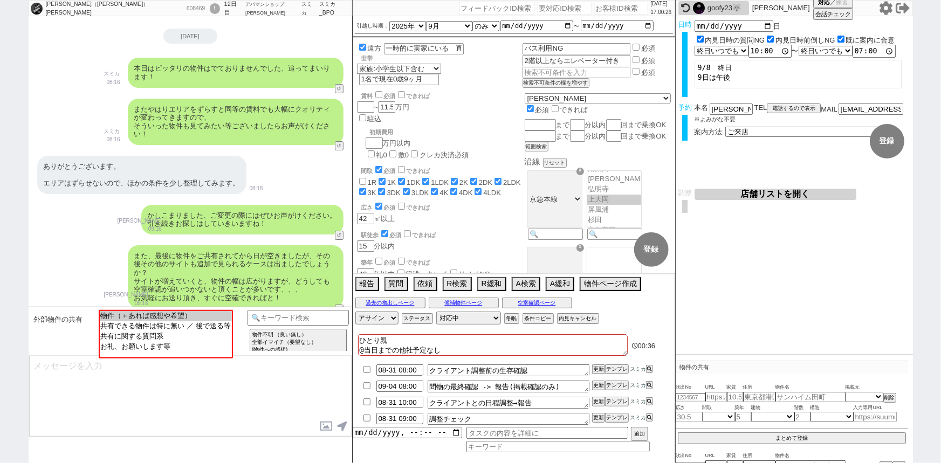
scroll to position [1770, 0]
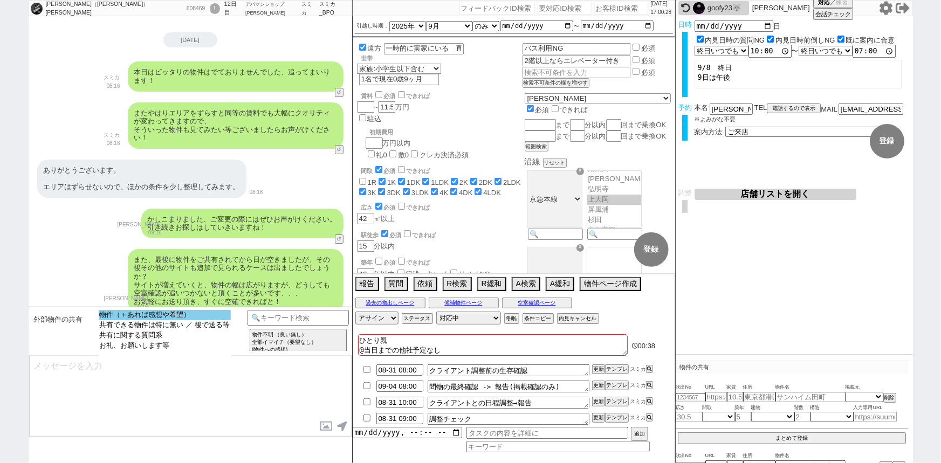
click at [205, 320] on option "物件（＋あれば感想や希望）" at bounding box center [165, 325] width 132 height 10
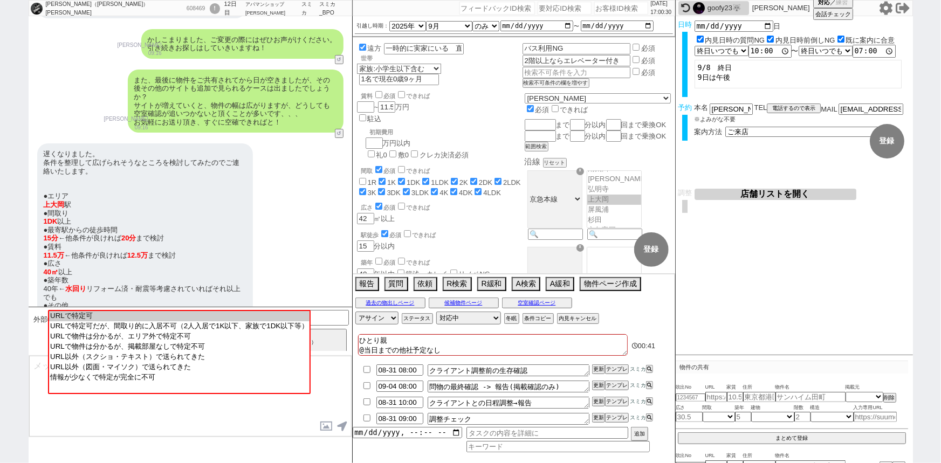
scroll to position [2007, 0]
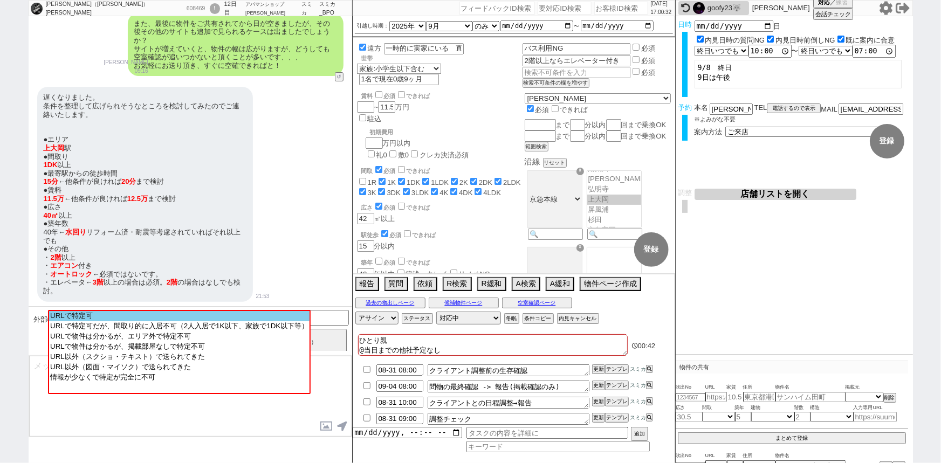
click at [195, 321] on option "URLで特定可" at bounding box center [179, 326] width 260 height 10
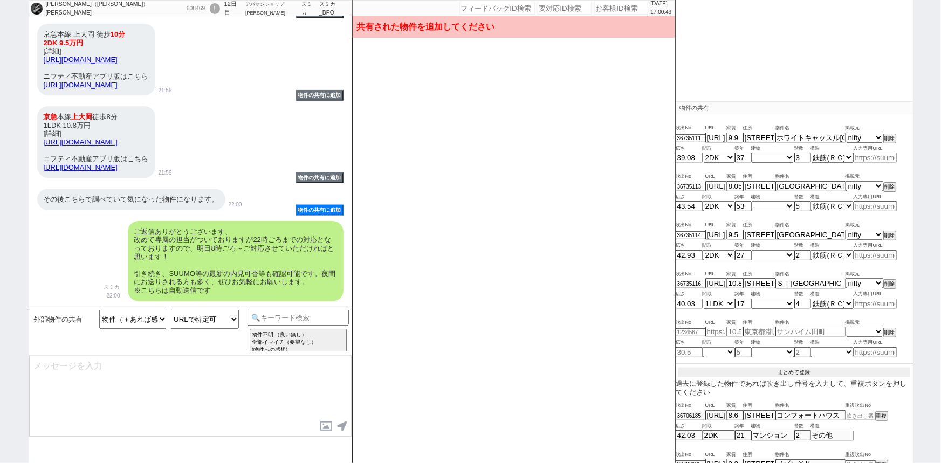
scroll to position [258, 0]
click at [799, 370] on button "まとめて登録" at bounding box center [794, 374] width 232 height 10
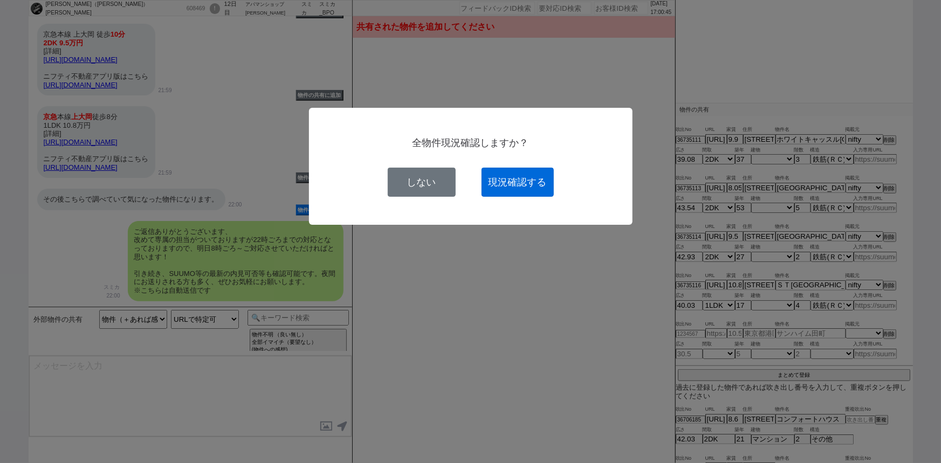
click at [526, 176] on button "現況確認する" at bounding box center [517, 182] width 72 height 29
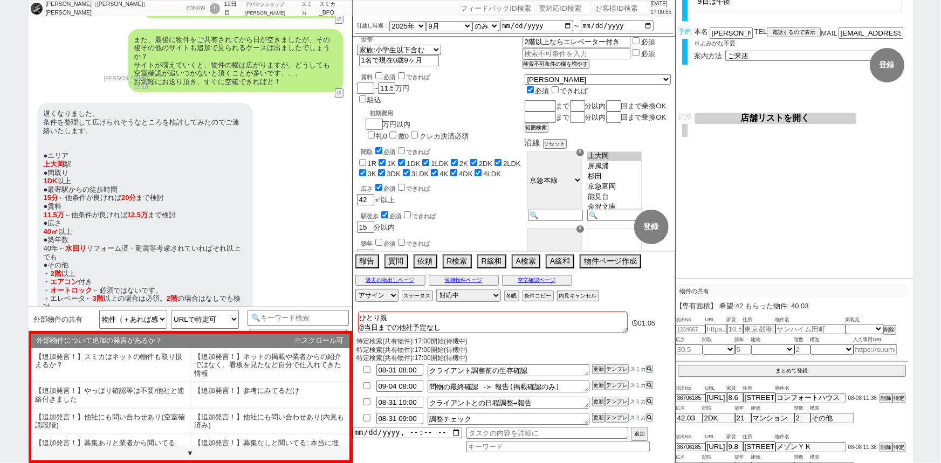
scroll to position [18, 0]
click at [388, 160] on label "1K" at bounding box center [391, 164] width 9 height 8
click at [385, 160] on input "1K" at bounding box center [381, 163] width 7 height 7
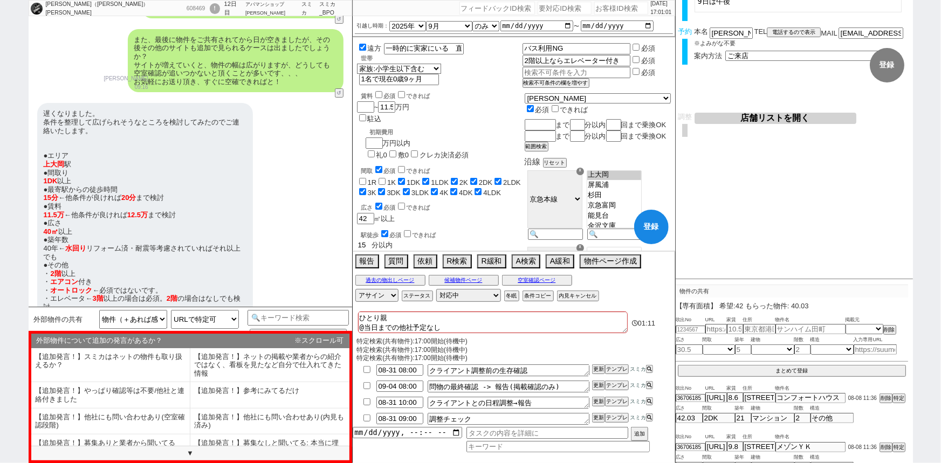
click at [367, 240] on input "15" at bounding box center [364, 244] width 15 height 9
click at [391, 102] on input "11.5" at bounding box center [385, 106] width 15 height 9
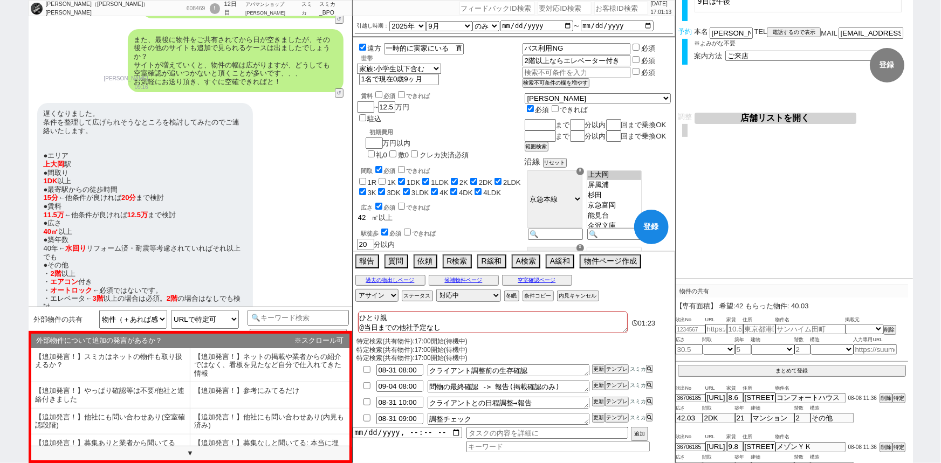
click at [368, 213] on input "42" at bounding box center [364, 217] width 15 height 9
drag, startPoint x: 370, startPoint y: 230, endPoint x: 352, endPoint y: 233, distance: 18.5
click at [352, 233] on div "2025/08/15 17:01:19 候補物件を追加してしてください 紹介した物件一覧 他社物件を追加する 空室確認ページに追加・削除 紹介した物件一覧 他…" at bounding box center [513, 231] width 323 height 463
click at [409, 259] on label "できれば" at bounding box center [413, 262] width 35 height 6
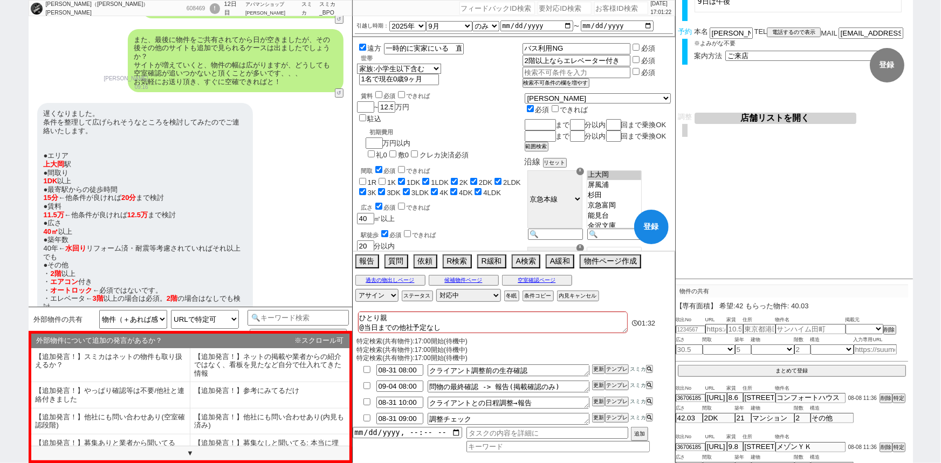
click at [405, 258] on input "できれば" at bounding box center [401, 261] width 7 height 7
click at [559, 57] on input "2階以上ならエレベーター付き" at bounding box center [575, 60] width 106 height 9
click at [577, 57] on input "3階以上ならエレベーター付き" at bounding box center [575, 60] width 106 height 9
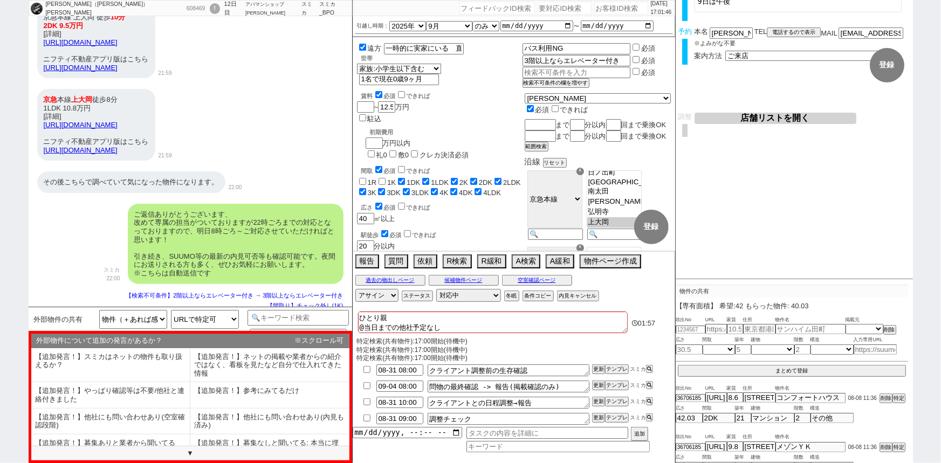
scroll to position [301, 0]
click at [577, 57] on input "3階以上ならエレベーター付き" at bounding box center [575, 60] width 106 height 9
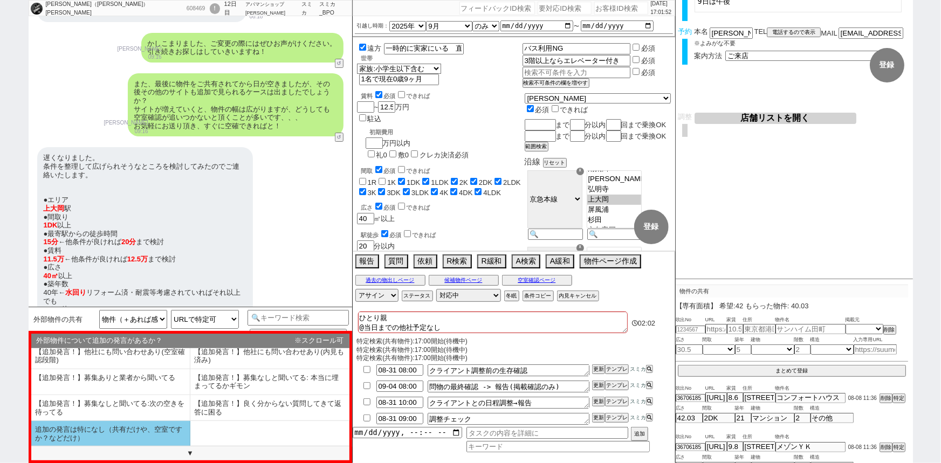
scroll to position [0, 0]
click at [118, 435] on li "追加の発言は特になし（共有だけや、空室ですか？などだけ）" at bounding box center [110, 433] width 159 height 25
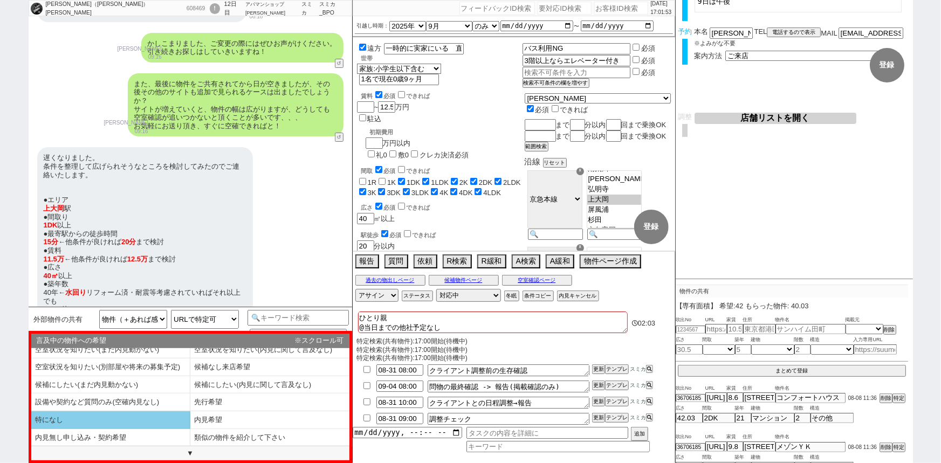
click at [116, 421] on li "特になし" at bounding box center [110, 420] width 159 height 18
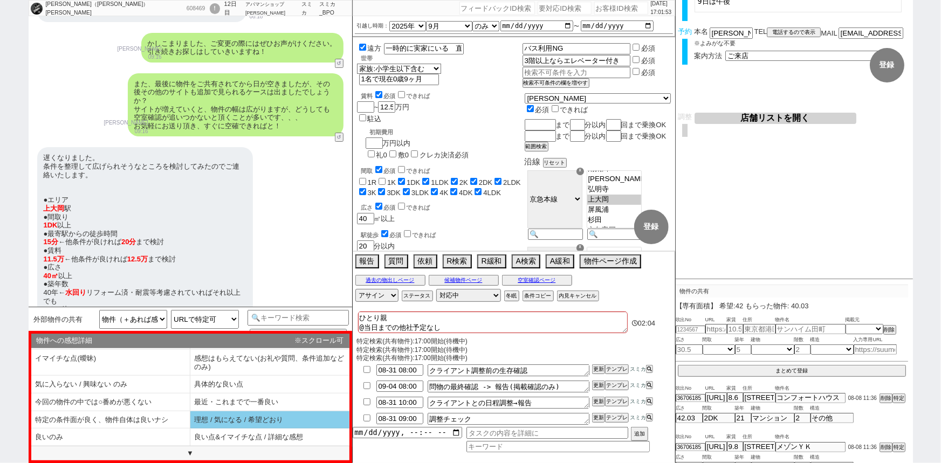
click at [190, 429] on li "理想 / 気になる / 希望どおり" at bounding box center [110, 438] width 159 height 18
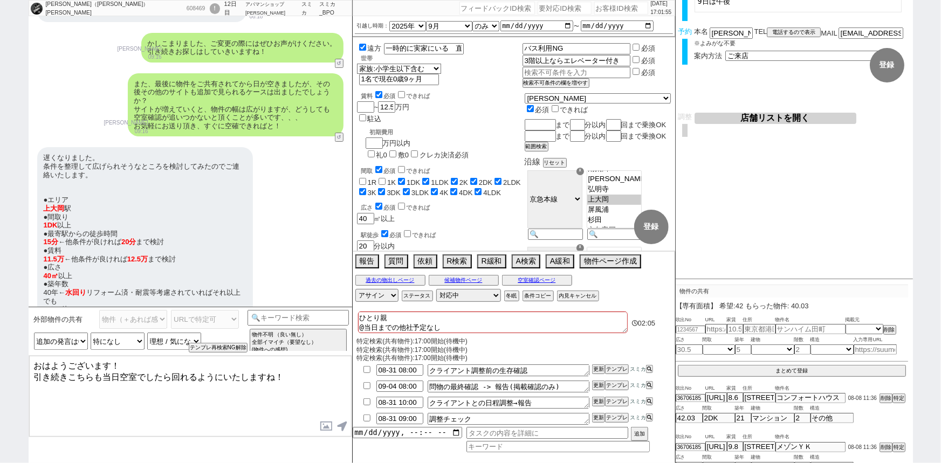
drag, startPoint x: 109, startPoint y: 360, endPoint x: 0, endPoint y: 332, distance: 112.5
click at [0, 332] on div "坂脇（大西） 愛子 608469 ! 0 12日目 アパマンショップ川崎北口店 冬眠中 自社客 スミカ スミカ_BPO チャット全表示 2025-08-08 …" at bounding box center [470, 231] width 941 height 463
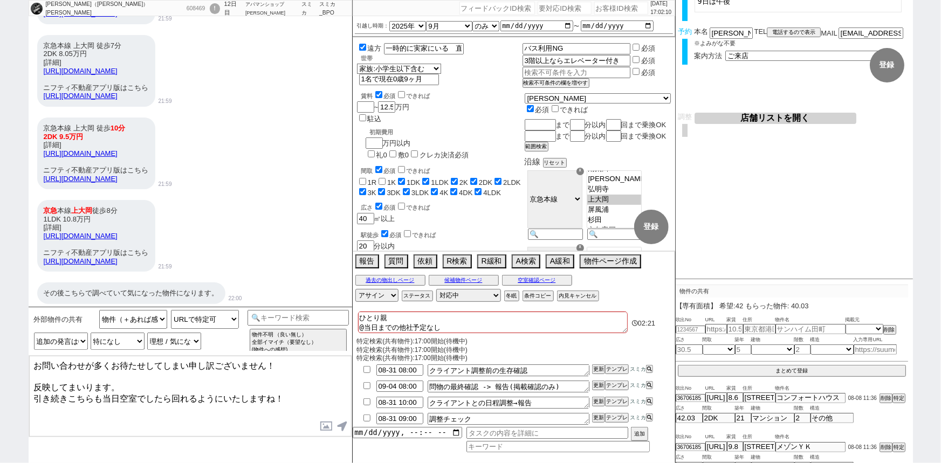
scroll to position [2367, 0]
drag, startPoint x: 94, startPoint y: 391, endPoint x: 11, endPoint y: 397, distance: 82.7
click at [11, 397] on div "坂脇（大西） 愛子 608469 ! 0 12日目 アパマンショップ川崎北口店 冬眠中 自社客 スミカ スミカ_BPO チャット全表示 2025-08-08 …" at bounding box center [470, 231] width 941 height 463
drag, startPoint x: 94, startPoint y: 392, endPoint x: 28, endPoint y: 394, distance: 66.3
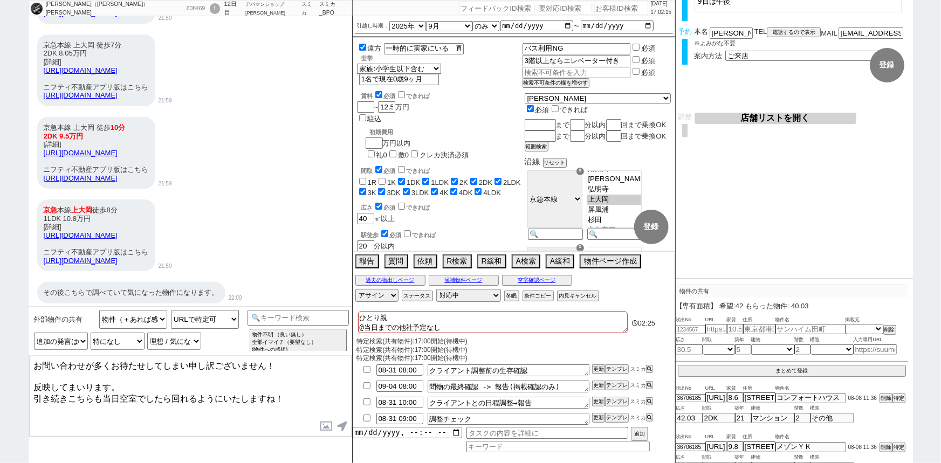
click at [29, 394] on div "お問い合わせが多くお待たせしてしまい申し訳ございません！ 反映してまいります。 引き続きこちらも当日空室でしたら回れるようにいたしますね！ 内見日が過ぎたので…" at bounding box center [190, 396] width 323 height 82
drag, startPoint x: 91, startPoint y: 391, endPoint x: 33, endPoint y: 390, distance: 57.2
click at [33, 390] on textarea "お問い合わせが多くお待たせしてしまい申し訳ございません！ 反映してまいります。 引き続きこちらも当日空室でしたら回れるようにいたしますね！" at bounding box center [190, 396] width 322 height 81
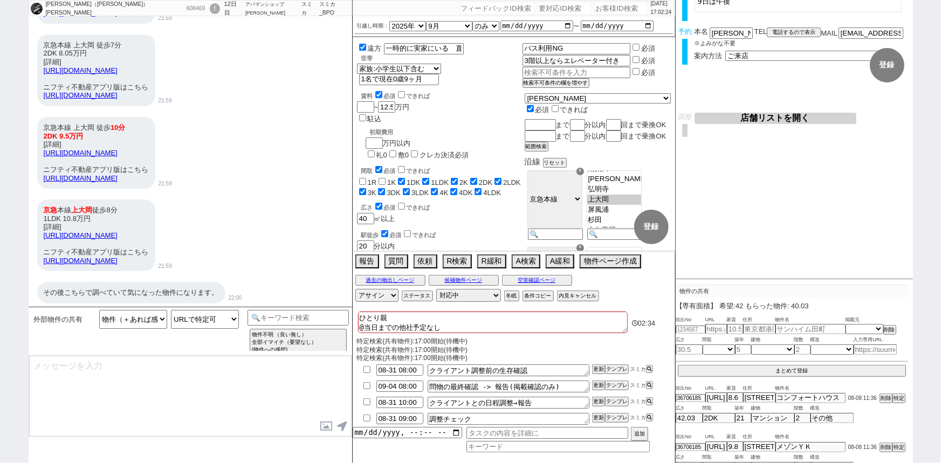
scroll to position [2445, 0]
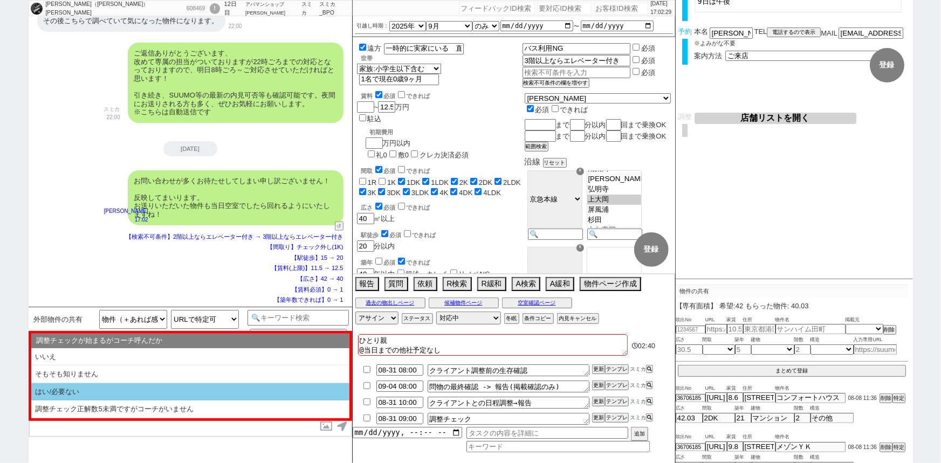
click at [85, 390] on li "はい/必要ない" at bounding box center [190, 392] width 318 height 18
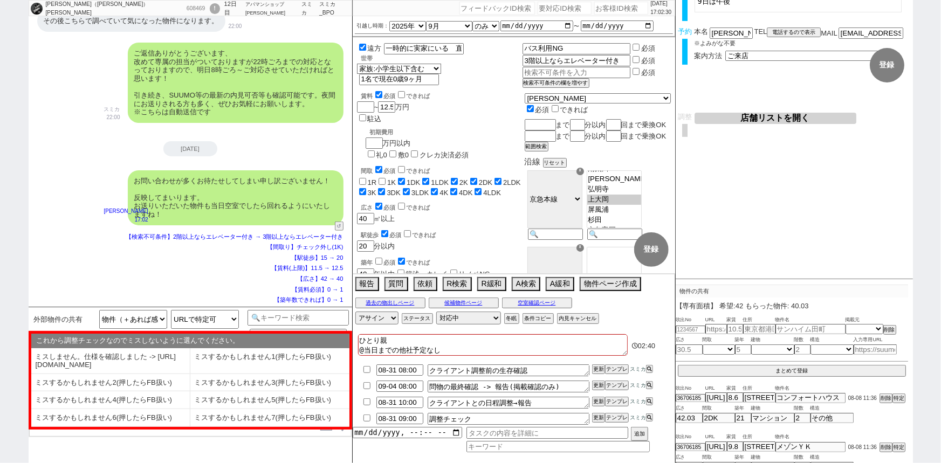
scroll to position [0, 0]
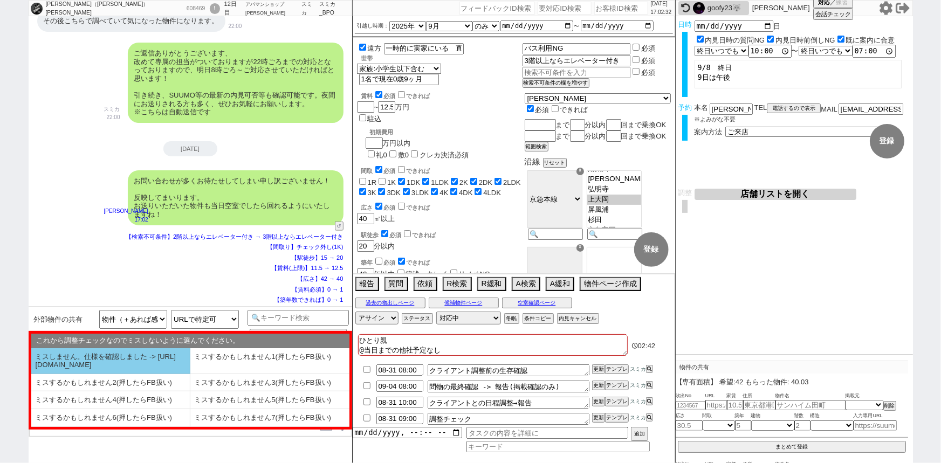
click at [85, 362] on li "ミスしません。仕様を確認しました -> https://jent.notion.site/841a6651aa67425da7d40ddfad41a184" at bounding box center [110, 361] width 159 height 26
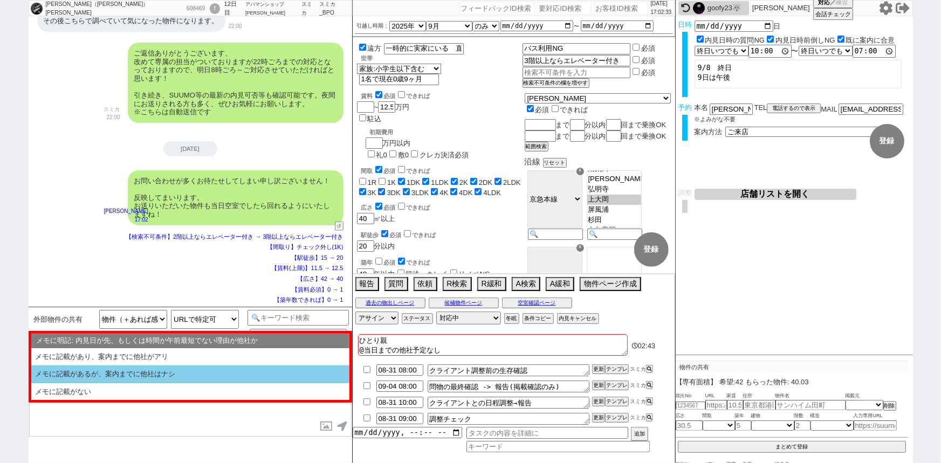
click at [116, 383] on li "メモに記載があるが、案内までに他社はナシ" at bounding box center [190, 391] width 318 height 17
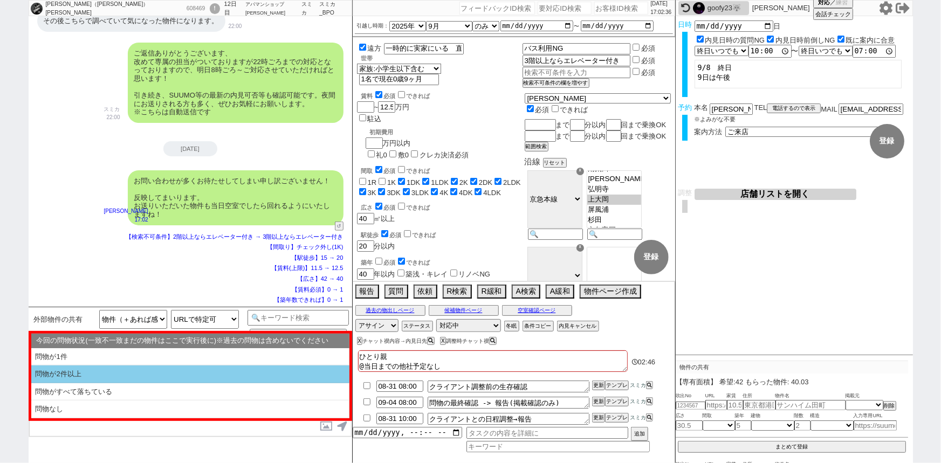
click at [108, 383] on li "問物が2件以上" at bounding box center [190, 392] width 318 height 18
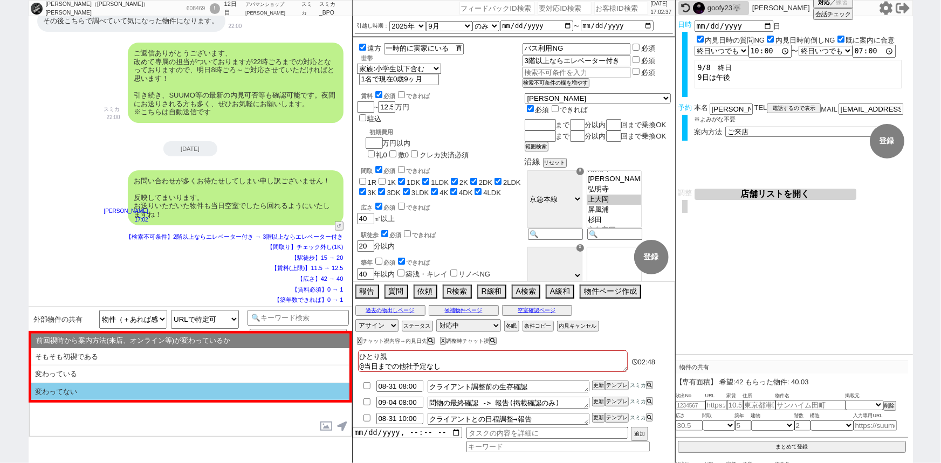
click at [119, 393] on li "変わってない" at bounding box center [190, 391] width 318 height 17
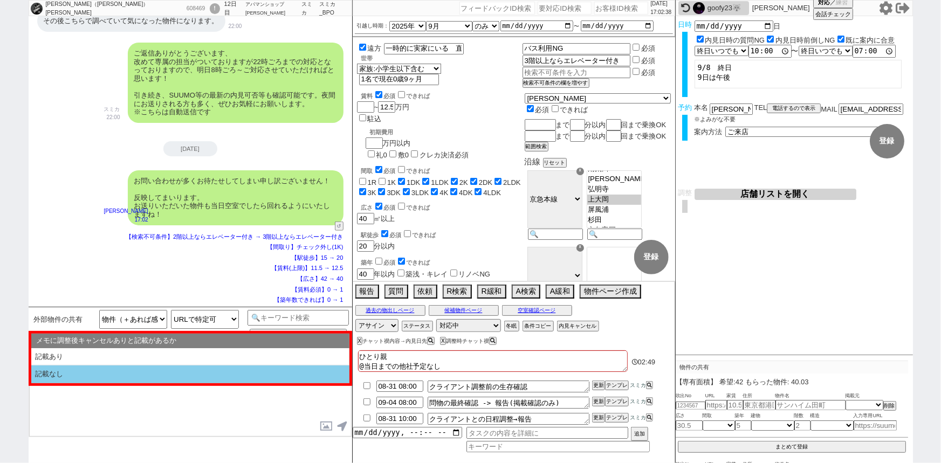
click at [135, 381] on li "記載なし" at bounding box center [190, 375] width 318 height 18
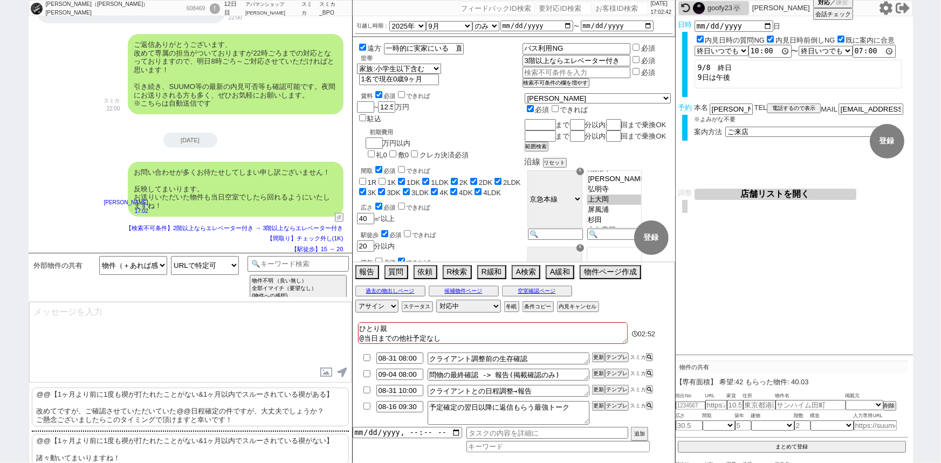
click at [108, 441] on p "@@【1ヶ月より前に1度も禊が打たれたことがない&1ヶ月以内でスルーされている禊がない】 諸々動いてまいりますね！" at bounding box center [190, 449] width 317 height 31
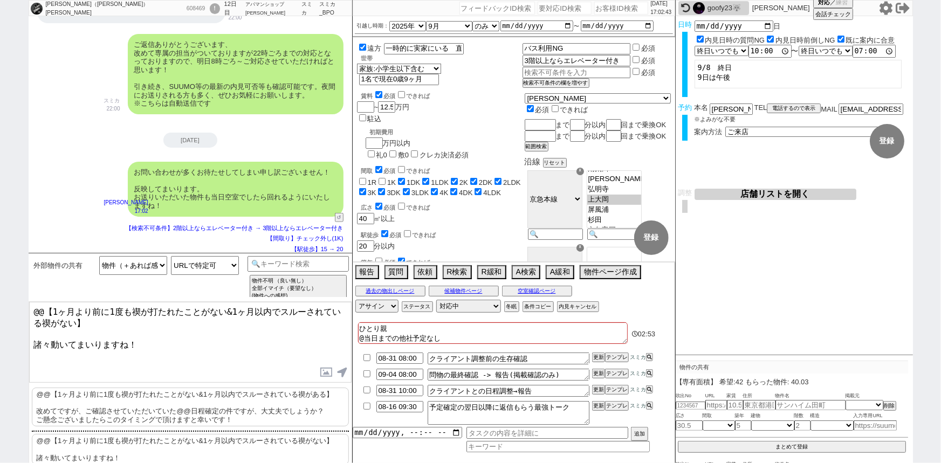
drag, startPoint x: 31, startPoint y: 337, endPoint x: 22, endPoint y: 296, distance: 42.1
click at [22, 296] on div "坂脇（大西） 愛子 608469 ! 0 12日目 アパマンショップ川崎北口店 冬眠中 自社客 スミカ スミカ_BPO チャット全表示 2025-08-08 …" at bounding box center [470, 231] width 941 height 463
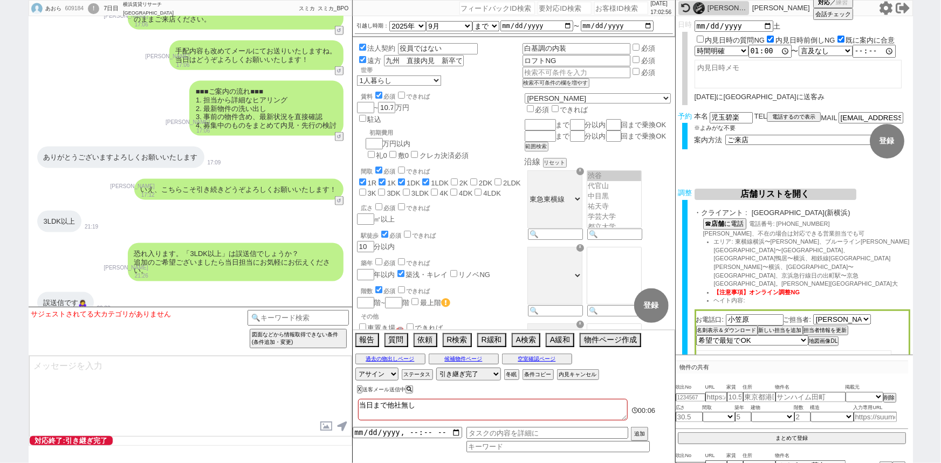
scroll to position [6930, 0]
click at [337, 135] on button "↺" at bounding box center [340, 138] width 6 height 7
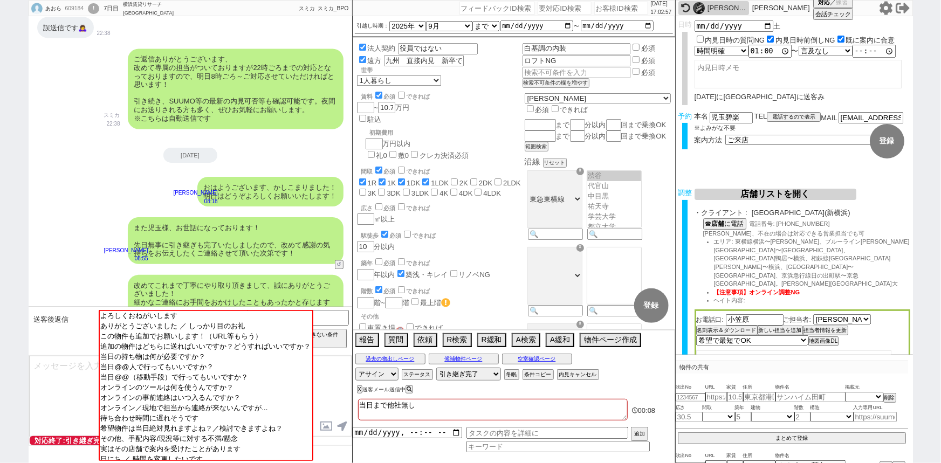
scroll to position [7527, 0]
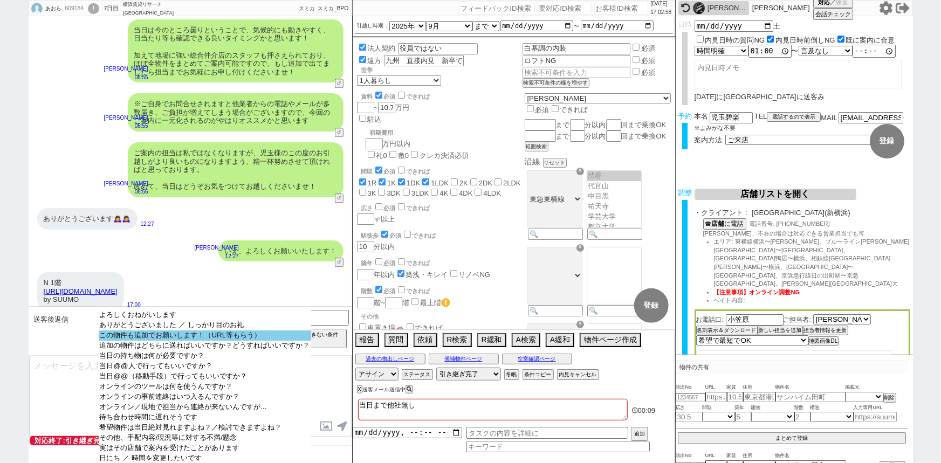
click at [246, 341] on option "この物件も追加でお願いします！（URL等もらう）" at bounding box center [205, 346] width 212 height 10
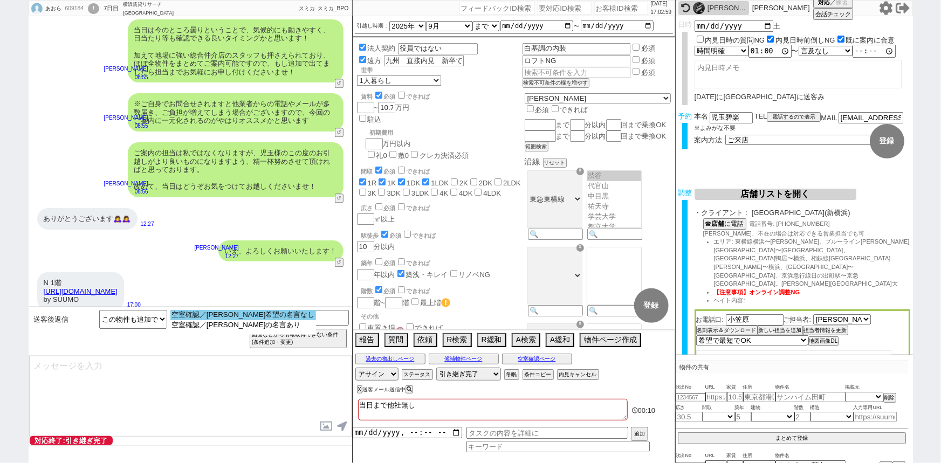
click at [219, 320] on option "空室確認／内見希望の名言なし" at bounding box center [243, 325] width 146 height 10
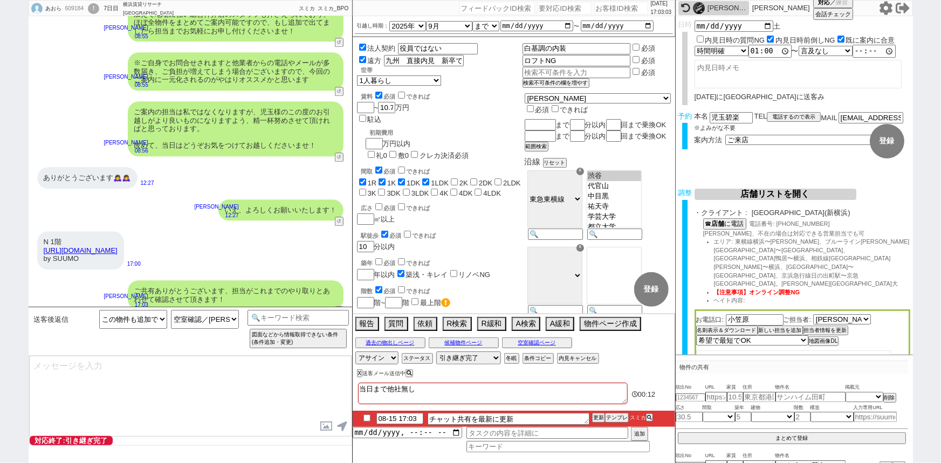
scroll to position [7608, 0]
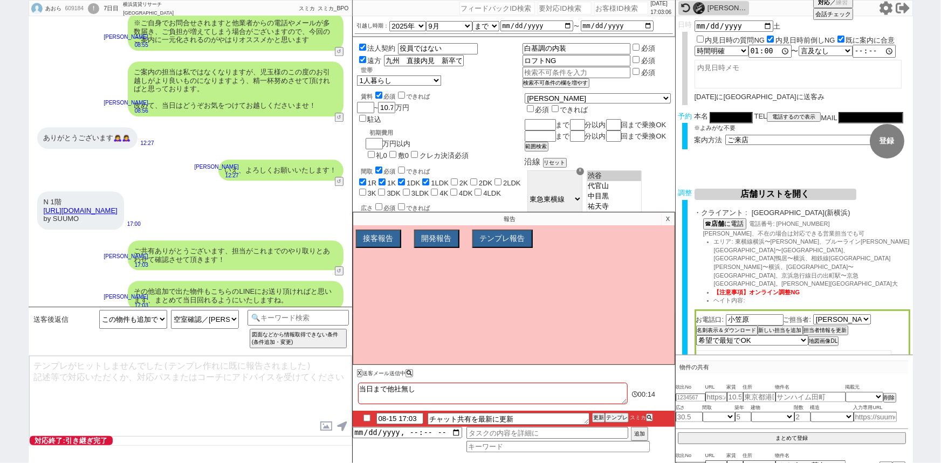
click at [228, 285] on div "その他追加で出た物件もこちらのLINEにお送り頂ければと思います、まとめて当日回れるようにいたしますね。" at bounding box center [236, 296] width 216 height 30
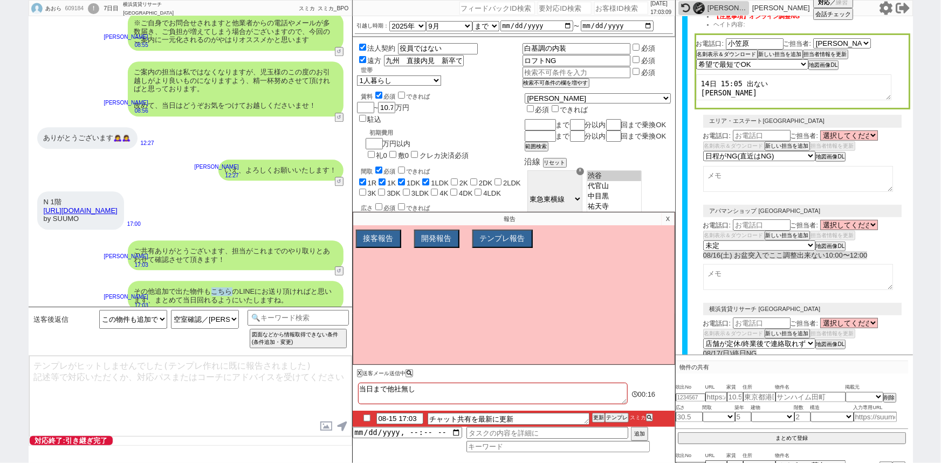
scroll to position [369, 0]
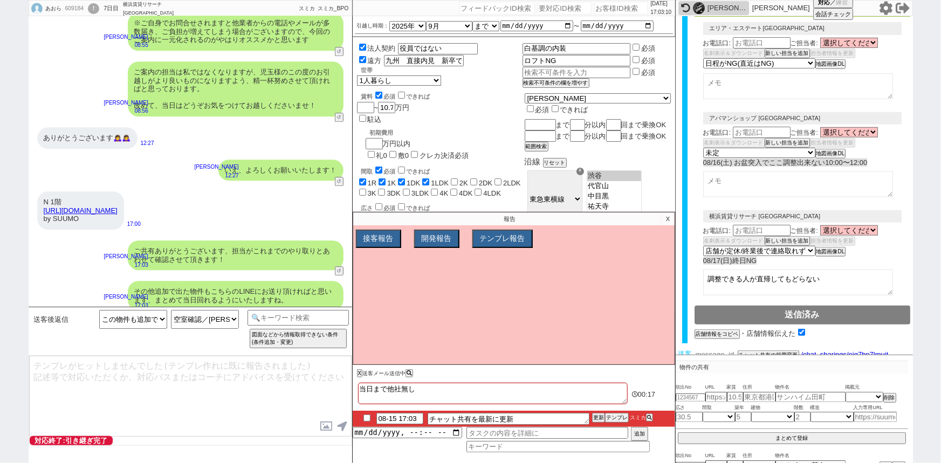
click at [715, 350] on input "number" at bounding box center [715, 354] width 43 height 9
paste input "36767290"
click at [753, 354] on button "チャット共有の範囲変更" at bounding box center [767, 358] width 59 height 8
click at [367, 419] on input "checkbox" at bounding box center [367, 418] width 16 height 7
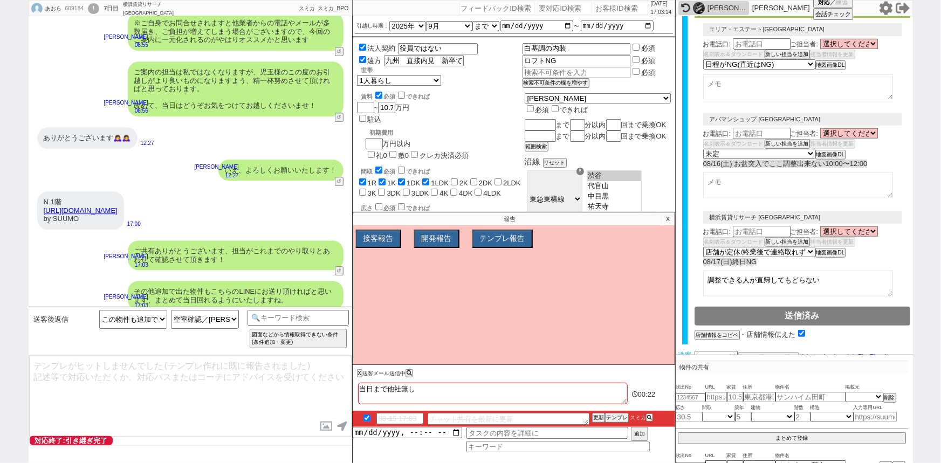
click at [668, 219] on p "X" at bounding box center [667, 218] width 12 height 13
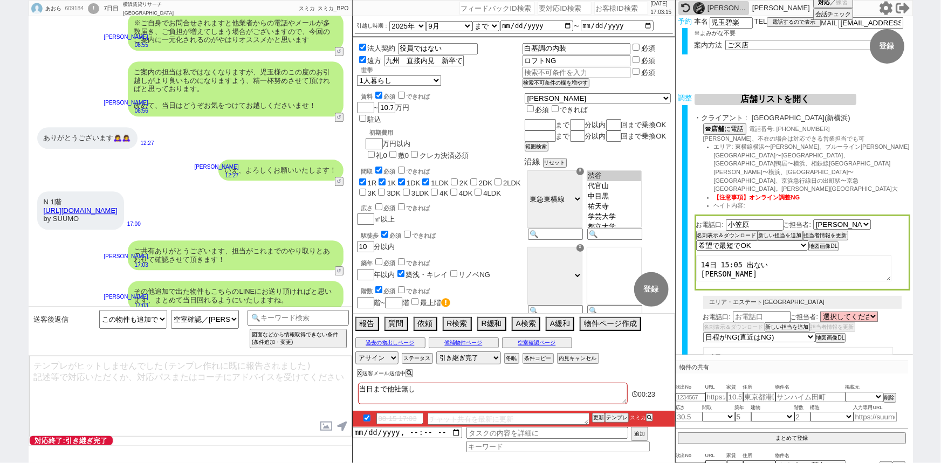
scroll to position [0, 0]
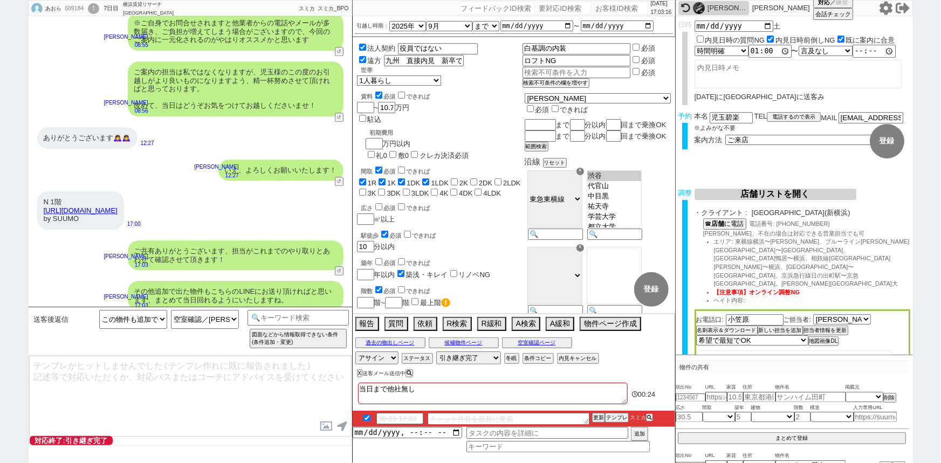
click at [208, 288] on div "その他追加で出た物件もこちらのLINEにお送り頂ければと思います、まとめて当日回れるようにいたしますね。" at bounding box center [236, 296] width 216 height 30
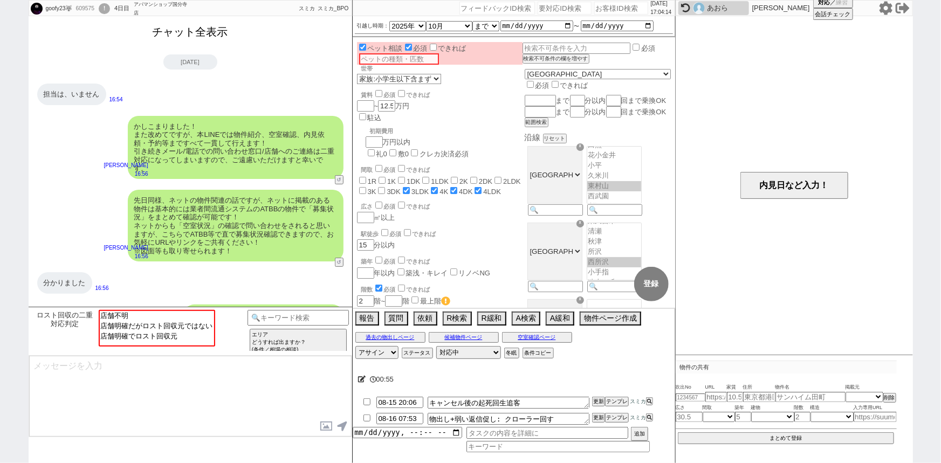
click at [195, 38] on button "チャット全表示" at bounding box center [190, 32] width 84 height 19
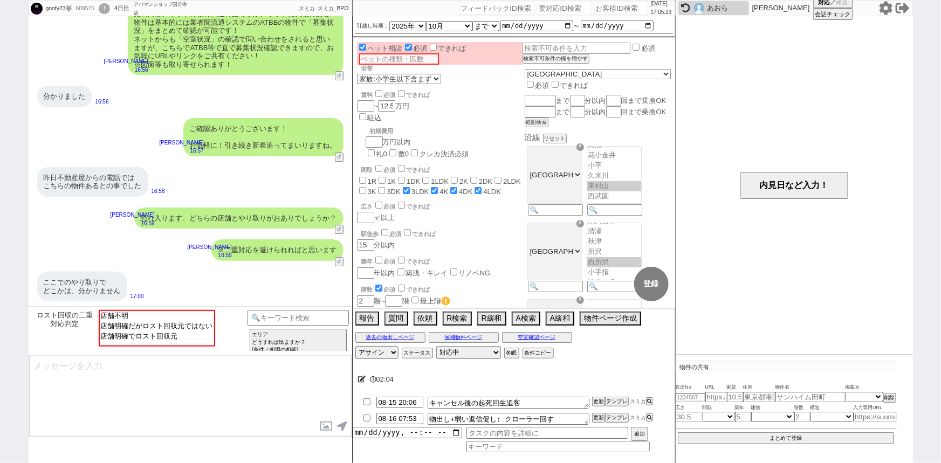
scroll to position [3565, 0]
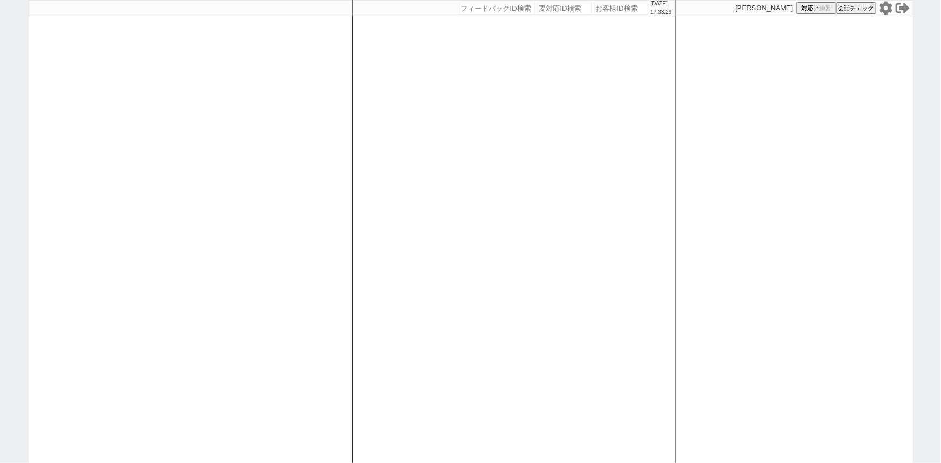
click at [203, 263] on div at bounding box center [190, 231] width 323 height 463
click at [211, 213] on div at bounding box center [190, 231] width 323 height 463
select select "1"
select select "2"
select select "8"
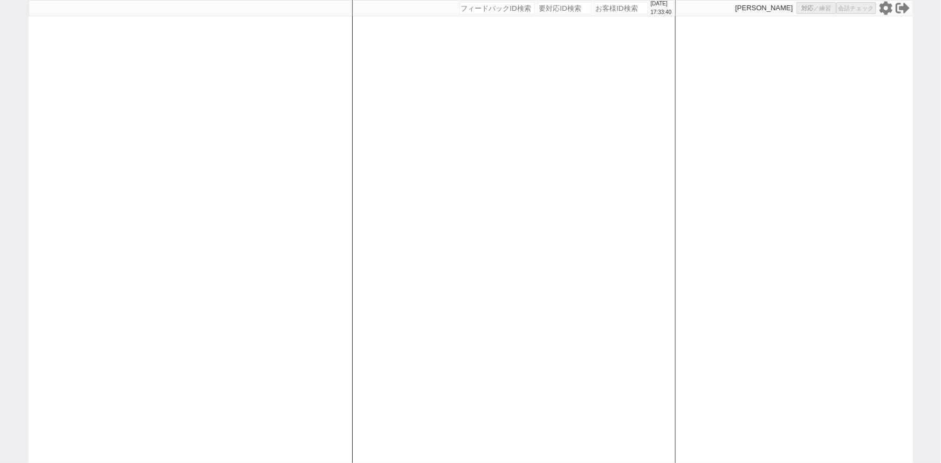
select select "8"
select select
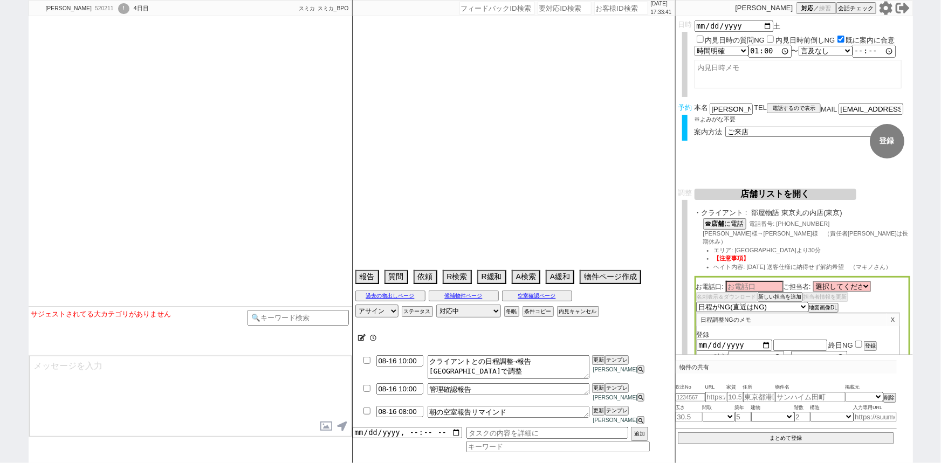
select select "[DATE]"
type textarea "東京店はどこも15日まで休業なので、16日午前の場合はチアにかけたい 調整後キャンセルあり"
select select "2026"
select select "2"
select select "37"
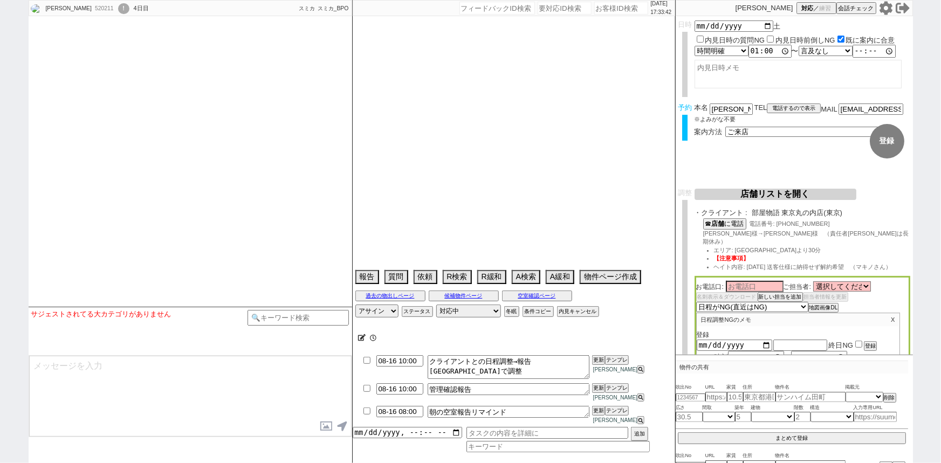
select select "1"
select select "63"
select select "1542"
select select "66"
select select "1608"
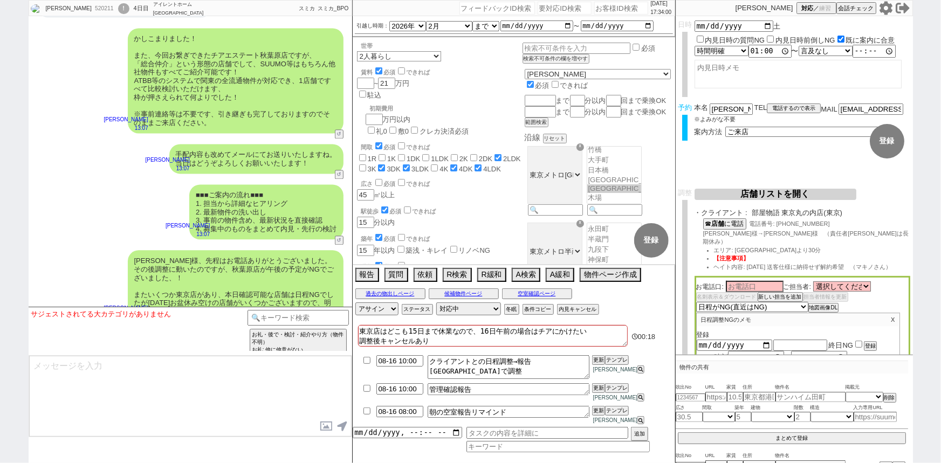
scroll to position [13538, 0]
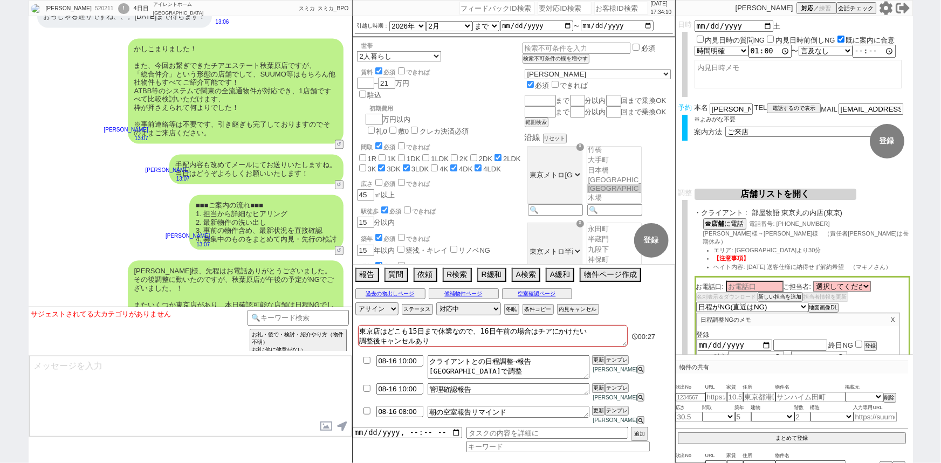
click at [202, 343] on div "店舗の始業が10時となりますので、そちらに合わせて確認を入れてまいります！ お待たせいたしますが引き続きよろしくお願いいたします。 ※16日10時の件はキャン…" at bounding box center [236, 370] width 216 height 55
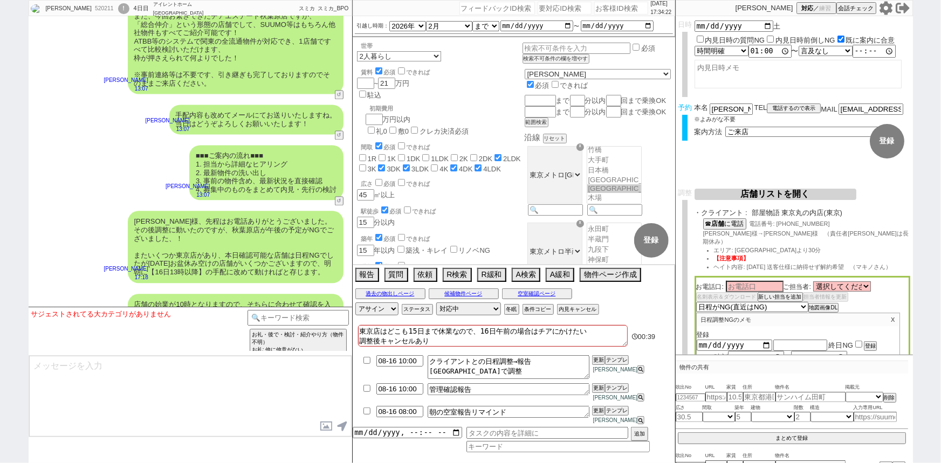
scroll to position [13679, 0]
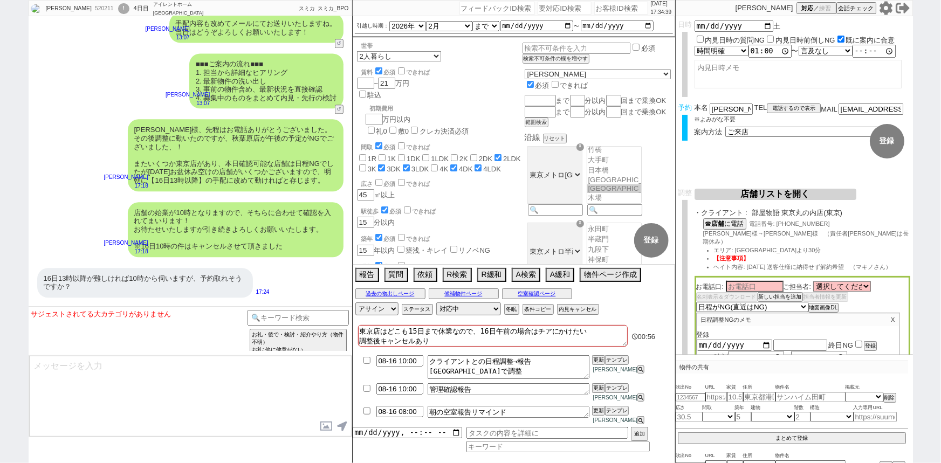
click at [121, 405] on textarea at bounding box center [190, 396] width 322 height 81
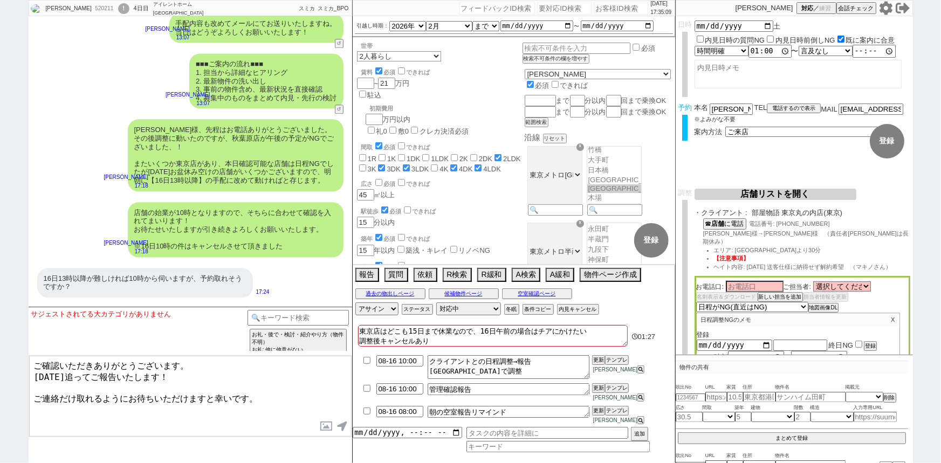
type textarea "ご確認いただきありがとうございます。 明日追ってご報告いたします！ ご連絡だけ取れるようにお待ちいただけますと幸いです。"
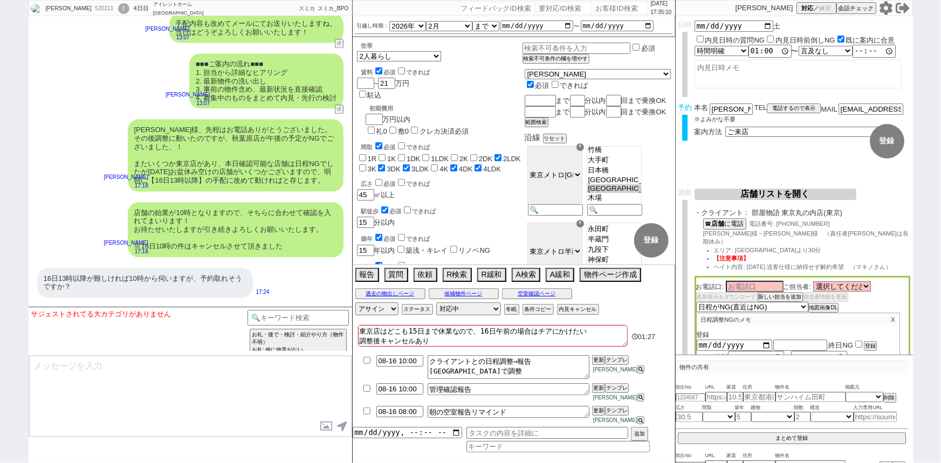
scroll to position [13737, 0]
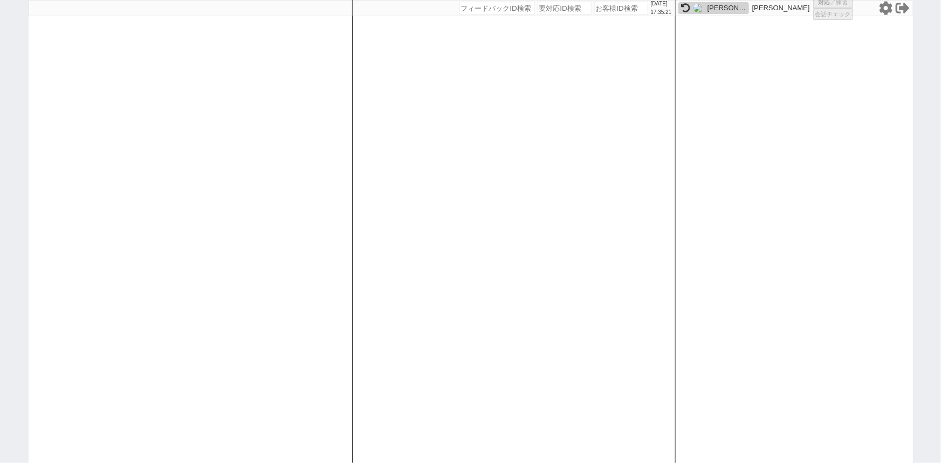
select select
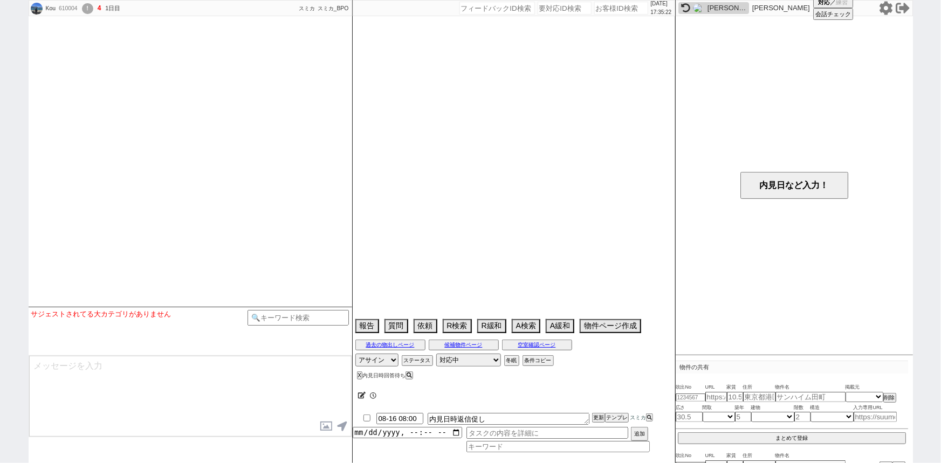
type textarea "ARTESSIMO GREAS　暮らすティの掲載、終了報告ならするとき注意 調整は暮らすティにちゃんとする。"
select select
select select "15"
select select "0"
select select "23"
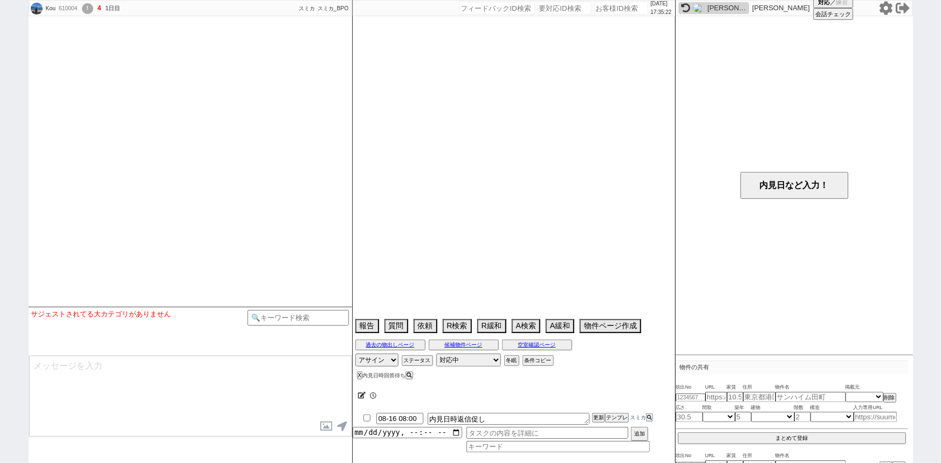
select select "749"
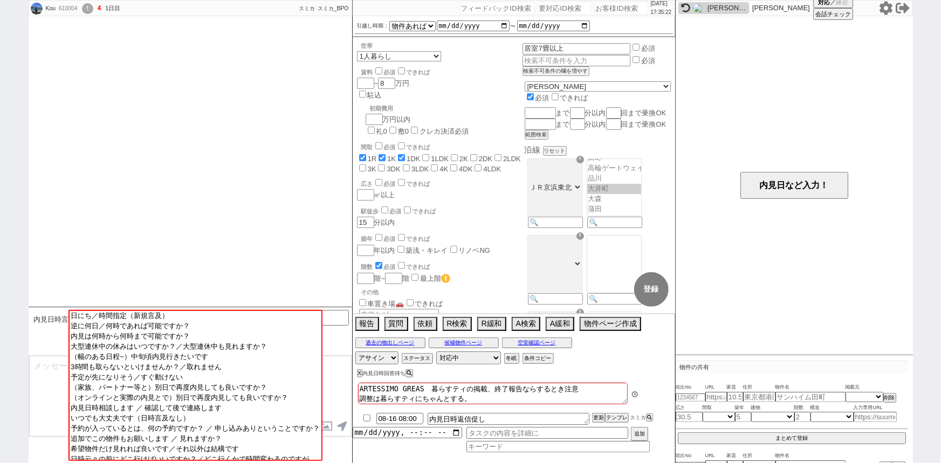
scroll to position [803, 0]
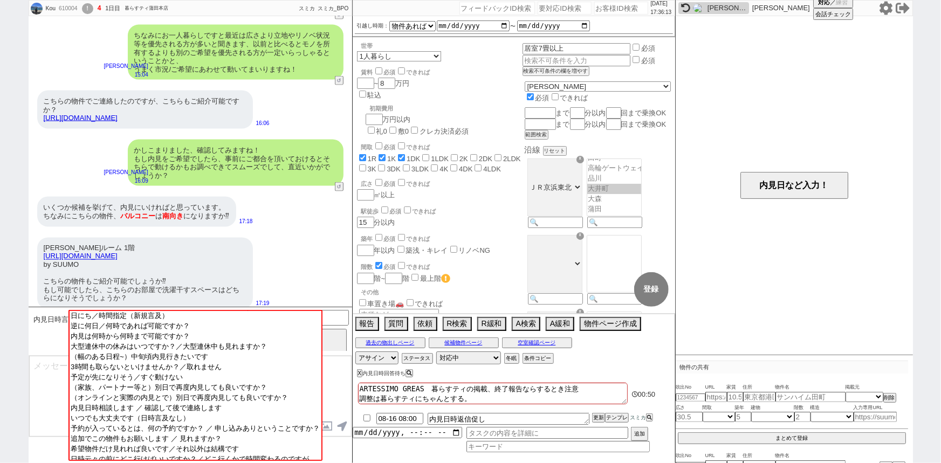
click at [277, 152] on div "かしこまりました、確認してみますね！ もし内見をご希望でしたら、事前にご都合を頂いておけるとそちらで動けるかもお調べできてスムーズでして、直近いかがでしょうか？" at bounding box center [236, 163] width 216 height 46
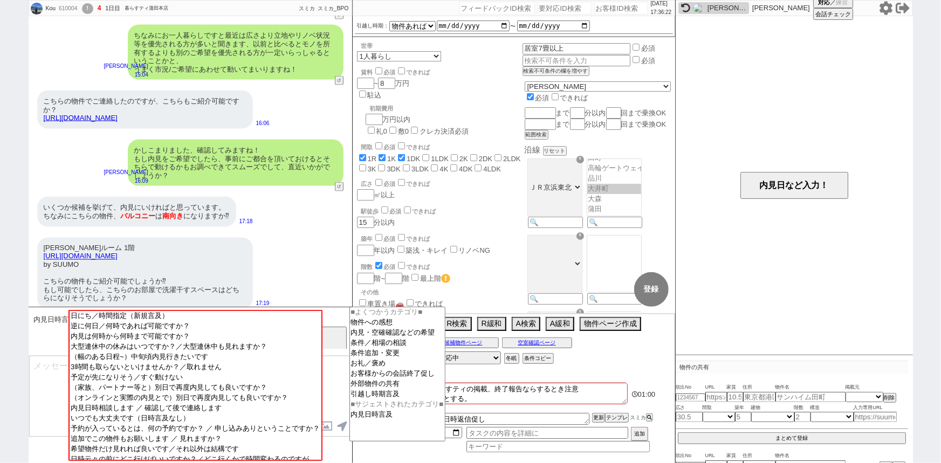
click at [335, 312] on input at bounding box center [298, 316] width 102 height 13
click at [374, 389] on option "外部物件の共有" at bounding box center [397, 394] width 95 height 10
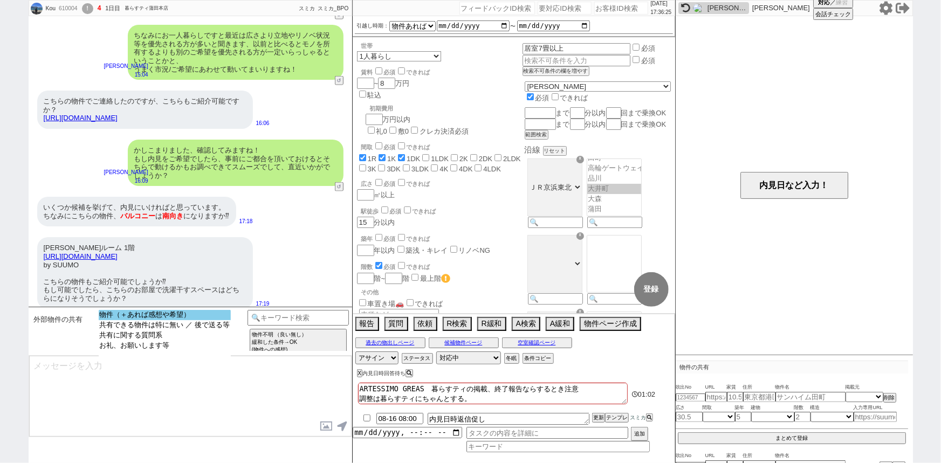
select select "物件（＋あれば感想や希望）"
click at [204, 320] on option "物件（＋あれば感想や希望）" at bounding box center [165, 325] width 132 height 10
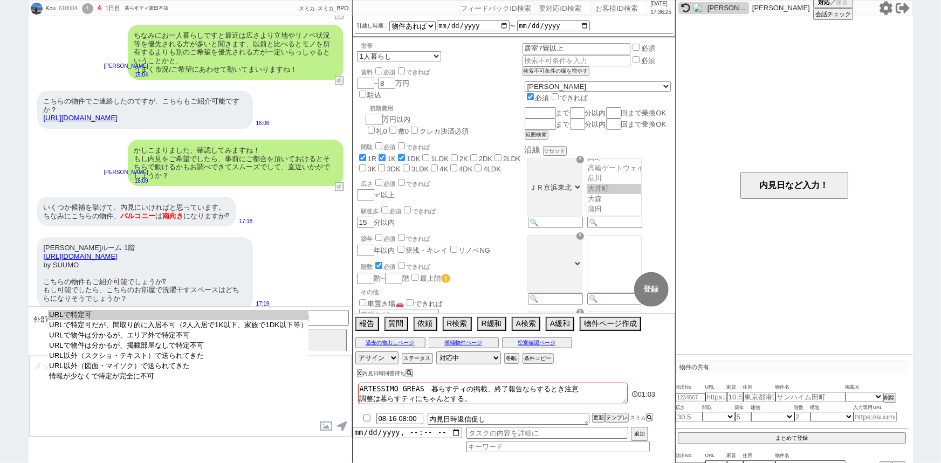
select select "URLで特定可"
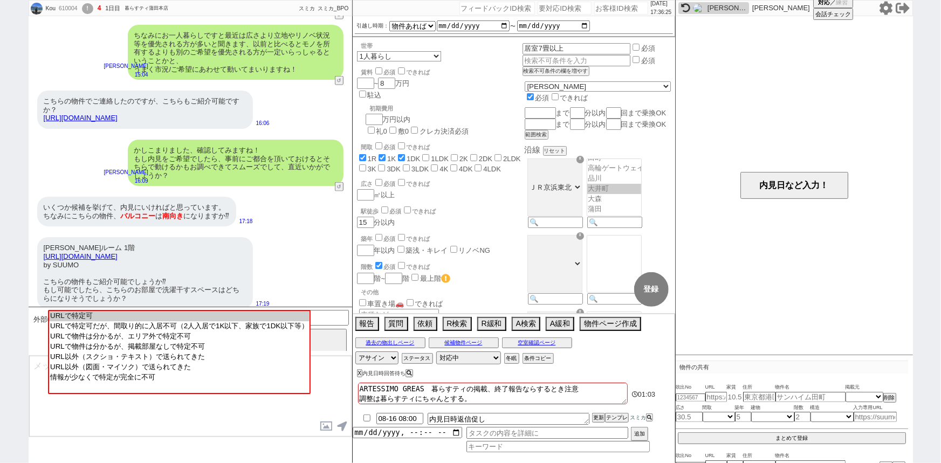
click at [204, 321] on option "URLで特定可" at bounding box center [179, 326] width 260 height 10
type input "36767393"
type input "https://suumo.jp/chintai/bc_100430456964/"
select select "1"
select select
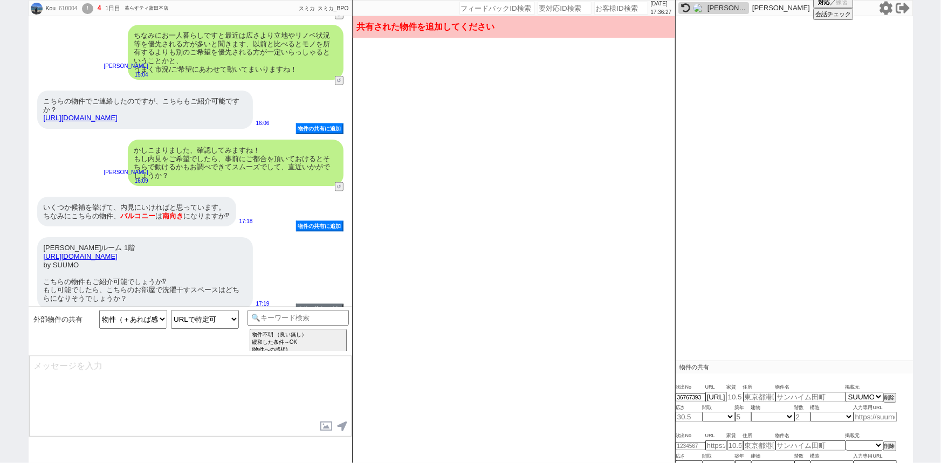
scroll to position [94, 0]
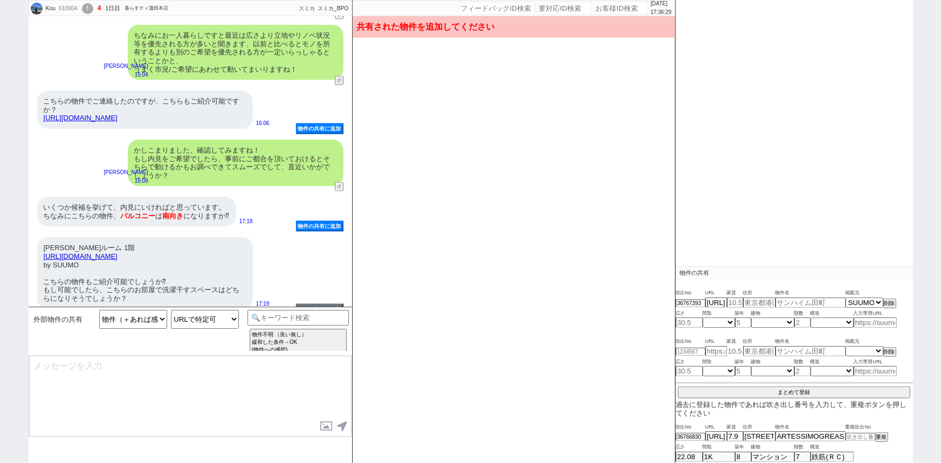
type input "8.6"
type input "神奈川県川崎市幸区南幸町２"
type input "ＪＲ京浜東北線 川崎駅 3階建 築6年"
type input "22.46"
select select "0"
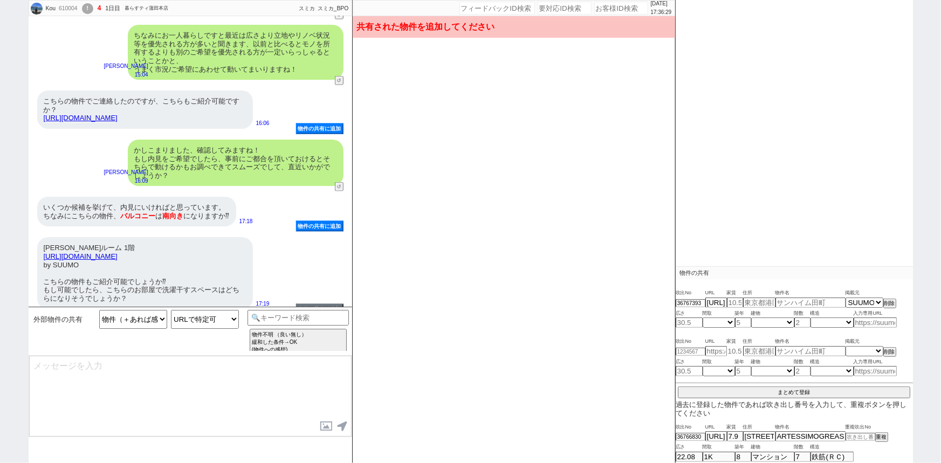
type input "5"
select select "0"
type input "1"
select select "3"
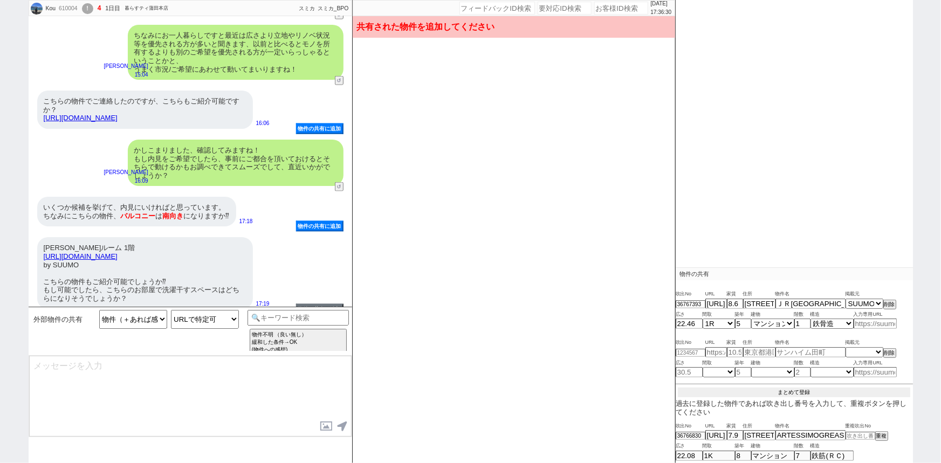
click at [803, 388] on button "まとめて登録" at bounding box center [794, 393] width 232 height 10
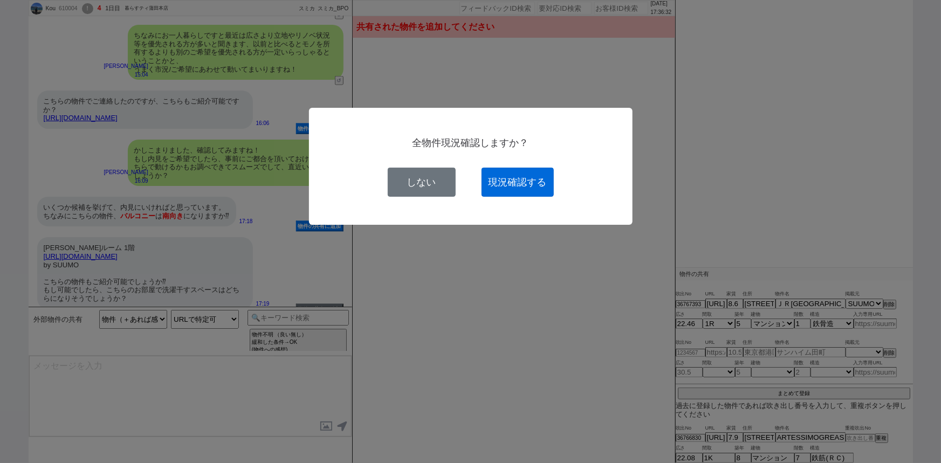
click at [522, 185] on button "現況確認する" at bounding box center [517, 182] width 72 height 29
select select
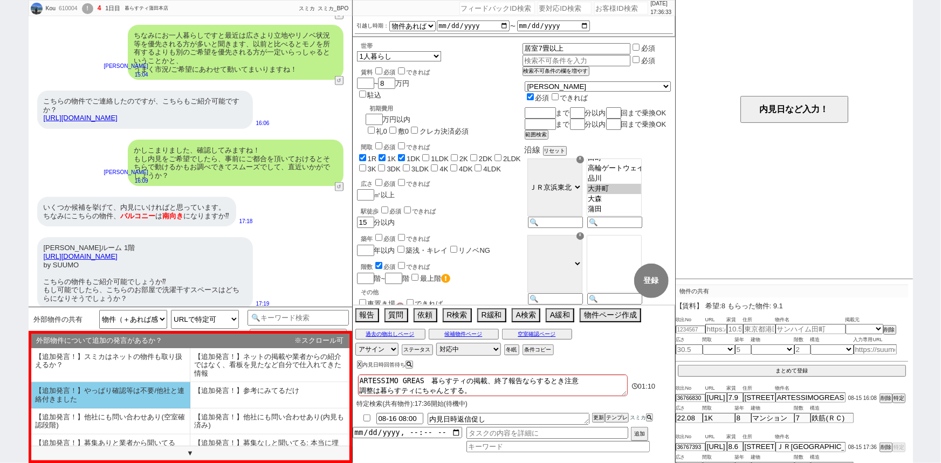
scroll to position [65, 0]
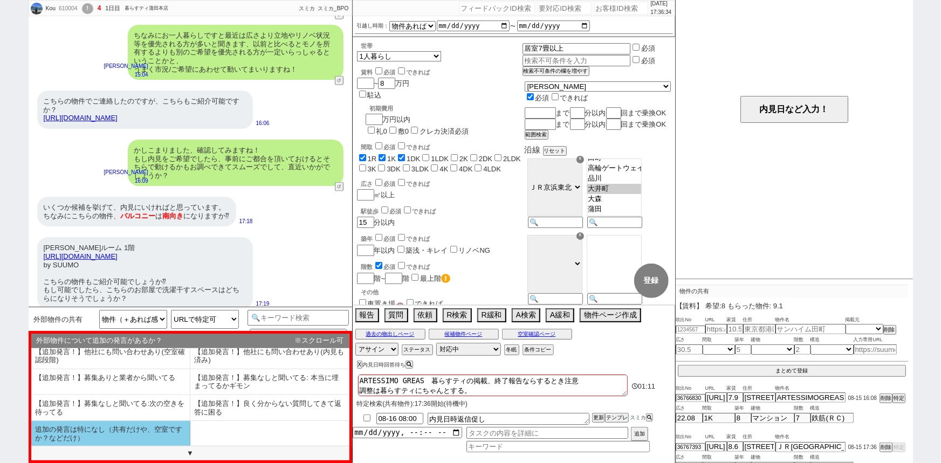
click at [106, 436] on li "追加の発言は特になし（共有だけや、空室ですか？などだけ）" at bounding box center [110, 433] width 159 height 25
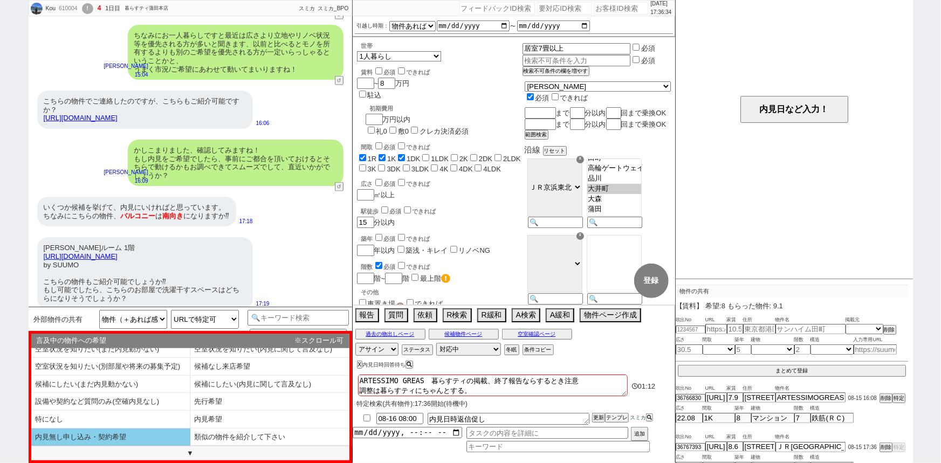
scroll to position [7, 0]
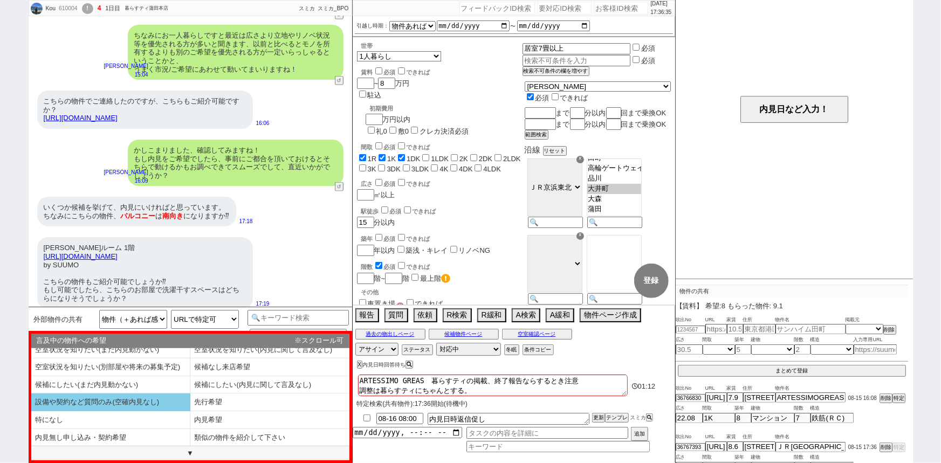
click at [148, 403] on li "設備や契約など質問のみ(空確内見なし)" at bounding box center [110, 403] width 159 height 18
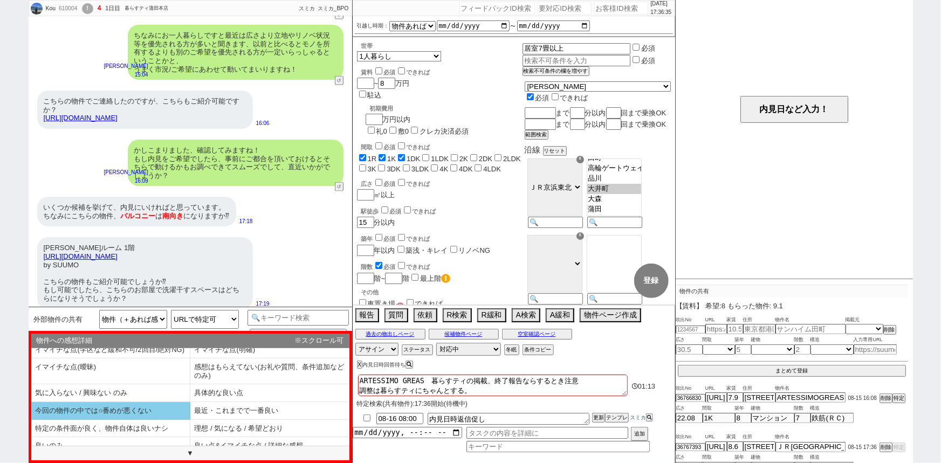
scroll to position [24, 0]
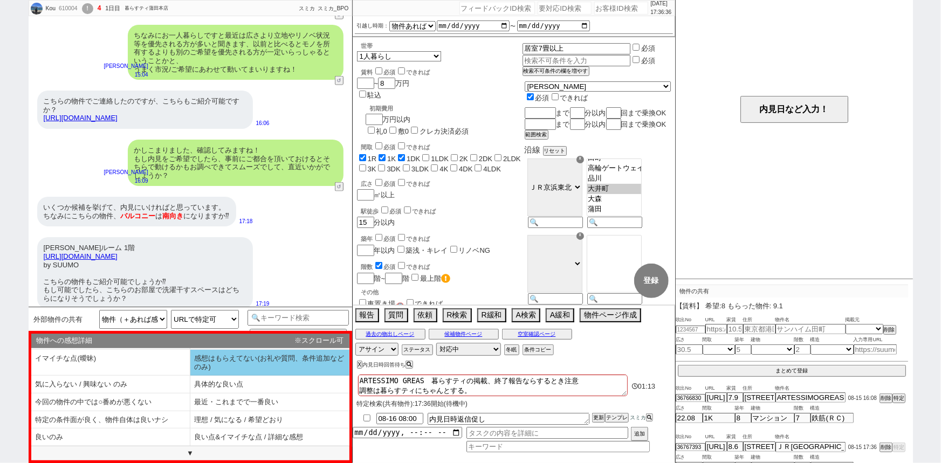
click at [190, 376] on li "感想はもらえてない(お礼や質問、条件追加などのみ)" at bounding box center [110, 385] width 159 height 18
select select "追加の発言は特になし（共有だけや、空室ですか？などだけ）"
select select "設備や契約など質問のみ(空確内見なし)"
select select "感想はもらえてない(お礼や質問、条件追加などのみ)"
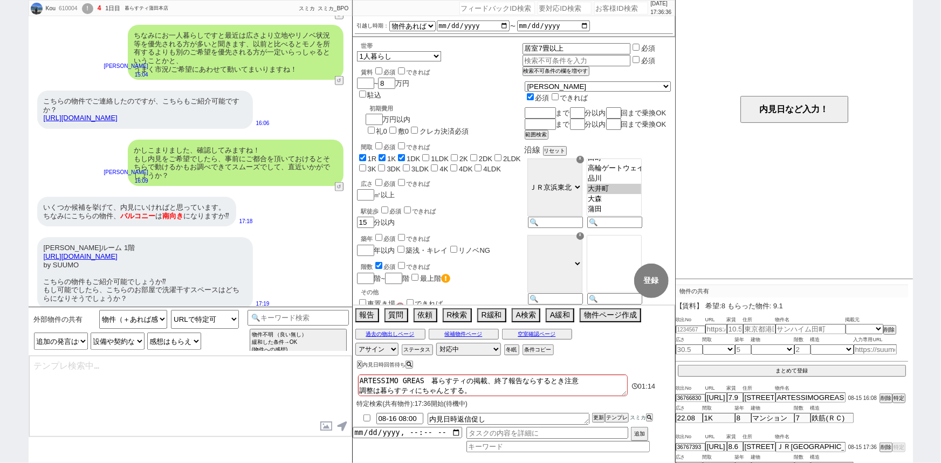
type textarea "ありがとうございます、そうしましたら諸々確認してきますね！"
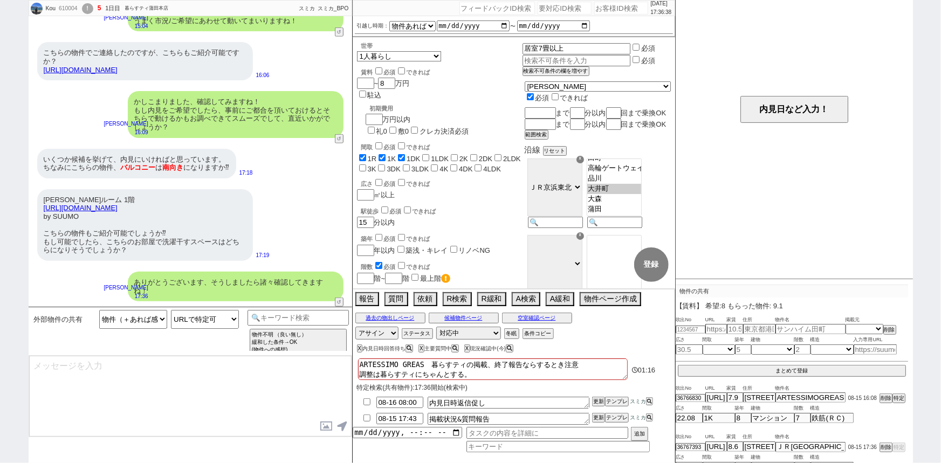
type input "08-15 17:51"
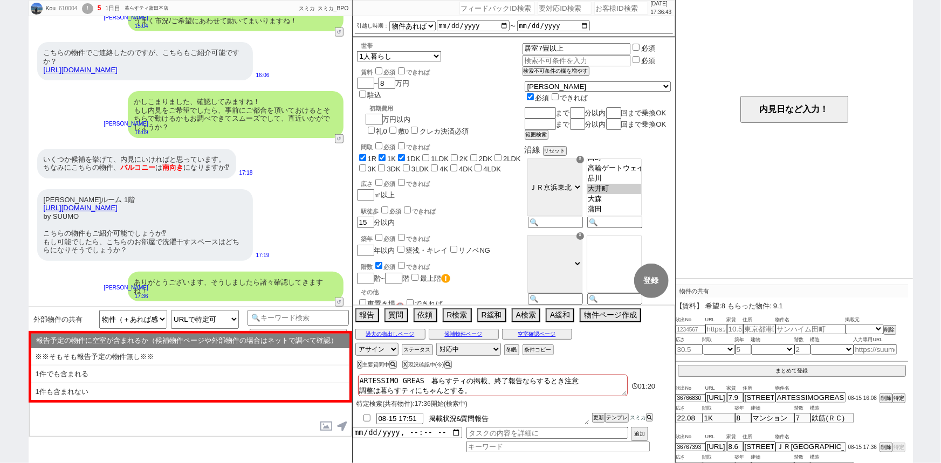
click at [505, 415] on textarea "掲載状況&質問報告" at bounding box center [509, 419] width 162 height 12
type textarea "掲載状況&質問報告　方角、洗濯物干す場所"
click at [598, 417] on button "更新" at bounding box center [597, 418] width 11 height 8
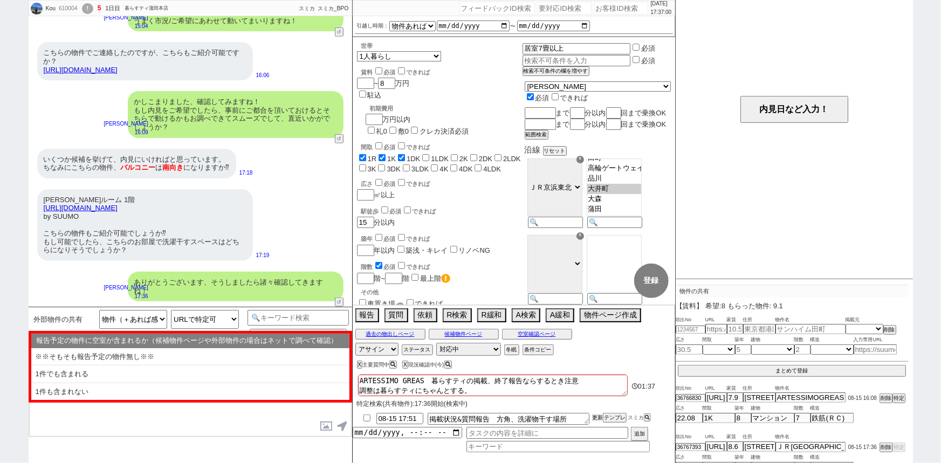
click at [598, 417] on button "更新" at bounding box center [597, 418] width 11 height 8
click at [522, 335] on button "空室確認ページ" at bounding box center [537, 334] width 70 height 9
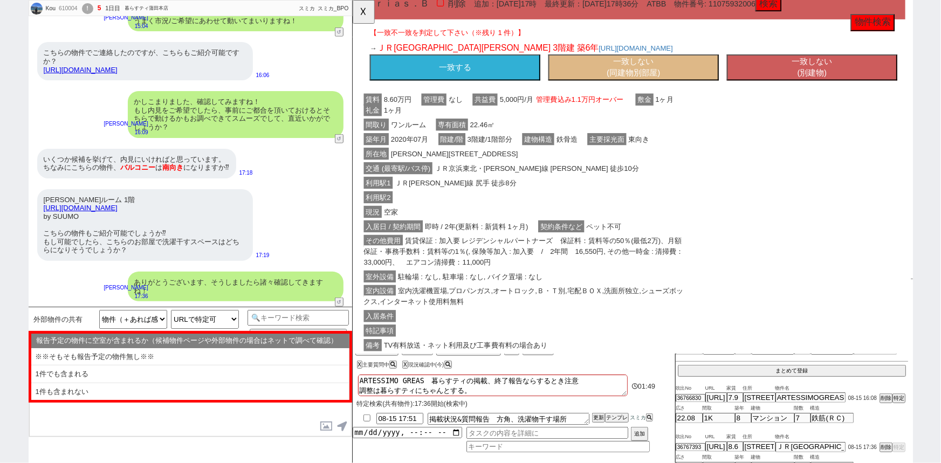
scroll to position [157, 0]
click at [495, 72] on button "一致する" at bounding box center [461, 72] width 183 height 28
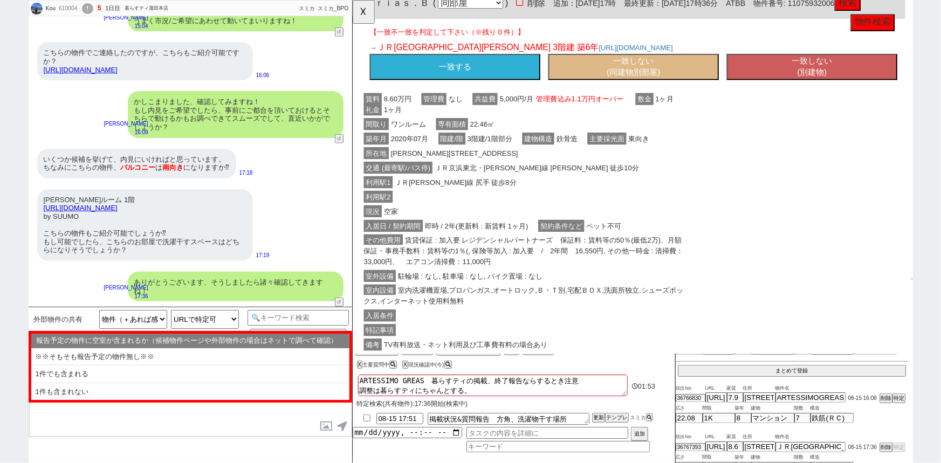
scroll to position [156, 0]
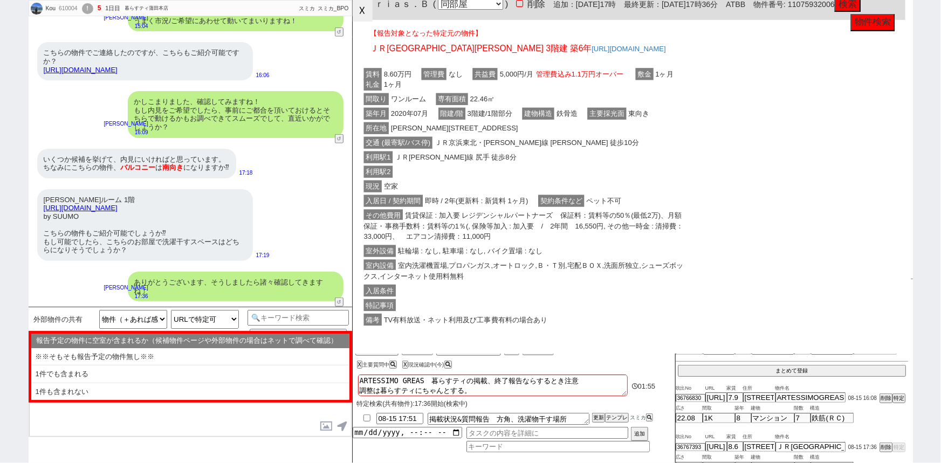
click at [371, 12] on button "☓" at bounding box center [363, 11] width 20 height 22
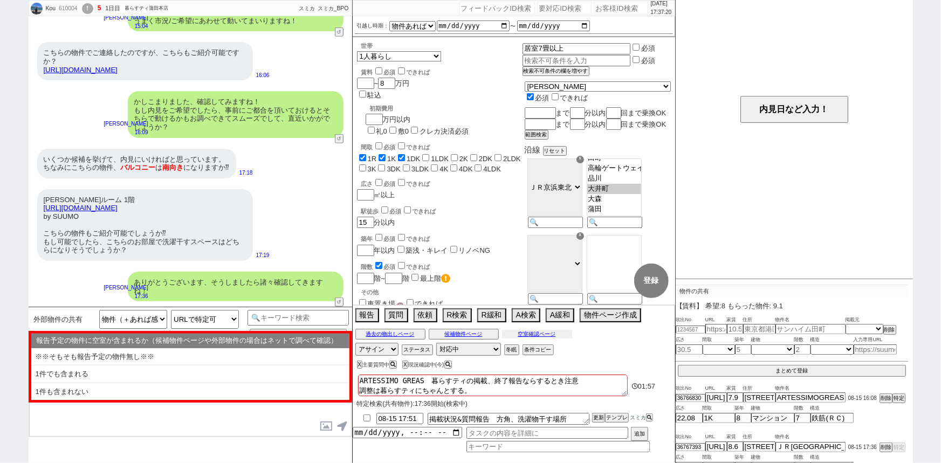
click at [535, 334] on button "空室確認ページ" at bounding box center [537, 334] width 70 height 9
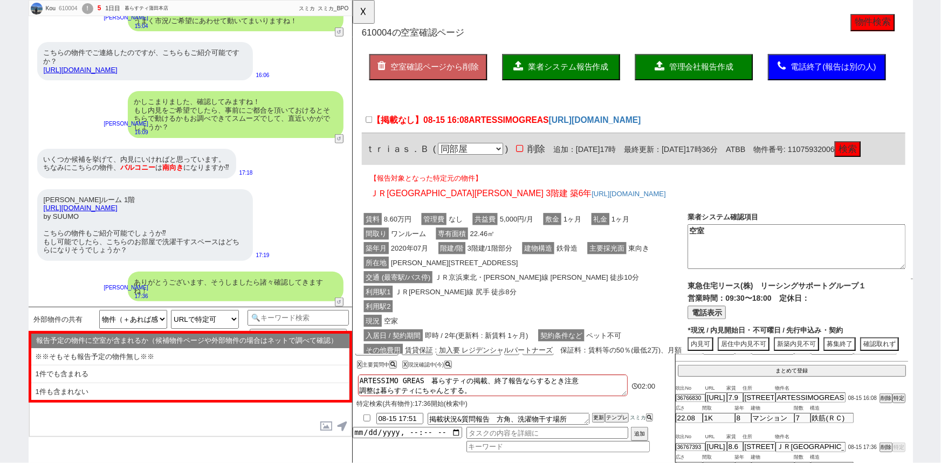
scroll to position [0, 0]
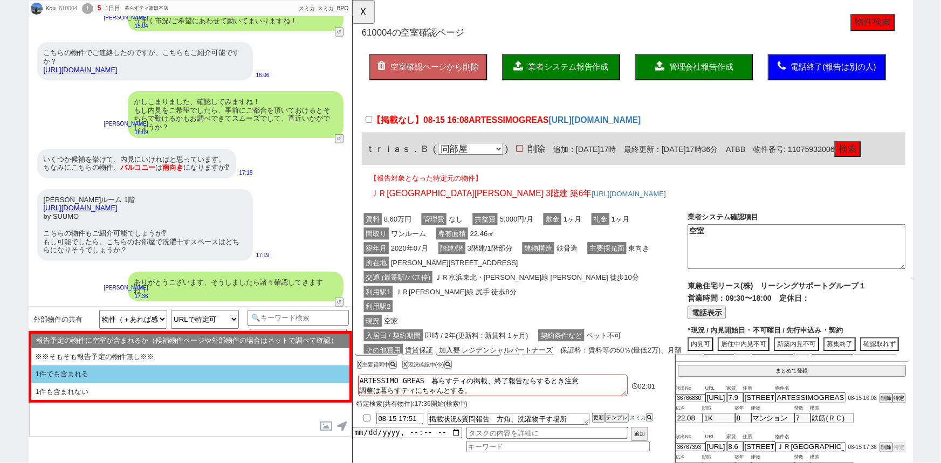
click at [130, 383] on li "1件でも含まれる" at bounding box center [190, 391] width 318 height 17
select select "1件でも含まれる"
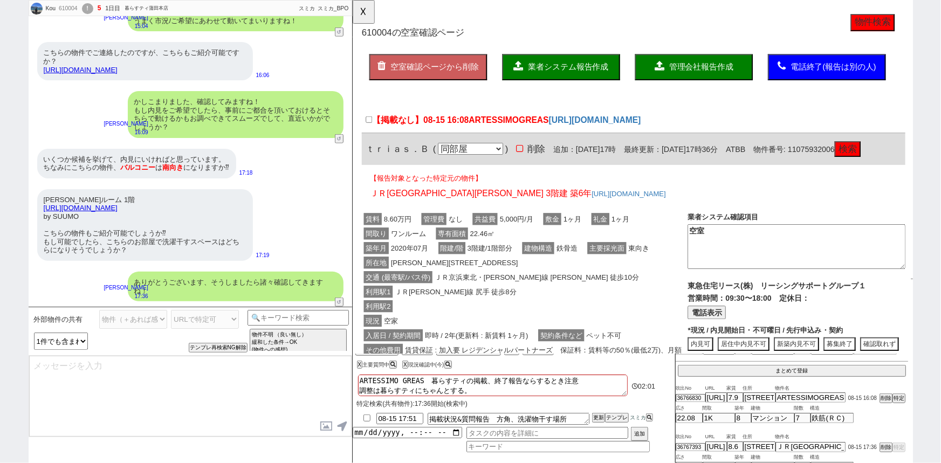
type textarea "物件が問題なさそうであれば、近々内見のご都合はいかがでしょうか？ 実際に見て比較検討されイメージがつくことも多いかと思います。 ※当日は複数件回れるよう手配で…"
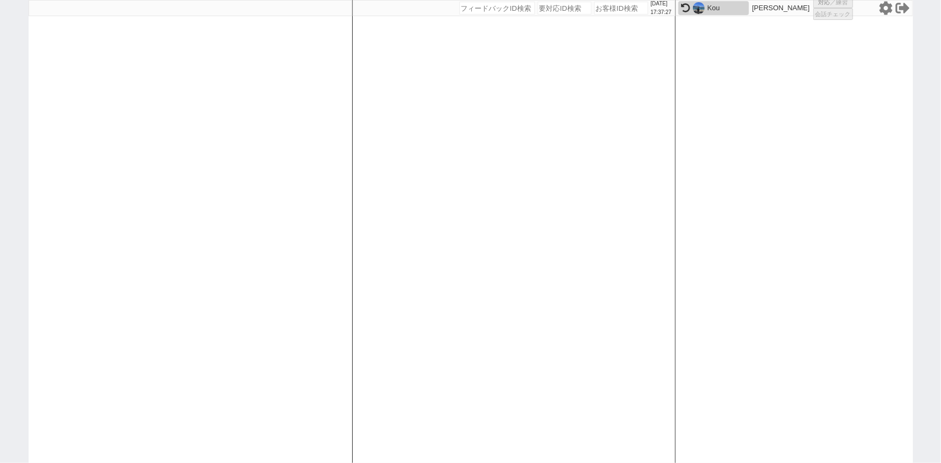
select select
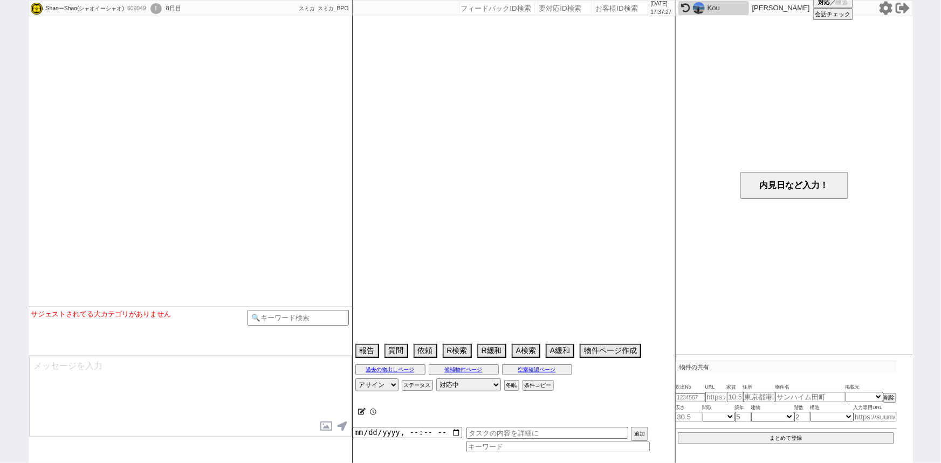
select select "13"
select select "7"
select select "12"
select select "122"
select select "123"
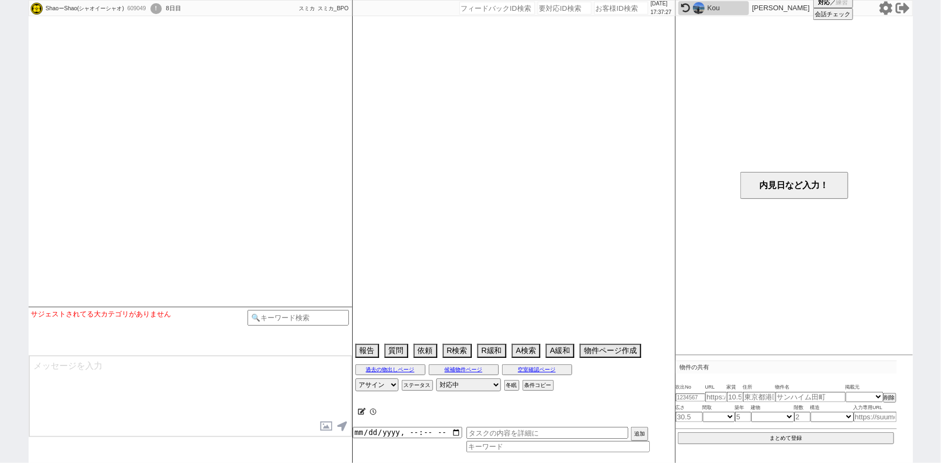
select select "124"
select select "125"
select select "126"
select select "129"
select select "132"
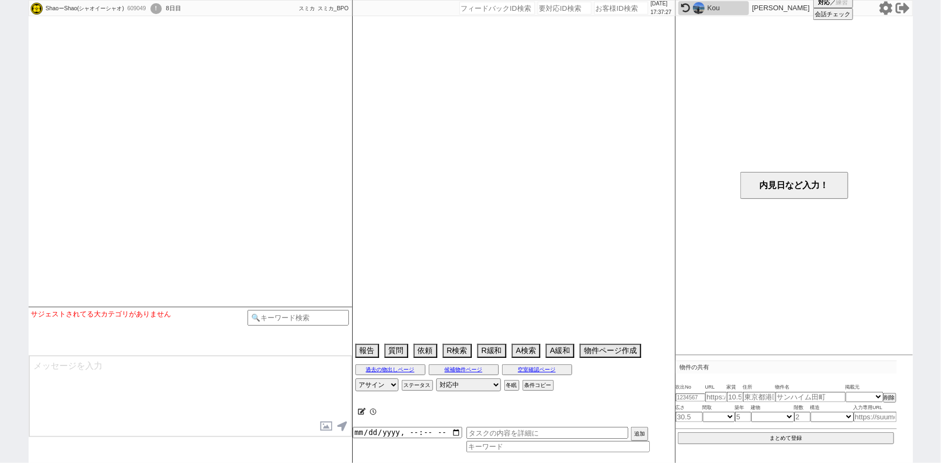
select select "139"
select select "140"
select select "144"
select select "145"
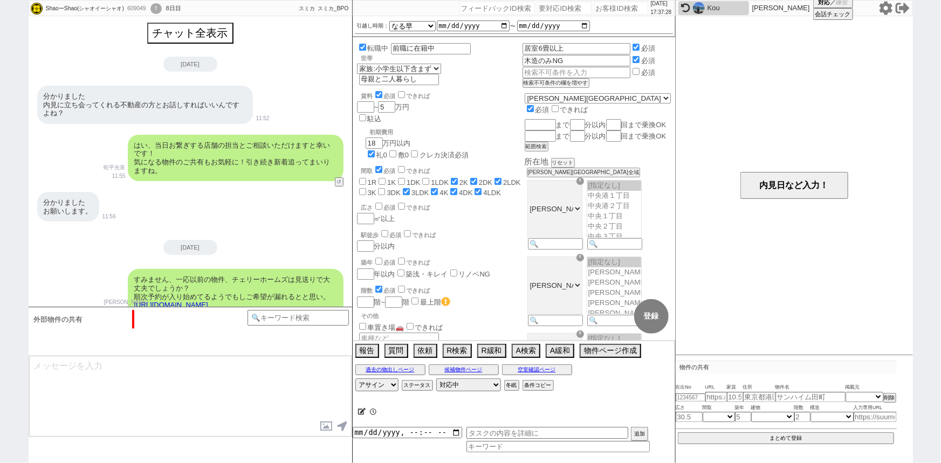
scroll to position [369, 0]
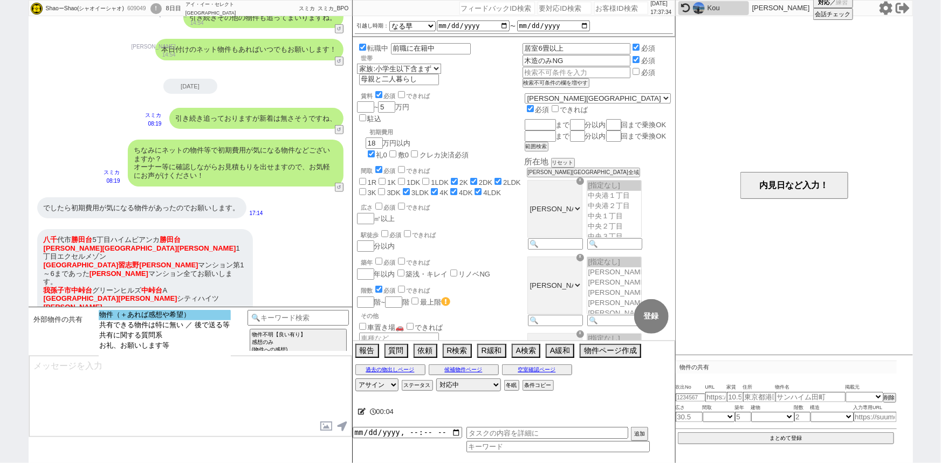
select select "物件（＋あれば感想や希望）"
click at [183, 320] on option "物件（＋あれば感想や希望）" at bounding box center [165, 325] width 132 height 10
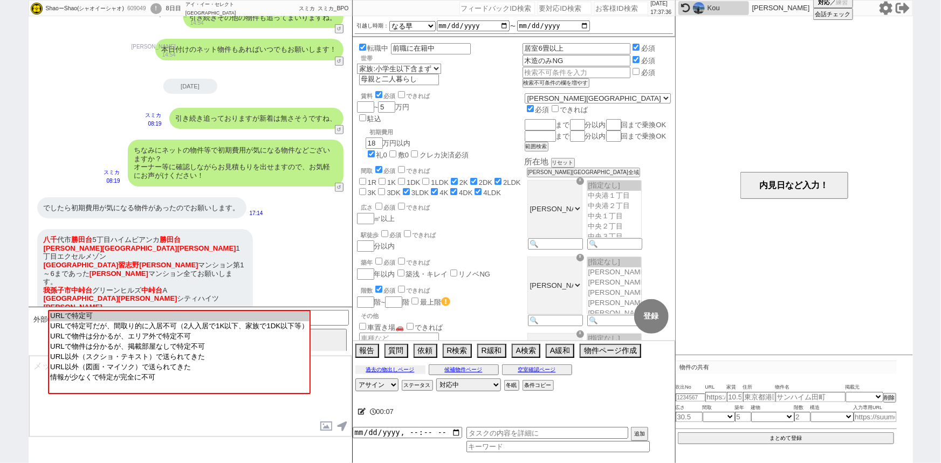
click at [390, 369] on button "過去の物出しページ" at bounding box center [390, 370] width 70 height 9
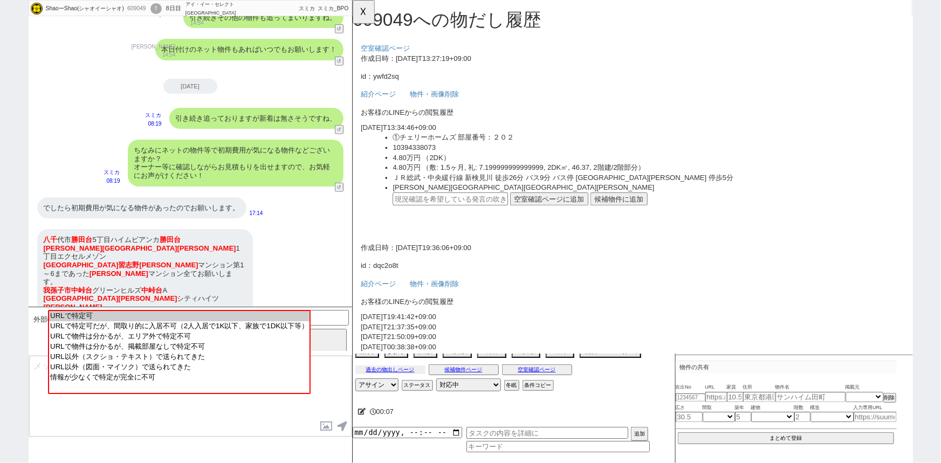
scroll to position [0, 0]
drag, startPoint x: 160, startPoint y: 239, endPoint x: 112, endPoint y: 234, distance: 47.7
click at [112, 234] on div "八千 代市 勝田台 5丁目ハイムビアンカ 勝田台 千葉市緑区 誉田 1丁目エクセルメゾン 船橋市 習志野 松木 マンション第1～6まであった 松木 マンション…" at bounding box center [145, 277] width 216 height 97
copy div "ハイムビアンカ"
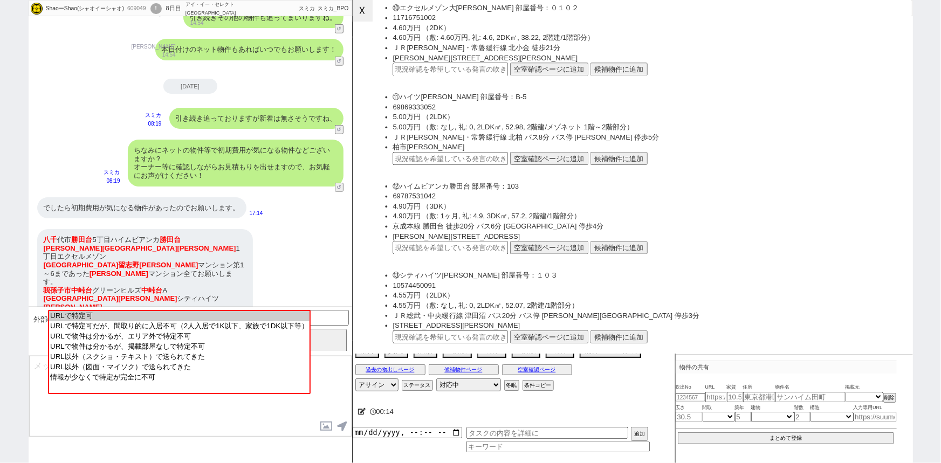
click at [367, 14] on button "☓" at bounding box center [363, 11] width 20 height 22
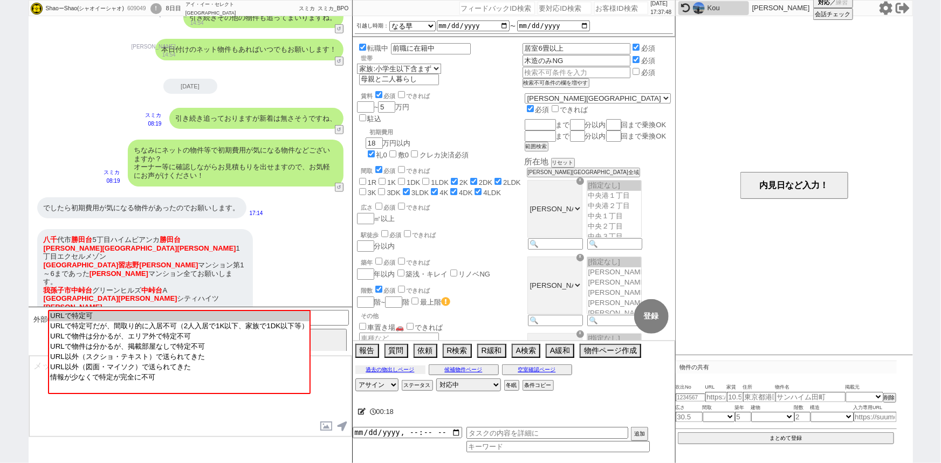
click at [379, 368] on button "過去の物出しページ" at bounding box center [390, 370] width 70 height 9
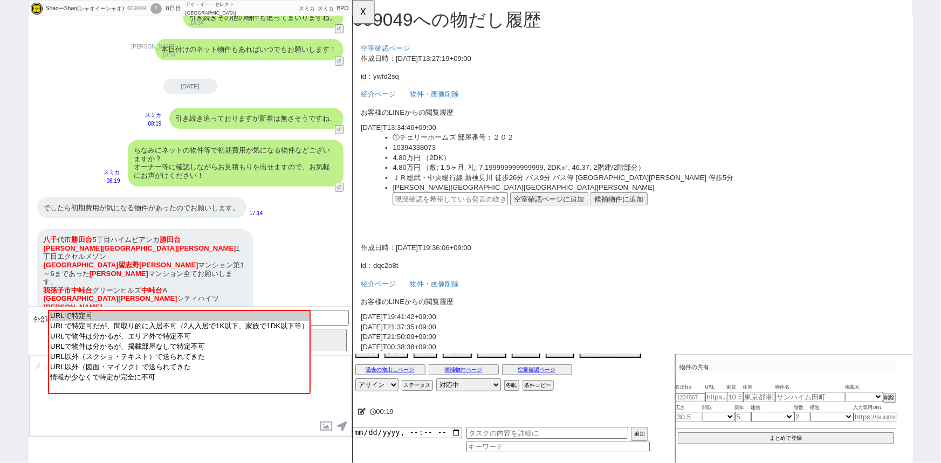
scroll to position [0, 0]
drag, startPoint x: 156, startPoint y: 247, endPoint x: 112, endPoint y: 246, distance: 43.7
click at [112, 246] on div "八千 代市 勝田台 5丁目ハイムビアンカ 勝田台 千葉市緑区 誉田 1丁目エクセルメゾン 船橋市 習志野 松木 マンション第1～6まであった 松木 マンション…" at bounding box center [145, 277] width 216 height 97
copy div "エクセルメゾ"
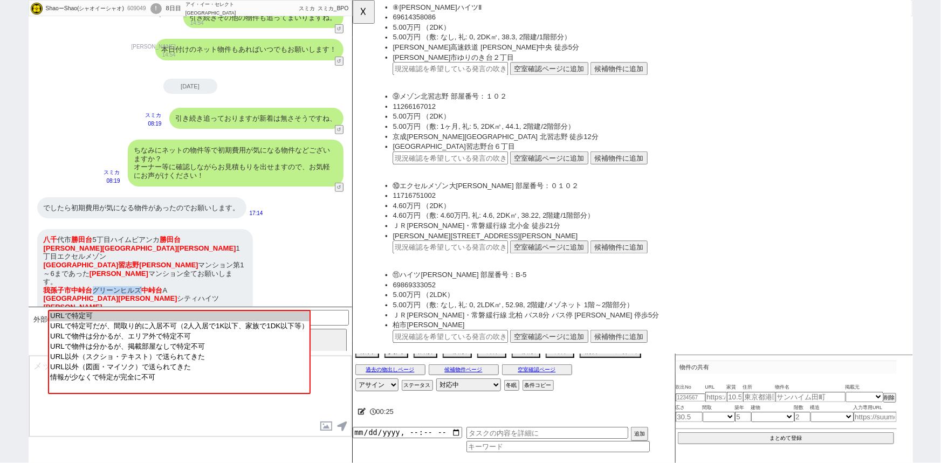
drag, startPoint x: 139, startPoint y: 273, endPoint x: 92, endPoint y: 271, distance: 47.0
click at [92, 271] on div "八千 代市 勝田台 5丁目ハイムビアンカ 勝田台 千葉市緑区 誉田 1丁目エクセルメゾン 船橋市 習志野 松木 マンション第1～6まであった 松木 マンション…" at bounding box center [145, 277] width 216 height 97
copy div "グリーンヒルズ"
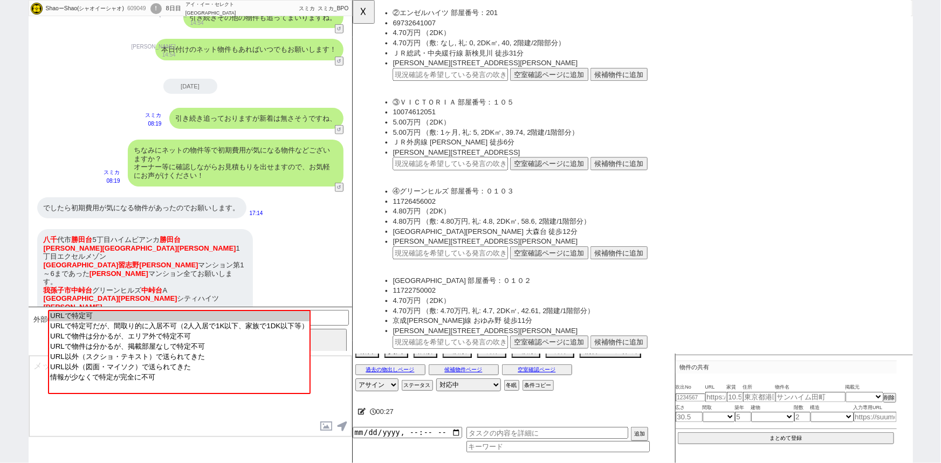
scroll to position [8833, 0]
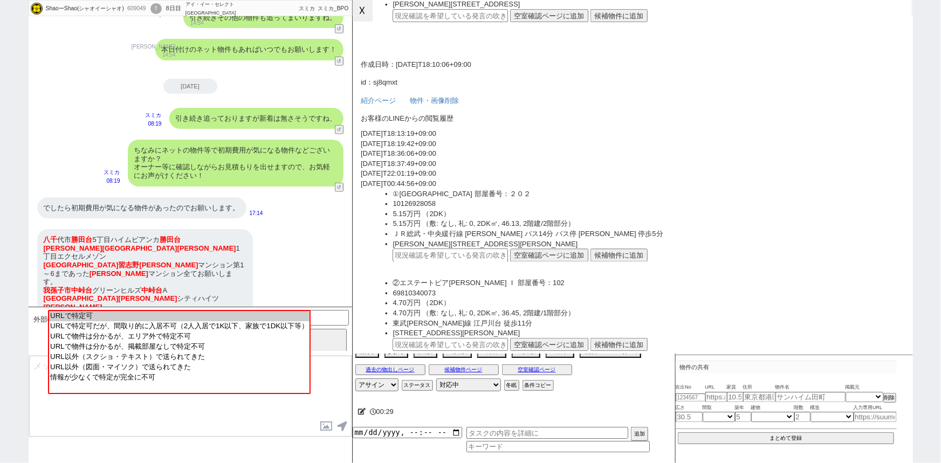
click at [369, 12] on button "☓" at bounding box center [363, 11] width 20 height 22
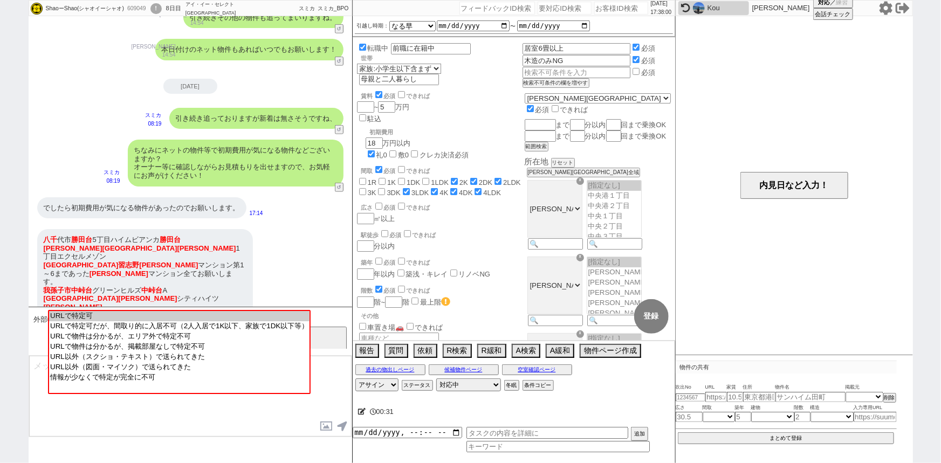
click at [330, 315] on input at bounding box center [298, 316] width 102 height 13
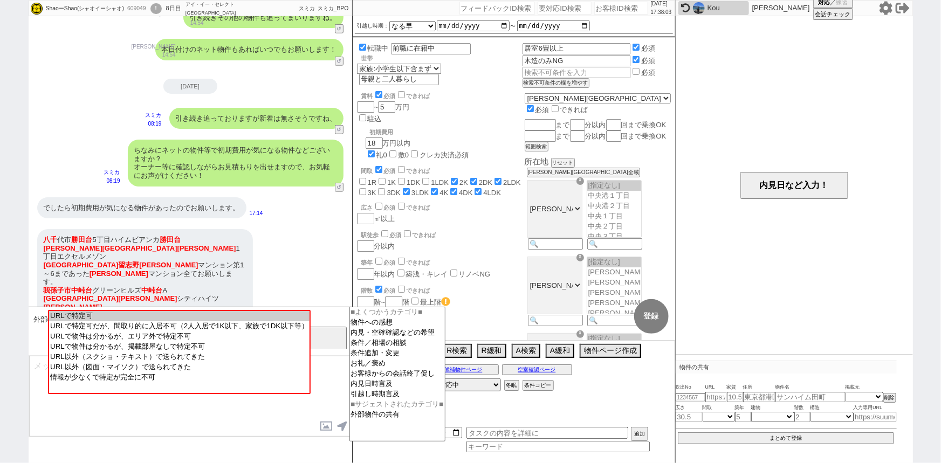
type input "初期費用"
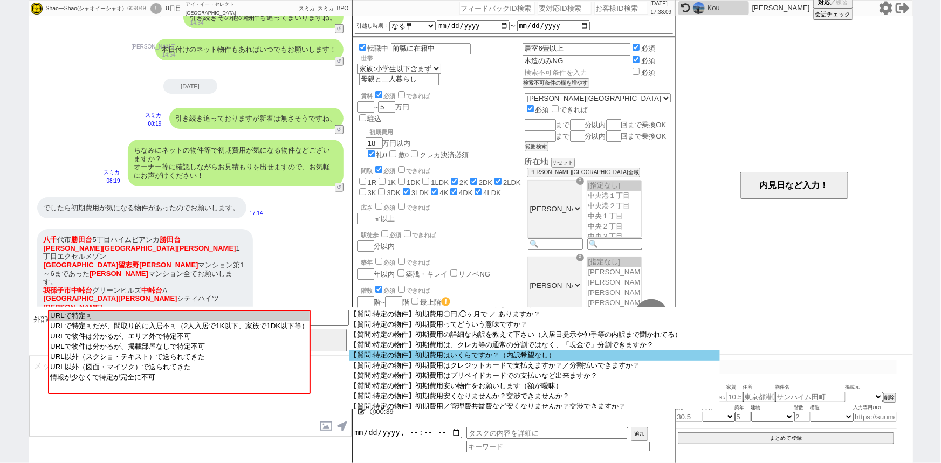
scroll to position [366, 0]
click at [519, 382] on option "【質問:特定の物件】初期費用はいくらですか？（内訳希望なし）" at bounding box center [534, 387] width 370 height 10
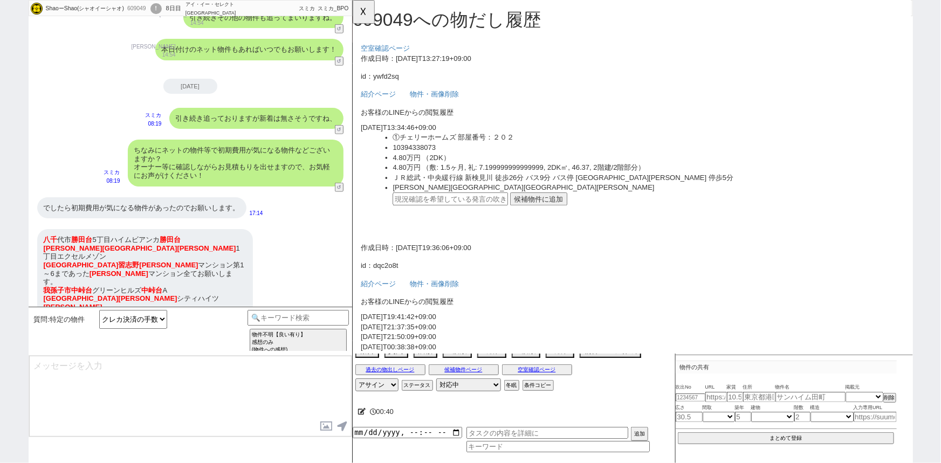
scroll to position [0, 0]
drag, startPoint x: 183, startPoint y: 237, endPoint x: 112, endPoint y: 234, distance: 71.2
click at [112, 234] on div "八千 代市 勝田台 5丁目ハイムビアンカ 勝田台 千葉市緑区 誉田 1丁目エクセルメゾン 船橋市 習志野 松木 マンション第1～6まであった 松木 マンション…" at bounding box center [145, 277] width 216 height 97
copy div "ハイムビアンカ 勝田台"
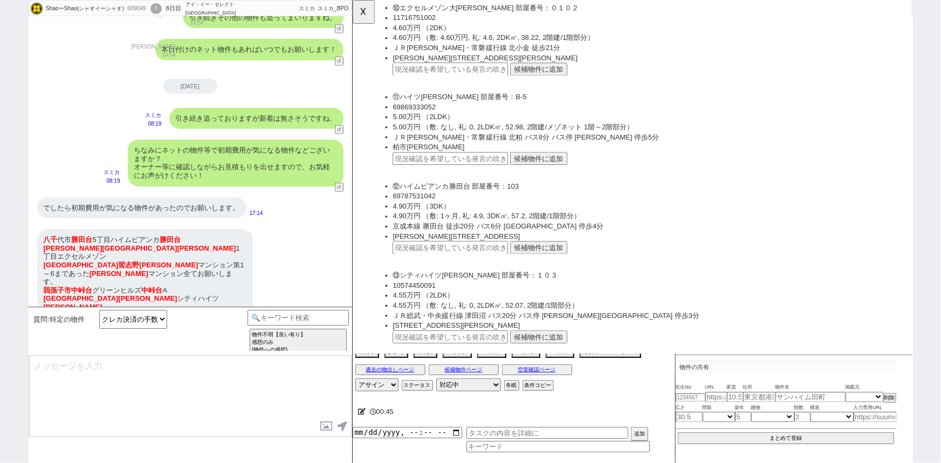
click at [531, 259] on button "候補物件に追加" at bounding box center [551, 266] width 61 height 14
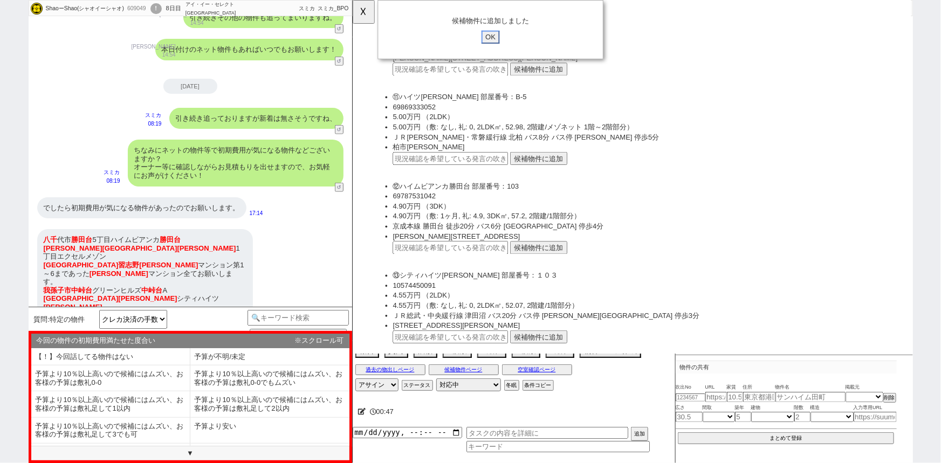
click at [499, 35] on input "OK" at bounding box center [500, 40] width 19 height 14
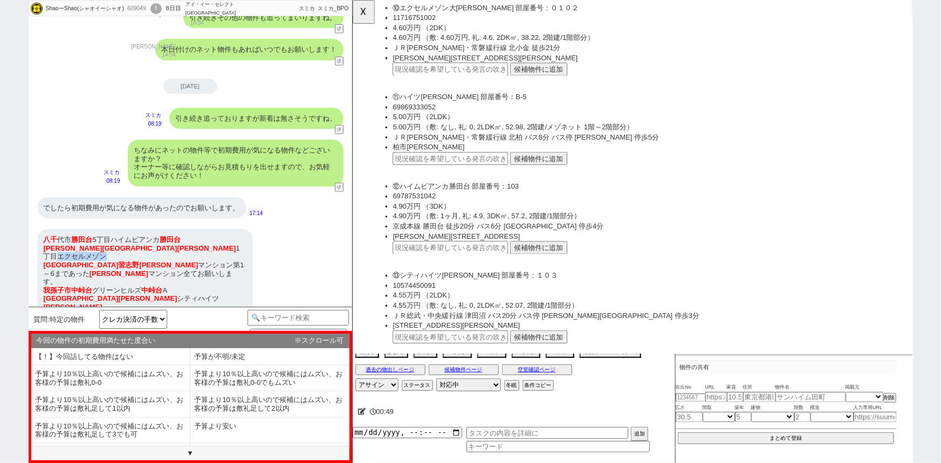
drag, startPoint x: 160, startPoint y: 250, endPoint x: 112, endPoint y: 250, distance: 48.0
click at [112, 250] on div "八千 代市 勝田台 5丁目ハイムビアンカ 勝田台 千葉市緑区 誉田 1丁目エクセルメゾン 船橋市 習志野 松木 マンション第1～6まであった 松木 マンション…" at bounding box center [145, 277] width 216 height 97
copy div "エクセルメゾン"
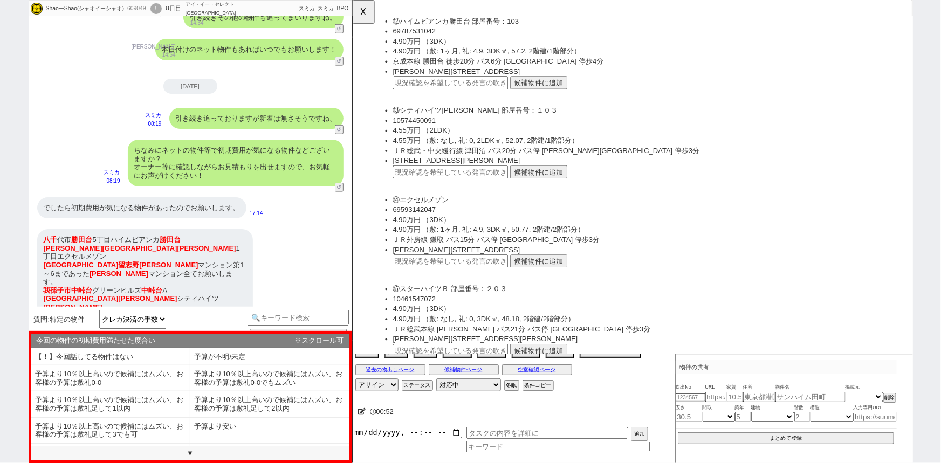
scroll to position [4792, 0]
click at [553, 274] on button "候補物件に追加" at bounding box center [551, 279] width 61 height 14
click at [498, 31] on div "候補物件に追加しました OK" at bounding box center [500, 32] width 243 height 64
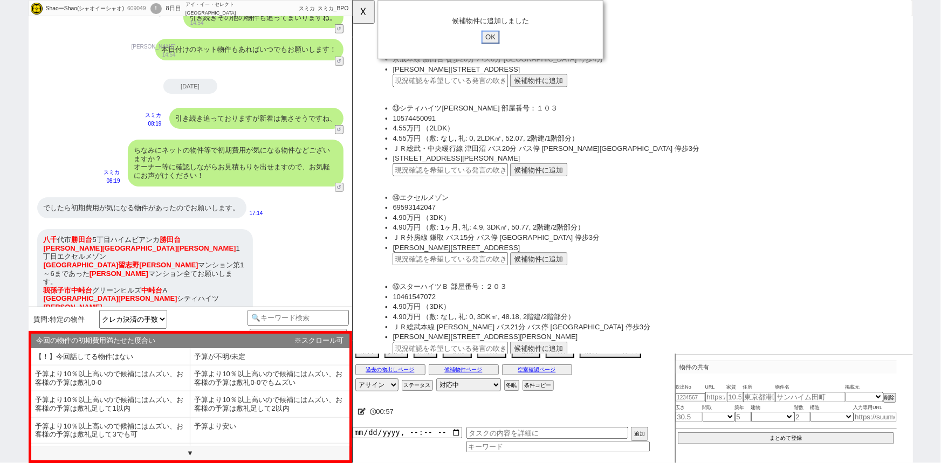
click at [502, 36] on input "OK" at bounding box center [500, 40] width 19 height 14
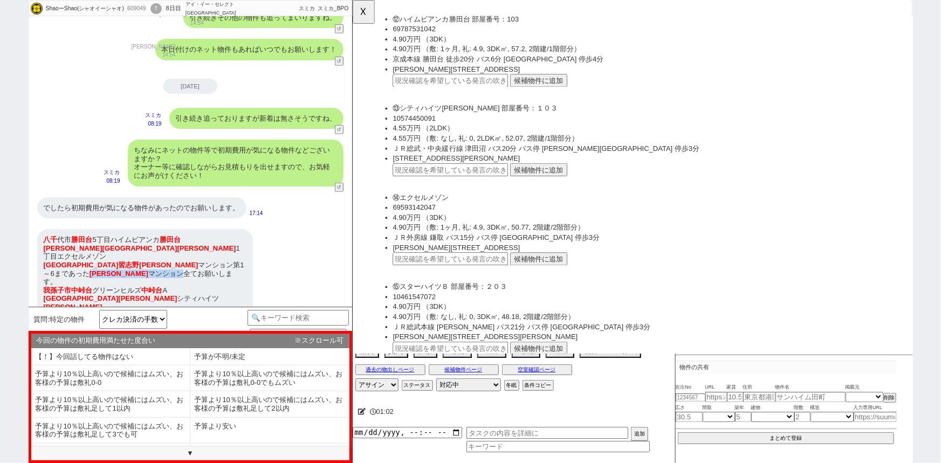
drag, startPoint x: 193, startPoint y: 255, endPoint x: 242, endPoint y: 257, distance: 49.1
click at [242, 257] on div "八千 代市 勝田台 5丁目ハイムビアンカ 勝田台 千葉市緑区 誉田 1丁目エクセルメゾン 船橋市 習志野 松木 マンション第1～6まであった 松木 マンション…" at bounding box center [145, 277] width 216 height 97
copy div "松木 マンション"
drag, startPoint x: 43, startPoint y: 257, endPoint x: 142, endPoint y: 256, distance: 98.7
click at [142, 256] on div "八千 代市 勝田台 5丁目ハイムビアンカ 勝田台 千葉市緑区 誉田 1丁目エクセルメゾン 船橋市 習志野 松木 マンション第1～6まであった 松木 マンション…" at bounding box center [145, 277] width 216 height 97
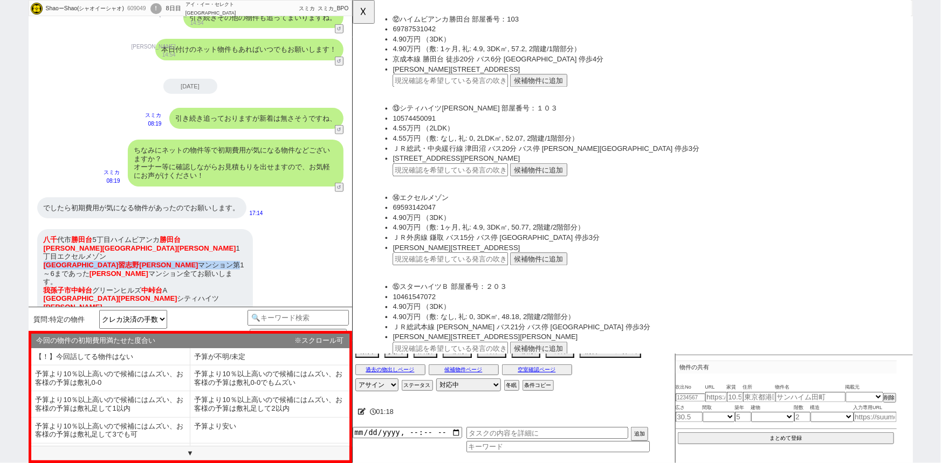
copy div "船橋市 習志野 松木 マンション第"
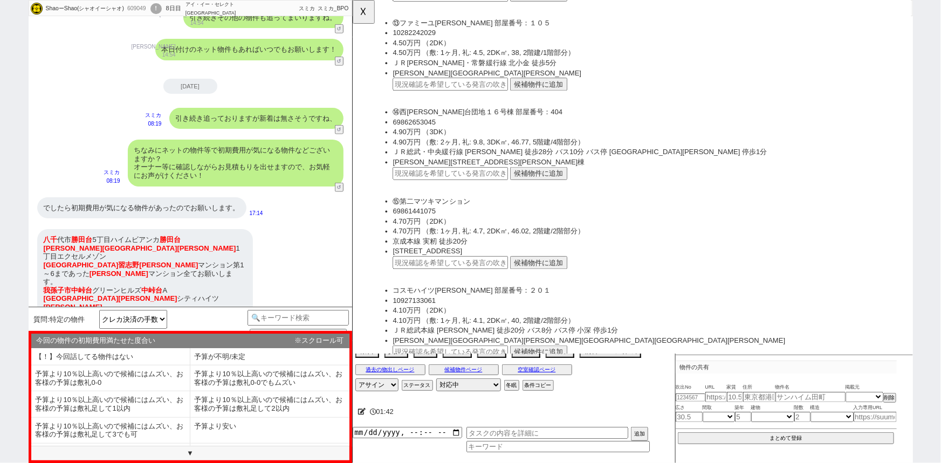
scroll to position [14938, 0]
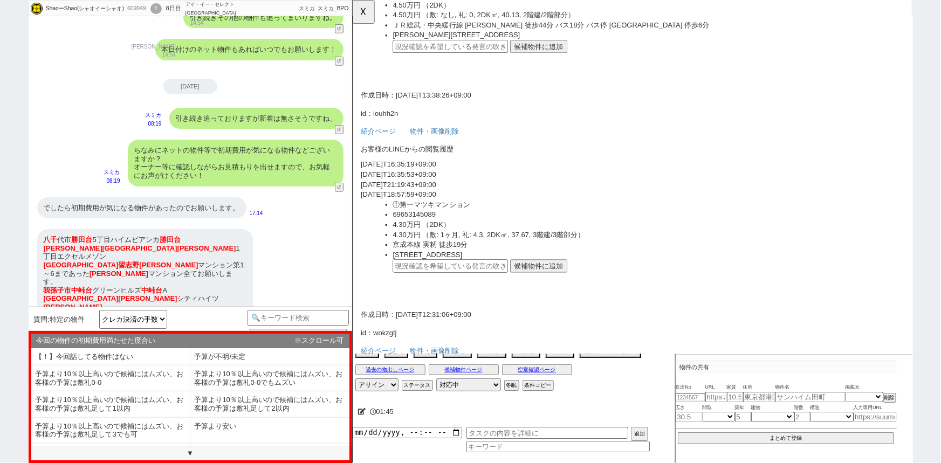
click at [552, 279] on button "候補物件に追加" at bounding box center [551, 286] width 61 height 14
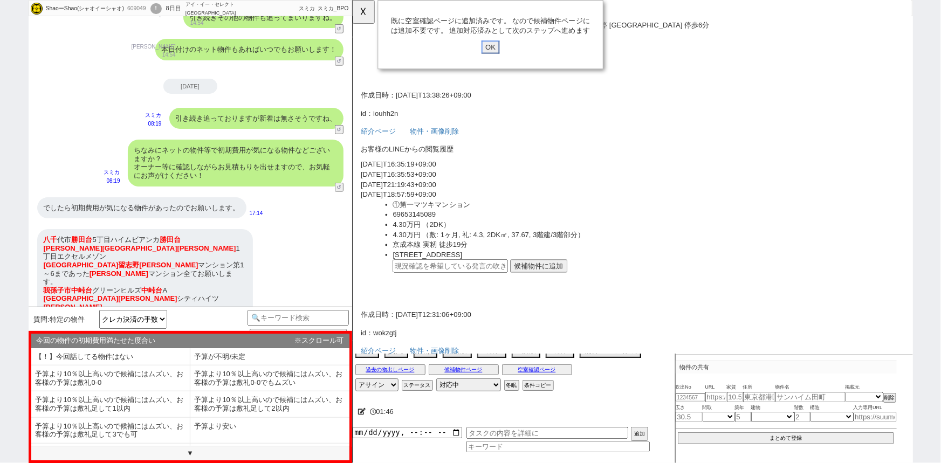
click at [499, 52] on input "OK" at bounding box center [500, 51] width 19 height 14
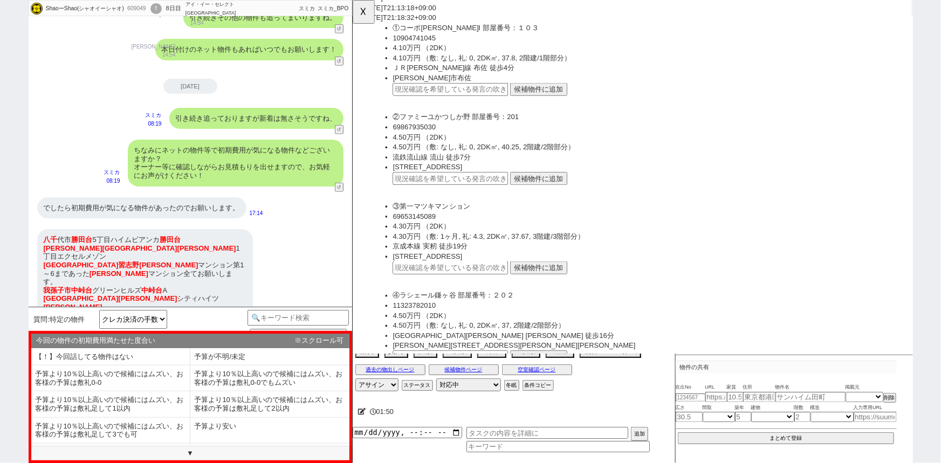
scroll to position [11079, 0]
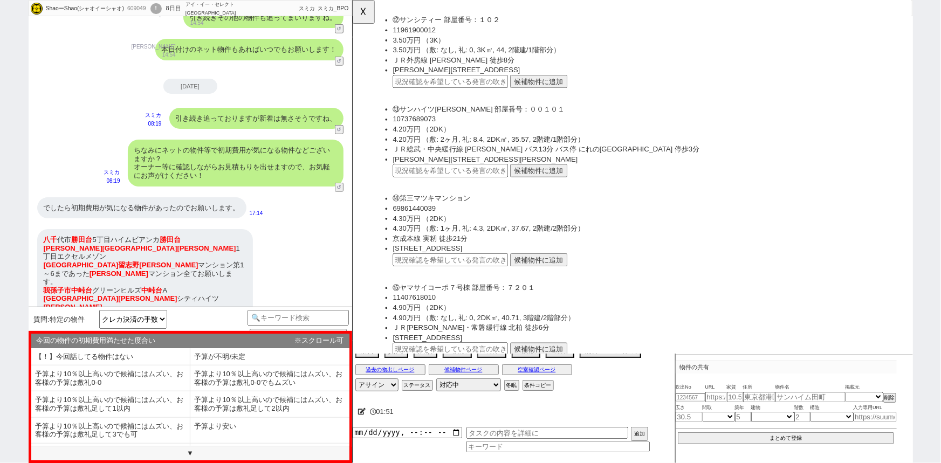
click at [558, 272] on button "候補物件に追加" at bounding box center [551, 279] width 61 height 14
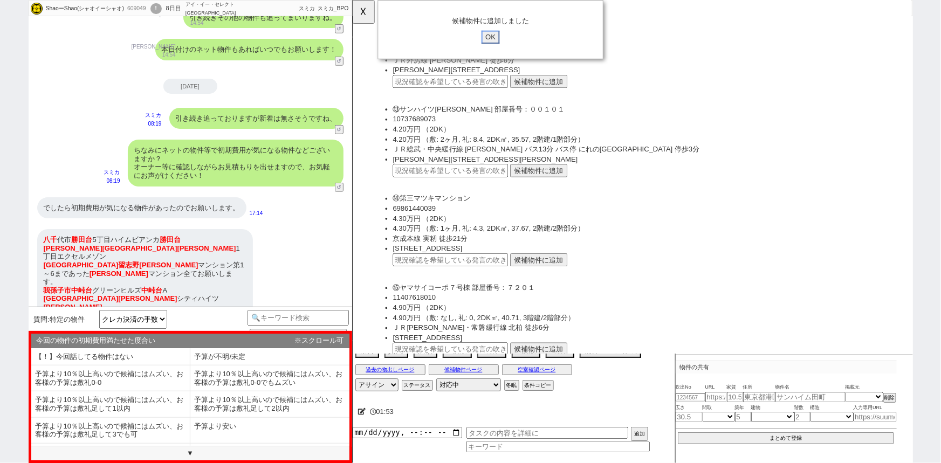
click at [501, 42] on input "OK" at bounding box center [500, 40] width 19 height 14
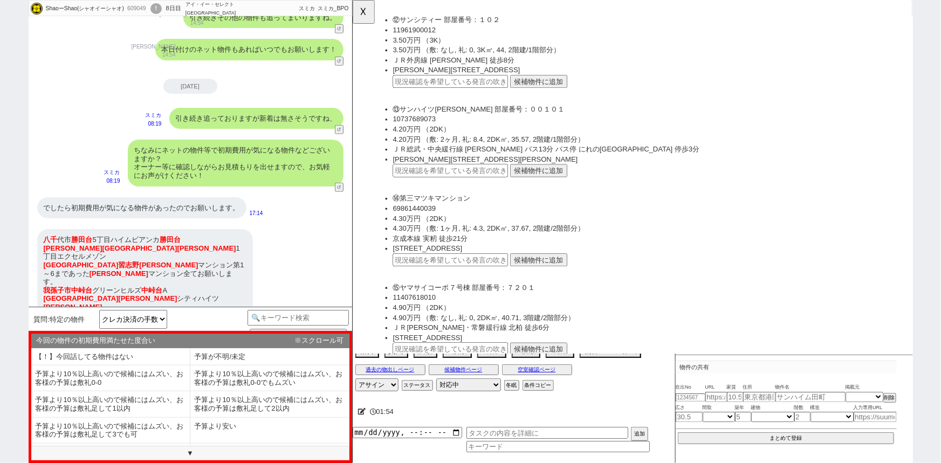
scroll to position [12901, 0]
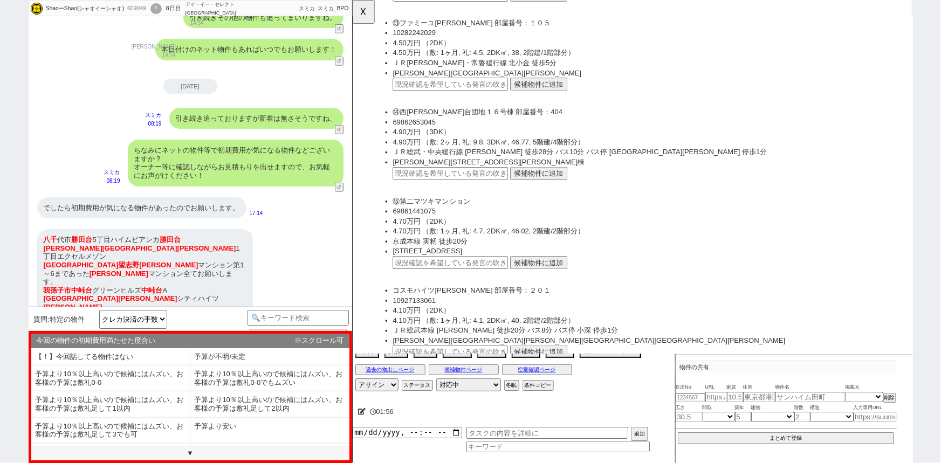
click at [551, 275] on button "候補物件に追加" at bounding box center [551, 282] width 61 height 14
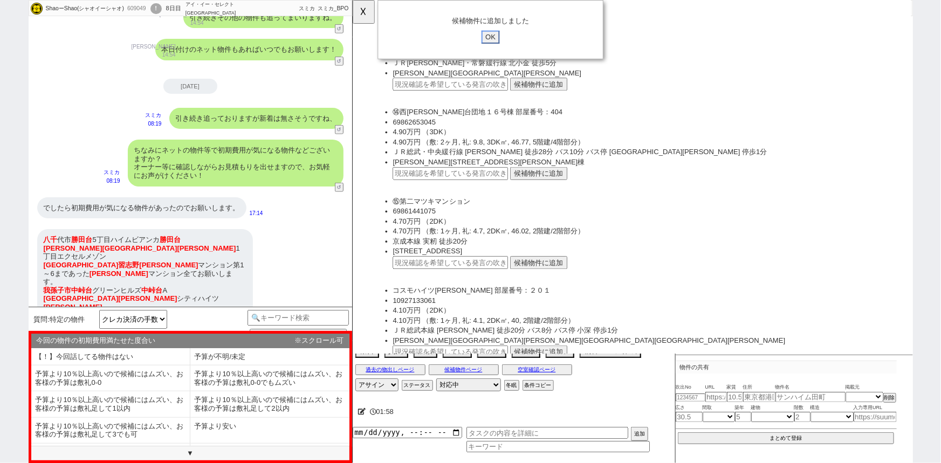
click at [495, 35] on input "OK" at bounding box center [500, 40] width 19 height 14
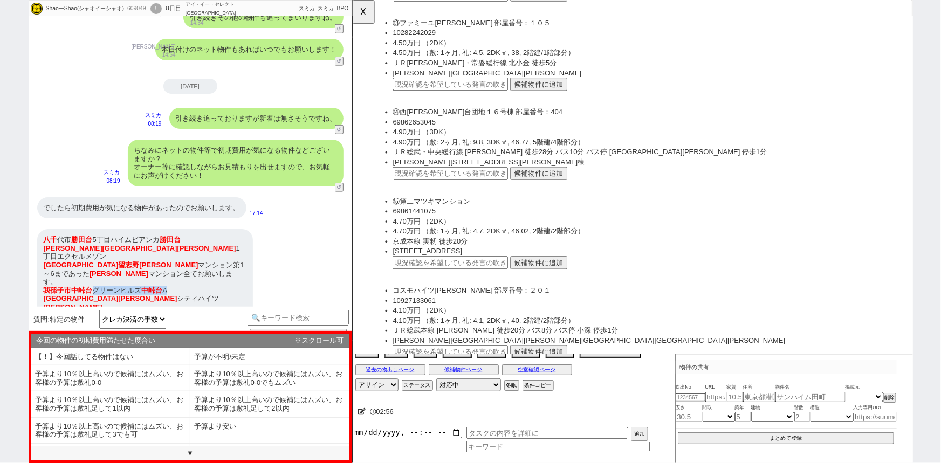
drag, startPoint x: 168, startPoint y: 273, endPoint x: 94, endPoint y: 271, distance: 73.9
click at [94, 271] on div "八千 代市 勝田台 5丁目ハイムビアンカ 勝田台 千葉市緑区 誉田 1丁目エクセルメゾン 船橋市 習志野 松木 マンション第1～6まであった 松木 マンション…" at bounding box center [145, 277] width 216 height 97
copy div "グリーンヒルズ 中峠台 A"
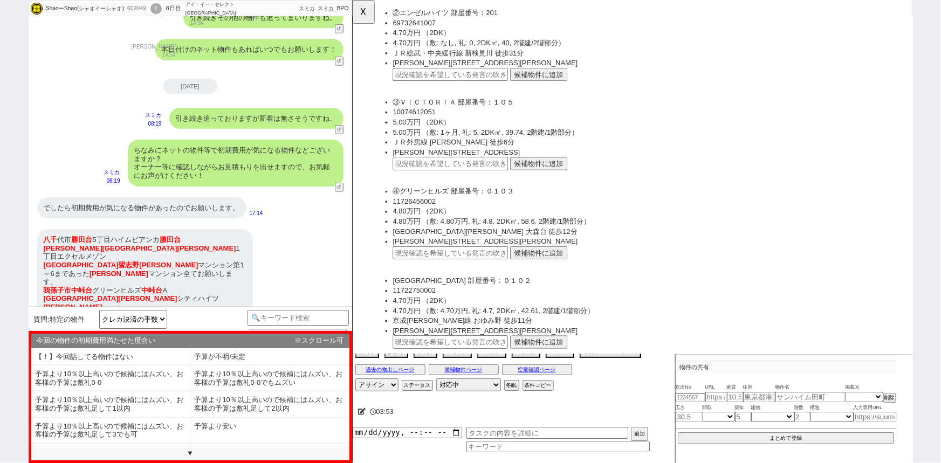
scroll to position [8833, 0]
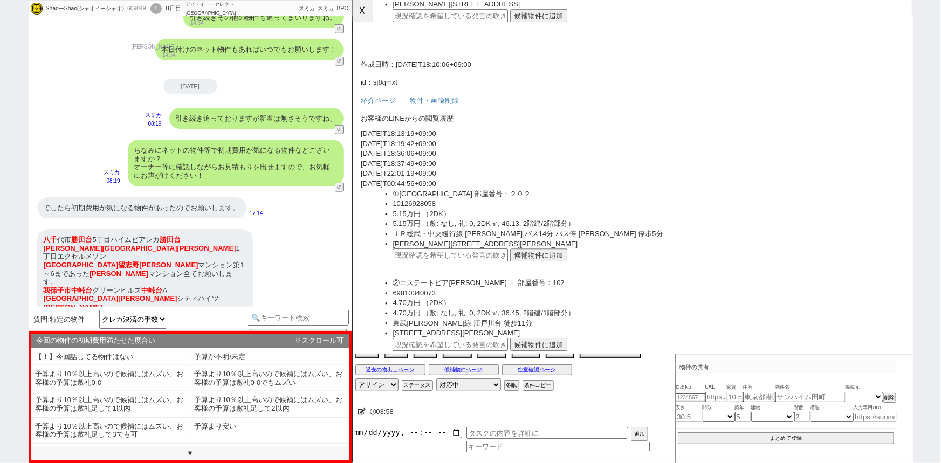
click at [364, 11] on button "☓" at bounding box center [363, 11] width 20 height 22
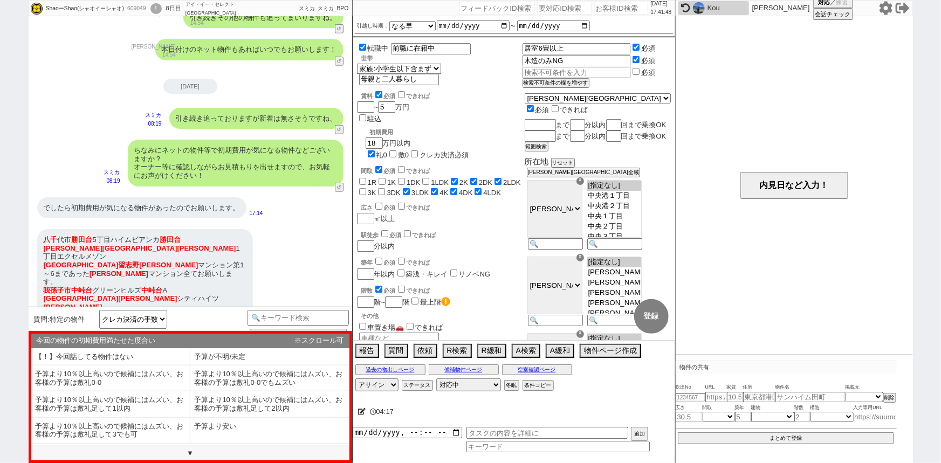
click at [870, 419] on input at bounding box center [874, 416] width 43 height 9
paste input "https://suumo.jp/chintai/bc_100425799672/"
type input "https://suumo.jp/chintai/bc_100425799672/"
click at [863, 394] on select "掲載元 SUUMO HOMEs sumaity yahoo goo at home smocca nifty chintai goodrooms r-stor…" at bounding box center [864, 396] width 38 height 9
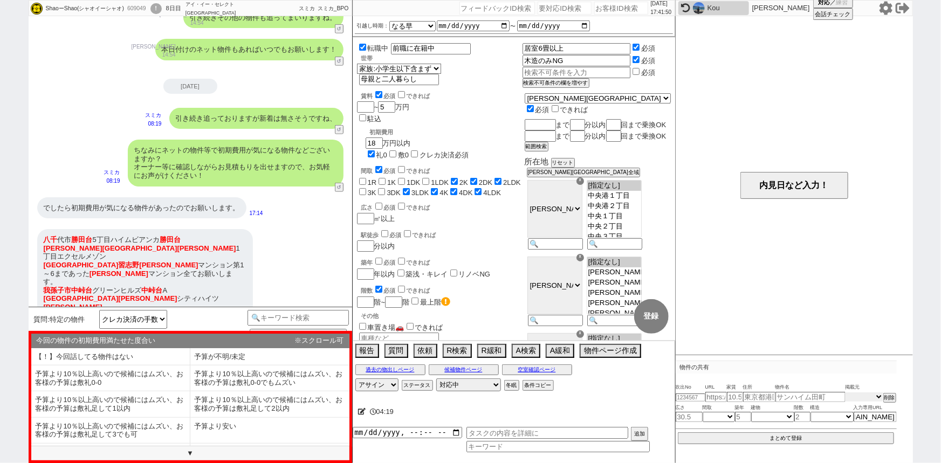
scroll to position [0, 0]
select select "100"
click at [845, 392] on select "掲載元 SUUMO HOMEs sumaity yahoo goo at home smocca nifty chintai goodrooms r-stor…" at bounding box center [864, 396] width 38 height 9
click at [228, 266] on div "八千 代市 勝田台 5丁目ハイムビアンカ 勝田台 千葉市緑区 誉田 1丁目エクセルメゾン 船橋市 習志野 松木 マンション第1～6まであった 松木 マンション…" at bounding box center [145, 277] width 216 height 97
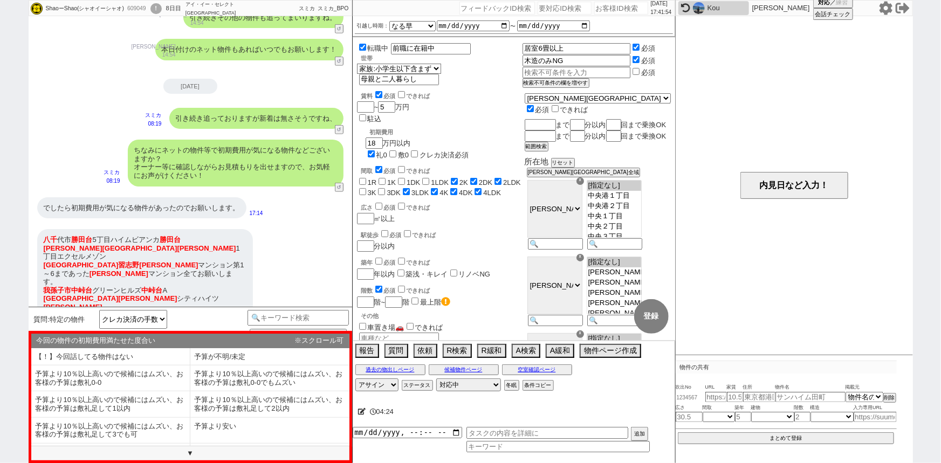
click at [694, 398] on input "number" at bounding box center [691, 397] width 30 height 7
paste input "36767399"
type input "36767399"
select select
type input "4"
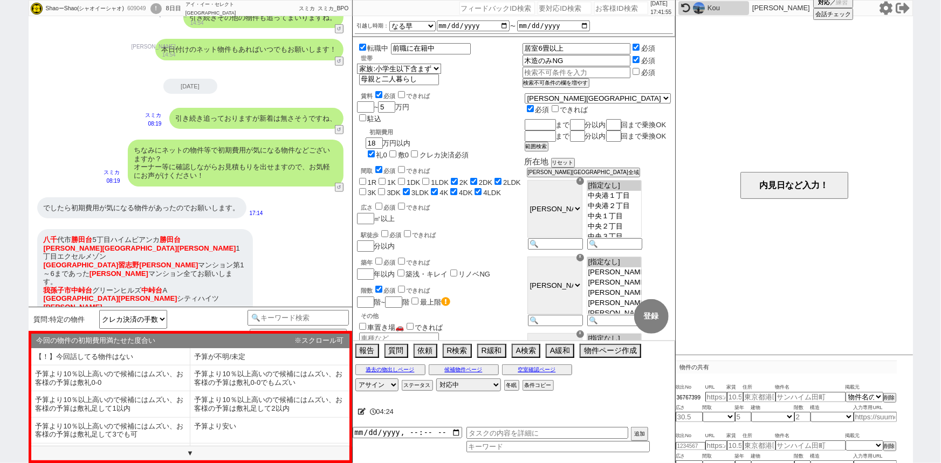
type input "千葉県我孫子市中峠台"
type input "グリーンヒルズ中峠台Ａ"
type input "40.07"
select select "5"
type input "29"
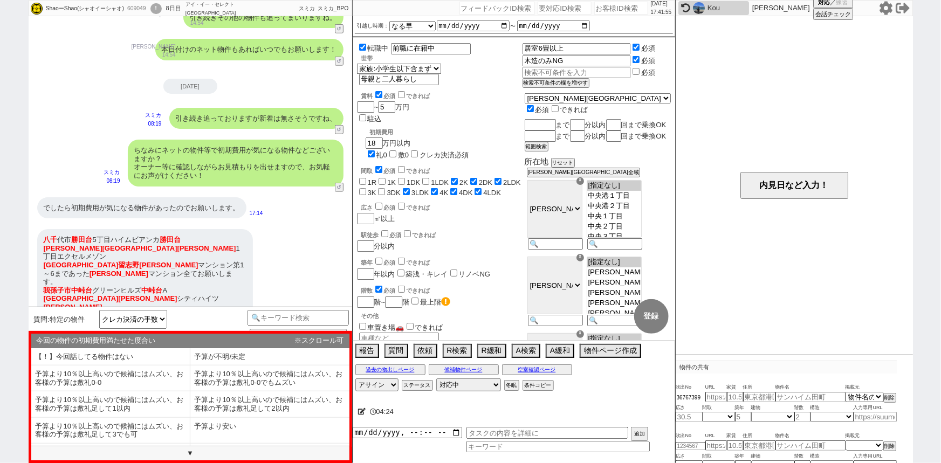
select select "1"
type input "1"
select select "8"
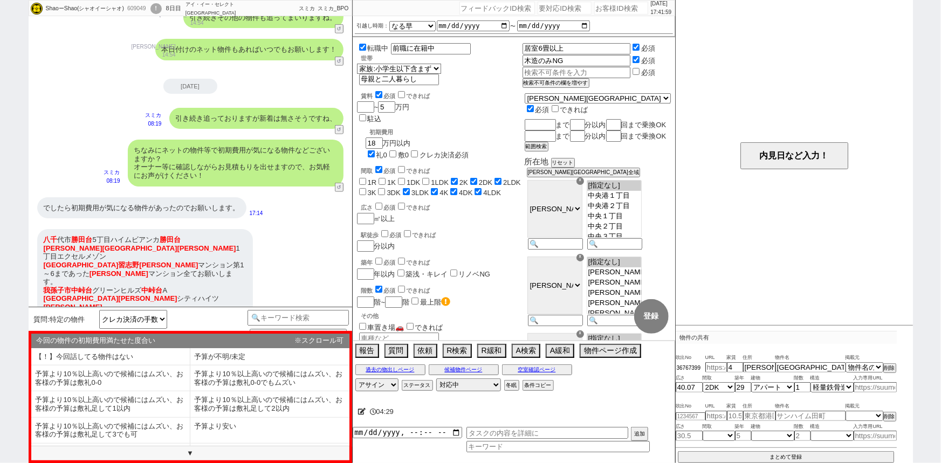
type input "36767399"
click at [780, 456] on button "まとめて登録" at bounding box center [786, 458] width 217 height 10
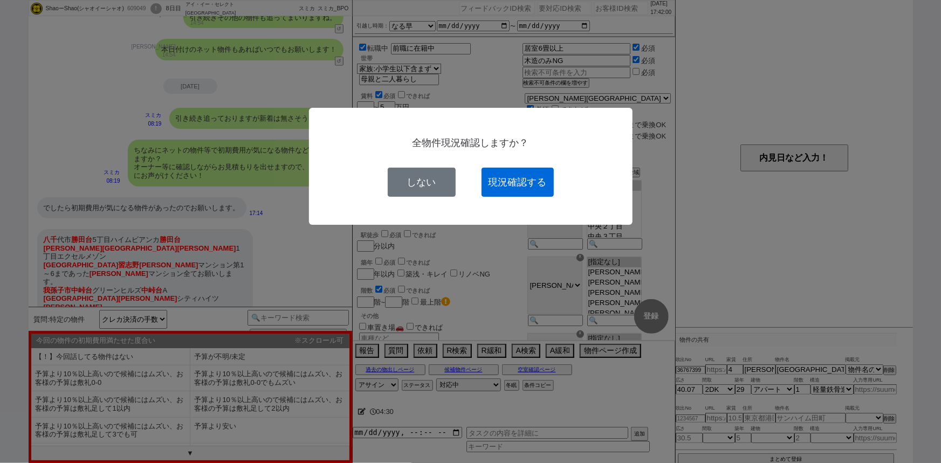
click at [515, 183] on button "現況確認する" at bounding box center [517, 182] width 72 height 29
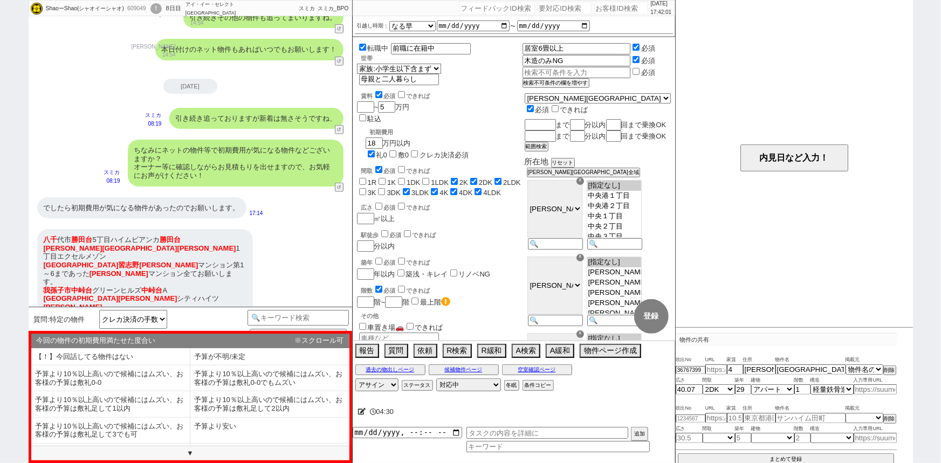
select select
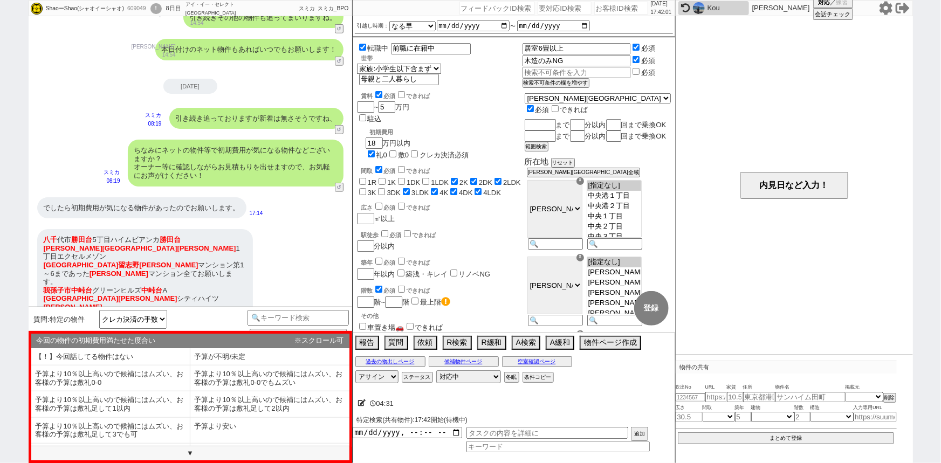
scroll to position [0, 0]
drag, startPoint x: 139, startPoint y: 284, endPoint x: 39, endPoint y: 281, distance: 99.8
click at [39, 281] on div "八千 代市 勝田台 5丁目ハイムビアンカ 勝田台 千葉市緑区 誉田 1丁目エクセルメゾン 船橋市 習志野 松木 マンション第1～6まであった 松木 マンション…" at bounding box center [145, 277] width 216 height 97
copy div "船橋市 三山 シティハイツ 小川"
click at [374, 359] on button "過去の物出しページ" at bounding box center [390, 361] width 70 height 9
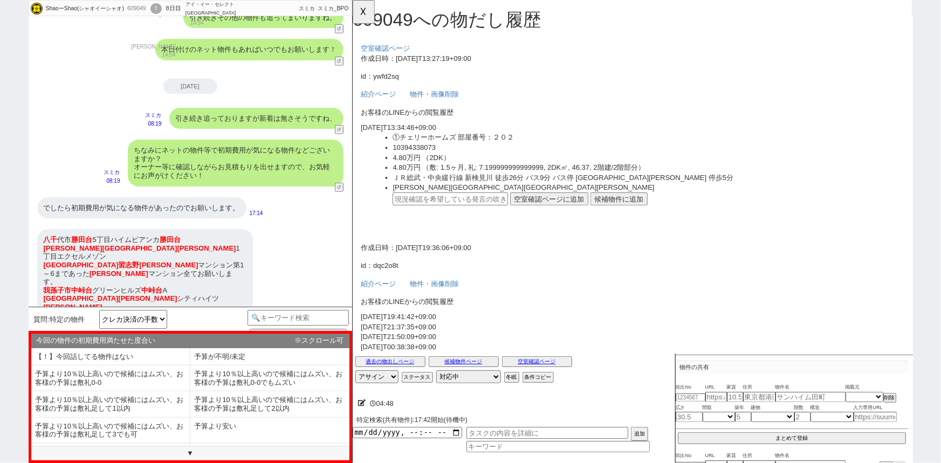
scroll to position [4708, 0]
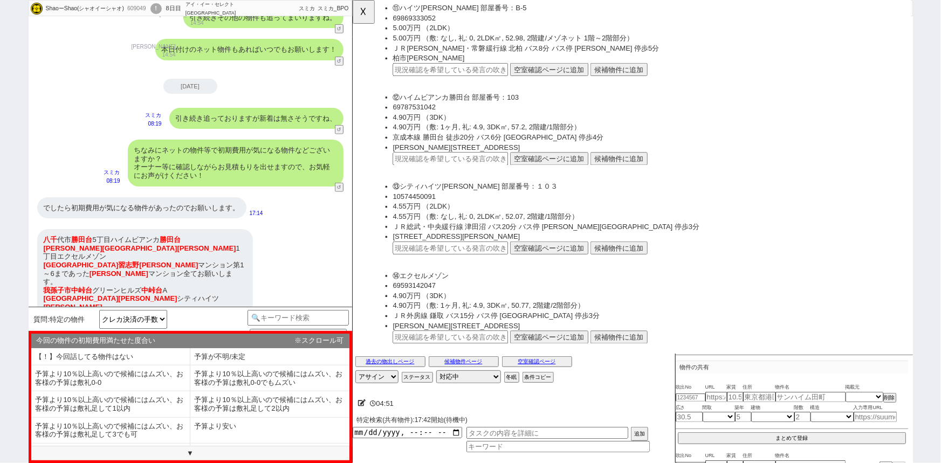
click at [151, 255] on div "八千 代市 勝田台 5丁目ハイムビアンカ 勝田台 千葉市緑区 誉田 1丁目エクセルメゾン 船橋市 習志野 松木 マンション第1～6まであった 松木 マンション…" at bounding box center [145, 277] width 216 height 97
click at [438, 260] on input "text" at bounding box center [457, 267] width 124 height 14
paste input "36767399"
type input "36767399"
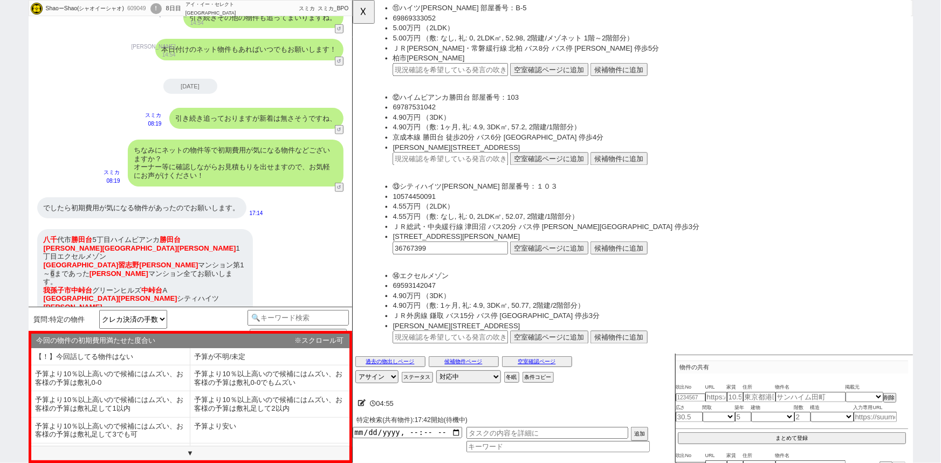
click at [594, 260] on button "空室確認ページに追加" at bounding box center [563, 267] width 84 height 14
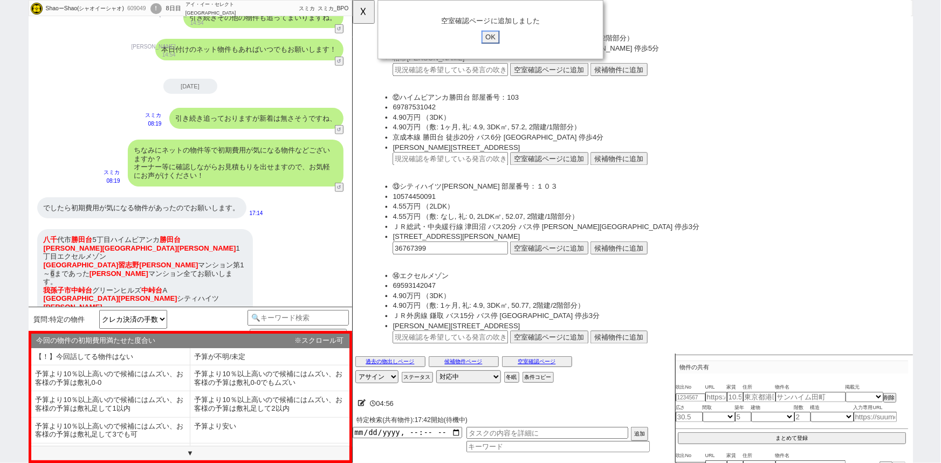
click at [500, 38] on input "OK" at bounding box center [500, 40] width 19 height 14
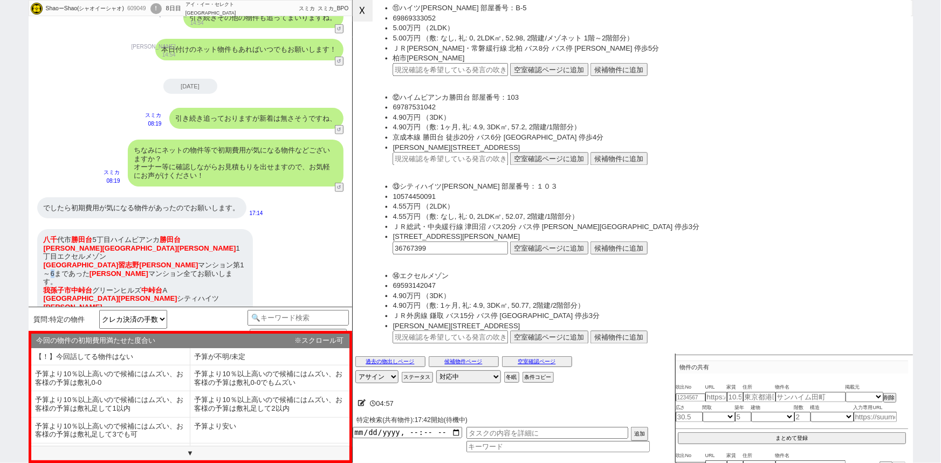
click at [369, 13] on button "☓" at bounding box center [363, 11] width 20 height 22
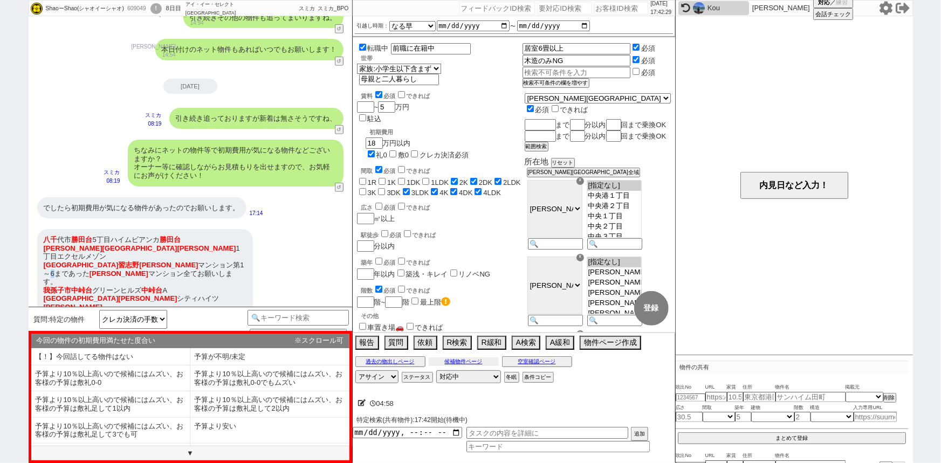
click at [458, 361] on button "候補物件ページ" at bounding box center [464, 361] width 70 height 9
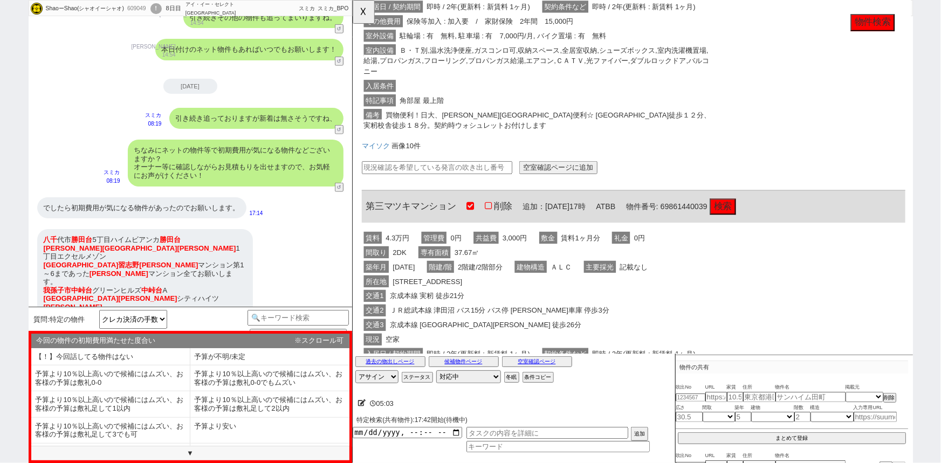
scroll to position [288, 0]
click at [437, 179] on input "text" at bounding box center [443, 182] width 162 height 14
paste input "36767399"
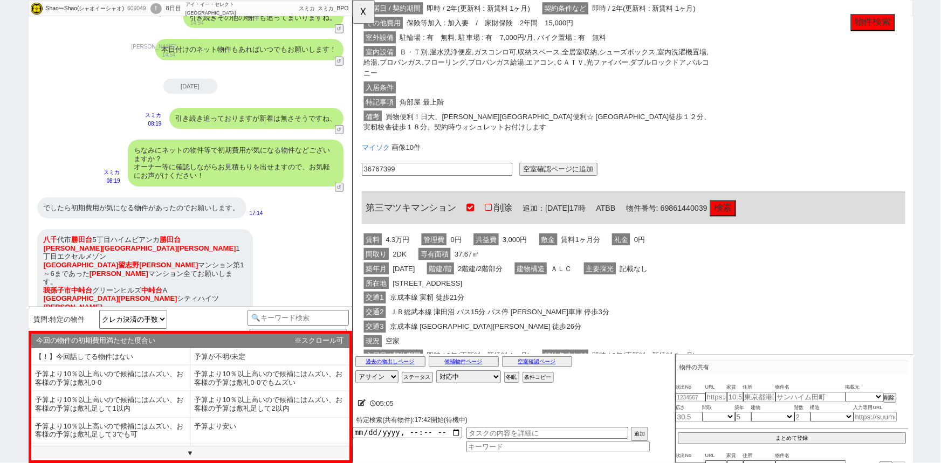
type input "36767399"
click at [569, 171] on div "第二マツキマンション 削除 追加：2025年08月15日17時 ATBB 物件番号: 69861441075 検索 賃料 4.7万円 管理費 0円 共益費 3…" at bounding box center [654, 11] width 584 height 356
click at [565, 176] on button "空室確認ページに追加" at bounding box center [573, 182] width 84 height 14
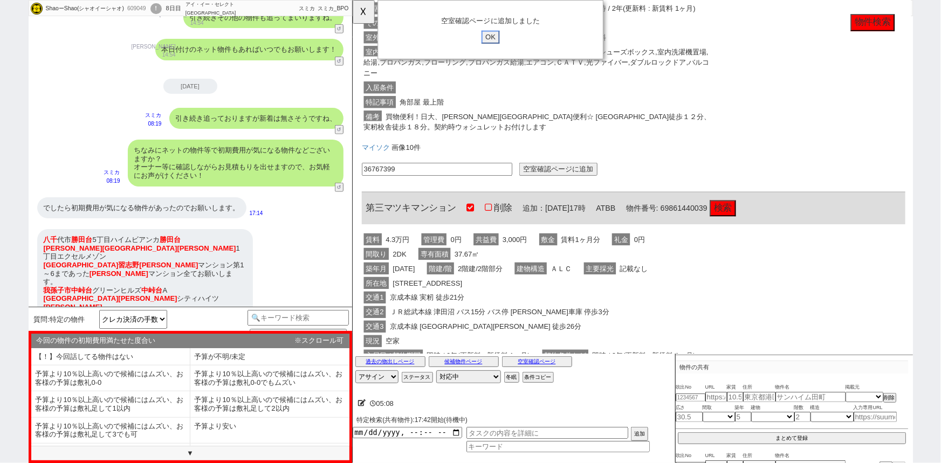
click at [500, 38] on input "OK" at bounding box center [500, 40] width 19 height 14
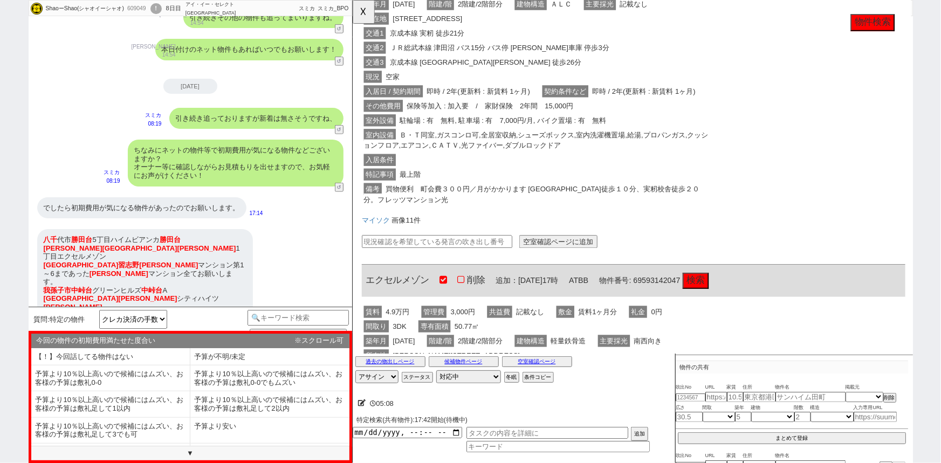
scroll to position [275, 0]
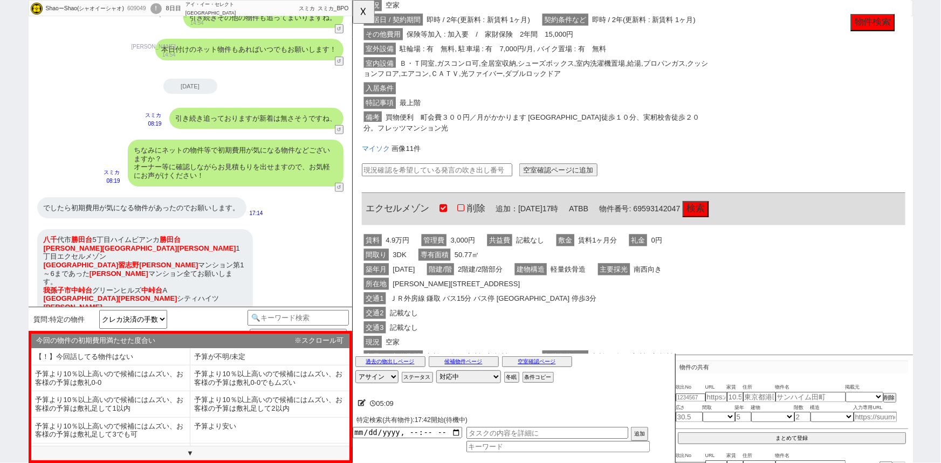
click at [445, 181] on input "text" at bounding box center [443, 183] width 162 height 14
paste input "36767399"
type input "36767399"
click at [551, 184] on button "空室確認ページに追加" at bounding box center [573, 183] width 84 height 14
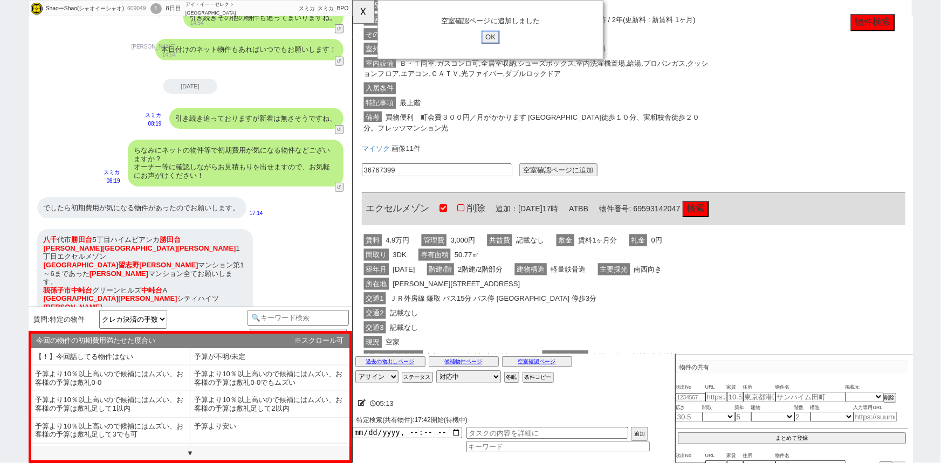
click at [505, 38] on input "OK" at bounding box center [500, 40] width 19 height 14
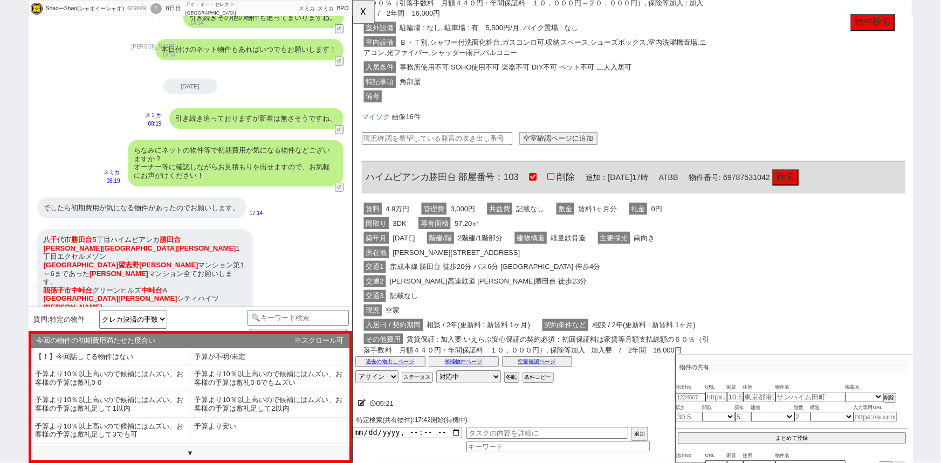
scroll to position [325, 0]
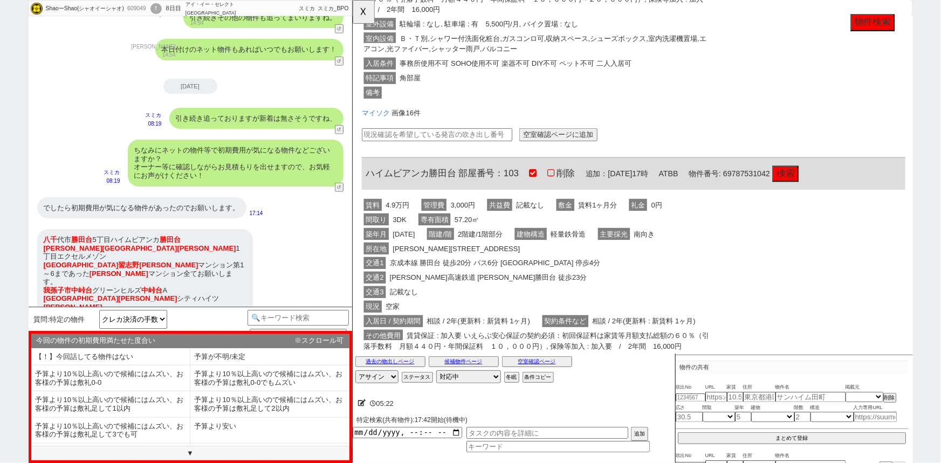
click at [434, 140] on input "text" at bounding box center [443, 145] width 162 height 14
paste input "36767399"
type input "36767399"
click at [586, 141] on button "空室確認ページに追加" at bounding box center [573, 145] width 84 height 14
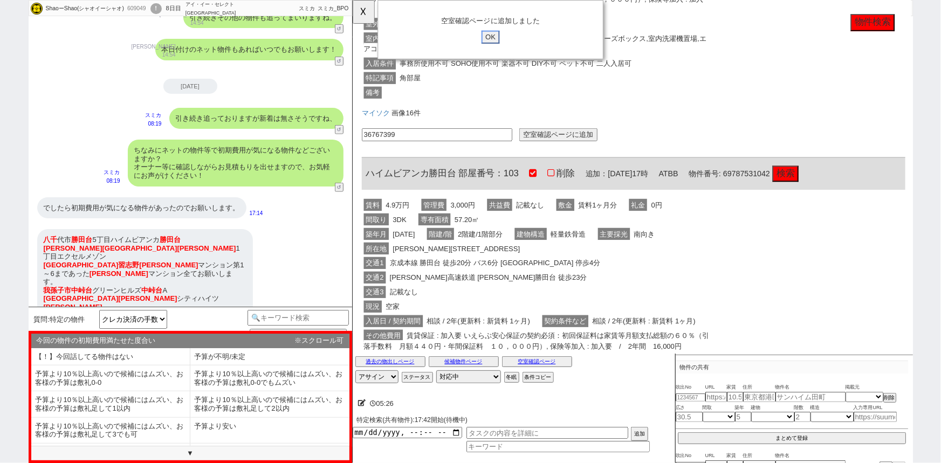
click at [500, 40] on input "OK" at bounding box center [500, 40] width 19 height 14
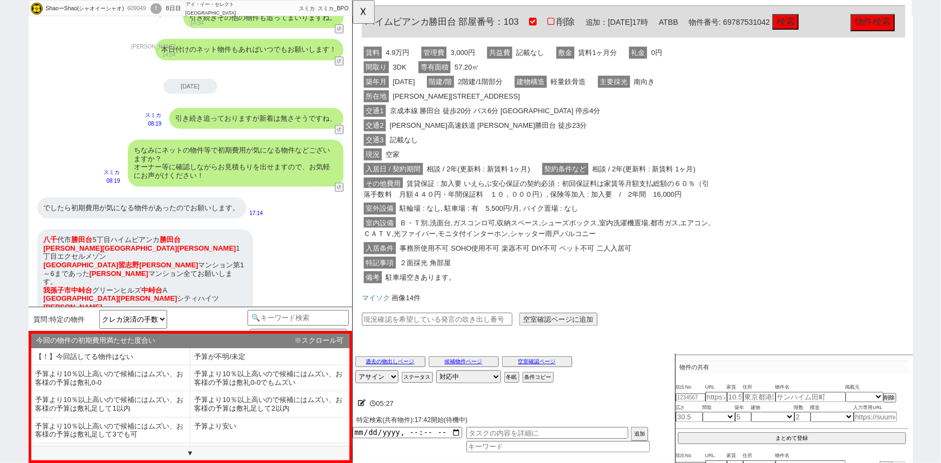
scroll to position [127, 0]
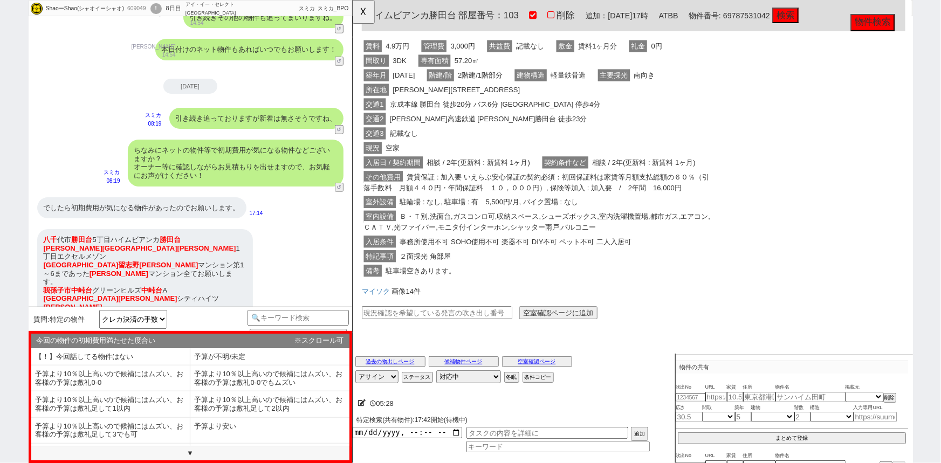
click at [426, 329] on input "text" at bounding box center [443, 336] width 162 height 14
paste input "36767399"
type input "36767399"
click at [558, 333] on button "空室確認ページに追加" at bounding box center [573, 336] width 84 height 14
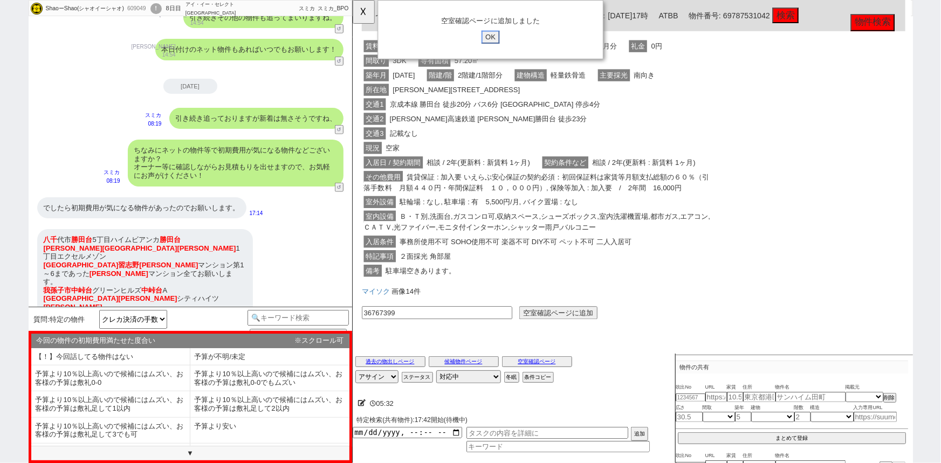
click at [504, 40] on input "OK" at bounding box center [500, 40] width 19 height 14
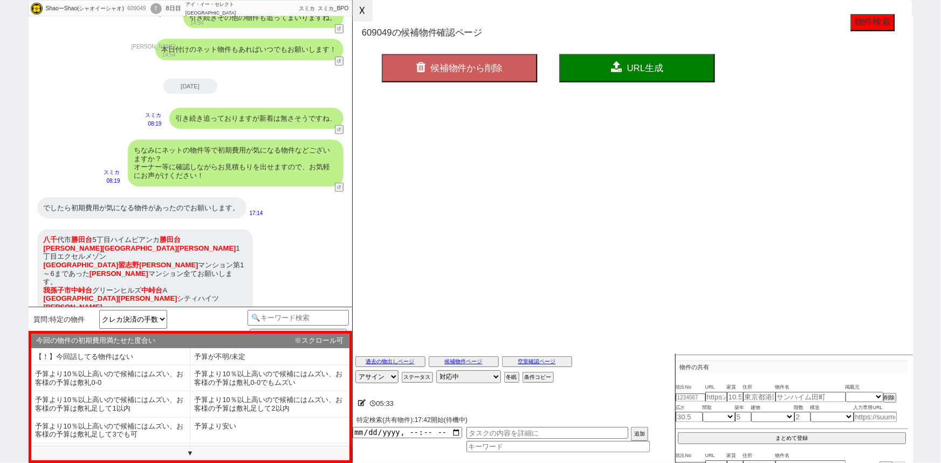
click at [364, 13] on button "☓" at bounding box center [363, 11] width 20 height 22
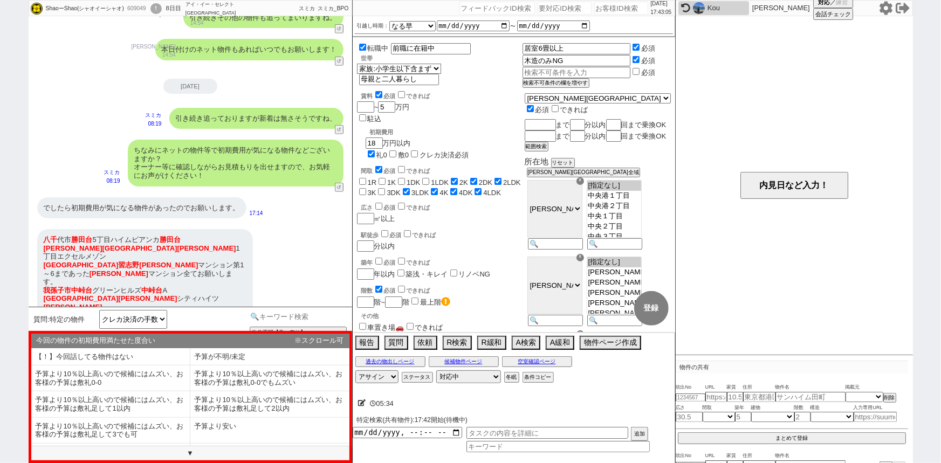
click at [334, 315] on input at bounding box center [298, 316] width 102 height 13
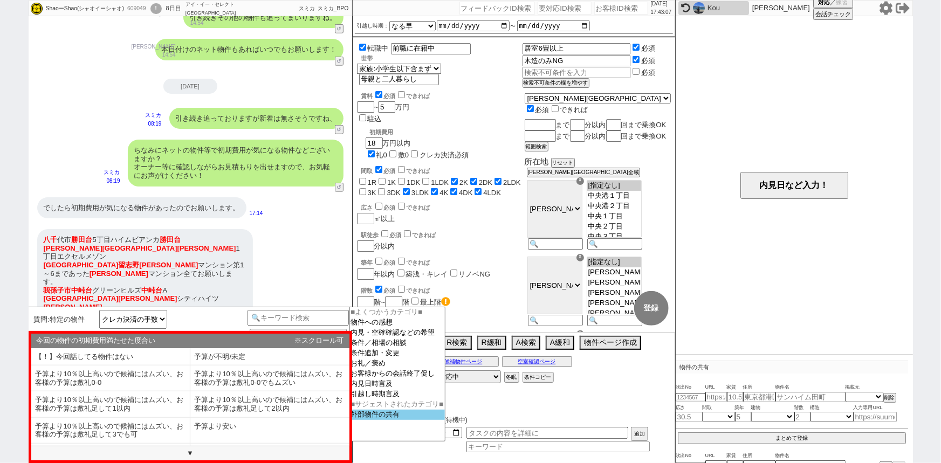
click at [0, 0] on option "外部物件の共有" at bounding box center [0, 0] width 0 height 0
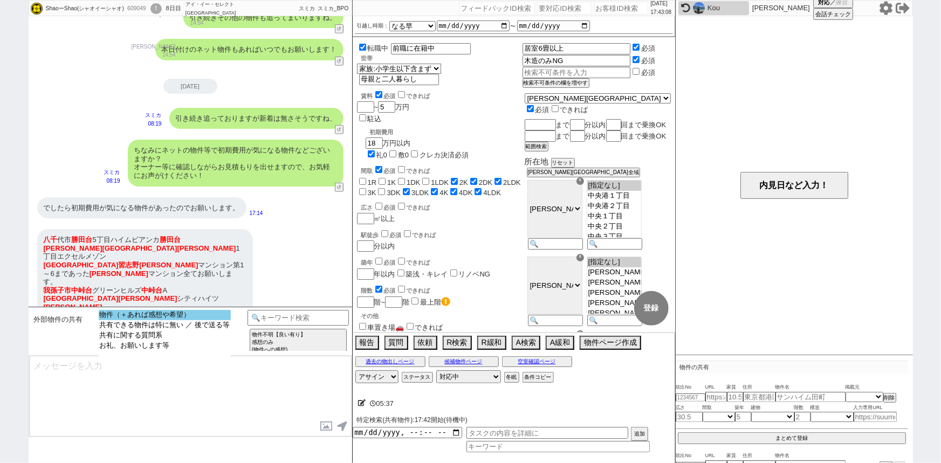
select select "物件（＋あれば感想や希望）"
click at [190, 320] on option "物件（＋あれば感想や希望）" at bounding box center [165, 325] width 132 height 10
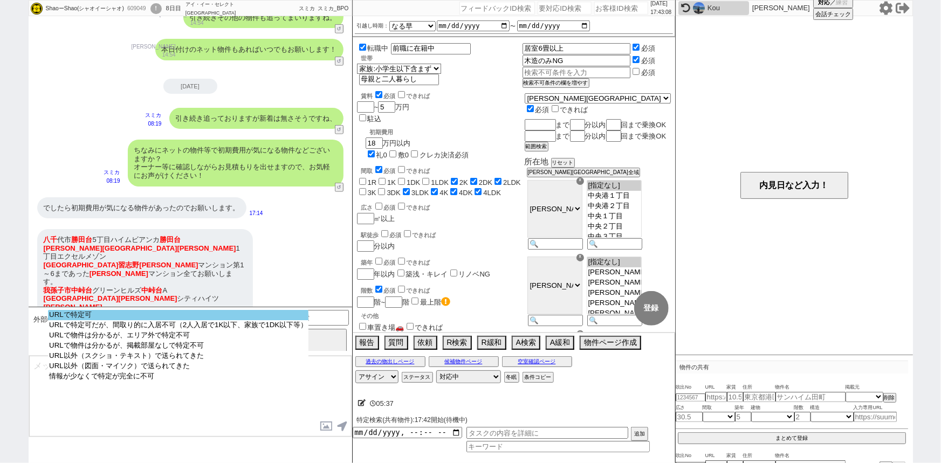
select select "URLで特定可"
click at [190, 320] on option "URLで特定可" at bounding box center [178, 325] width 260 height 10
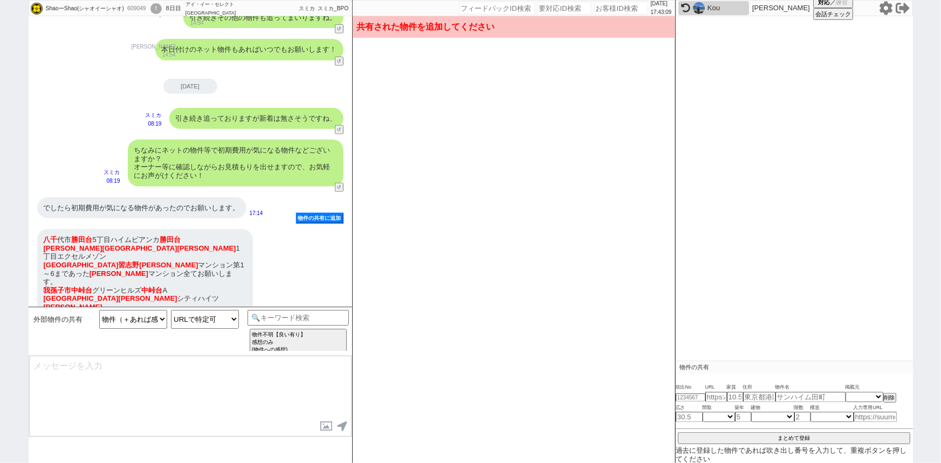
click at [178, 273] on div "八千 代市 勝田台 5丁目ハイムビアンカ 勝田台 千葉市緑区 誉田 1丁目エクセルメゾン 船橋市 習志野 松木 マンション第1～6まであった 松木 マンション…" at bounding box center [145, 277] width 216 height 97
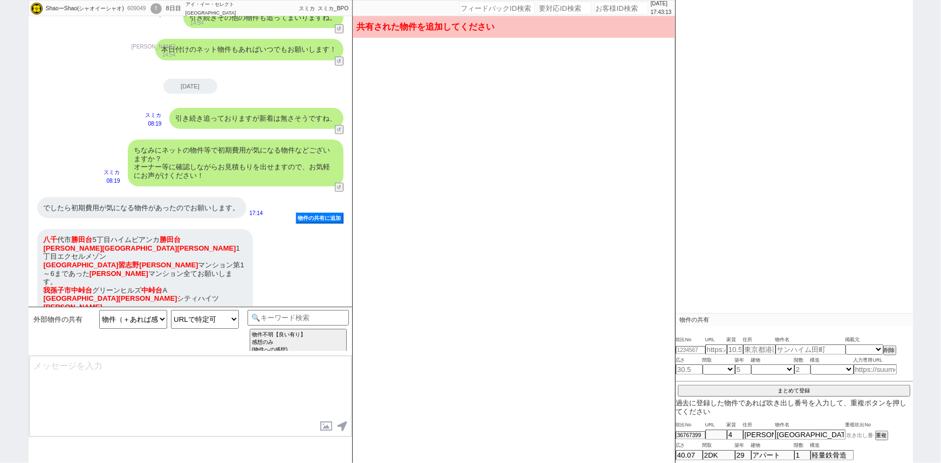
click at [858, 432] on input at bounding box center [860, 435] width 30 height 7
paste input "36767399"
type input "36767399"
click at [884, 435] on button "重複" at bounding box center [880, 436] width 11 height 8
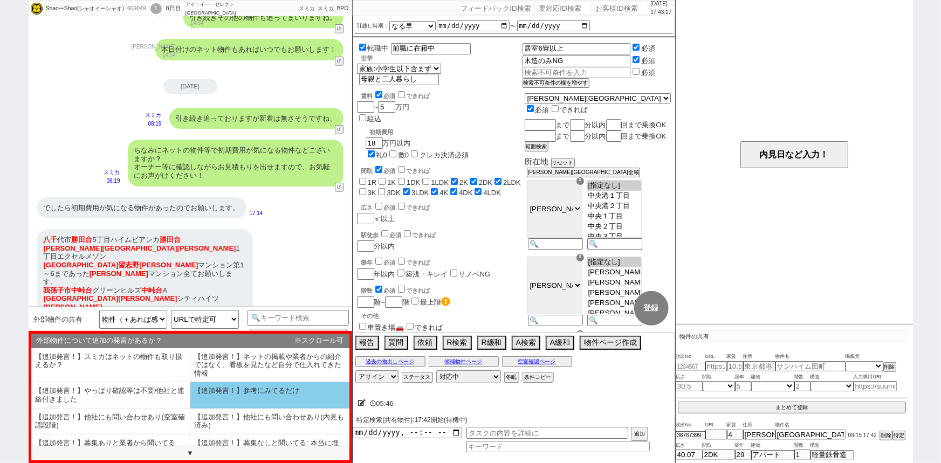
scroll to position [65, 0]
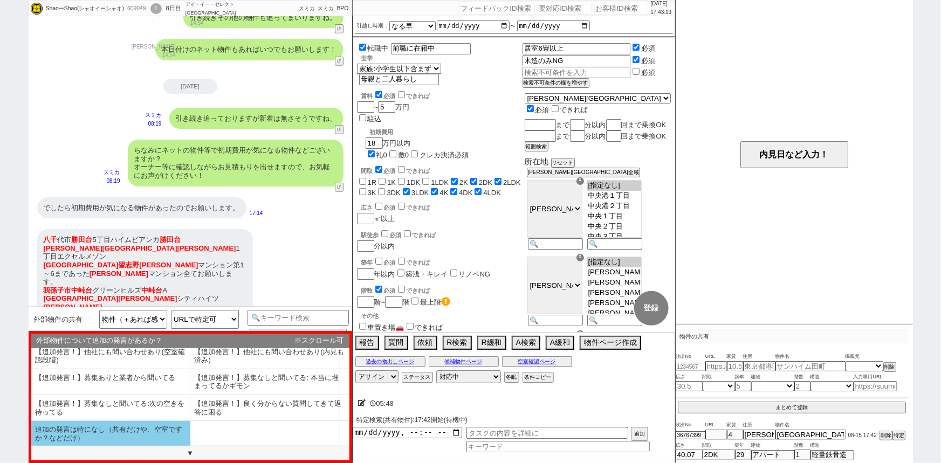
click at [140, 437] on li "追加の発言は特になし（共有だけや、空室ですか？などだけ）" at bounding box center [110, 433] width 159 height 25
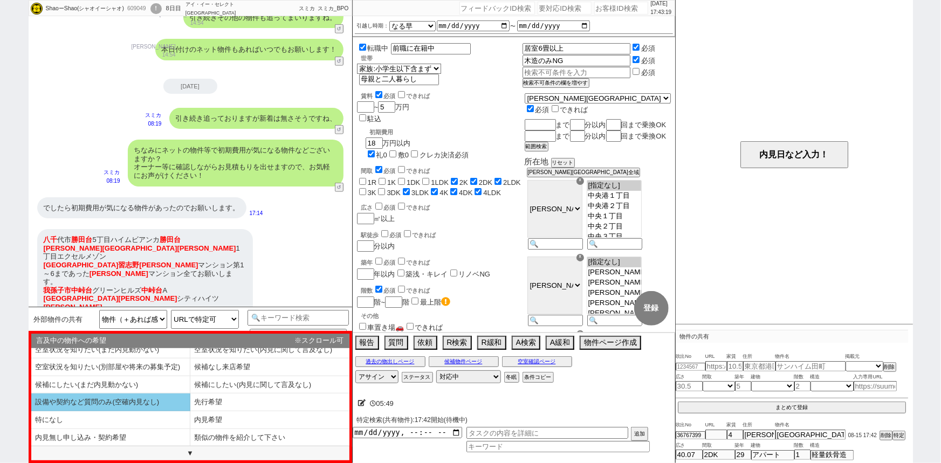
click at [157, 405] on li "設備や契約など質問のみ(空確内見なし)" at bounding box center [110, 403] width 159 height 18
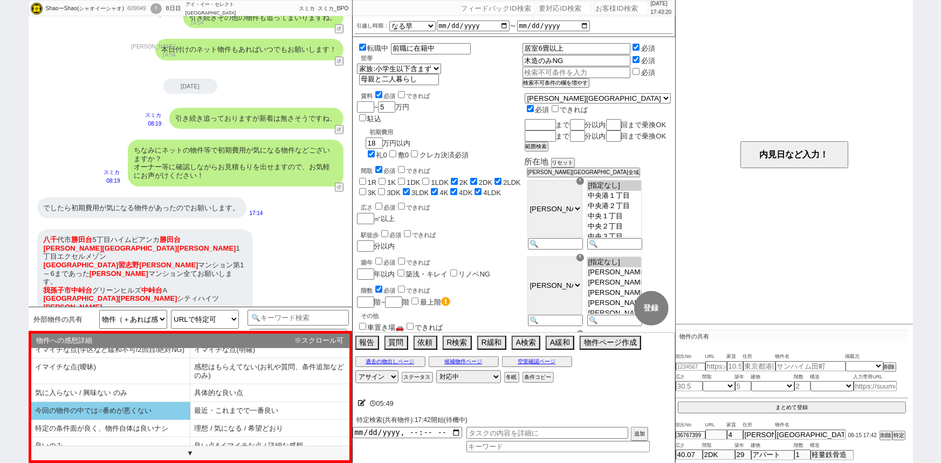
scroll to position [24, 0]
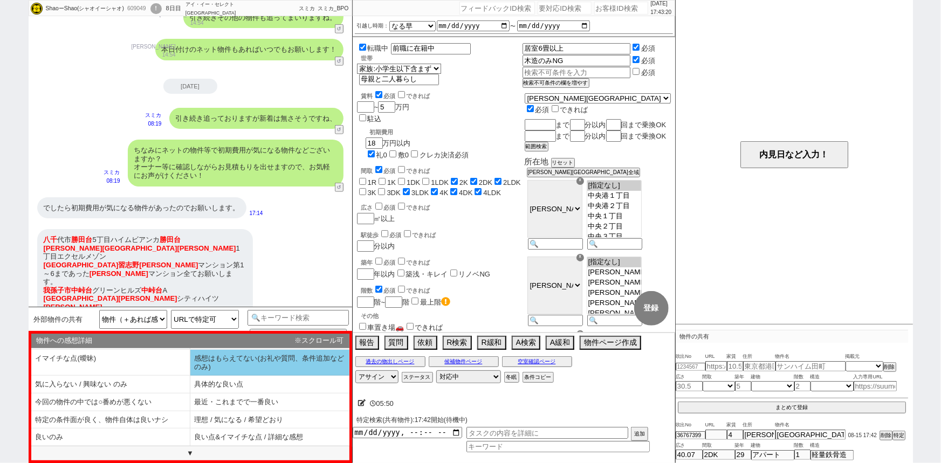
click at [190, 376] on li "感想はもらえてない(お礼や質問、条件追加などのみ)" at bounding box center [110, 385] width 159 height 18
type textarea "かしこまりました！ そもそも募集が出てるかというところからお調べしてまいりますのでお待ち下さい！"
select select "追加の発言は特になし（共有だけや、空室ですか？などだけ）"
select select "設備や契約など質問のみ(空確内見なし)"
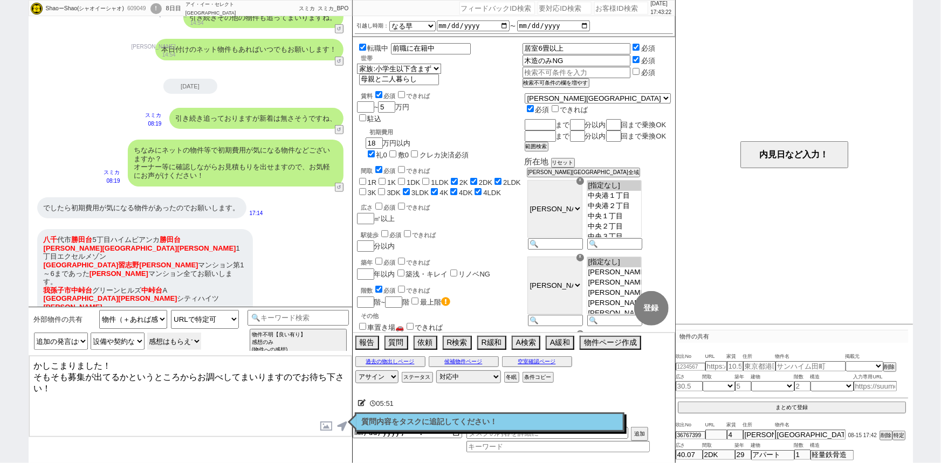
click at [0, 0] on select "物件への感想詳細 イマイチな点(学区など緩和不可/2回目/絶対NG) イマイチな点(明確) イマイチな点(曖昧) 感想はもらえてない(お礼や質問、条件追加など…" at bounding box center [0, 0] width 0 height 0
select select "理想 / 気になる / 希望どおり"
click at [0, 0] on select "物件への感想詳細 イマイチな点(学区など緩和不可/2回目/絶対NG) イマイチな点(明確) イマイチな点(曖昧) 感想はもらえてない(お礼や質問、条件追加など…" at bounding box center [0, 0] width 0 height 0
type textarea "かしこまりました！ そもそも募集が出てるかというところからお調べしてまいりますのでお待ち下さい！"
click at [118, 370] on textarea "かしこまりました！ そもそも募集が出てるかというところからお調べしてまいりますのでお待ち下さい！" at bounding box center [190, 396] width 322 height 81
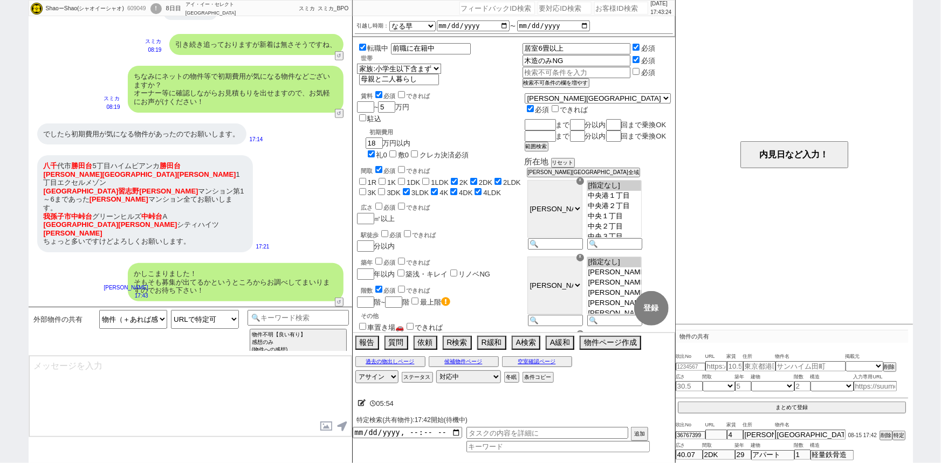
scroll to position [312, 0]
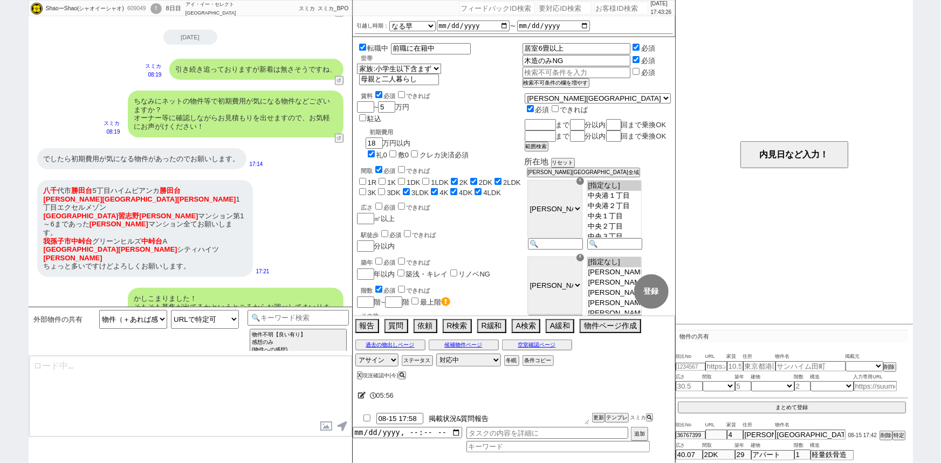
click at [504, 416] on textarea "掲載状況&質問報告" at bounding box center [509, 419] width 162 height 12
type textarea "ネットの物件もまとめて確認できますのでお気軽に！"
click at [504, 416] on textarea "掲載状況&質問報告" at bounding box center [509, 419] width 162 height 12
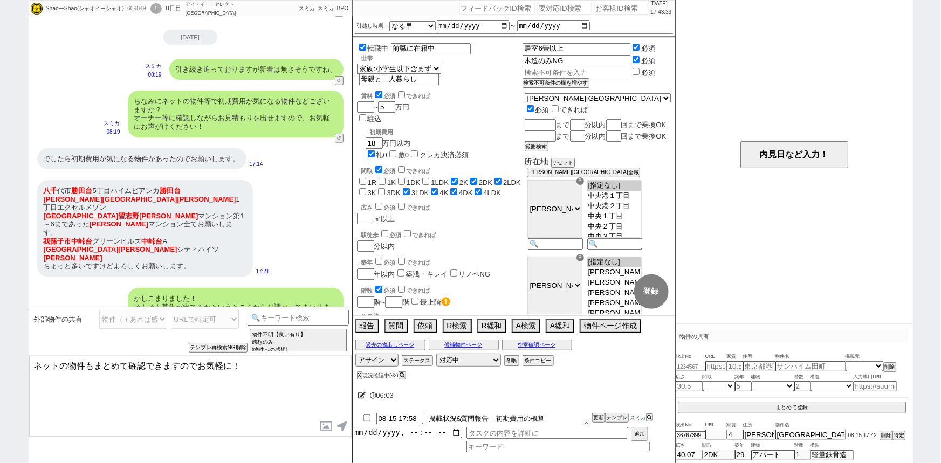
type textarea "掲載状況&質問報告　初期費用の概算"
click at [598, 419] on button "更新" at bounding box center [597, 418] width 11 height 8
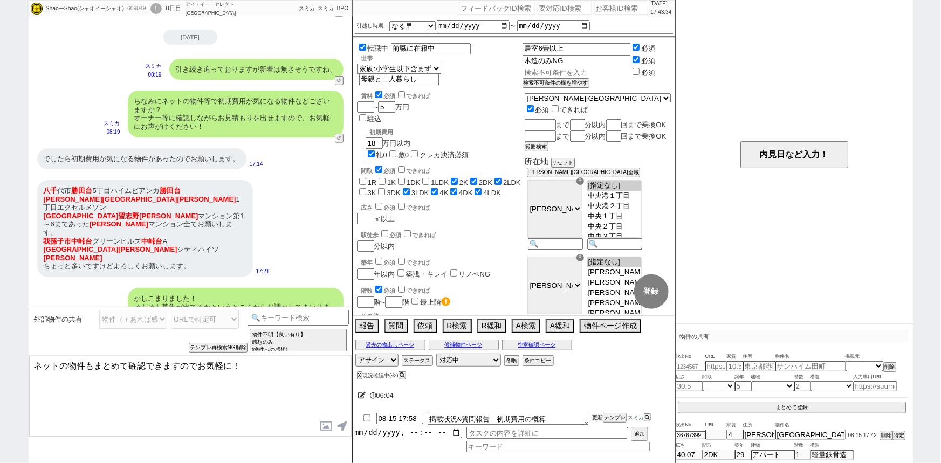
click at [598, 419] on button "更新" at bounding box center [597, 418] width 11 height 8
click at [200, 393] on textarea "ネットの物件もまとめて確認できますのでお気軽に！" at bounding box center [190, 396] width 322 height 81
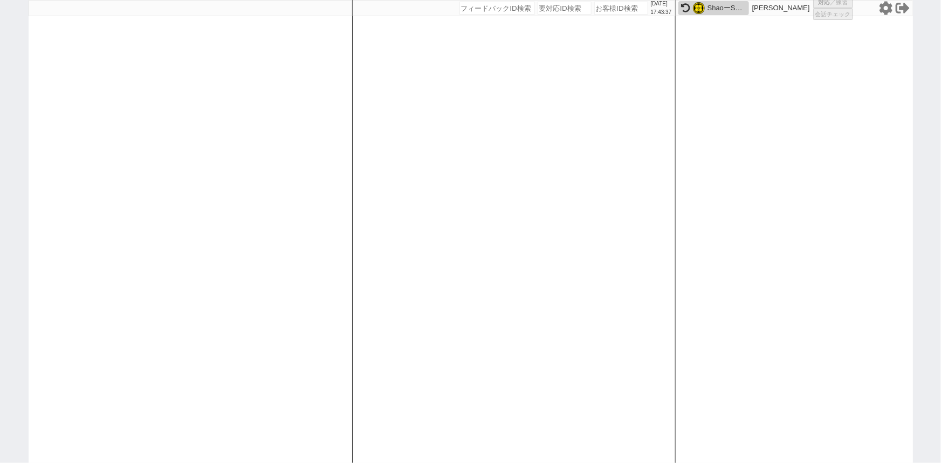
scroll to position [0, 0]
select select "1"
select select
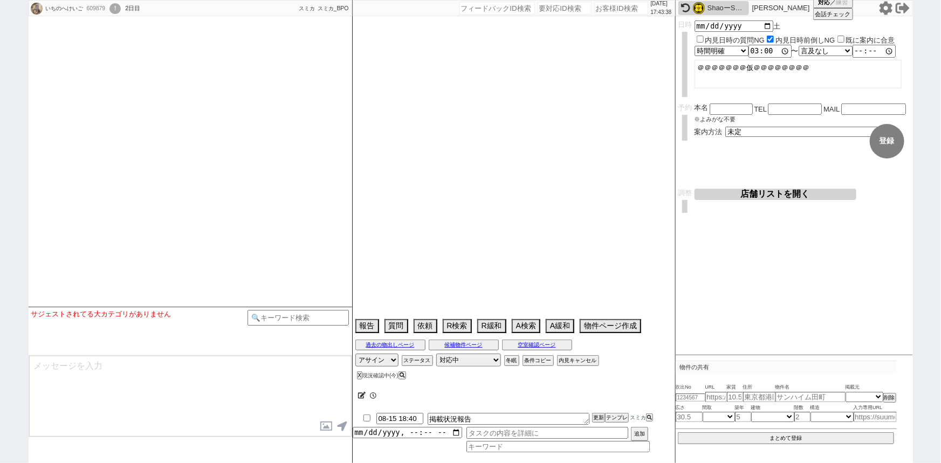
scroll to position [2326, 0]
select select "2025"
select select "9"
select select "33"
select select "0"
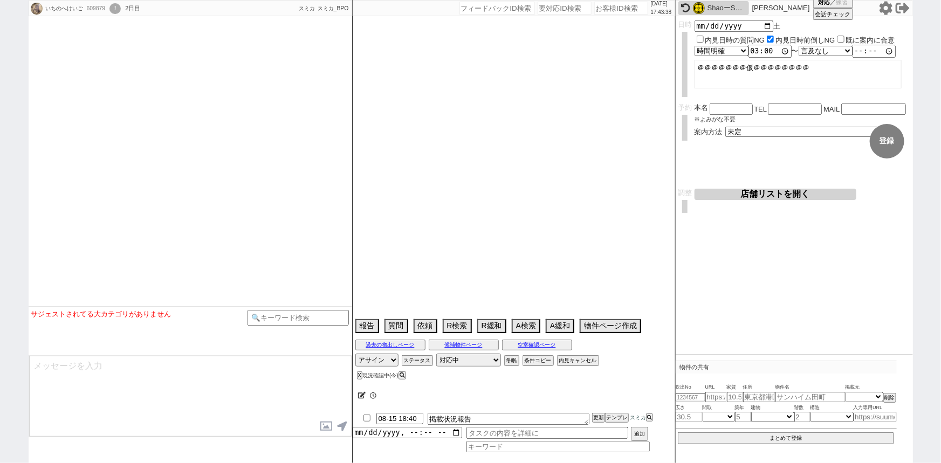
select select "19"
select select "609"
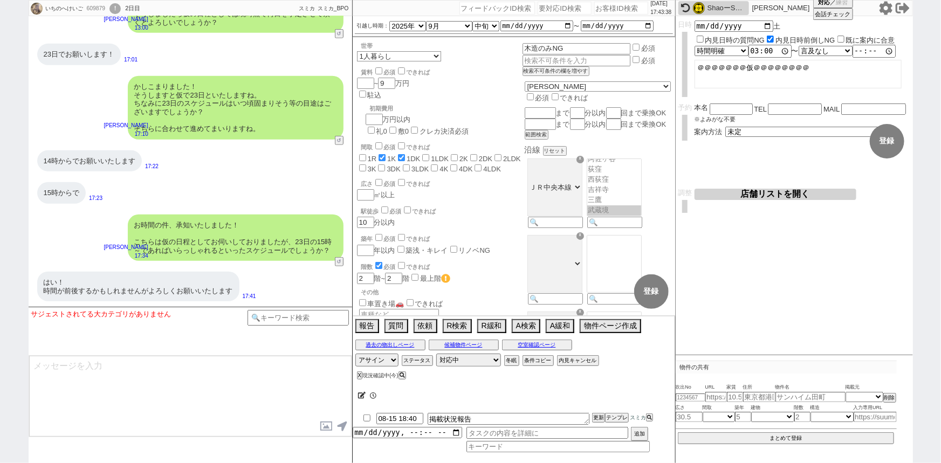
scroll to position [84, 0]
click at [295, 237] on div "お時間の件、承知いたしました！ こちらは仮の日程としてお伺いしておりましたが、23日の15時～であればいらっしゃれるといったスケジュールでしょうか？" at bounding box center [236, 238] width 216 height 46
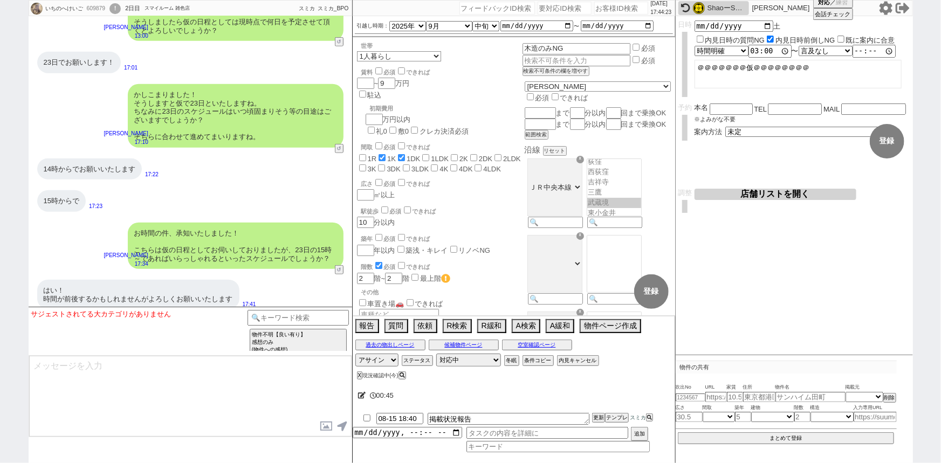
scroll to position [2326, 0]
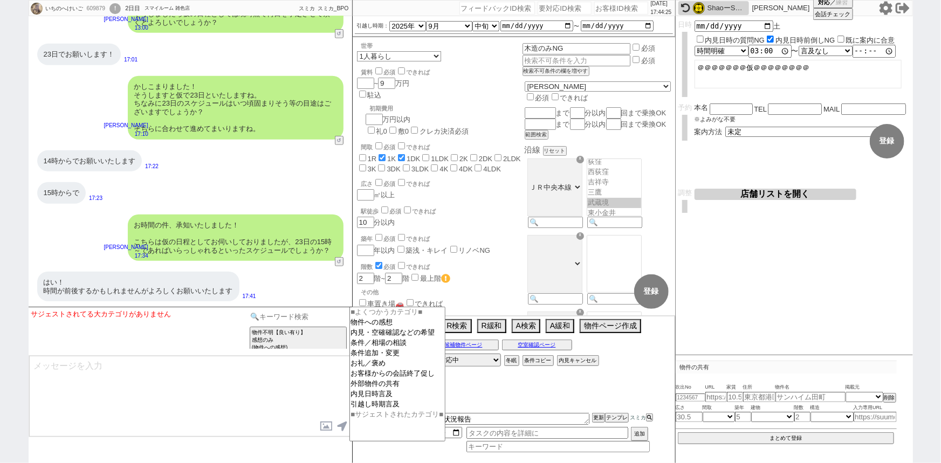
click at [327, 318] on input at bounding box center [298, 316] width 102 height 13
click at [367, 399] on option "内見日時言及" at bounding box center [397, 404] width 95 height 10
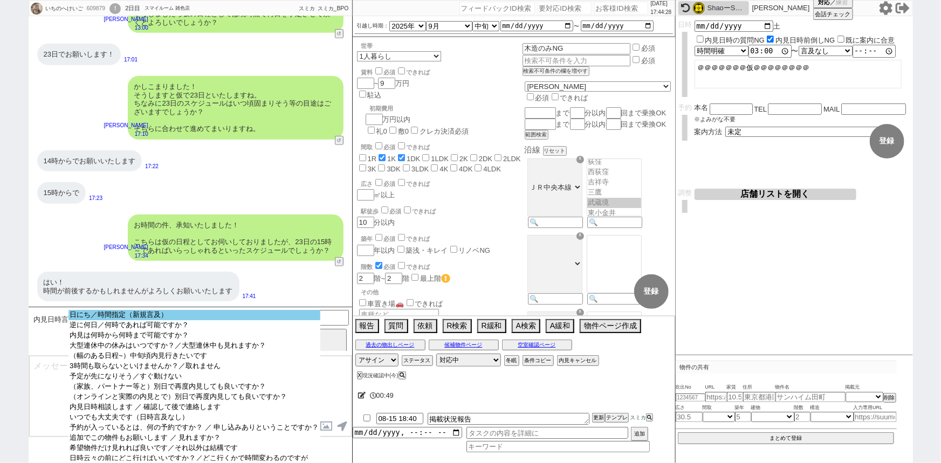
select select "日にち／時間指定（新規言及）"
click at [213, 320] on option "日にち／時間指定（新規言及）" at bounding box center [193, 325] width 251 height 10
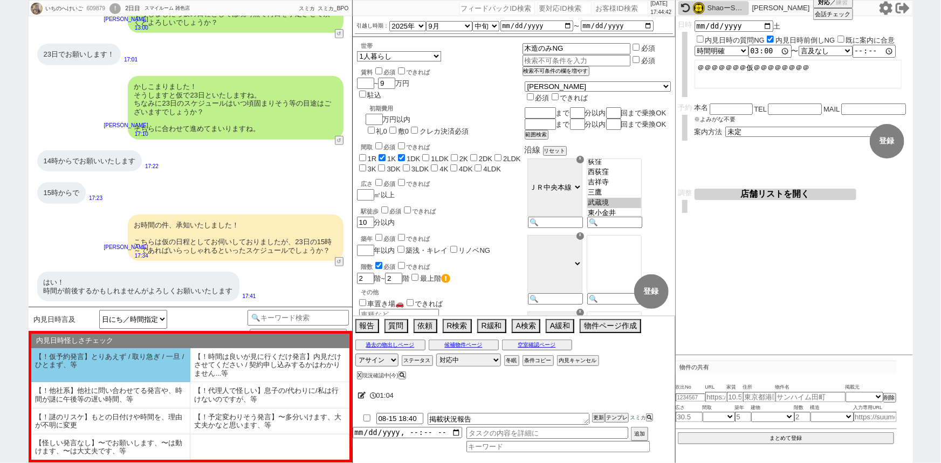
click at [164, 369] on li "【！仮予約発言】とりあえず / 取り急ぎ / 一旦 / ひとまず、等" at bounding box center [110, 365] width 159 height 35
type textarea "23日(土)ですね、ありがとうございます！ ただすみません、一度ご予約を取りますとスタッフの手配などが完了いたしますので、ご予定変わられそうでしたら難しく、！"
select select "【！仮予約発言】とりあえず / 取り急ぎ / 一旦 / ひとまず、等"
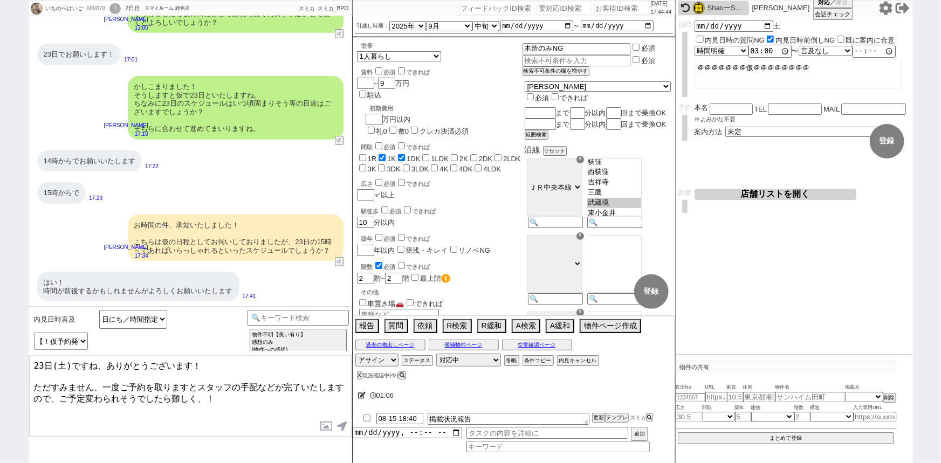
drag, startPoint x: 102, startPoint y: 362, endPoint x: 6, endPoint y: 349, distance: 96.8
click at [6, 349] on div "いちのへけいご 609879 ! 0 2日目 スマイルーム 雑色店 冬眠中 自社客 スミカ スミカ_BPO チャット全表示 2025-08-14 ようこそLI…" at bounding box center [470, 231] width 941 height 463
type textarea "ありがとうございます！ ただすみません、一度ご予約を取りますとスタッフの手配などが完了いたしますので、ご予定変わられそうでしたら難しく、！"
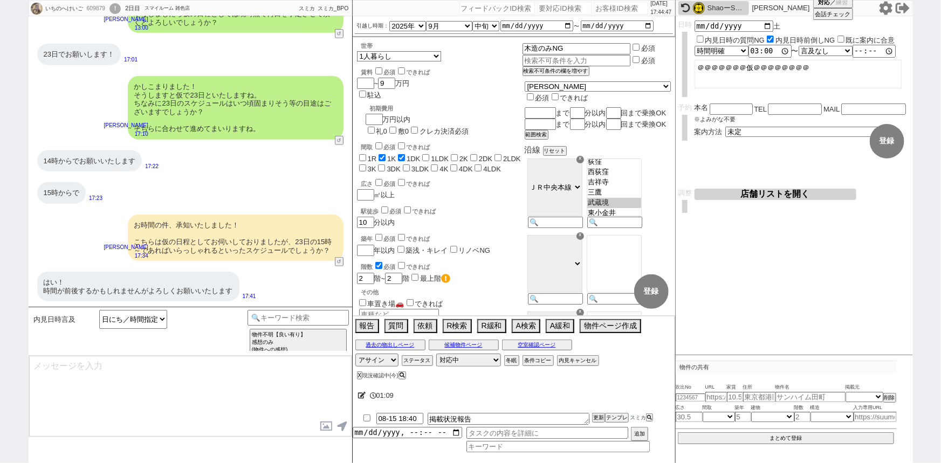
scroll to position [2392, 0]
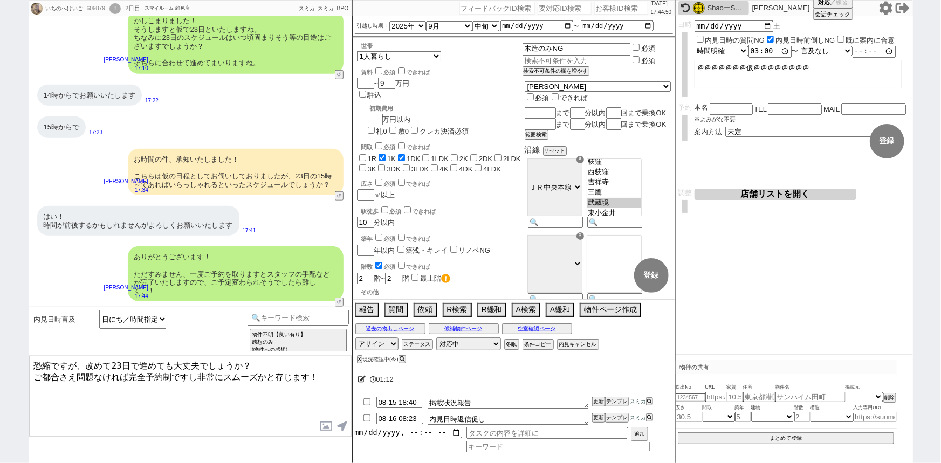
click at [132, 363] on textarea "恐縮ですが、改めて23日で進めても大丈夫でしょうか？ ご都合さえ問題なければ完全予約制ですし非常にスムーズかと存じます！" at bounding box center [190, 396] width 322 height 81
type textarea "恐縮ですが、改めて23日15時で進めても大丈夫でしょうか？ ご都合さえ問題なければ完全予約制ですし非常にスムーズかと存じます！"
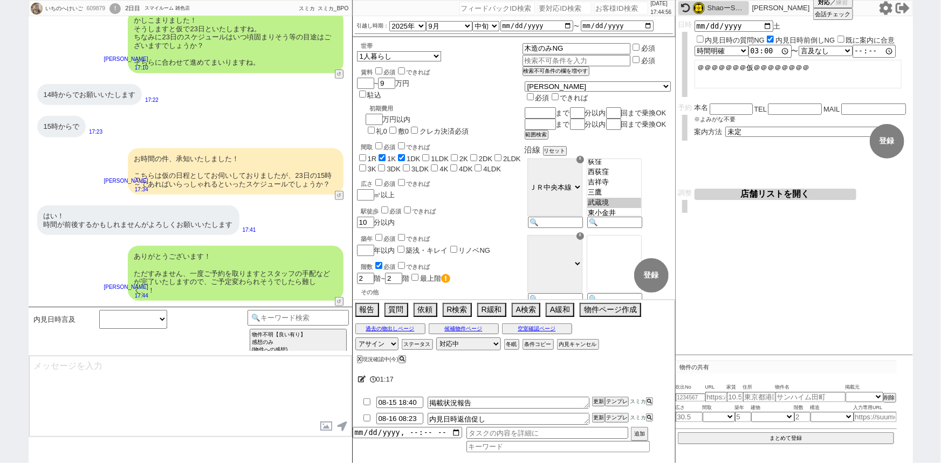
scroll to position [2441, 0]
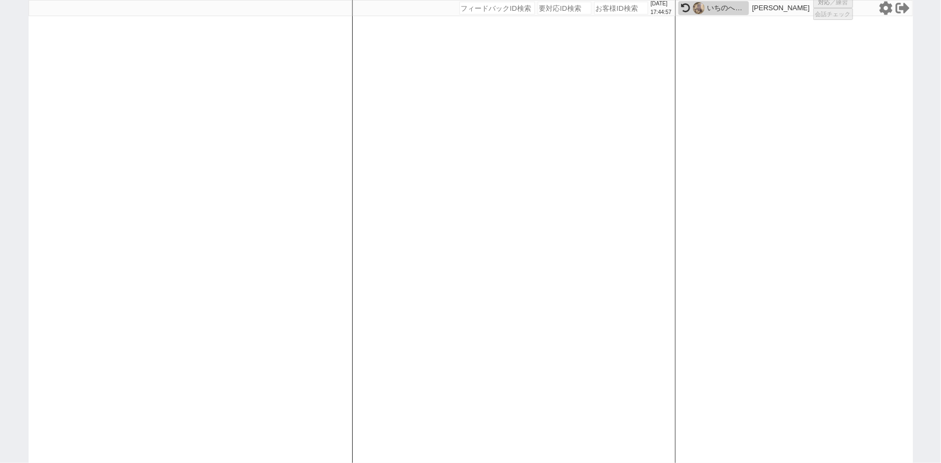
select select
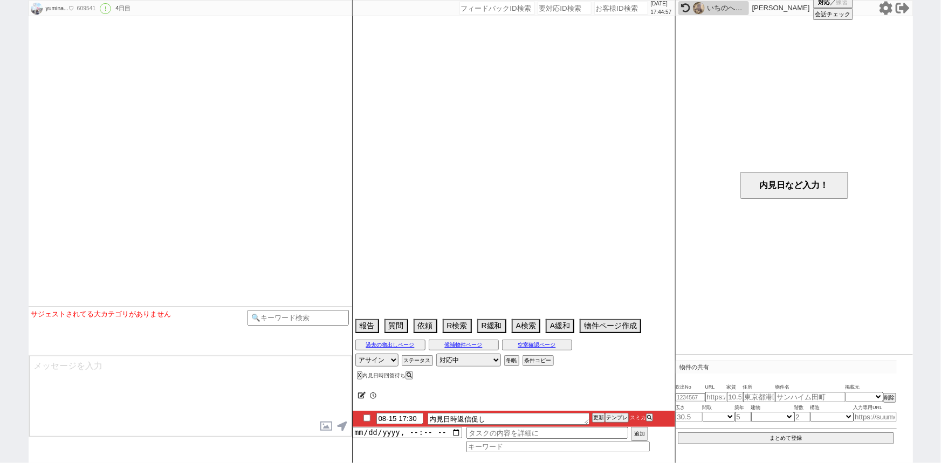
select select "13"
select select "0"
select select "12"
select select "29"
select select "899"
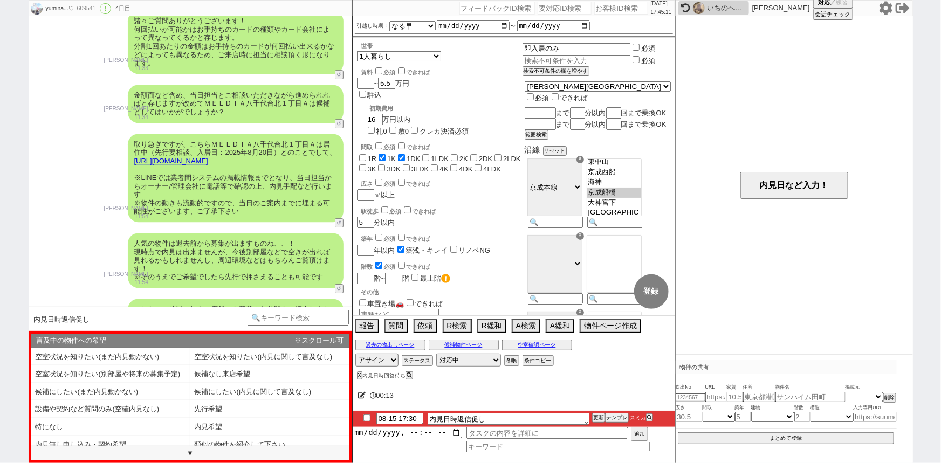
scroll to position [1754, 0]
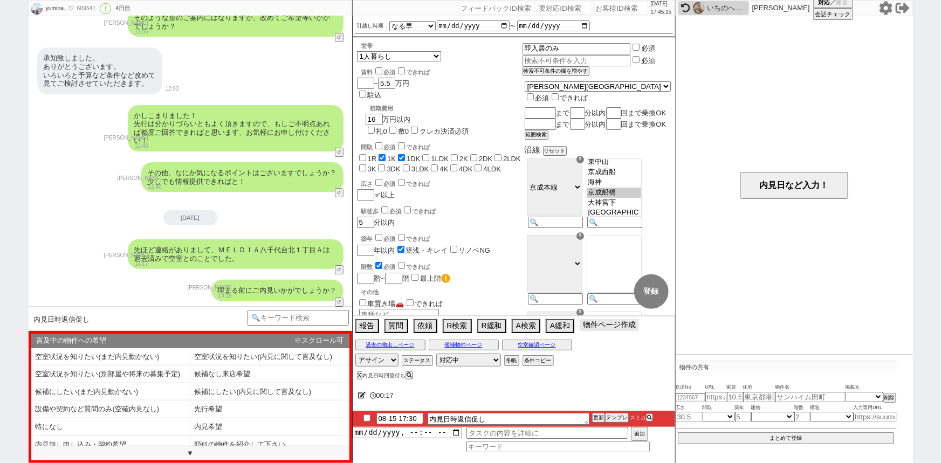
click at [620, 326] on button "物件ページ作成 今は物件がないので押せません" at bounding box center [609, 325] width 59 height 12
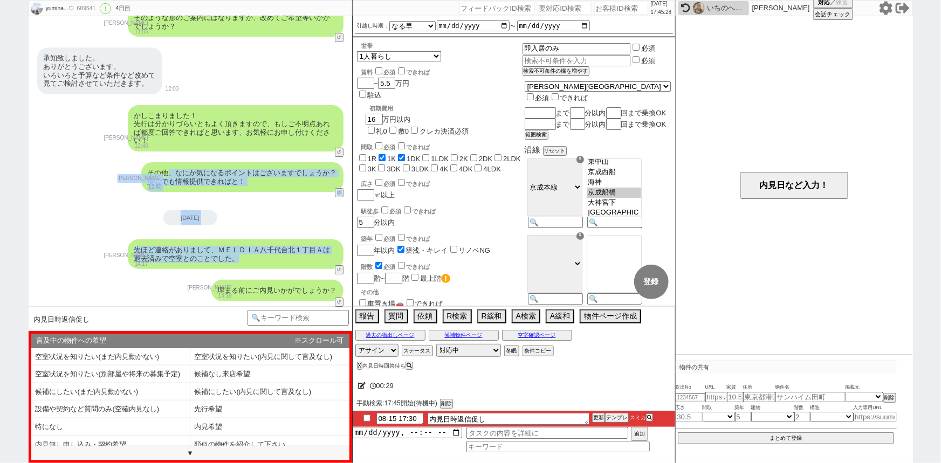
drag, startPoint x: 288, startPoint y: 268, endPoint x: 169, endPoint y: 173, distance: 153.4
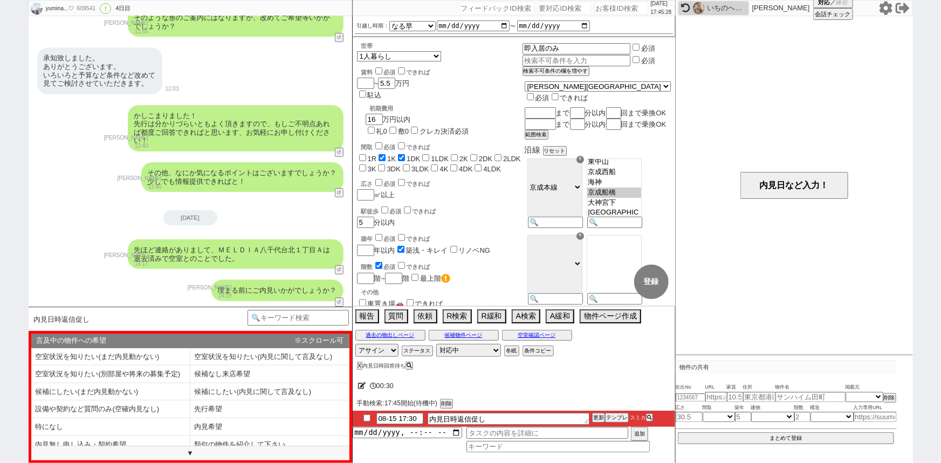
click at [86, 155] on div "かしこまりました！ 先行は分かりづらいともよく頂きますので、もしご不明点あれば都度ご回答できればと思います、お気軽にお申し付けください！ 松井健太朗 12:4…" at bounding box center [190, 128] width 323 height 57
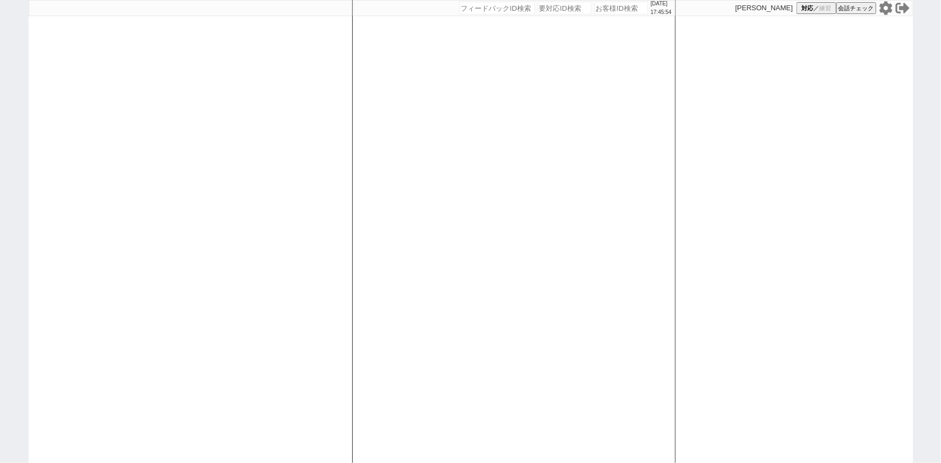
click at [604, 5] on input "number" at bounding box center [621, 8] width 54 height 13
paste input "609607"
type input "609607"
select select
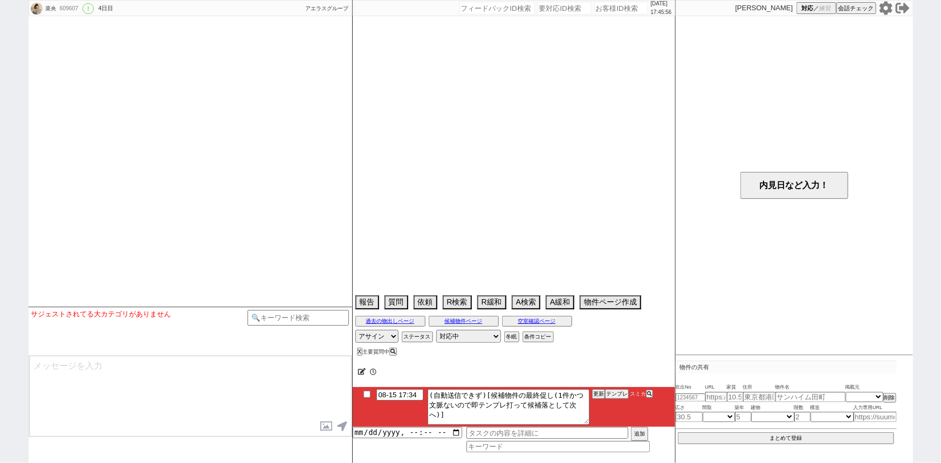
select select "15"
select select "0"
select select "14"
select select "89"
select select "2479"
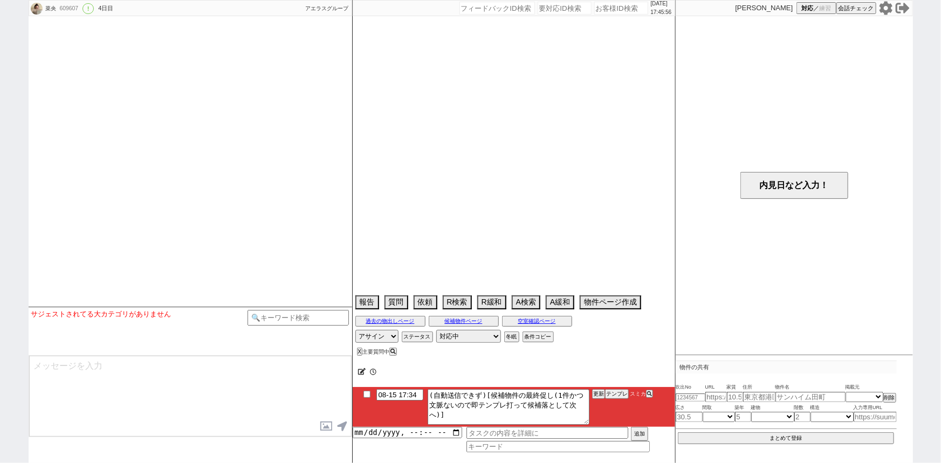
select select "25"
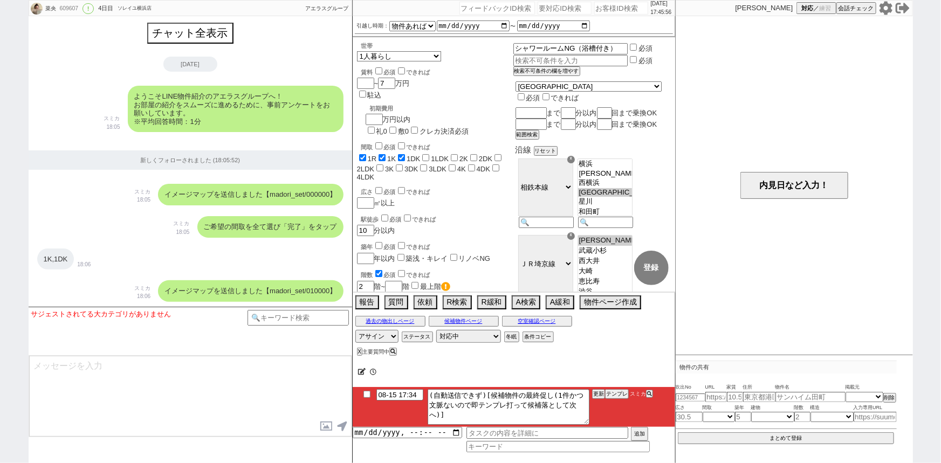
scroll to position [1603, 0]
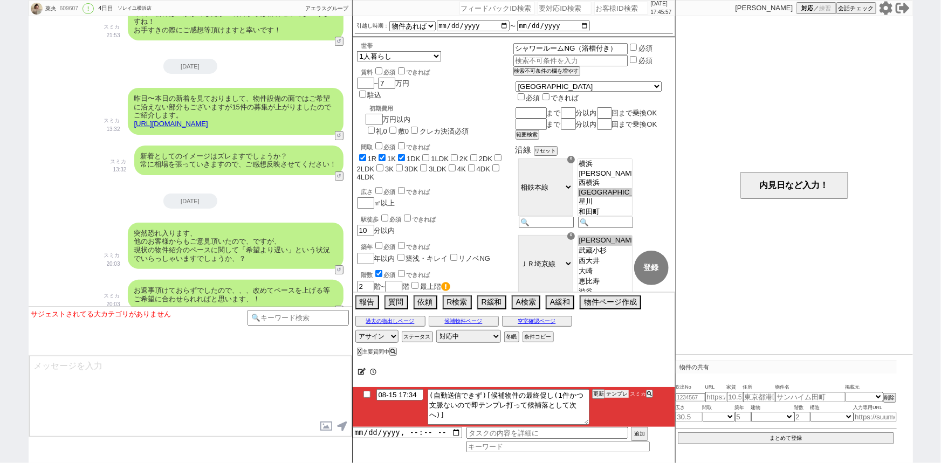
click at [614, 395] on button "テンプレ" at bounding box center [617, 394] width 24 height 8
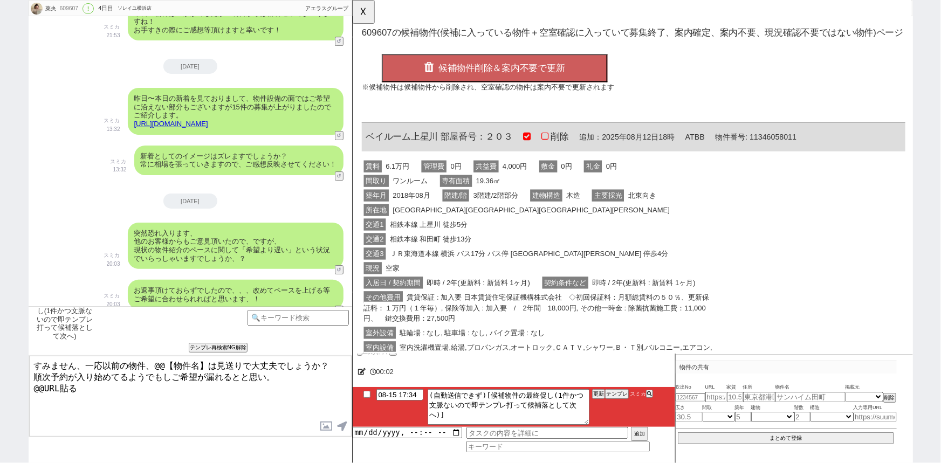
scroll to position [0, 0]
drag, startPoint x: 440, startPoint y: 141, endPoint x: 362, endPoint y: 140, distance: 78.7
click at [362, 140] on div "ベイルーム上星川 部屋番号：２０３ 削除 追加：2025年08月12日18時 ATBB 物件番号: 11346058011" at bounding box center [654, 147] width 584 height 31
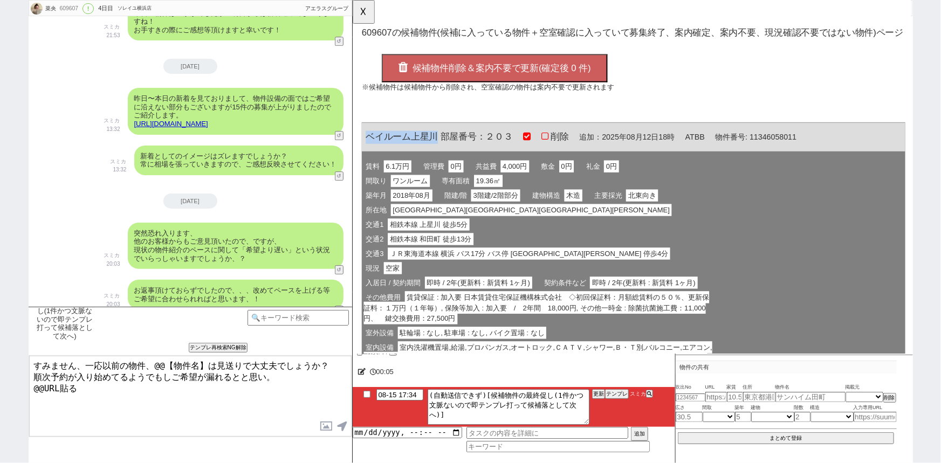
copy span "ベイルーム上[PERSON_NAME]"
drag, startPoint x: 205, startPoint y: 363, endPoint x: 151, endPoint y: 356, distance: 53.8
click at [151, 356] on textarea "すみません、一応以前の物件、@@【物件名】は見送りで大丈夫でしょうか？ 順次予約が入り始めてるようでもしご希望が漏れるとと思い。 @@URL貼る" at bounding box center [190, 396] width 322 height 81
paste textarea "ベイルーム上[PERSON_NAME]"
click at [564, 72] on span "候補物件削除＆案内不要で更新(確定後 0 件)" at bounding box center [512, 73] width 192 height 11
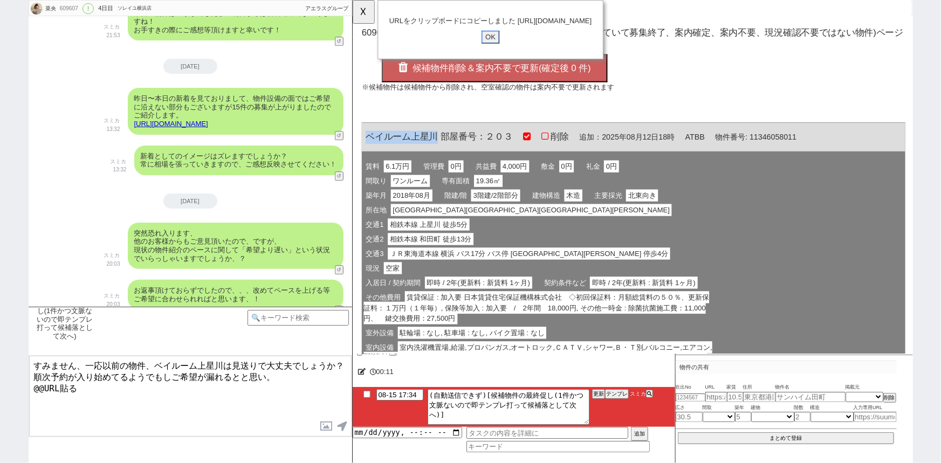
click at [504, 47] on input "OK" at bounding box center [500, 40] width 19 height 14
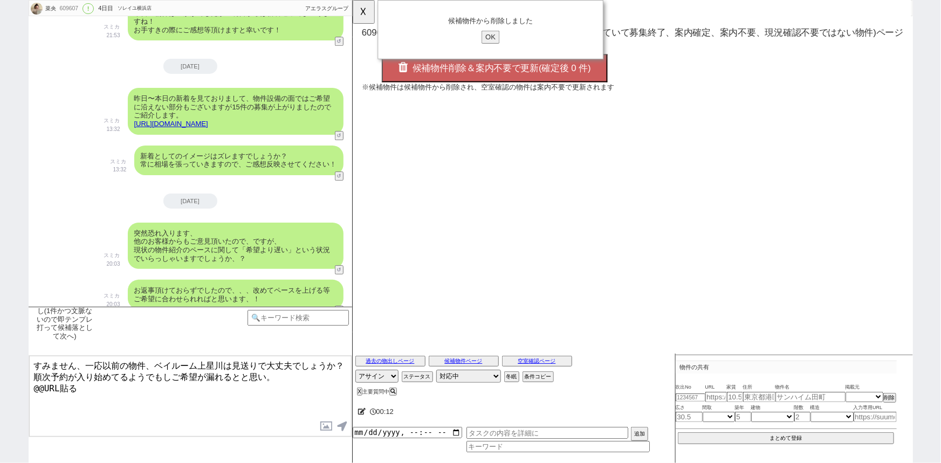
drag, startPoint x: 81, startPoint y: 394, endPoint x: 0, endPoint y: 421, distance: 85.4
click at [0, 421] on div "[PERSON_NAME] 609607 ! 0 4日目 ソレイユ横浜店 冬眠中 自社客 アエラスグループ スミカ_BPO チャット全表示 [DATE] よう…" at bounding box center [470, 231] width 941 height 463
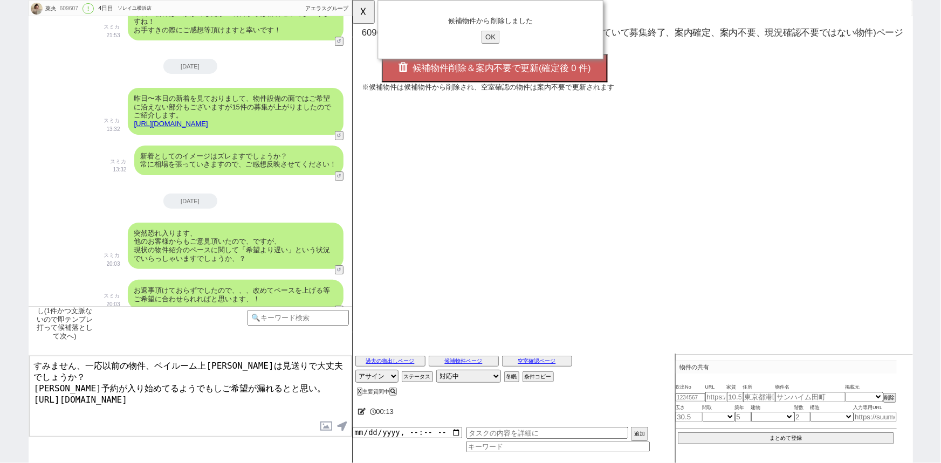
type textarea "すみません、一応以前の物件、ベイルーム上[PERSON_NAME]は見送りで大丈夫でしょうか？ [PERSON_NAME]予約が入り始めてるようでもしご希望が…"
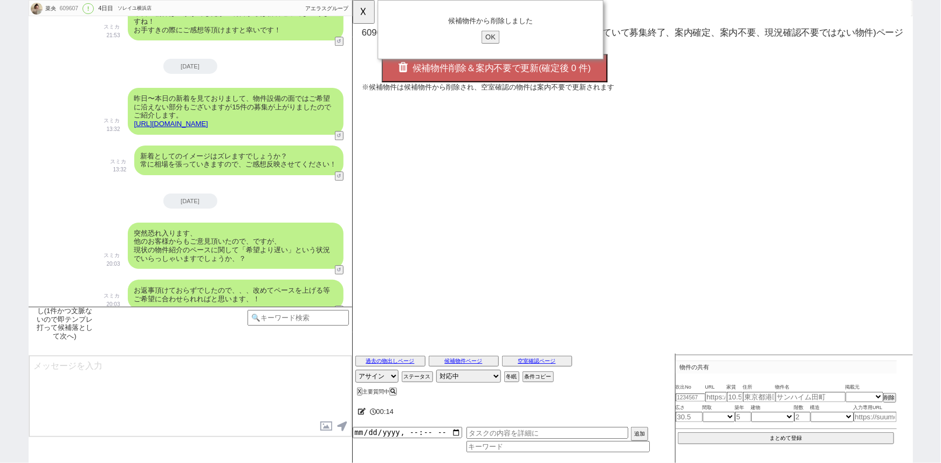
scroll to position [1698, 0]
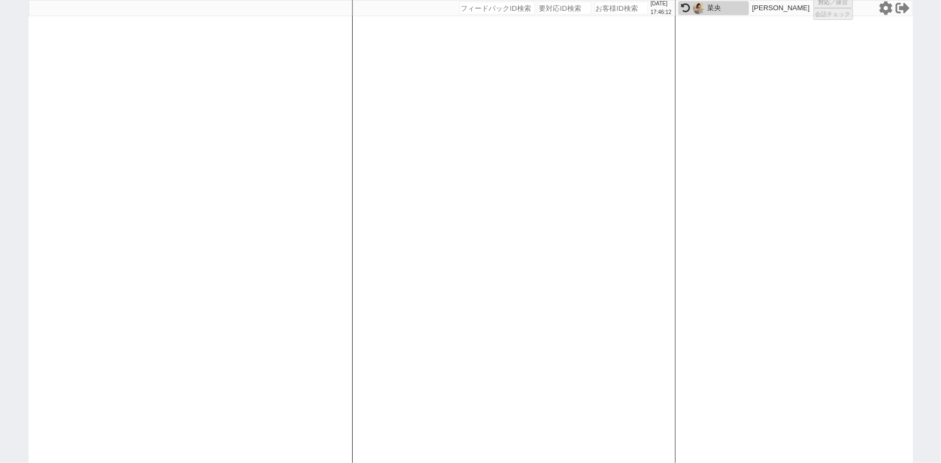
select select "6"
select select "2"
select select "8"
select select
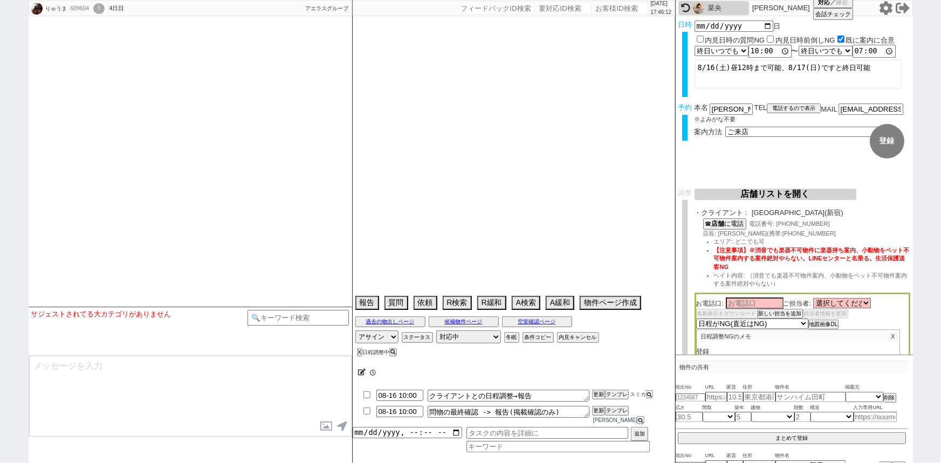
type textarea "新宿店希望　他社なし"
select select "2025"
select select "9"
select select "35"
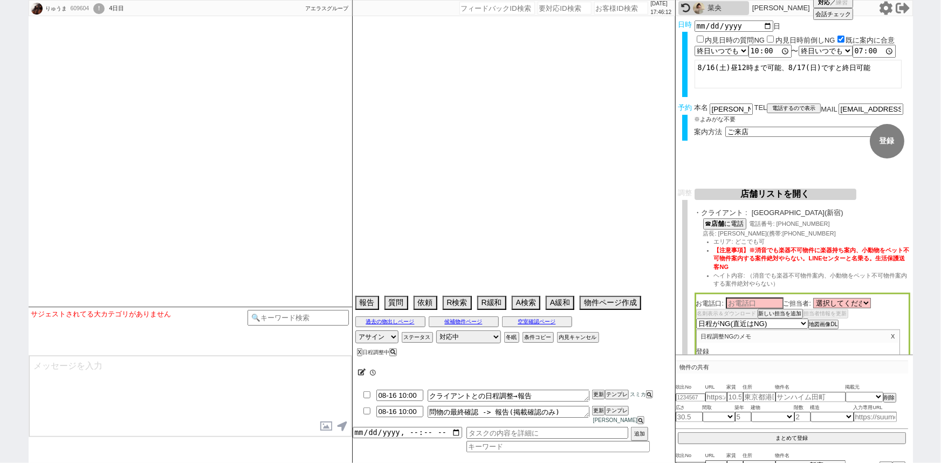
select select "0"
select select "60"
select select "1493"
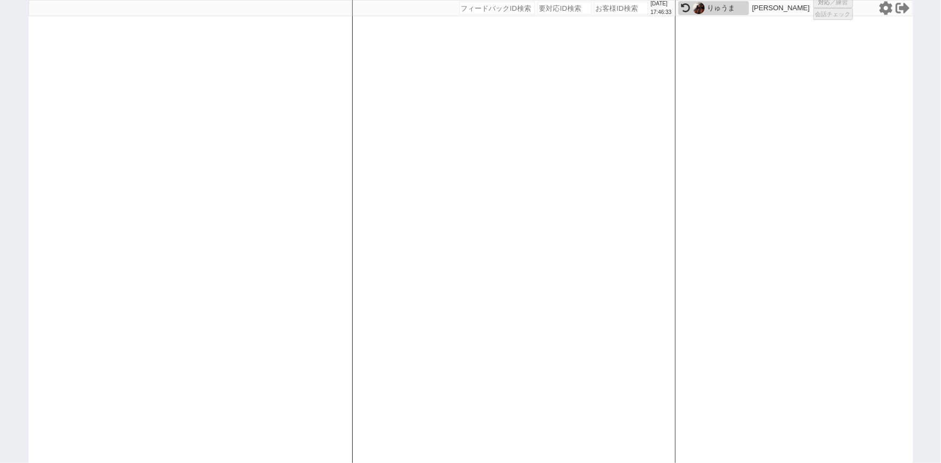
select select "1"
select select
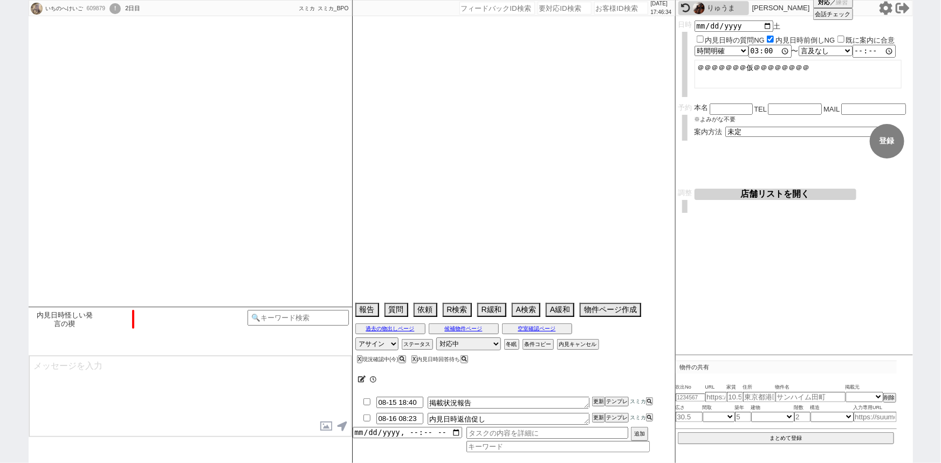
scroll to position [483, 0]
select select "2025"
select select "9"
select select "33"
select select "0"
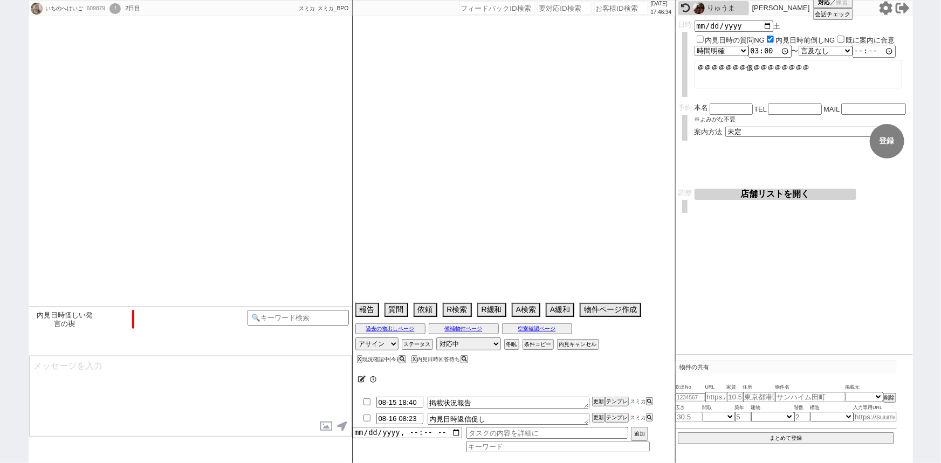
select select "19"
select select "609"
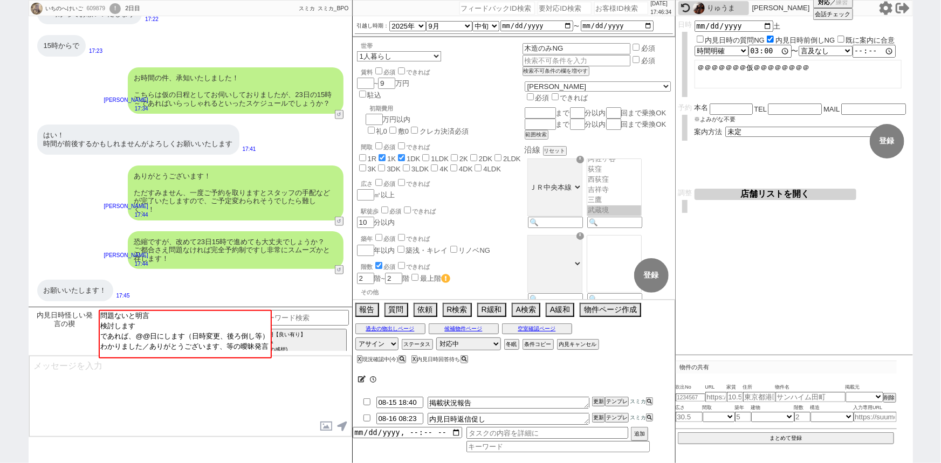
scroll to position [84, 0]
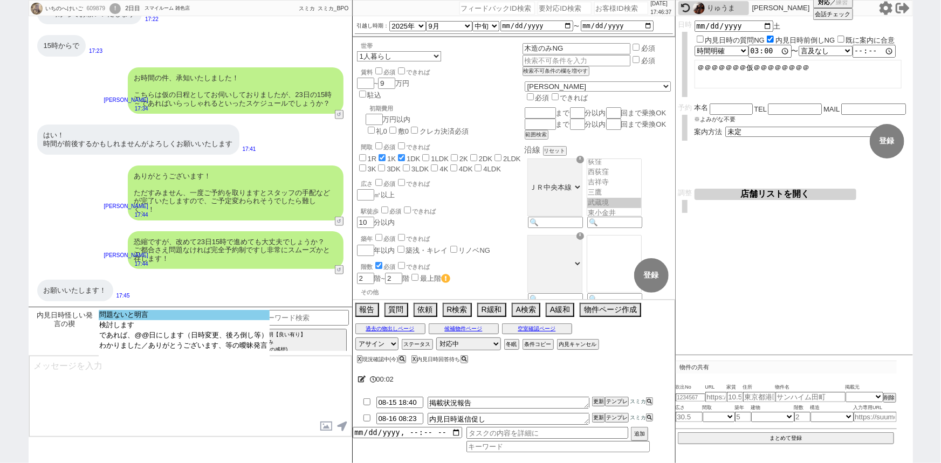
select select "問題ないと明言"
click at [139, 320] on option "問題ないと明言" at bounding box center [184, 325] width 171 height 10
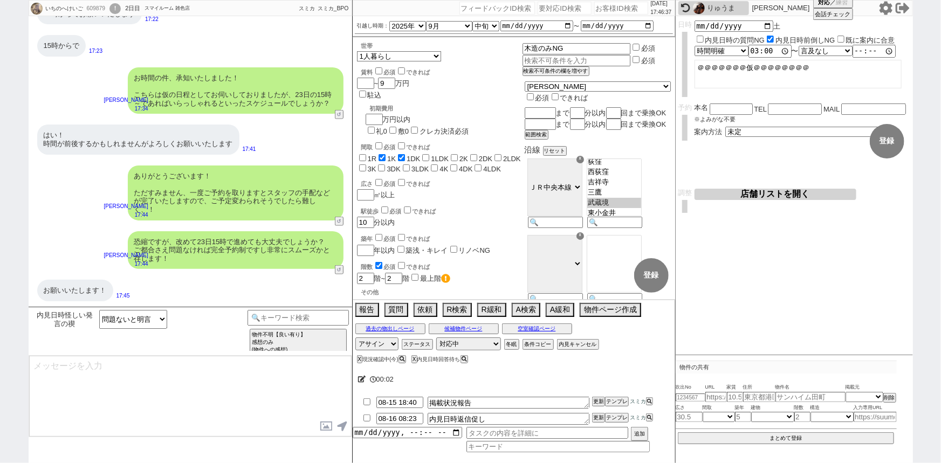
type textarea "@@【@@メッセージは打たず、以下やってください@@】@@ @@【@@問題がなかったので、お手数ですが再度カテゴリを選び直して、「内見日時言及 -> 日にち/…"
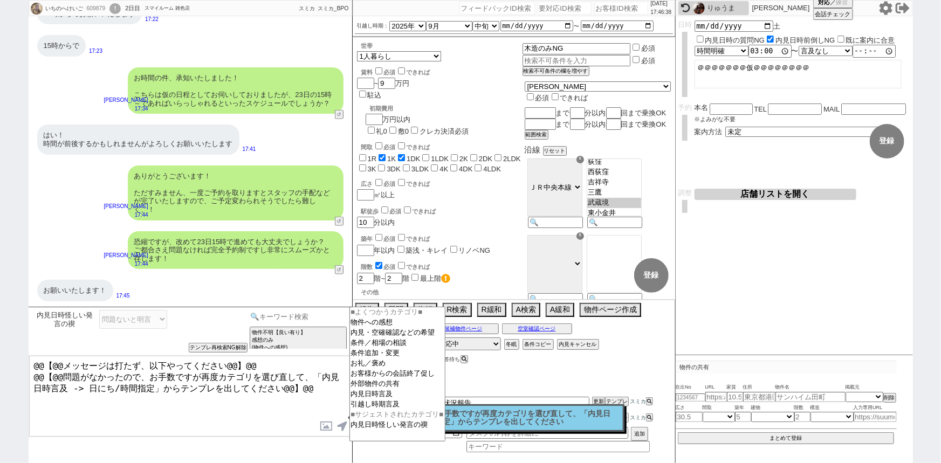
click at [305, 315] on input at bounding box center [298, 316] width 102 height 13
click at [384, 399] on option "内見日時言及" at bounding box center [397, 404] width 95 height 10
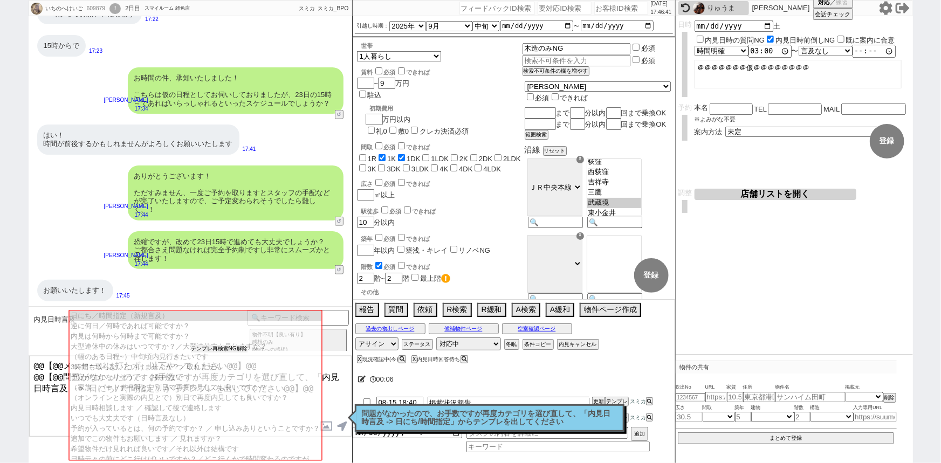
click at [208, 348] on button "テンプレ再検索NG解除" at bounding box center [219, 349] width 57 height 8
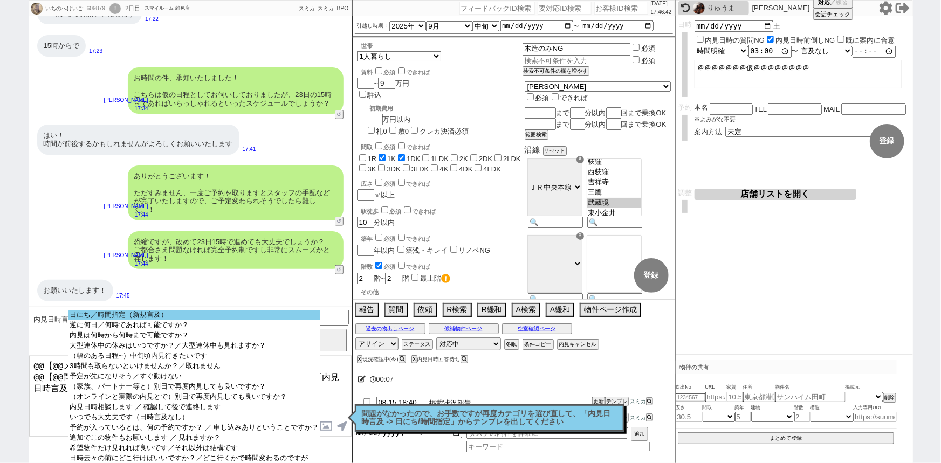
select select "日にち／時間指定（新規言及）"
click at [217, 320] on option "日にち／時間指定（新規言及）" at bounding box center [193, 325] width 251 height 10
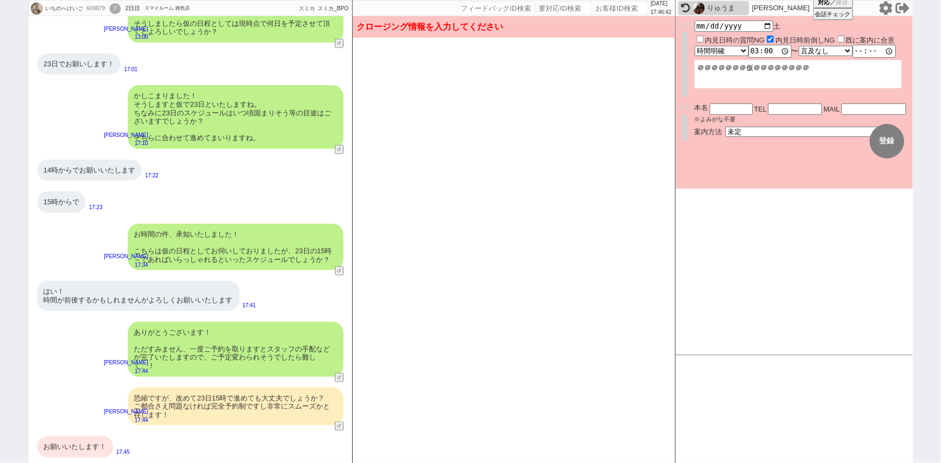
scroll to position [261, 0]
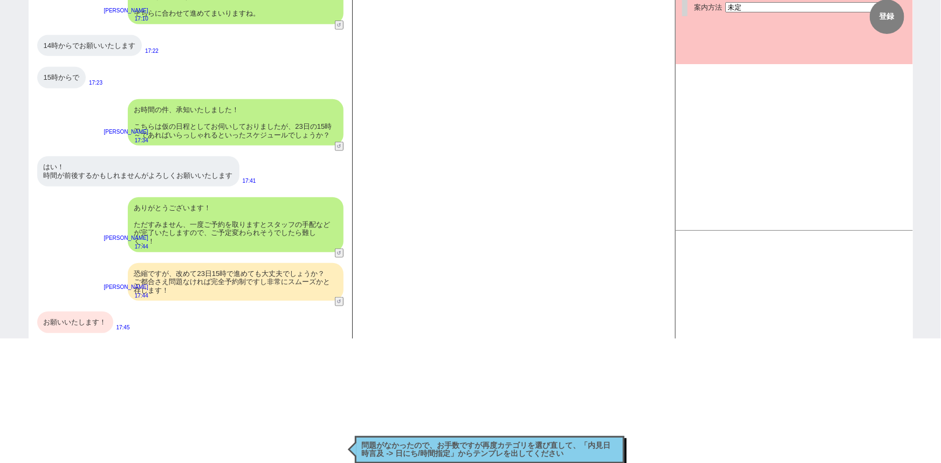
click at [286, 233] on div "ありがとうございます！ ただすみません、一度ご予約を取りますとスタッフの手配などが完了いたしますので、ご予定変わられそうでしたら難しく、！" at bounding box center [236, 224] width 216 height 55
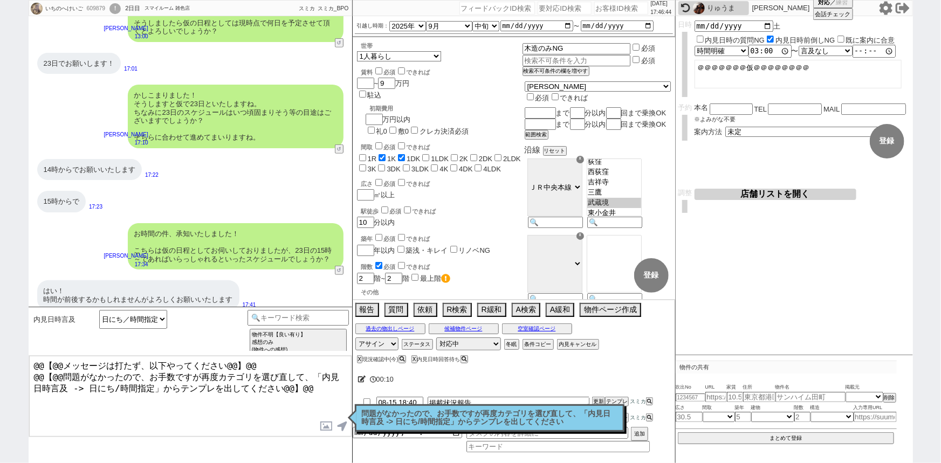
scroll to position [417, 0]
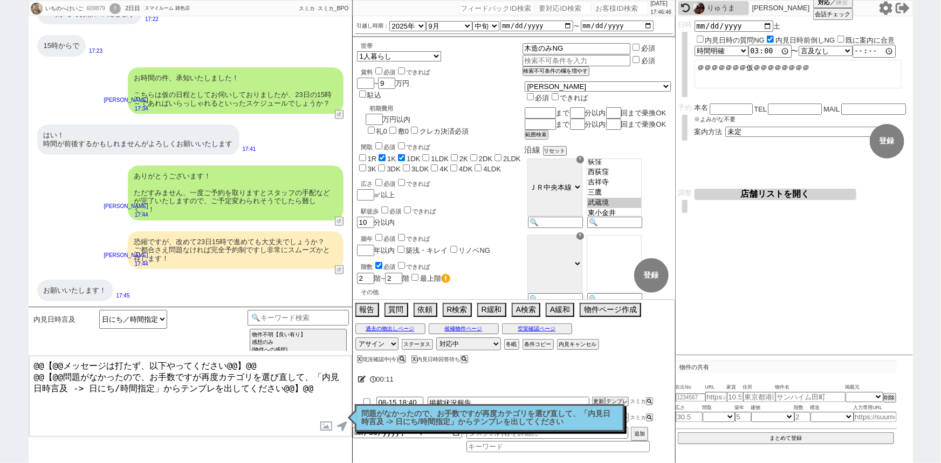
drag, startPoint x: 821, startPoint y: 62, endPoint x: 632, endPoint y: 101, distance: 192.6
click at [632, 101] on div "いちのへけいご 609879 ! 0 2日目 スマイルーム 雑色店 冬眠中 自社客 スミカ スミカ_BPO チャット全表示 [DATE] お願いいたします 1…" at bounding box center [471, 231] width 884 height 463
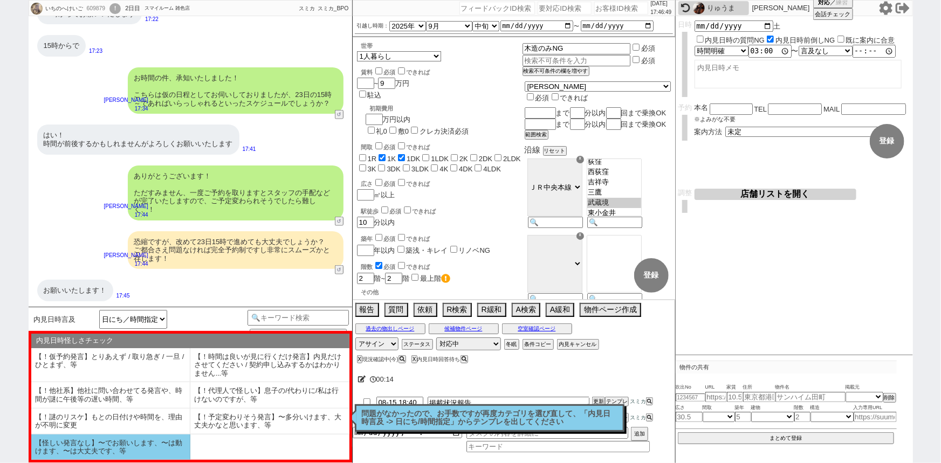
click at [157, 446] on li "【怪しい発言なし】〜でお願いします、〜は動けます、〜は大丈夫です、等" at bounding box center [110, 447] width 159 height 25
select select "【怪しい発言なし】〜でお願いします、〜は動けます、〜は大丈夫です、等"
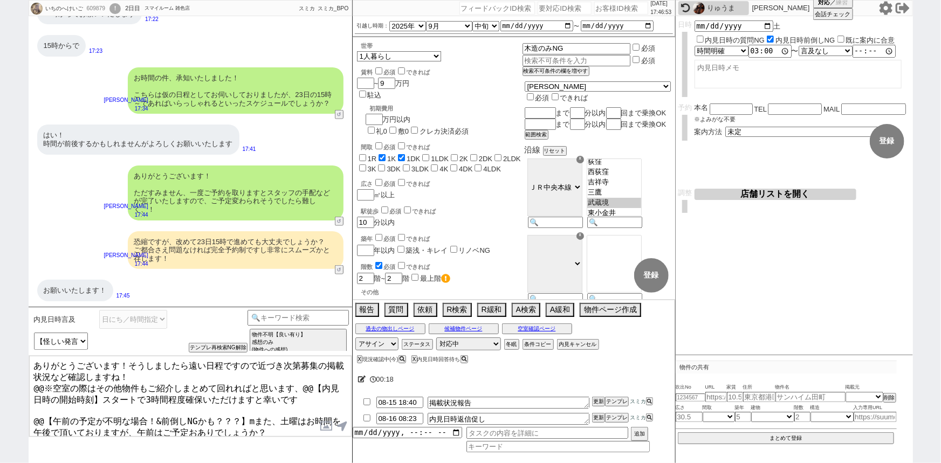
click at [43, 387] on textarea "ありがとうございます！そうしましたら遠い日程ですので近づき次第募集の掲載状況など確認しますね！ @@※空室の際はその他物件もご紹介しまとめて回れればと思います…" at bounding box center [190, 396] width 322 height 81
click at [41, 380] on textarea "ありがとうございます！そうしましたら遠い日程ですので近づき次第募集の掲載状況など確認しますね！ @@※空室の際はその他物件もご紹介しまとめて回れればと思います…" at bounding box center [190, 396] width 322 height 81
drag, startPoint x: 293, startPoint y: 381, endPoint x: 68, endPoint y: 389, distance: 225.5
click at [68, 389] on textarea "ありがとうございます！そうしましたら遠い日程ですので近づき次第募集の掲載状況など確認しますね！ ※空室の際はその他物件もご紹介しまとめて回れればと思います、@…" at bounding box center [190, 396] width 322 height 81
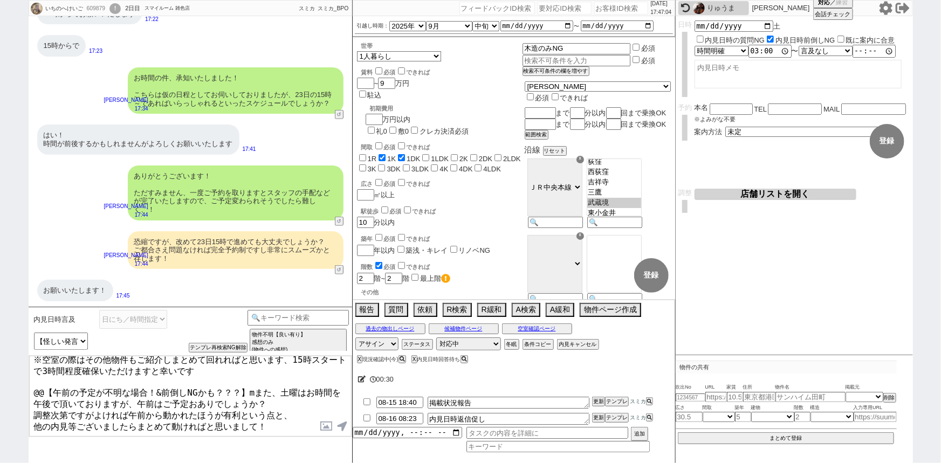
drag, startPoint x: 32, startPoint y: 405, endPoint x: 373, endPoint y: 486, distance: 349.5
click at [373, 463] on html "いちのへけいご 609879 ! 0 2日目 スマイルーム 雑色店 冬眠中 自社客 スミカ スミカ_BPO チャット全表示 [DATE] お願いいたします 1…" at bounding box center [470, 231] width 941 height 463
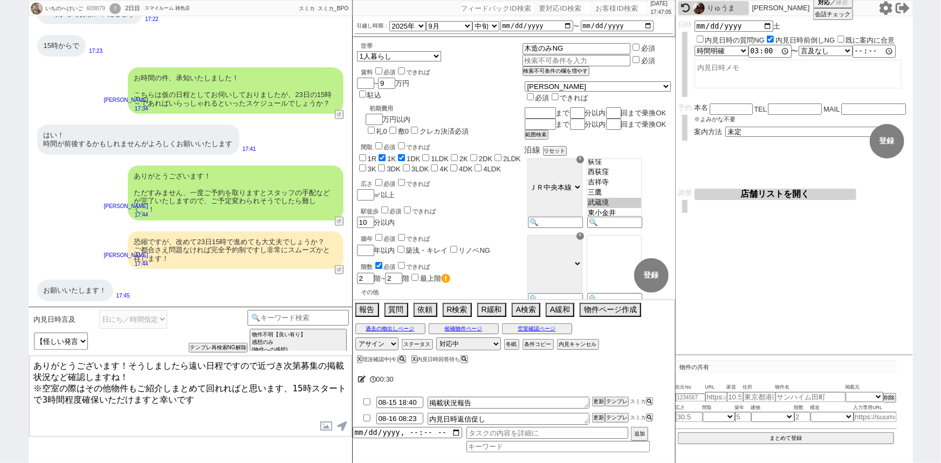
scroll to position [0, 0]
type textarea "ありがとうございます！そうしましたら遠い日程ですので近づき次第募集の掲載状況など確認しますね！ ※空室の際はその他物件もご紹介しまとめて回れればと思います、1…"
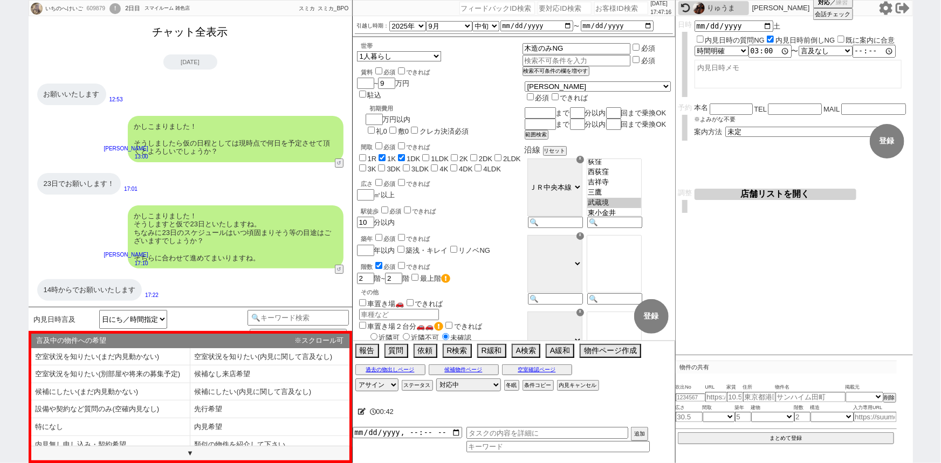
click at [222, 38] on button "チャット全表示" at bounding box center [190, 32] width 84 height 19
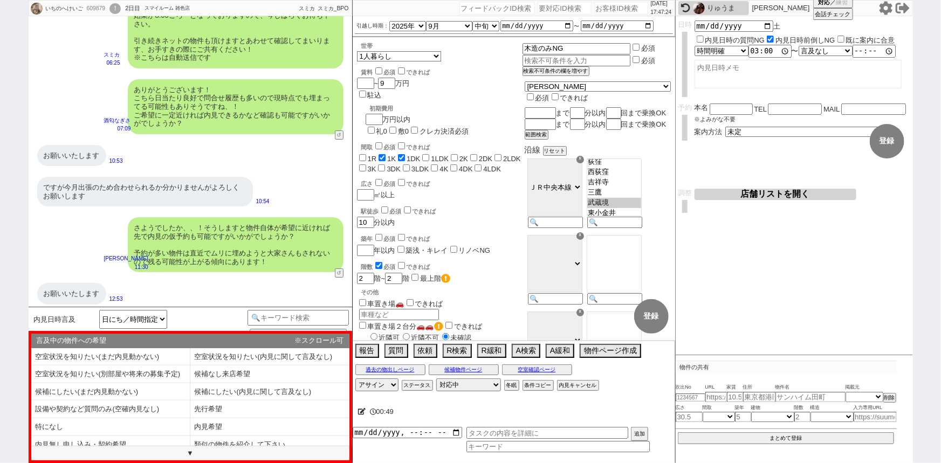
scroll to position [1996, 0]
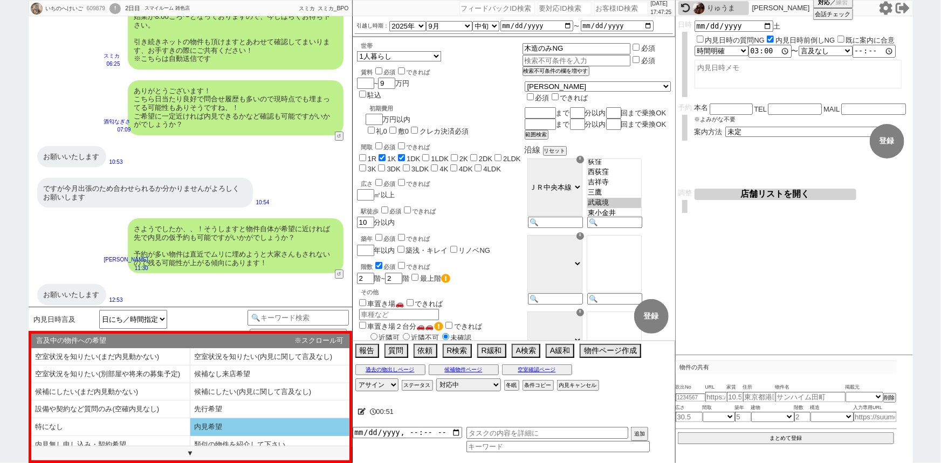
click at [190, 436] on li "内見希望" at bounding box center [110, 445] width 159 height 18
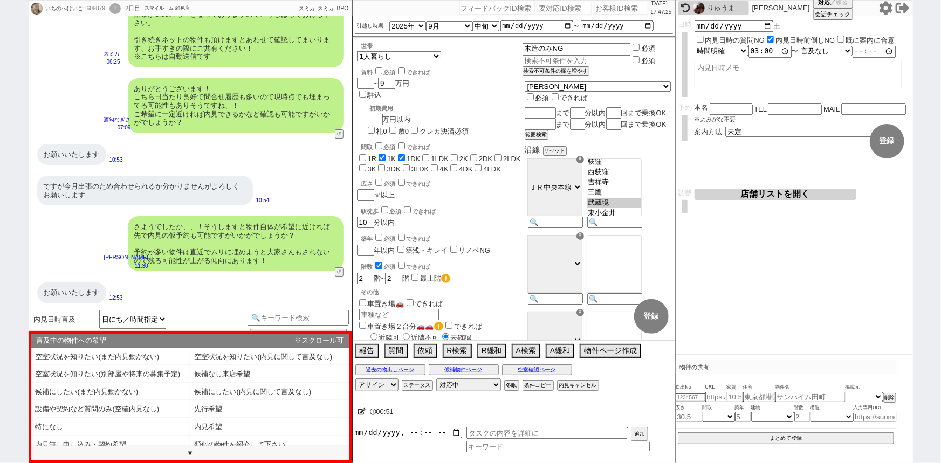
select select "内見希望"
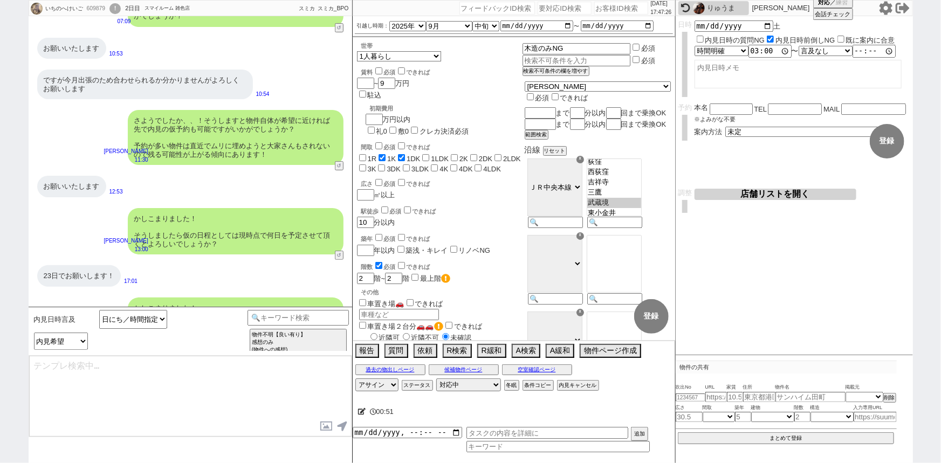
type textarea "手配にあたり、ご予約情報としてお名前、お電話番号、メールアドレスを頂けますでしょうか？"
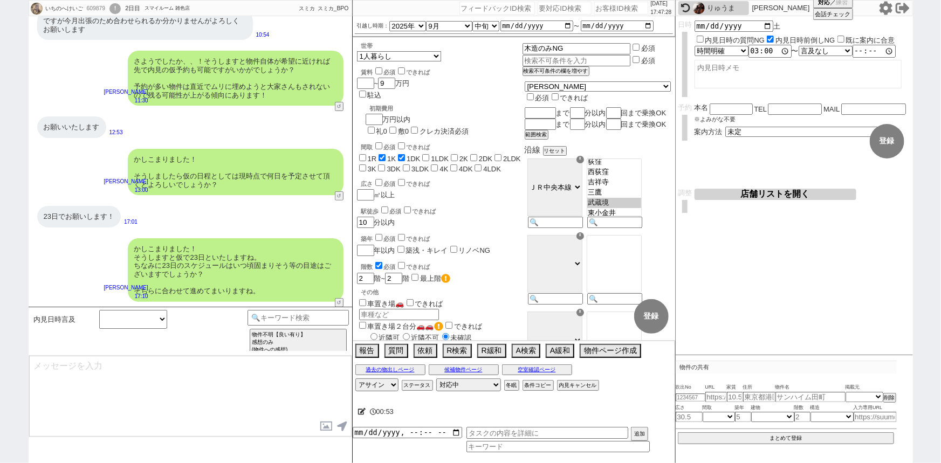
scroll to position [2571, 0]
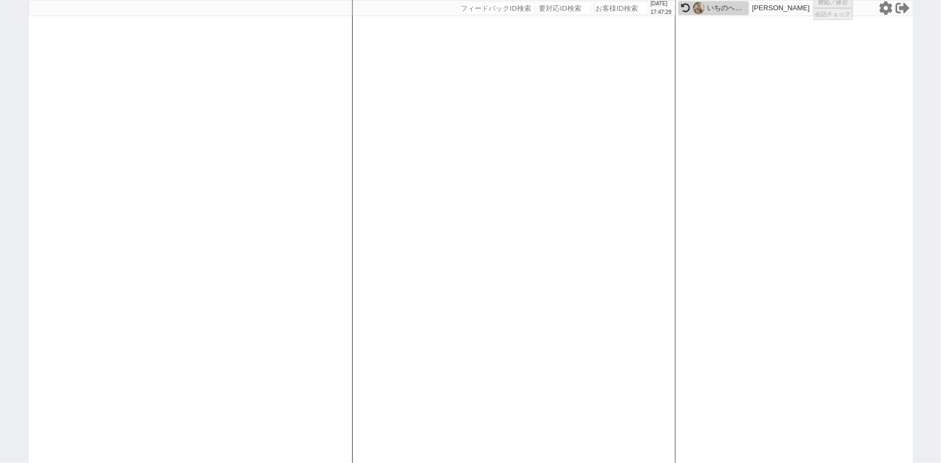
select select "2"
select select
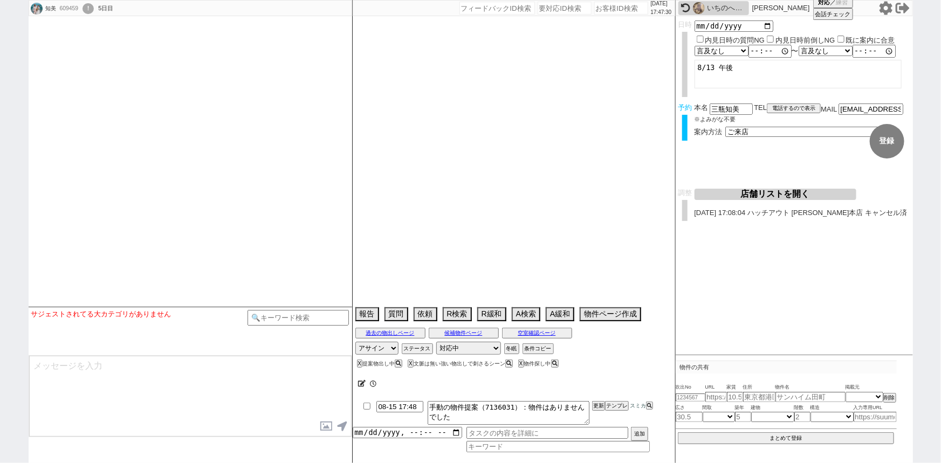
type textarea "[DATE] 10時、他社で[PERSON_NAME][GEOGRAPHIC_DATA]大網[GEOGRAPHIC_DATA][GEOGRAPHIC_DATA…"
select select
select select "13"
select select "1"
select select "12"
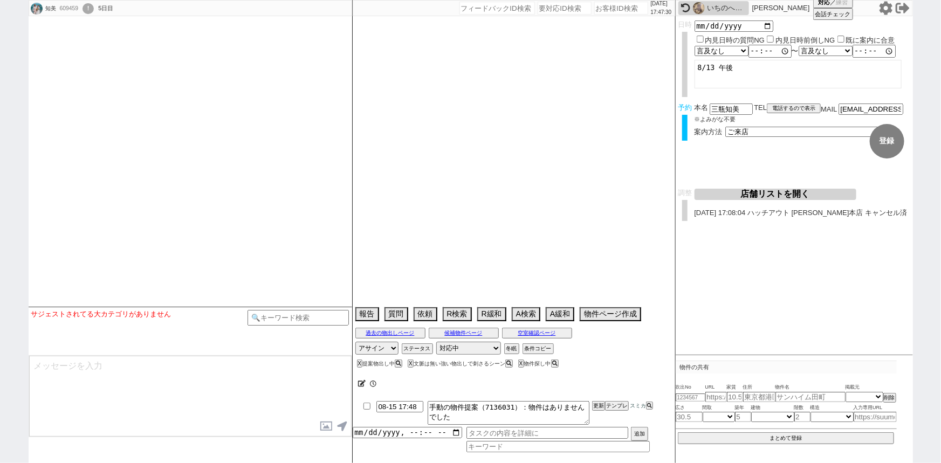
select select "102"
select select "2674"
select select "108"
select select "2797"
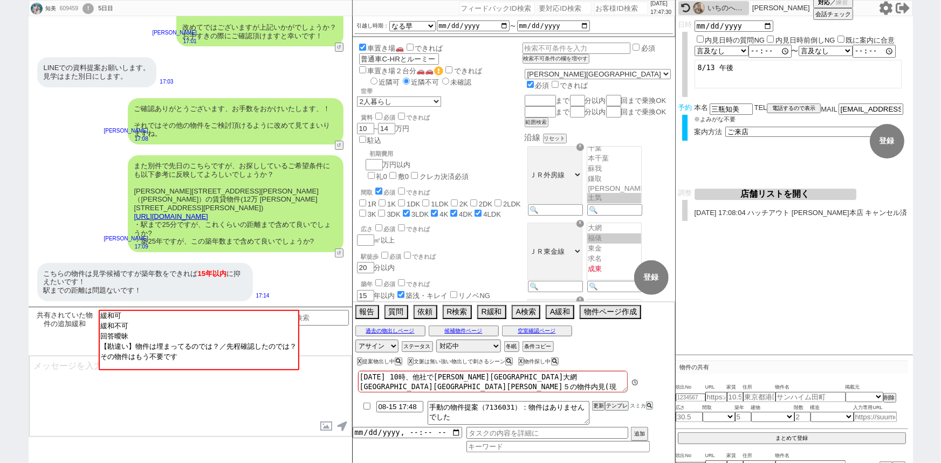
scroll to position [8, 0]
click at [239, 269] on div "こちらの物件は見学候補ですが築年数をできれば 15年以内 に抑えたいです！ 駅までの距離は問題ないです！" at bounding box center [145, 282] width 216 height 38
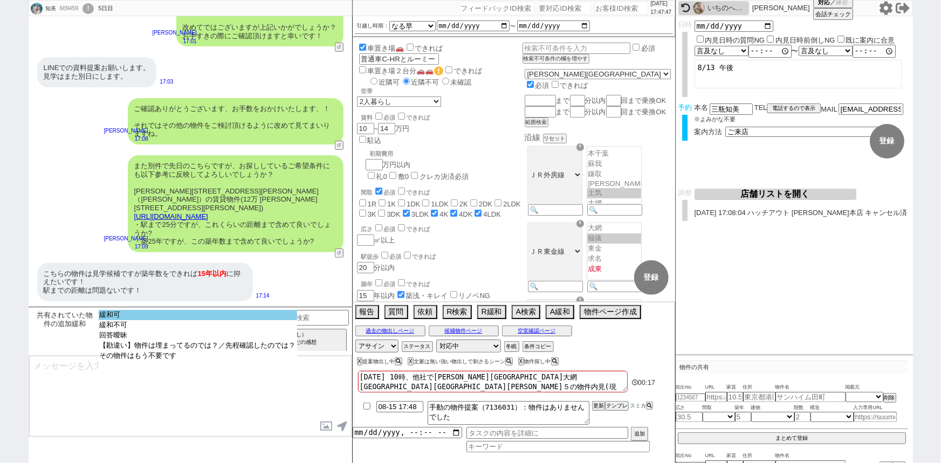
select select "緩和可"
click at [196, 320] on option "緩和可" at bounding box center [198, 325] width 198 height 10
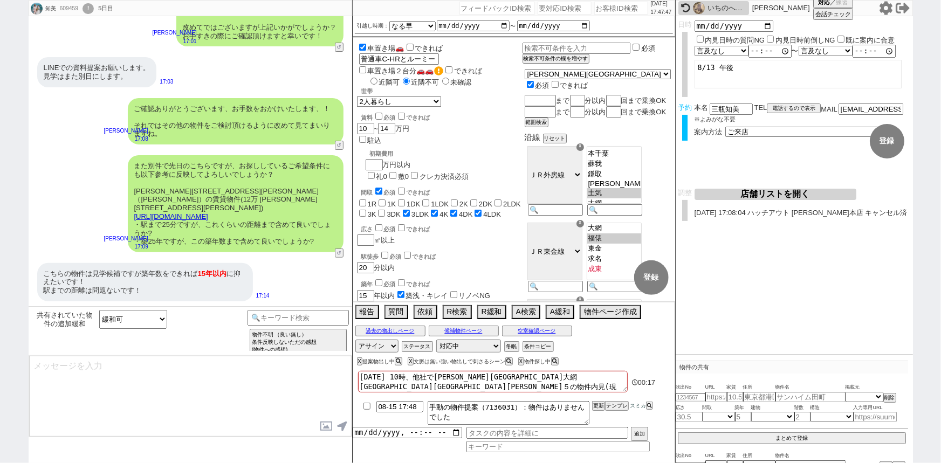
type textarea "よかったです！反映し早速お探しいたしますね、その他のご希望もお気軽にお願いします！"
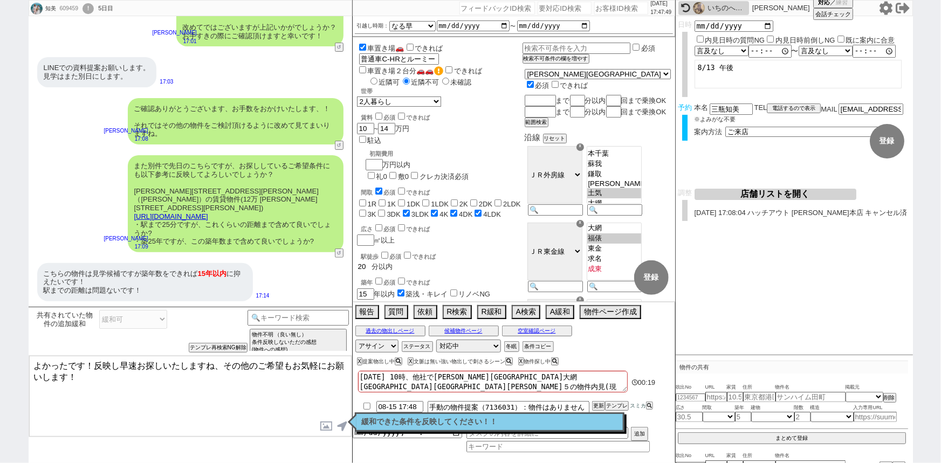
click at [367, 262] on input "20" at bounding box center [364, 266] width 15 height 9
checkbox input "false"
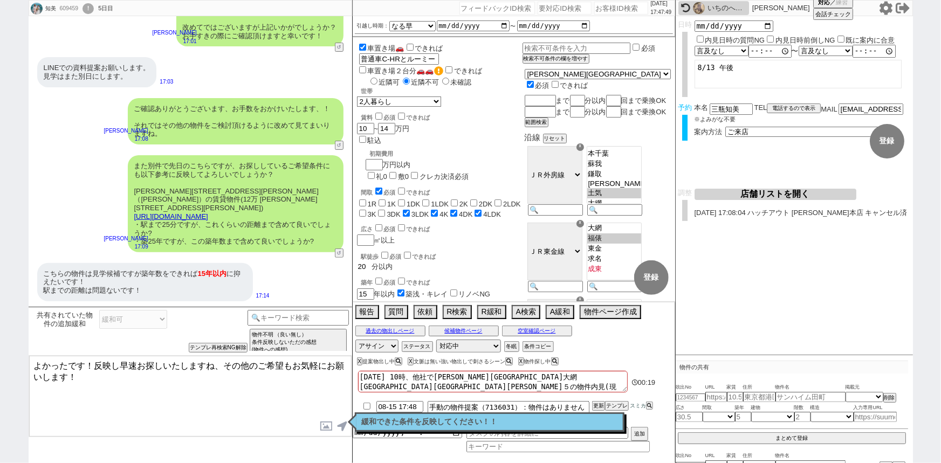
checkbox input "false"
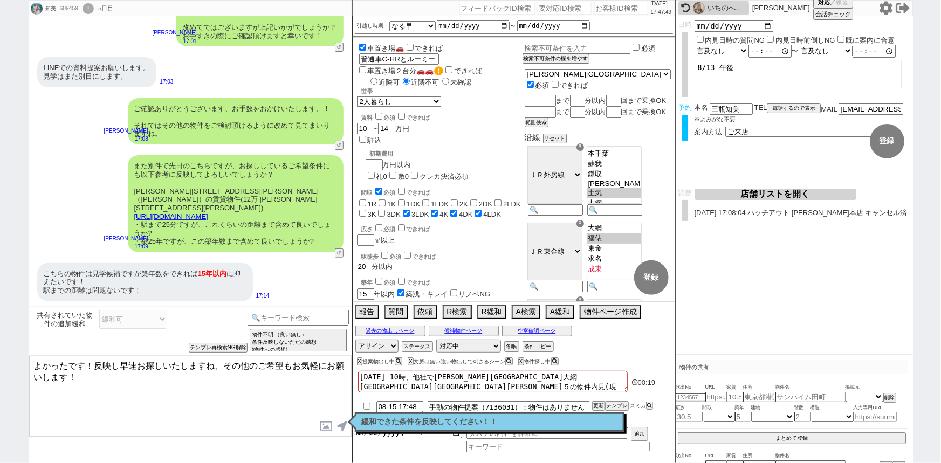
checkbox input "true"
type input "2"
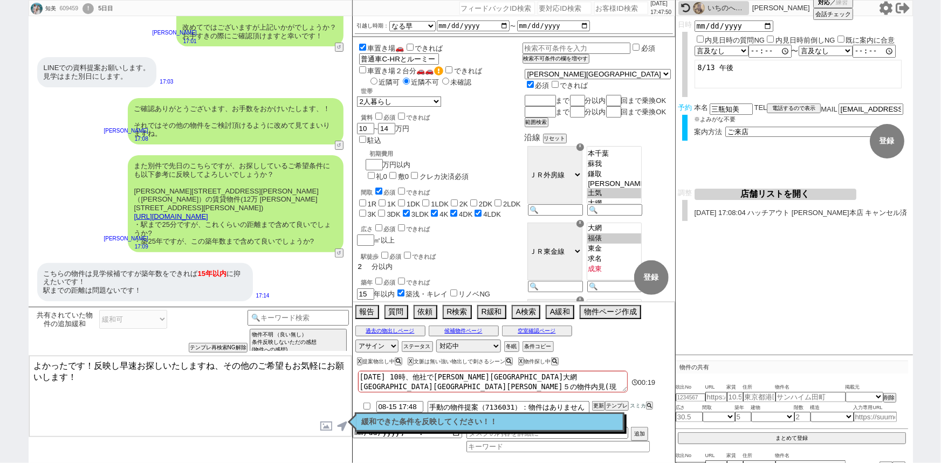
checkbox input "false"
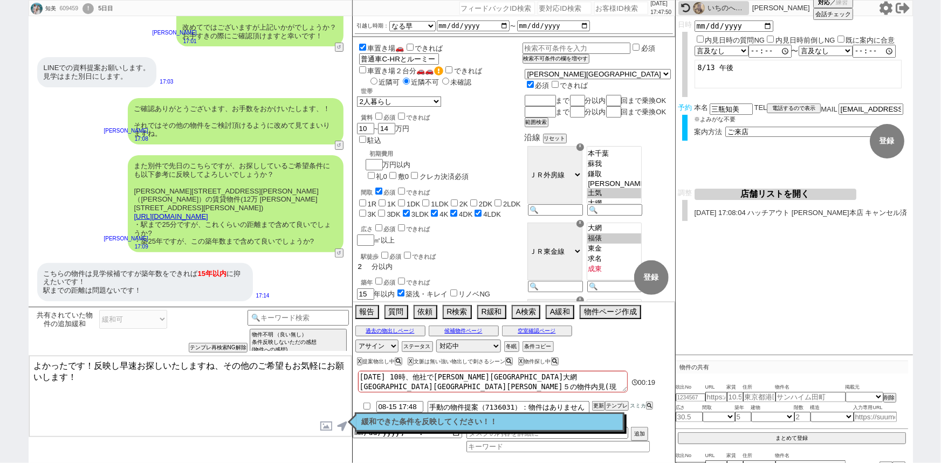
checkbox input "false"
checkbox input "true"
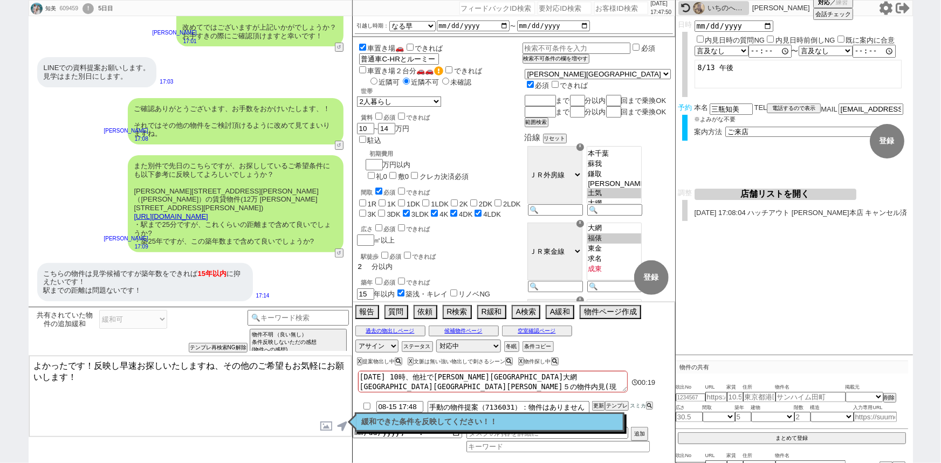
checkbox input "true"
type input "25"
click at [380, 279] on input "checkbox" at bounding box center [378, 282] width 7 height 7
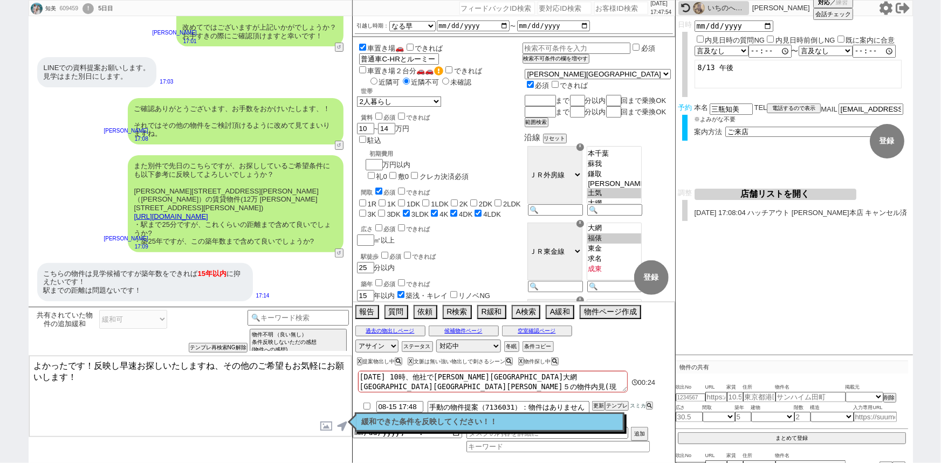
checkbox input "true"
checkbox input "false"
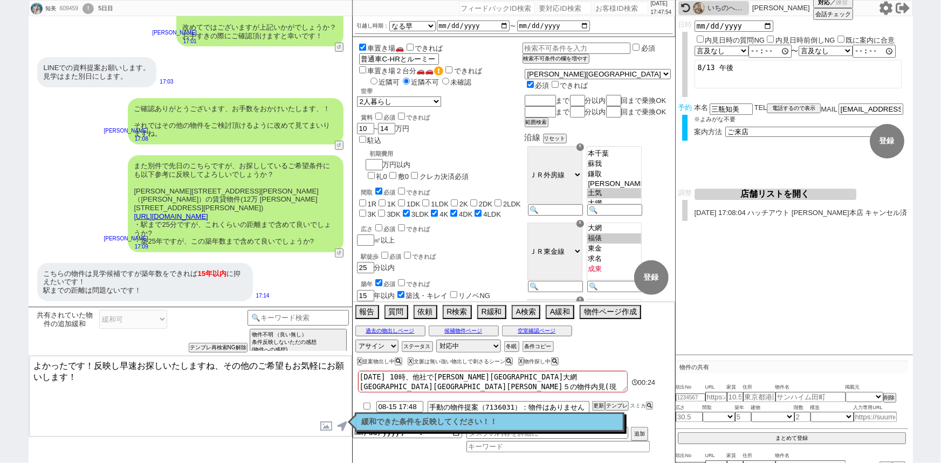
checkbox input "false"
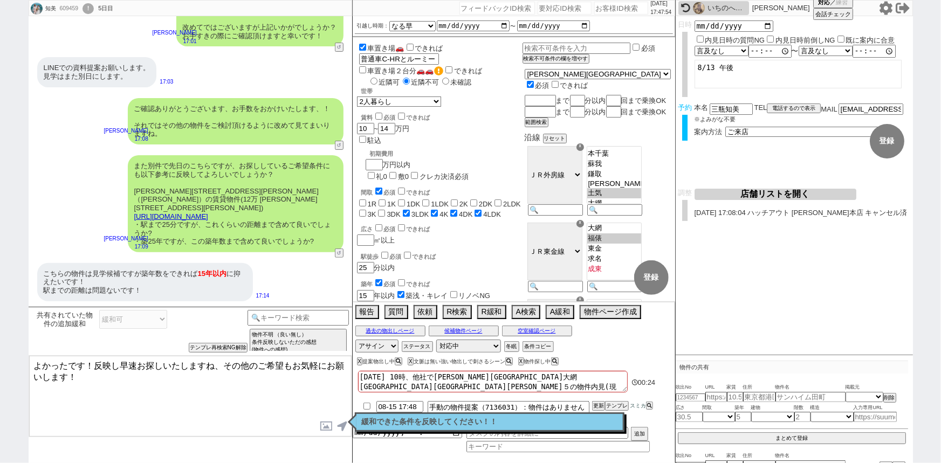
checkbox input "true"
checkbox input "false"
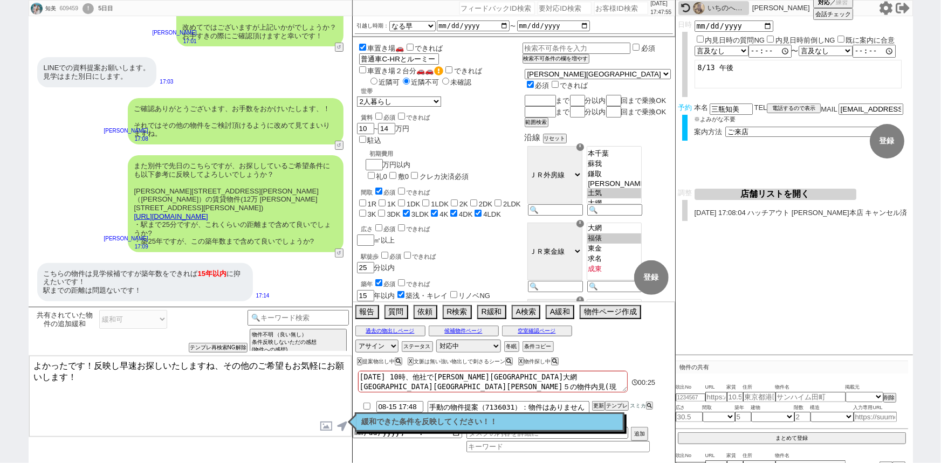
checkbox input "false"
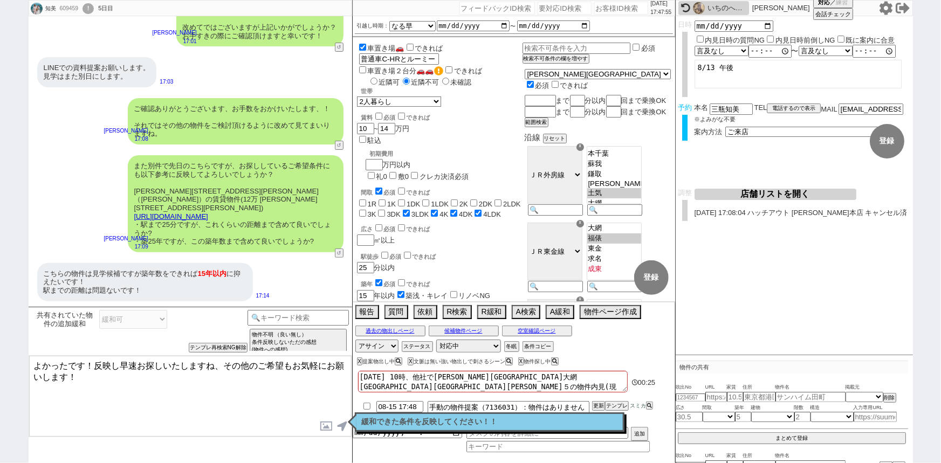
checkbox input "false"
checkbox input "true"
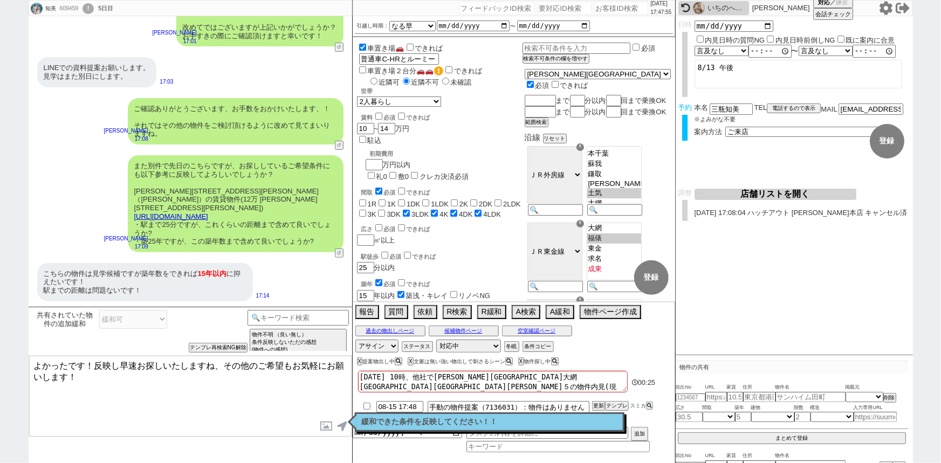
checkbox input "true"
checkbox input "false"
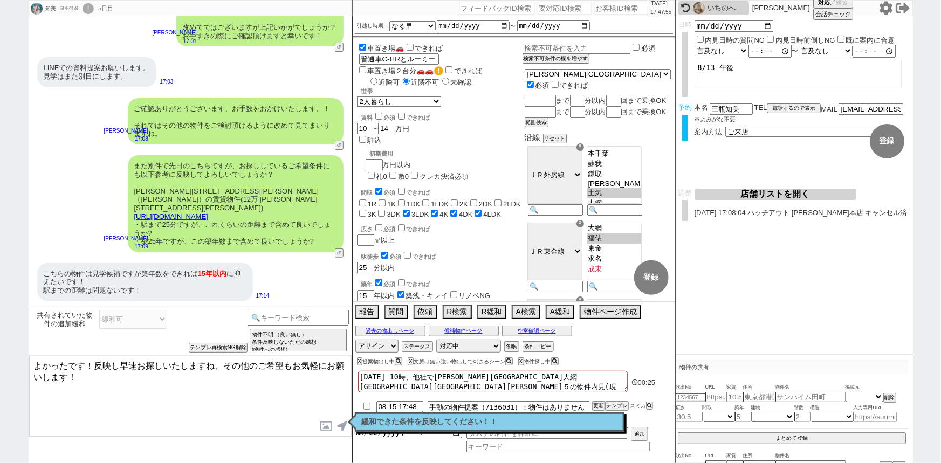
checkbox input "false"
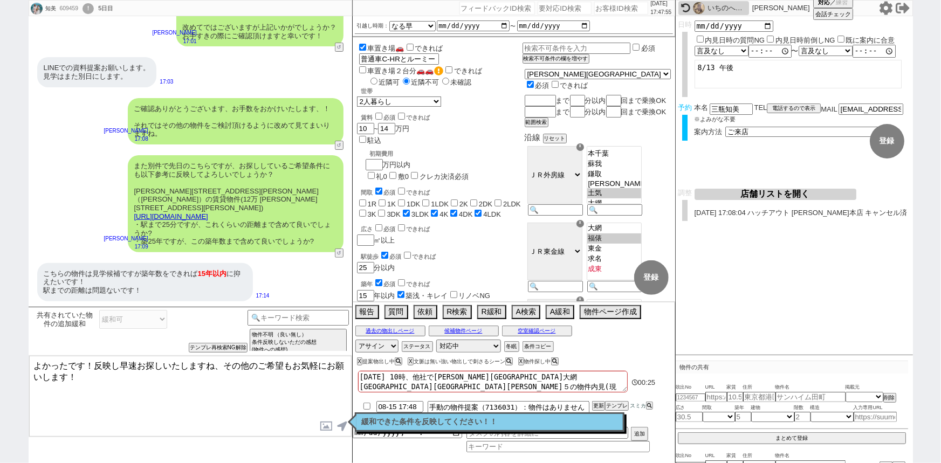
checkbox input "false"
checkbox input "true"
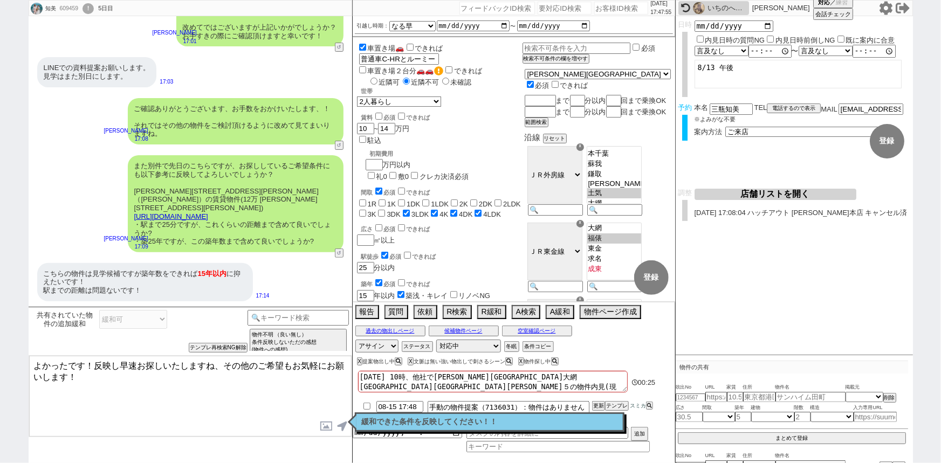
checkbox input "true"
type textarea "よかったです！反映し早速お探しいたしますね、その他のご希望もお気軽にお願いします！"
select select "102"
select select "2674"
select select "108"
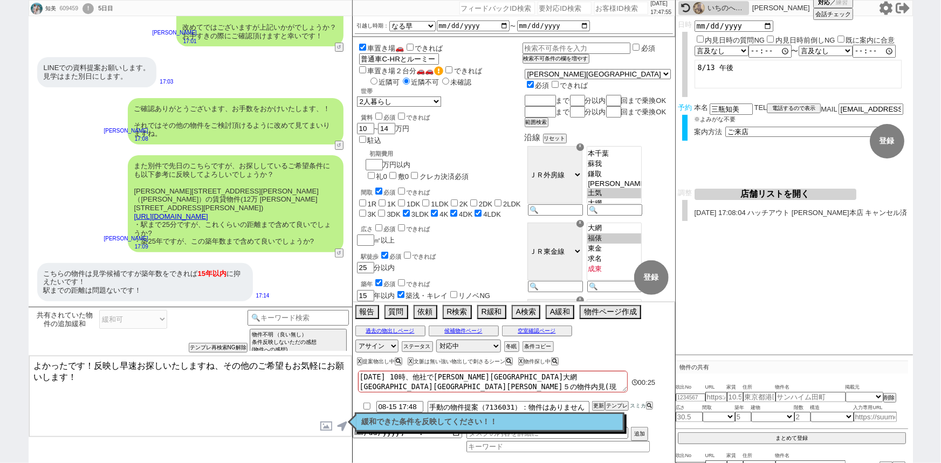
select select "2797"
drag, startPoint x: 86, startPoint y: 363, endPoint x: 11, endPoint y: 359, distance: 75.1
click at [11, 359] on div "[PERSON_NAME] 609459 ! 0 5日目 冬眠中 自社客 スミカ スミカ_BPO チャット全表示 [DATE] 連続で失礼いたします、！ 改め…" at bounding box center [470, 231] width 941 height 463
type textarea "かしこまりました！反映し早速お探しいたしますね、その他のご希望もお気軽にお願いします！"
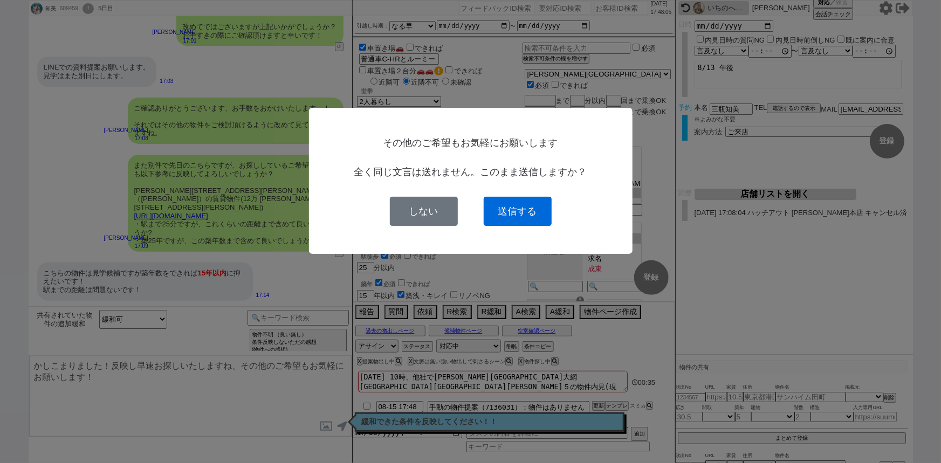
click at [541, 216] on button "送信する" at bounding box center [518, 211] width 68 height 29
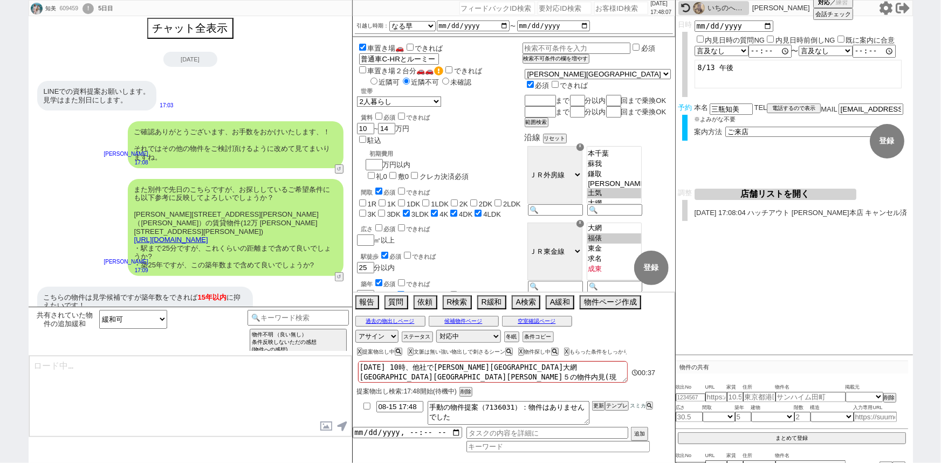
scroll to position [103, 0]
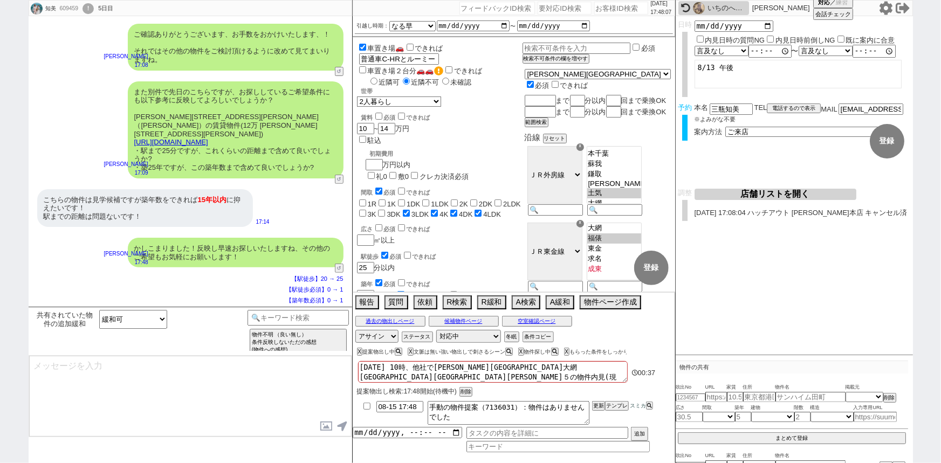
type textarea "また、稀に勘違いされてるかたもいらっしゃいますが、物件は「居住中」でも申込みを入れるタイプも多いので、居住中でもぜひ検討対象にお願いします！ ※先行契約、先行…"
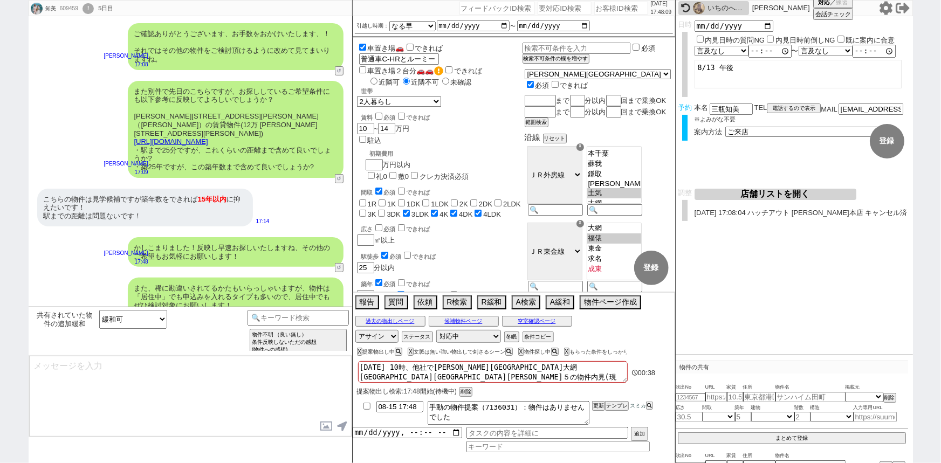
scroll to position [161, 0]
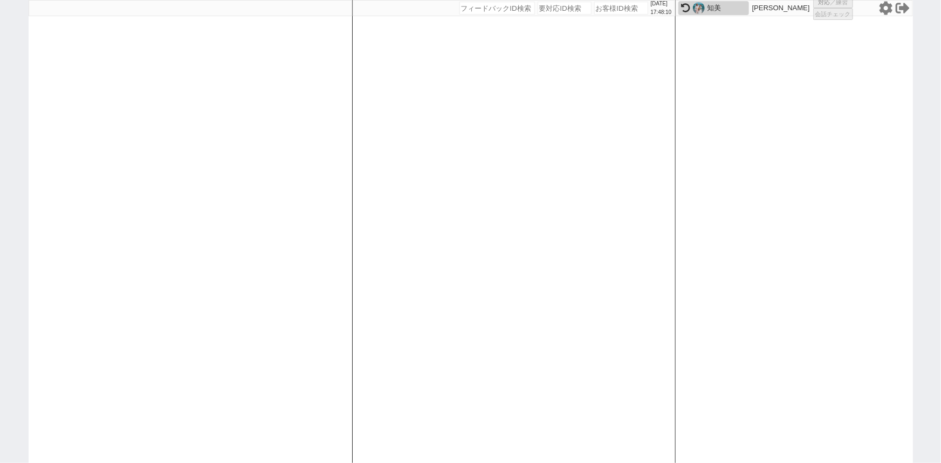
select select
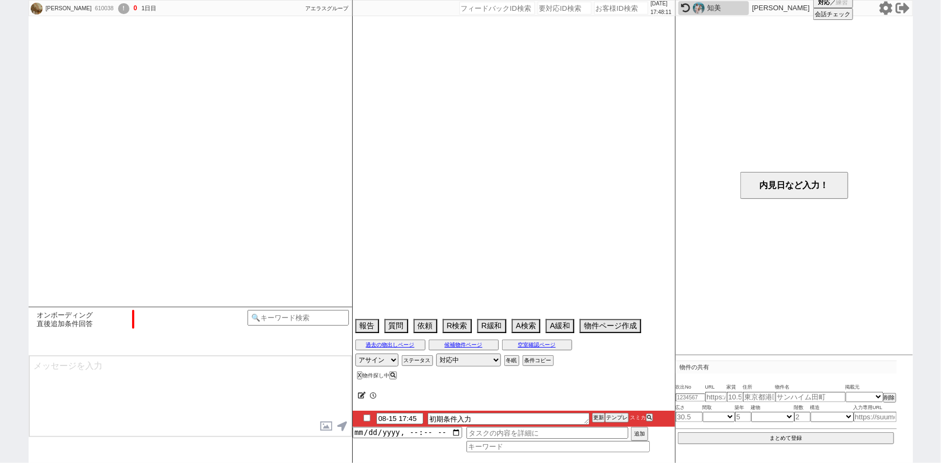
select select "0"
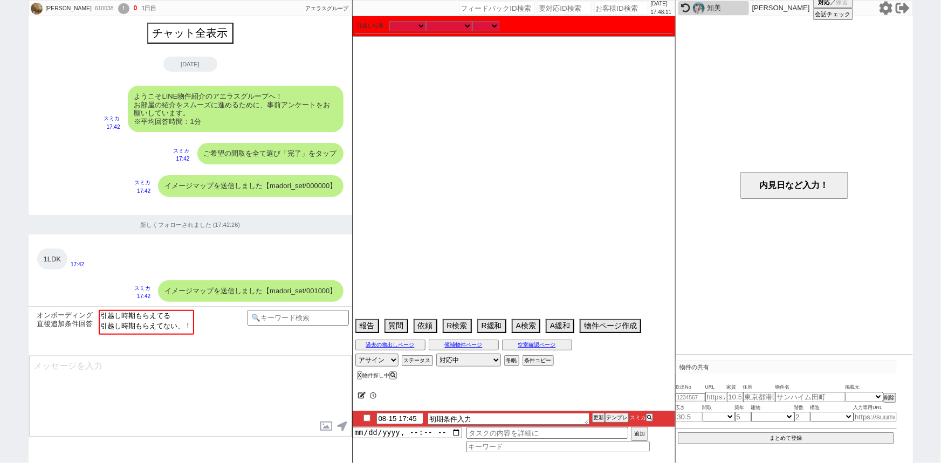
scroll to position [649, 0]
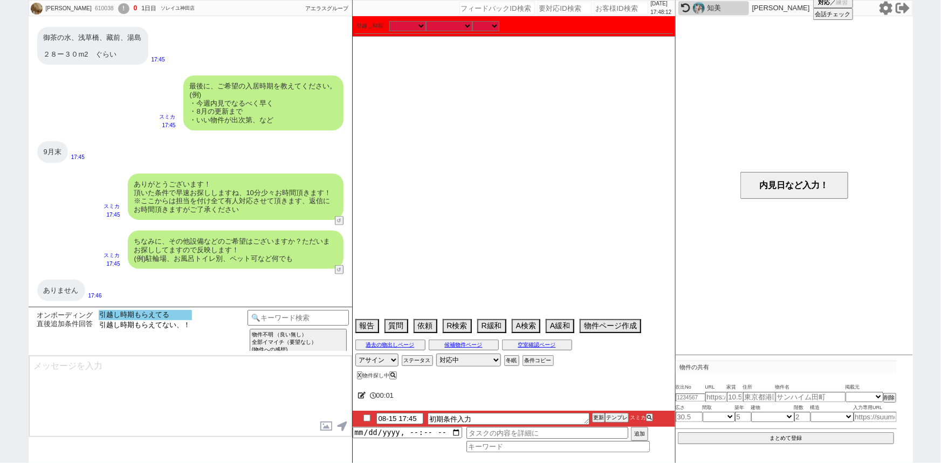
click at [180, 320] on option "引越し時期もらえてる" at bounding box center [145, 325] width 93 height 10
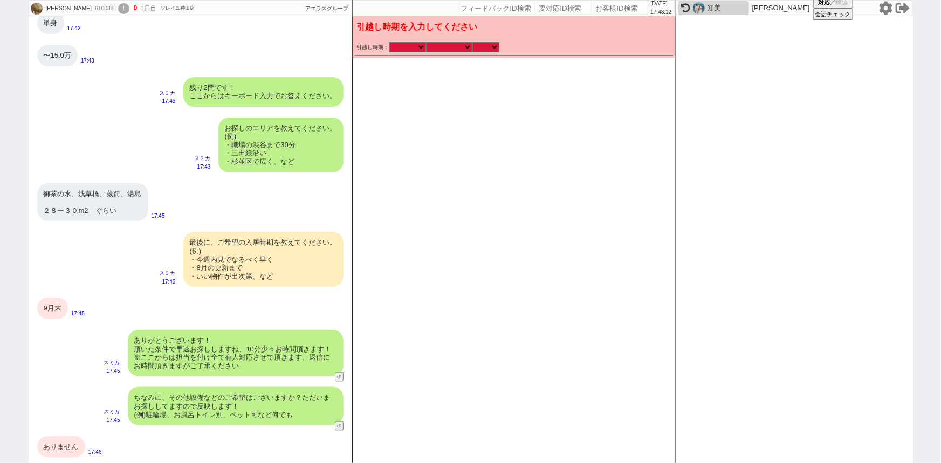
scroll to position [493, 0]
click at [447, 44] on select "なる早 未定 いつでも 物件あれば 年内 来年 1月 2月 3月 4月 5月 6月 7月 8月 9月 10月 11月 12月 春 [PERSON_NAME]" at bounding box center [449, 47] width 46 height 9
select select "9"
click at [426, 43] on select "なる早 未定 いつでも 物件あれば 年内 来年 1月 2月 3月 4月 5月 6月 7月 8月 9月 10月 11月 12月 春 [PERSON_NAME]" at bounding box center [449, 47] width 46 height 9
select select "2025"
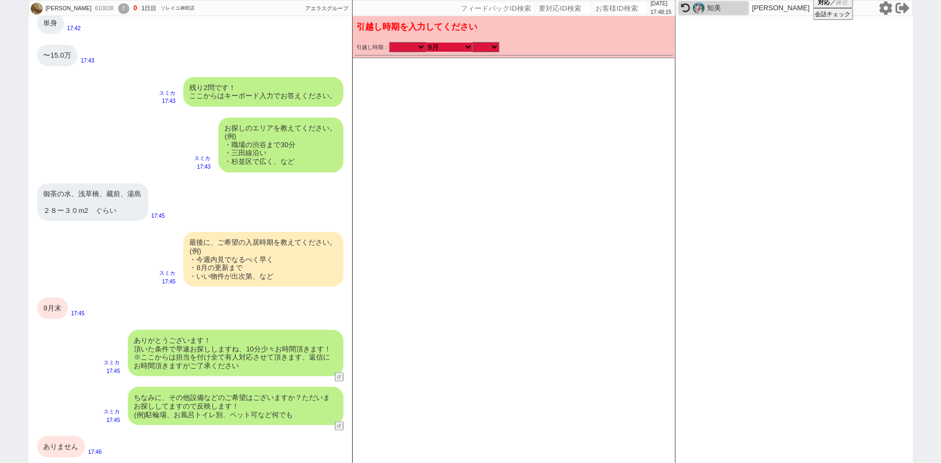
checkbox input "false"
checkbox input "true"
checkbox input "false"
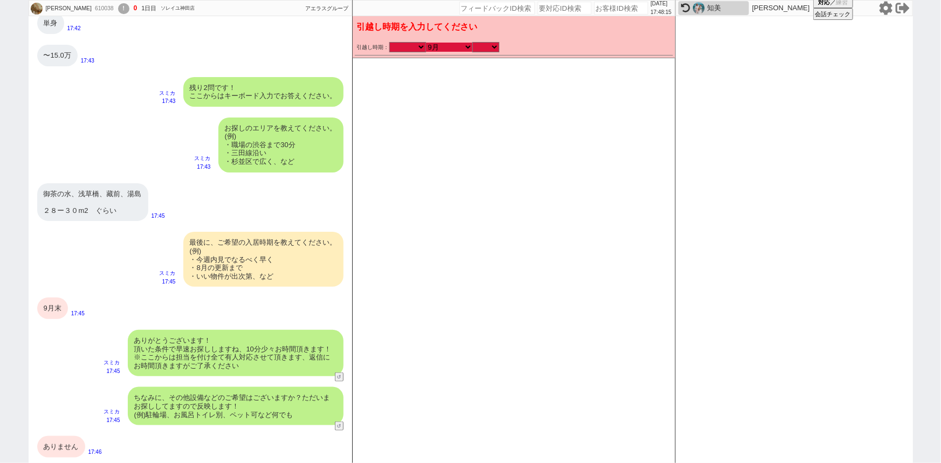
checkbox input "false"
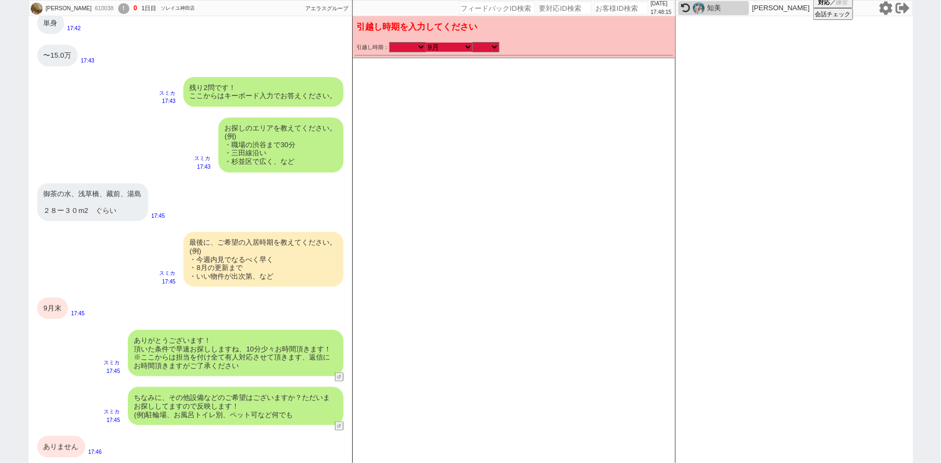
checkbox input "false"
click at [481, 43] on select "のみ 上旬 中旬 下旬 末 まで 1日 2日 3日 4日 5日 6日 7日 8日 9日 10日 11日 12日 13日 14日 15日 16日 17日 18日…" at bounding box center [485, 47] width 27 height 9
select select "35"
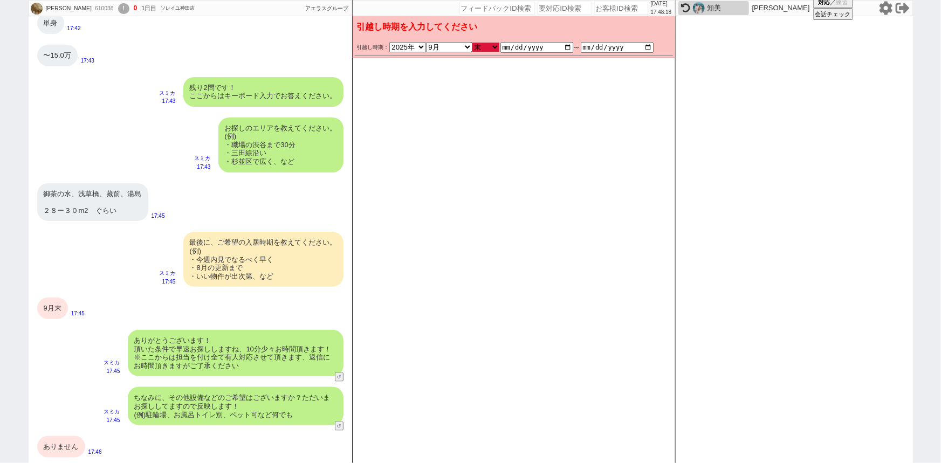
click at [472, 43] on select "のみ 上旬 中旬 下旬 末 まで 1日 2日 3日 4日 5日 6日 7日 8日 9日 10日 11日 12日 13日 14日 15日 16日 17日 18日…" at bounding box center [485, 47] width 27 height 9
type input "[DATE]"
checkbox input "false"
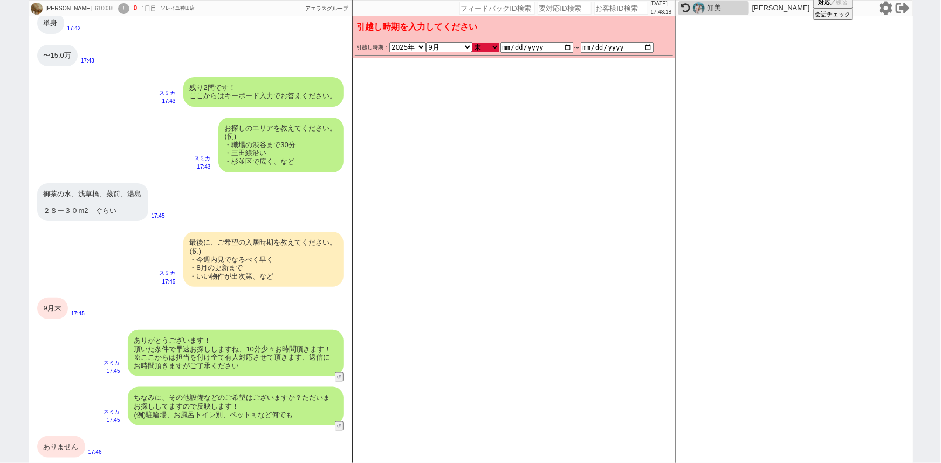
checkbox input "false"
checkbox input "true"
checkbox input "false"
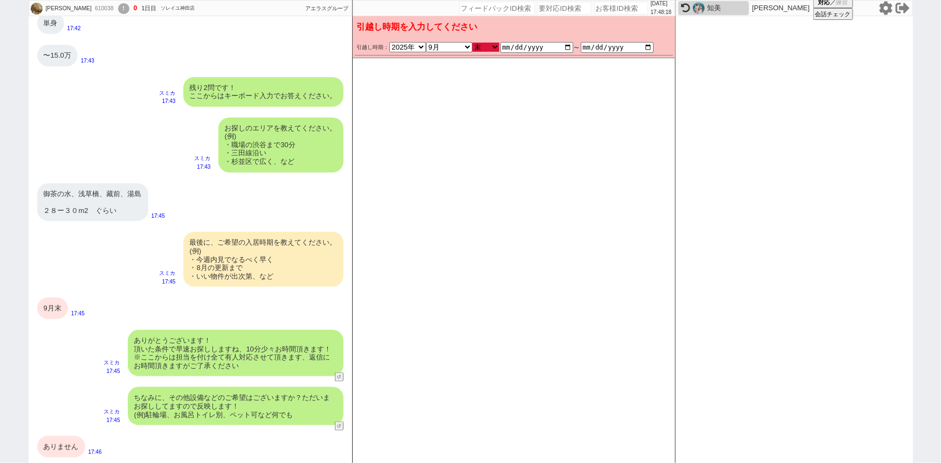
checkbox input "false"
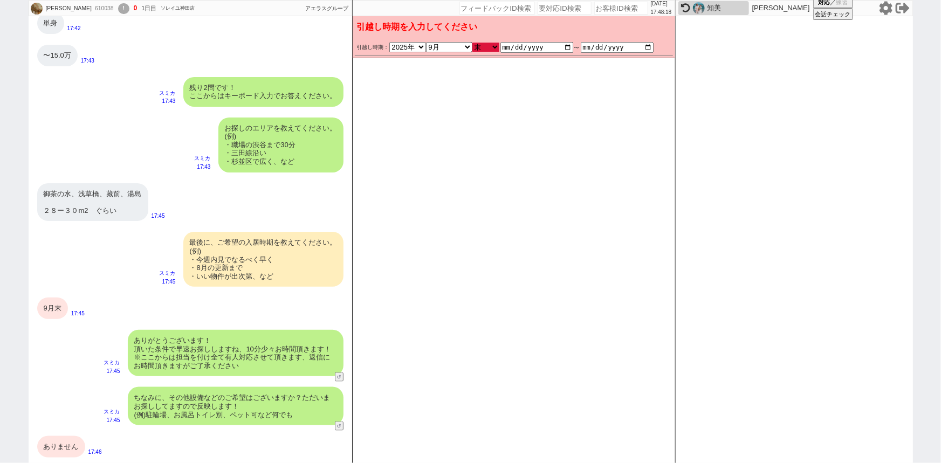
checkbox input "false"
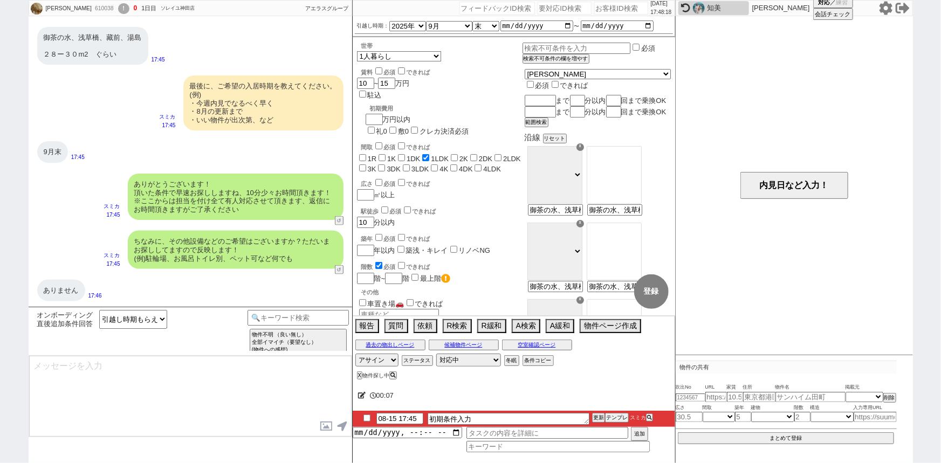
type textarea "かしこまりました！ただ今お探ししております、追加のご希望もお気軽にお願いします！"
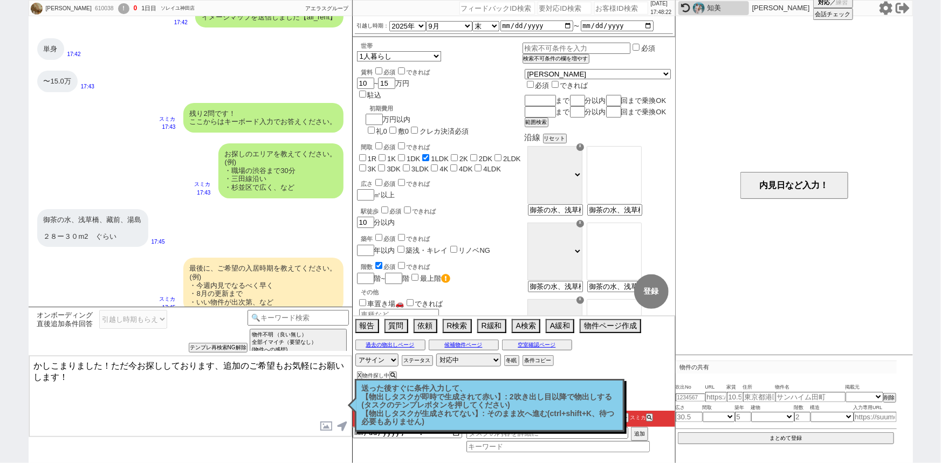
scroll to position [467, 0]
click at [633, 216] on input "御茶の水、浅草橋、藏前、湯島 ２８ー３０m2　ぐらい" at bounding box center [613, 210] width 53 height 9
type input "御茶ノ水"
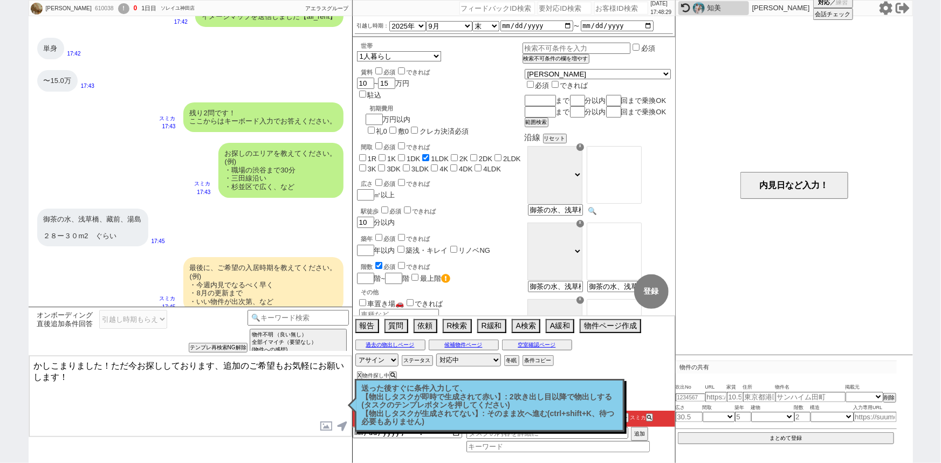
select select "26"
type input "御茶の水、浅草橋、藏前、湯島 ２８ー３０m2　ぐらい"
select select "824"
click at [638, 177] on option "浅草橋" at bounding box center [614, 172] width 54 height 10
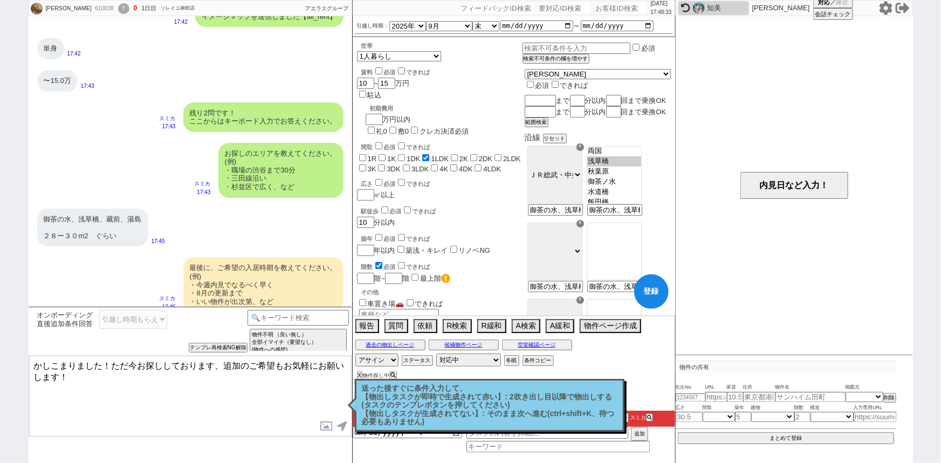
scroll to position [197, 0]
click at [624, 292] on input "御茶の水、浅草橋、藏前、湯島 ２８ー３０m2　ぐらい" at bounding box center [613, 287] width 53 height 9
type input "蔵前"
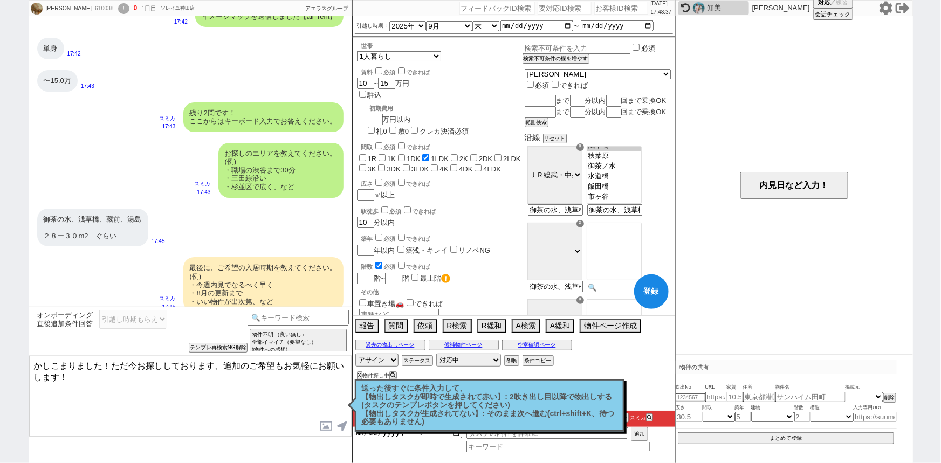
select select "75"
type input "御茶の水、浅草橋、藏前、湯島 ２８ー３０m2　ぐらい"
click at [582, 263] on select "ＪＲ総武・中央緩行線 [GEOGRAPHIC_DATA] 小田急[PERSON_NAME][GEOGRAPHIC_DATA] ＪＲ京浜東北・[PERSON_N…" at bounding box center [554, 252] width 55 height 58
select select "69"
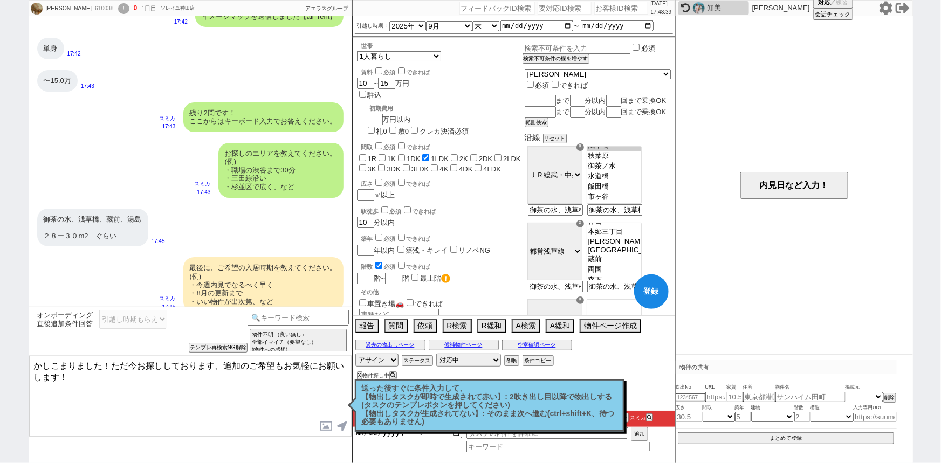
click at [554, 233] on select "ＪＲ総武・中央緩行線 [GEOGRAPHIC_DATA] 小田急[PERSON_NAME][GEOGRAPHIC_DATA] ＪＲ京浜東北・[PERSON_N…" at bounding box center [554, 252] width 55 height 58
click at [626, 260] on option "蔵前" at bounding box center [614, 259] width 54 height 10
select select "1656"
click at [626, 270] on option "浅草橋" at bounding box center [614, 270] width 54 height 10
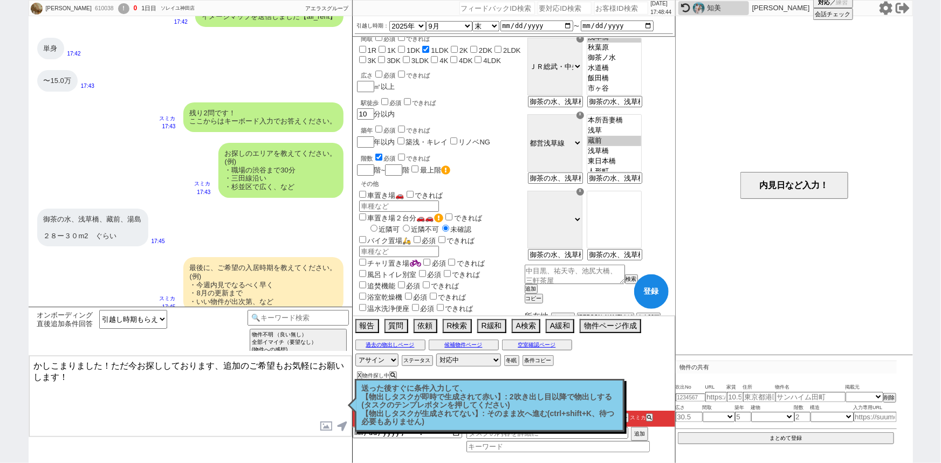
scroll to position [109, 0]
click at [623, 260] on input "御茶の水、浅草橋、藏前、湯島 ２８ー３０m2　ぐらい" at bounding box center [613, 255] width 53 height 9
type input "湯島"
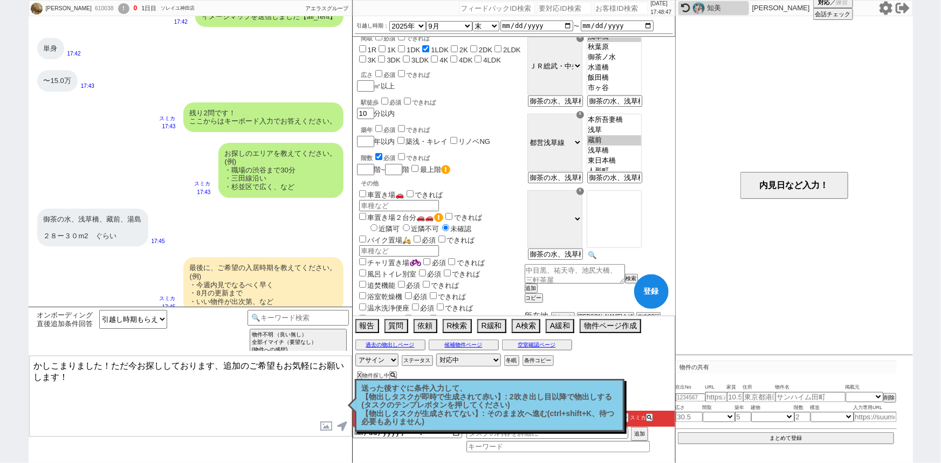
select select "64"
type input "御茶の水、浅草橋、藏前、湯島 ２８ー３０m2　ぐらい"
click at [582, 228] on select "ＪＲ総武・中央緩行線 [GEOGRAPHIC_DATA] 小田急[PERSON_NAME][GEOGRAPHIC_DATA] ＪＲ京浜東北・[PERSON_N…" at bounding box center [554, 219] width 55 height 58
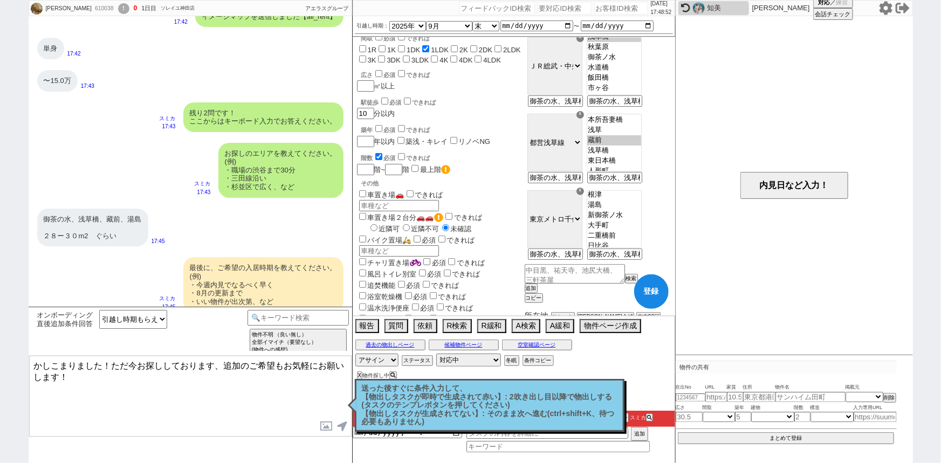
scroll to position [0, 0]
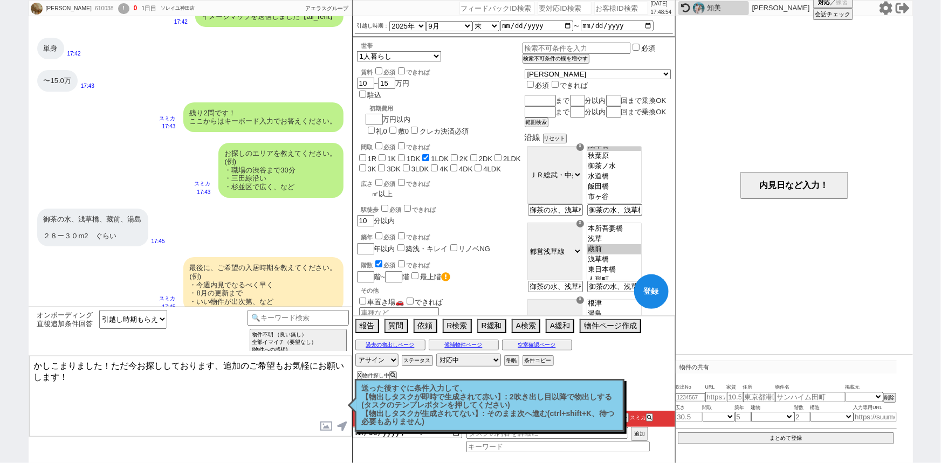
click at [366, 189] on input "number" at bounding box center [364, 193] width 15 height 9
checkbox input "false"
checkbox input "true"
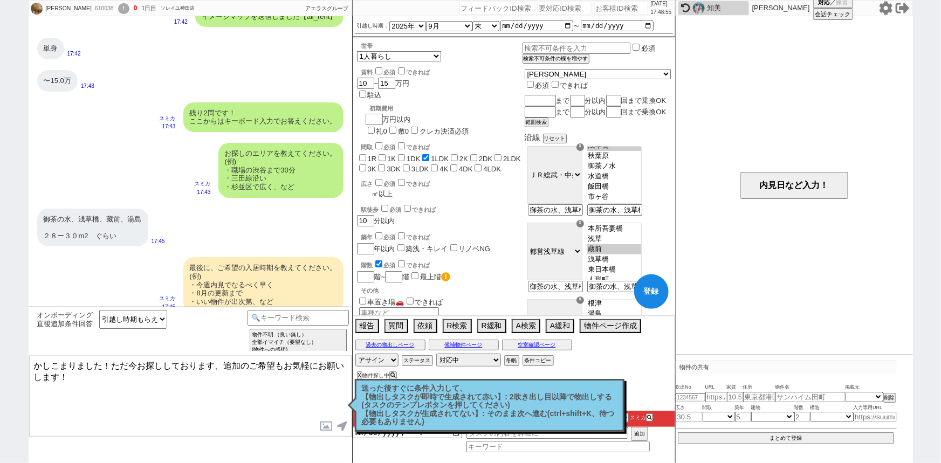
checkbox input "false"
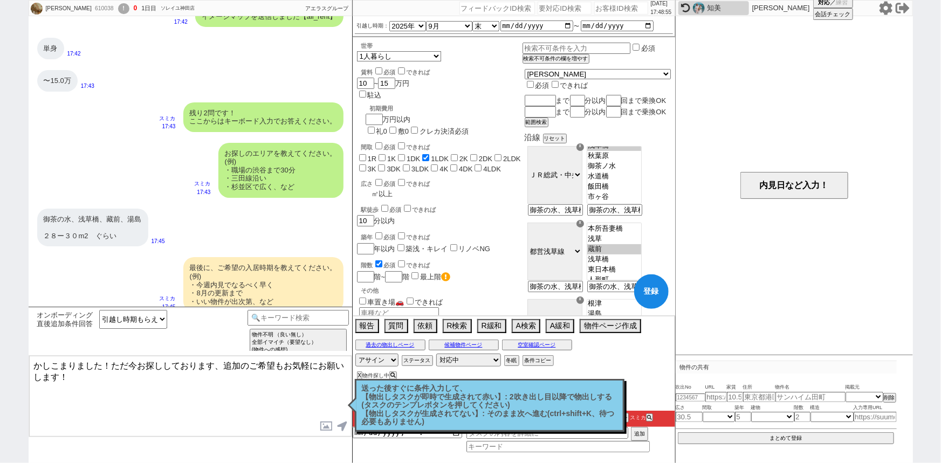
checkbox input "false"
type input "2"
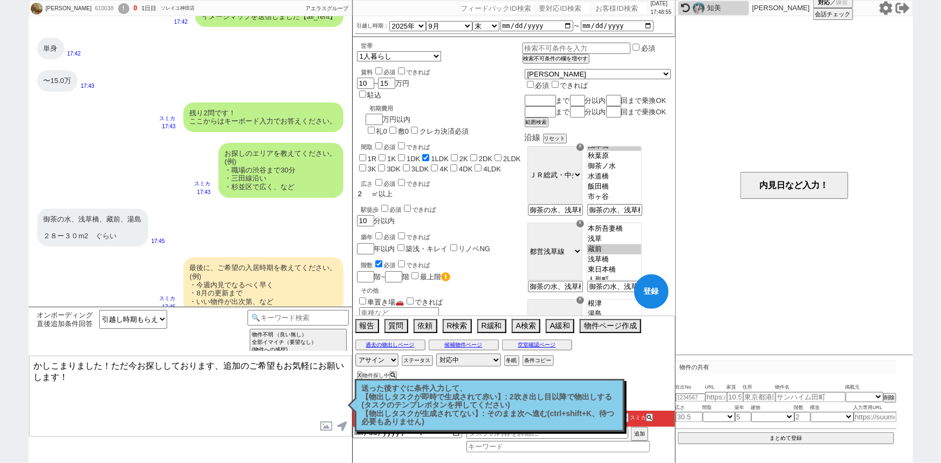
checkbox input "false"
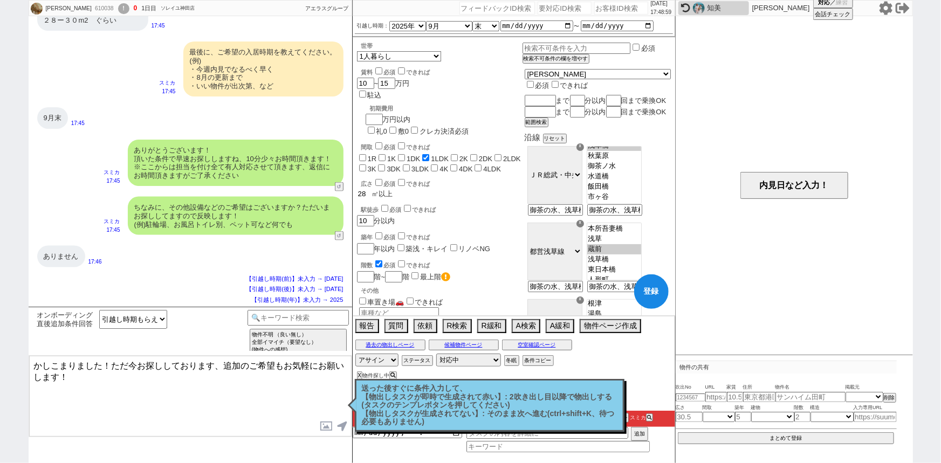
scroll to position [715, 0]
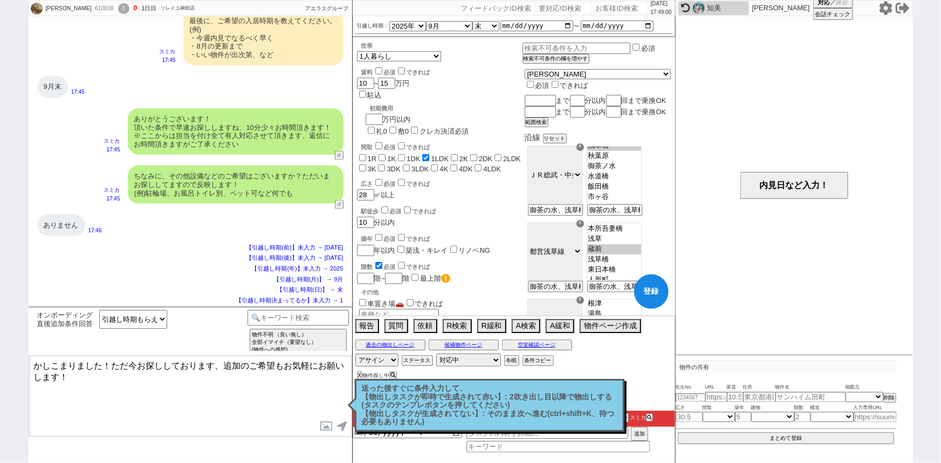
click at [120, 377] on textarea "かしこまりました！ただ今お探ししております、追加のご希望もお気軽にお願いします！" at bounding box center [190, 396] width 322 height 81
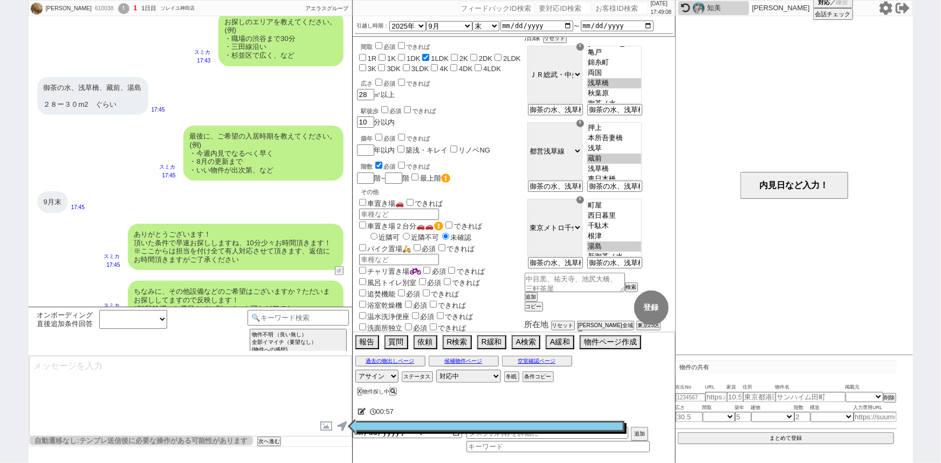
scroll to position [102, 0]
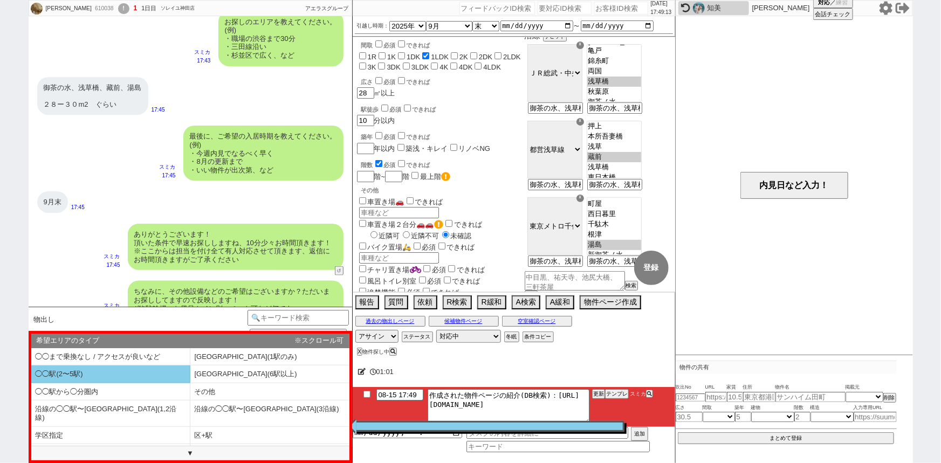
click at [156, 370] on li "◯◯駅(2〜5駅)" at bounding box center [110, 375] width 159 height 18
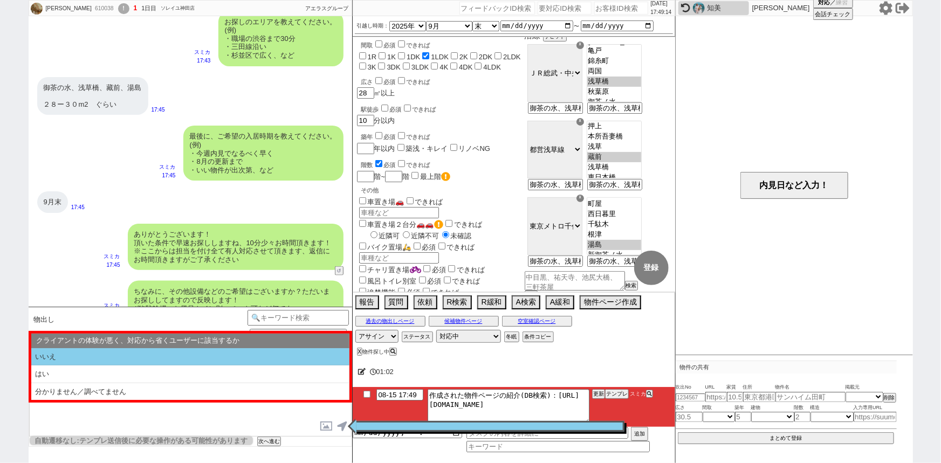
click at [168, 359] on li "いいえ" at bounding box center [190, 357] width 318 height 18
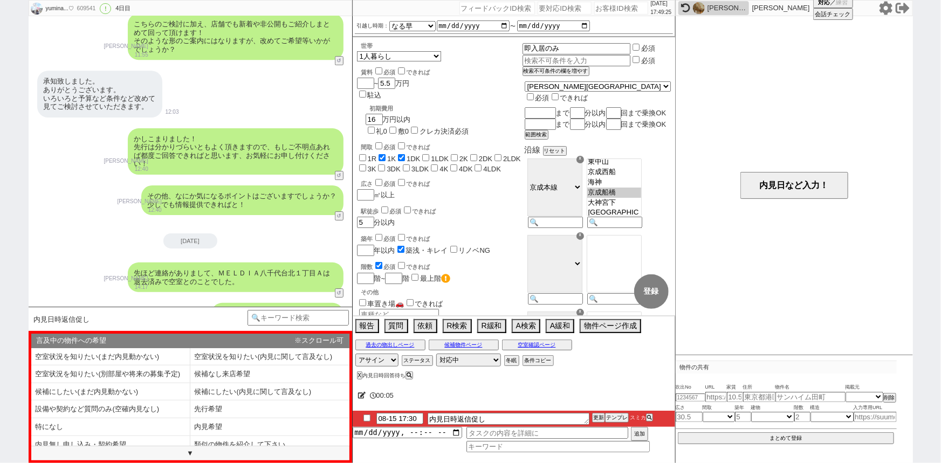
scroll to position [1889, 0]
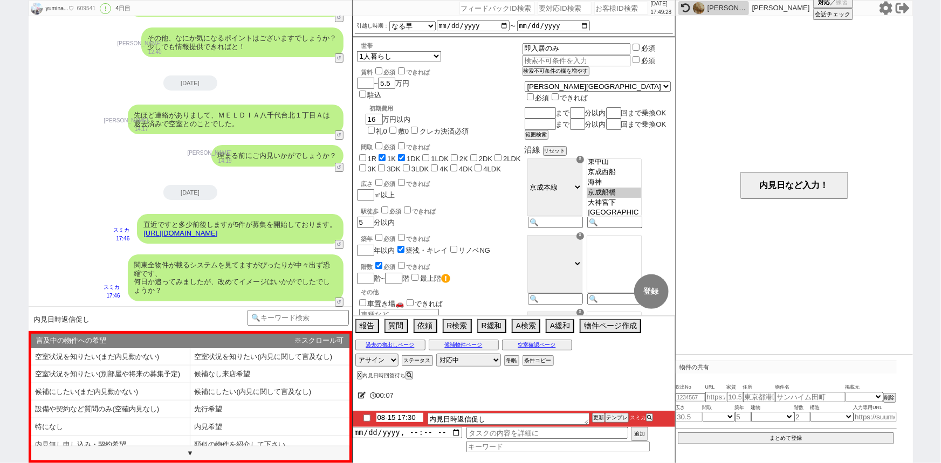
click at [396, 421] on input "08-15 17:30" at bounding box center [399, 417] width 47 height 9
click at [598, 417] on button "更新" at bounding box center [597, 418] width 11 height 8
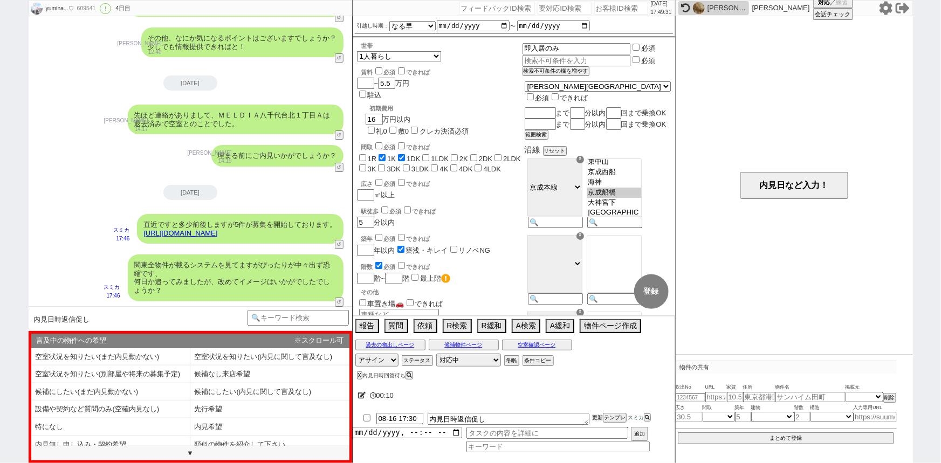
click at [598, 417] on button "更新" at bounding box center [597, 418] width 11 height 8
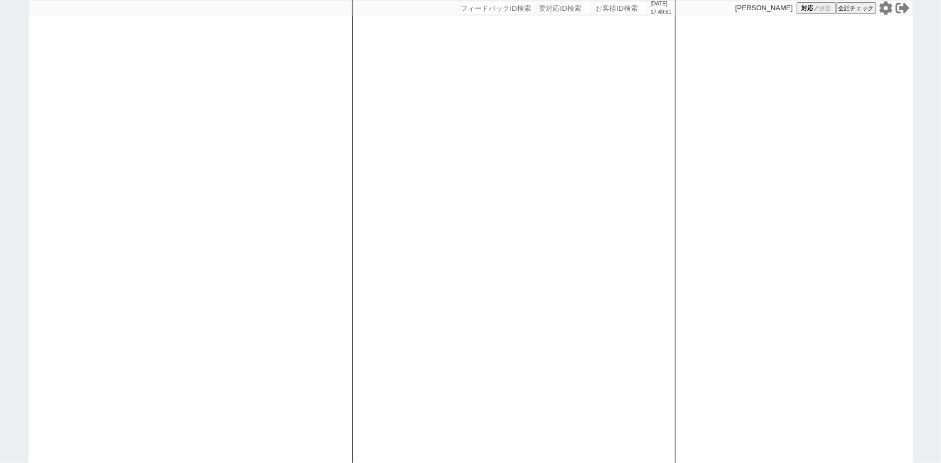
click at [98, 180] on div at bounding box center [190, 231] width 323 height 463
click at [190, 203] on div at bounding box center [190, 231] width 323 height 463
select select "1"
select select
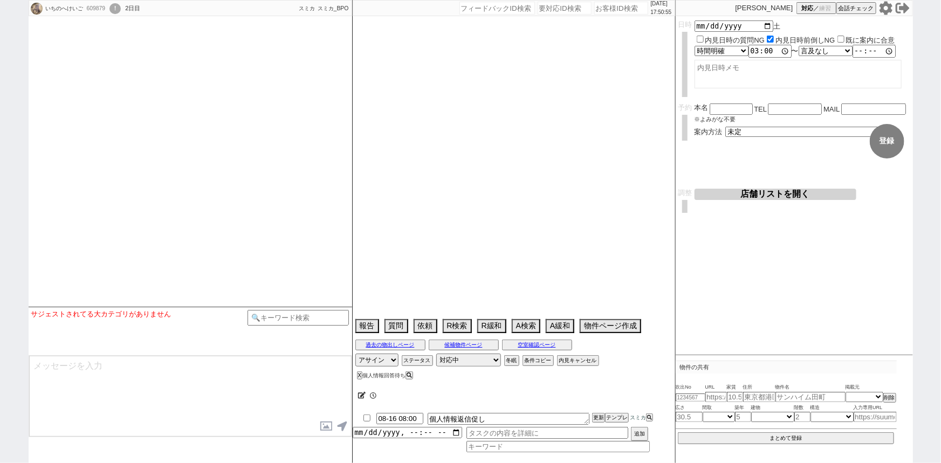
select select
select select "2025"
select select "9"
select select "33"
select select "0"
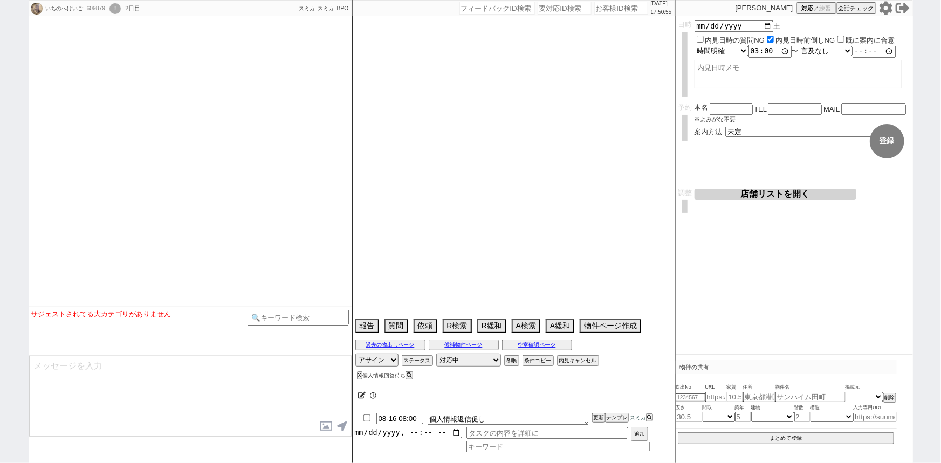
select select "19"
select select "609"
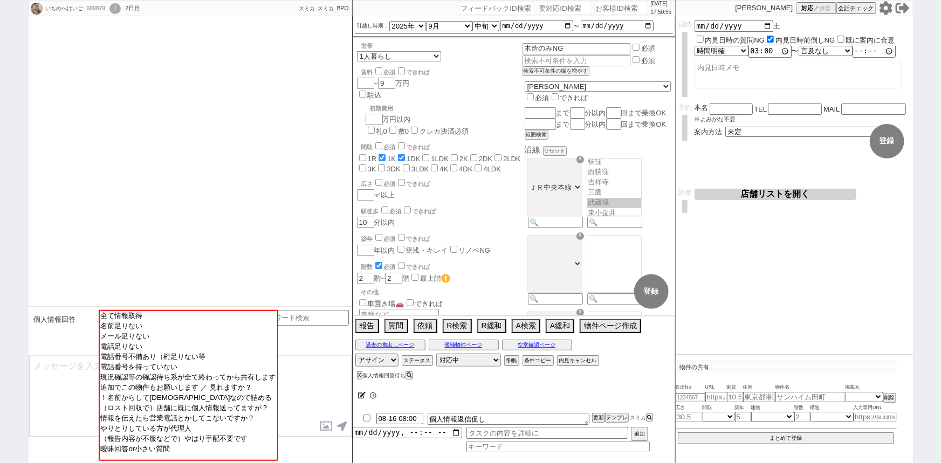
scroll to position [1801, 0]
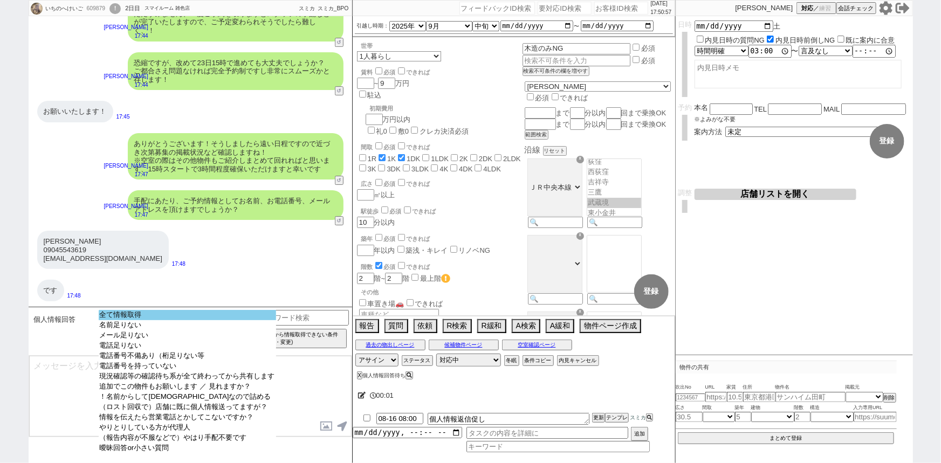
click at [156, 320] on option "全て情報取得" at bounding box center [187, 325] width 177 height 10
type input "09045543619"
type input "[EMAIL_ADDRESS][DOMAIN_NAME]"
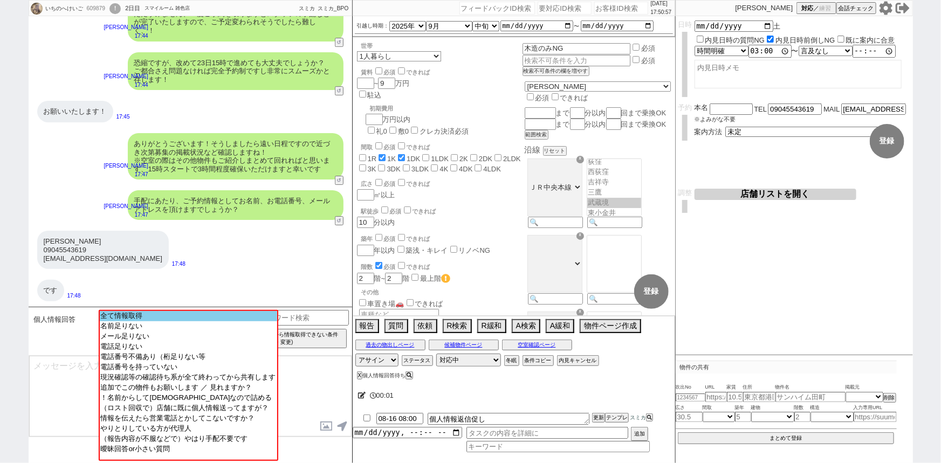
scroll to position [1644, 0]
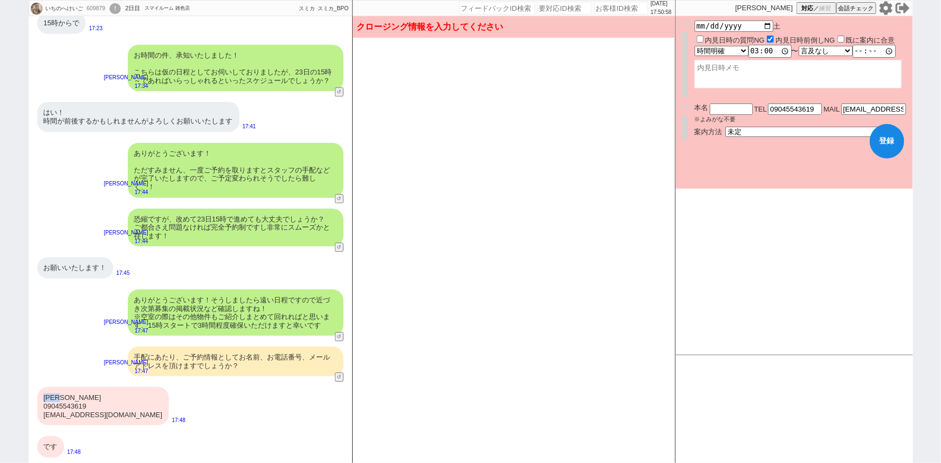
drag, startPoint x: 71, startPoint y: 399, endPoint x: 43, endPoint y: 395, distance: 28.9
click at [43, 395] on div "[PERSON_NAME] 09045543619 [EMAIL_ADDRESS][DOMAIN_NAME]" at bounding box center [103, 406] width 132 height 38
copy div "[PERSON_NAME]"
click at [729, 107] on input "text" at bounding box center [730, 108] width 43 height 9
paste input "[PERSON_NAME]"
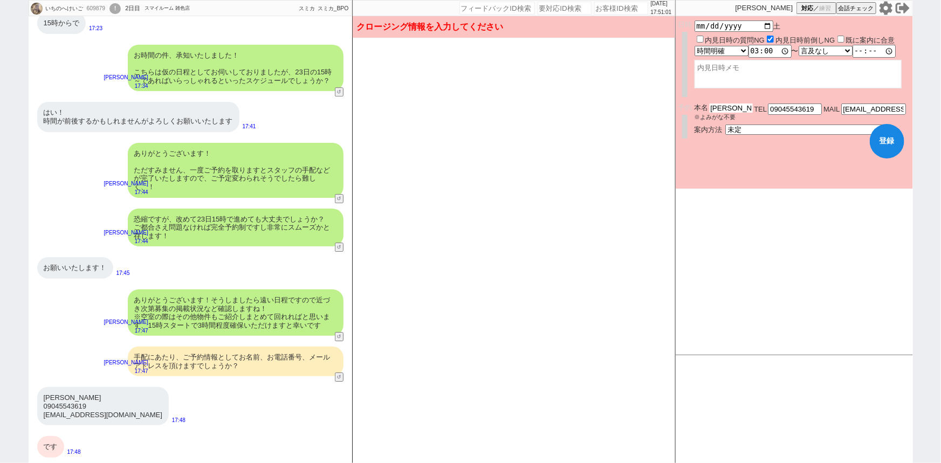
type input "[PERSON_NAME]"
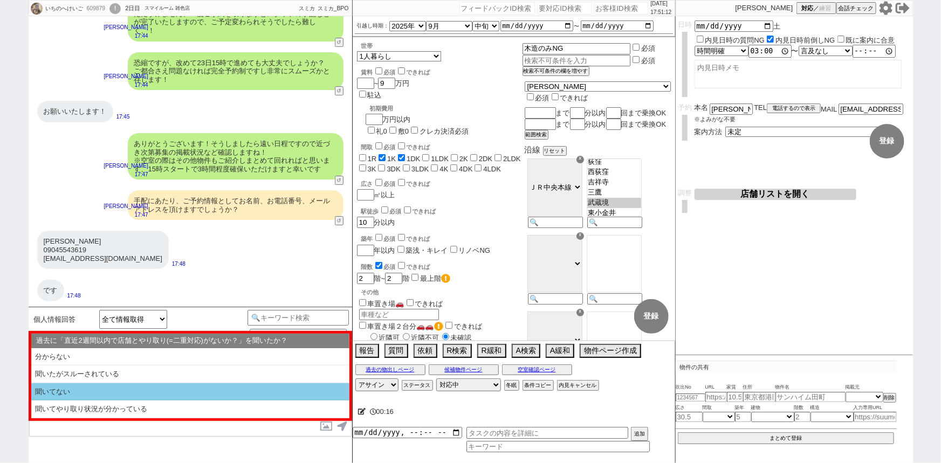
click at [92, 391] on li "聞いてない" at bounding box center [190, 392] width 318 height 18
select select "聞いてない"
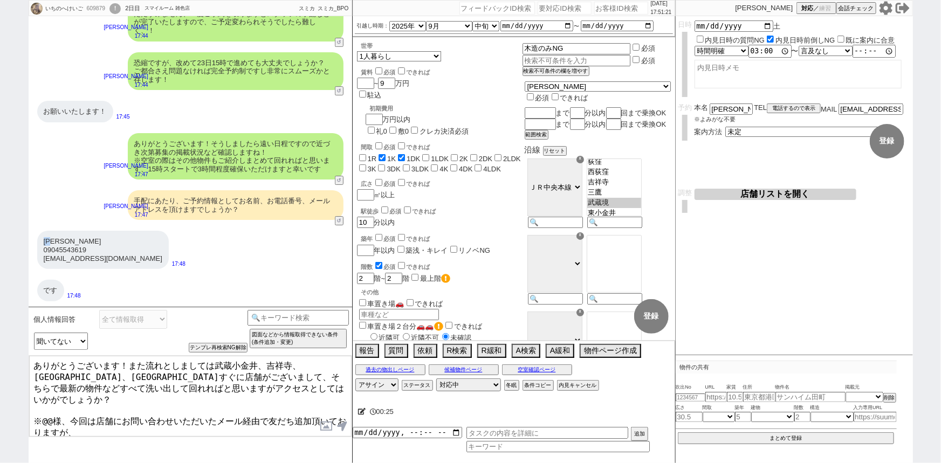
drag, startPoint x: 59, startPoint y: 243, endPoint x: 42, endPoint y: 238, distance: 17.4
click at [42, 238] on div "一戸啓吾 09045543619 K_50118@docomo.ne.jp" at bounding box center [103, 250] width 132 height 38
copy div "一戸"
click at [54, 397] on textarea "ありがとうございます！また流れとしましては武蔵小金井、吉祥寺、西荻窪、荻窪駅すぐに店舗がございまして、そちらで最新の物件などすべて洗い出して回れればと思います…" at bounding box center [190, 396] width 322 height 81
paste textarea "一戸"
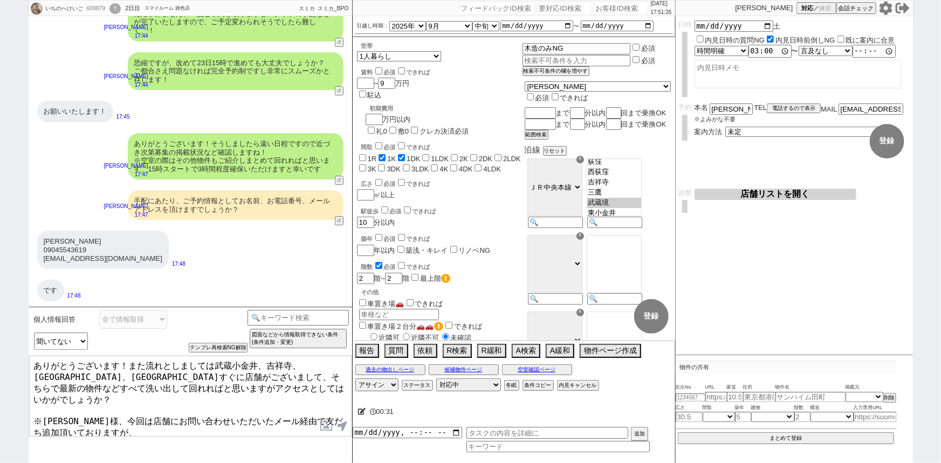
type textarea "ありがとうございます！また流れとしましては武蔵小金井、吉祥寺、西荻窪、荻窪駅すぐに店舗がございまして、そちらで最新の物件などすべて洗い出して回れればと思います…"
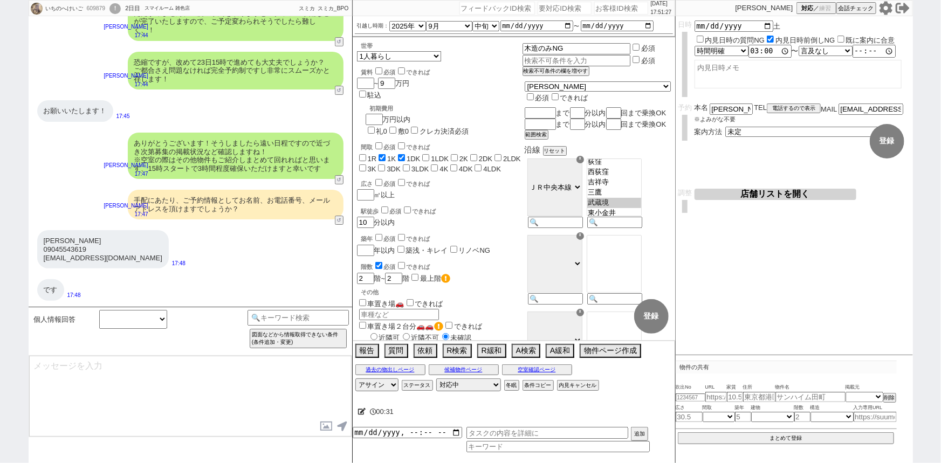
scroll to position [1917, 0]
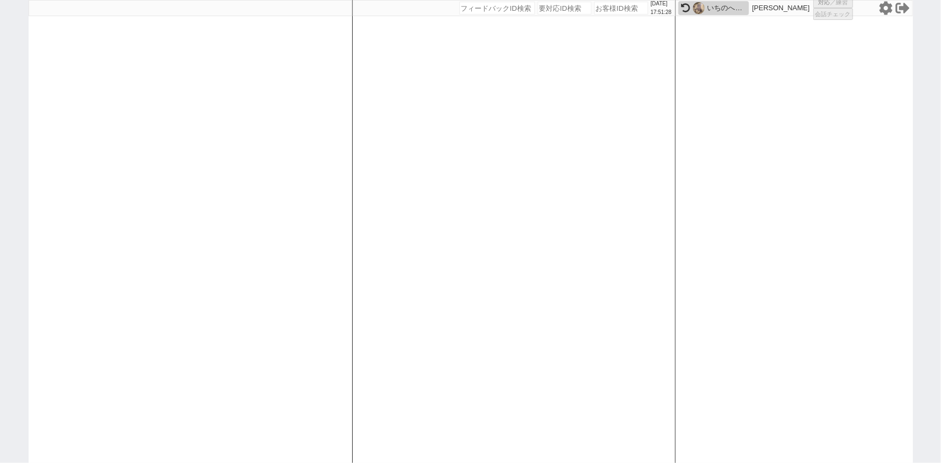
select select "1"
select select "2"
select select
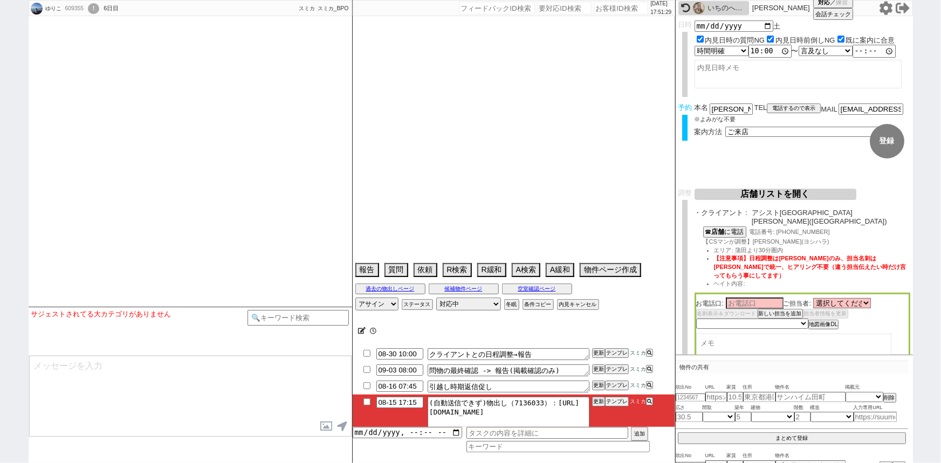
select select
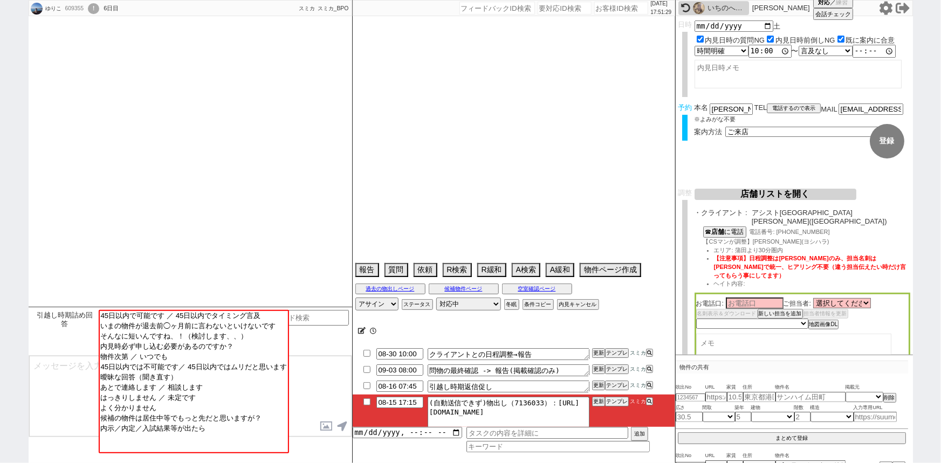
type textarea "609329　母ID 　アシスト蒲田西口店　流入です！！ 6日午後に不動産屋に行く"
select select "15"
select select "0"
select select "57"
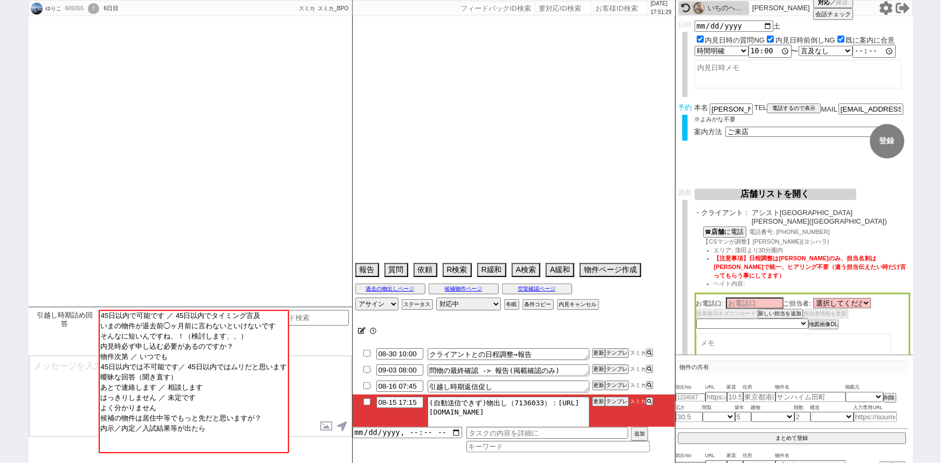
select select "58"
select select "73"
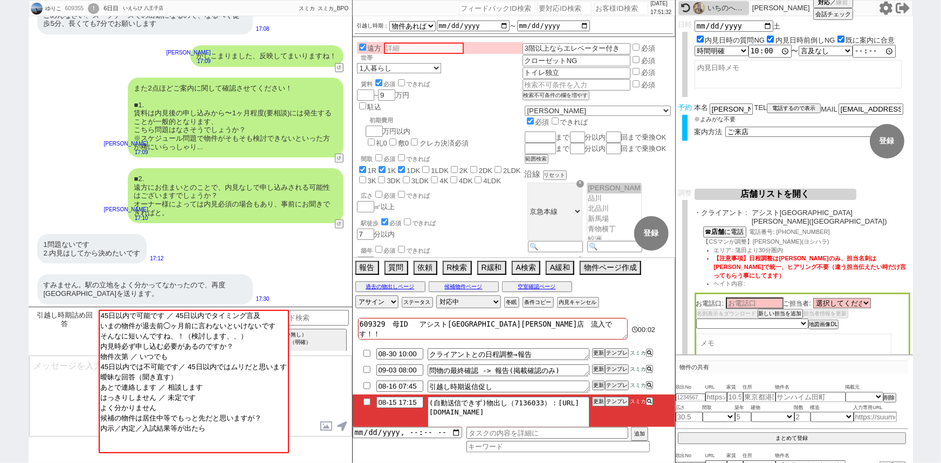
scroll to position [2257, 0]
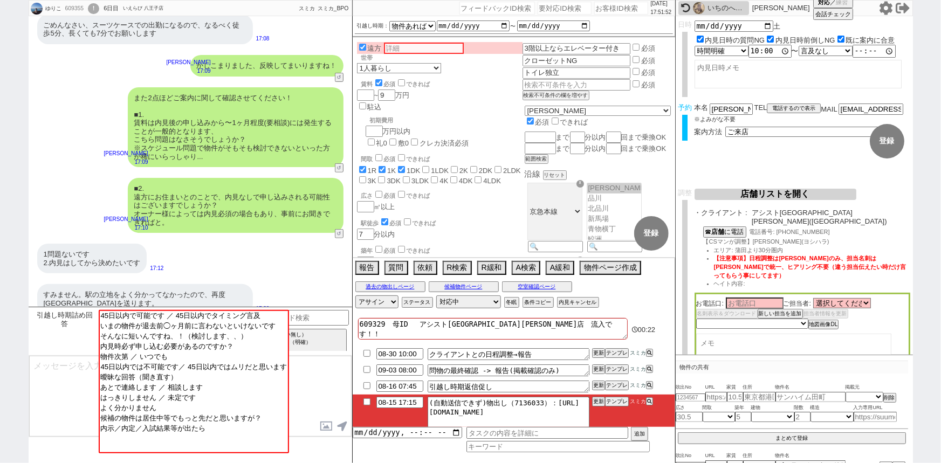
click at [210, 238] on div "1問題ないです 2.内見はしてから決めたいです 17:12" at bounding box center [190, 258] width 323 height 40
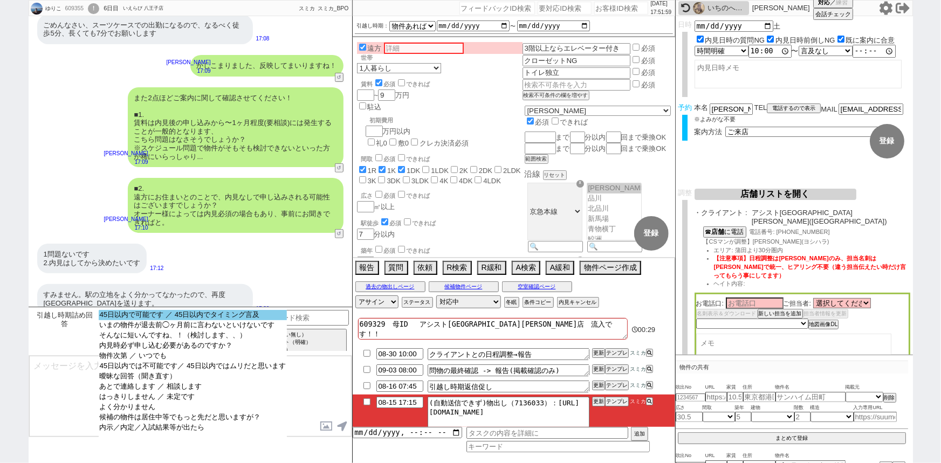
click at [183, 320] on option "45日以内で可能です ／ 45日以内でタイミング言及" at bounding box center [193, 325] width 188 height 10
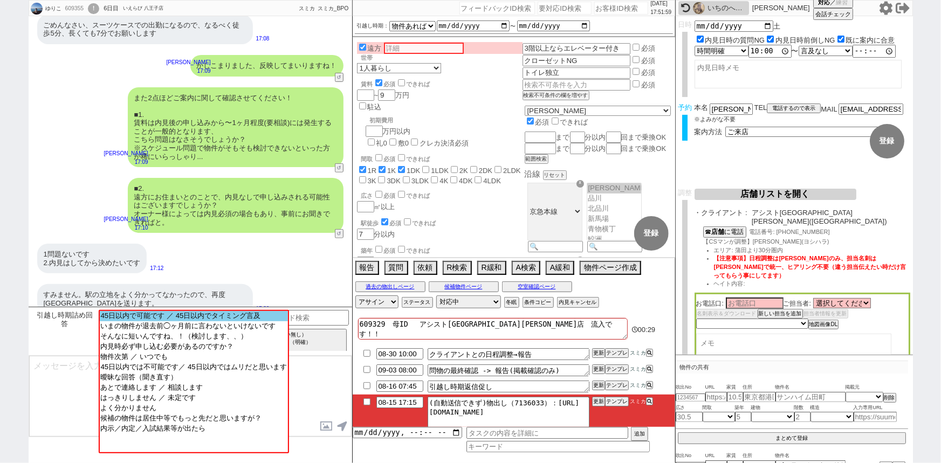
scroll to position [2187, 0]
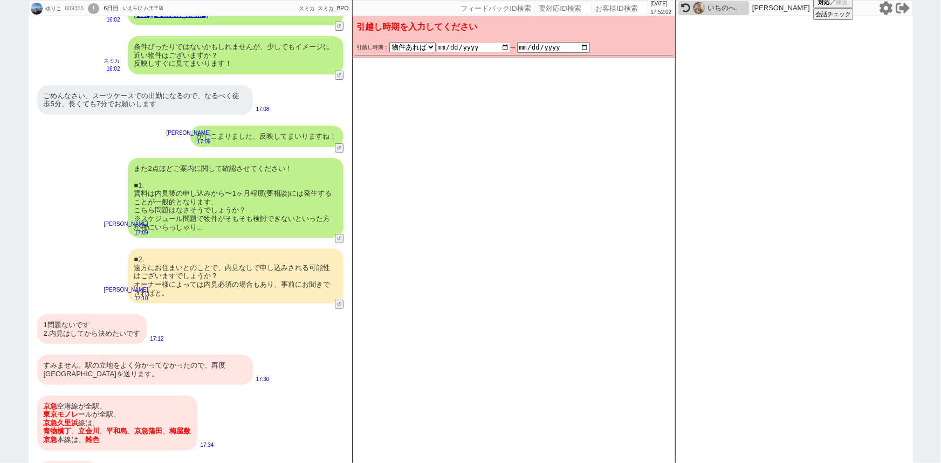
click at [505, 47] on input "date" at bounding box center [473, 47] width 73 height 9
type input "2025-09-15"
checkbox input "true"
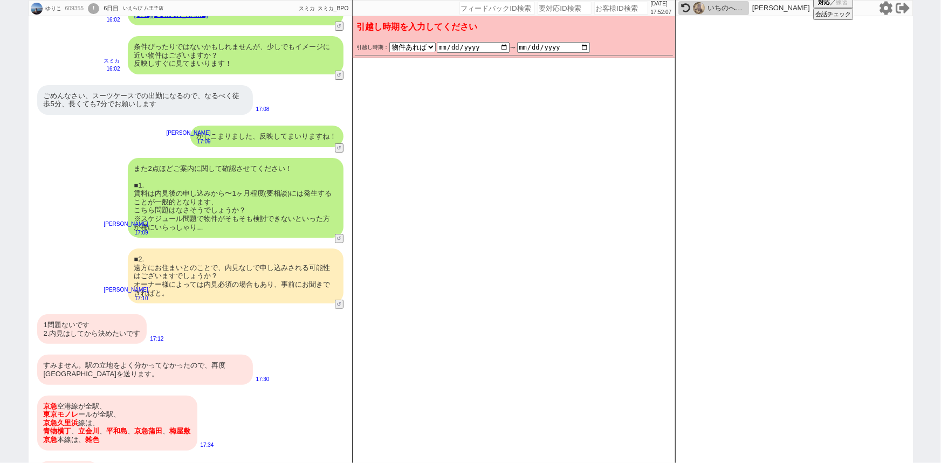
checkbox input "false"
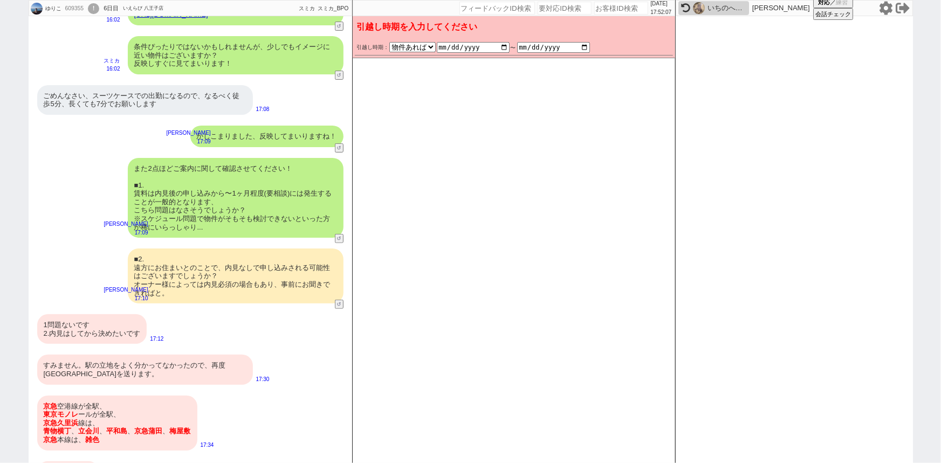
checkbox input "false"
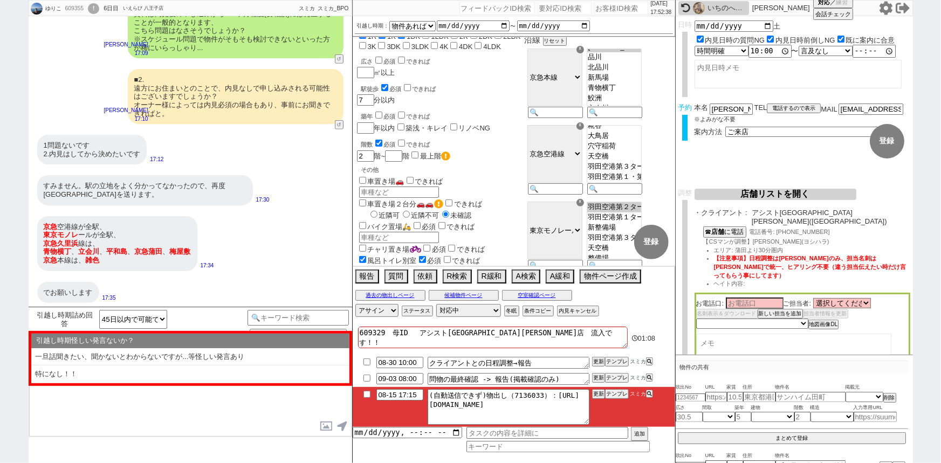
scroll to position [8, 0]
click at [639, 99] on option "青物横丁" at bounding box center [614, 98] width 54 height 10
click at [635, 86] on option "立会川" at bounding box center [614, 83] width 54 height 10
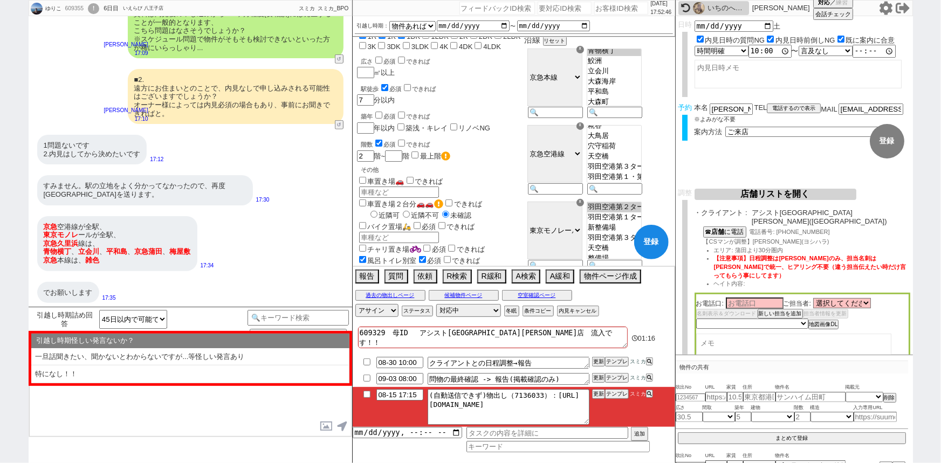
click at [629, 107] on option "平和島" at bounding box center [614, 102] width 54 height 10
click at [633, 91] on option "京急蒲田" at bounding box center [614, 85] width 54 height 10
click at [637, 80] on option "梅屋敷" at bounding box center [614, 75] width 54 height 10
select select "1403"
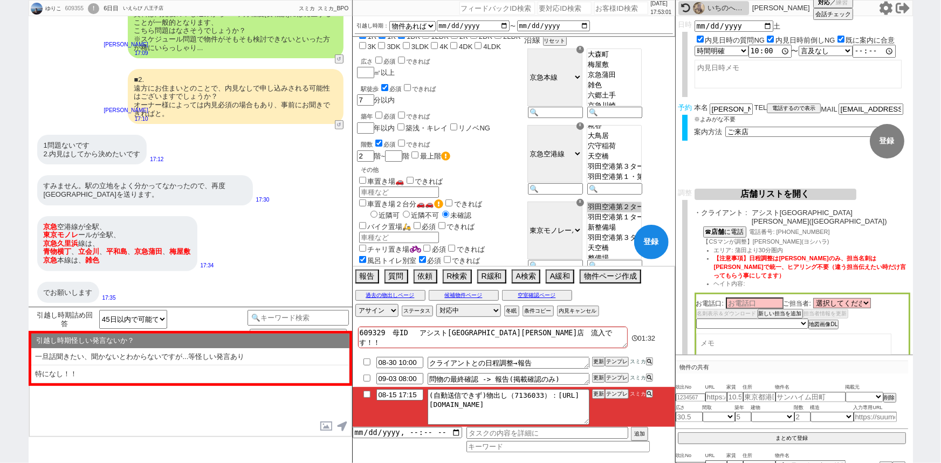
click at [630, 101] on option "雑色" at bounding box center [614, 96] width 54 height 10
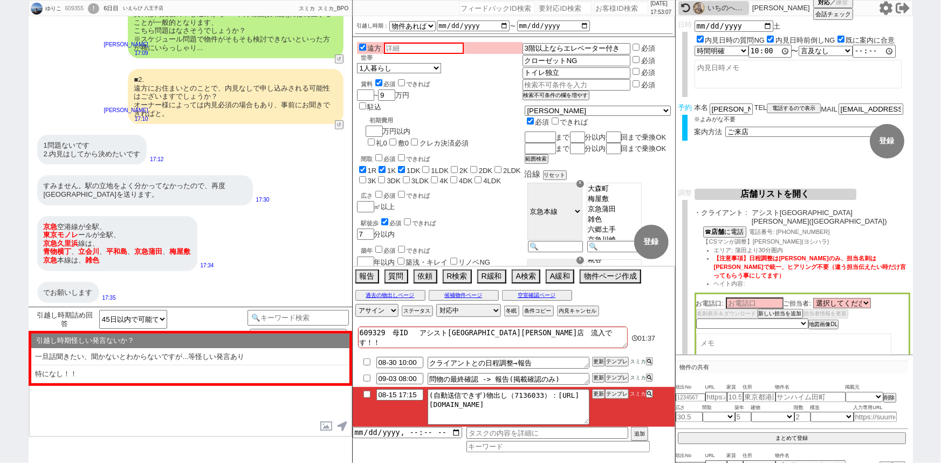
checkbox input "true"
checkbox input "false"
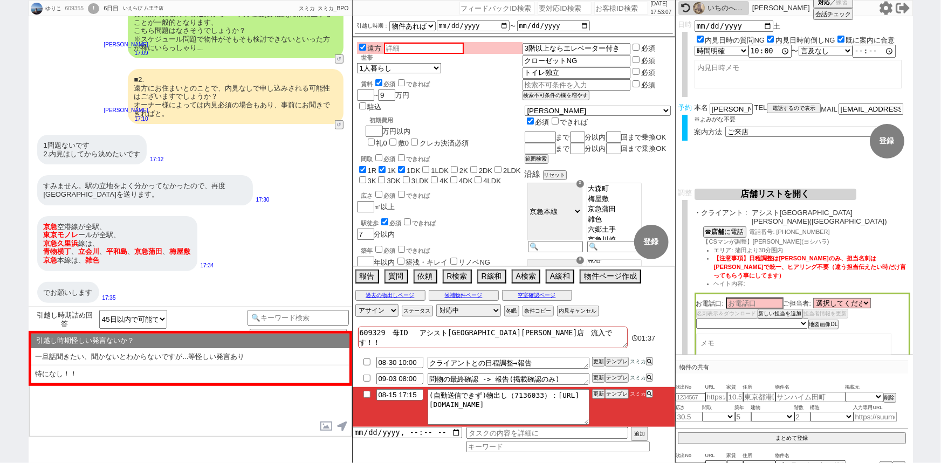
checkbox input "false"
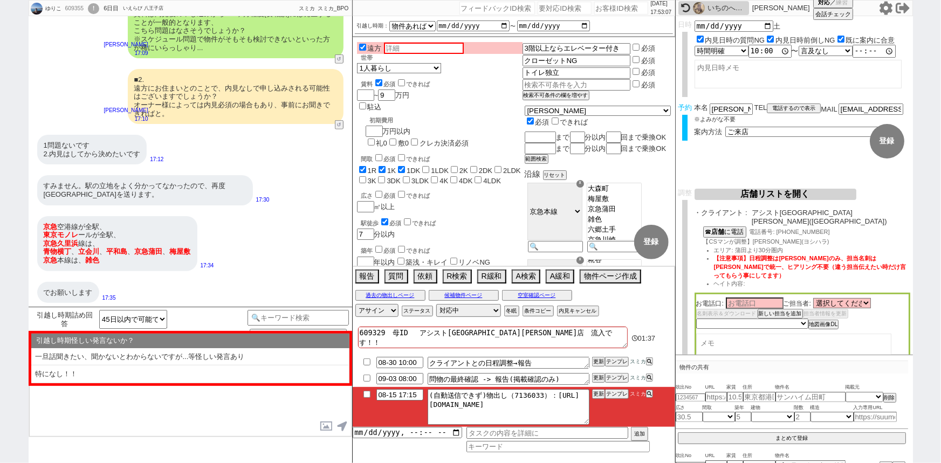
checkbox input "false"
checkbox input "true"
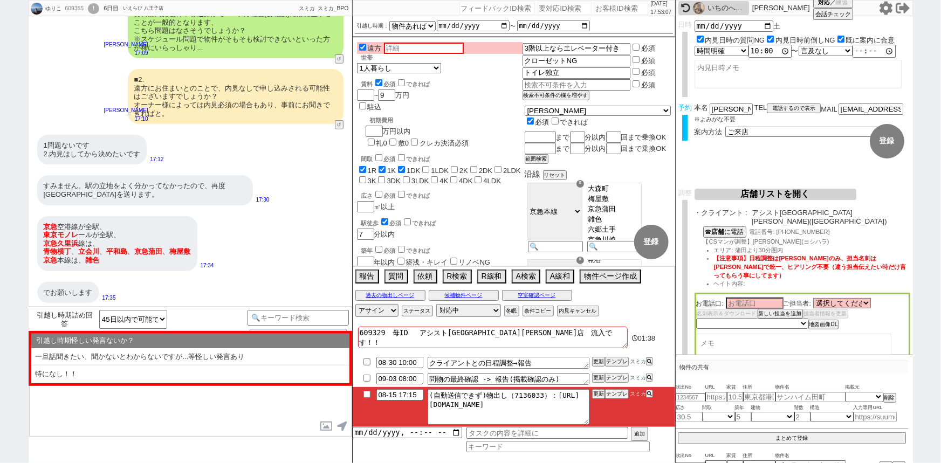
checkbox input "true"
checkbox input "false"
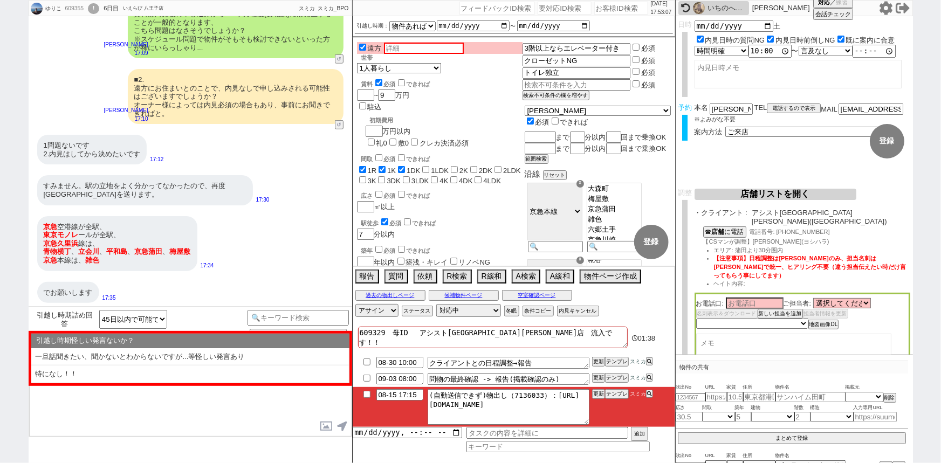
checkbox input "false"
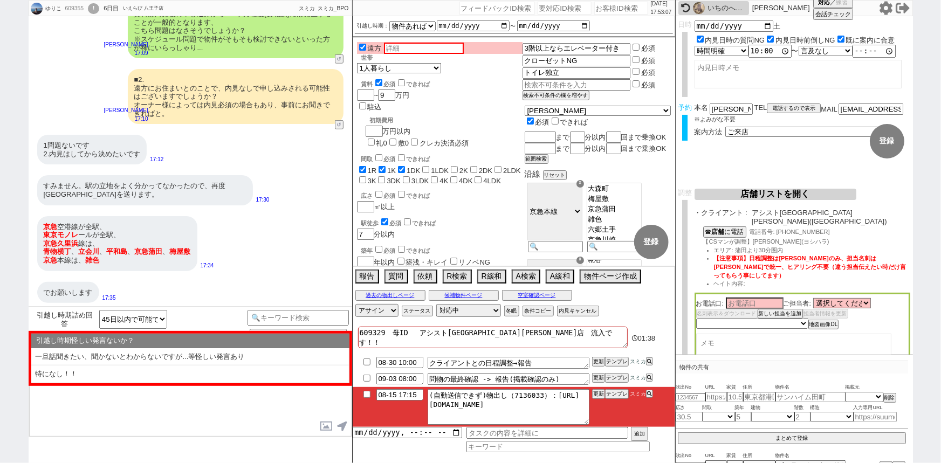
checkbox input "false"
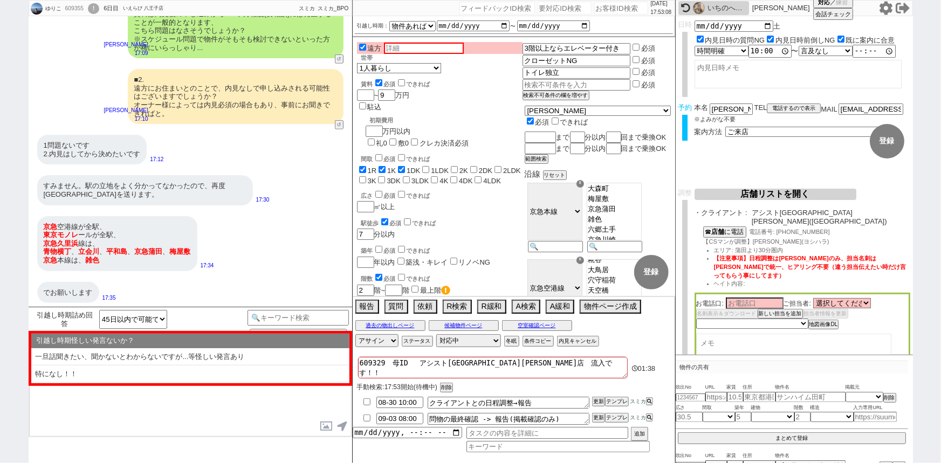
select select "57"
select select "1403"
select select "58"
select select "73"
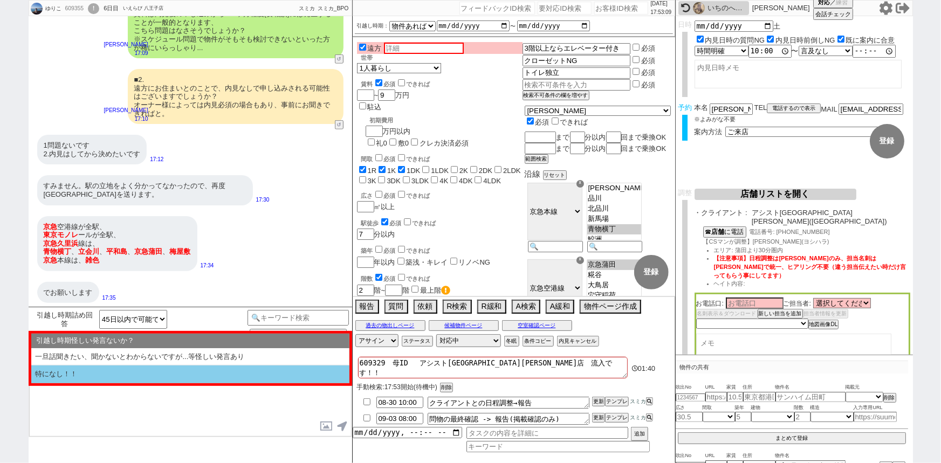
click at [81, 371] on li "特になし！！" at bounding box center [190, 375] width 318 height 18
select select "特になし！！"
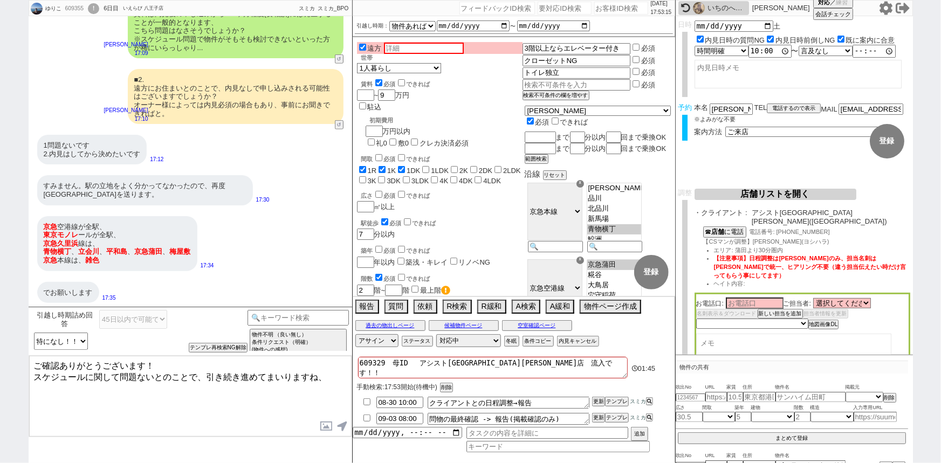
click at [205, 371] on textarea "ご確認ありがとうございます！ スケジュールに関して問題ないとのことで、引き続き進めてまいりますね、" at bounding box center [190, 396] width 322 height 81
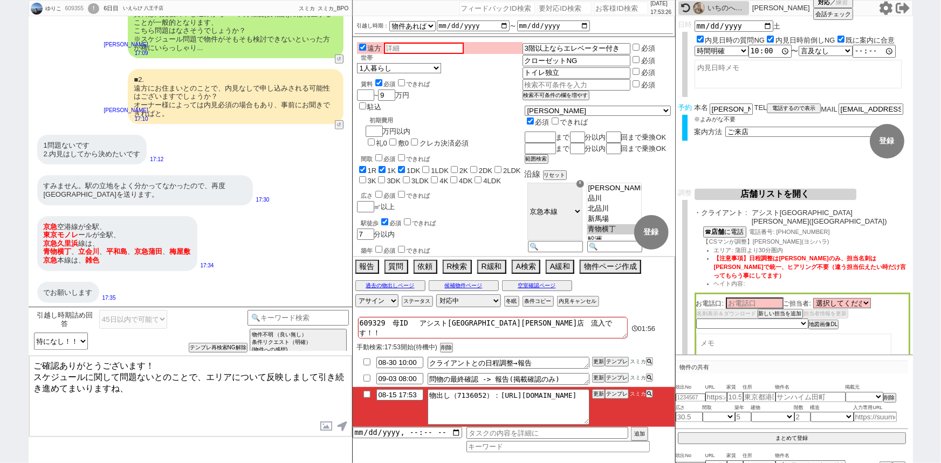
type textarea "ご確認ありがとうございます！ スケジュールに関して問題ないとのことで、エリアについて反映しまして引き続き進めてまいりますね、"
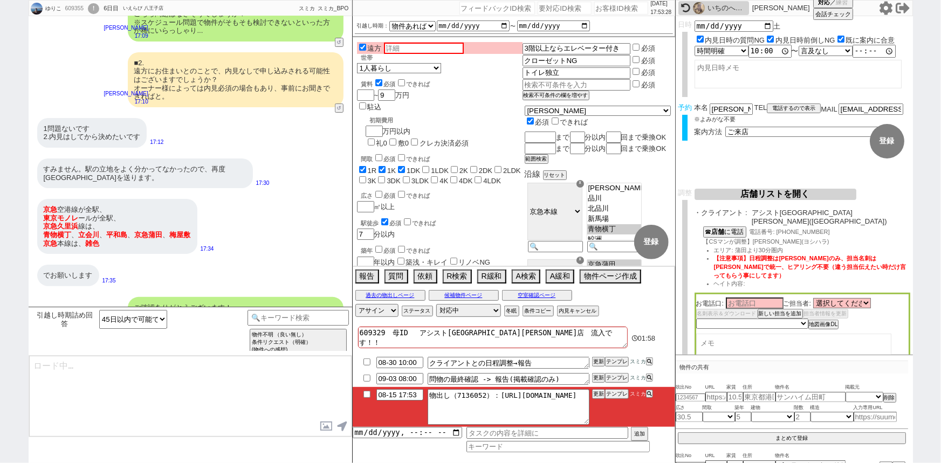
scroll to position [2022, 0]
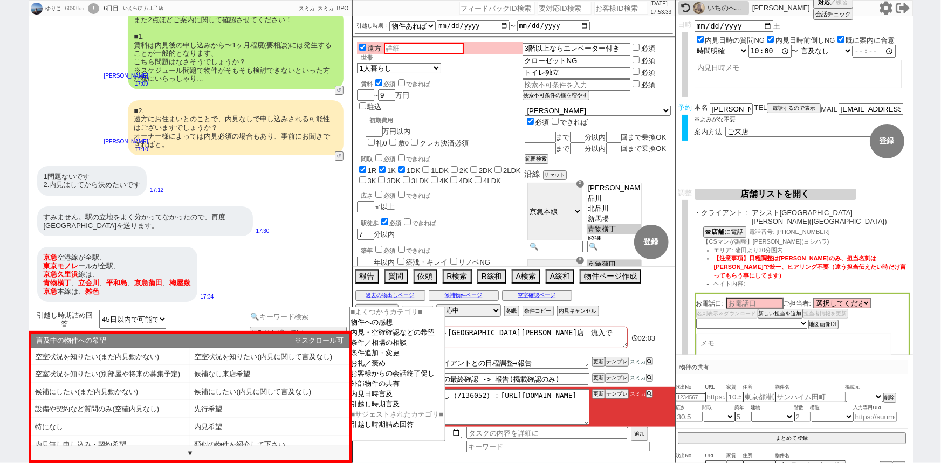
click at [273, 319] on input at bounding box center [298, 316] width 102 height 13
type input "遠方"
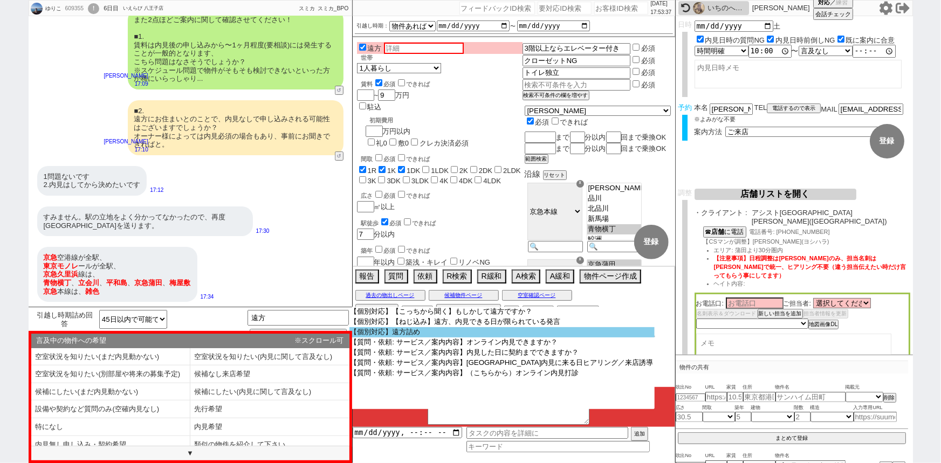
click at [426, 329] on option "【個別対応】遠方詰め" at bounding box center [501, 332] width 305 height 10
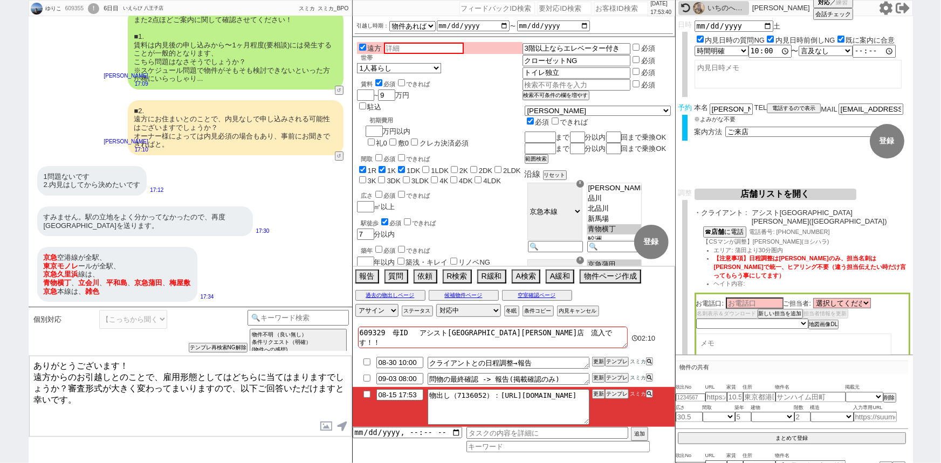
drag, startPoint x: 32, startPoint y: 371, endPoint x: 17, endPoint y: 341, distance: 34.2
click at [17, 341] on div "ゆりこ 609355 ! 0 6日目 いえらび 八王子店 冬眠中 自社客 スミカ スミカ_BPO チャット全表示 2025-08-11 ルーブル大鳥居は近々空…" at bounding box center [470, 231] width 941 height 463
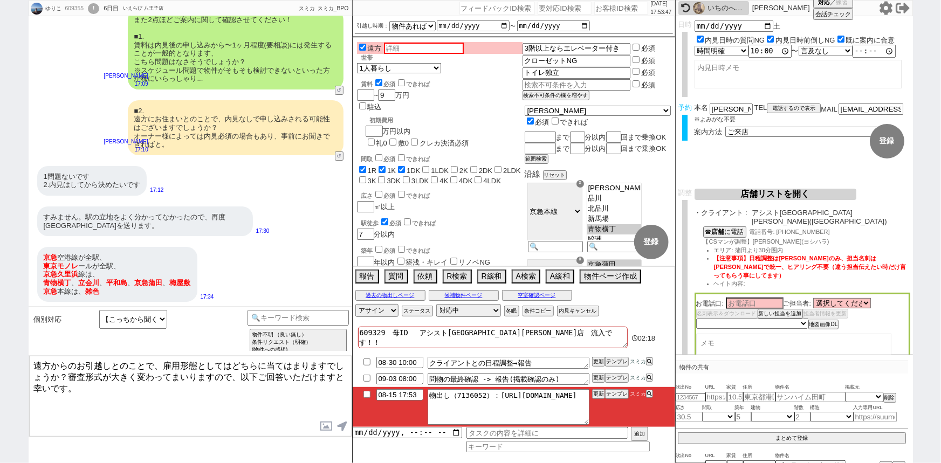
type textarea "遠方からのお引越しとのことで、雇用形態としてはどちらに当てはまりますでしょうか？審査形式が大きく変わってまいりますので、以下ご回答いただけますと幸いです。"
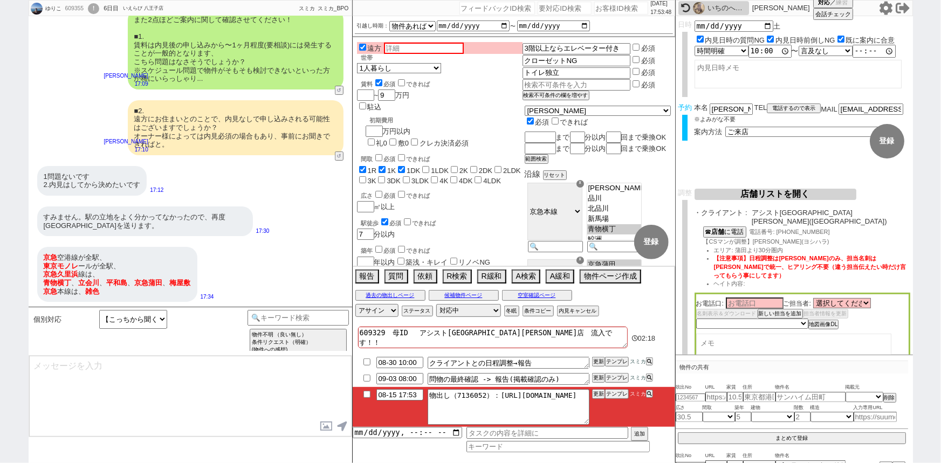
scroll to position [2211, 0]
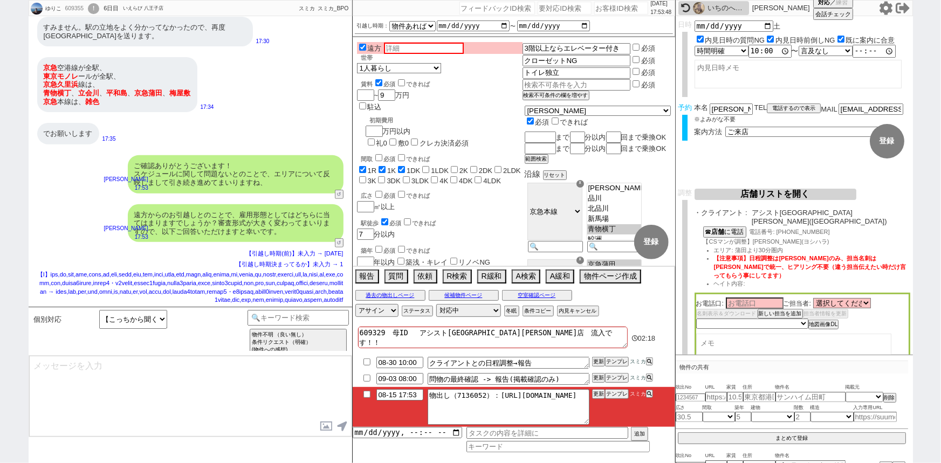
type input "08-15 18:08"
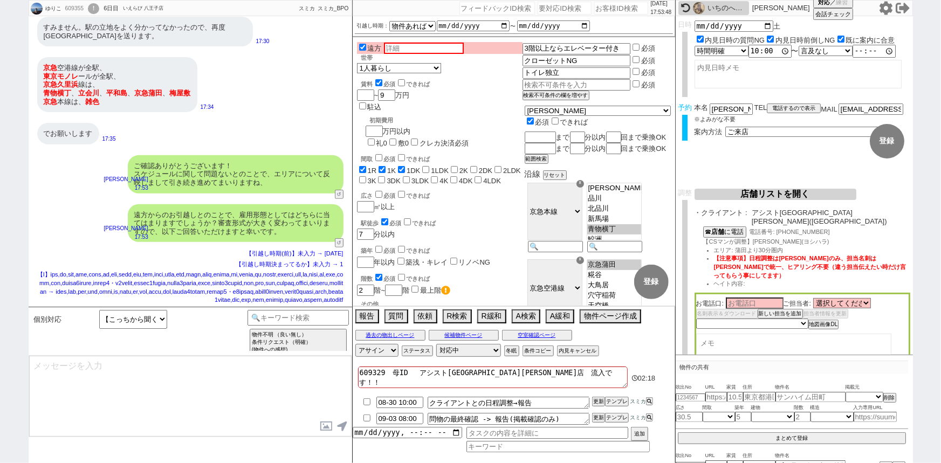
type textarea "■1.リモートワーク等で引越し先でも現職のまま継続勤務される ■2.転勤予定で、転勤が正式に決定している ■3.転職予定で、転職先の「内定あり」 ■4.現職を…"
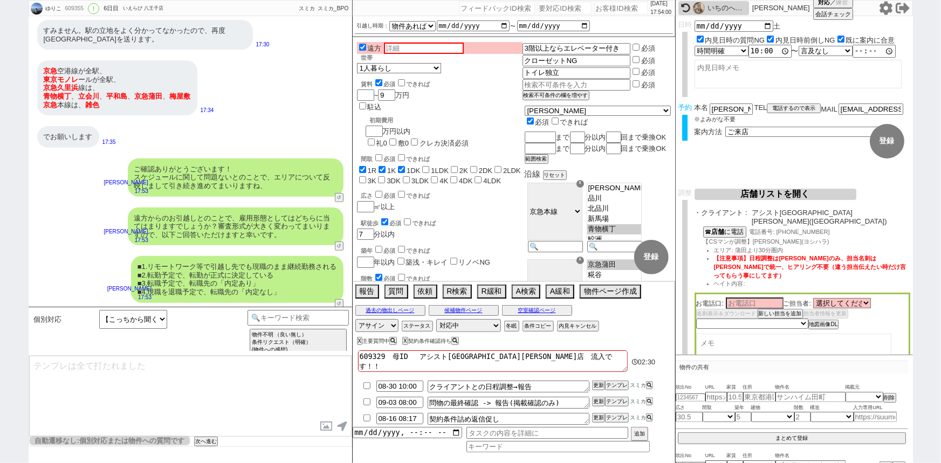
scroll to position [2277, 0]
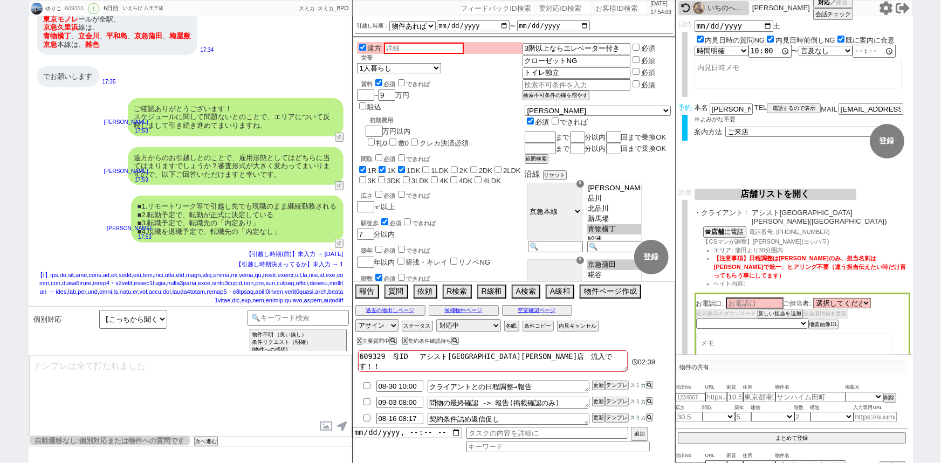
click at [370, 356] on textarea "609329　母ID 　アシスト蒲田西口店　流入です！！ 6日午後に不動産屋に行く" at bounding box center [493, 361] width 270 height 22
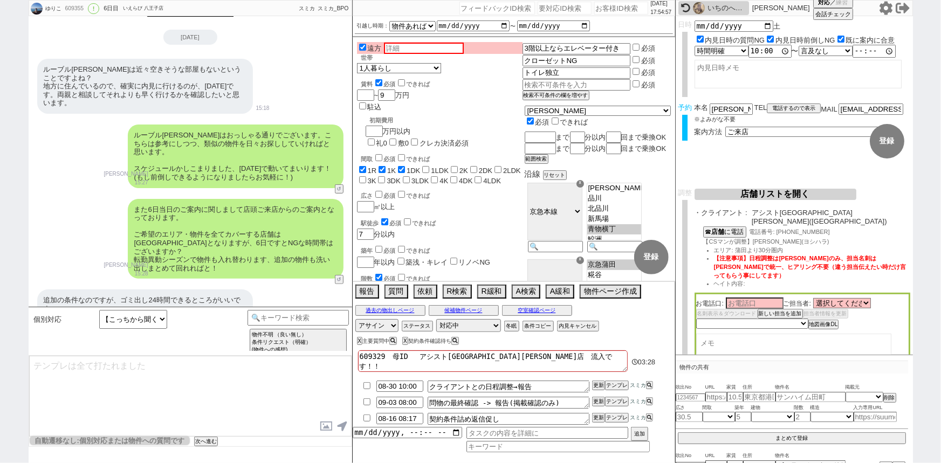
scroll to position [0, 0]
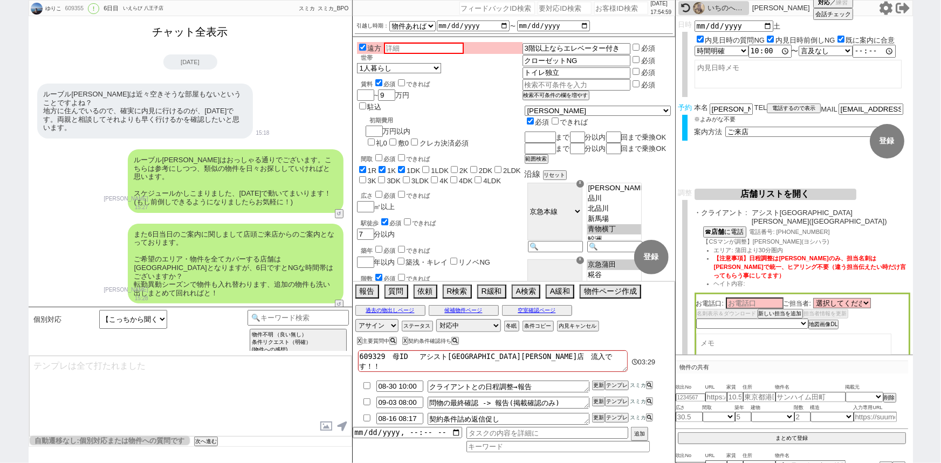
click at [167, 32] on button "チャット全表示" at bounding box center [190, 32] width 84 height 19
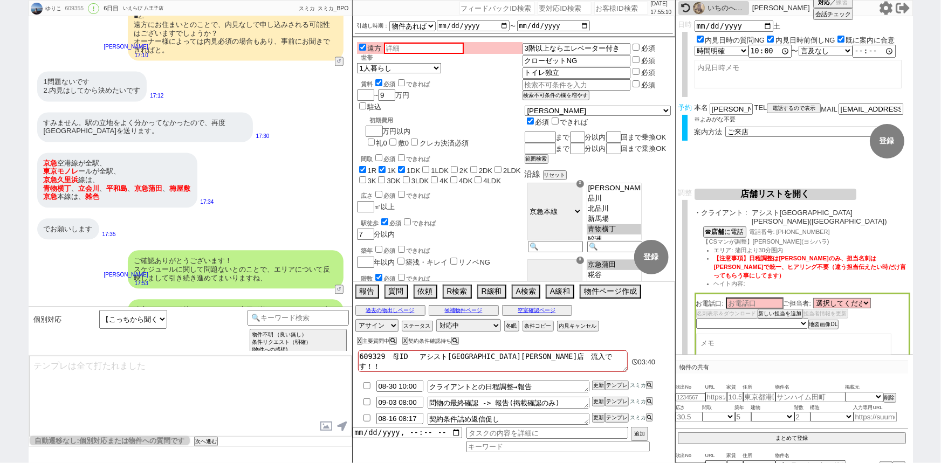
scroll to position [5263, 0]
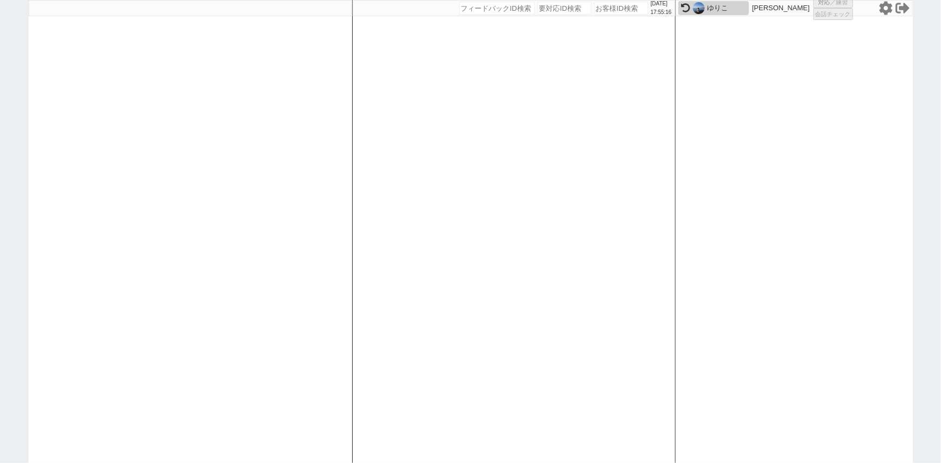
select select "1"
select select
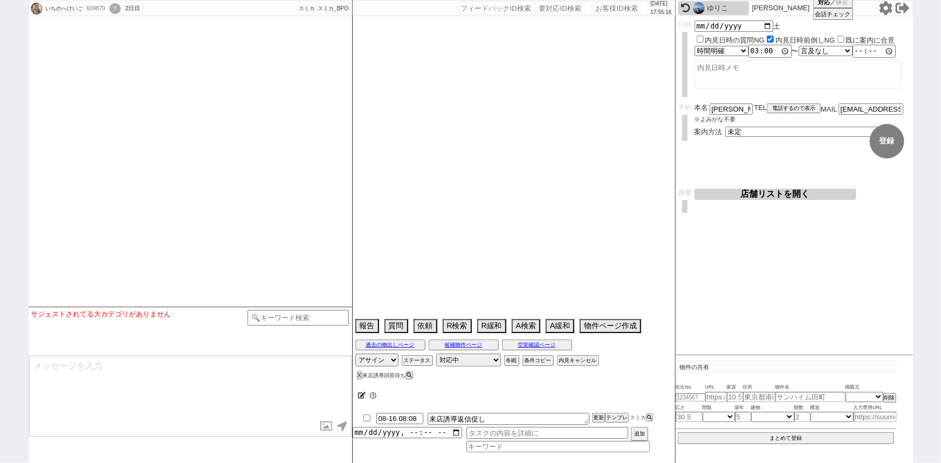
select select "2025"
select select "9"
select select "33"
select select "0"
select select "19"
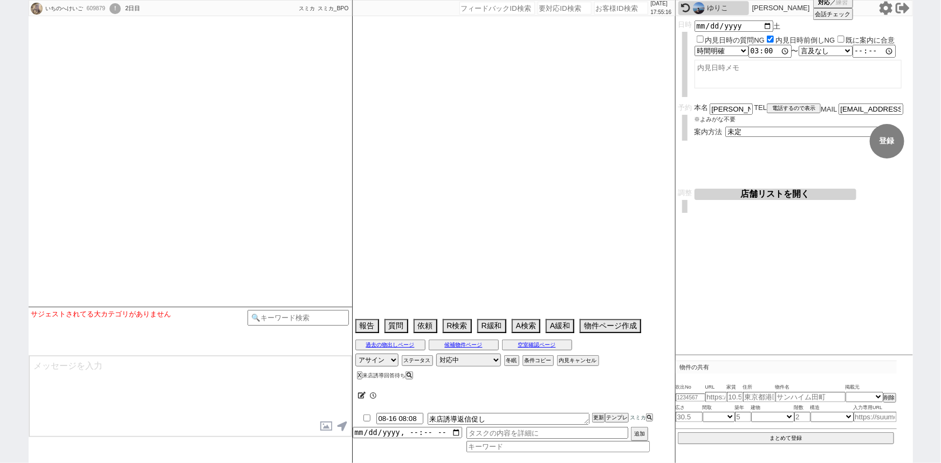
select select "609"
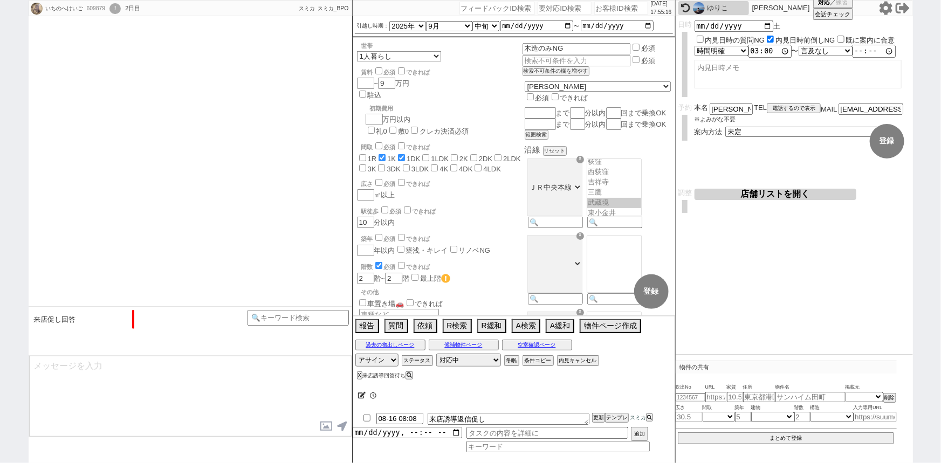
scroll to position [1981, 0]
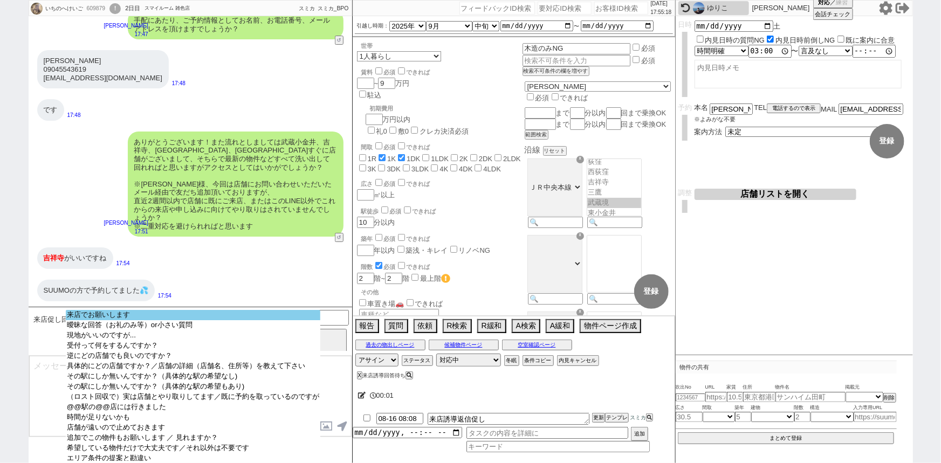
click at [167, 320] on option "来店でお願いします" at bounding box center [193, 325] width 254 height 10
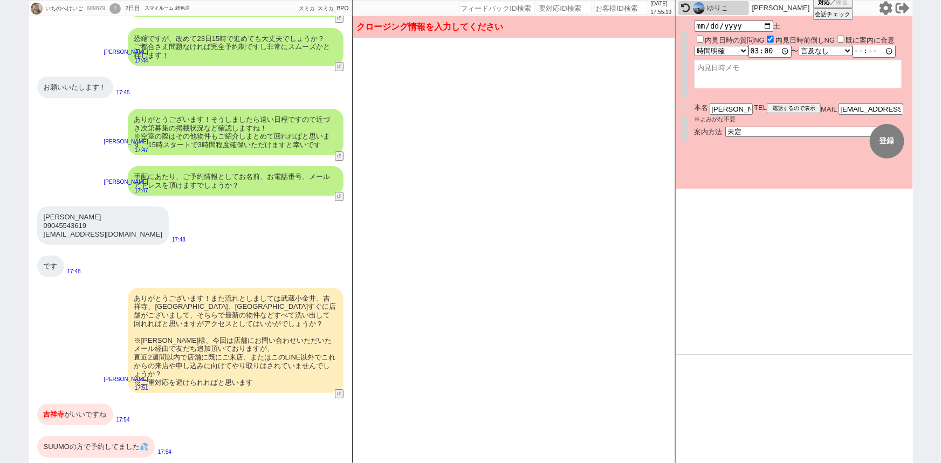
scroll to position [1824, 0]
click at [744, 132] on select "未定 現地お待ち合わせ ご来店 先行申し込みのご案内or内見無しでの申し込みのご案内 オンラインでのご接客 オンラインで1件の内見のご案内" at bounding box center [806, 131] width 162 height 9
select select "2"
click at [725, 127] on select "未定 現地お待ち合わせ ご来店 先行申し込みのご案内or内見無しでの申し込みのご案内 オンラインでのご接客 オンラインで1件の内見のご案内" at bounding box center [806, 131] width 162 height 9
click at [744, 169] on form "変更 なし 登録 日時 2025-08-23 土 内見日時の質問NG 内見日時前倒しNG 既に案内に合意 言及なし 時間明確 午前 午後 お昼 夕方・夜 終日…" at bounding box center [794, 102] width 237 height 173
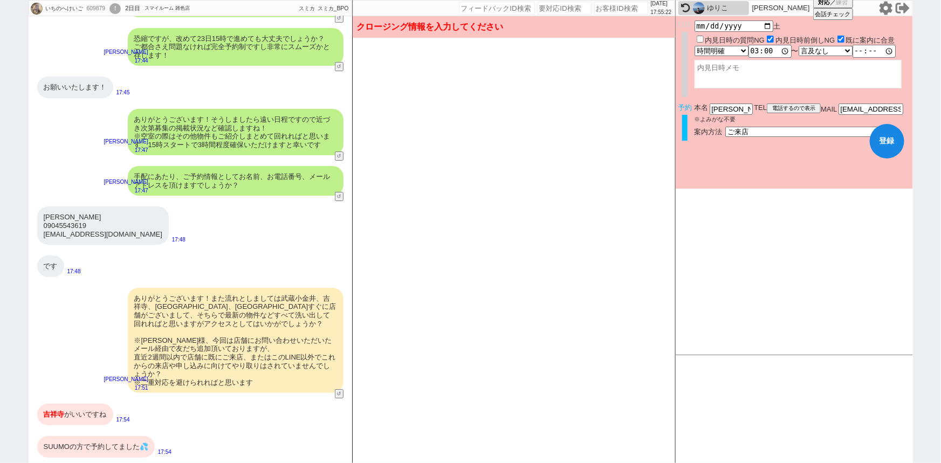
checkbox input "true"
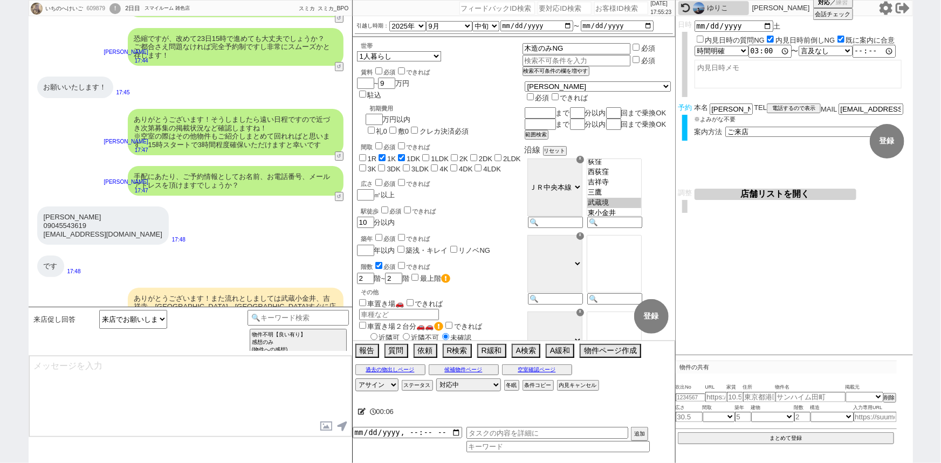
scroll to position [1981, 0]
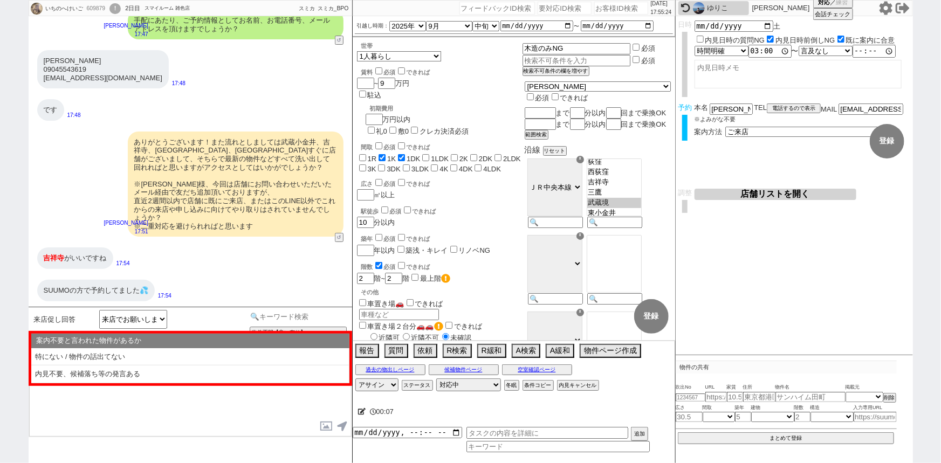
click at [274, 316] on input at bounding box center [298, 316] width 102 height 13
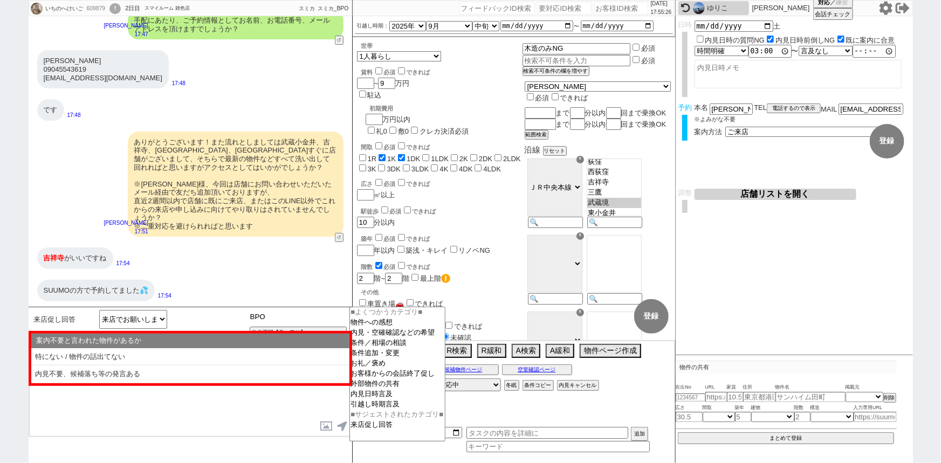
type input "BPO"
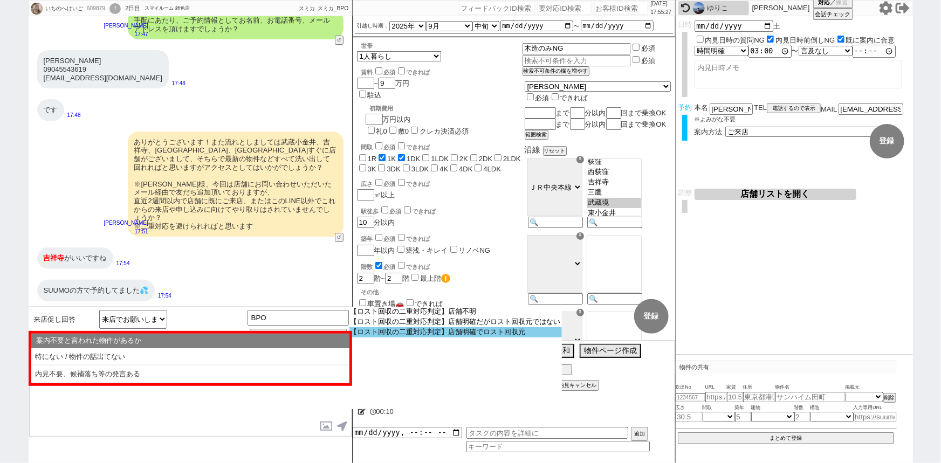
click at [0, 0] on option "【ロスト回収の二重対応判定】店舗明確でロスト回収元" at bounding box center [0, 0] width 0 height 0
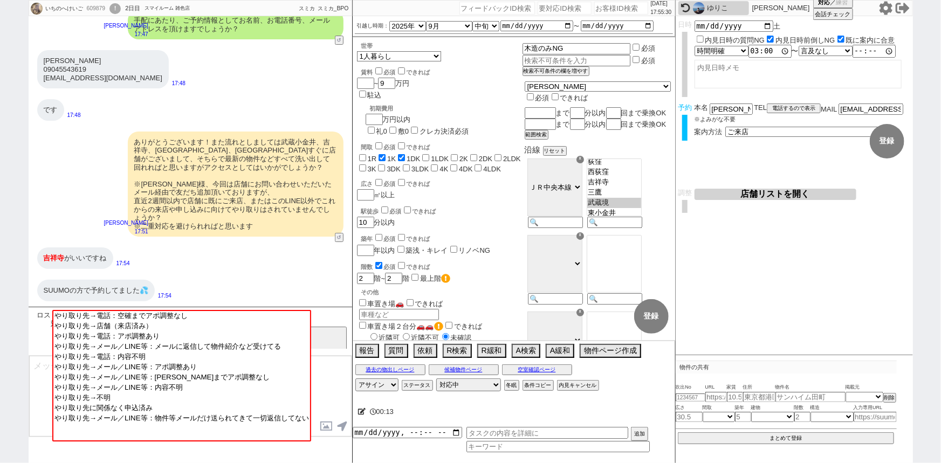
click at [339, 314] on input at bounding box center [298, 316] width 102 height 13
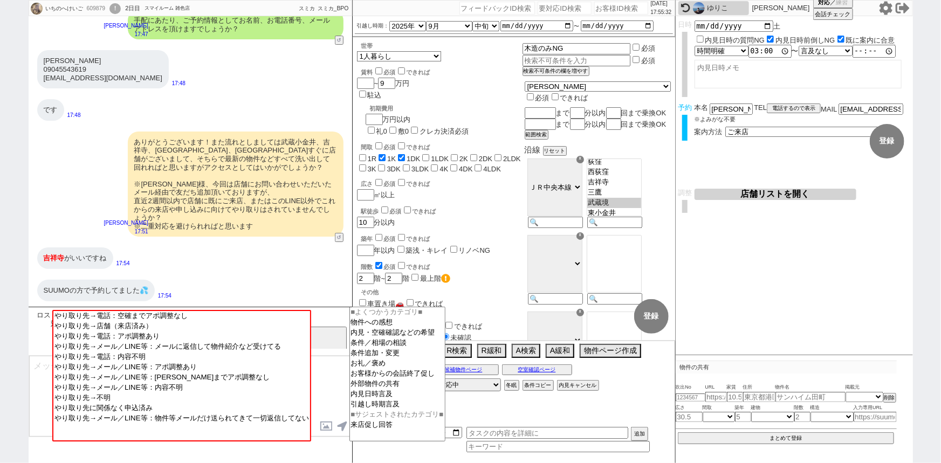
type input "BPO"
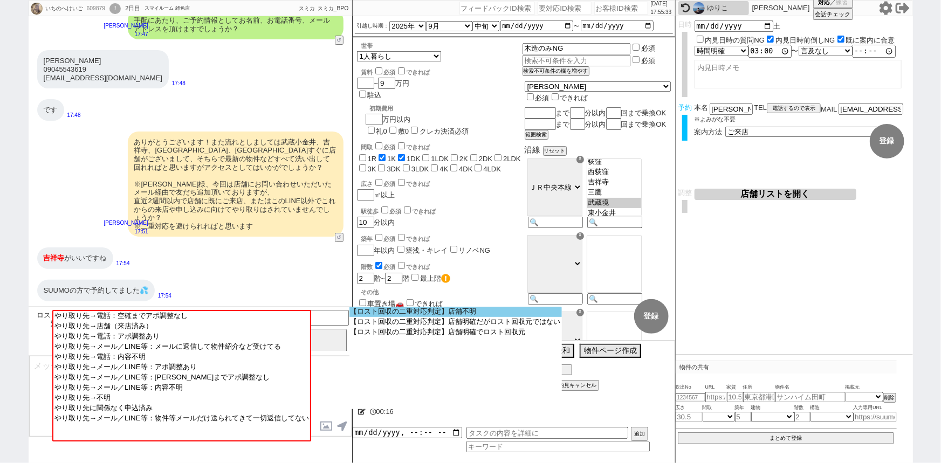
click at [0, 0] on option "【ロスト回収の二重対応判定】店舗不明" at bounding box center [0, 0] width 0 height 0
select select "店舗不明"
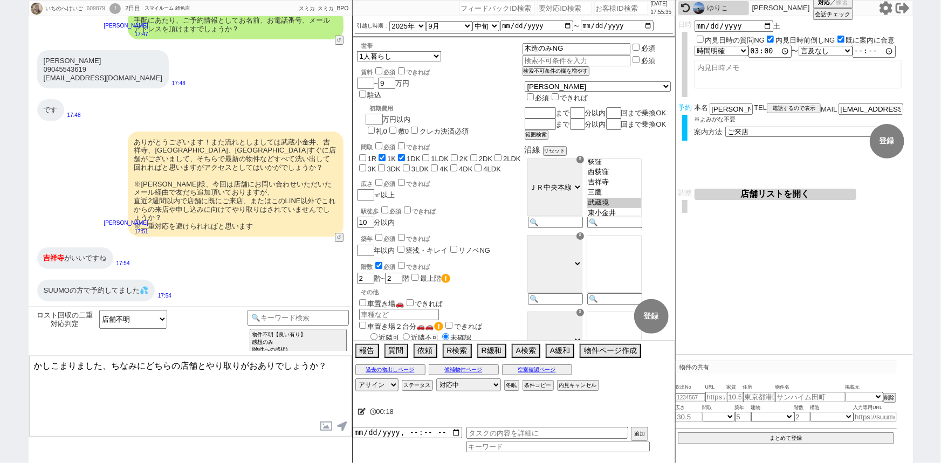
click at [219, 369] on textarea "かしこまりました、ちなみにどちらの店舗とやり取りがおありでしょうか？" at bounding box center [190, 396] width 322 height 81
drag, startPoint x: 198, startPoint y: 364, endPoint x: 251, endPoint y: 363, distance: 52.8
click at [251, 363] on textarea "かしこまりました、ちなみにどちらの店舗とやり取りがおありでしょうか？" at bounding box center [190, 396] width 322 height 81
type textarea "かしこまりました、ちなみにどちらの店舗でご予約おありでしょうか？"
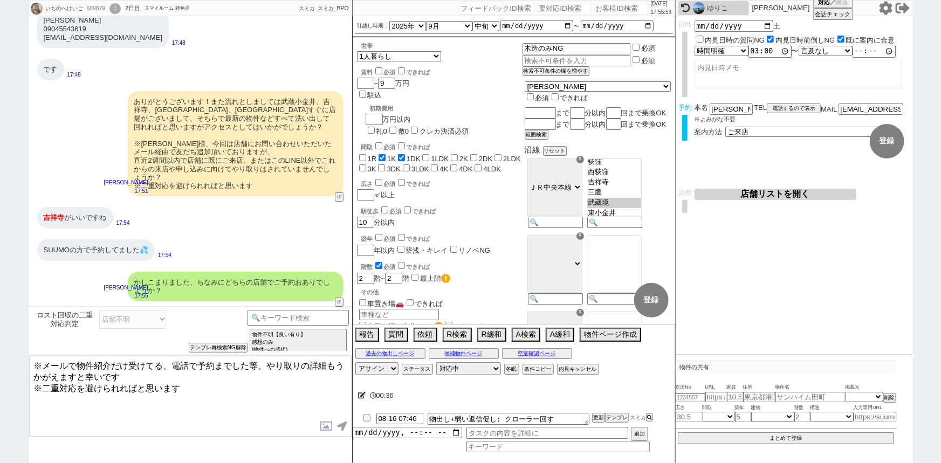
drag, startPoint x: 35, startPoint y: 378, endPoint x: 29, endPoint y: 355, distance: 23.8
click at [29, 355] on div "ロスト回収の二重対応判定 店舗不明 店舗明確だがロスト回収元ではない 店舗明確でロスト回収元 小カテゴリを選択 チャンネルサービス名 !=アエラスグループ&&…" at bounding box center [190, 385] width 323 height 156
type textarea "※二重対応を避けられればと思います"
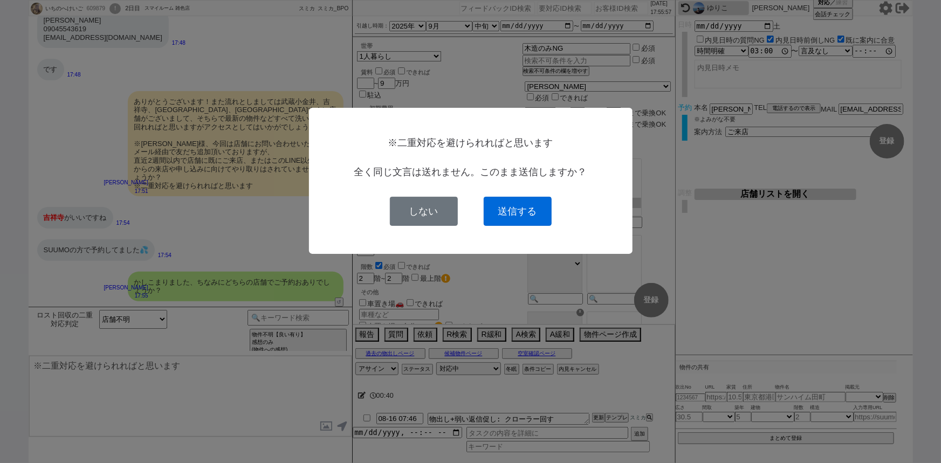
click at [529, 207] on button "送信する" at bounding box center [518, 211] width 68 height 29
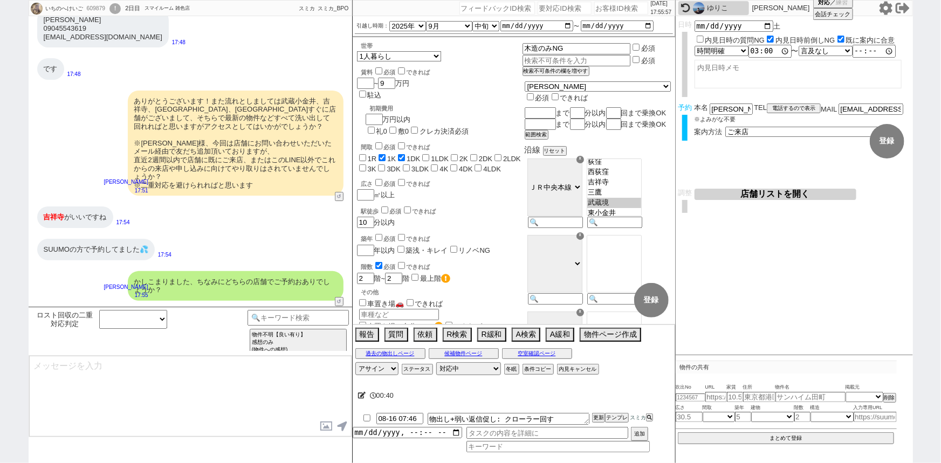
scroll to position [2053, 0]
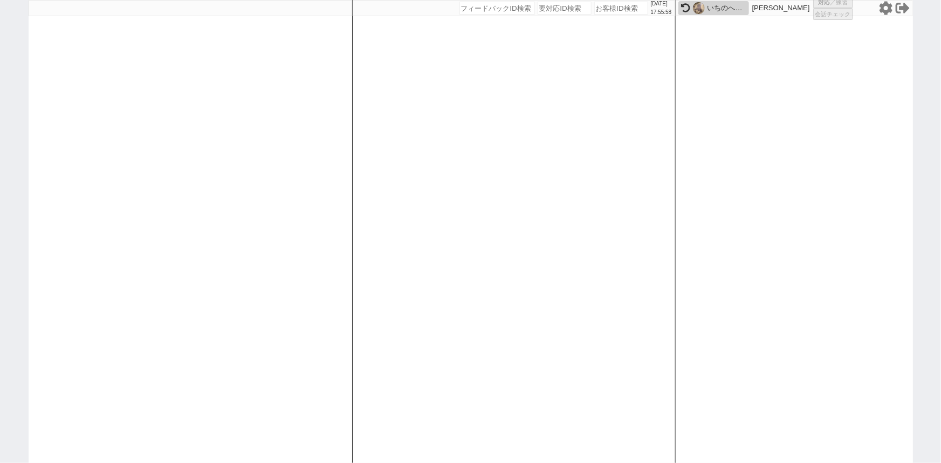
select select
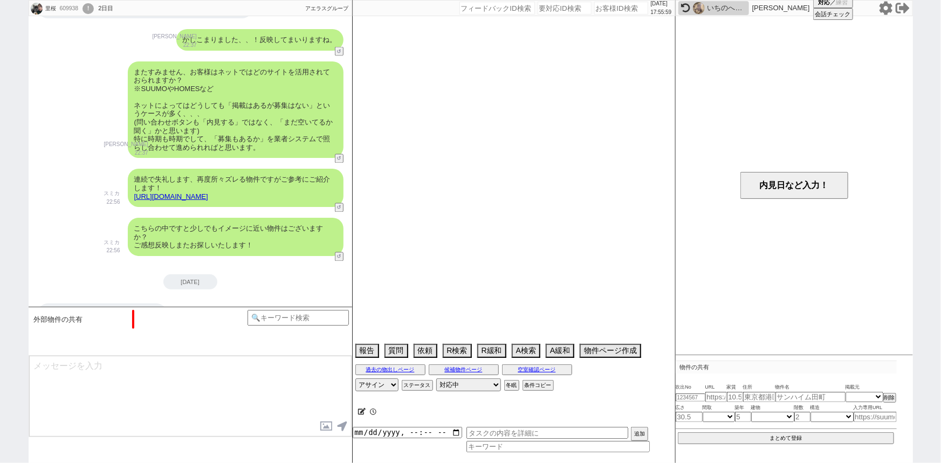
scroll to position [1600, 0]
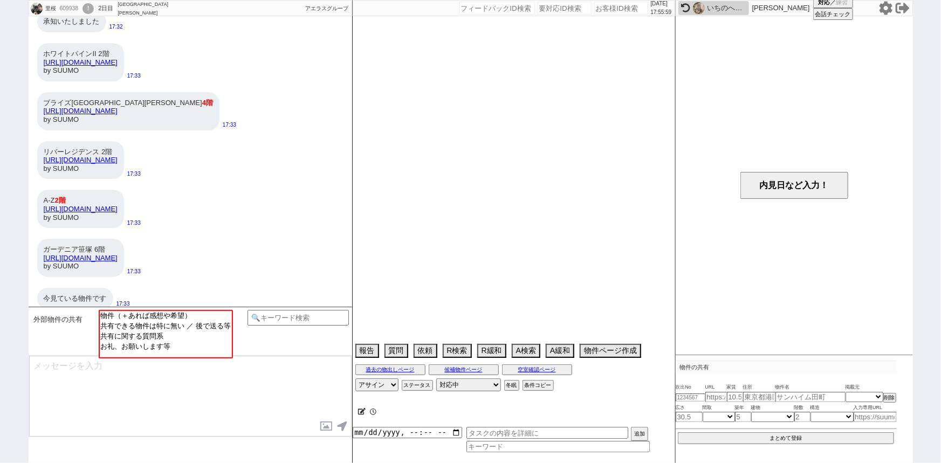
select select "2025"
select select "9"
select select "36"
select select "0"
select select "75"
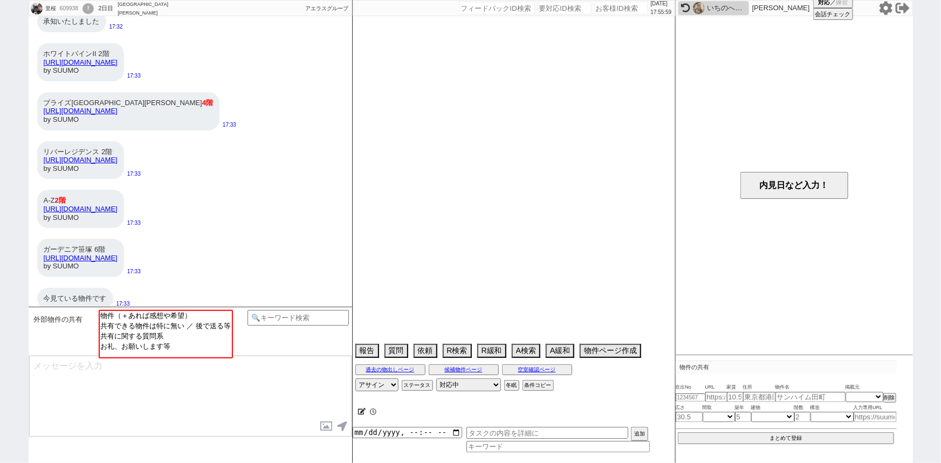
select select "60"
select select "61"
select select "834"
select select "44"
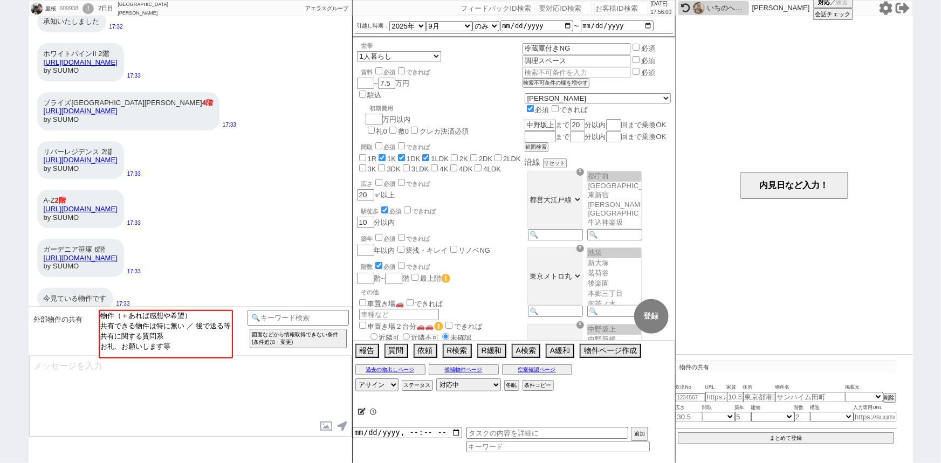
scroll to position [268, 0]
select select "物件（＋あれば感想や希望）"
click at [141, 320] on option "物件（＋あれば感想や希望）" at bounding box center [165, 325] width 132 height 10
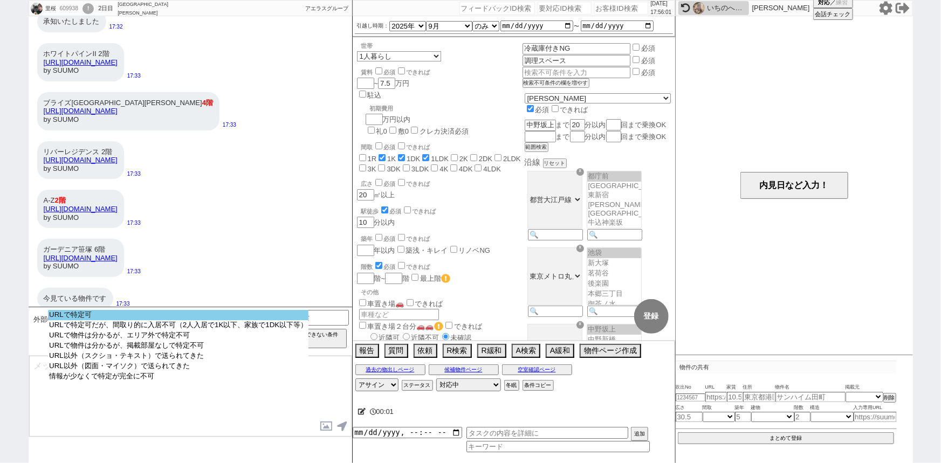
select select "URLで特定可"
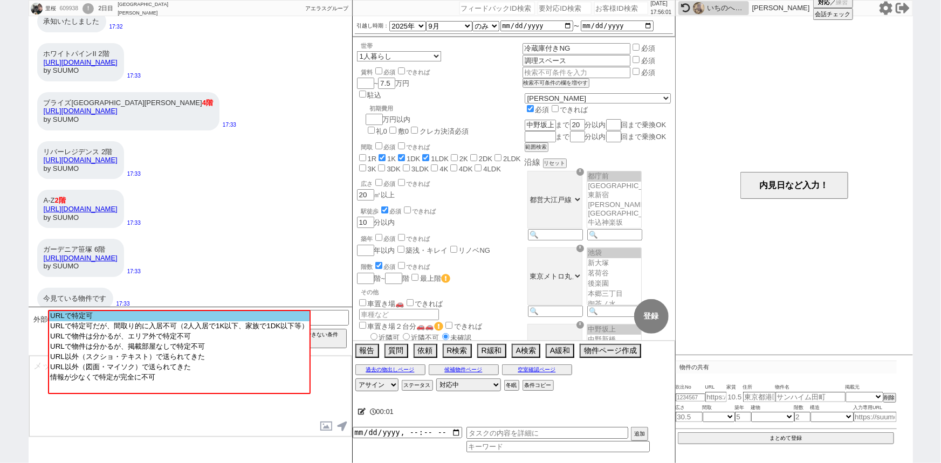
click at [146, 321] on option "URLで特定可" at bounding box center [179, 326] width 260 height 10
type input "36767438"
type input "https://suumo.jp/chintai/bc_100455052780/"
select select "1"
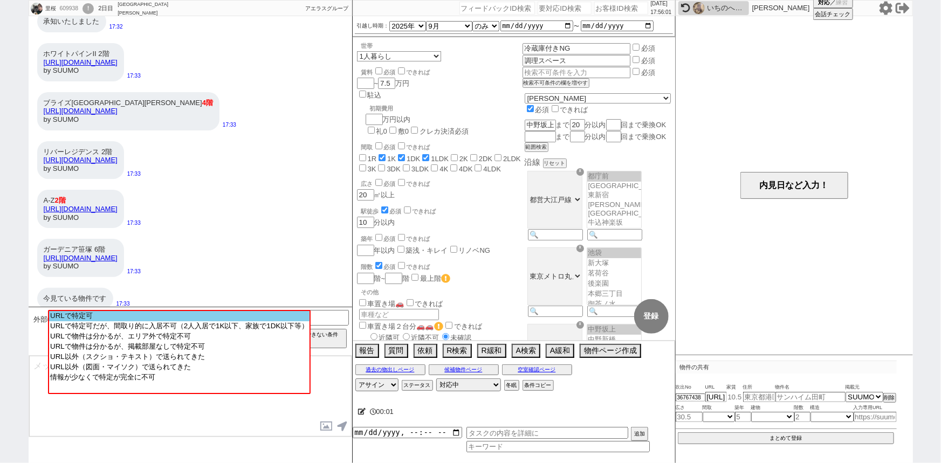
select select "1"
select select
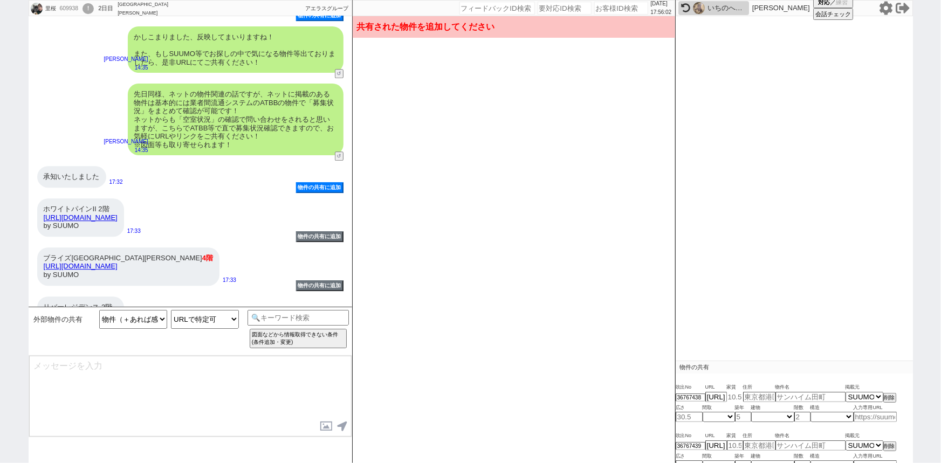
scroll to position [1439, 0]
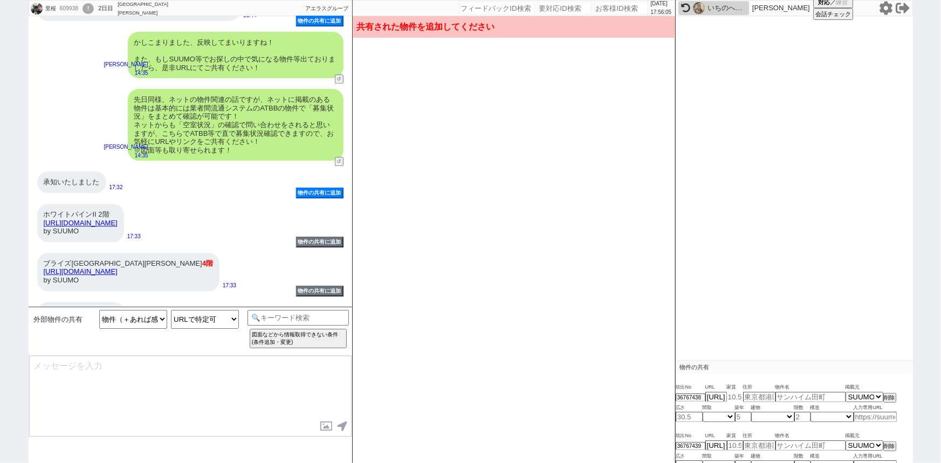
type input "7"
type input "東京都新宿区中落合４"
type input "A-Z"
type input "20.13"
select select "1"
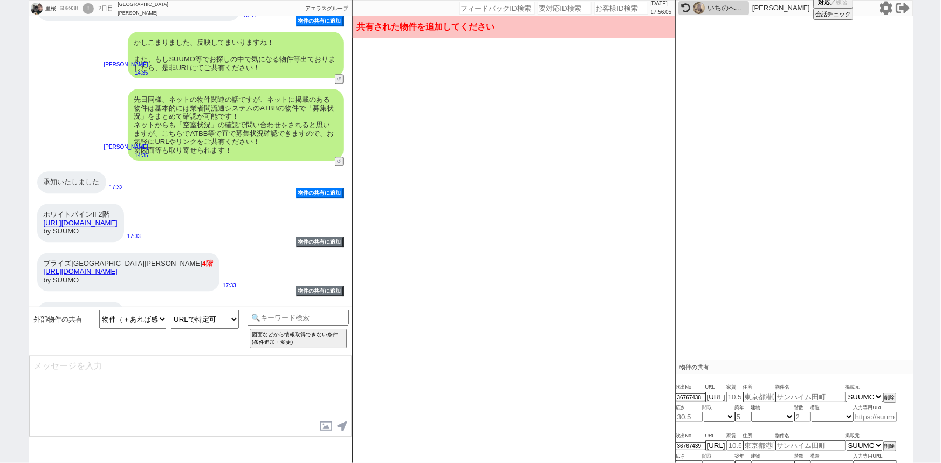
type input "15"
select select "0"
type input "2"
select select "4"
type input "8"
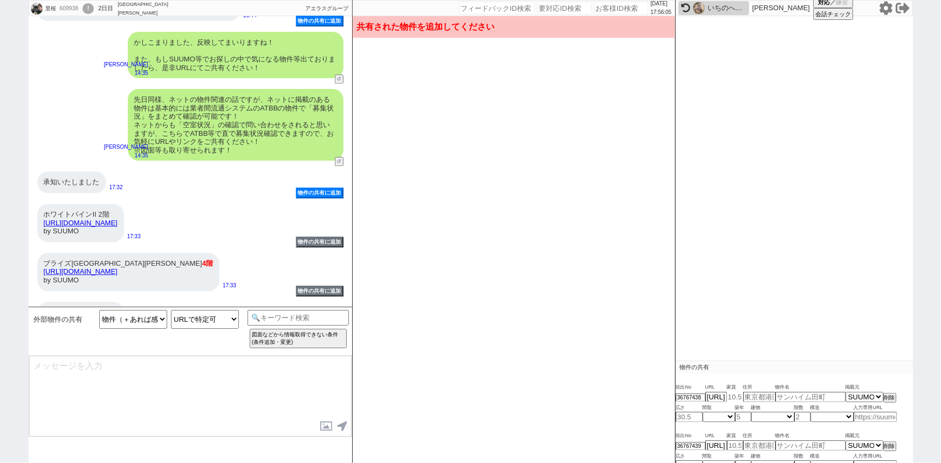
type input "東京都渋谷区笹塚３"
type input "ガーデニア笹塚"
type input "23.71"
select select "1"
type input "28"
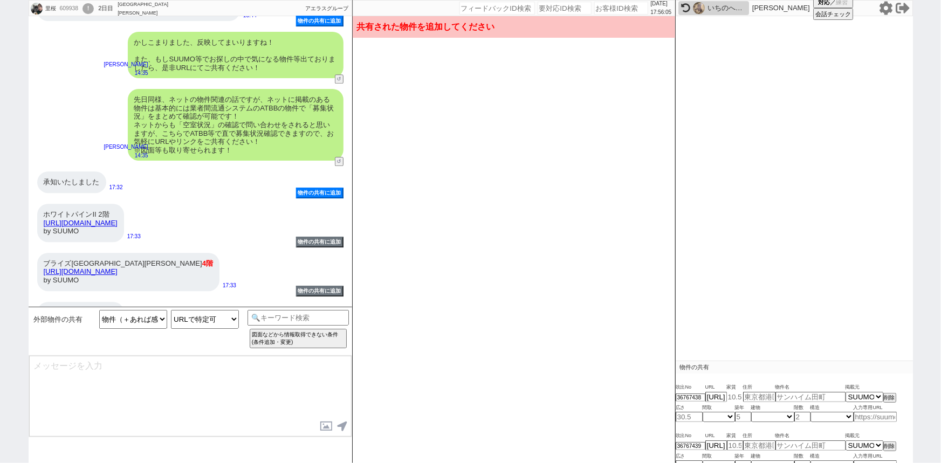
select select "0"
type input "6"
select select "5"
type input "6.9"
type input "東京都新宿区中井１"
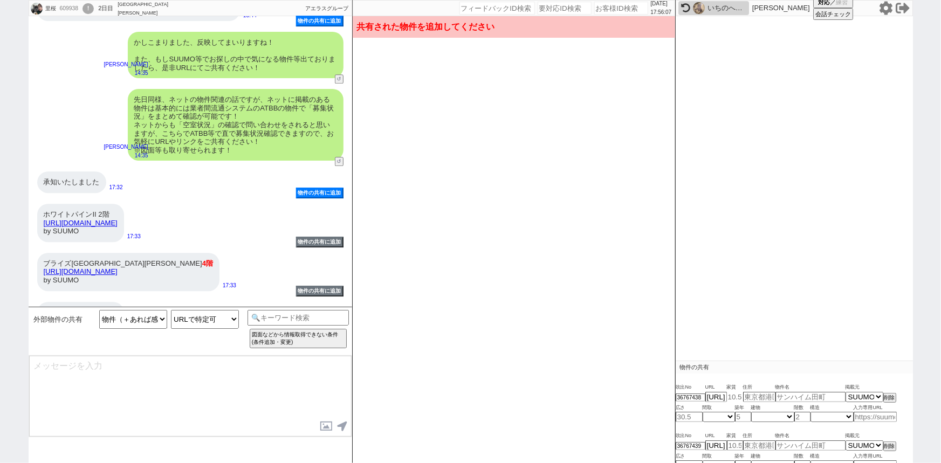
type input "ブライズ新宿中井"
type input "19.3"
select select "1"
type input "17"
select select "0"
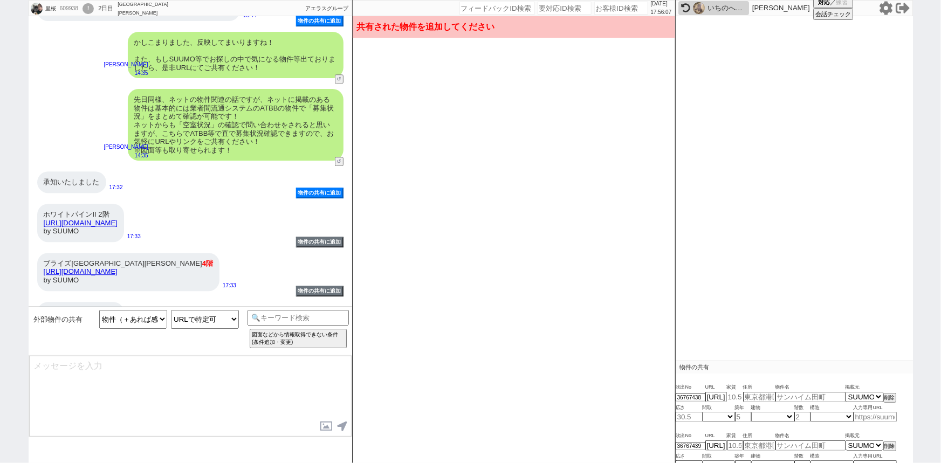
type input "4"
select select "4"
type input "8"
type input "東京都新宿区西落合１"
type input "リバーレジデンス"
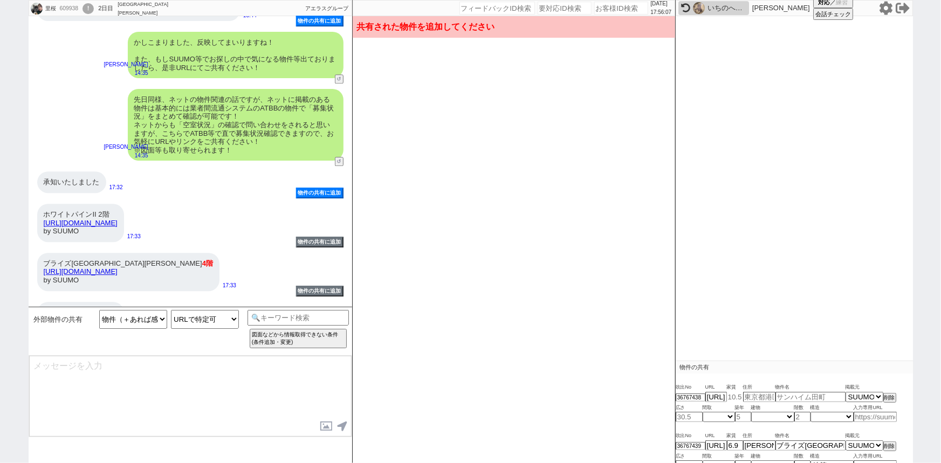
type input "22.75"
select select "1"
type input "7"
select select "1"
type input "2"
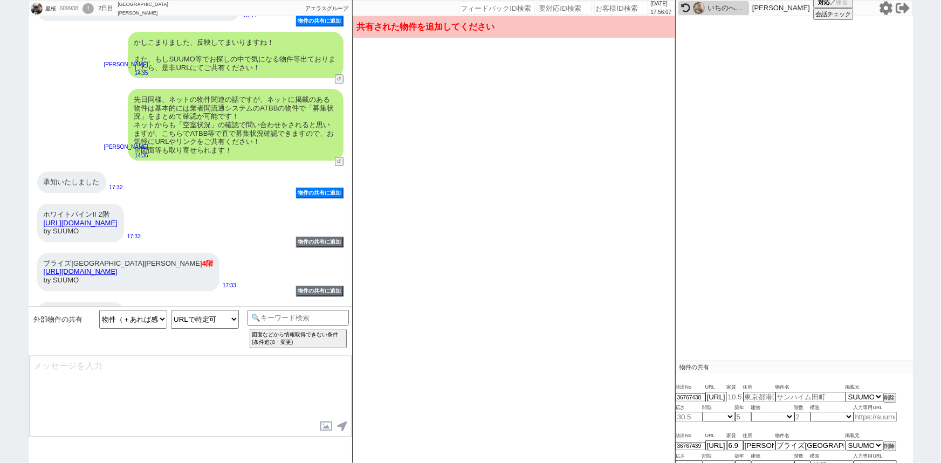
select select "1"
type input "7.3"
type input "東京都杉並区成田東３"
type input "ホワイトパインII"
type input "22.36"
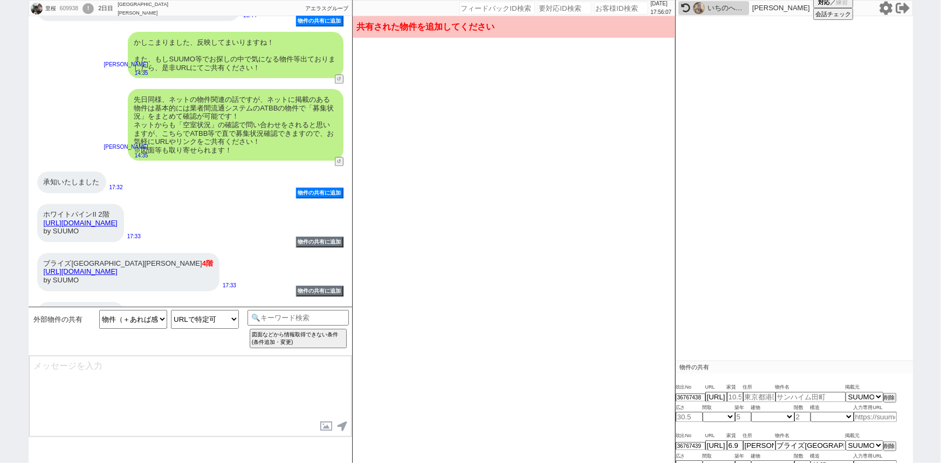
select select "0"
type input "49"
select select "1"
type input "2"
select select "1"
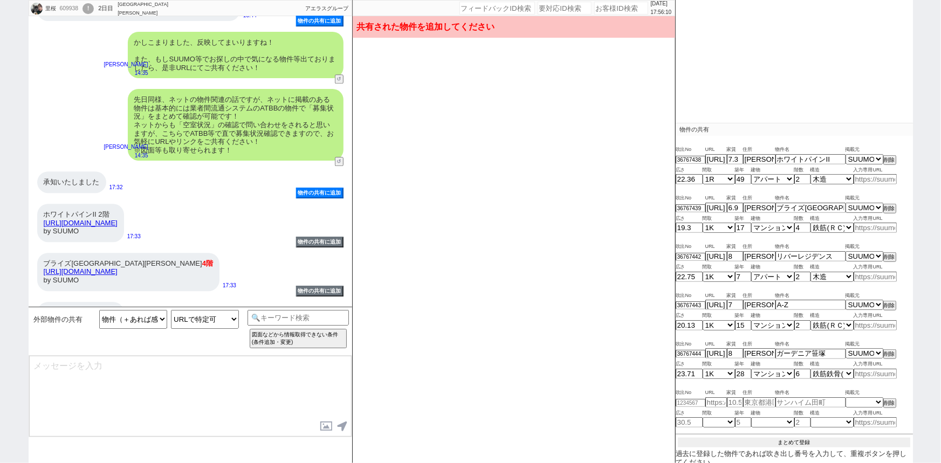
scroll to position [236, 0]
click at [803, 438] on button "まとめて登録" at bounding box center [794, 443] width 232 height 10
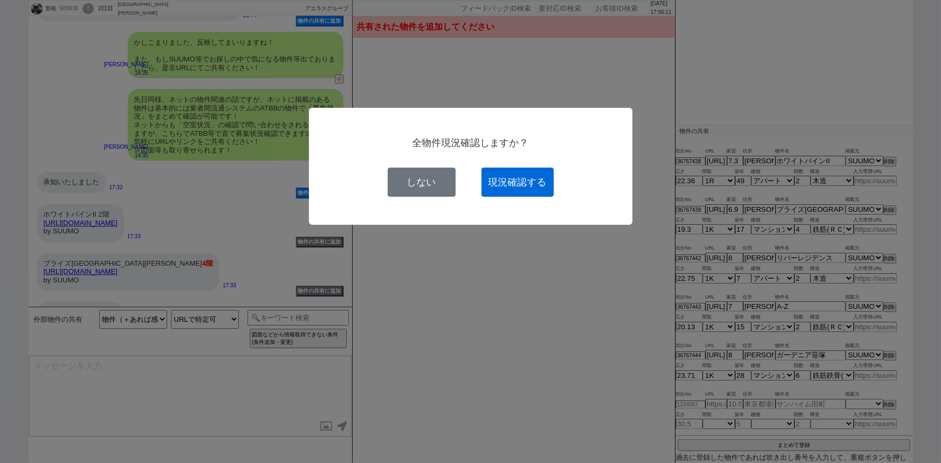
click at [506, 186] on button "現況確認する" at bounding box center [517, 182] width 72 height 29
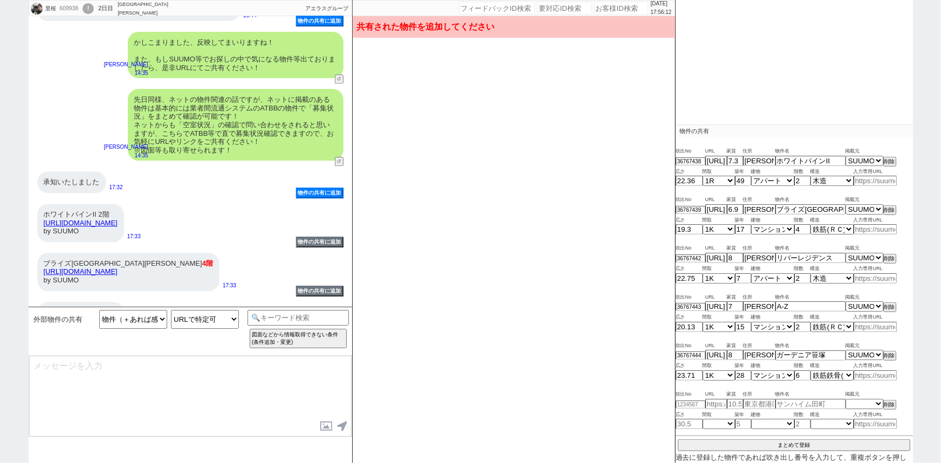
scroll to position [1600, 0]
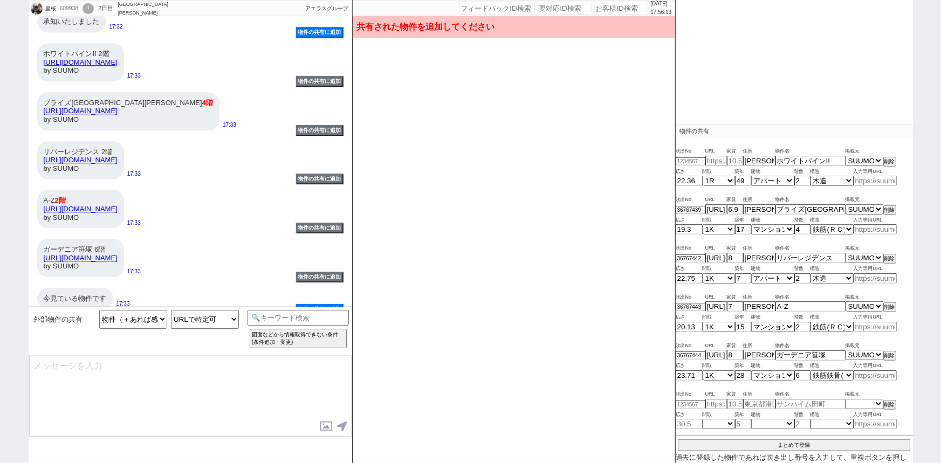
select select
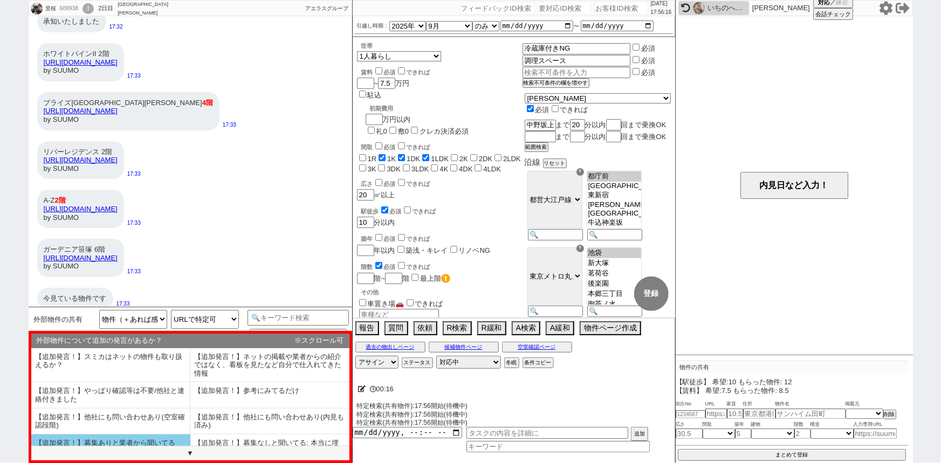
click at [107, 442] on li "【追加発言！】募集ありと業者から聞いてる" at bounding box center [110, 448] width 159 height 26
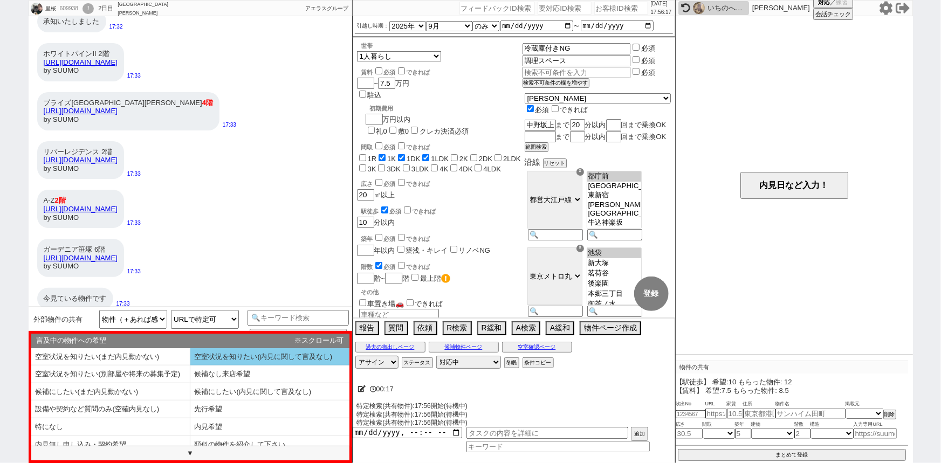
click at [190, 366] on li "空室状況を知りたい(内見に関して言及なし)" at bounding box center [110, 375] width 159 height 18
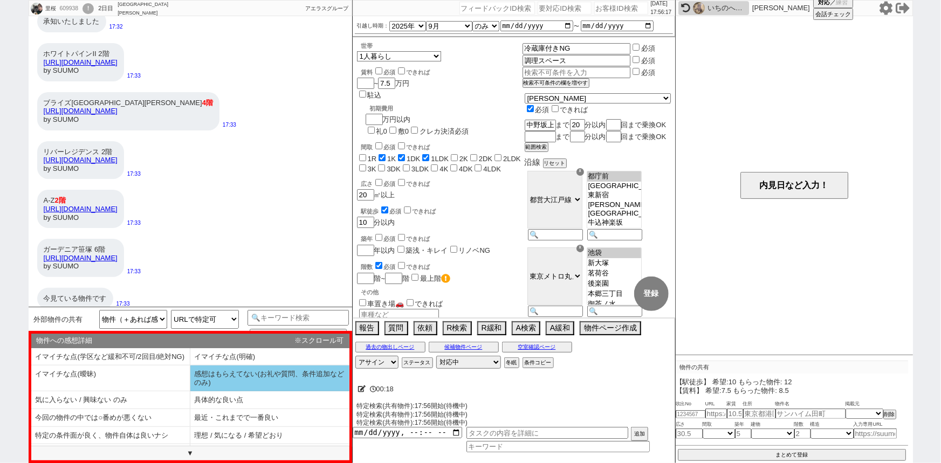
click at [190, 391] on li "感想はもらえてない(お礼や質問、条件追加などのみ)" at bounding box center [110, 400] width 159 height 18
select select "【追加発言！】募集ありと業者から聞いてる"
select select "空室状況を知りたい(内見に関して言及なし)"
select select "感想はもらえてない(お礼や質問、条件追加などのみ)"
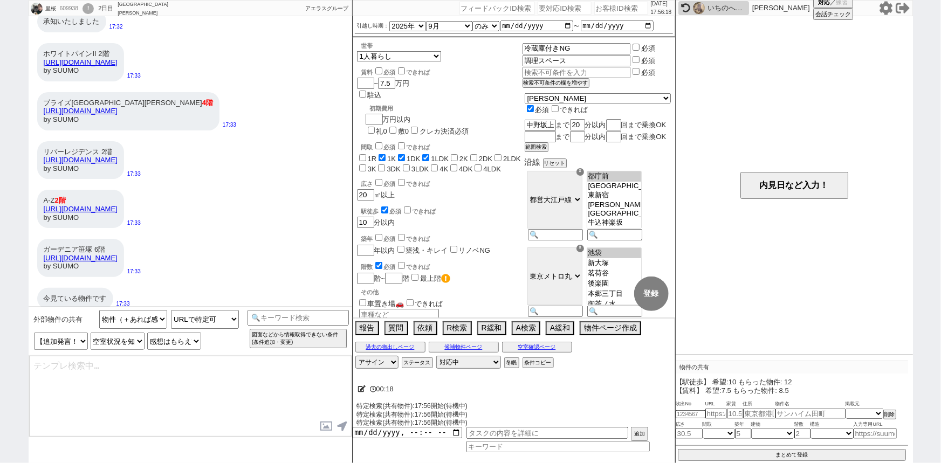
type textarea "ありがとうございます、一度ネットに上がると一斉に内見されますものね、、確認してまいります！"
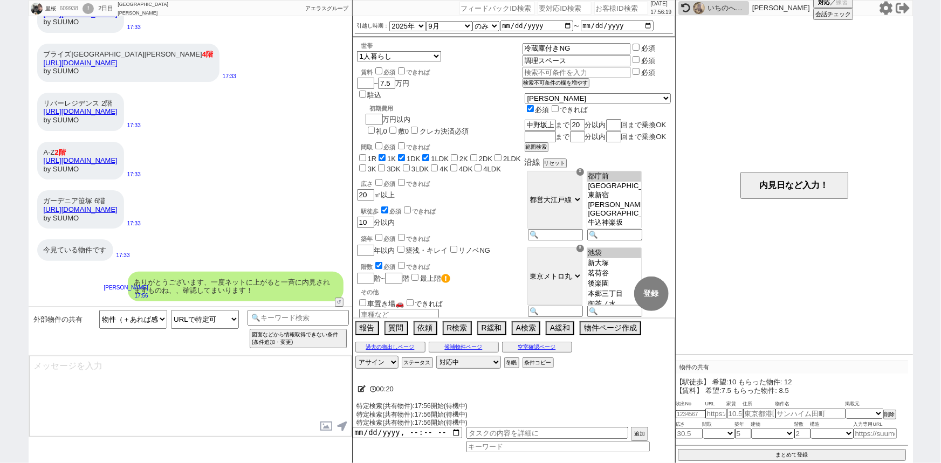
scroll to position [1478, 0]
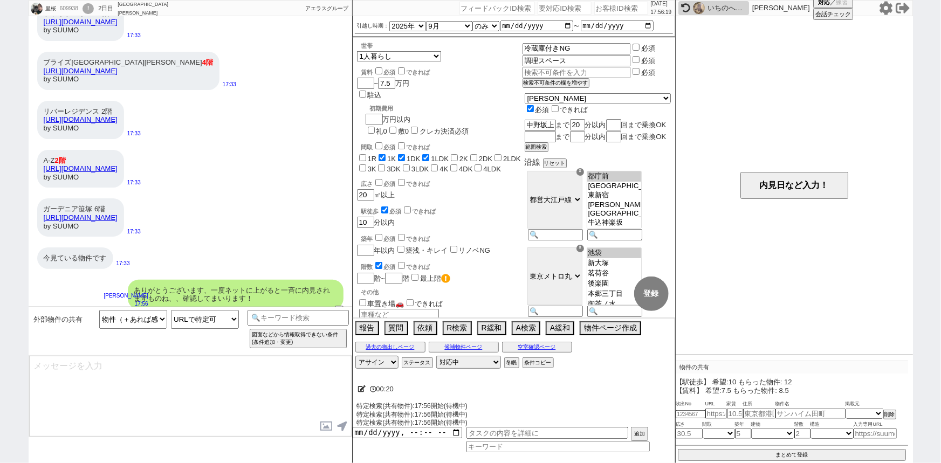
type textarea "その他も気になる物件あればお送り下さい！"
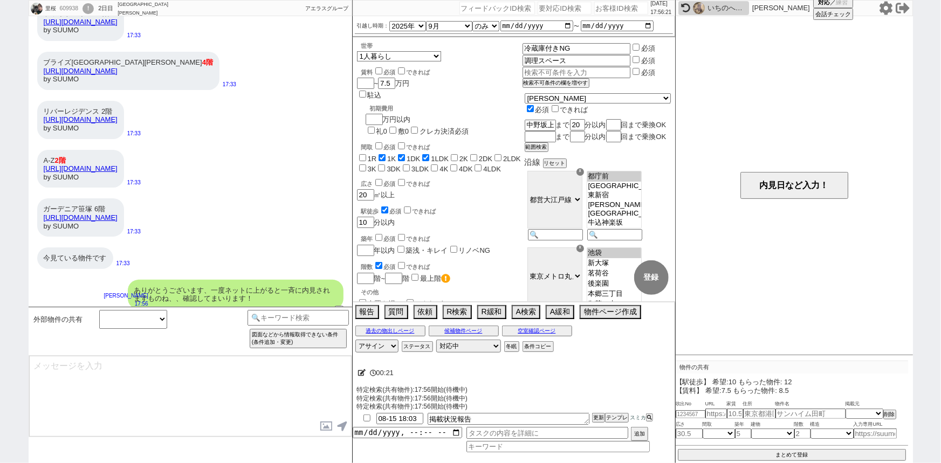
scroll to position [1510, 0]
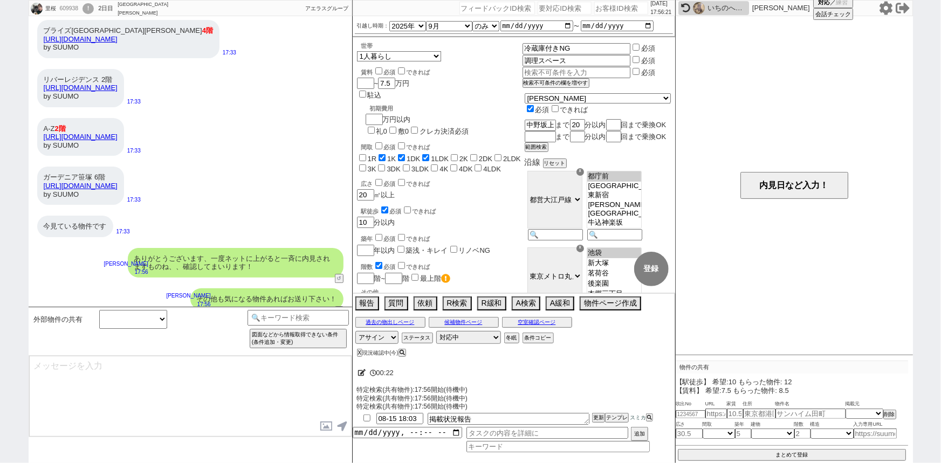
type input "08-15 18:11"
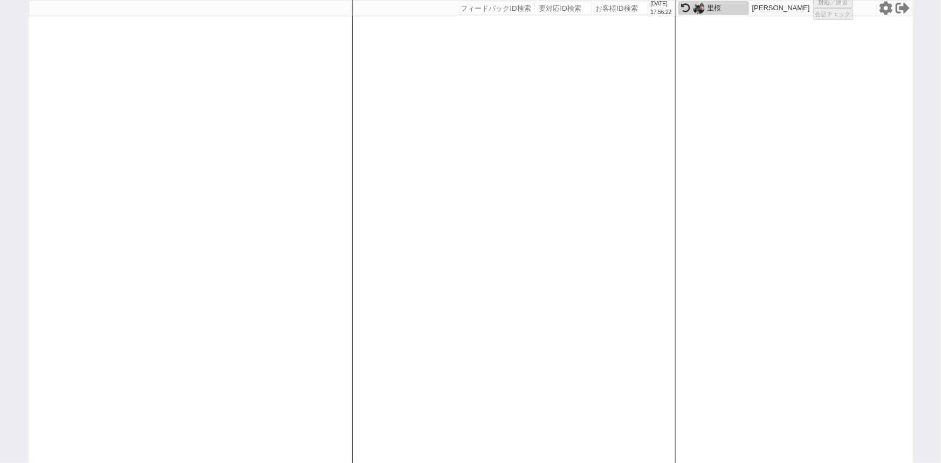
select select
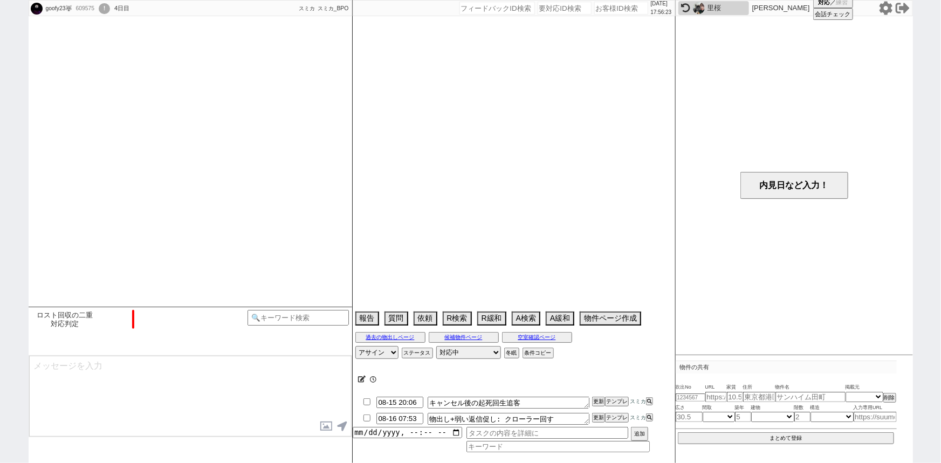
scroll to position [189, 0]
select select "2025"
select select "10"
select select "37"
select select "7"
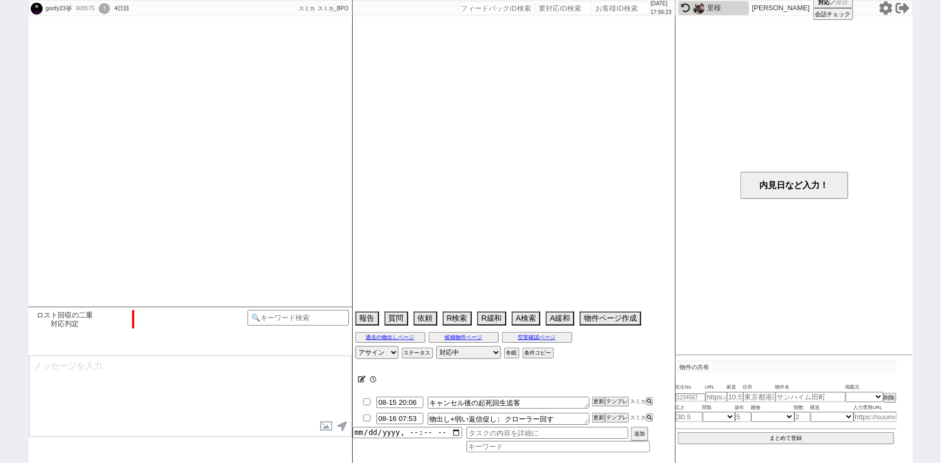
select select "11"
select select "38"
select select "1103"
select select "36"
select select "1069"
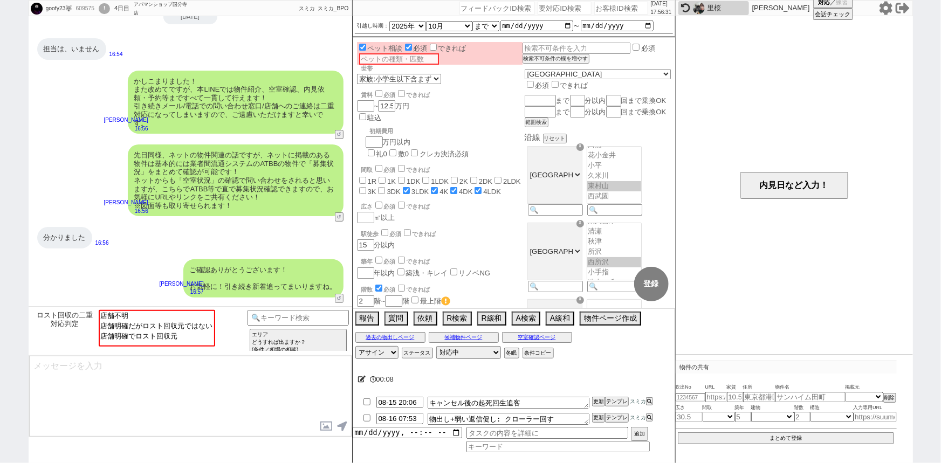
scroll to position [0, 0]
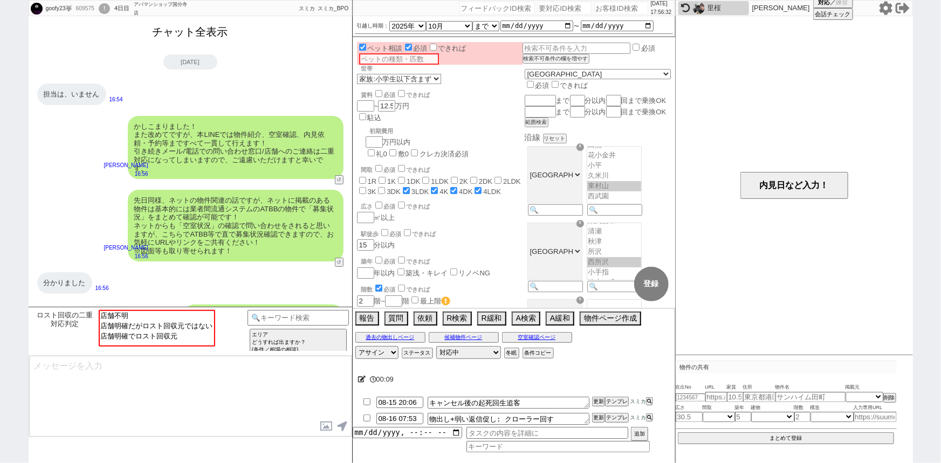
click at [197, 31] on button "チャット全表示" at bounding box center [190, 32] width 84 height 19
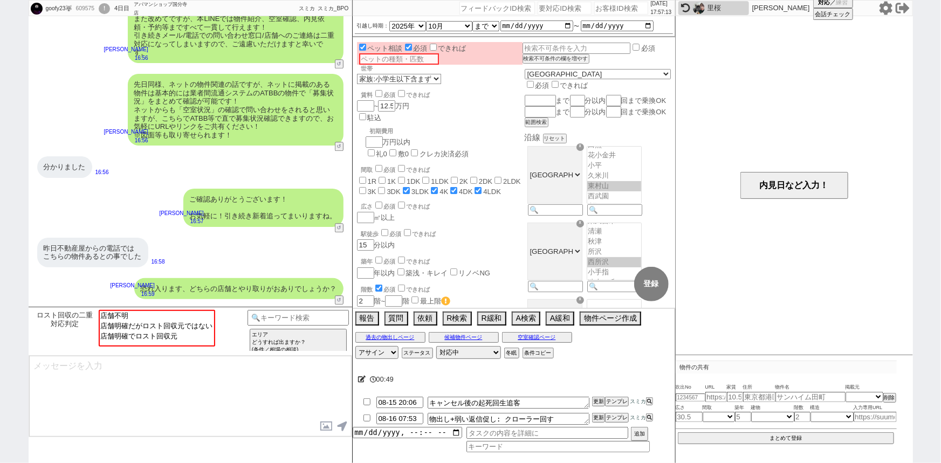
scroll to position [3492, 0]
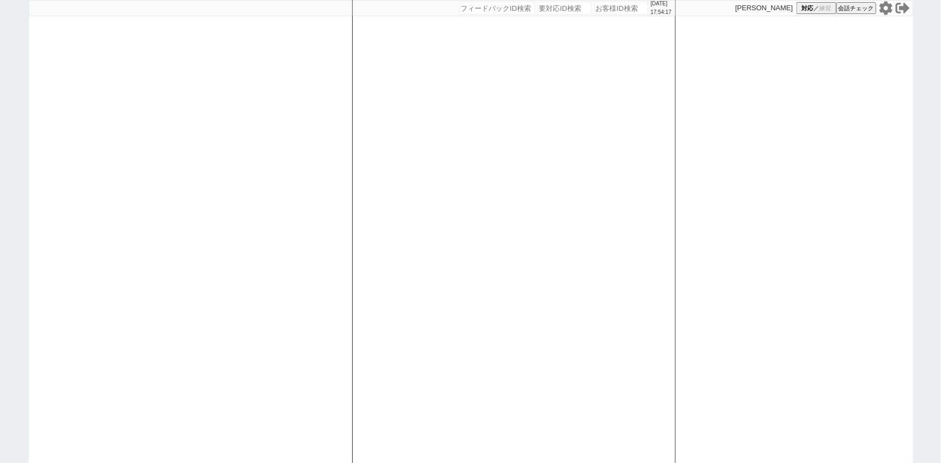
click at [594, 5] on input "number" at bounding box center [621, 8] width 54 height 13
paste input "609329"
type input "609329"
select select "400"
select select
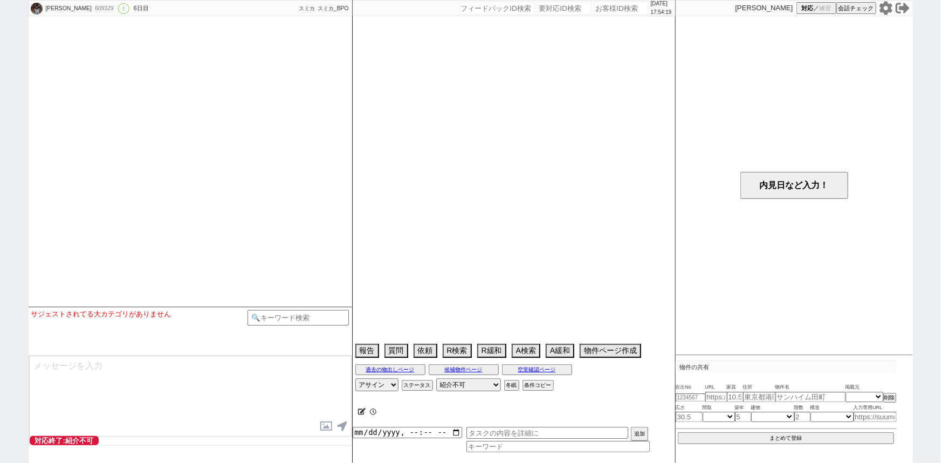
type textarea "娘の代理　609355　娘ID"
select select "2025"
select select "9"
select select "34"
select select "0"
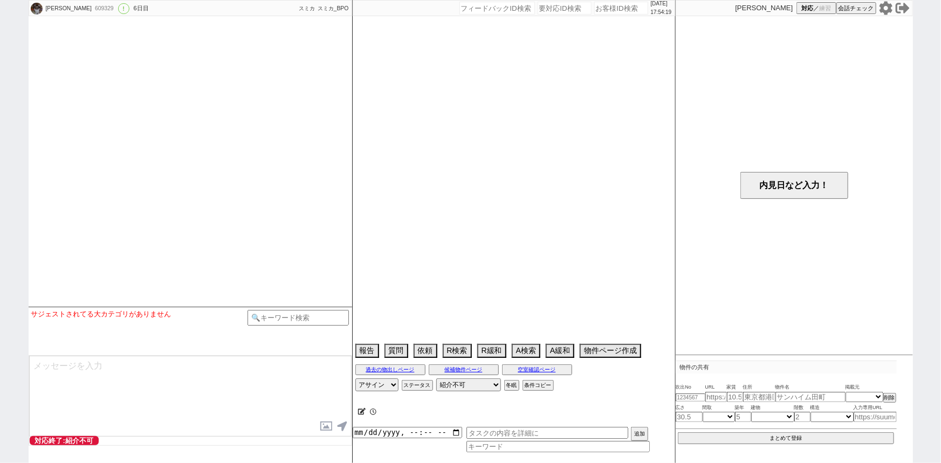
select select "11"
select select "58"
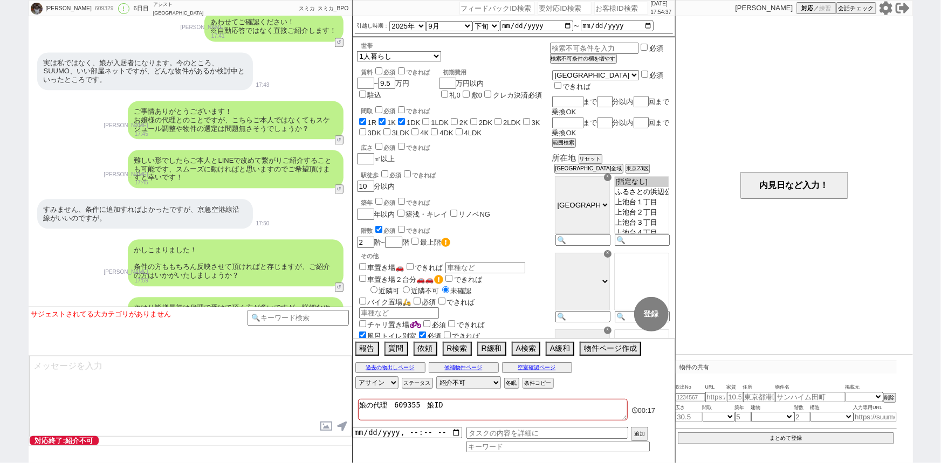
scroll to position [1481, 0]
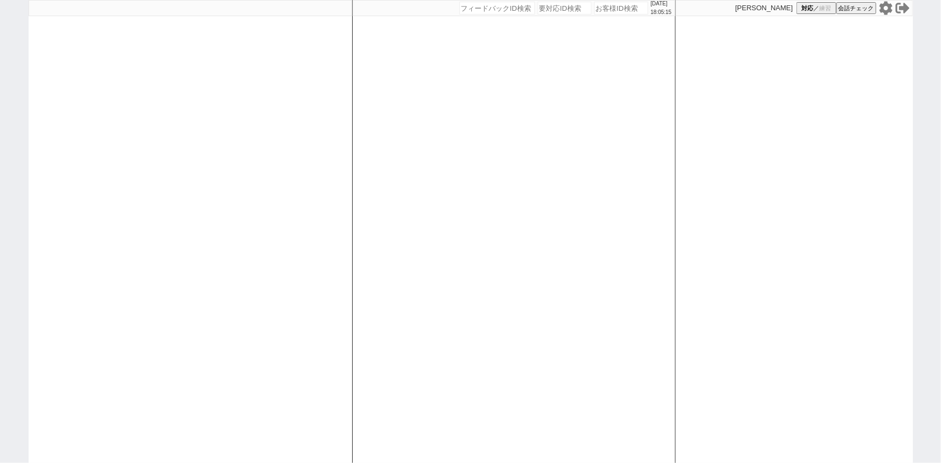
click at [134, 123] on div at bounding box center [190, 231] width 323 height 463
select select "4"
select select
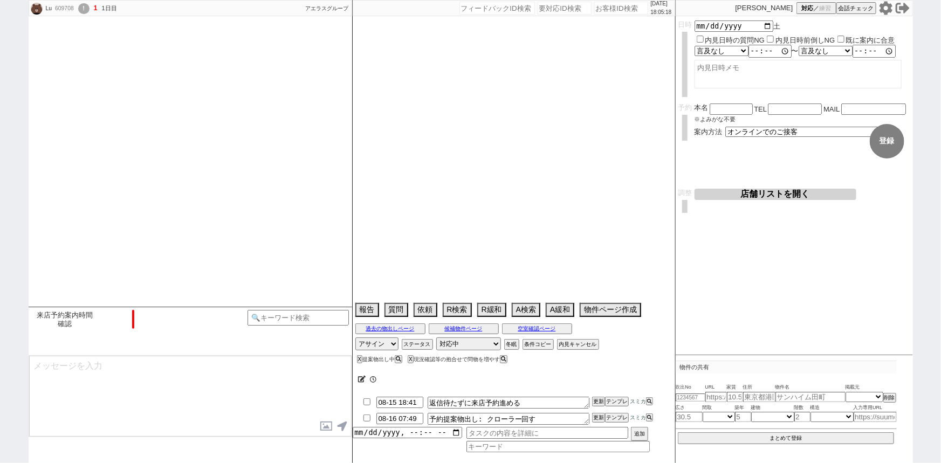
type textarea "オンボでオンライン内見希望（理由不明）"
select select "2025"
select select "9"
select select "32"
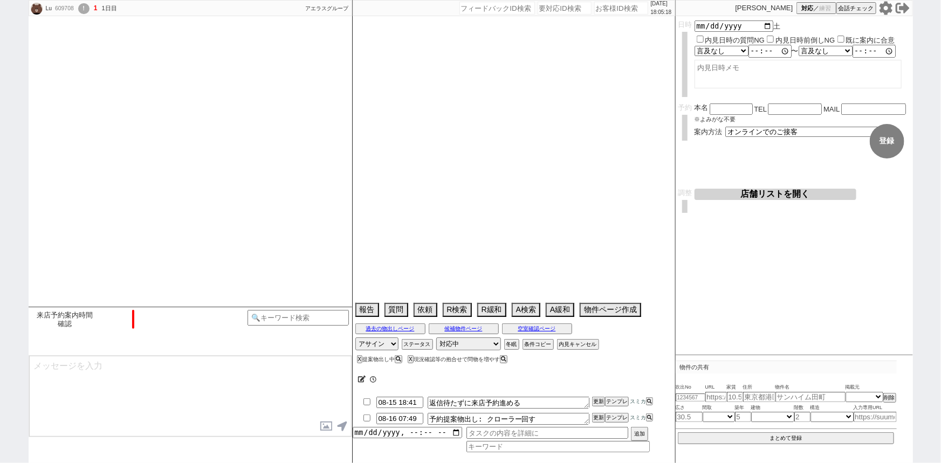
select select "0"
select select "69"
select select "14"
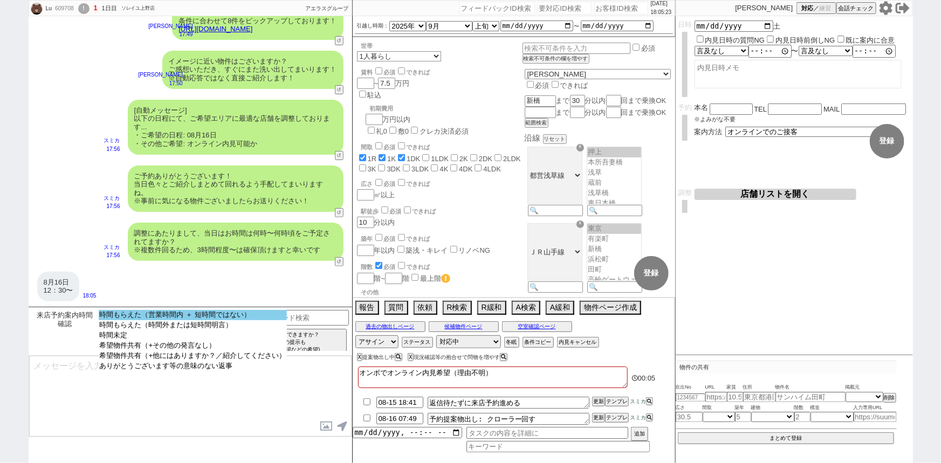
click at [244, 320] on option "時間もらえた（営業時間内 ＋ 短時間ではない）" at bounding box center [193, 325] width 189 height 10
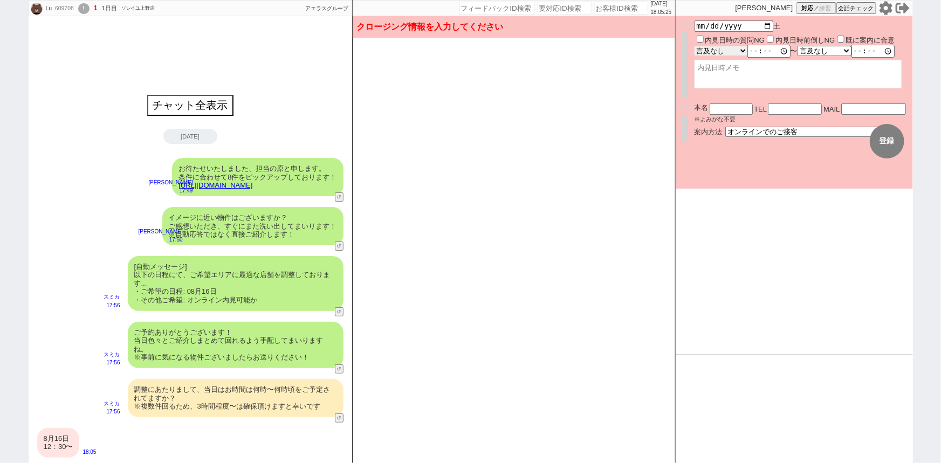
click at [740, 50] on select "言及なし 時間明確 午前 午後 お昼 夕方・夜 終日いつでも その他" at bounding box center [720, 50] width 53 height 9
select select "1"
click at [694, 46] on select "言及なし 時間明確 午前 午後 お昼 夕方・夜 終日いつでも その他" at bounding box center [721, 51] width 54 height 10
type input "12:30:00"
click at [729, 75] on textarea at bounding box center [797, 74] width 207 height 29
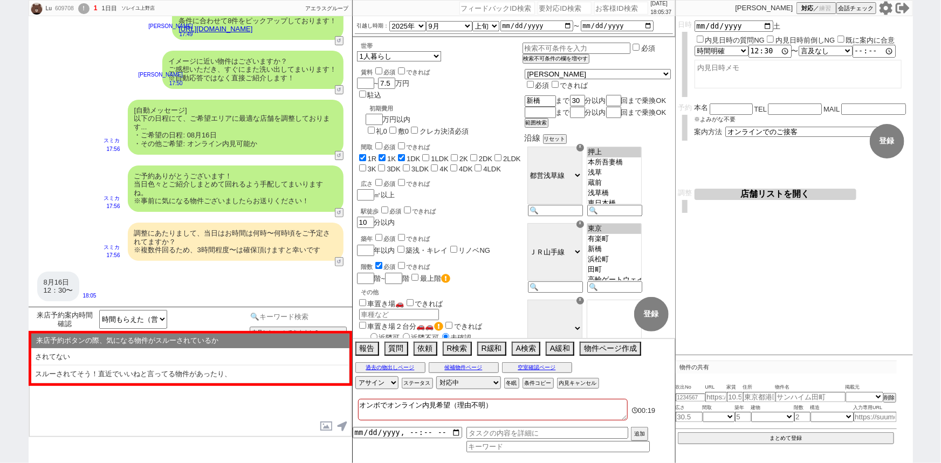
click at [281, 313] on input at bounding box center [298, 316] width 102 height 13
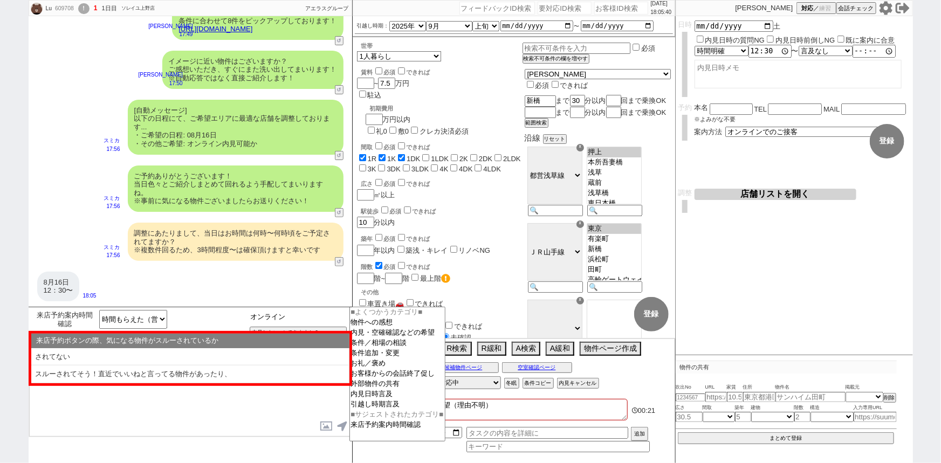
type input "オンライン"
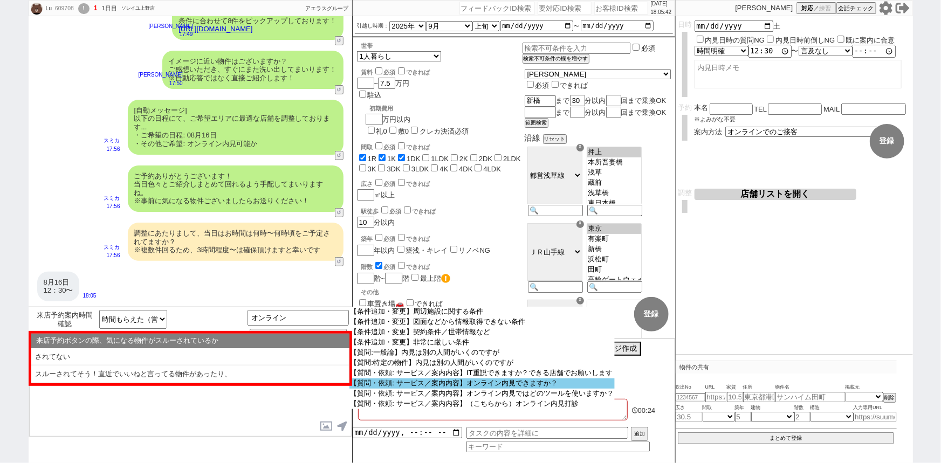
scroll to position [43, 0]
click at [526, 384] on option "【質問・依頼: サービス／案内内容】オンライン内見できますか？" at bounding box center [481, 383] width 265 height 10
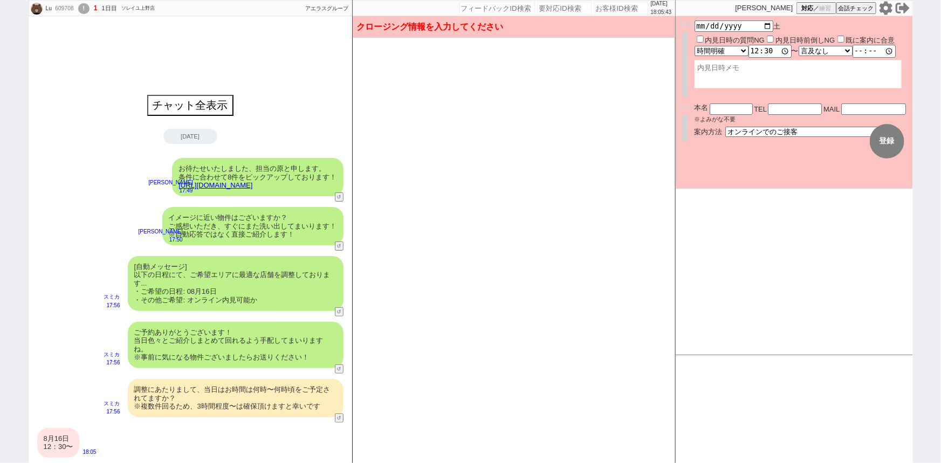
click at [258, 296] on div "[自動メッセージ] 以下の日程にて、ご希望エリアに最適な店舗を調整しております... ・ご希望の日程: 08月16日 ・その他ご希望: オンライン内見可能か" at bounding box center [236, 283] width 216 height 55
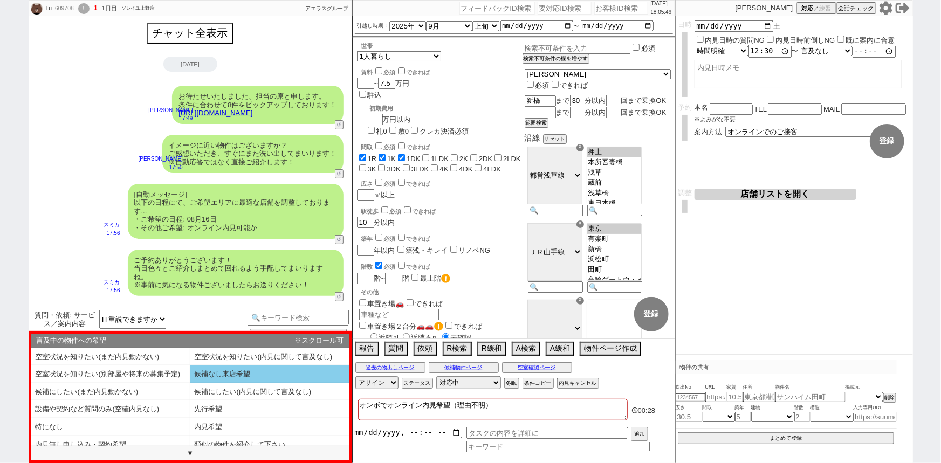
click at [190, 383] on li "候補なし来店希望" at bounding box center [110, 392] width 159 height 18
select select "候補なし来店希望"
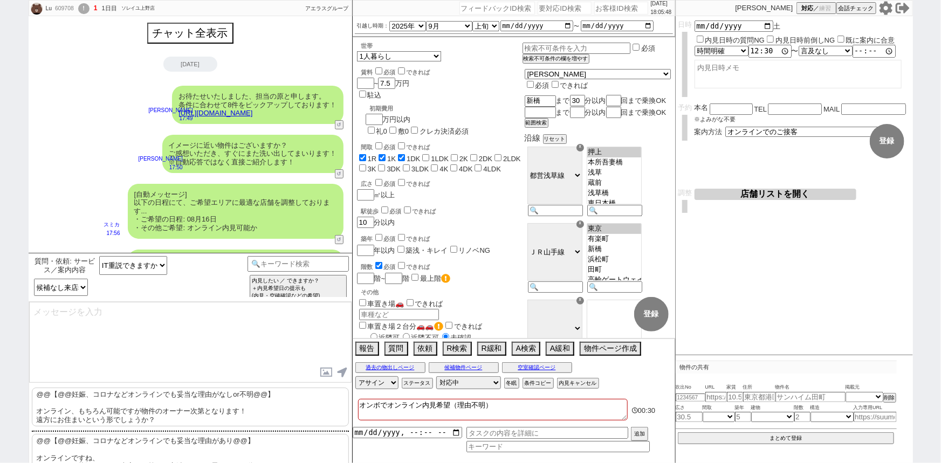
click at [197, 406] on p "@@【@@妊娠、コロナなどオンラインでも妥当な理由がなしor不明@@】 オンライン、もちろん可能ですが物件のオーナー次第となります！ 遠方にお住まいという形で…" at bounding box center [190, 407] width 317 height 39
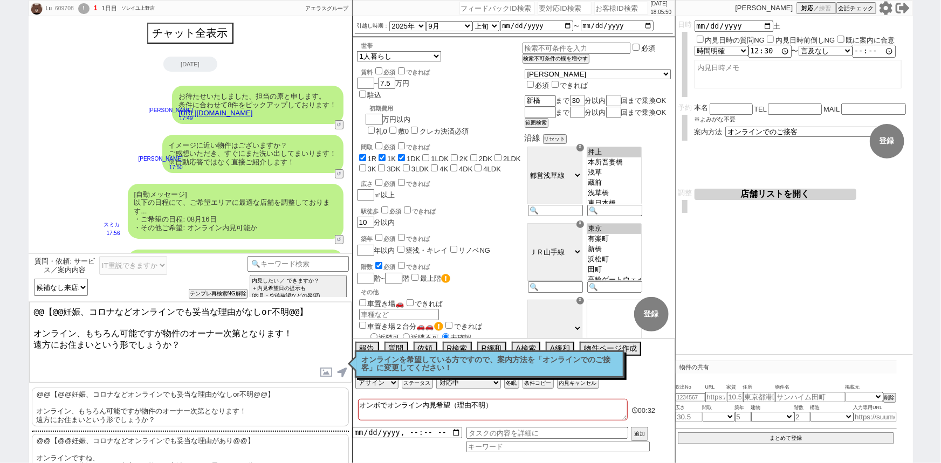
drag, startPoint x: 33, startPoint y: 326, endPoint x: 4, endPoint y: 265, distance: 67.5
click at [4, 265] on div "Lu 609708 ! 1 1日目 ソレイユ上野店 冬眠中 自社客 アエラスグループ スミカ_BPO チャット全表示 2025-08-15 お待たせいたしまし…" at bounding box center [470, 231] width 941 height 463
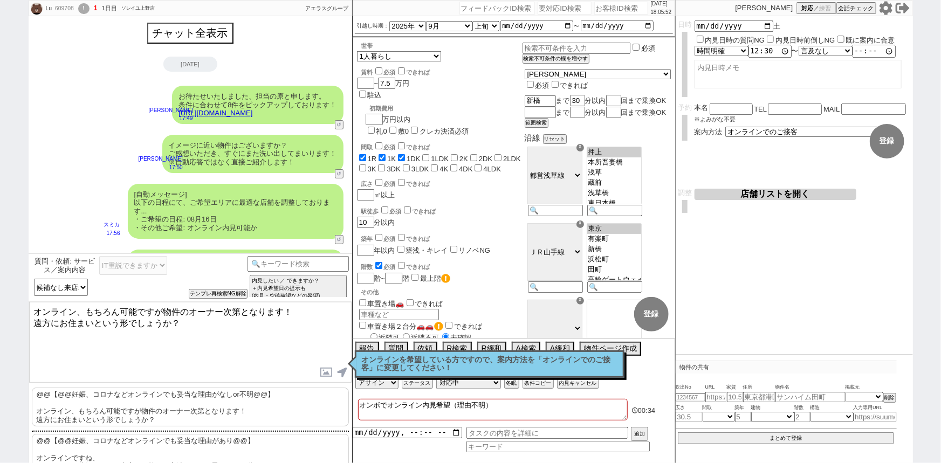
scroll to position [139, 0]
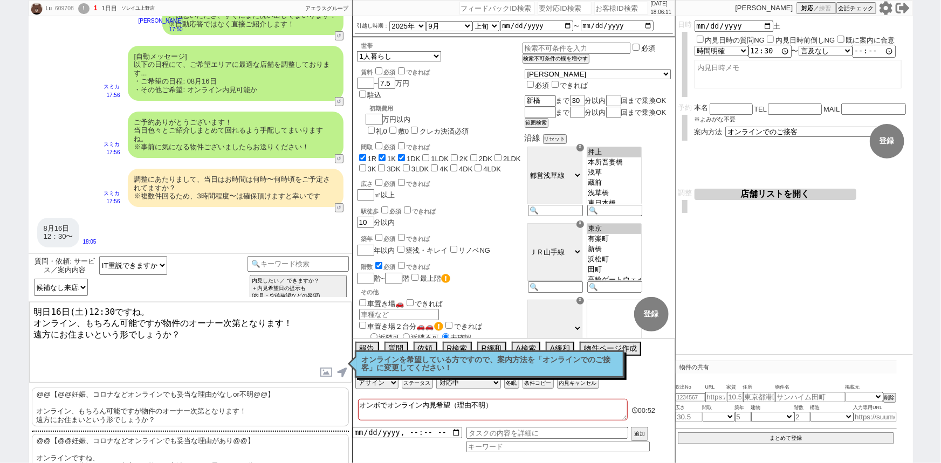
type textarea "明日16日(土)12:30ですね。 オンライン、もちろん可能ですが物件のオーナー次第となります！ 遠方にお住まいという形でしょうか？"
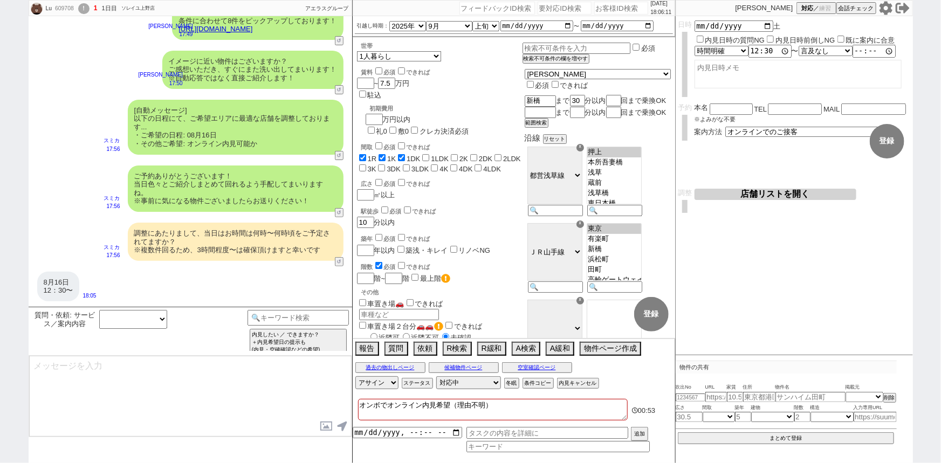
select select
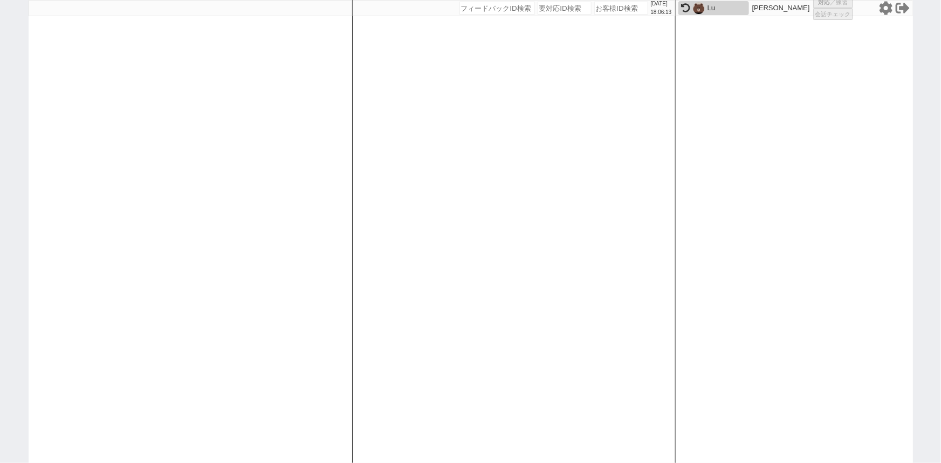
select select
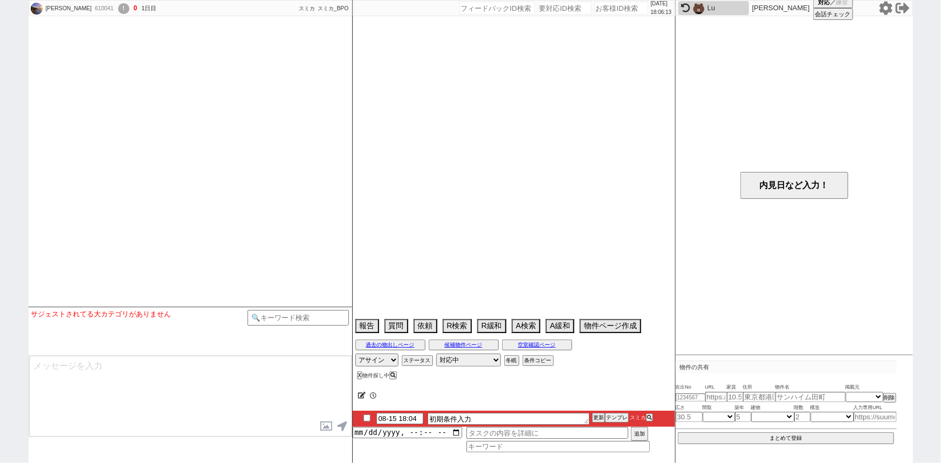
select select
select select "6"
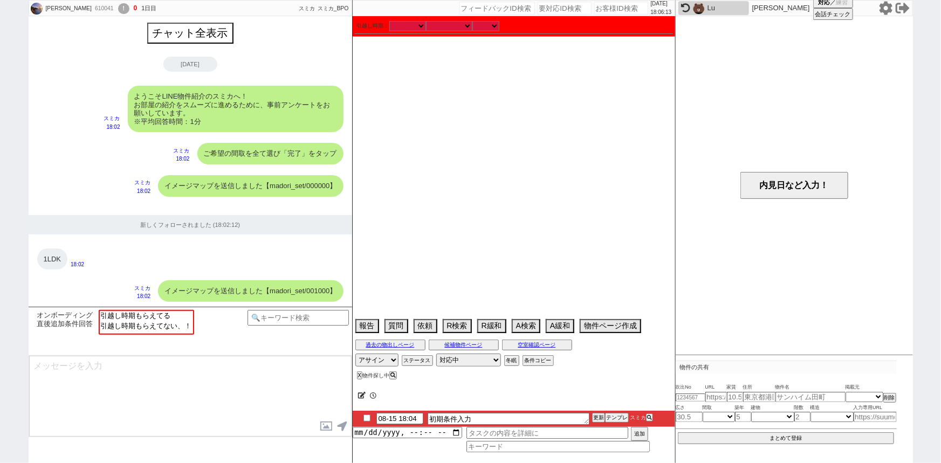
scroll to position [923, 0]
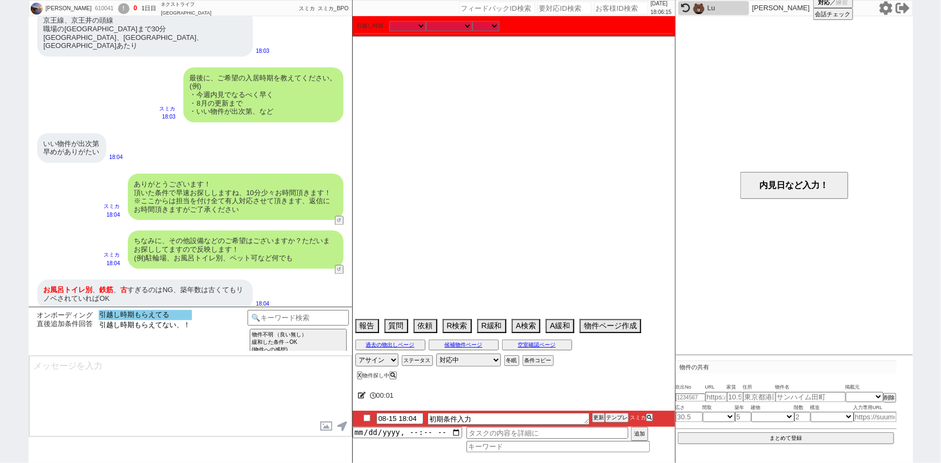
click at [150, 320] on option "引越し時期もらえてる" at bounding box center [145, 325] width 93 height 10
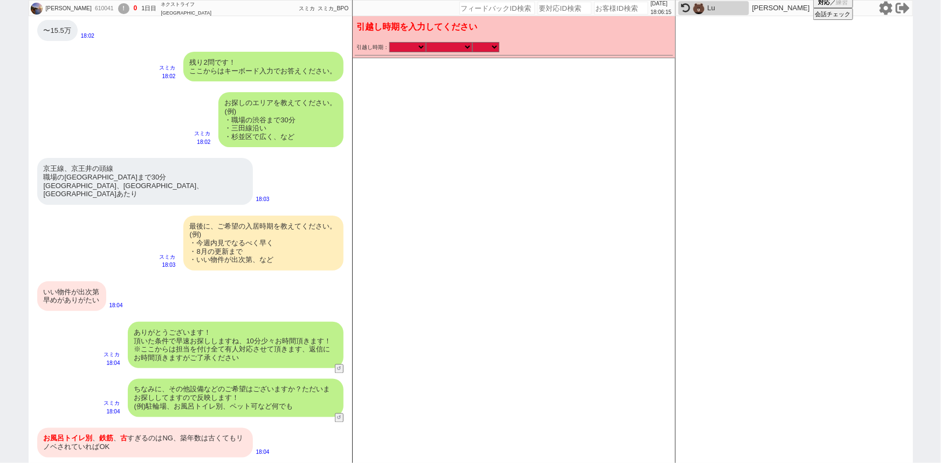
scroll to position [767, 0]
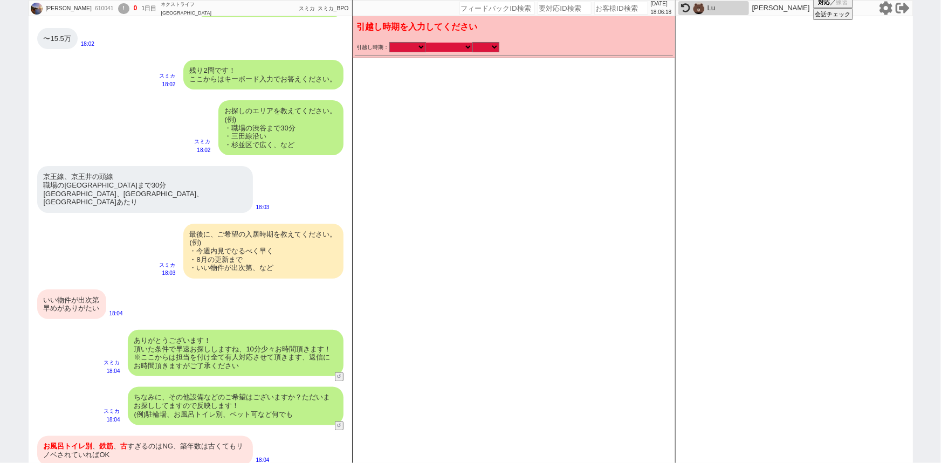
click at [460, 46] on select "なる早 未定 いつでも 物件あれば 年内 来年 1月 2月 3月 4月 5月 6月 7月 8月 9月 10月 11月 12月 春 夏 秋 冬" at bounding box center [449, 47] width 46 height 9
select select "15"
click at [426, 43] on select "なる早 未定 いつでも 物件あれば 年内 来年 1月 2月 3月 4月 5月 6月 7月 8月 9月 10月 11月 12月 春 夏 秋 冬" at bounding box center [449, 47] width 46 height 9
checkbox input "false"
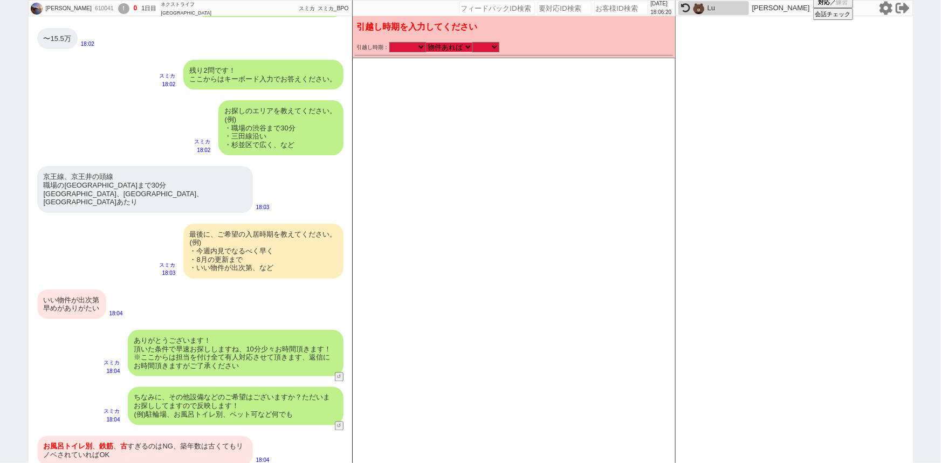
checkbox input "false"
checkbox input "true"
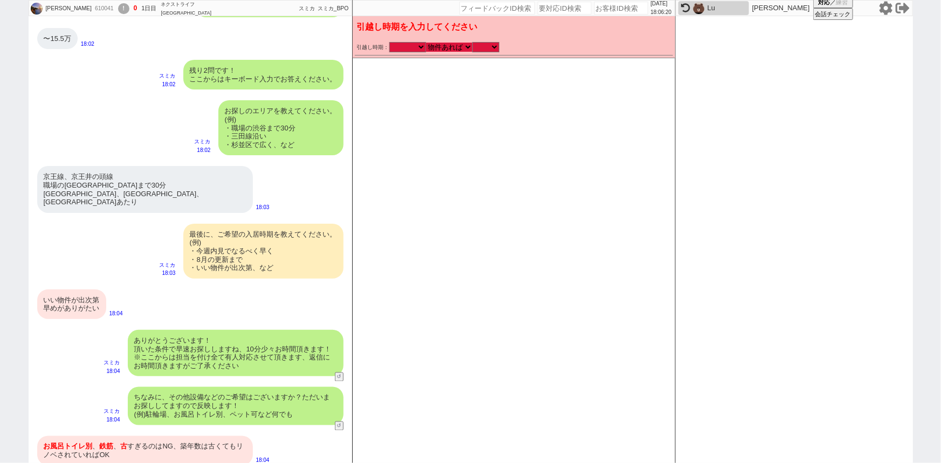
checkbox input "false"
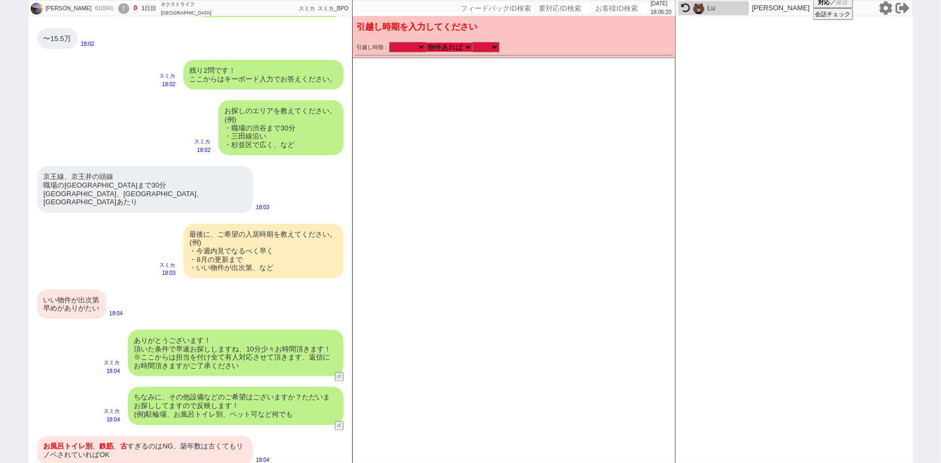
checkbox input "false"
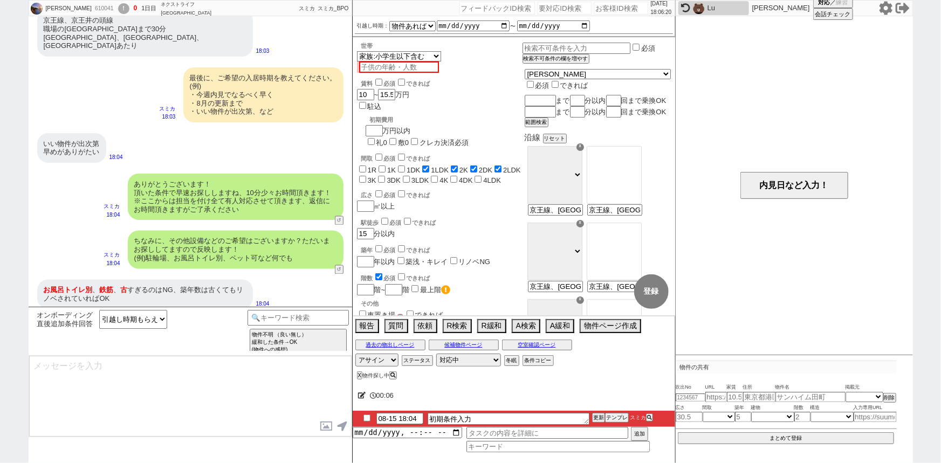
type textarea "かしこまりました！ただ今お探ししております、追加のご希望もお気軽にお願いします！"
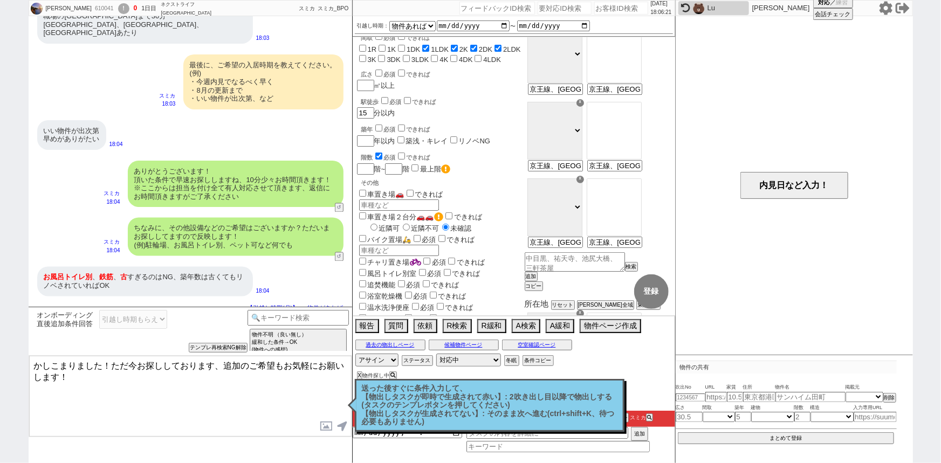
scroll to position [124, 0]
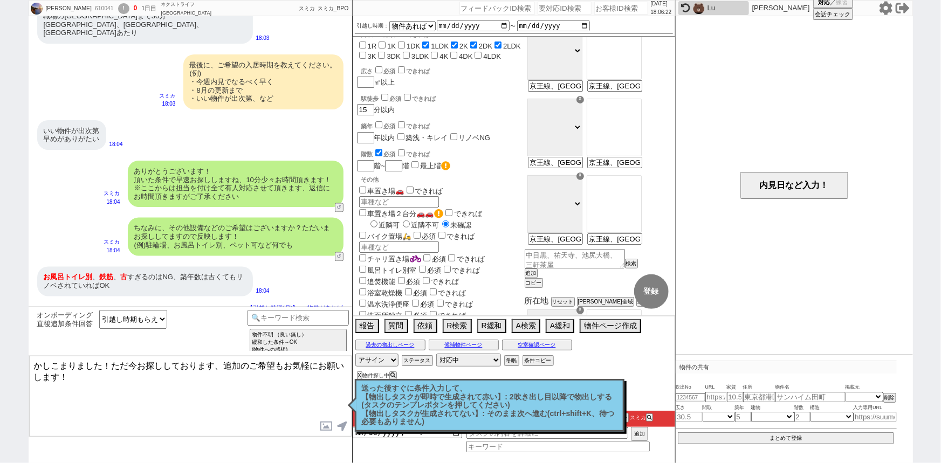
click at [410, 266] on label "風呂トイレ別室" at bounding box center [387, 270] width 60 height 8
click at [366, 266] on input "風呂トイレ別室" at bounding box center [362, 269] width 7 height 7
checkbox input "true"
checkbox input "false"
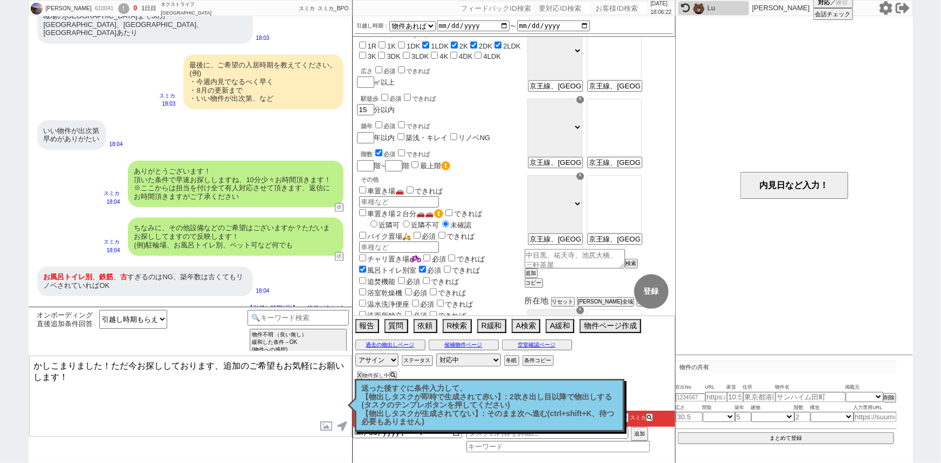
checkbox input "false"
checkbox input "true"
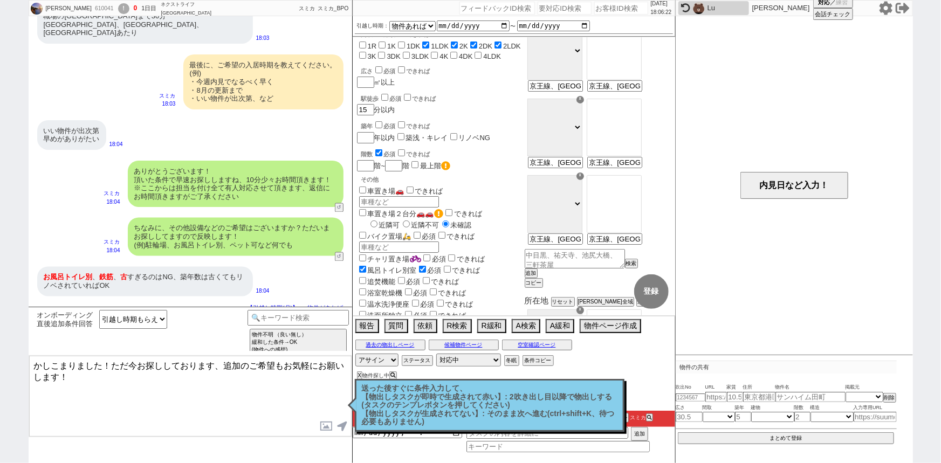
checkbox input "false"
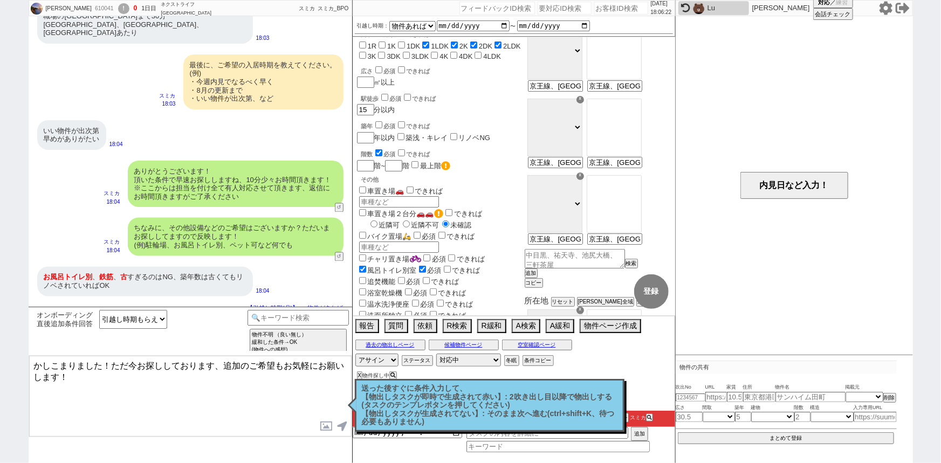
checkbox input "false"
checkbox input "true"
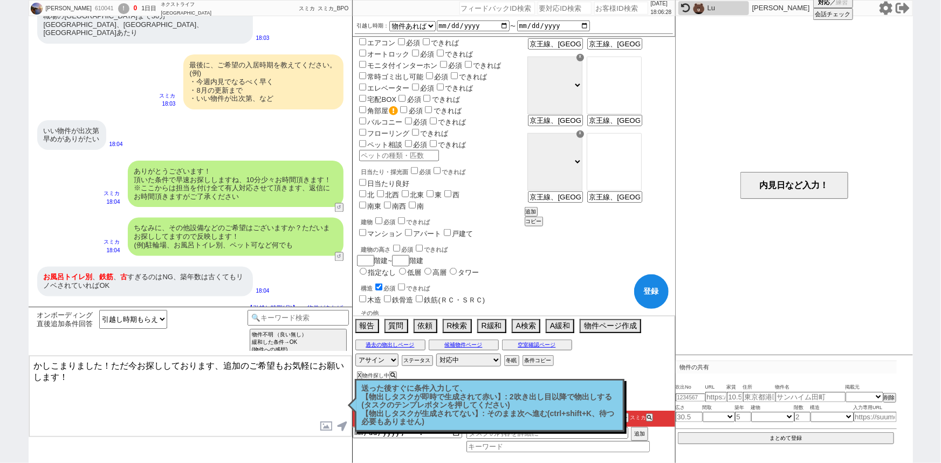
scroll to position [457, 0]
click at [427, 292] on label "鉄筋(ＲＣ・ＳＲＣ)" at bounding box center [454, 296] width 61 height 8
click at [423, 292] on input "鉄筋(ＲＣ・ＳＲＣ)" at bounding box center [419, 295] width 7 height 7
checkbox input "true"
checkbox input "false"
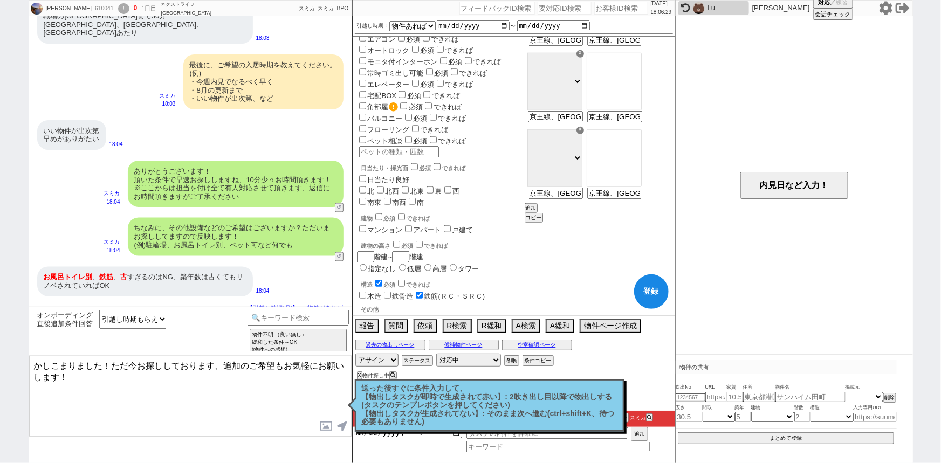
checkbox input "false"
checkbox input "true"
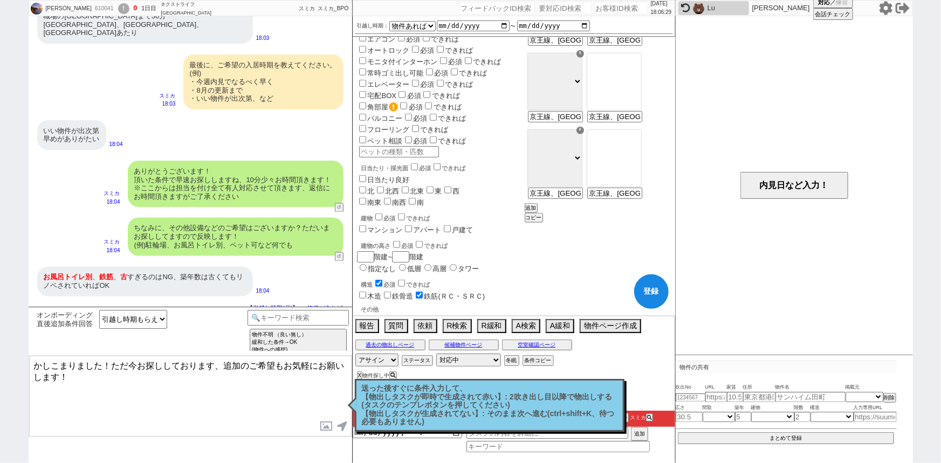
checkbox input "true"
checkbox input "false"
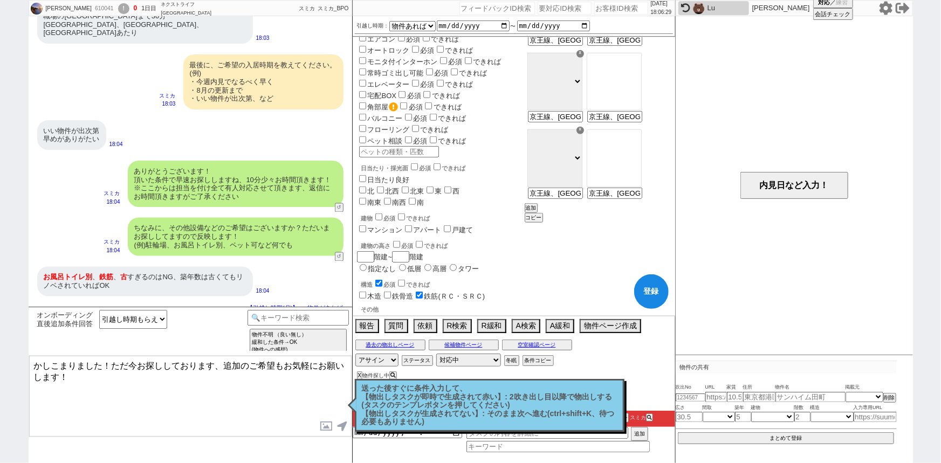
checkbox input "false"
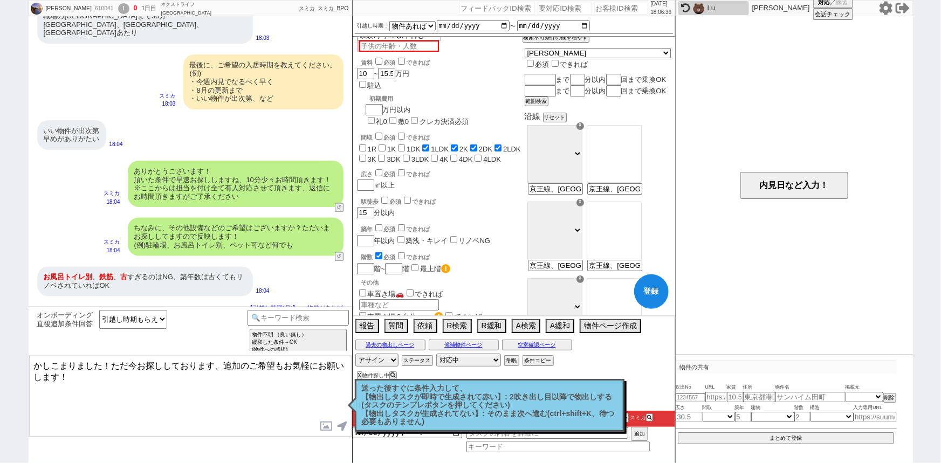
scroll to position [22, 0]
click at [417, 236] on label "築浅・キレイ" at bounding box center [427, 240] width 42 height 8
click at [404, 236] on input "築浅・キレイ" at bounding box center [400, 239] width 7 height 7
checkbox input "true"
checkbox input "false"
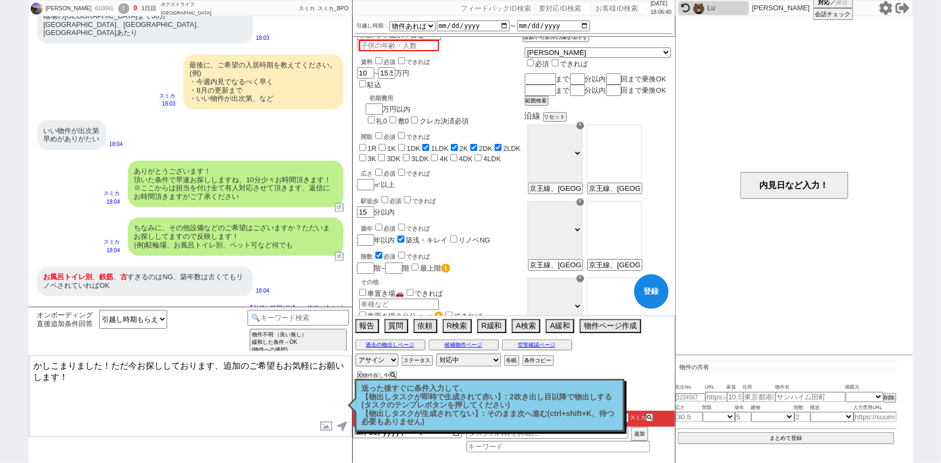
checkbox input "false"
checkbox input "true"
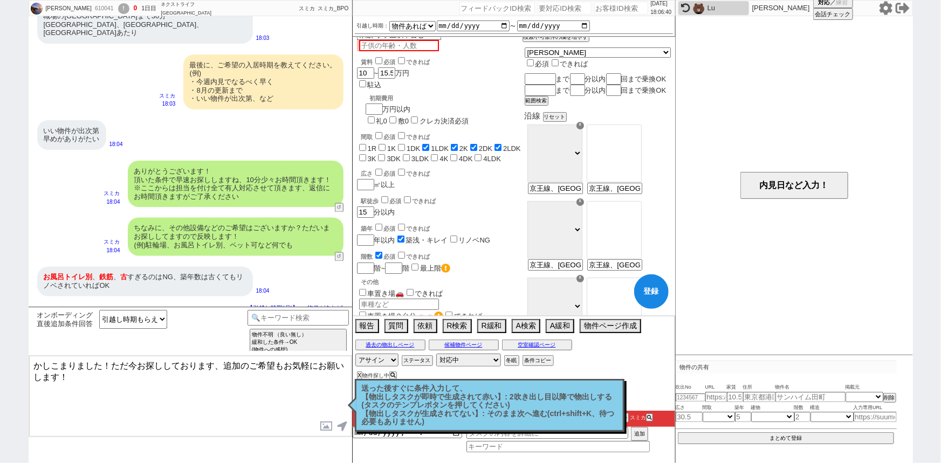
checkbox input "true"
checkbox input "false"
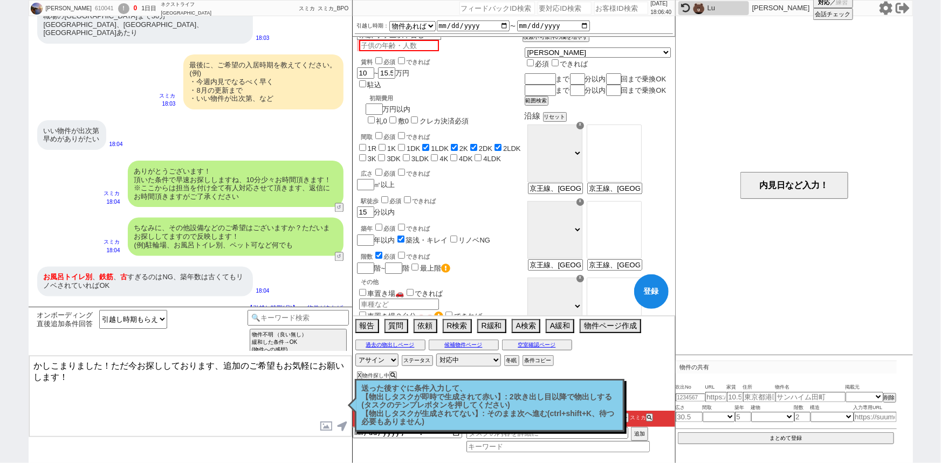
checkbox input "false"
click at [421, 225] on label "できれば" at bounding box center [413, 228] width 35 height 6
click at [405, 224] on input "できれば" at bounding box center [401, 227] width 7 height 7
checkbox input "true"
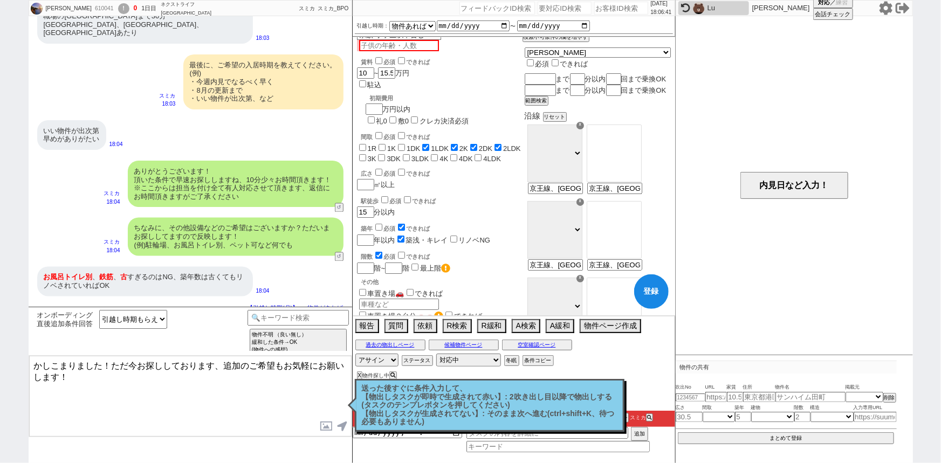
checkbox input "false"
checkbox input "true"
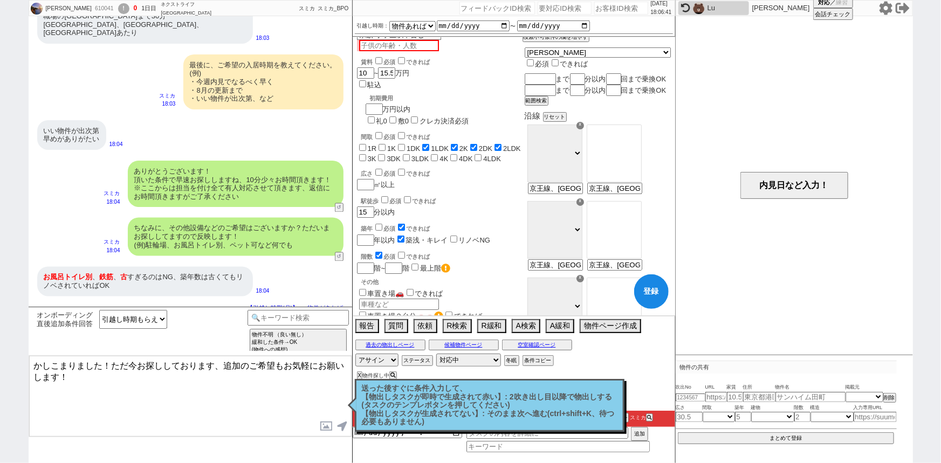
checkbox input "true"
checkbox input "false"
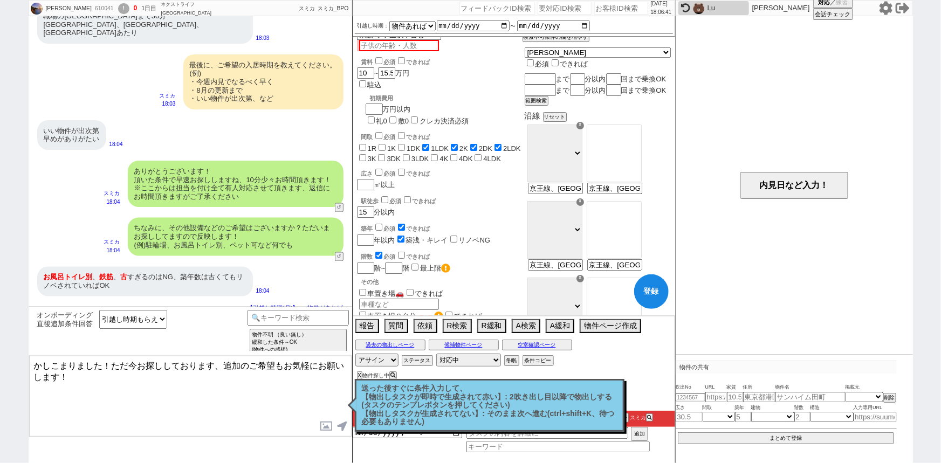
checkbox input "false"
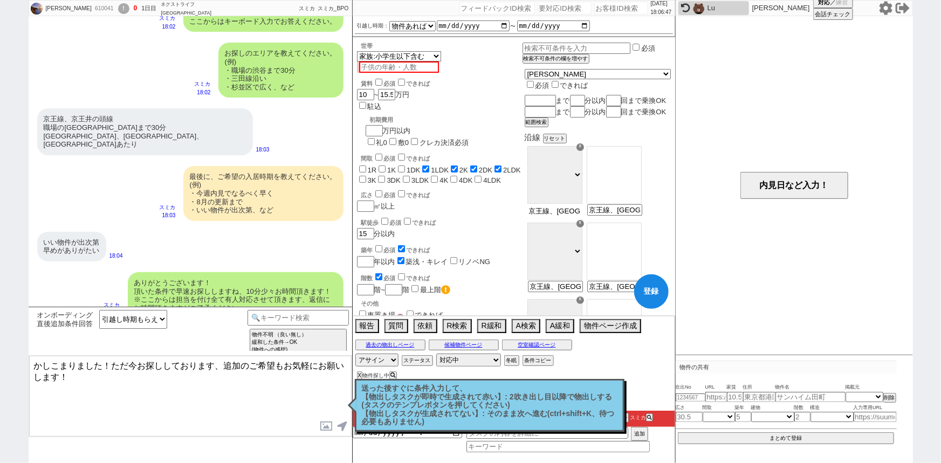
scroll to position [0, 220]
drag, startPoint x: 578, startPoint y: 218, endPoint x: 658, endPoint y: 225, distance: 80.6
click at [658, 225] on div "☓ ＪＲ総武・中央緩行線 東急東横線 小田急小田原線 ＪＲ京浜東北・根岸線 都営大江戸線 東急田園都市線 京王線 東京メトロ日比谷線 東京メトロ丸ノ内線 東京…" at bounding box center [598, 258] width 146 height 77
type input "京王線"
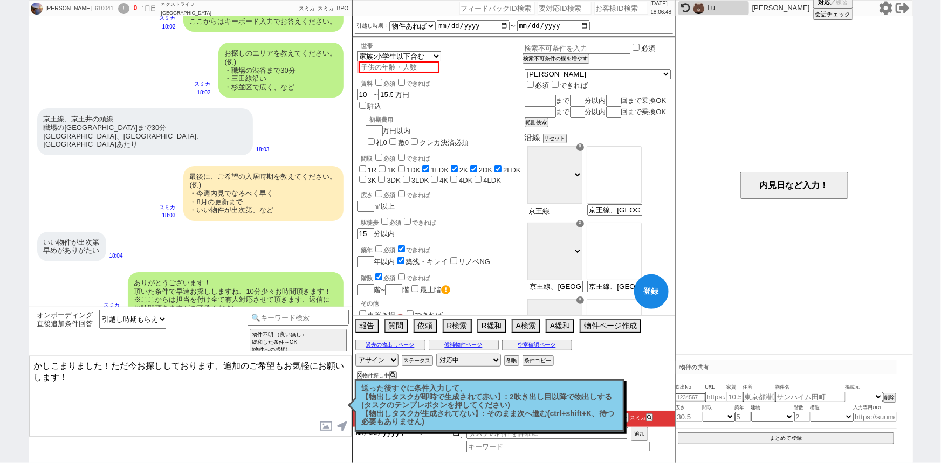
select select "44"
type input "京王線、京王井の頭線 職場の赤坂見附駅まで30分 杉並区、世田谷区、三鷹市あたり"
click at [635, 164] on option "新宿" at bounding box center [614, 162] width 54 height 10
select select "1148"
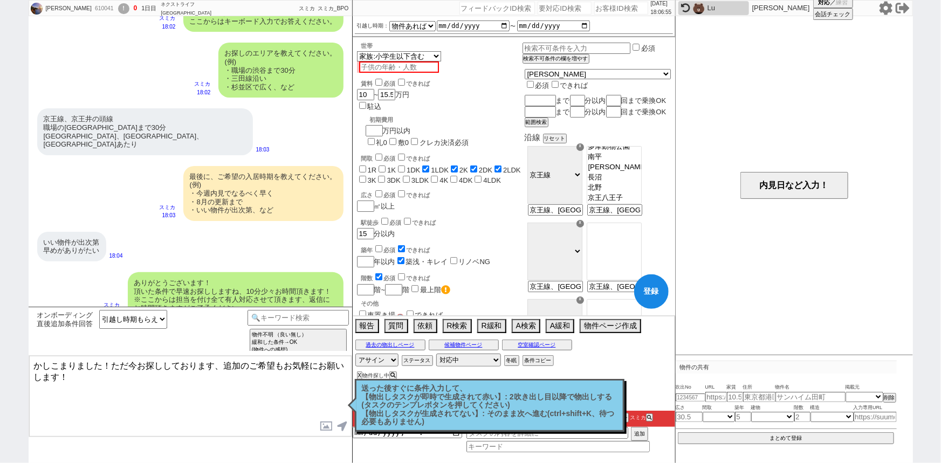
click at [637, 203] on option "京王八王子" at bounding box center [614, 198] width 54 height 10
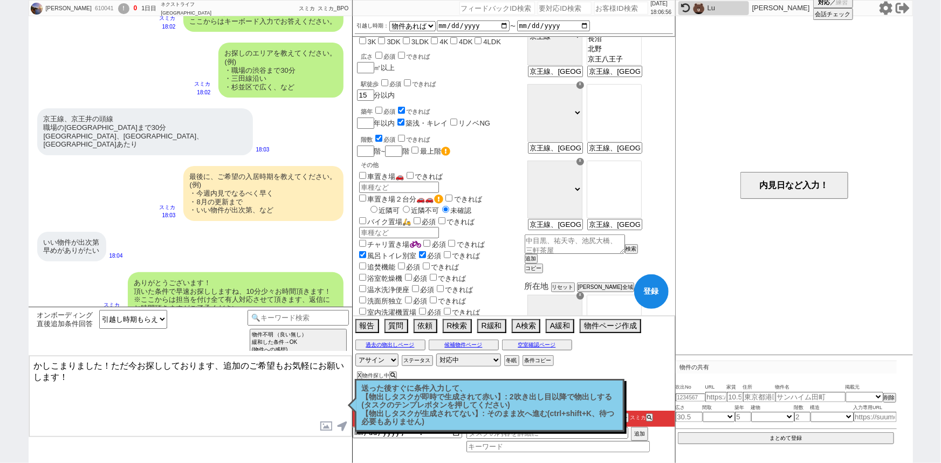
scroll to position [140, 0]
click at [581, 152] on input "京王線、京王井の頭線 職場の赤坂見附駅まで30分 杉並区、世田谷区、三鷹市あたり" at bounding box center [554, 147] width 53 height 9
type input "井の頭"
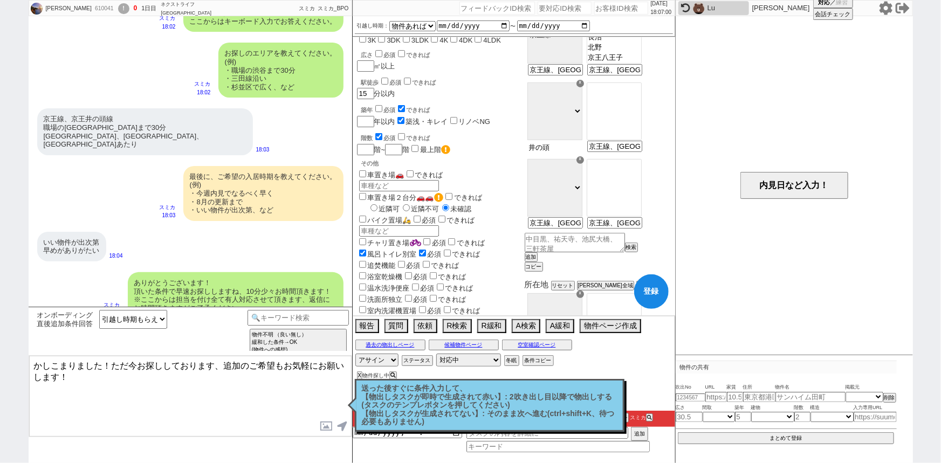
select select "47"
type input "京王線、京王井の頭線 職場の赤坂見附駅まで30分 杉並区、世田谷区、三鷹市あたり"
click at [641, 95] on option "渋谷" at bounding box center [614, 98] width 54 height 10
select select "1206"
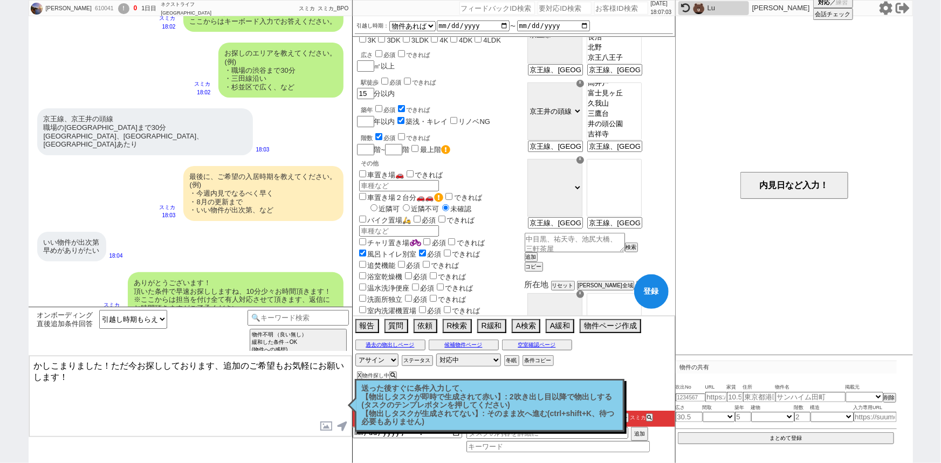
click at [641, 140] on option "吉祥寺" at bounding box center [614, 134] width 54 height 10
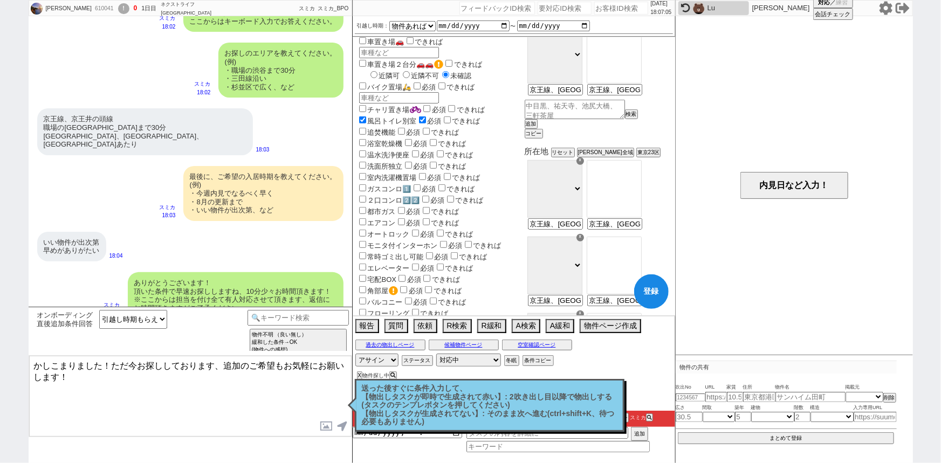
scroll to position [301, 0]
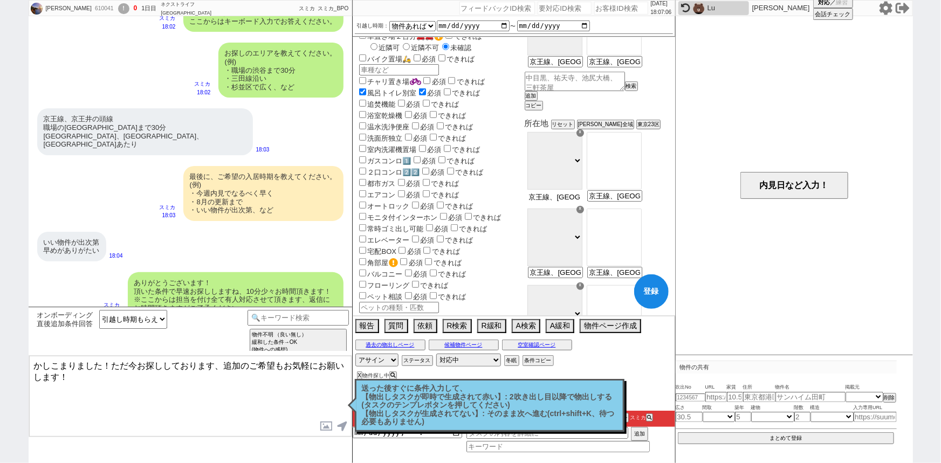
click at [580, 202] on input "京王線、京王井の頭線 職場の赤坂見附駅まで30分 杉並区、世田谷区、三鷹市あたり" at bounding box center [554, 196] width 53 height 9
type input "杉並"
select select "15"
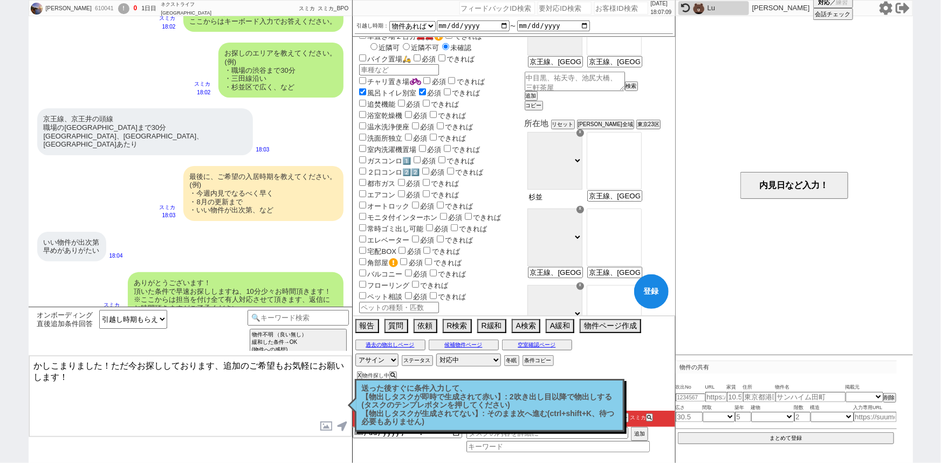
type input "京王線、京王井の頭線 職場の赤坂見附駅まで30分 杉並区、世田谷区、三鷹市あたり"
select select "1811"
click at [641, 150] on option "[指定なし]" at bounding box center [614, 148] width 54 height 10
click at [579, 278] on input "京王線、京王井の頭線 職場の赤坂見附駅まで30分 杉並区、世田谷区、三鷹市あたり" at bounding box center [554, 273] width 53 height 9
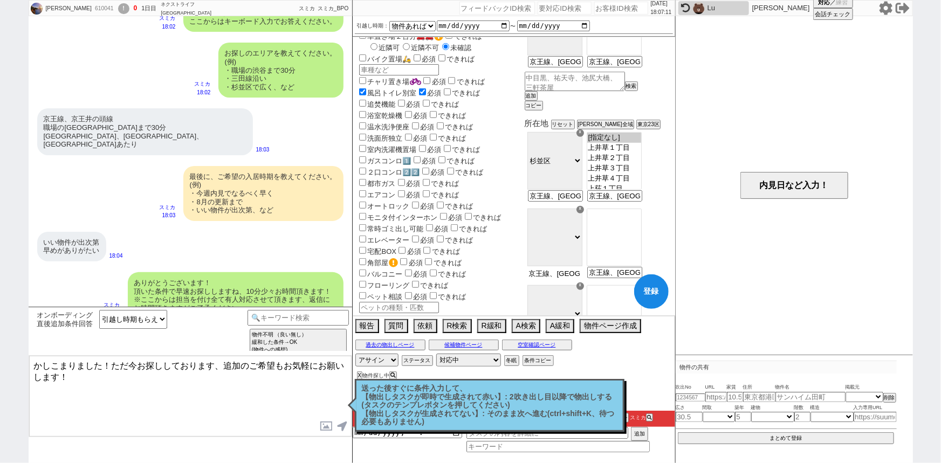
click at [579, 278] on input "京王線、京王井の頭線 職場の赤坂見附駅まで30分 杉並区、世田谷区、三鷹市あたり" at bounding box center [554, 273] width 53 height 9
type input "世田谷"
select select "12"
type input "京王線、京王井の頭線 職場の赤坂見附駅まで30分 杉並区、世田谷区、三鷹市あたり"
select select "1366"
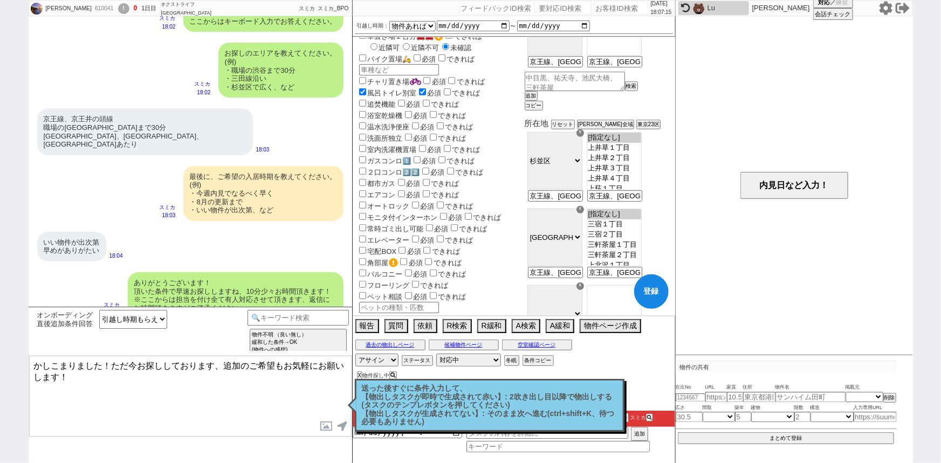
click at [639, 230] on option "[指定なし]" at bounding box center [614, 224] width 54 height 10
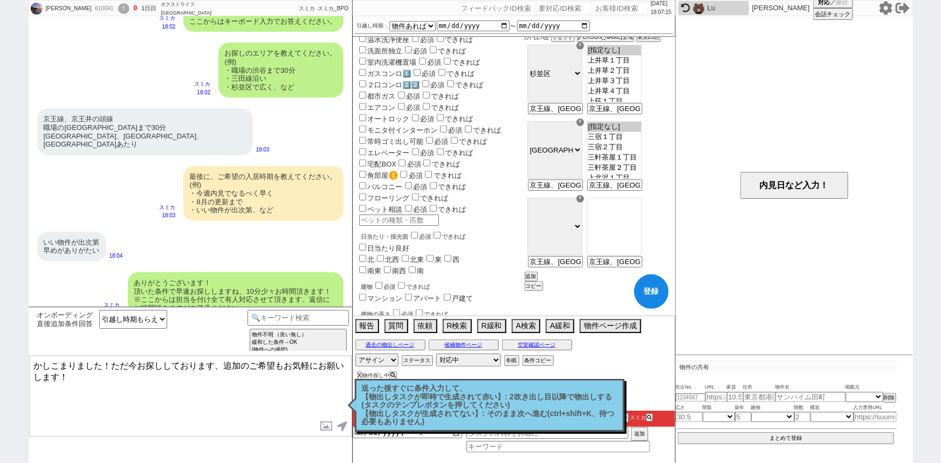
scroll to position [413, 0]
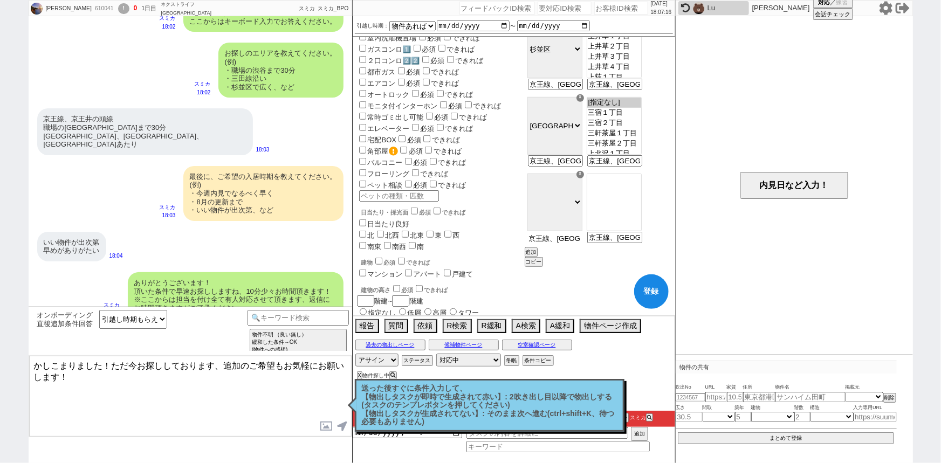
click at [581, 243] on input "京王線、京王井の頭線 職場の赤坂見附駅まで30分 杉並区、世田谷区、三鷹市あたり" at bounding box center [554, 238] width 53 height 9
type input "三鷹市"
select select "27"
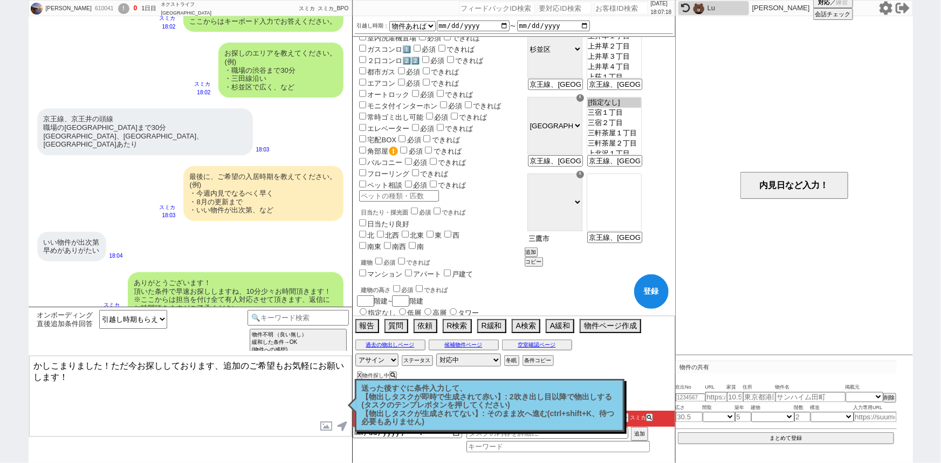
type input "京王線、京王井の頭線 職場の赤坂見附駅まで30分 杉並区、世田谷区、三鷹市あたり"
select select "3498"
click at [641, 190] on option "[指定なし]" at bounding box center [614, 189] width 54 height 10
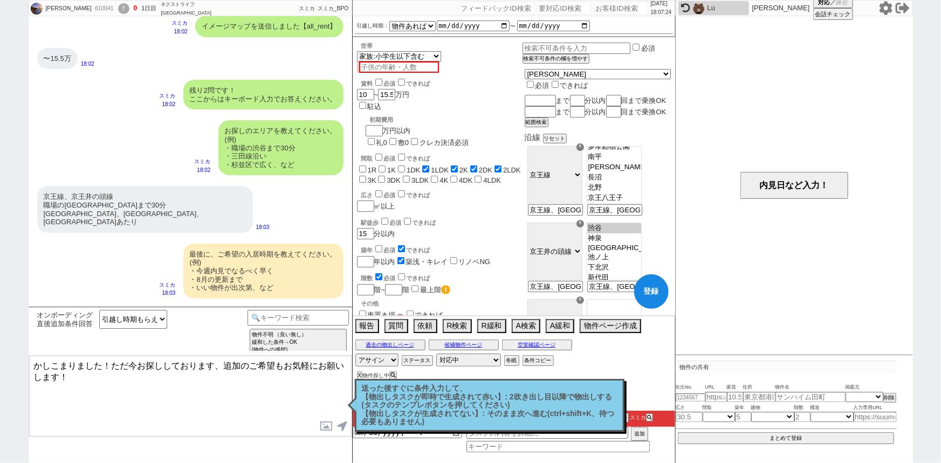
scroll to position [936, 0]
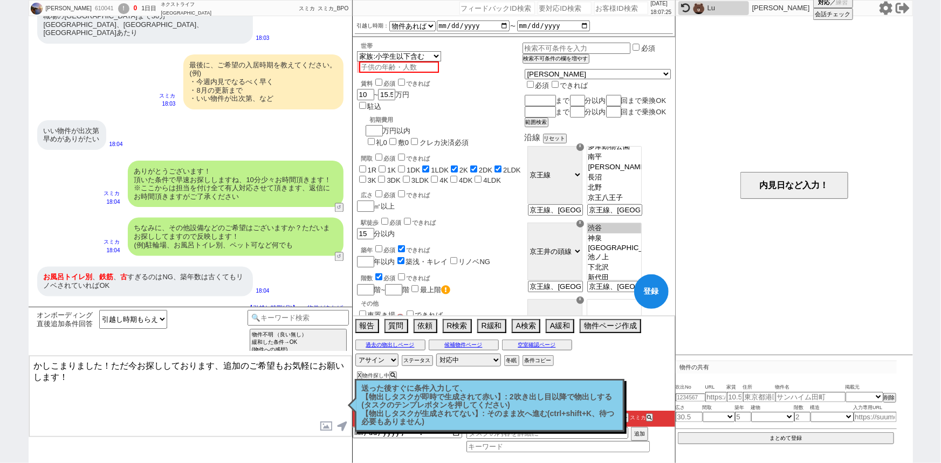
click at [102, 391] on textarea "かしこまりました！ただ今お探ししております、追加のご希望もお気軽にお願いします！" at bounding box center [190, 396] width 322 height 81
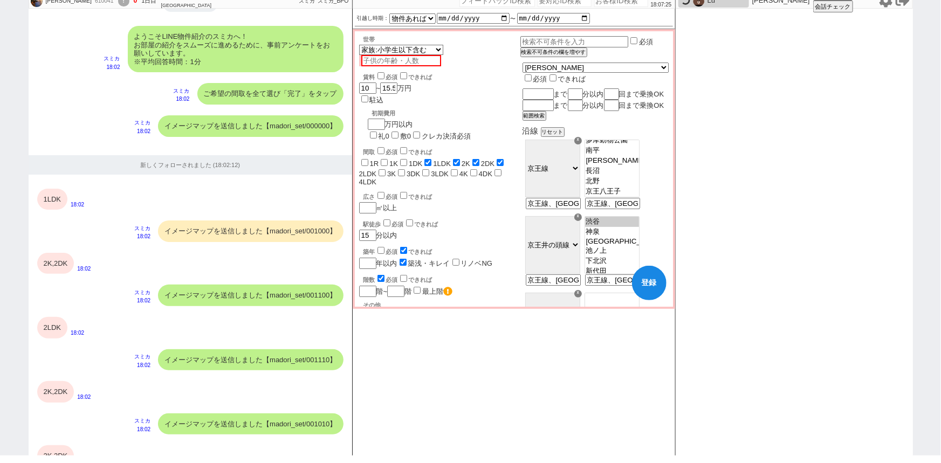
scroll to position [900, 0]
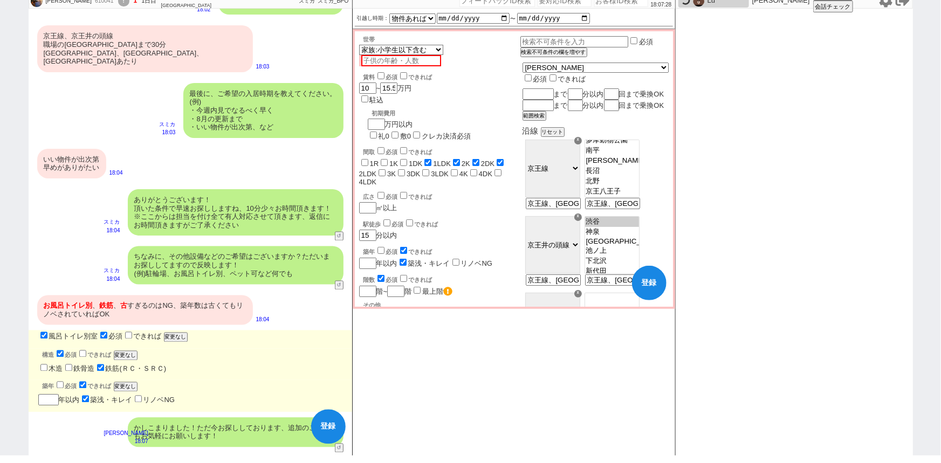
checkbox input "false"
checkbox input "true"
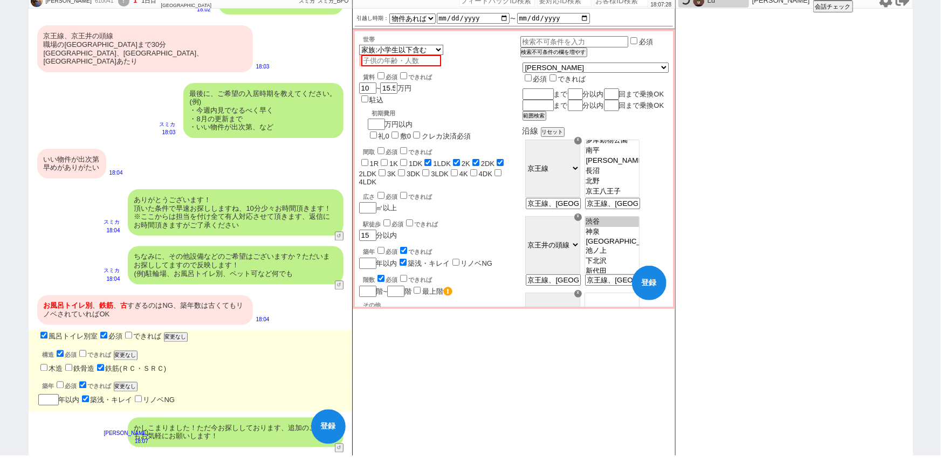
checkbox input "true"
checkbox input "false"
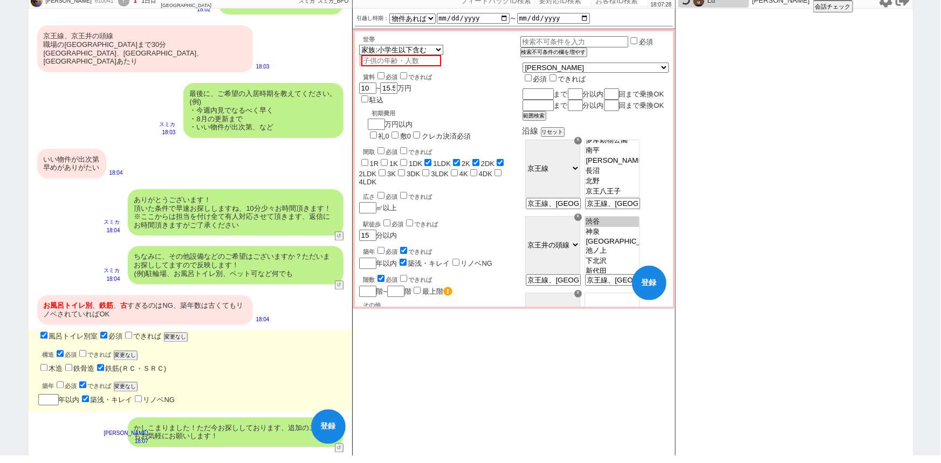
checkbox input "false"
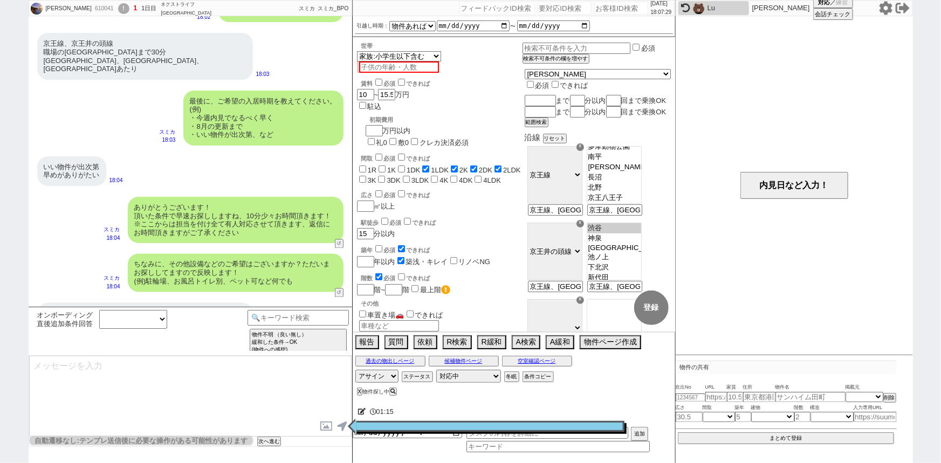
scroll to position [0, 0]
select select "44"
select select "1151"
select select "47"
select select "1208"
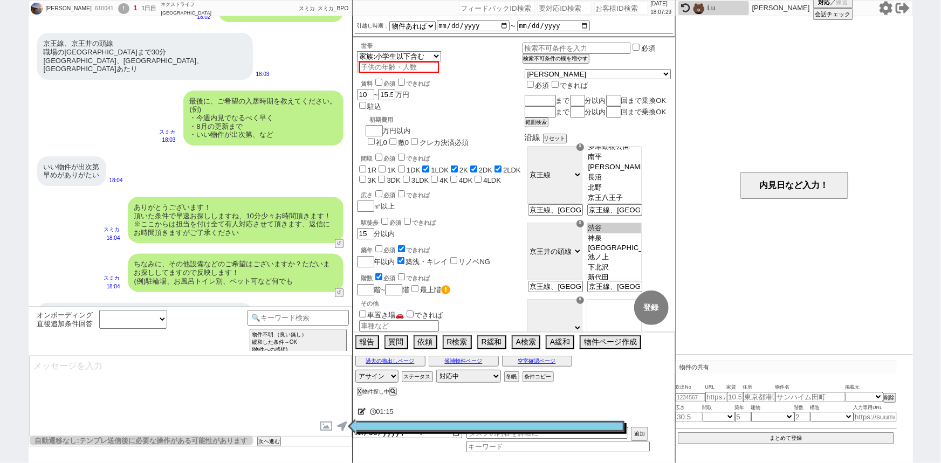
select select "12"
select select "15"
select select "27"
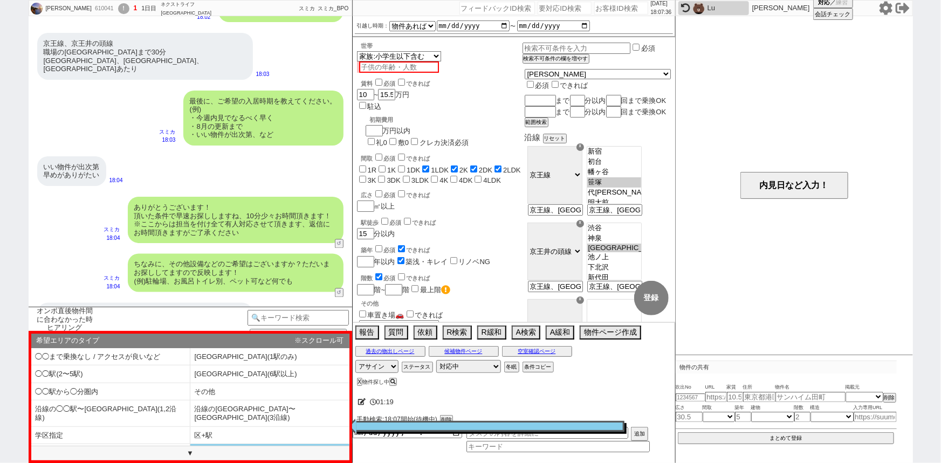
click at [190, 462] on li "区3つ以上" at bounding box center [110, 471] width 159 height 18
select select "区3つ以上"
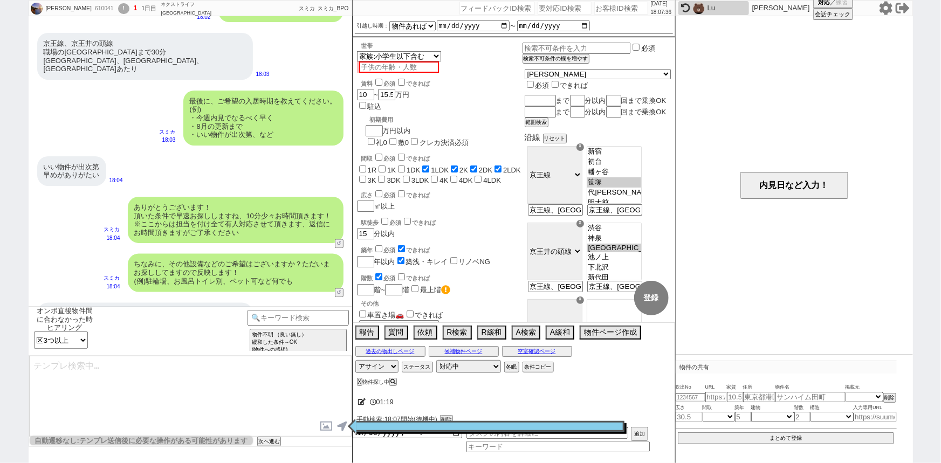
type textarea "またエリアですが、区でご指定とのことで特に沿線等は気にせず広く見てよいでしょうか？ 事前に取りこぼし無く動ければと！"
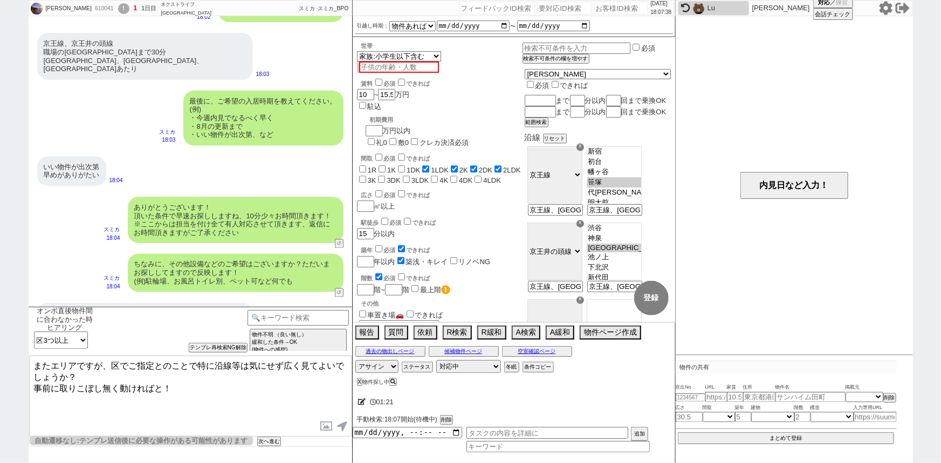
scroll to position [1090, 0]
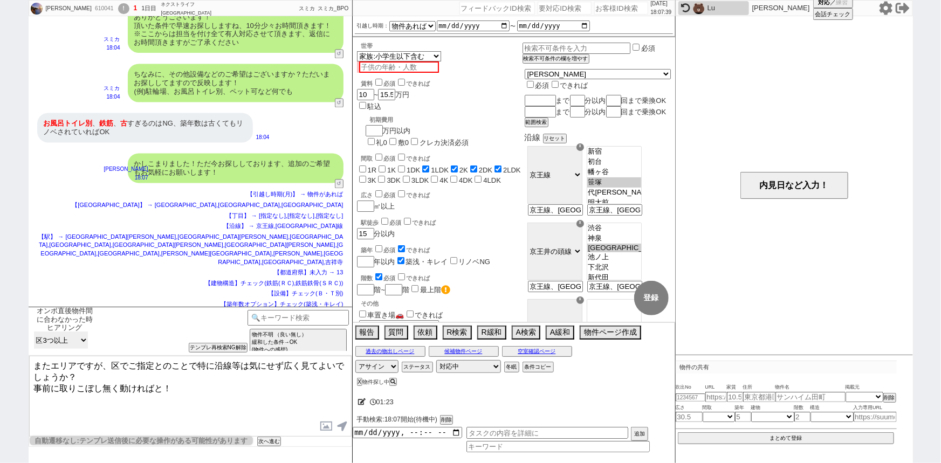
click at [64, 343] on select "希望エリアのタイプ ◯◯まで乗換なし / アクセスが良いなど ◯◯駅(1駅のみ) ◯◯駅(2〜5駅) ◯◯駅(6駅以上) ◯◯駅から◯分圏内 その他 沿線の◯…" at bounding box center [61, 340] width 54 height 17
click at [213, 355] on div "オンボ直後物件間に合わなかった時ヒアリング 中カテゴリを選択 小カテゴリを選択 当日物出し回数 !=1 <1 <2 <3 >0 >0&&<2 >0&&<3 >…" at bounding box center [190, 331] width 323 height 49
click at [207, 344] on div "オンボ直後物件間に合わなかった時ヒアリング 中カテゴリを選択 小カテゴリを選択 当日物出し回数 !=1 <1 <2 <3 >0 >0&&<2 >0&&<3 >…" at bounding box center [139, 331] width 216 height 43
click at [209, 350] on button "テンプレ再検索NG解除" at bounding box center [219, 349] width 57 height 8
click at [70, 340] on select "希望エリアのタイプ ◯◯まで乗換なし / アクセスが良いなど ◯◯駅(1駅のみ) ◯◯駅(2〜5駅) ◯◯駅(6駅以上) ◯◯駅から◯分圏内 その他 沿線の◯…" at bounding box center [61, 340] width 54 height 17
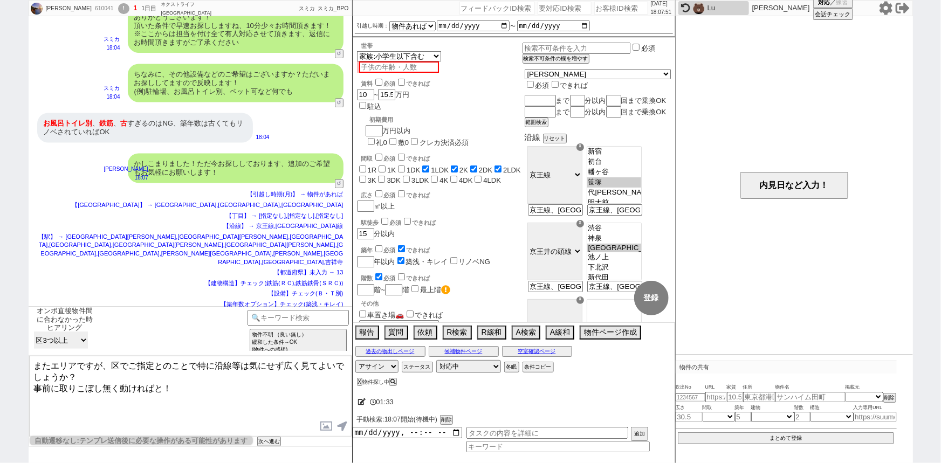
select select "沿線の◯◯駅〜◯◯駅(1,2沿線)"
click at [34, 332] on select "希望エリアのタイプ ◯◯まで乗換なし / アクセスが良いなど ◯◯駅(1駅のみ) ◯◯駅(2〜5駅) ◯◯駅(6駅以上) ◯◯駅から◯分圏内 その他 沿線の◯…" at bounding box center [61, 340] width 54 height 17
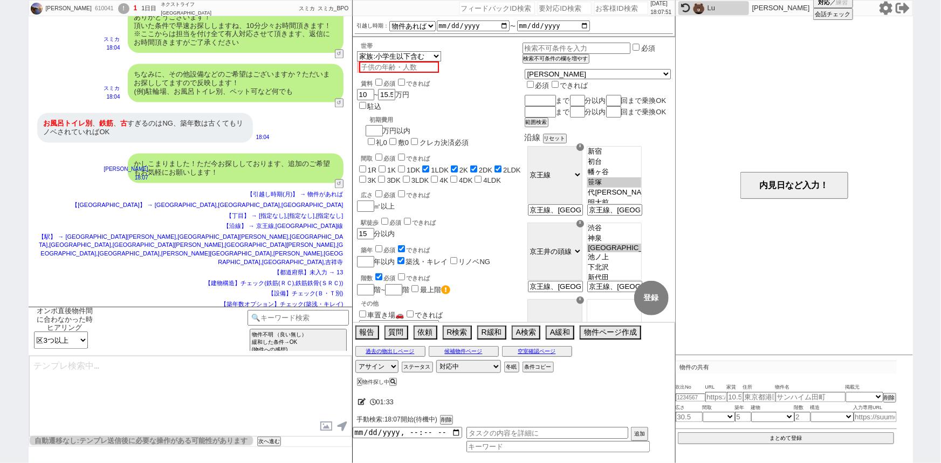
type textarea "また他の沿線も見れれば候補の物件も増えますが、いかがでしょうか？ 事前に取りこぼし無く動ければと！"
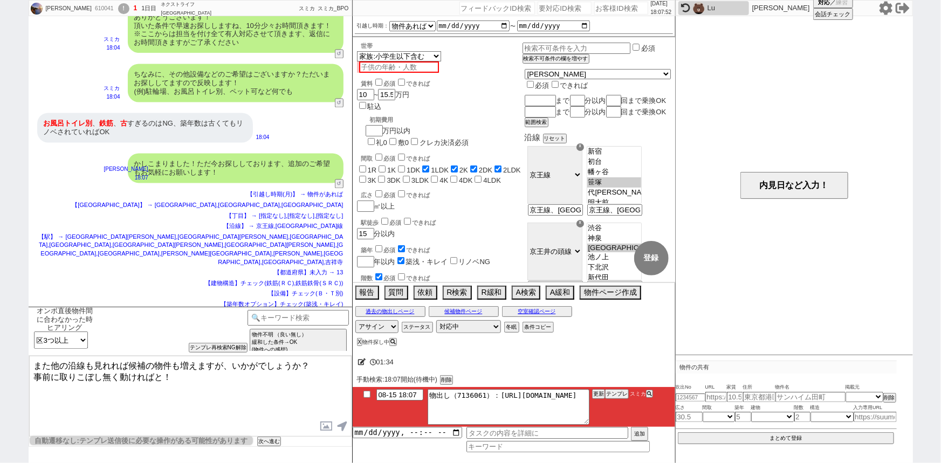
click at [115, 370] on textarea "また他の沿線も見れれば候補の物件も増えますが、いかがでしょうか？ 事前に取りこぼし無く動ければと！" at bounding box center [190, 396] width 322 height 81
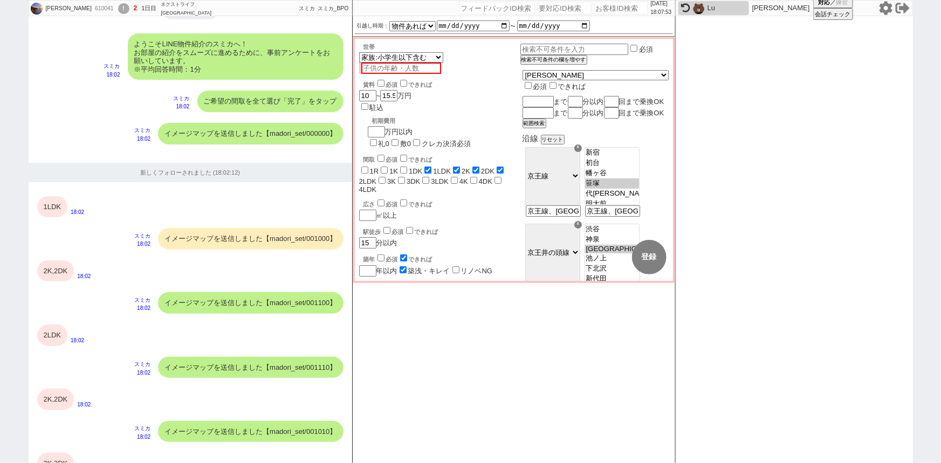
scroll to position [1062, 0]
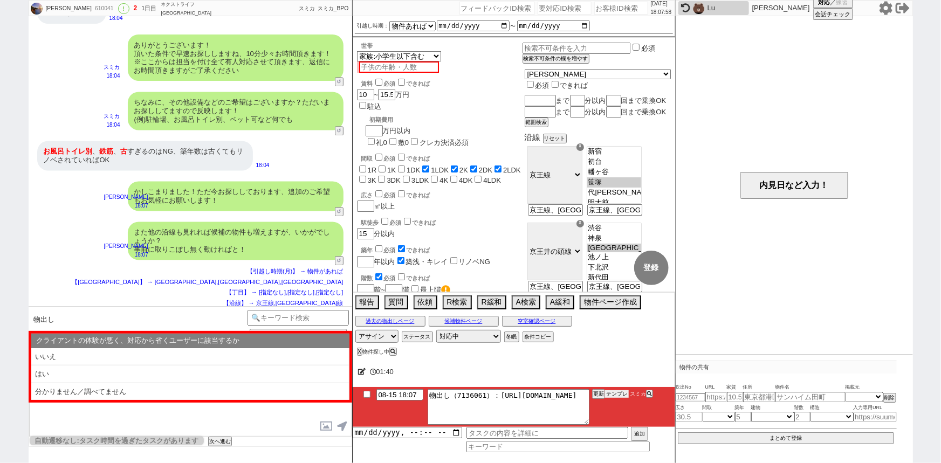
click at [618, 393] on button "テンプレ" at bounding box center [617, 394] width 24 height 8
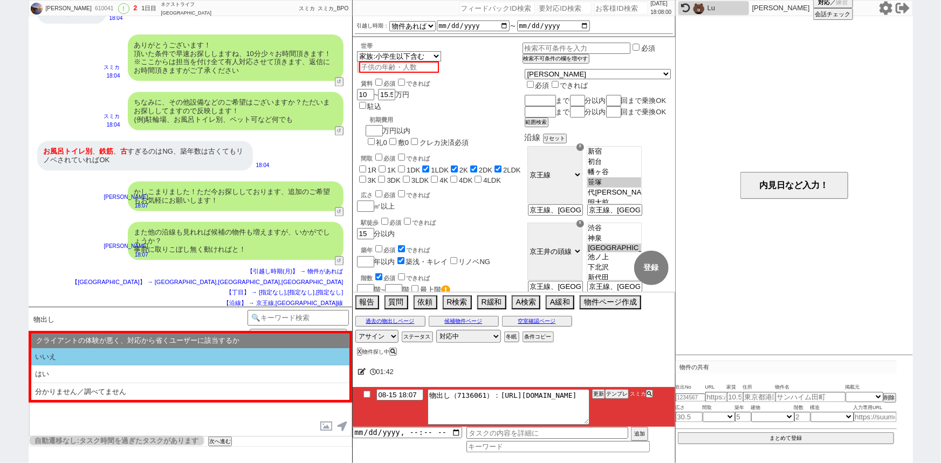
click at [178, 353] on li "いいえ" at bounding box center [190, 357] width 318 height 18
select select "いいえ"
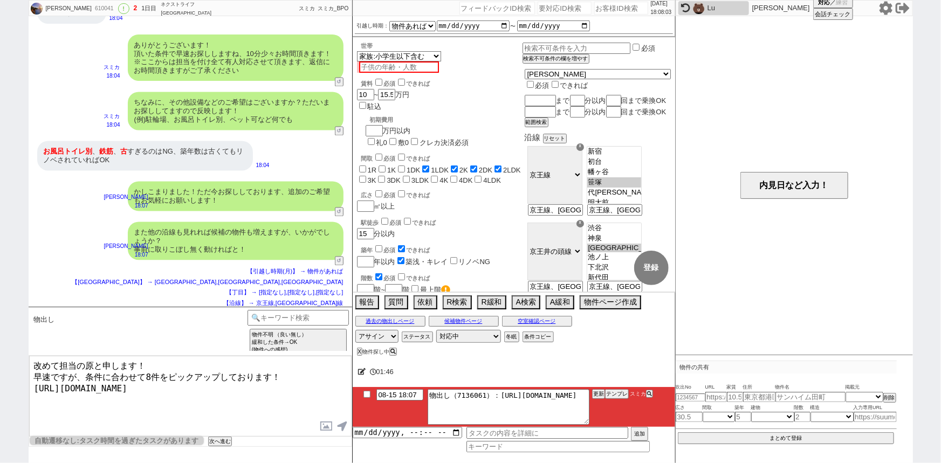
type textarea "改めて担当の原と申します！ 早速ですが、条件に合わせて8件をピックアップしております！ https://tools.sumika.live/pages/uxu…"
checkbox input "true"
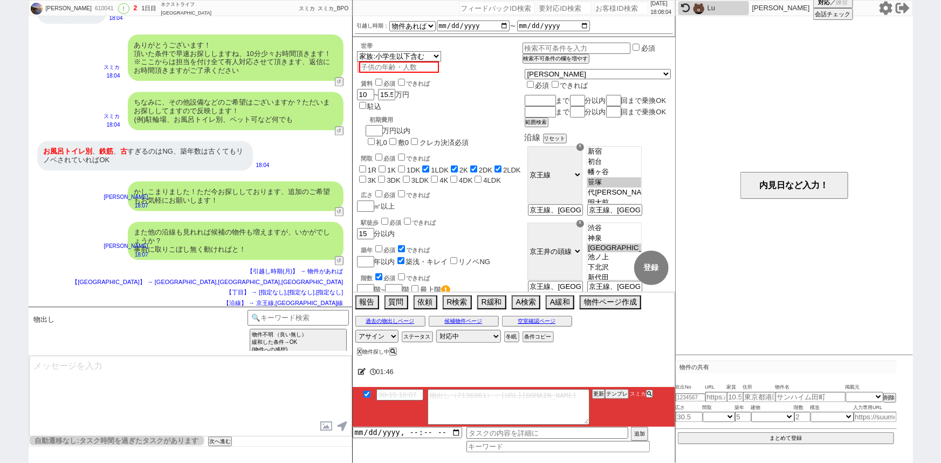
scroll to position [1188, 0]
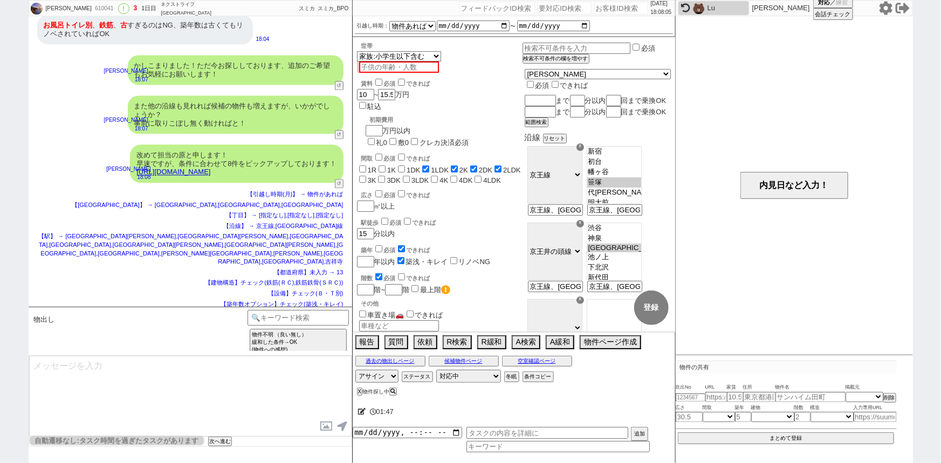
type textarea "イメージに近い物件はございますか？ ご感想いただき、すぐにまた洗い出してまいります！ ※自動応答ではなく直接ご紹介します！"
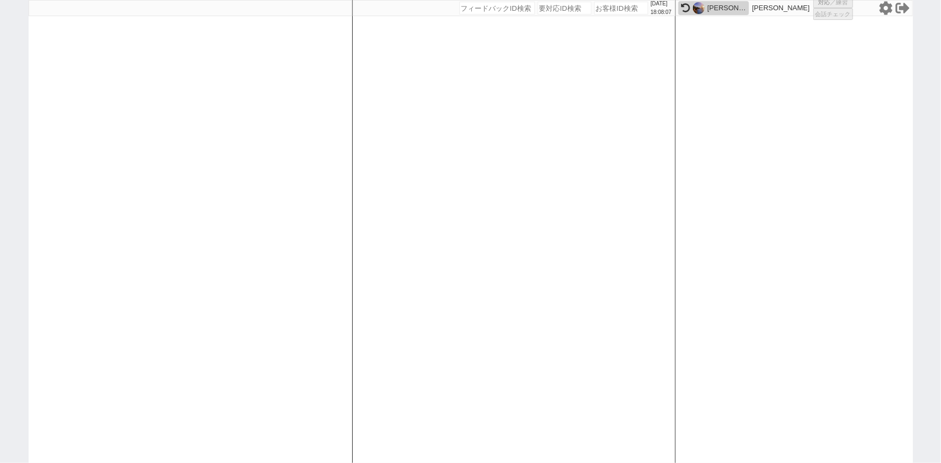
select select
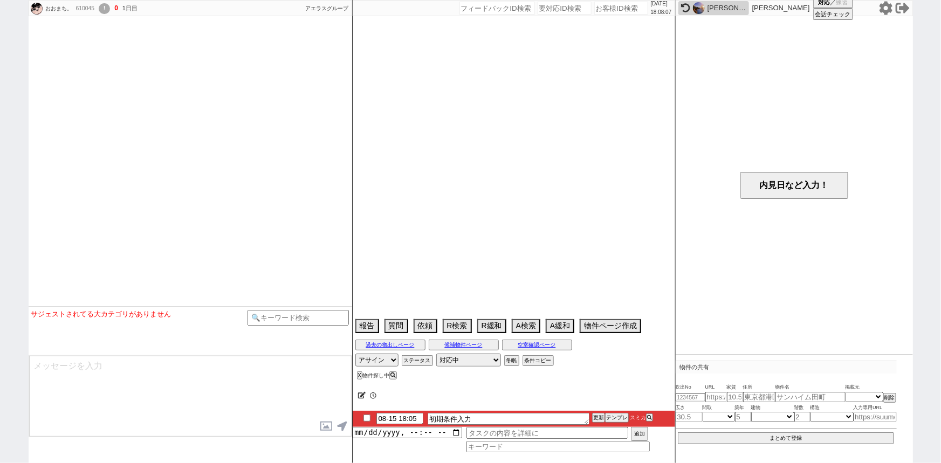
select select
select select "0"
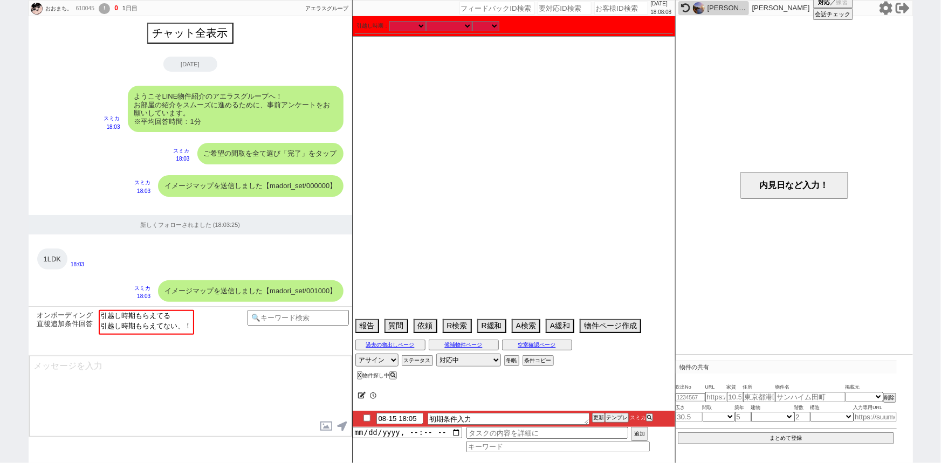
scroll to position [747, 0]
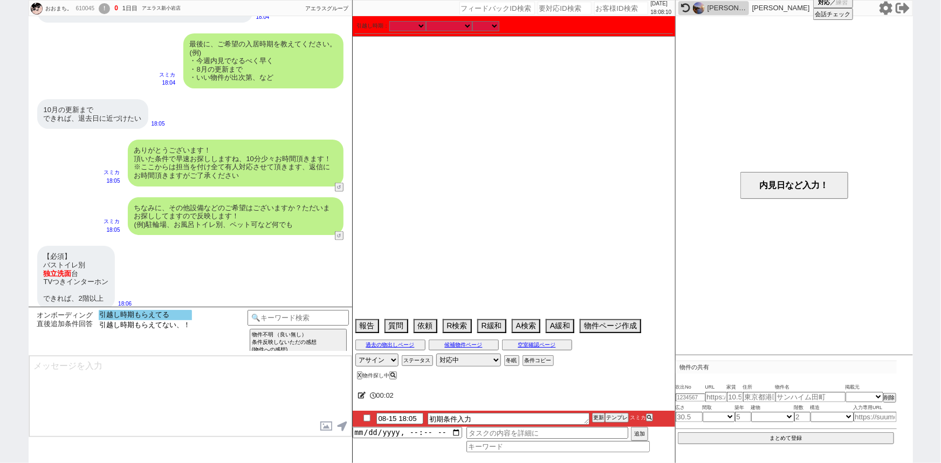
click at [173, 320] on option "引越し時期もらえてる" at bounding box center [145, 325] width 93 height 10
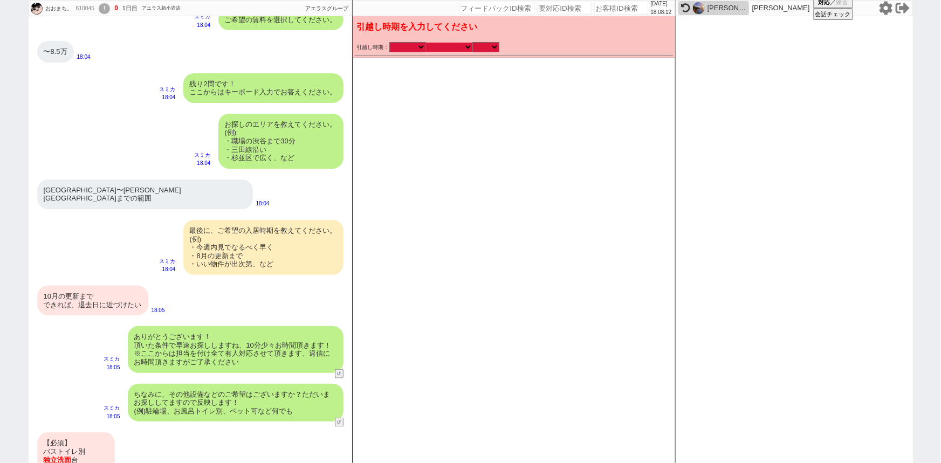
click at [453, 47] on select "なる早 未定 いつでも 物件あれば 年内 来年 1月 2月 3月 4月 5月 6月 7月 8月 9月 10月 11月 12月 春 夏 秋 冬" at bounding box center [449, 47] width 46 height 9
select select "10"
click at [426, 43] on select "なる早 未定 いつでも 物件あれば 年内 来年 1月 2月 3月 4月 5月 6月 7月 8月 9月 10月 11月 12月 春 夏 秋 冬" at bounding box center [449, 47] width 46 height 9
select select "2025"
checkbox input "false"
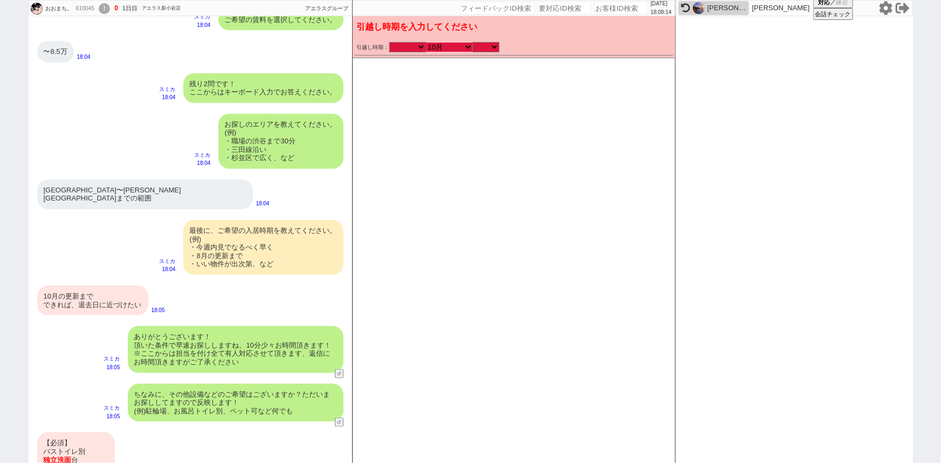
checkbox input "false"
checkbox input "true"
checkbox input "false"
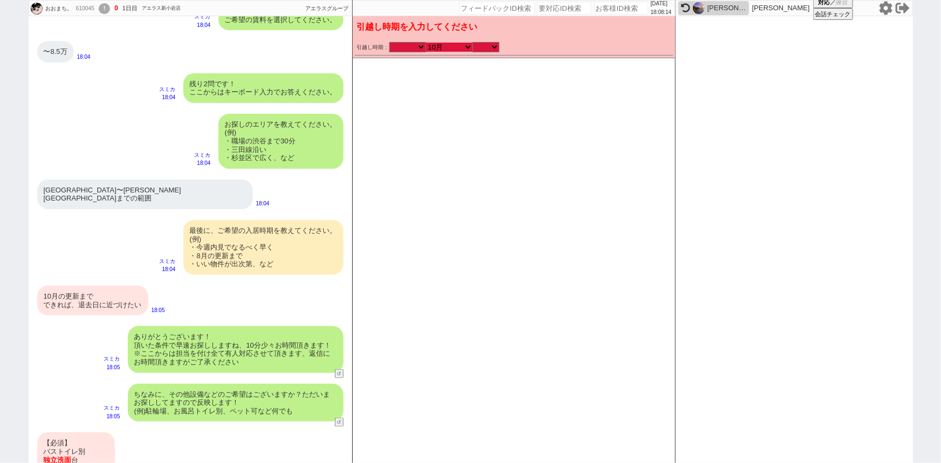
checkbox input "true"
checkbox input "false"
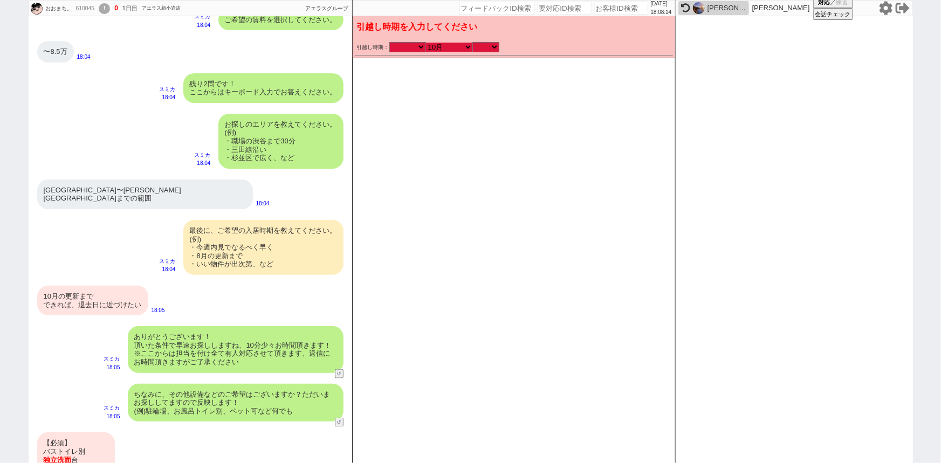
checkbox input "false"
click at [481, 51] on select "のみ 上旬 中旬 下旬 末 まで 1日 2日 3日 4日 5日 6日 7日 8日 9日 10日 11日 12日 13日 14日 15日 16日 17日 18日…" at bounding box center [485, 47] width 27 height 9
select select "37"
click at [472, 43] on select "のみ 上旬 中旬 下旬 末 まで 1日 2日 3日 4日 5日 6日 7日 8日 9日 10日 11日 12日 13日 14日 15日 16日 17日 18日…" at bounding box center [485, 47] width 27 height 9
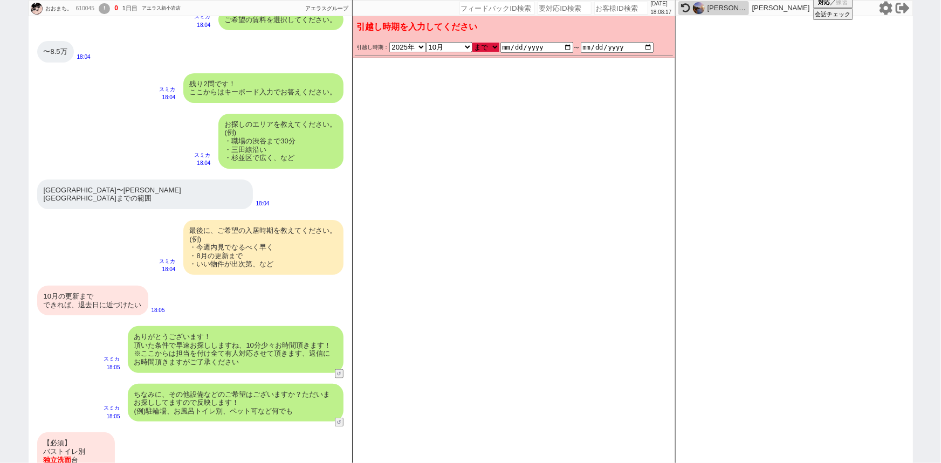
type input "2025-09-01"
type input "2025-10-31"
checkbox input "false"
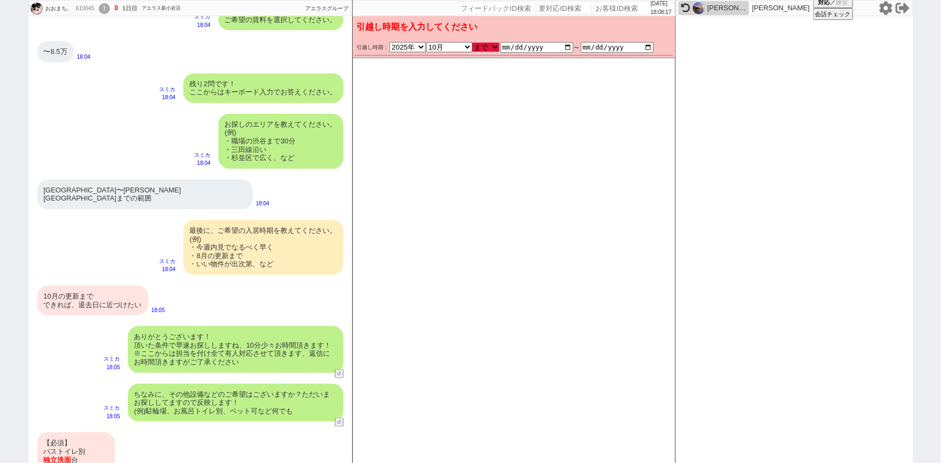
checkbox input "true"
checkbox input "false"
checkbox input "true"
checkbox input "false"
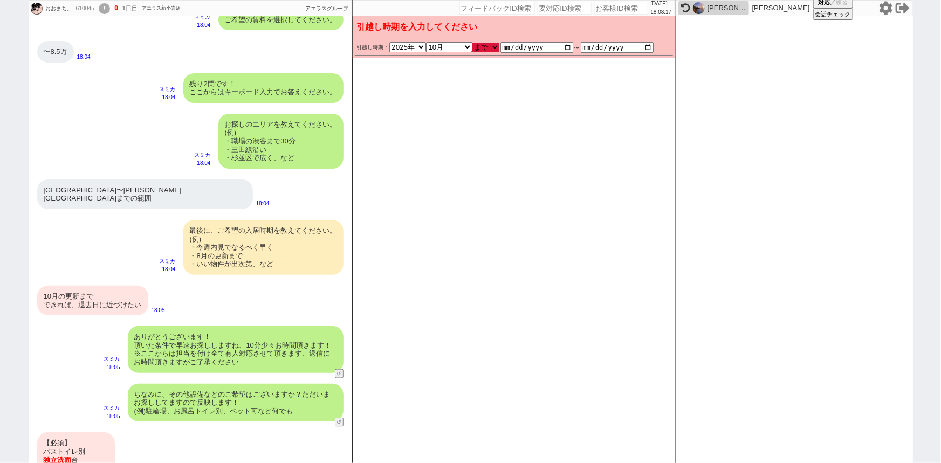
checkbox input "false"
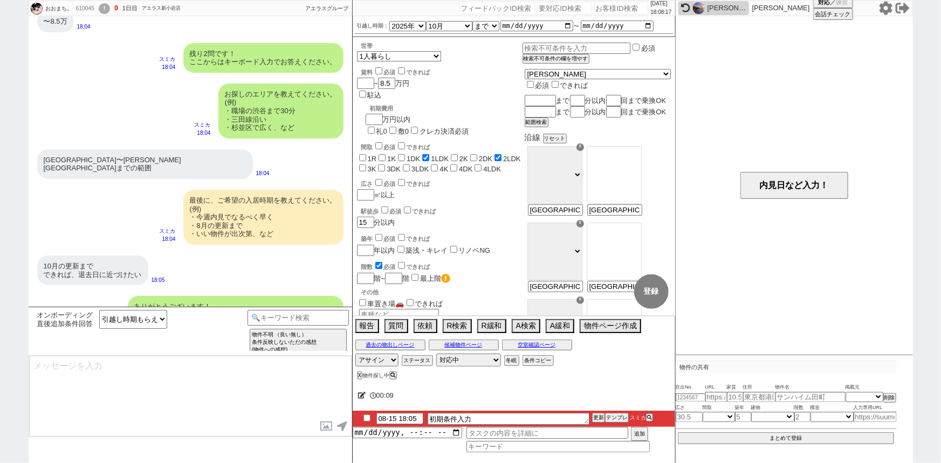
type textarea "かしこまりました！ただ今お探ししております、追加のご希望もお気軽にお願いします！"
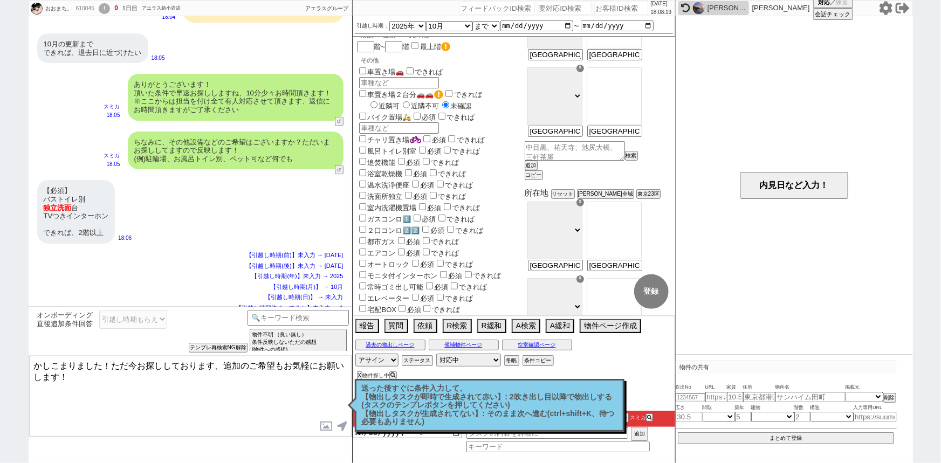
scroll to position [232, 0]
click at [395, 147] on label "風呂トイレ別室" at bounding box center [387, 151] width 60 height 8
click at [366, 146] on input "風呂トイレ別室" at bounding box center [362, 149] width 7 height 7
checkbox input "true"
checkbox input "false"
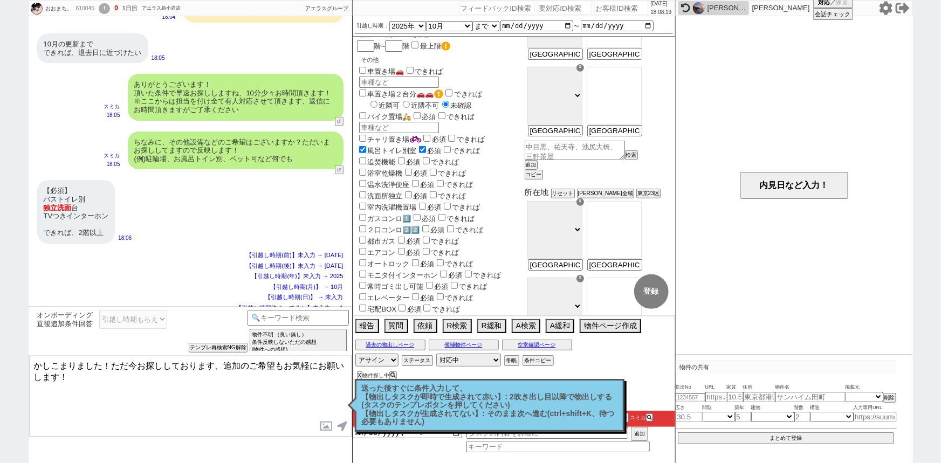
checkbox input "false"
checkbox input "true"
checkbox input "false"
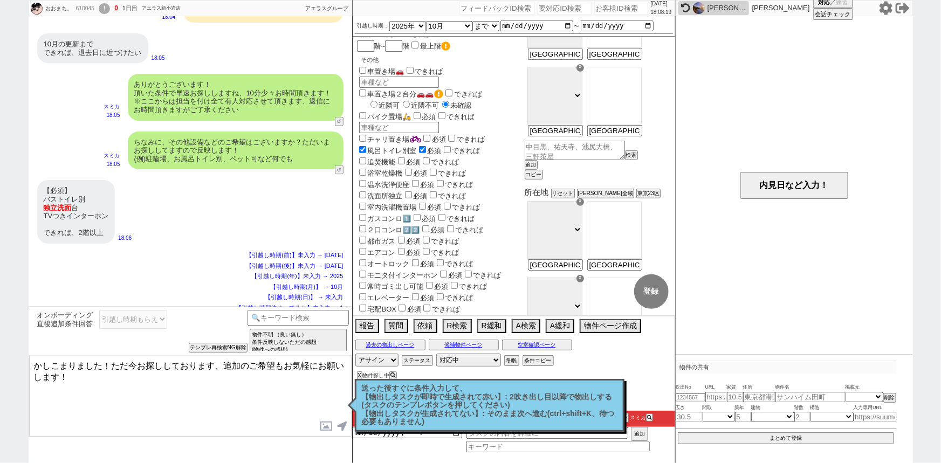
checkbox input "true"
checkbox input "false"
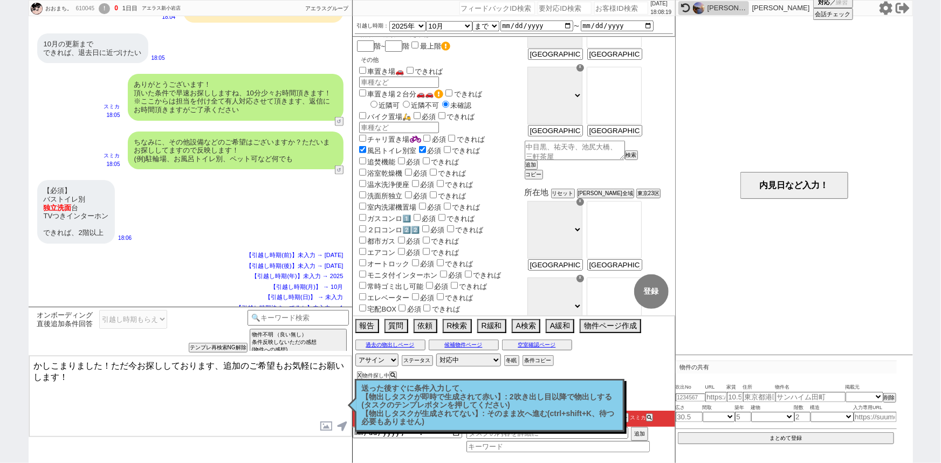
checkbox input "false"
checkbox input "true"
click at [389, 192] on label "洗面所独立" at bounding box center [380, 196] width 46 height 8
click at [366, 191] on input "洗面所独立" at bounding box center [362, 194] width 7 height 7
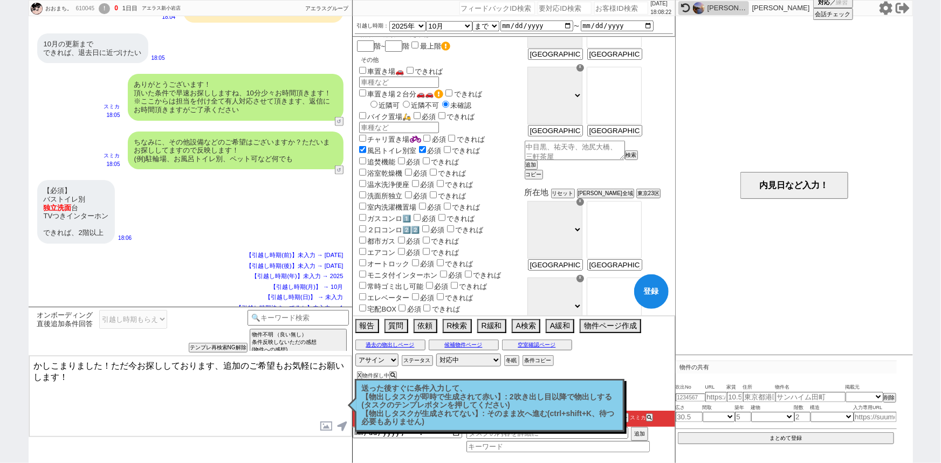
checkbox input "true"
checkbox input "false"
checkbox input "true"
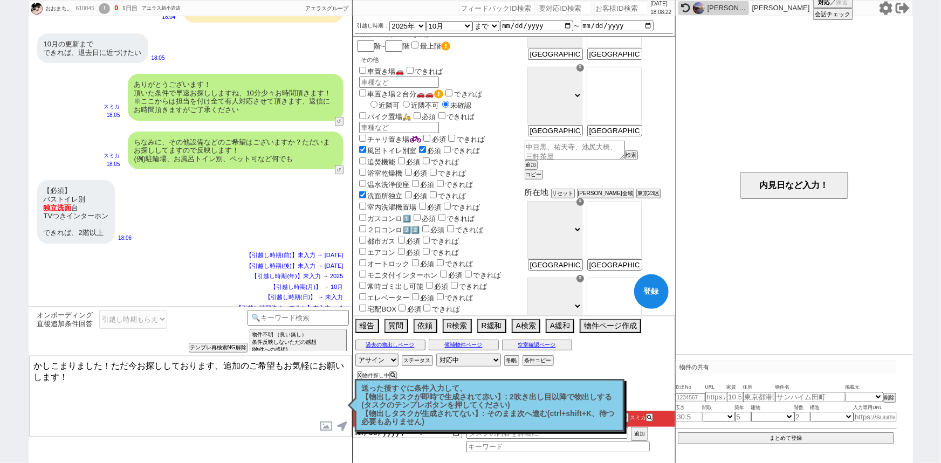
checkbox input "false"
checkbox input "true"
checkbox input "false"
click at [423, 192] on span "必須" at bounding box center [420, 196] width 14 height 8
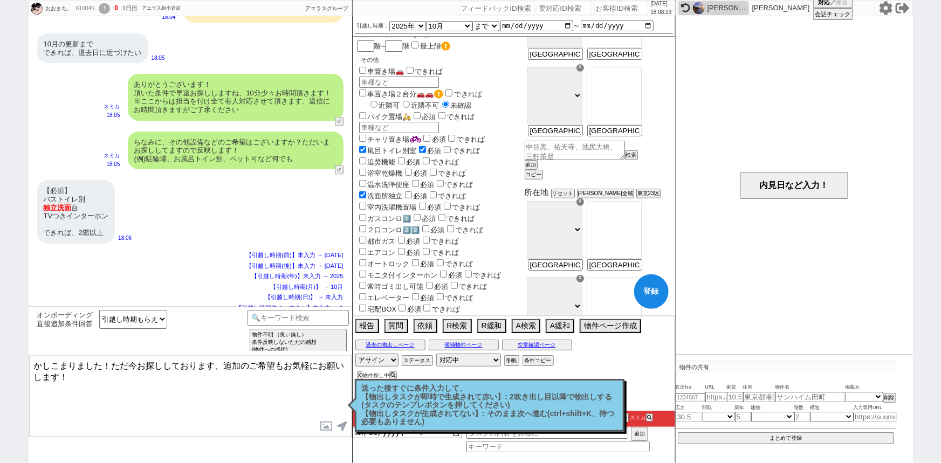
click at [411, 191] on input "checkbox" at bounding box center [408, 194] width 7 height 7
click at [386, 271] on label "モニタ付インターホン" at bounding box center [397, 275] width 81 height 8
click at [366, 271] on input "モニタ付インターホン" at bounding box center [362, 274] width 7 height 7
click at [443, 271] on input "checkbox" at bounding box center [443, 274] width 7 height 7
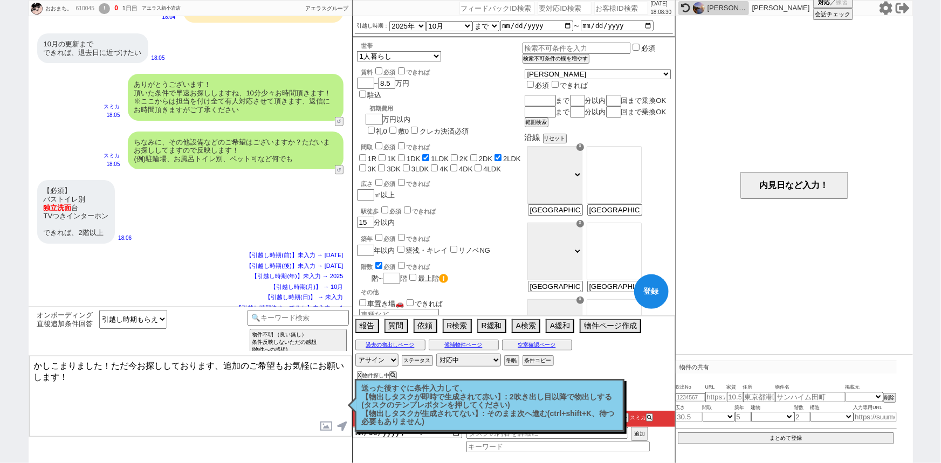
click at [364, 274] on input "number" at bounding box center [364, 278] width 15 height 9
click at [419, 264] on label "できれば" at bounding box center [413, 267] width 35 height 6
click at [405, 262] on input "できれば" at bounding box center [401, 265] width 7 height 7
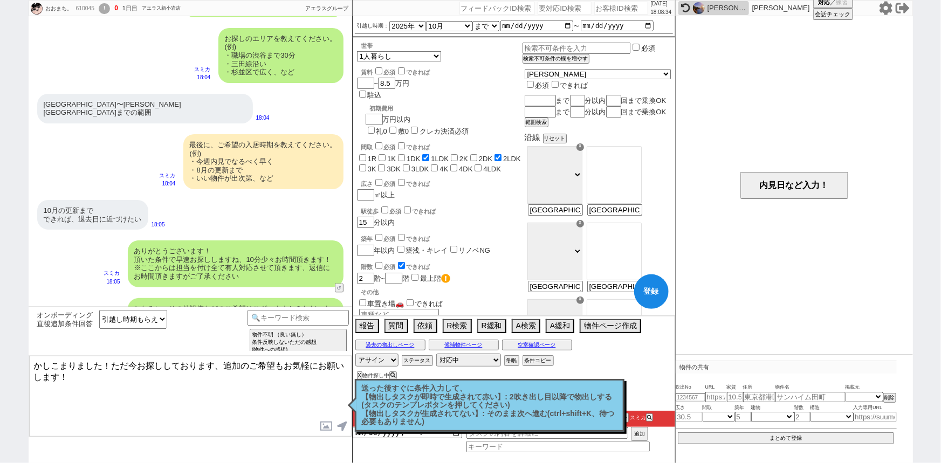
scroll to position [646, 0]
click at [640, 216] on input "池袋駅〜川越駅までの範囲" at bounding box center [613, 210] width 53 height 9
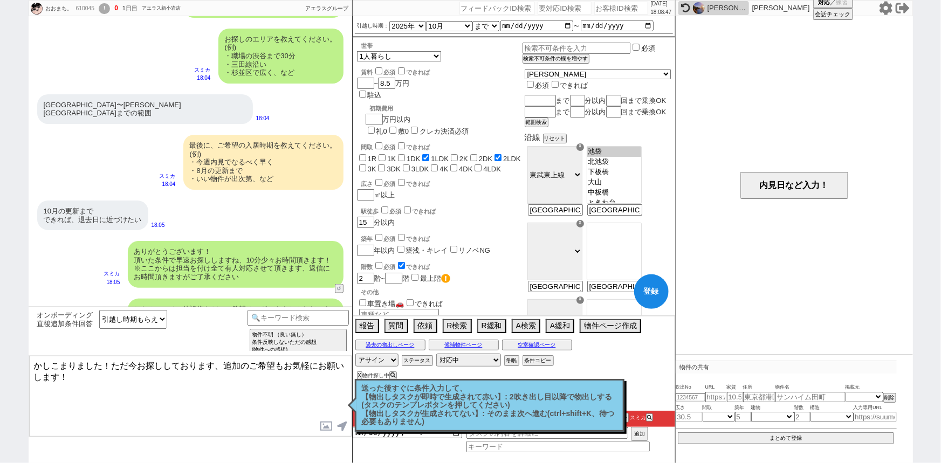
click at [636, 162] on option "池袋" at bounding box center [614, 162] width 54 height 10
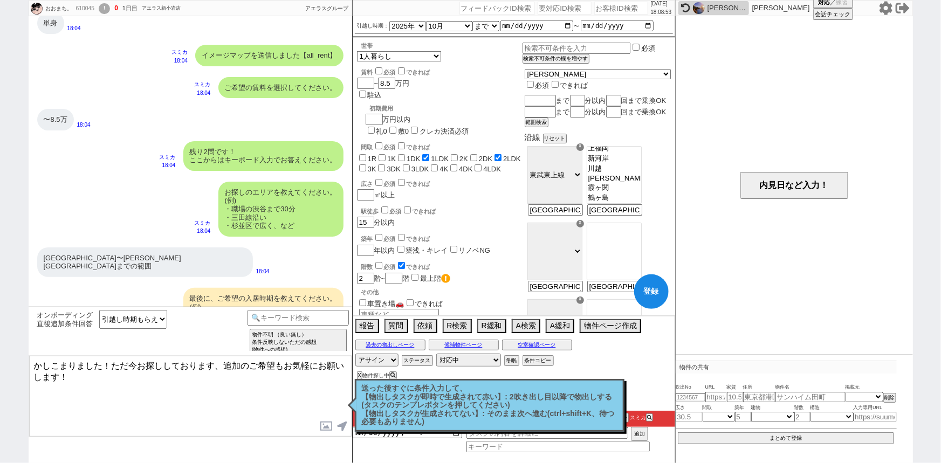
scroll to position [813, 0]
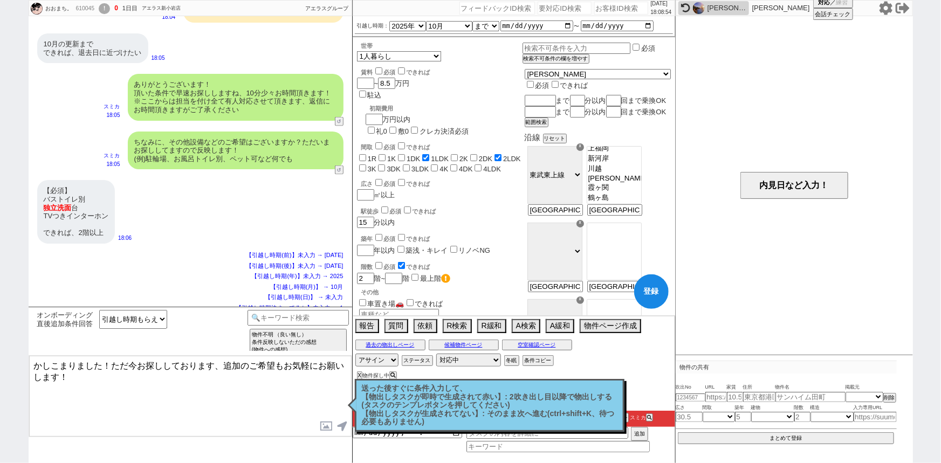
click at [129, 406] on textarea "かしこまりました！ただ今お探ししております、追加のご希望もお気軽にお願いします！" at bounding box center [190, 396] width 322 height 81
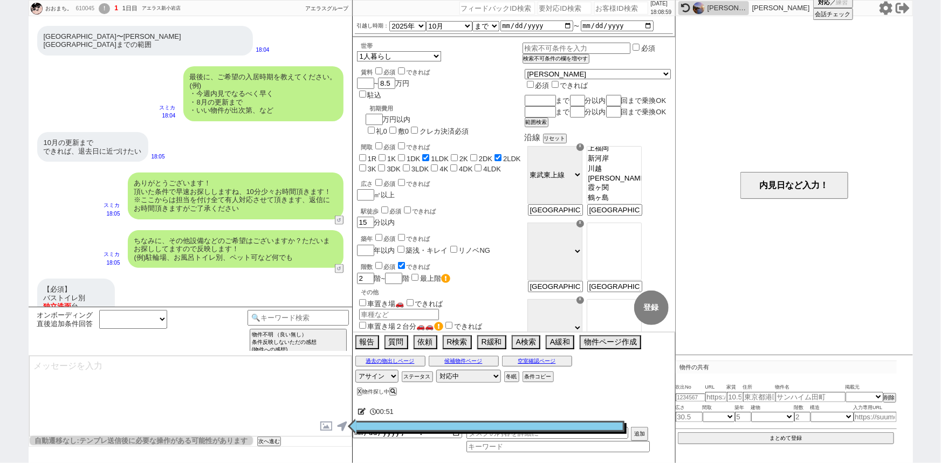
scroll to position [0, 0]
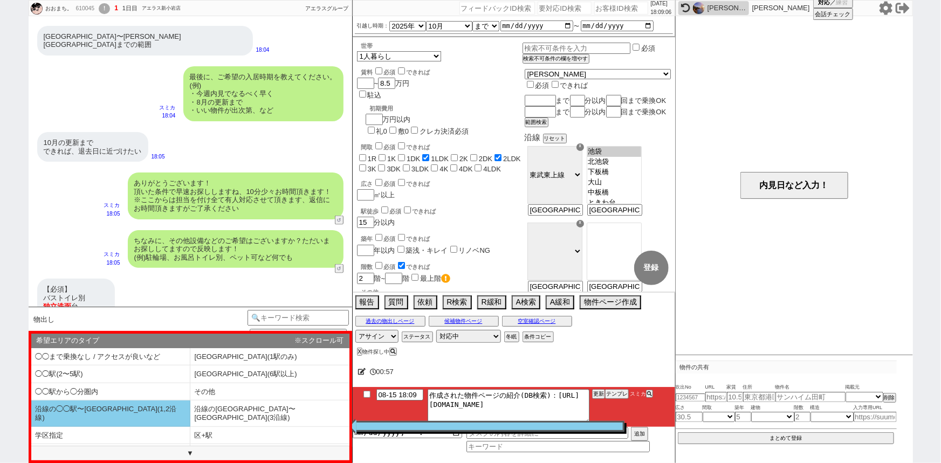
click at [111, 410] on li "沿線の◯◯駅〜◯◯駅(1,2沿線)" at bounding box center [110, 414] width 159 height 26
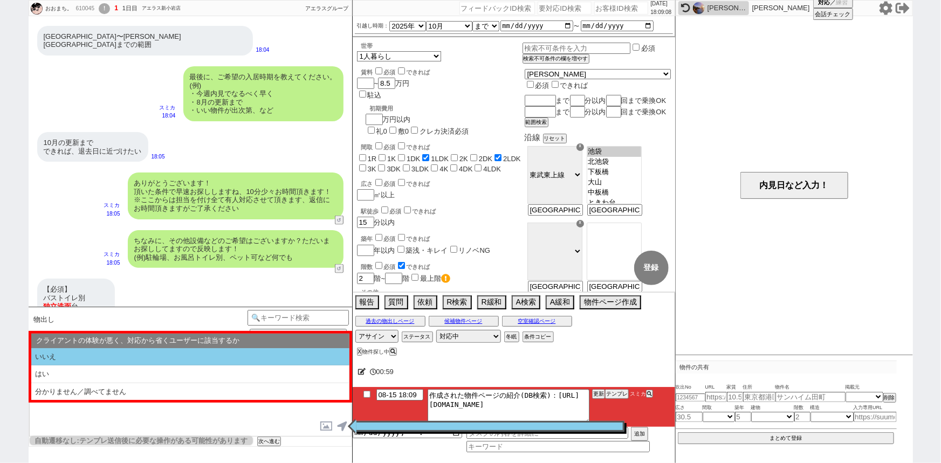
click at [146, 356] on li "いいえ" at bounding box center [190, 357] width 318 height 18
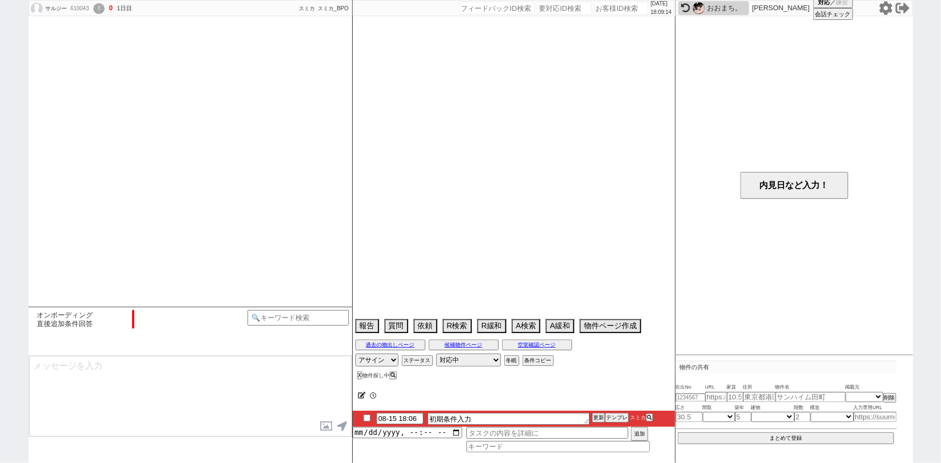
scroll to position [769, 0]
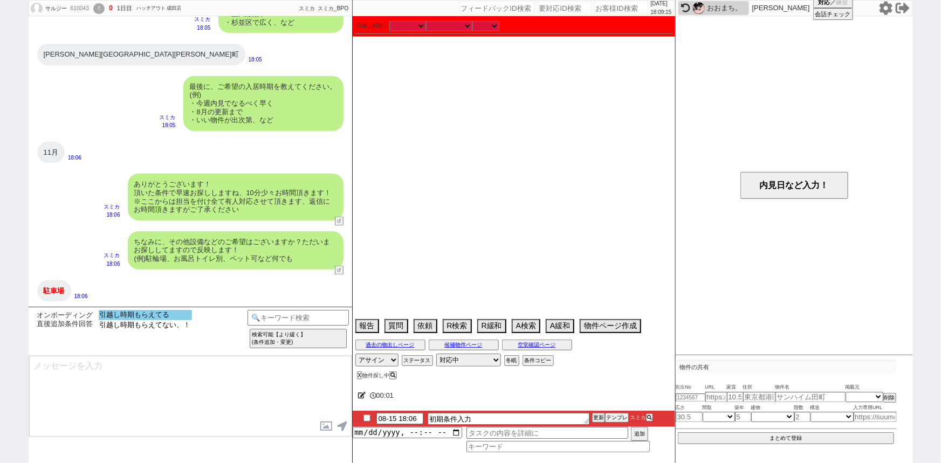
click at [166, 320] on option "引越し時期もらえてる" at bounding box center [145, 325] width 93 height 10
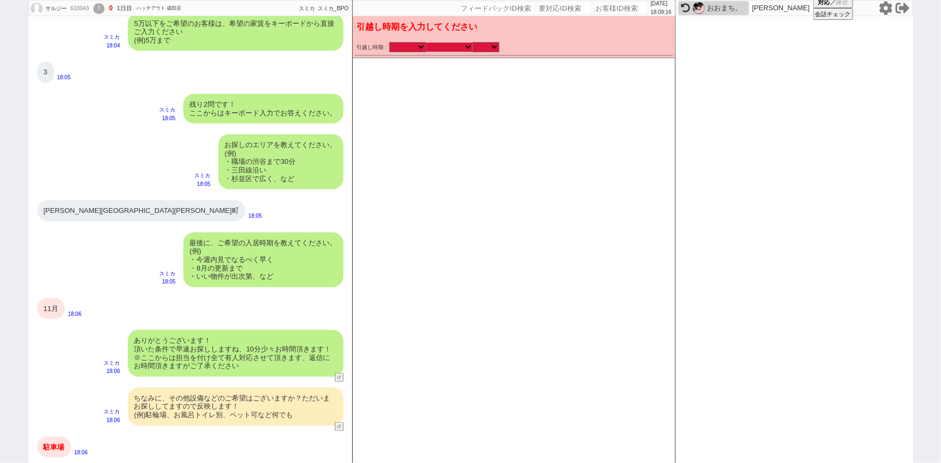
click at [454, 43] on select "なる早 未定 いつでも 物件あれば 年内 来年 1月 2月 3月 4月 5月 6月 7月 8月 9月 10月 11月 12月 春 夏 秋 冬" at bounding box center [449, 47] width 46 height 9
click at [426, 43] on select "なる早 未定 いつでも 物件あれば 年内 来年 1月 2月 3月 4月 5月 6月 7月 8月 9月 10月 11月 12月 春 夏 秋 冬" at bounding box center [449, 47] width 46 height 9
click at [490, 44] on select "のみ 上旬 中旬 下旬 末 まで 1日 2日 3日 4日 5日 6日 7日 8日 9日 10日 11日 12日 13日 14日 15日 16日 17日 18日…" at bounding box center [485, 47] width 27 height 9
click at [472, 43] on select "のみ 上旬 中旬 下旬 末 まで 1日 2日 3日 4日 5日 6日 7日 8日 9日 10日 11日 12日 13日 14日 15日 16日 17日 18日…" at bounding box center [485, 47] width 27 height 9
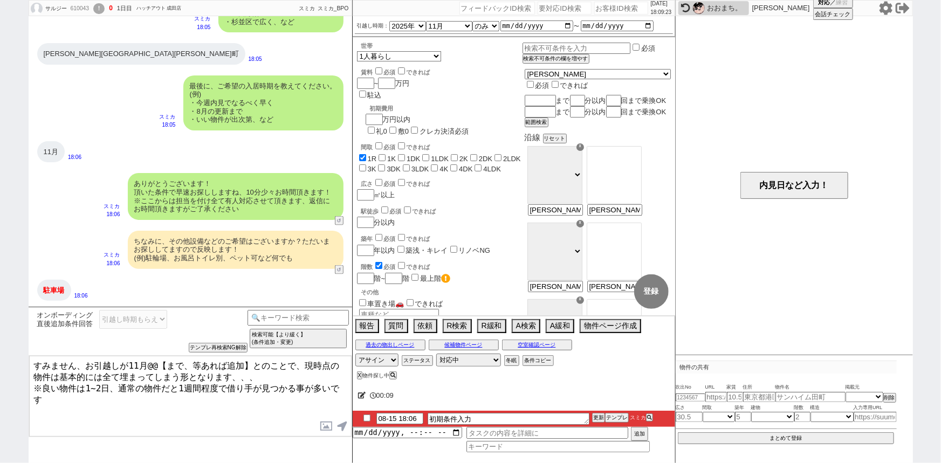
drag, startPoint x: 252, startPoint y: 363, endPoint x: 143, endPoint y: 356, distance: 109.1
click at [143, 356] on textarea "すみません、お引越しが11月@@【まで、等あれば追加】とのことで、現時点の物件は基本的には全て埋まってしまう形となります、、、 ※良い物件は1~2日、通常の物…" at bounding box center [190, 396] width 322 height 81
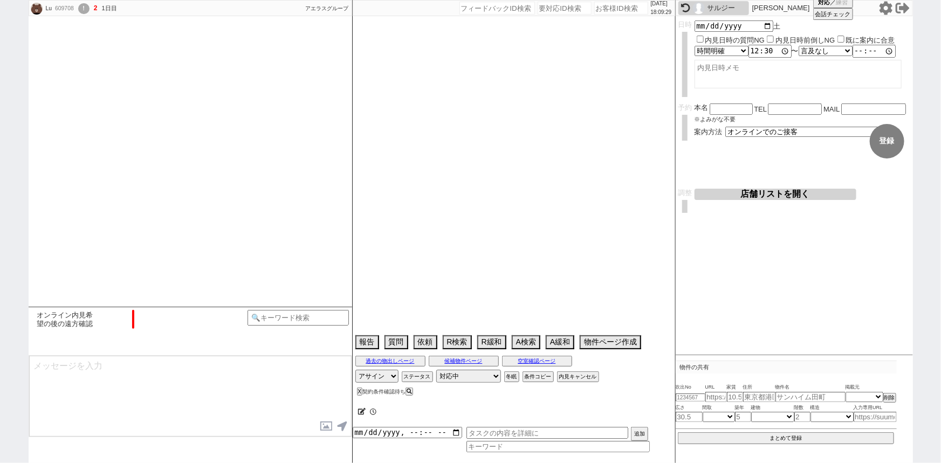
scroll to position [174, 0]
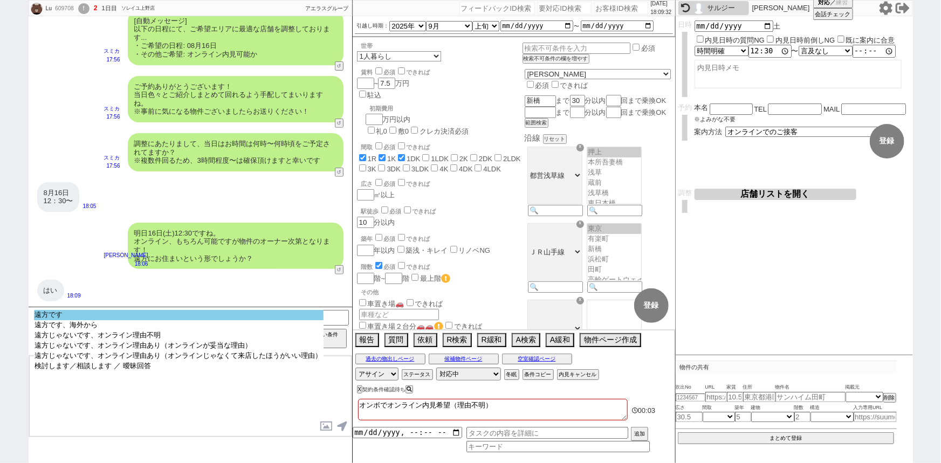
click at [108, 320] on option "遠方です" at bounding box center [179, 325] width 290 height 10
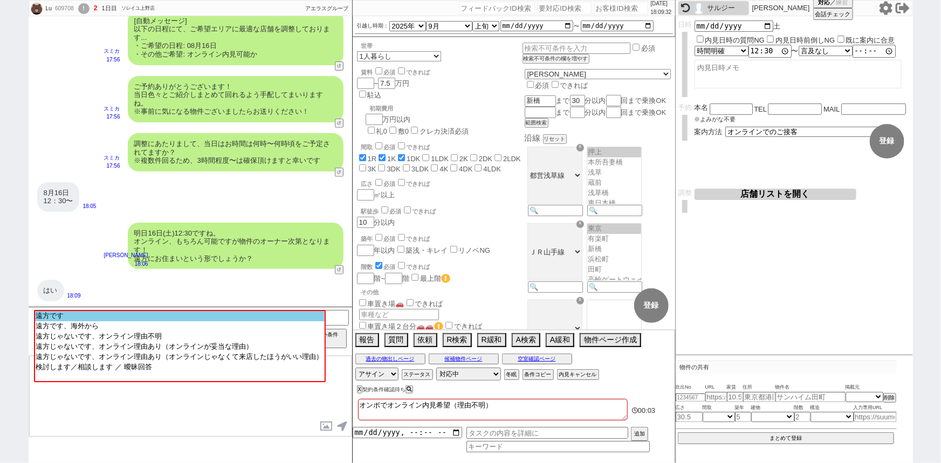
scroll to position [18, 0]
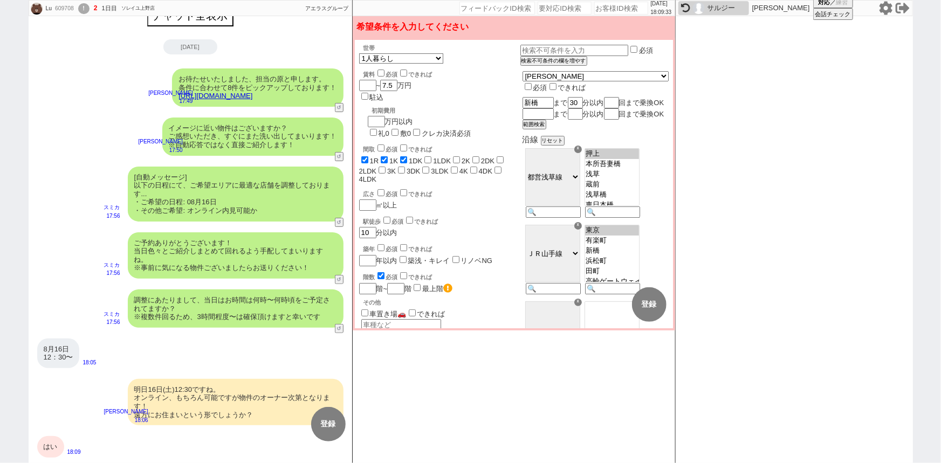
click at [212, 292] on div "調整にあたりまして、当日はお時間は何時〜何時頃をご予定されてますか？ ※複数件回るため、3時間程度〜は確保頂けますと幸いです" at bounding box center [236, 309] width 216 height 38
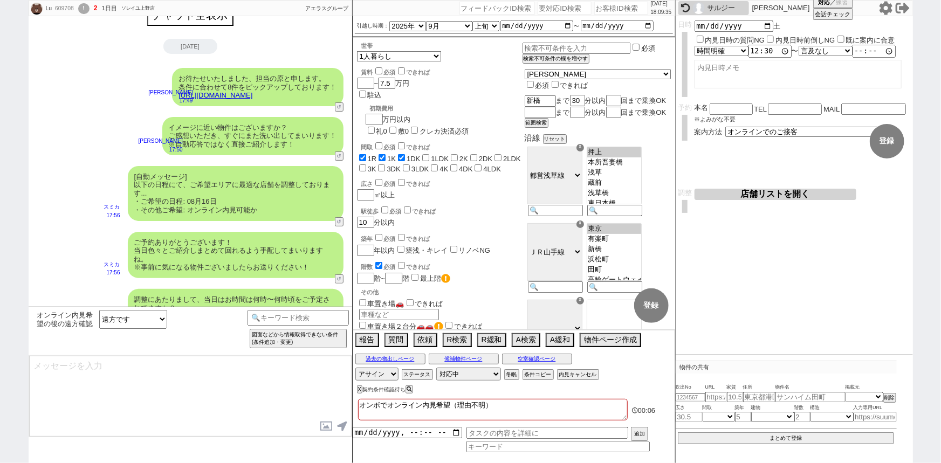
scroll to position [174, 0]
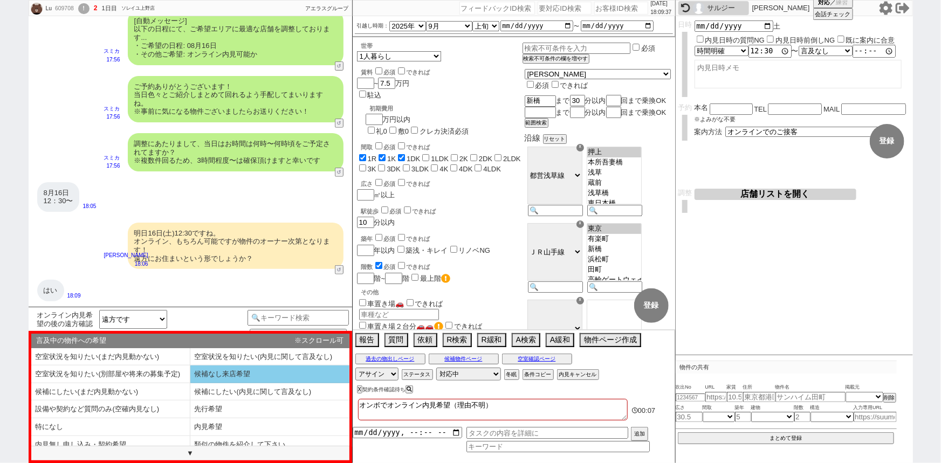
click at [190, 383] on li "候補なし来店希望" at bounding box center [110, 392] width 159 height 18
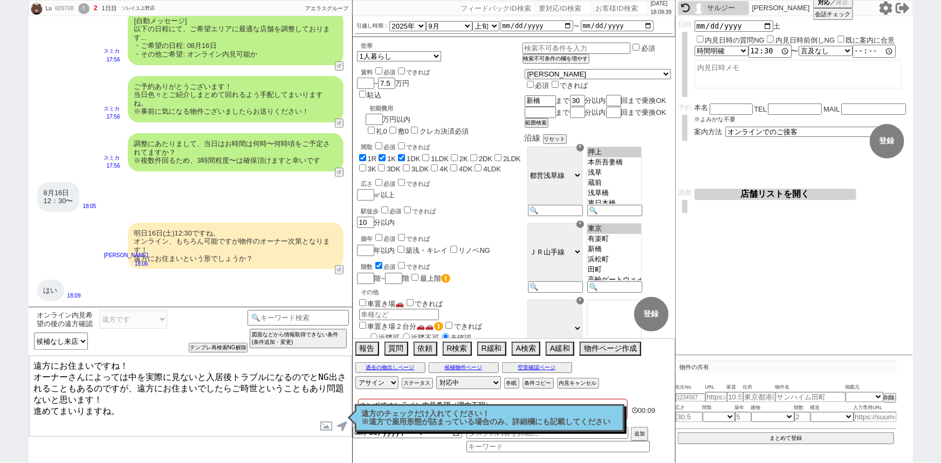
click at [170, 397] on textarea "遠方にお住まいですね！ オーナーさんによっては中を実際に見ないと入居後トラブルになるのでとNG出されることもあるのですが、遠方にお住まいでしたらご時世というこ…" at bounding box center [190, 396] width 322 height 81
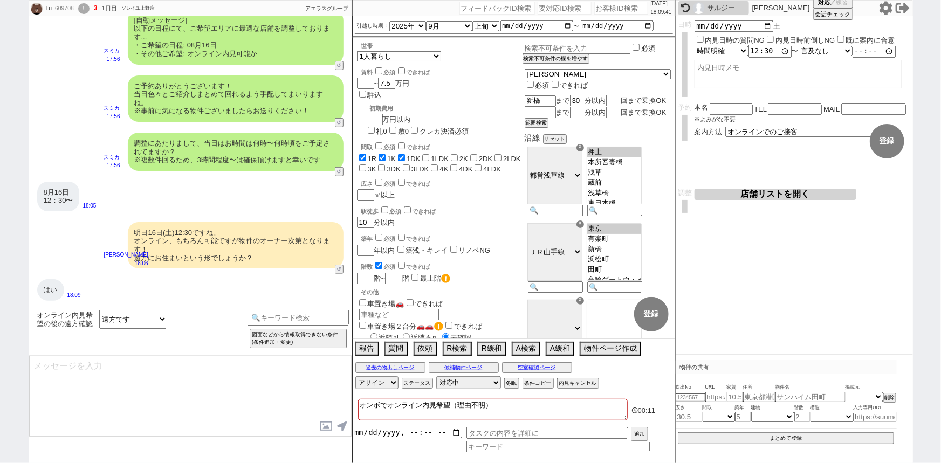
scroll to position [240, 0]
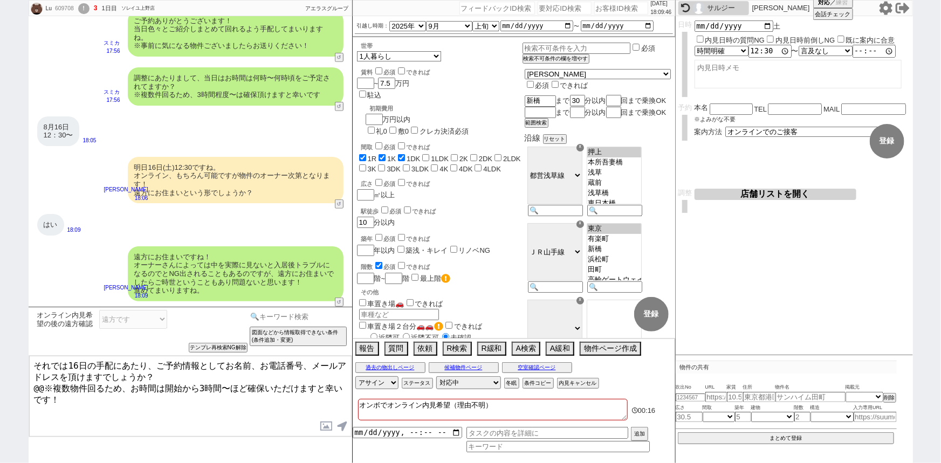
click at [293, 321] on input at bounding box center [298, 316] width 102 height 13
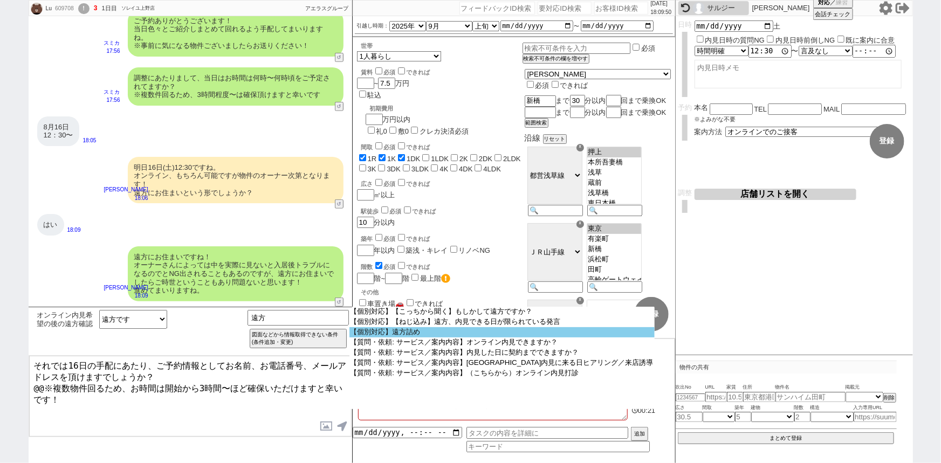
click at [420, 334] on option "【個別対応】遠方詰め" at bounding box center [501, 332] width 305 height 10
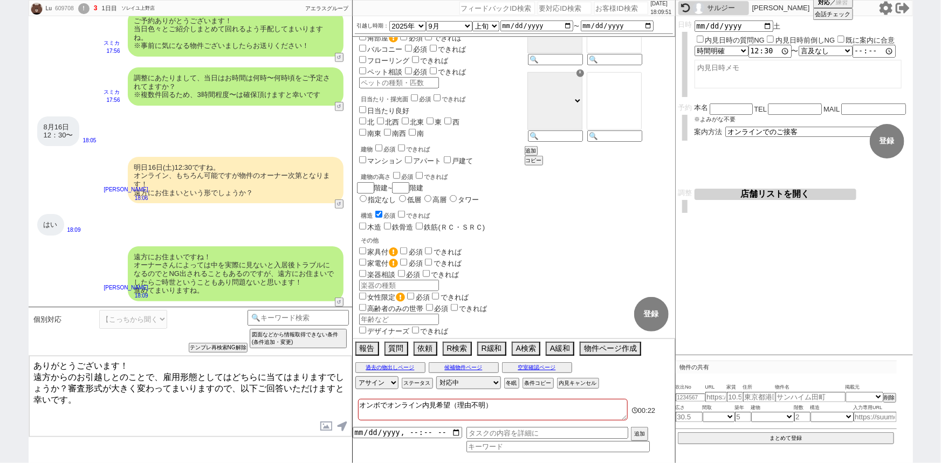
scroll to position [642, 0]
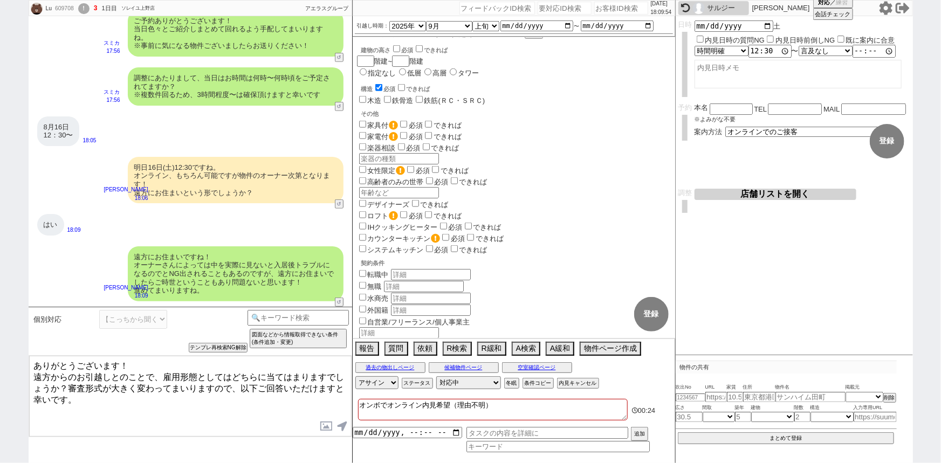
drag, startPoint x: 32, startPoint y: 370, endPoint x: 22, endPoint y: 344, distance: 28.3
click at [22, 344] on div "Lu 609708 ! 3 1日目 ソレイユ上野店 冬眠中 自社客 アエラスグループ スミカ_BPO チャット全表示 2025-08-15 お待たせいたしまし…" at bounding box center [470, 231] width 941 height 463
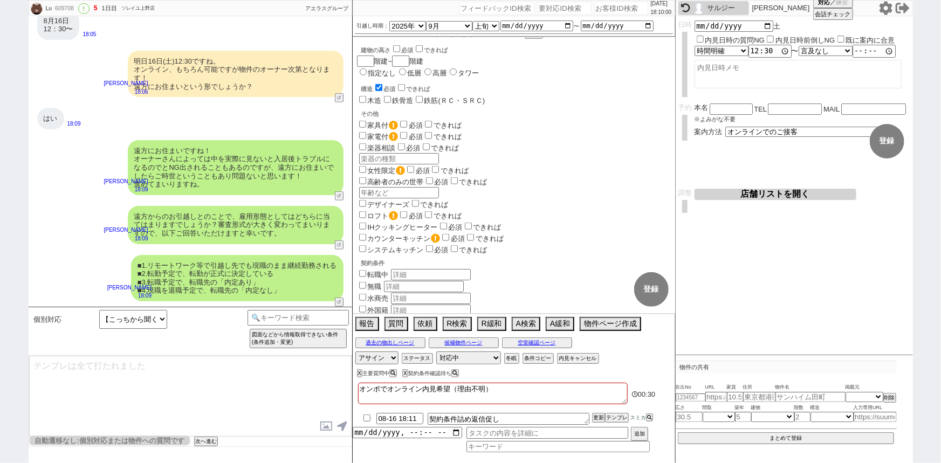
scroll to position [667, 0]
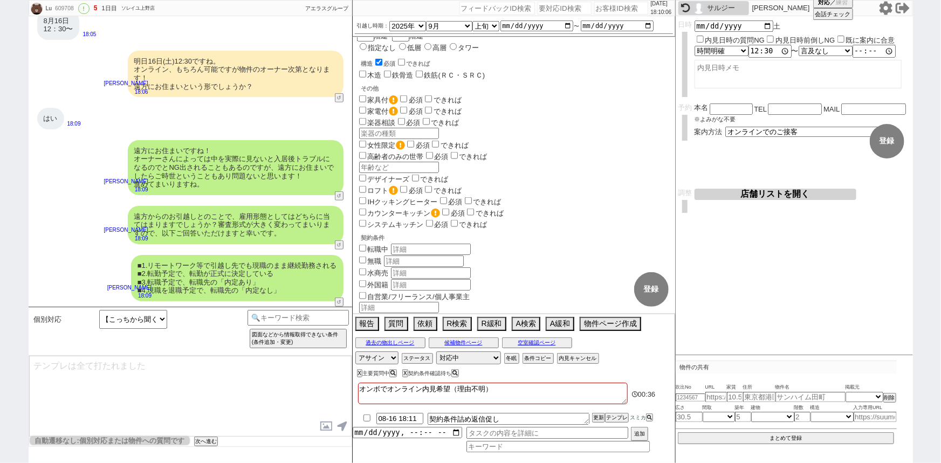
drag, startPoint x: 500, startPoint y: 389, endPoint x: 274, endPoint y: 436, distance: 231.1
click at [274, 436] on div "Lu 609708 ! 5 1日目 ソレイユ上野店 冬眠中 自社客 アエラスグループ スミカ_BPO チャット全表示 2025-08-15 お待たせいたしまし…" at bounding box center [471, 231] width 884 height 463
click at [162, 256] on div "■1.リモートワーク等で引越し先でも現職のまま継続勤務される ■2.転勤予定で、転勤が正式に決定している ■3.転職予定で、転職先の「内定あり」 ■4.現職を…" at bounding box center [237, 278] width 212 height 46
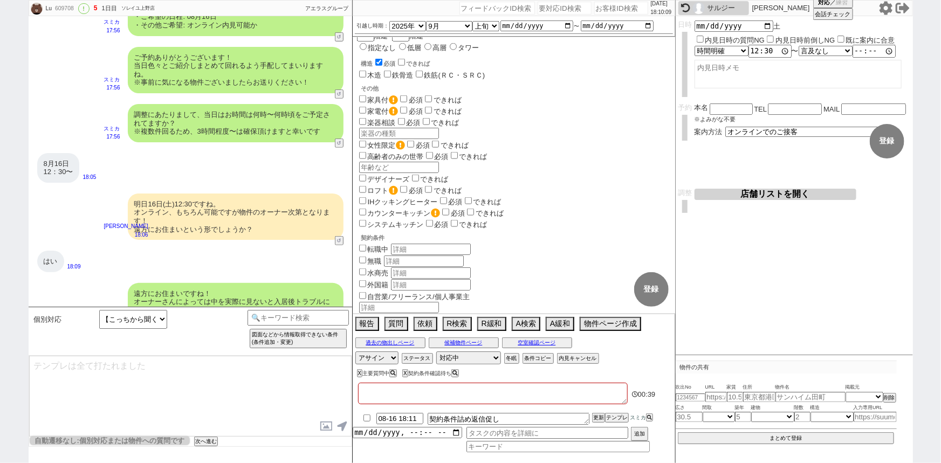
scroll to position [191, 0]
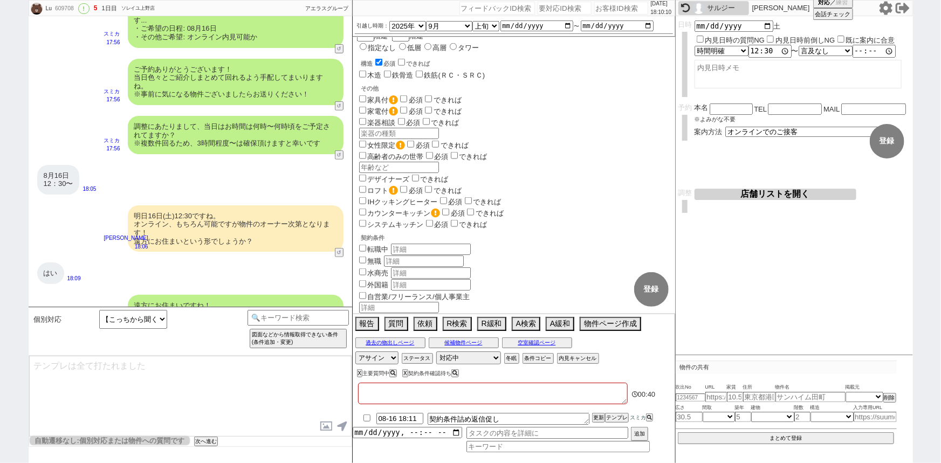
click at [240, 199] on div "8月16日　 12：30〜 18:05" at bounding box center [190, 180] width 323 height 40
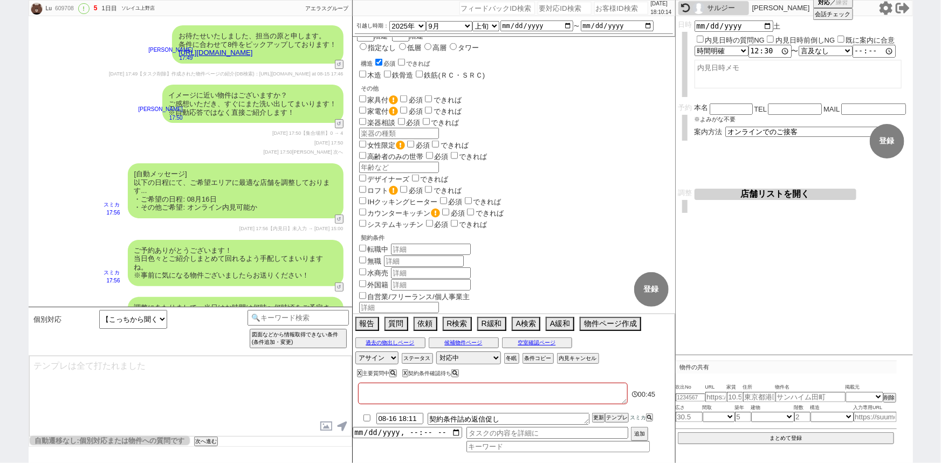
scroll to position [0, 0]
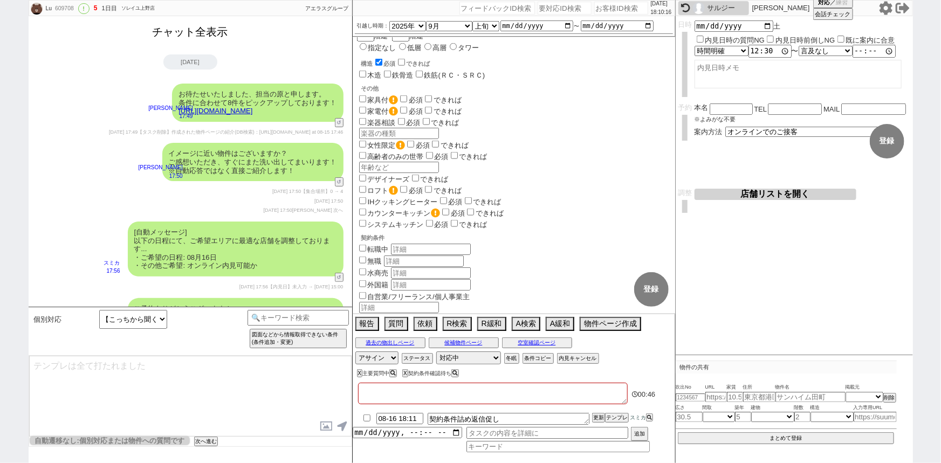
click at [186, 32] on button "チャット全表示" at bounding box center [190, 32] width 84 height 19
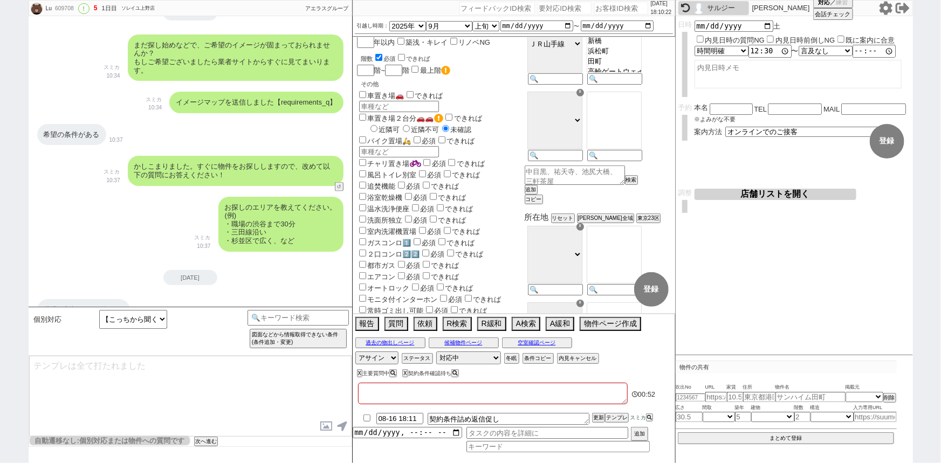
scroll to position [744, 0]
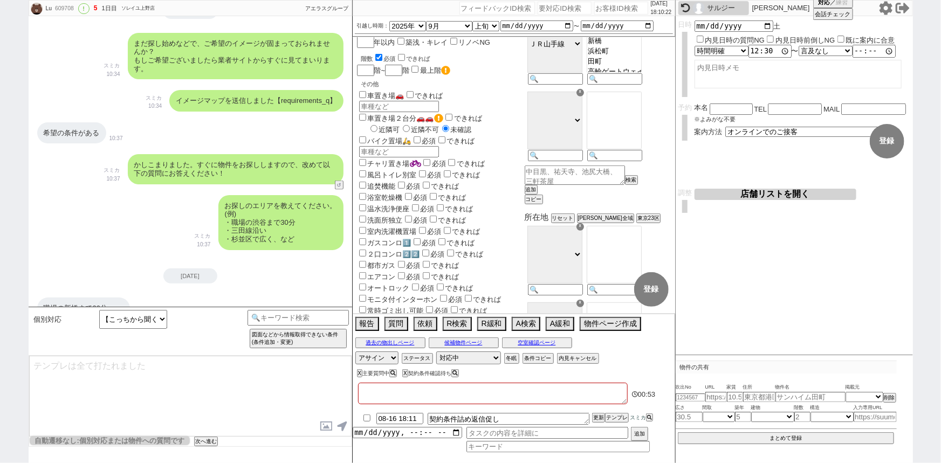
click at [191, 231] on div "お探しのエリアを教えてください。 (例) ・職場の渋谷まで30分 ・三田線沿い ・杉並区で広く、など スミカ 10:37" at bounding box center [190, 223] width 323 height 66
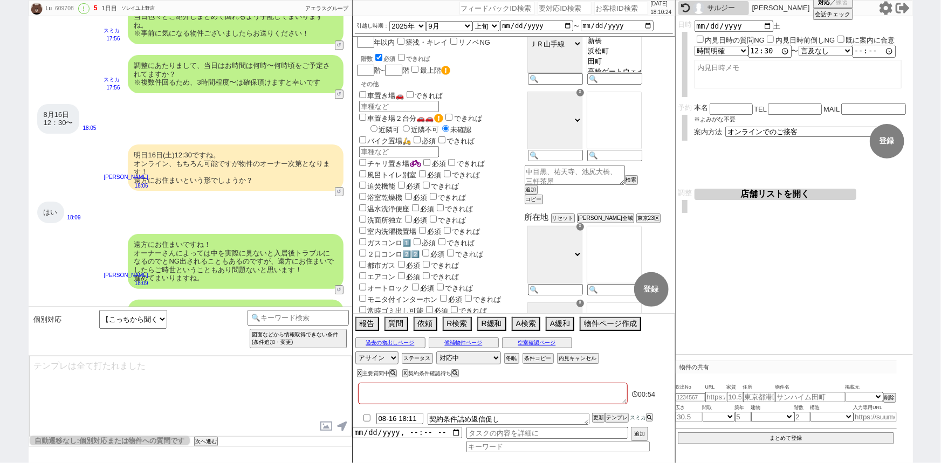
scroll to position [1575, 0]
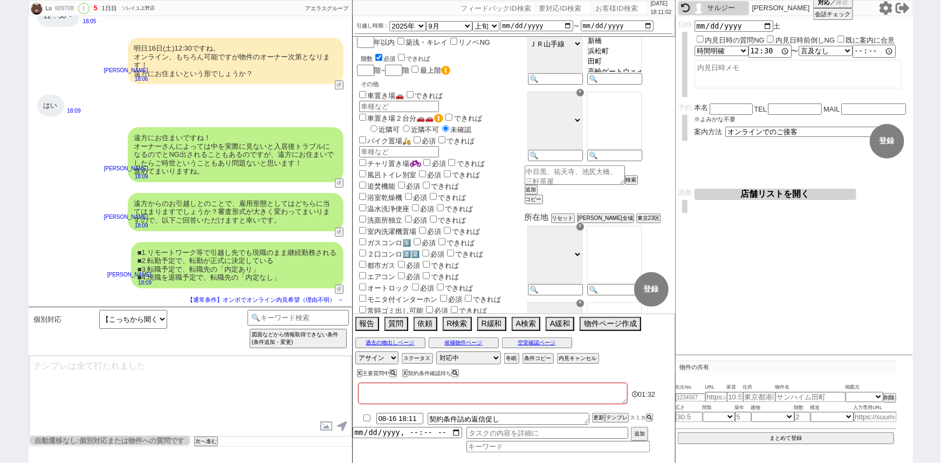
click at [237, 256] on div "■1.リモートワーク等で引越し先でも現職のまま継続勤務される ■2.転勤予定で、転勤が正式に決定している ■3.転職予定で、転職先の「内定あり」 ■4.現職を…" at bounding box center [237, 265] width 212 height 46
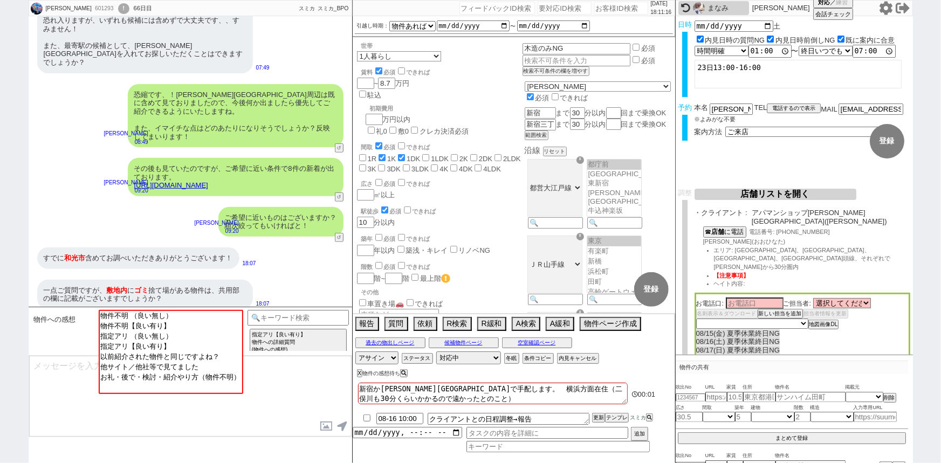
scroll to position [182, 0]
click at [286, 292] on div "一点ご質問ですが、 敷地内 に ゴミ 捨て場がある物件は、共用部の欄に記載がございますでしょうか？ 18:07" at bounding box center [190, 294] width 323 height 40
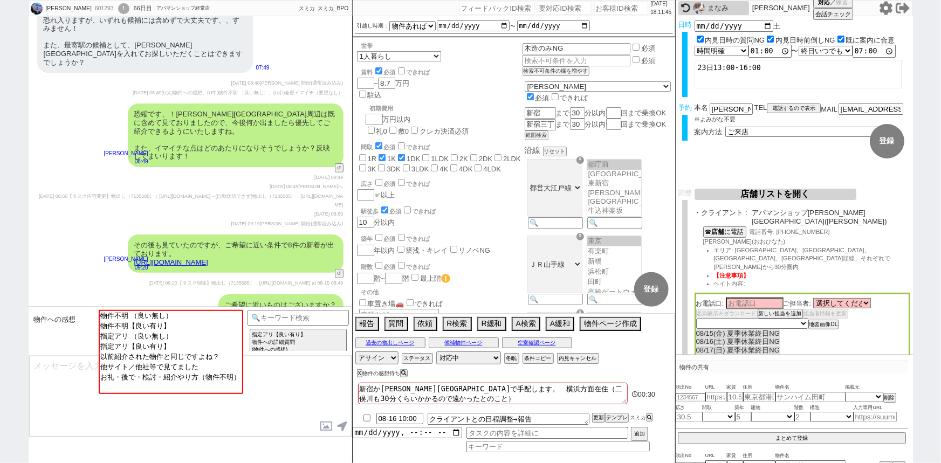
scroll to position [305, 0]
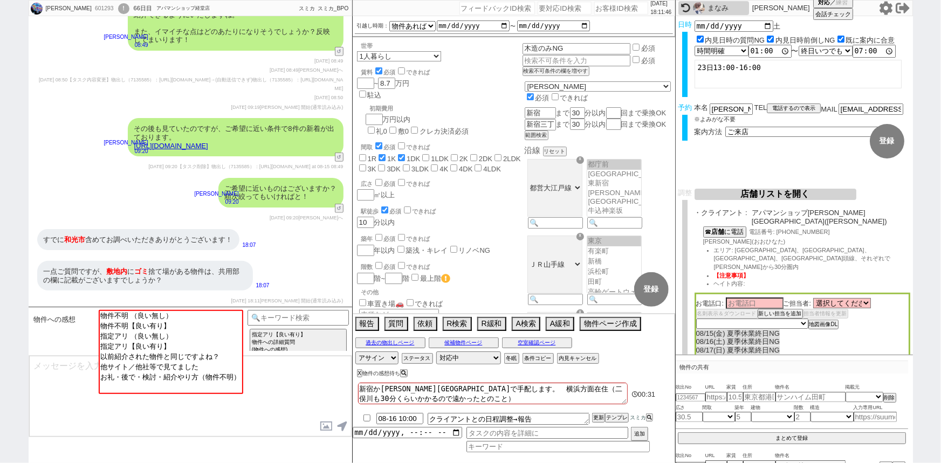
click at [325, 217] on span "青木琢磨 次へ" at bounding box center [320, 217] width 45 height 5
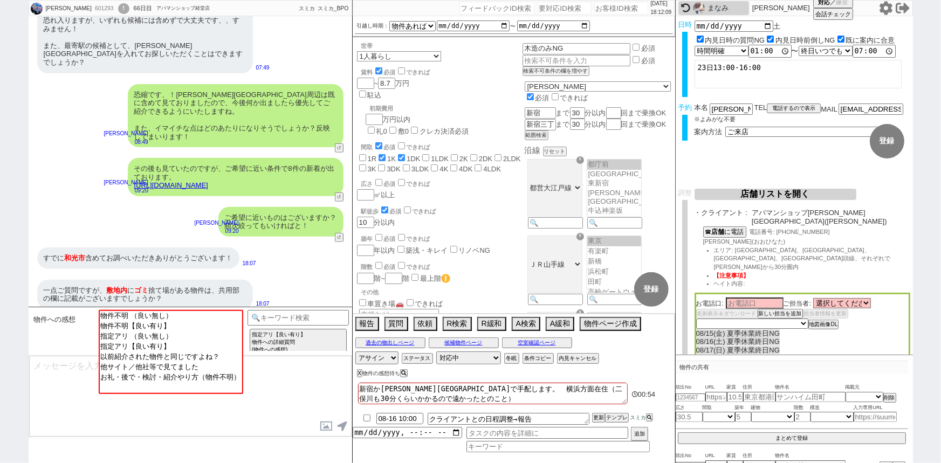
click at [318, 129] on div "恐縮です、！和光市駅周辺は既に含めて見ておりましたので、今後何か出ましたら優先してご紹介できるようにいたしますね。 また、イマイチな点はどのあたりになりそうで…" at bounding box center [236, 116] width 216 height 64
click at [610, 10] on input "number" at bounding box center [621, 8] width 54 height 13
paste input "609308"
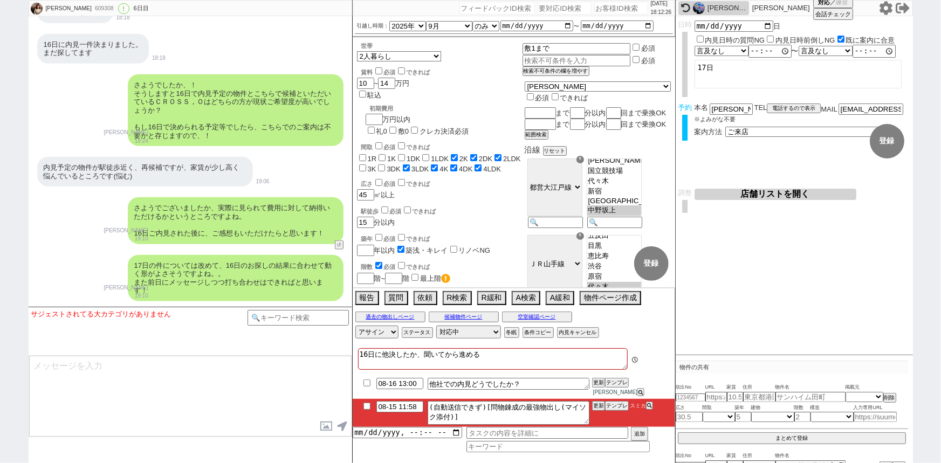
scroll to position [19, 0]
click at [364, 406] on input "checkbox" at bounding box center [367, 406] width 16 height 7
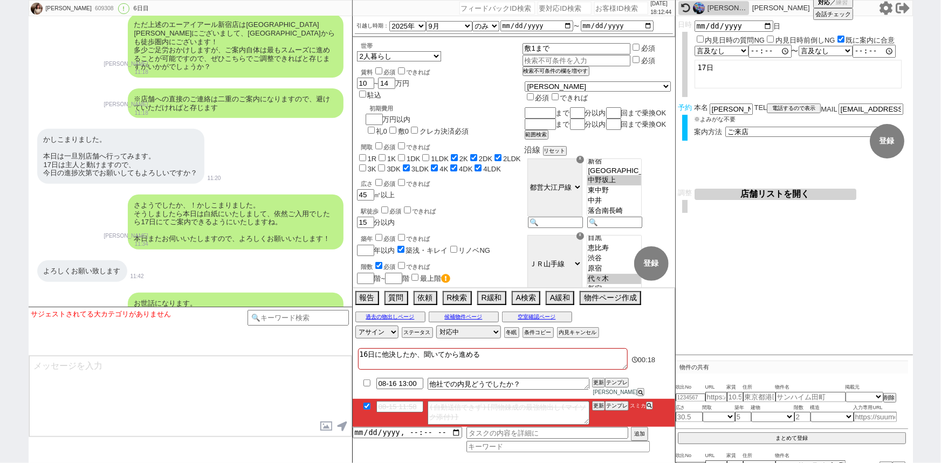
scroll to position [4315, 0]
click at [609, 6] on input "number" at bounding box center [621, 8] width 54 height 13
paste input "609597"
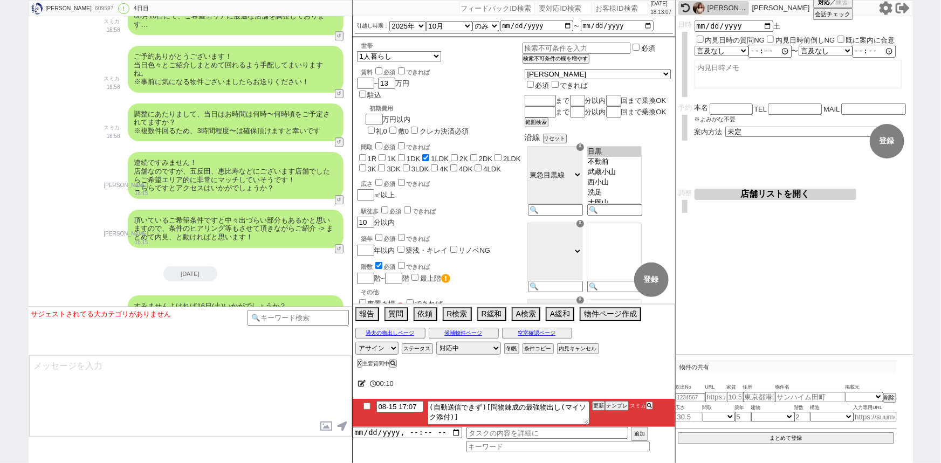
scroll to position [1303, 0]
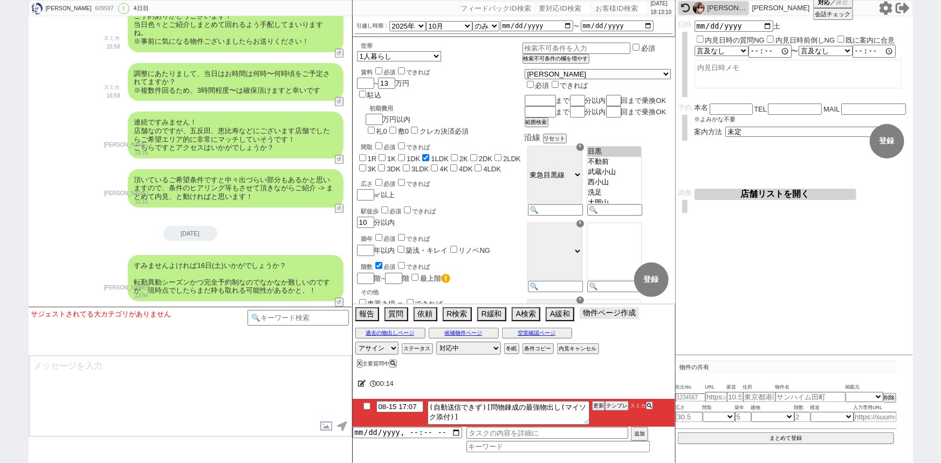
click at [606, 313] on button "物件ページ作成 今は物件がないので押せません" at bounding box center [609, 313] width 59 height 12
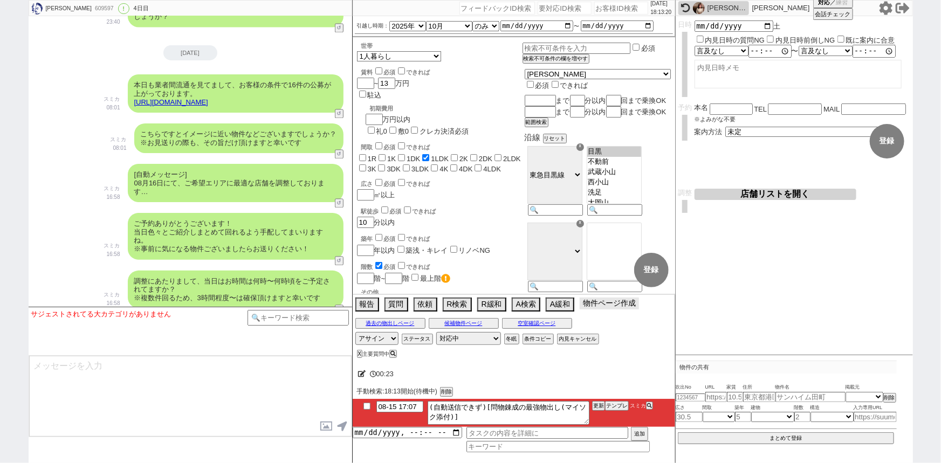
scroll to position [1094, 0]
click at [208, 102] on link "https://tools.sumika.live/pages/iu8vwxw" at bounding box center [171, 103] width 74 height 8
click at [366, 20] on button "☓" at bounding box center [363, 11] width 20 height 22
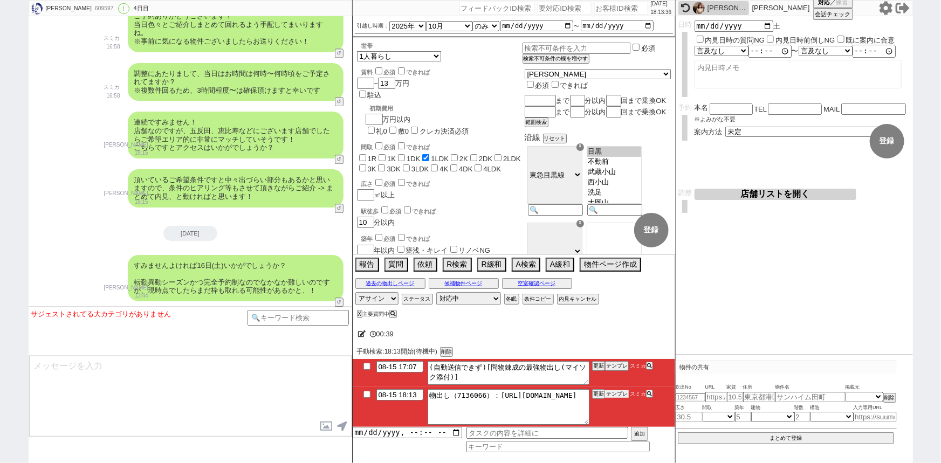
click at [624, 398] on button "テンプレ" at bounding box center [617, 394] width 24 height 8
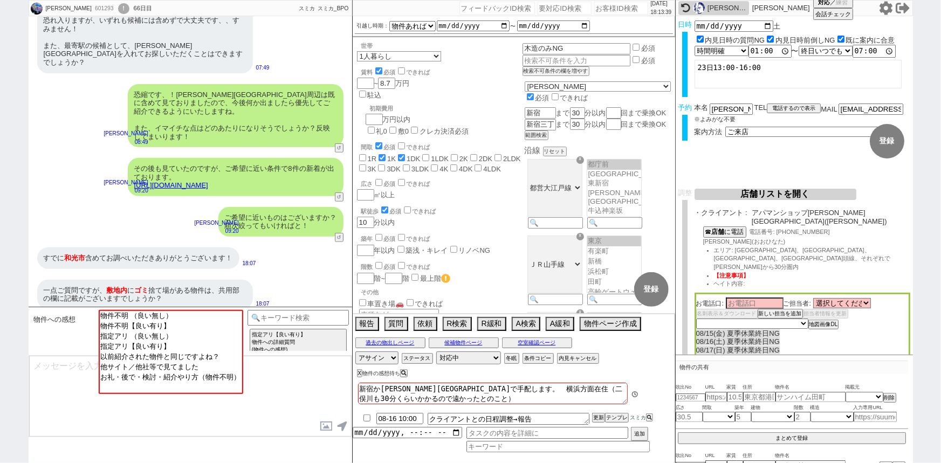
scroll to position [182, 0]
click at [614, 3] on input "number" at bounding box center [621, 8] width 54 height 13
paste input "607742"
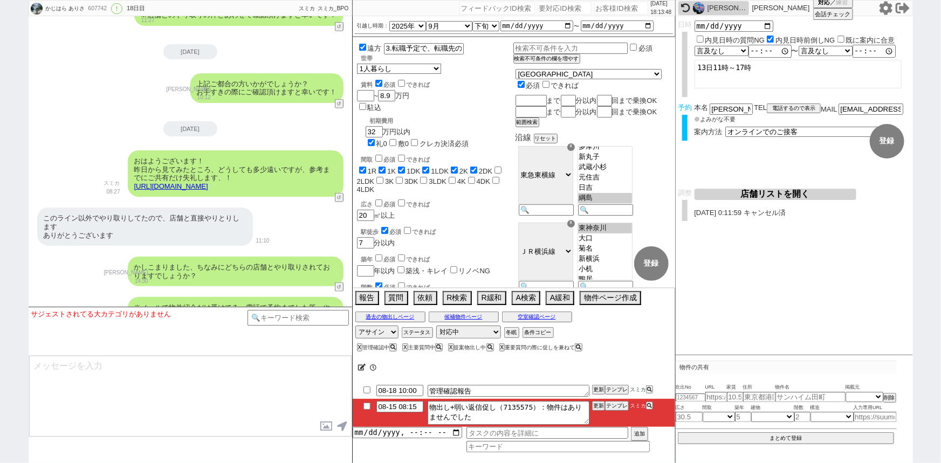
scroll to position [51, 0]
click at [618, 407] on button "テンプレ" at bounding box center [617, 406] width 24 height 8
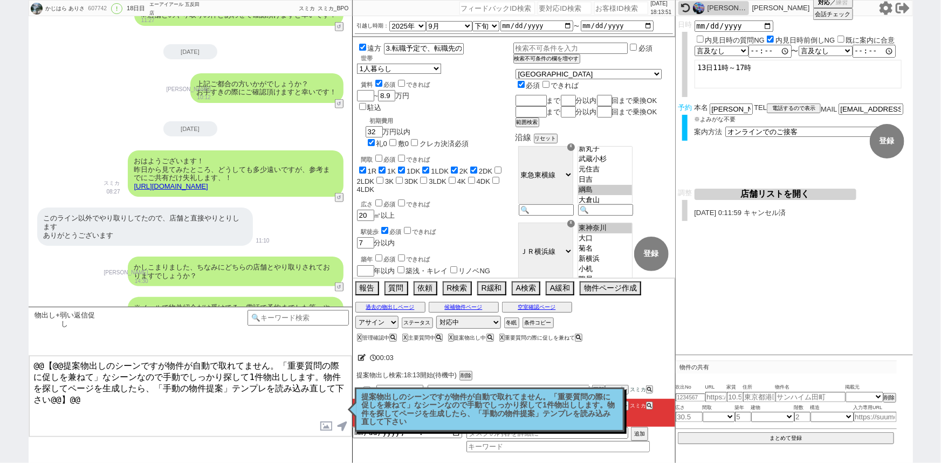
click at [513, 415] on p "提案物出しのシーンですが物件が自動で取れてません。「重要質問の際に促しを兼ねて」なシーンなので手動でしっかり探して1件物出しします。物件を探してページを生成し…" at bounding box center [490, 409] width 256 height 33
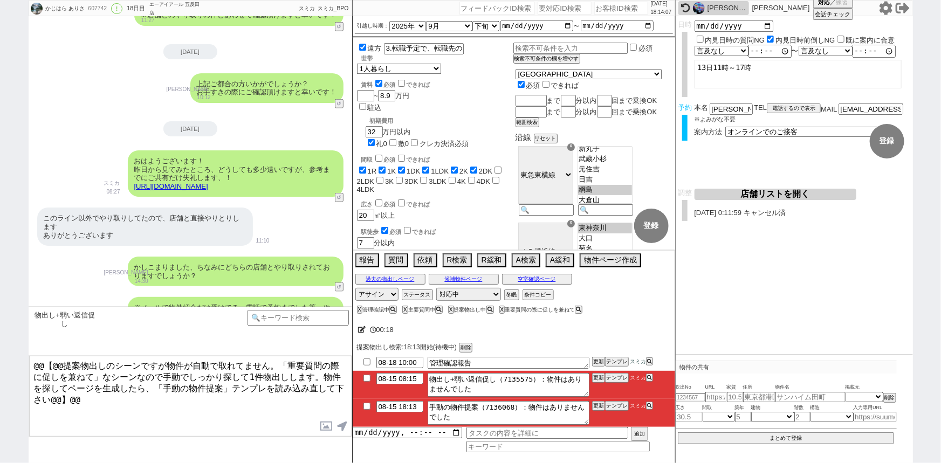
click at [610, 11] on input "number" at bounding box center [621, 8] width 54 height 13
paste input "605145"
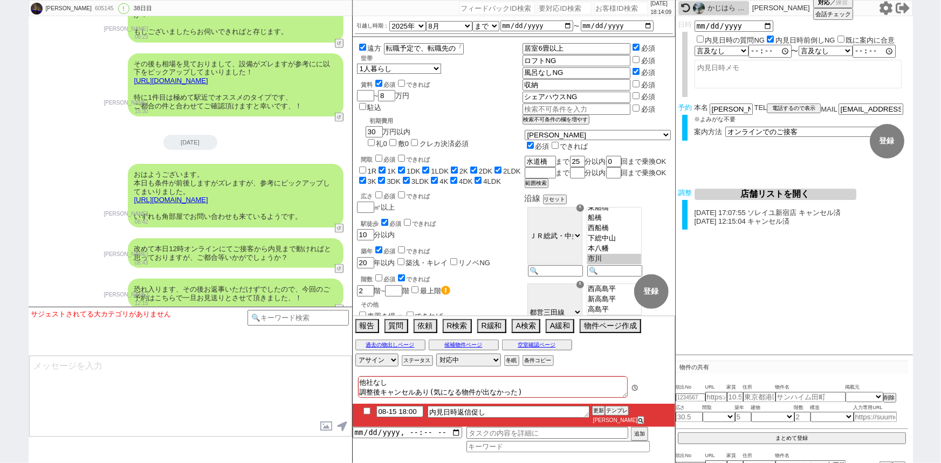
scroll to position [84, 0]
click at [611, 415] on button "テンプレ" at bounding box center [617, 411] width 24 height 8
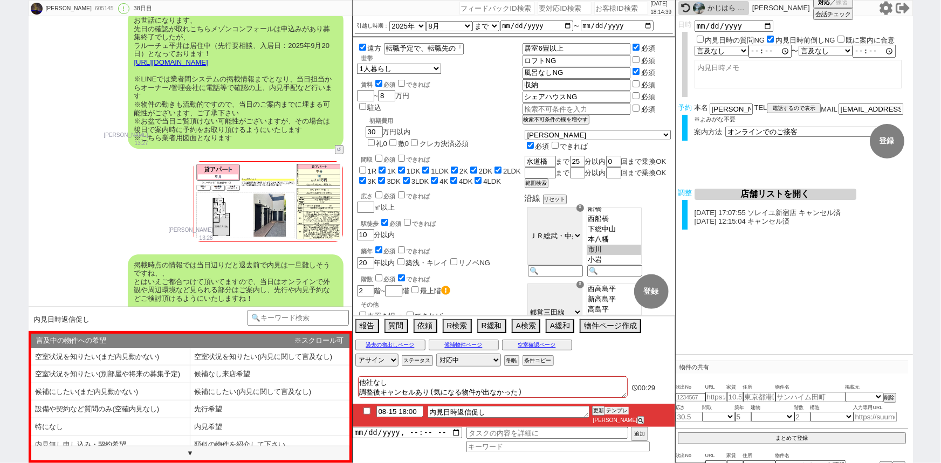
scroll to position [12196, 0]
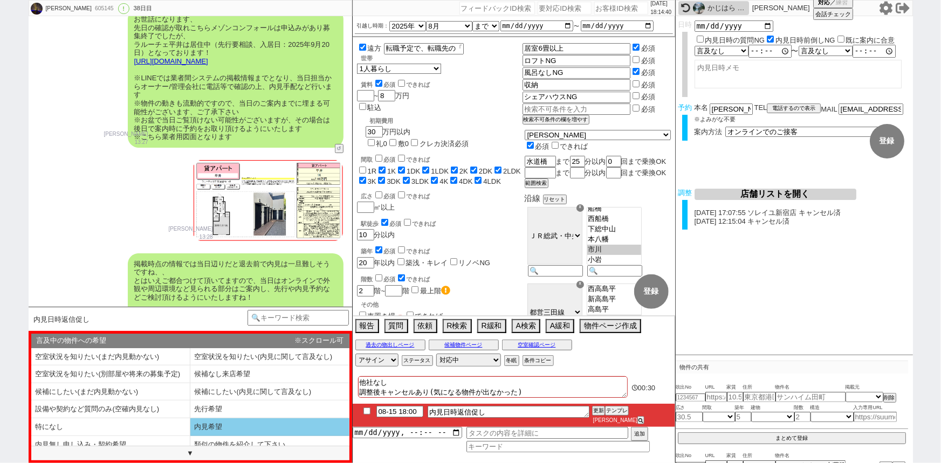
click at [190, 436] on li "内見希望" at bounding box center [110, 445] width 159 height 18
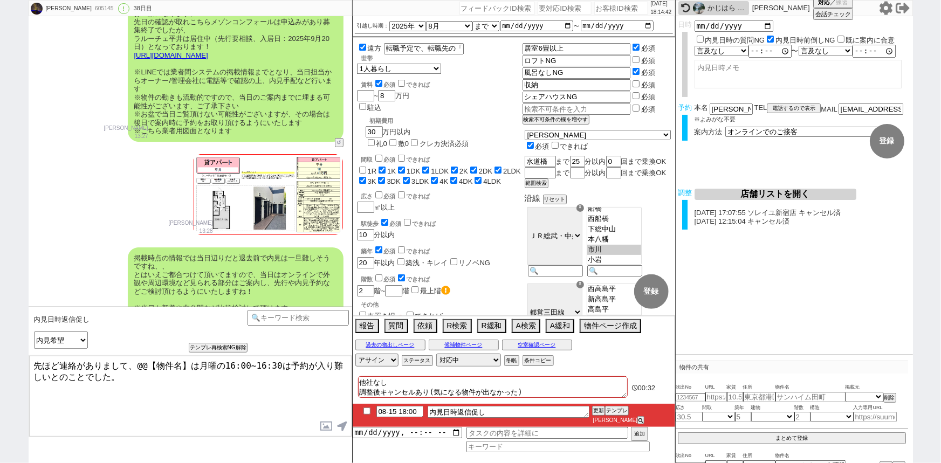
scroll to position [12202, 0]
click at [532, 348] on button "空室確認ページ" at bounding box center [537, 345] width 70 height 9
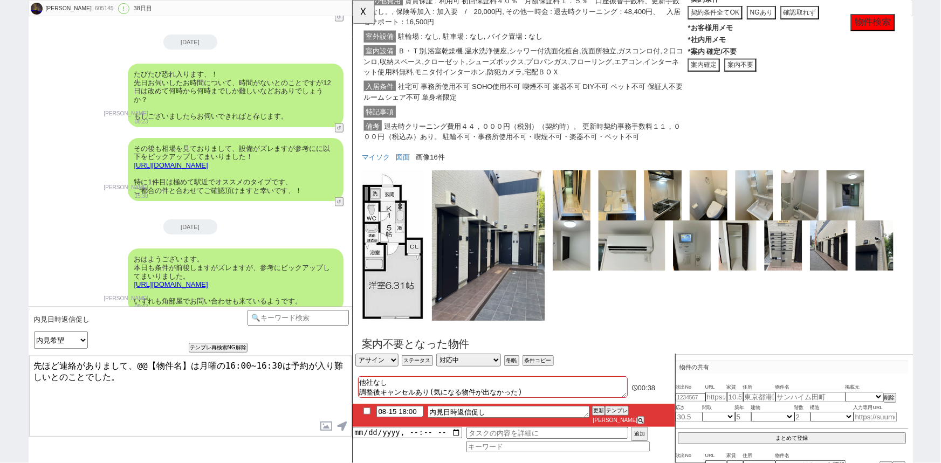
scroll to position [13142, 0]
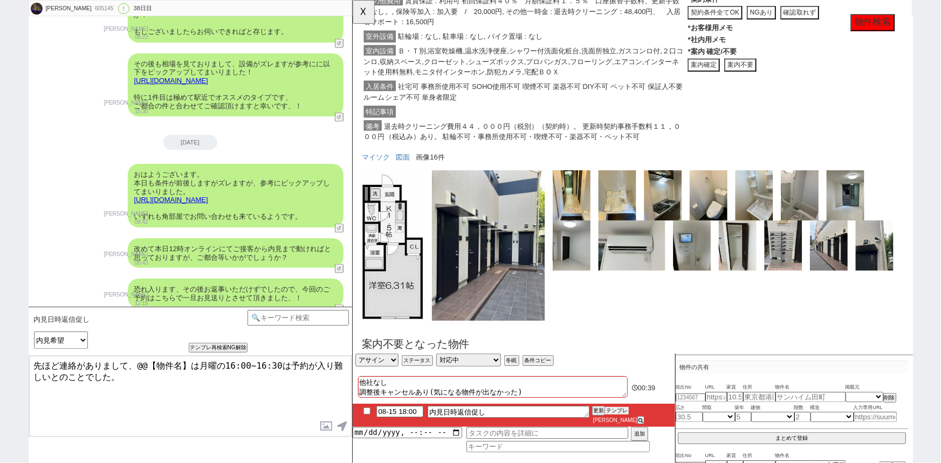
click at [615, 415] on button "テンプレ" at bounding box center [617, 411] width 24 height 8
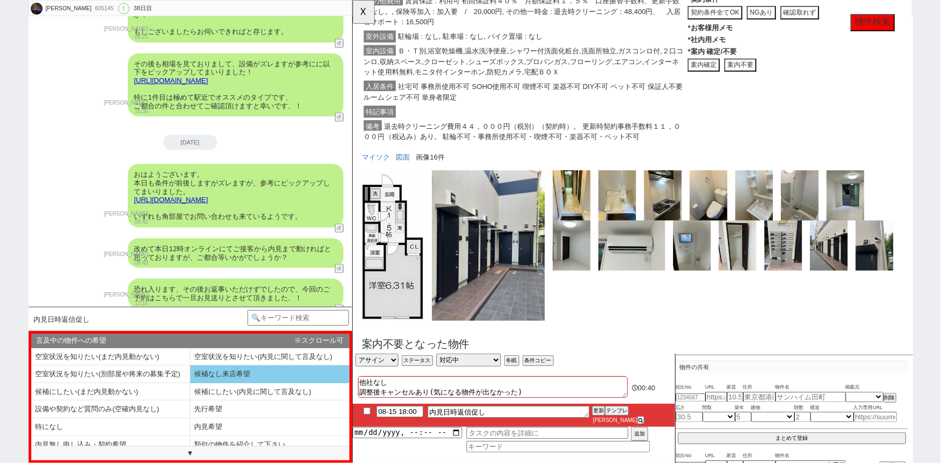
click at [190, 383] on li "候補なし来店希望" at bounding box center [110, 392] width 159 height 18
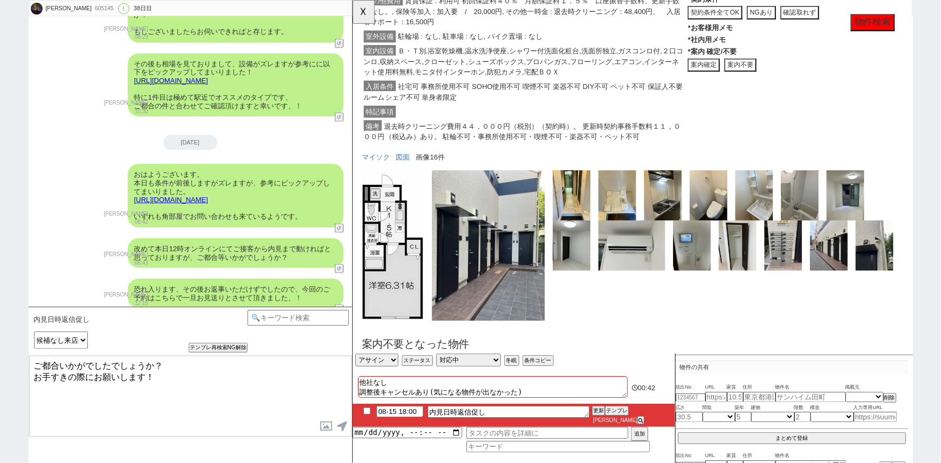
click at [194, 377] on textarea "ご都合いかがでしたでしょうか？ お手すきの際にお願いします！" at bounding box center [190, 396] width 322 height 81
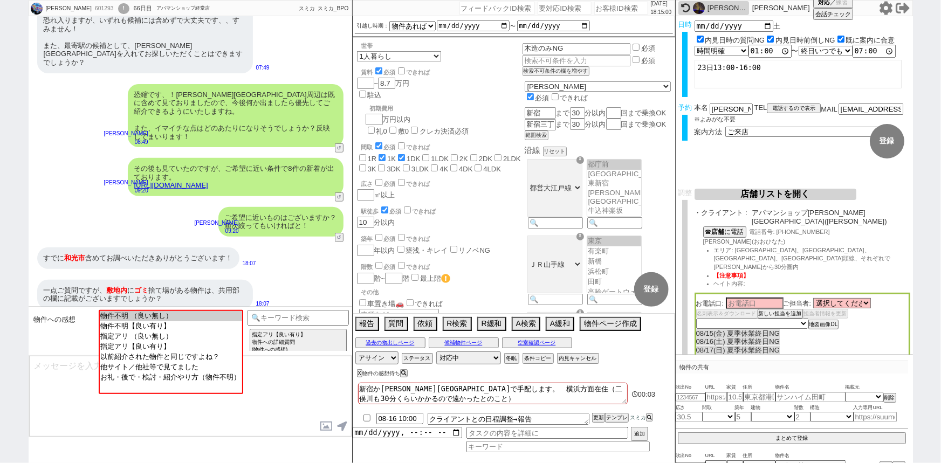
scroll to position [182, 0]
click at [598, 10] on input "number" at bounding box center [621, 8] width 54 height 13
paste input "609860"
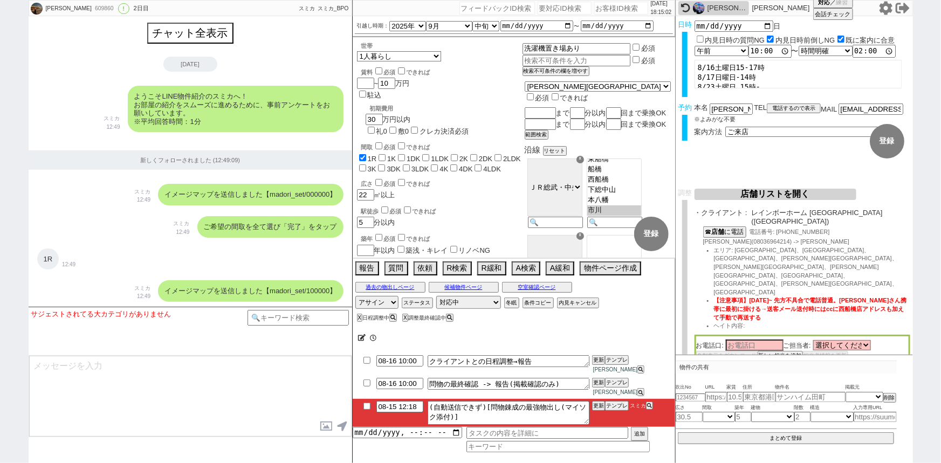
scroll to position [84, 0]
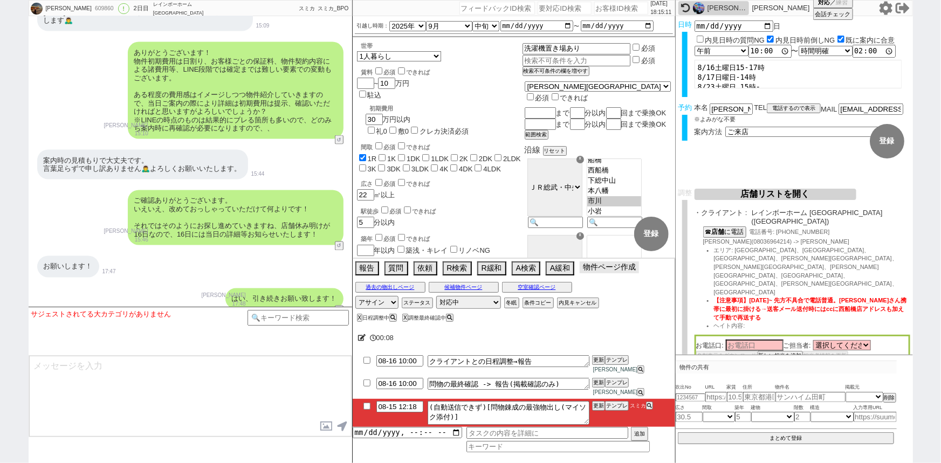
click at [612, 273] on button "物件ページ作成 今は物件がないので押せません" at bounding box center [609, 267] width 59 height 12
